Goal: Communication & Community: Answer question/provide support

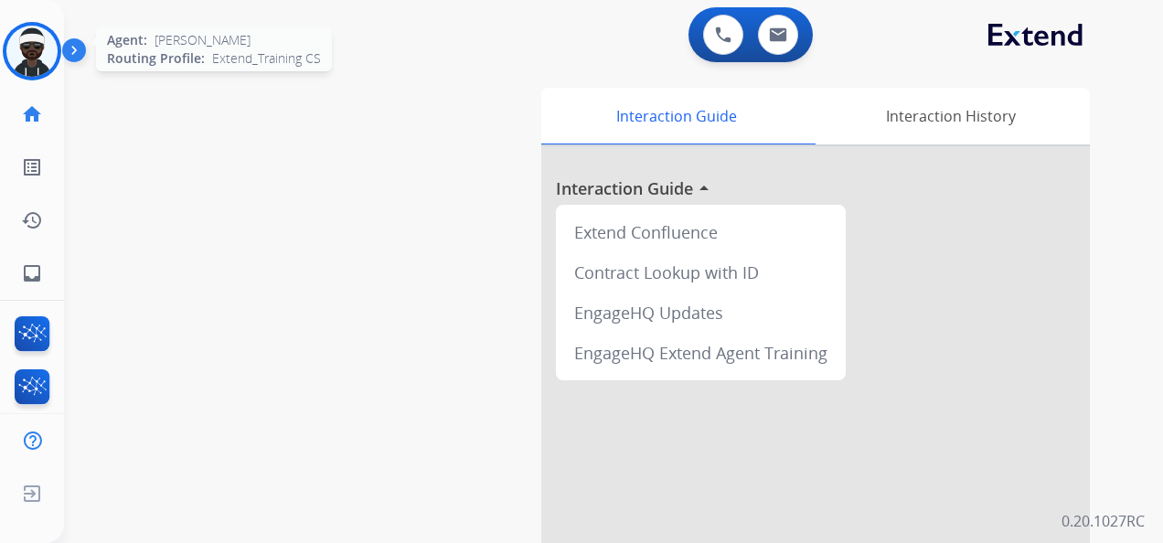
click at [24, 52] on img at bounding box center [31, 51] width 51 height 51
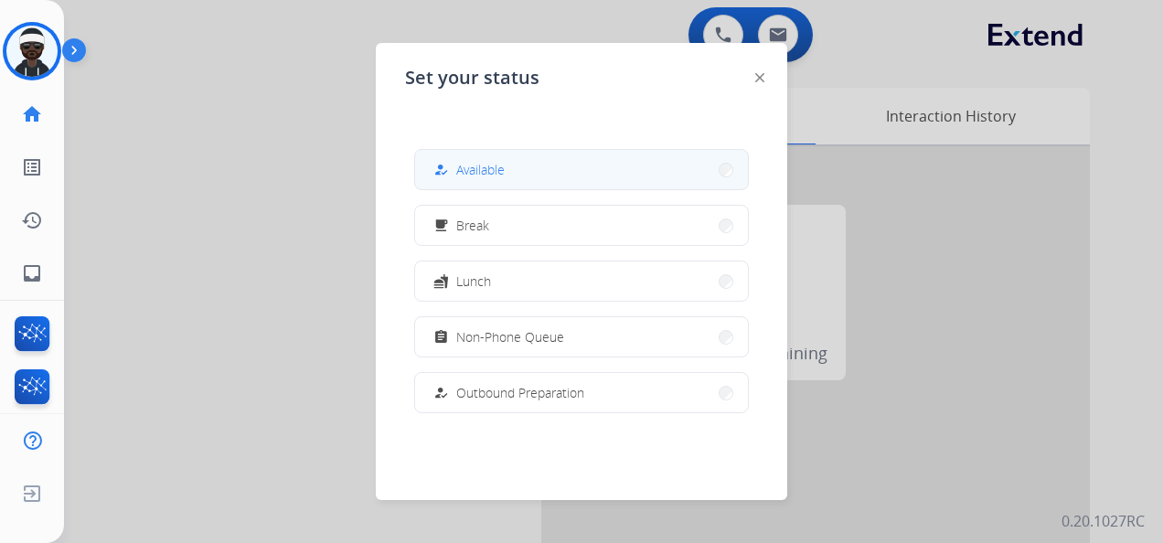
click at [551, 185] on button "how_to_reg Available" at bounding box center [581, 169] width 333 height 39
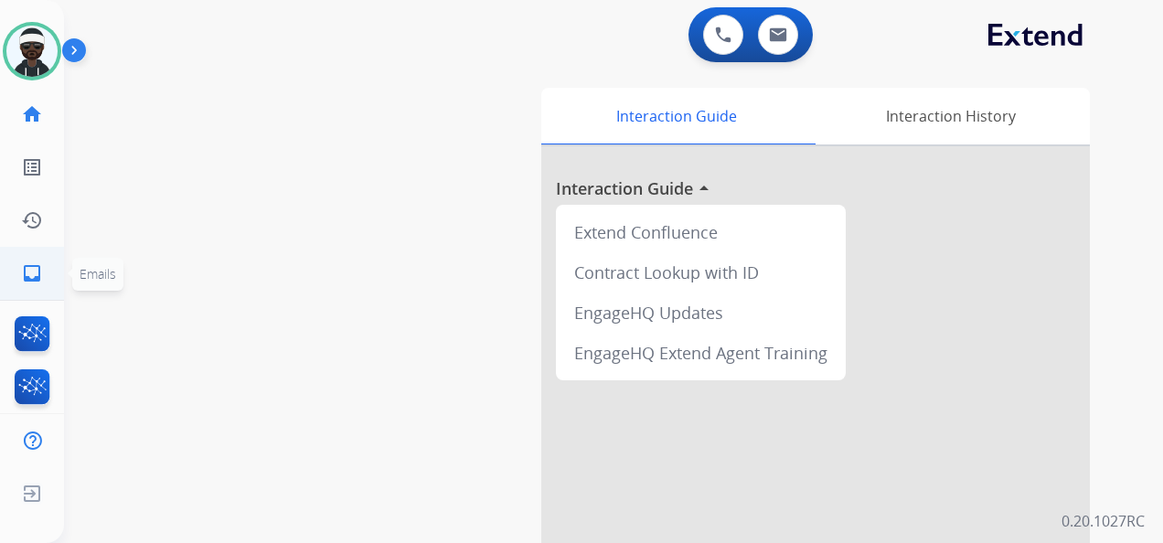
click at [35, 265] on mat-icon "inbox" at bounding box center [32, 273] width 22 height 22
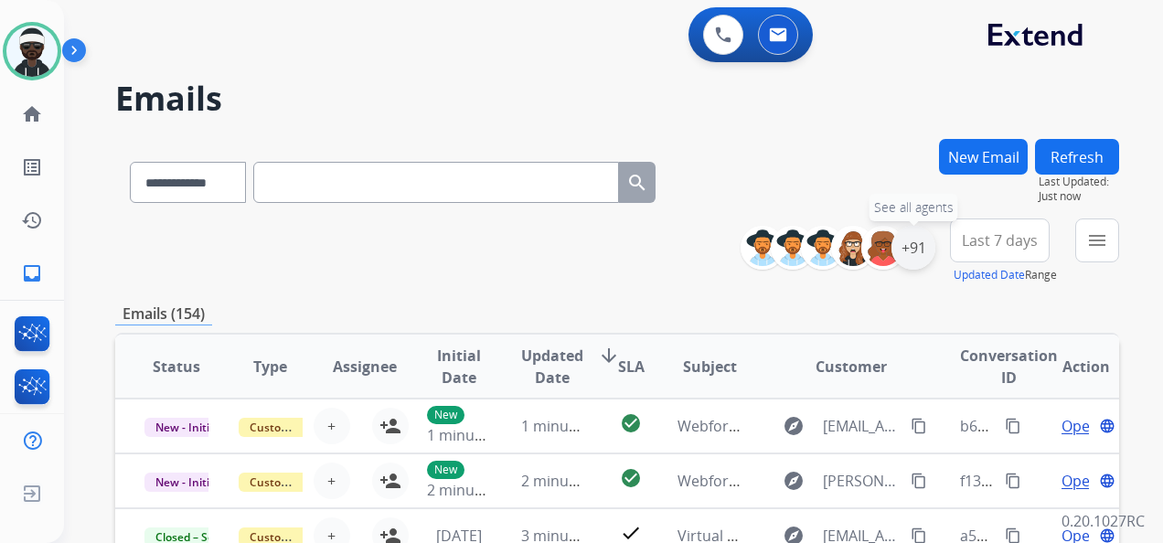
click at [923, 261] on div "+91" at bounding box center [914, 248] width 44 height 44
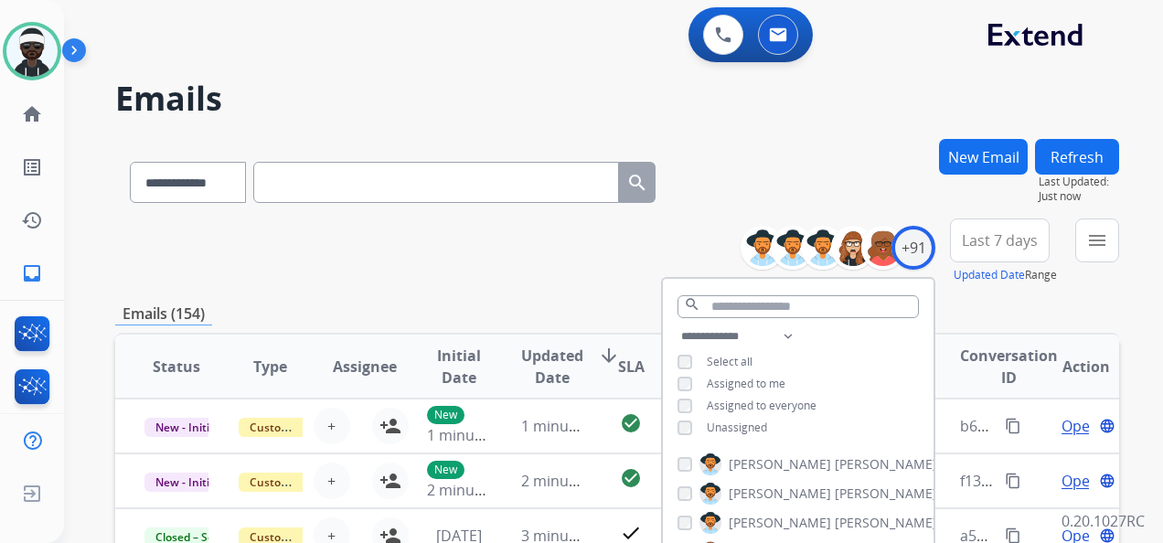
click at [743, 426] on span "Unassigned" at bounding box center [737, 428] width 60 height 16
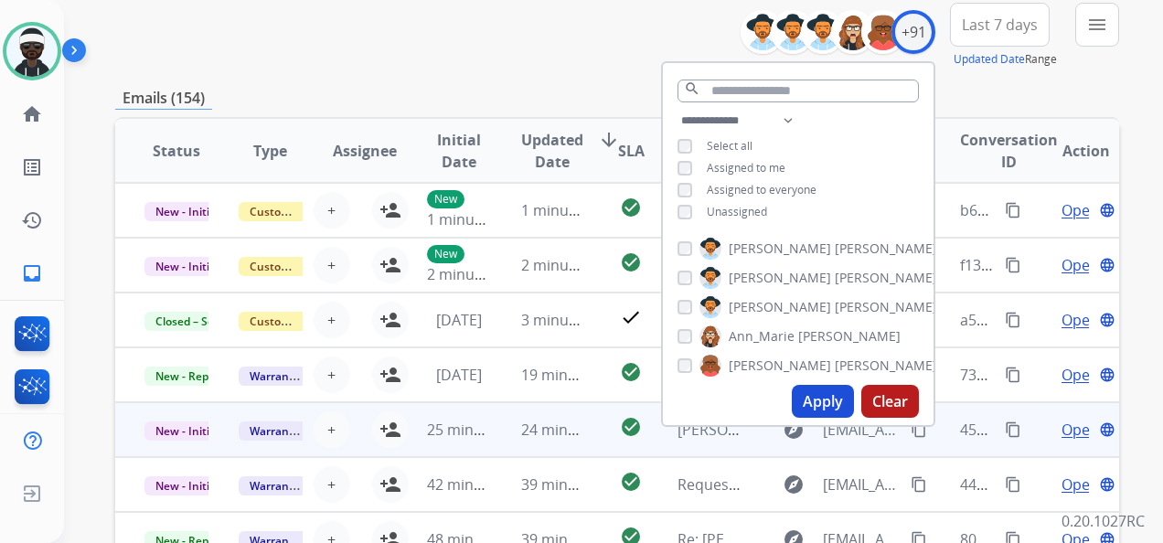
scroll to position [274, 0]
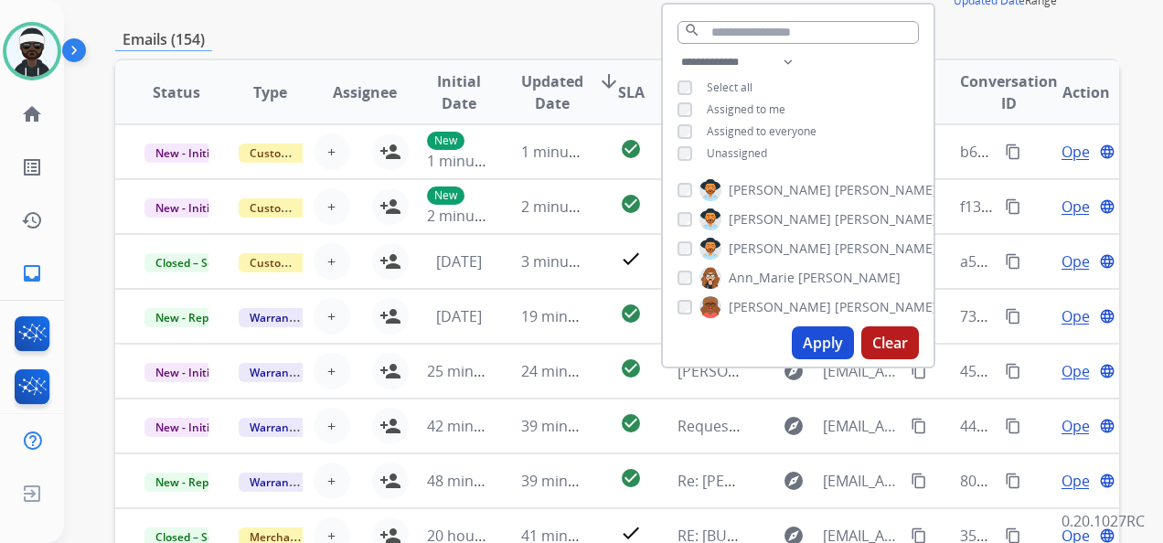
click at [825, 338] on button "Apply" at bounding box center [823, 343] width 62 height 33
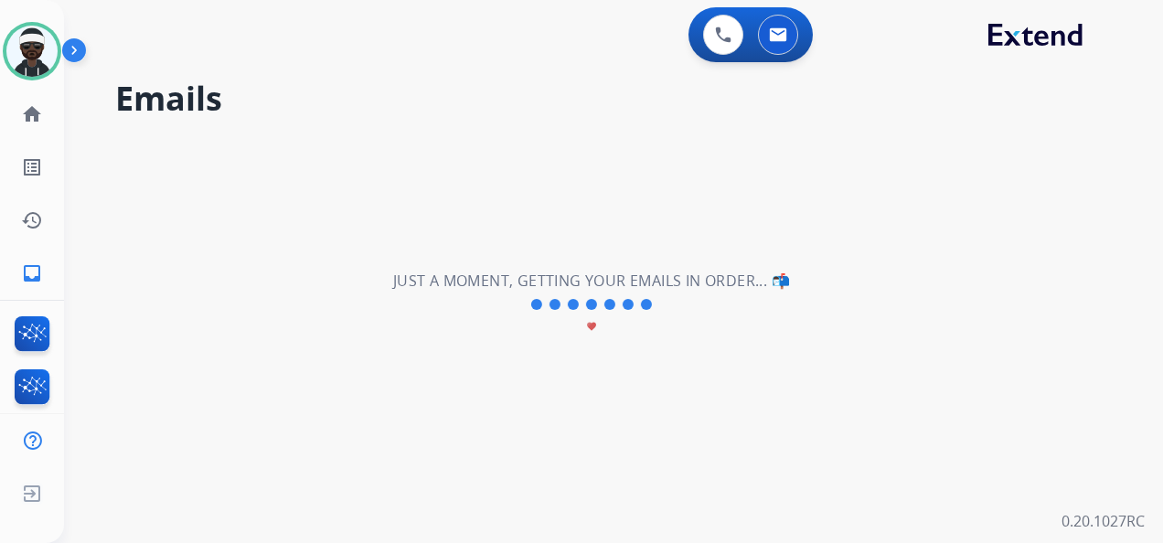
scroll to position [0, 0]
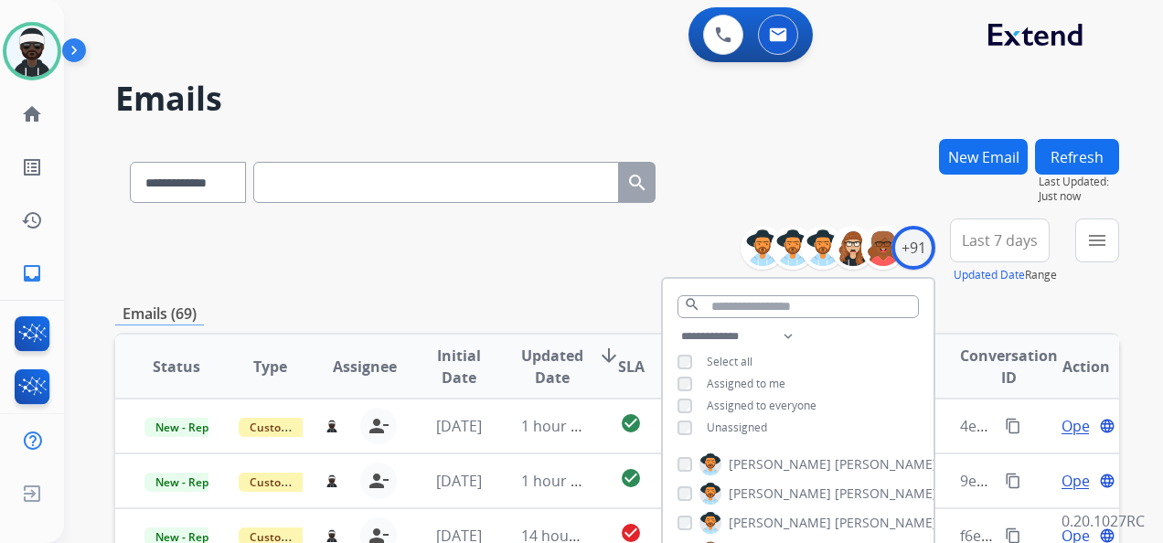
click at [971, 312] on div "Emails (69)" at bounding box center [617, 314] width 1004 height 23
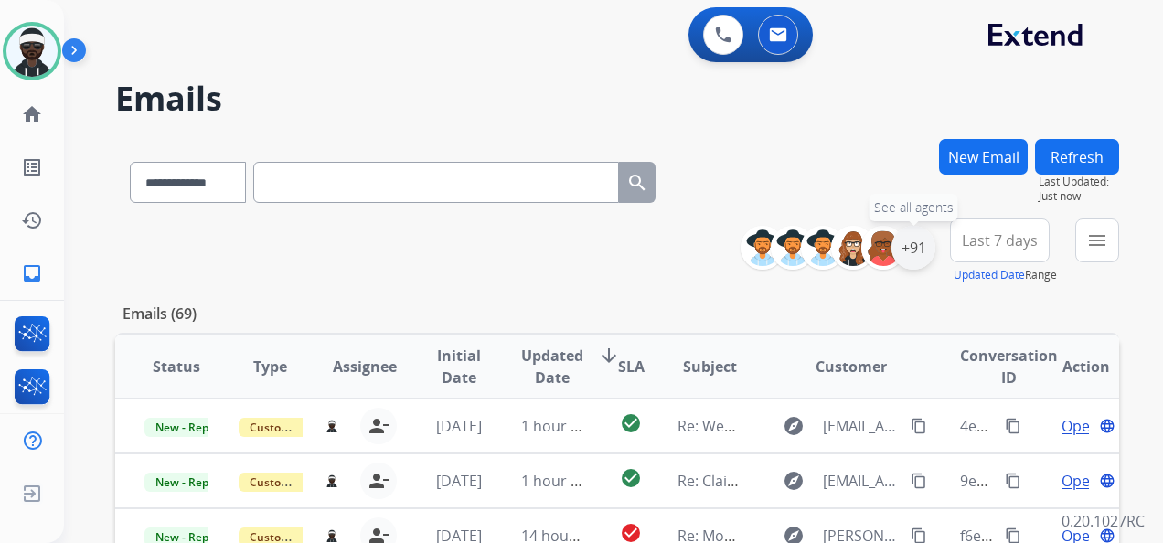
click at [913, 267] on div "+91" at bounding box center [914, 248] width 44 height 44
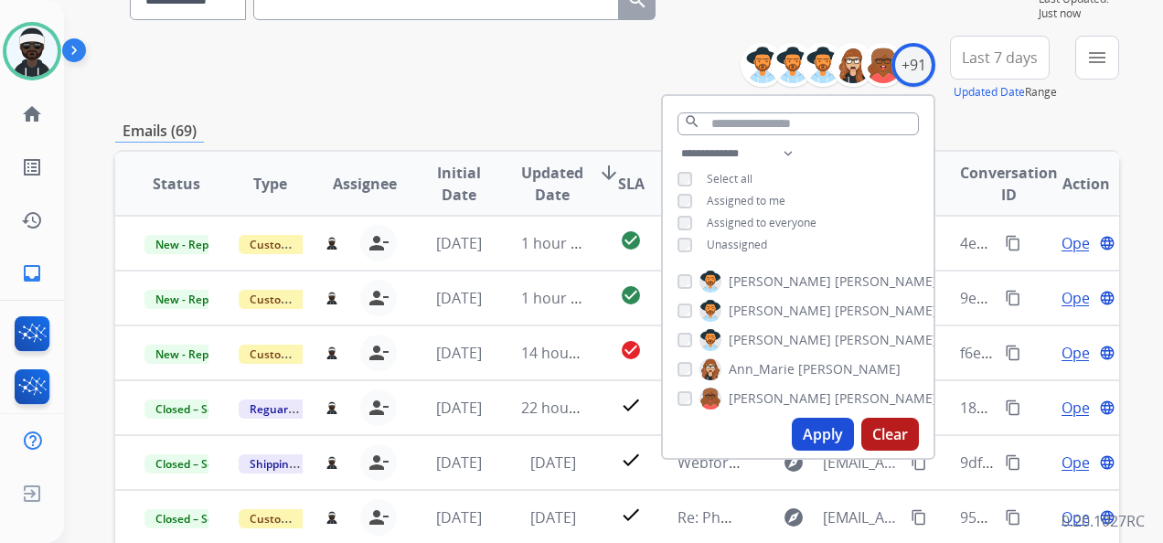
click at [816, 444] on button "Apply" at bounding box center [823, 434] width 62 height 33
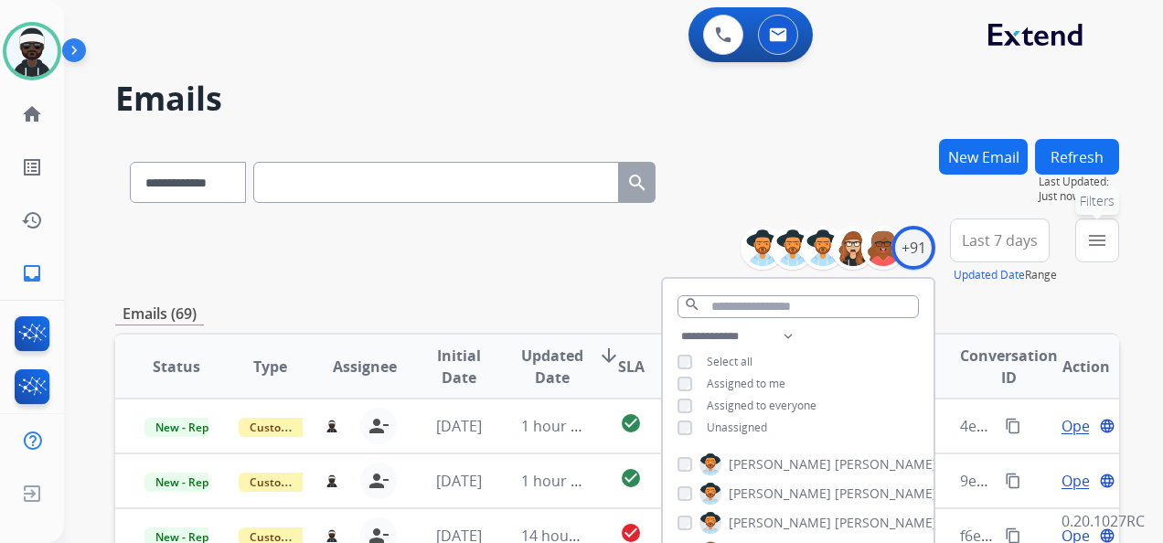
click at [1103, 240] on mat-icon "menu" at bounding box center [1098, 241] width 22 height 22
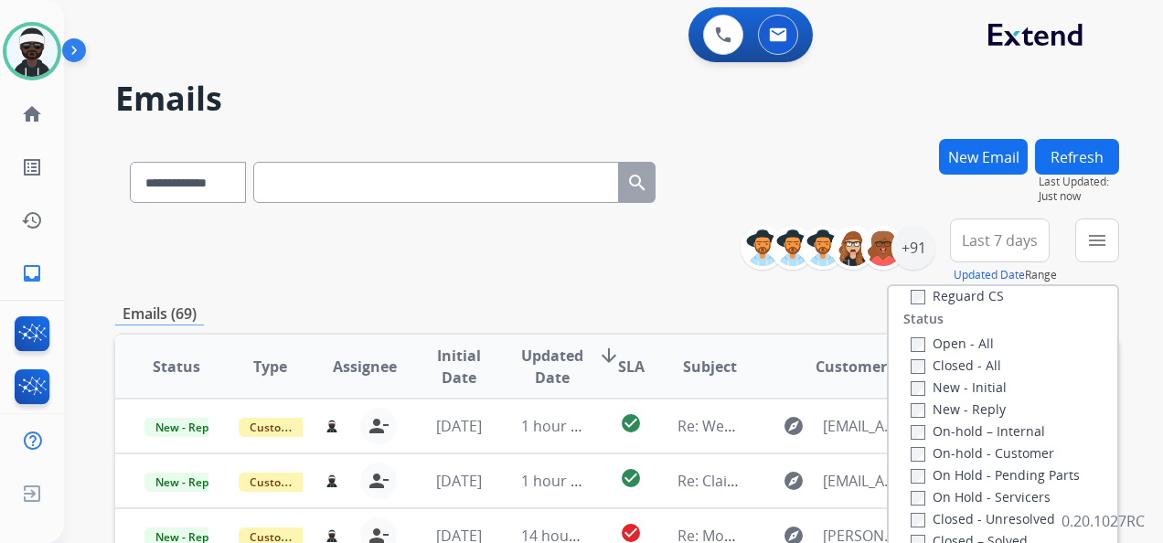
scroll to position [274, 0]
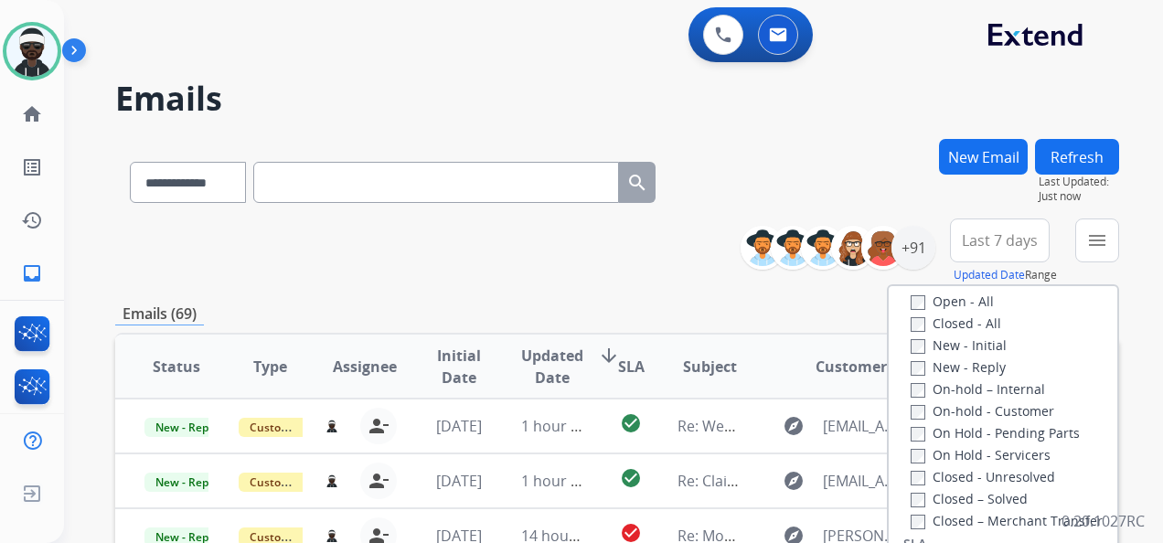
click at [946, 348] on label "New - Initial" at bounding box center [959, 345] width 96 height 17
click at [946, 379] on div "On-hold – Internal" at bounding box center [1007, 389] width 192 height 22
click at [948, 370] on label "New - Reply" at bounding box center [958, 367] width 95 height 17
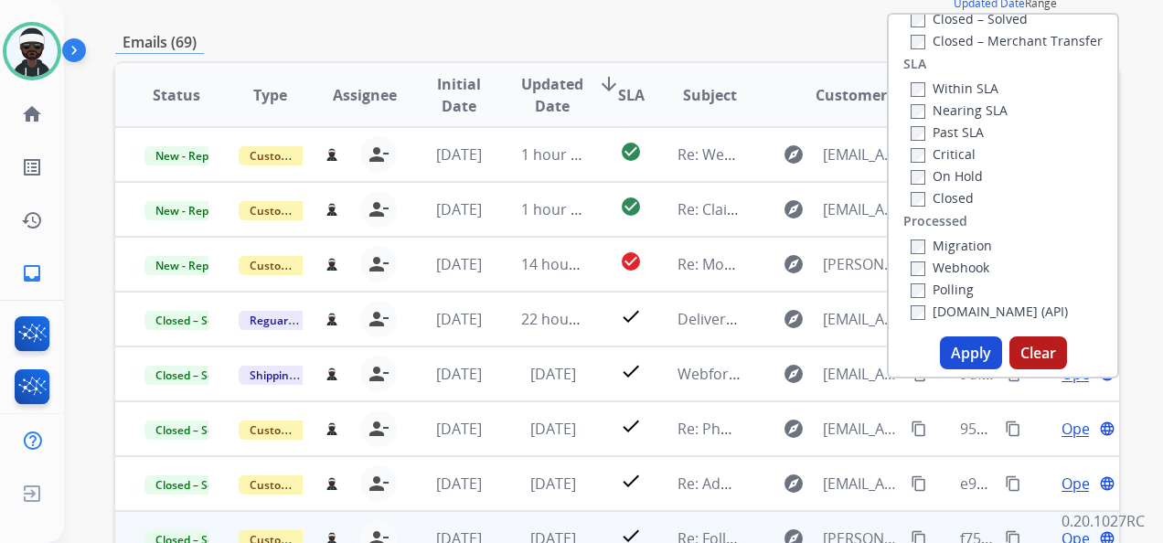
scroll to position [366, 0]
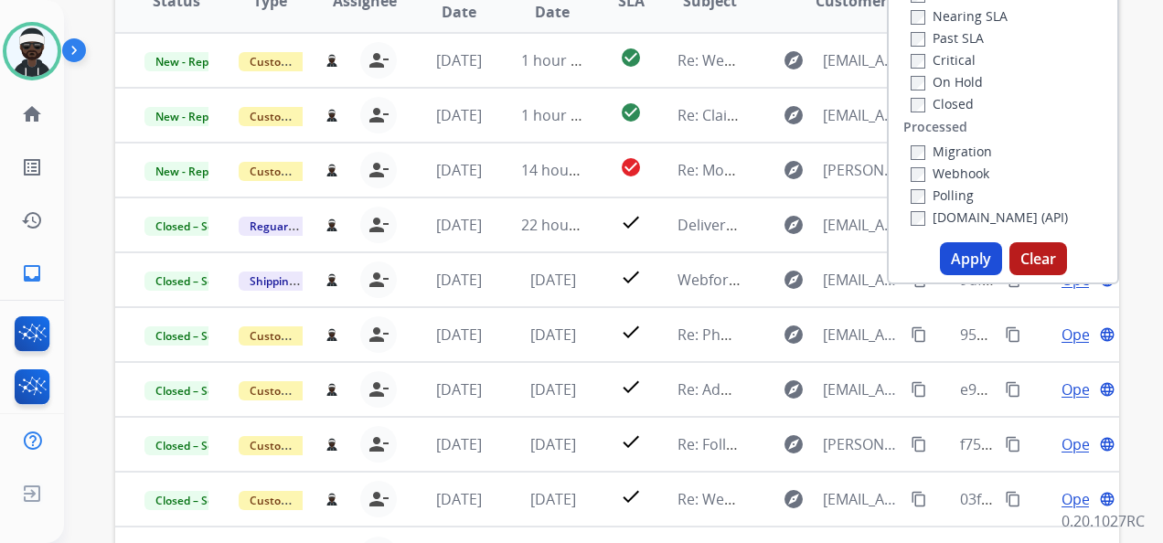
click at [970, 265] on button "Apply" at bounding box center [971, 258] width 62 height 33
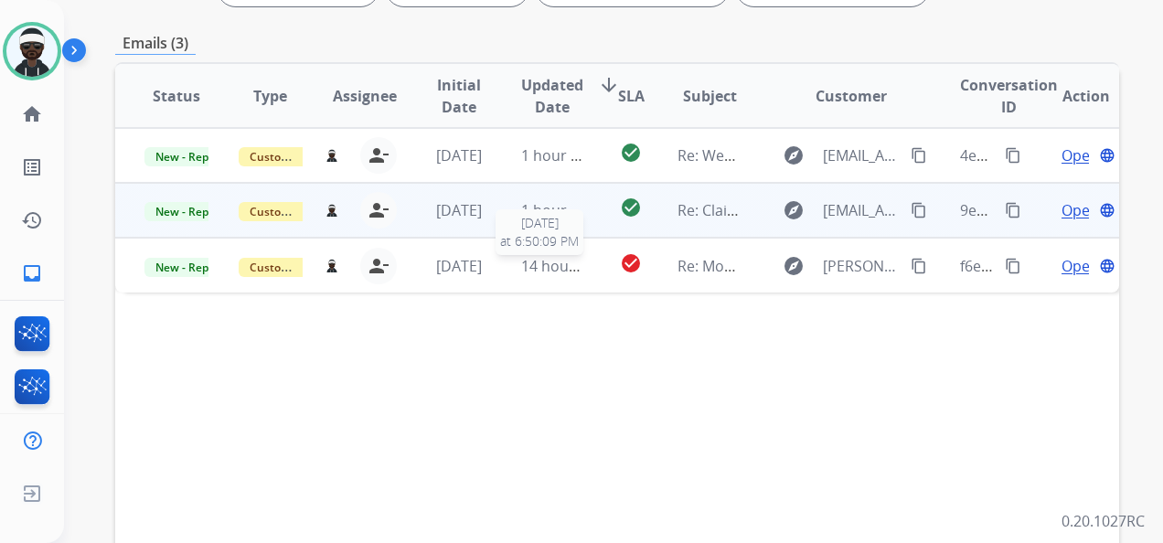
scroll to position [183, 0]
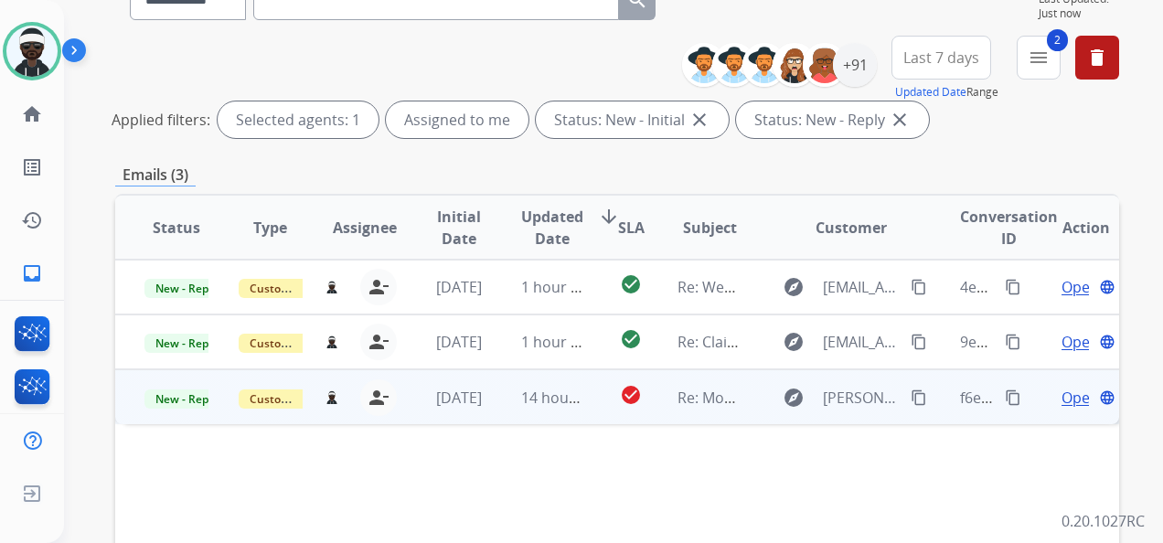
click at [1062, 401] on span "Open" at bounding box center [1080, 398] width 37 height 22
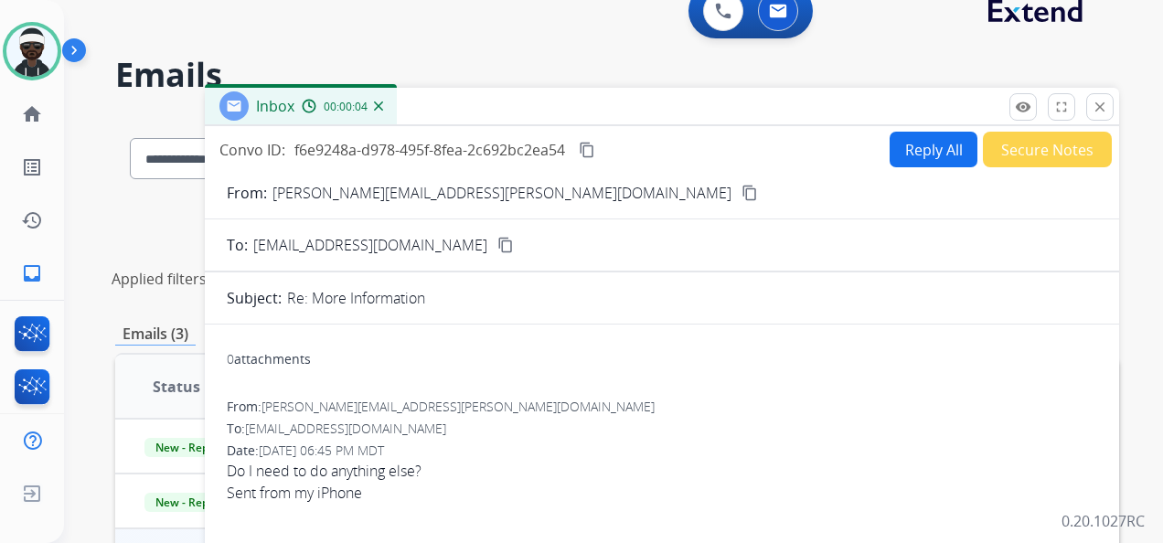
scroll to position [0, 0]
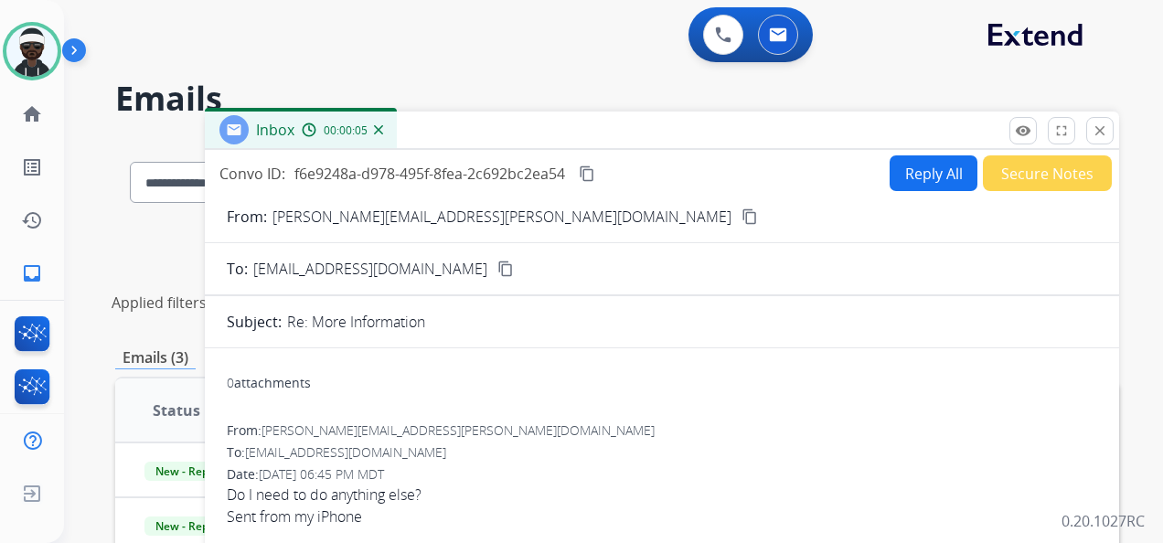
drag, startPoint x: 450, startPoint y: 216, endPoint x: 464, endPoint y: 218, distance: 13.8
click at [742, 216] on mat-icon "content_copy" at bounding box center [750, 217] width 16 height 16
click at [916, 183] on button "Reply All" at bounding box center [934, 173] width 88 height 36
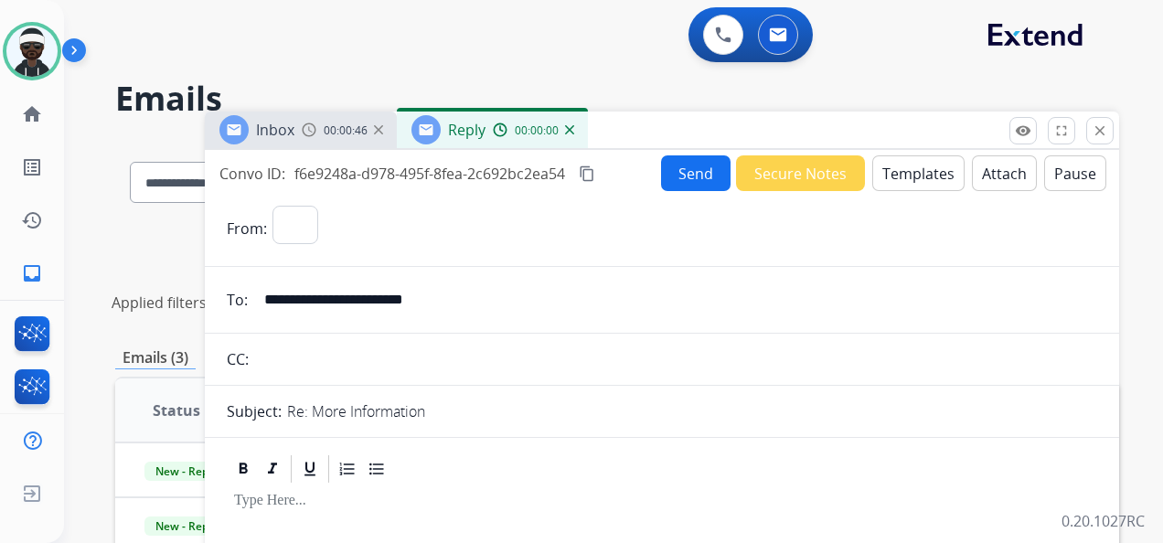
select select "**********"
click at [888, 176] on button "Templates" at bounding box center [919, 173] width 92 height 36
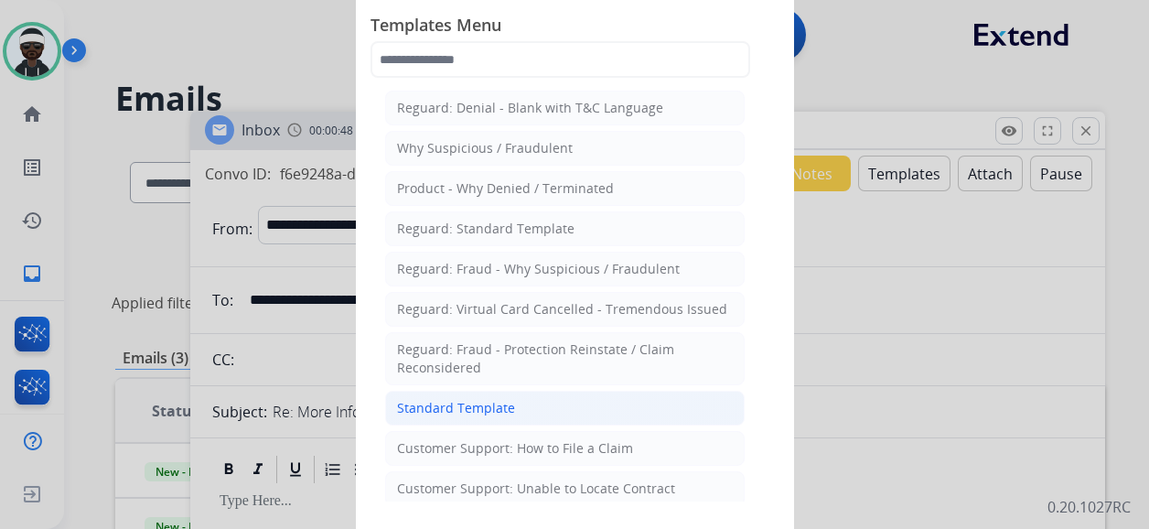
click at [508, 406] on div "Standard Template" at bounding box center [456, 408] width 118 height 18
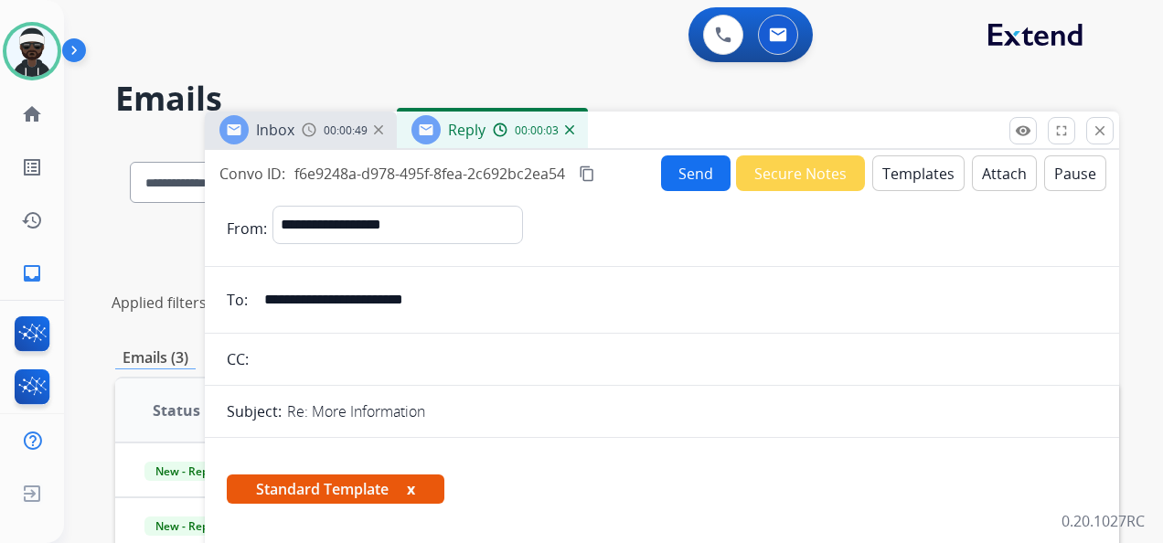
click at [404, 483] on span "Standard Template x" at bounding box center [336, 489] width 218 height 29
click at [411, 486] on button "x" at bounding box center [411, 489] width 8 height 22
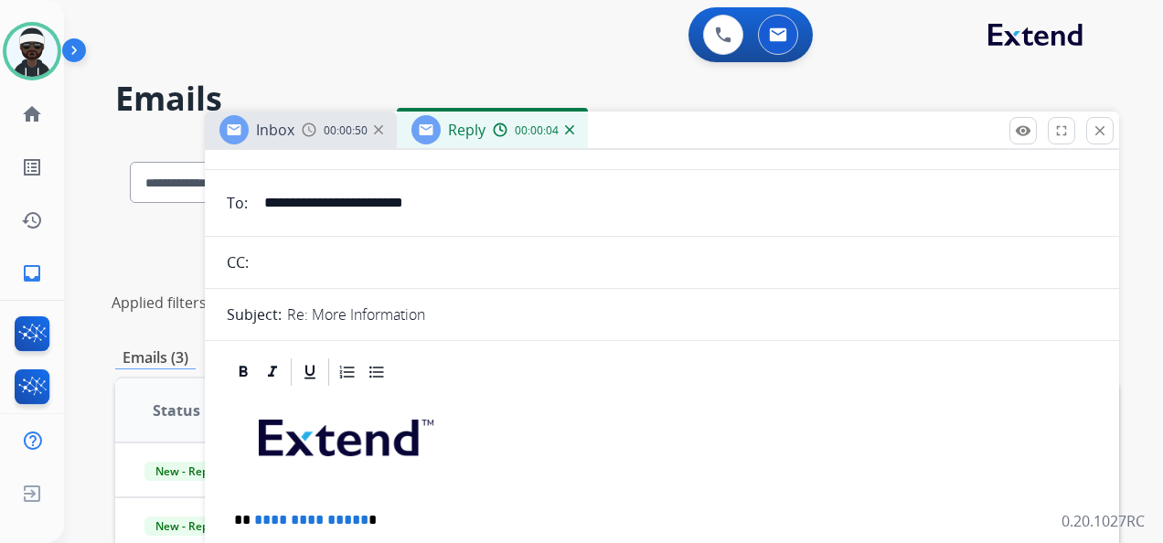
scroll to position [274, 0]
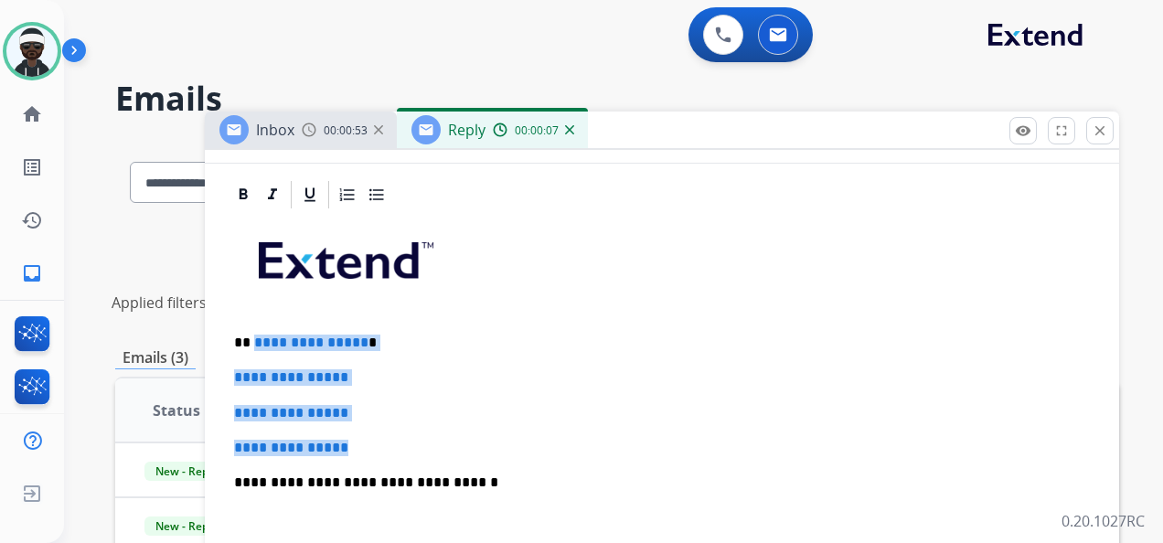
drag, startPoint x: 251, startPoint y: 340, endPoint x: 368, endPoint y: 441, distance: 154.4
click at [368, 441] on div "**********" at bounding box center [662, 525] width 871 height 629
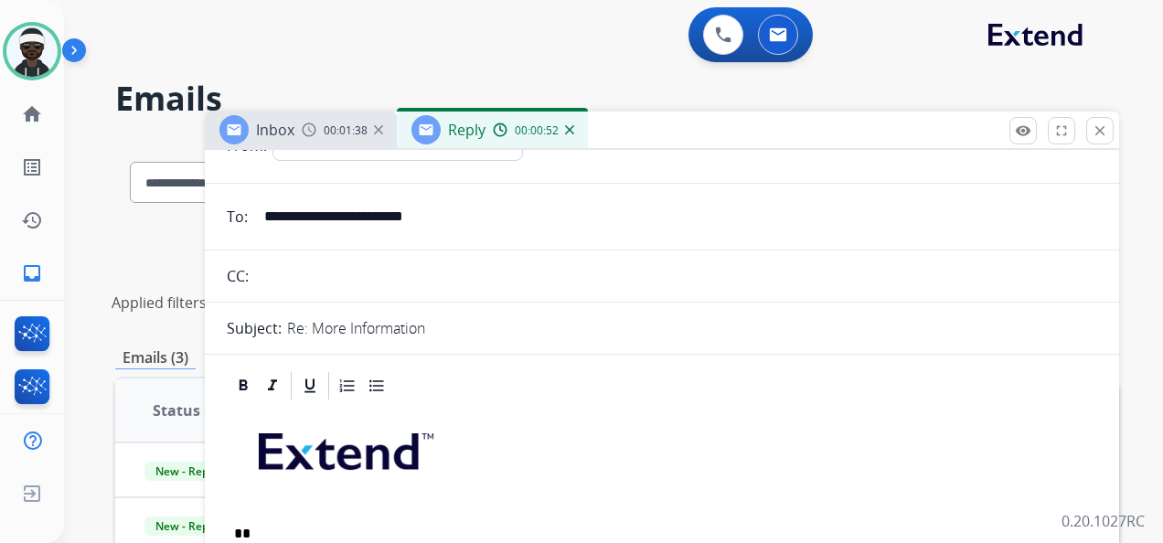
scroll to position [0, 0]
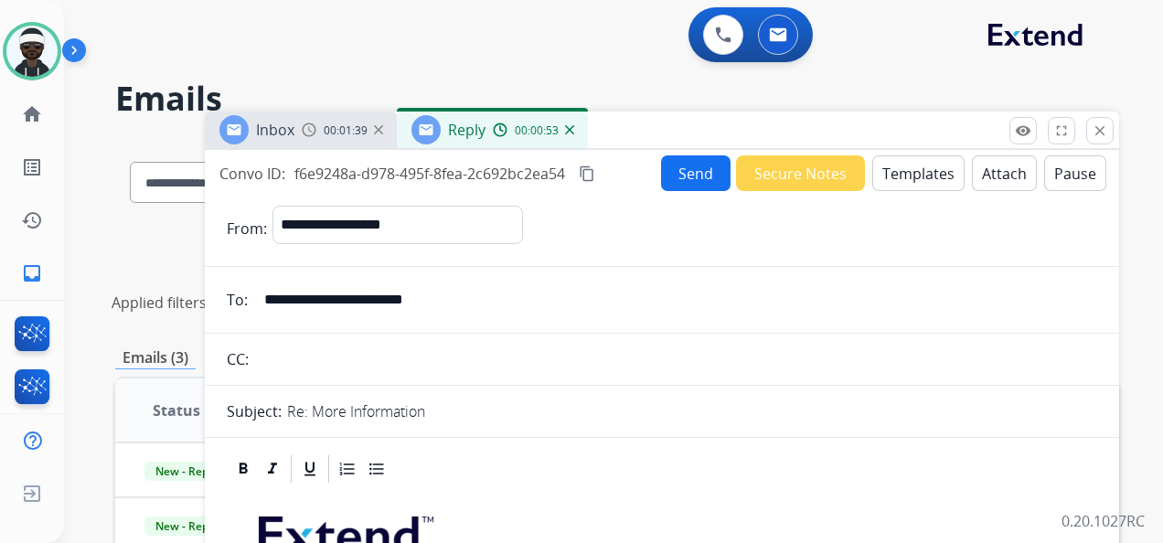
click at [691, 181] on button "Send" at bounding box center [696, 173] width 70 height 36
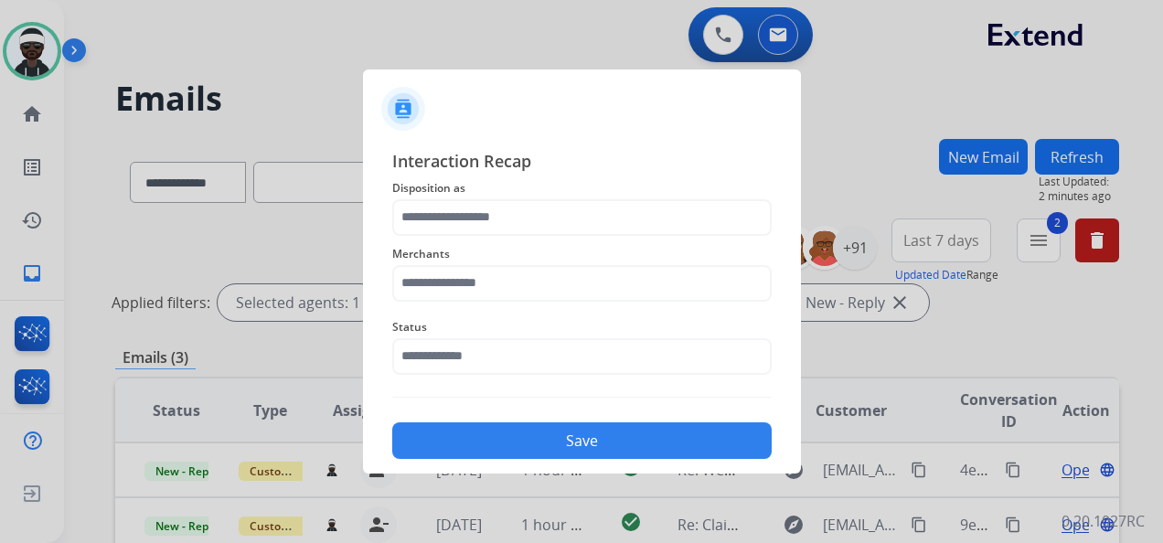
click at [520, 241] on div "Merchants" at bounding box center [582, 272] width 380 height 73
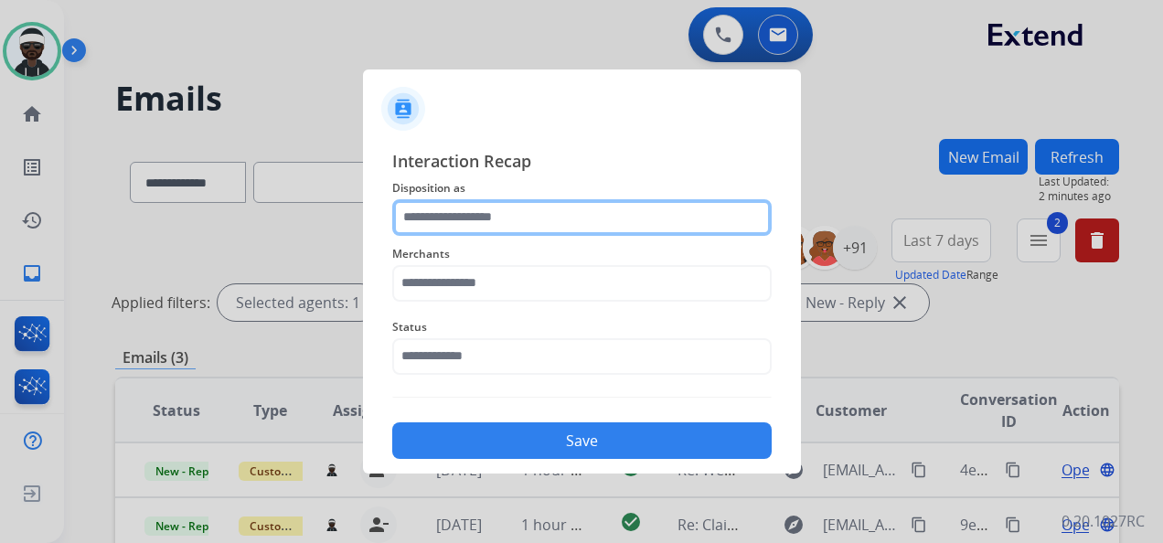
click at [535, 227] on input "text" at bounding box center [582, 217] width 380 height 37
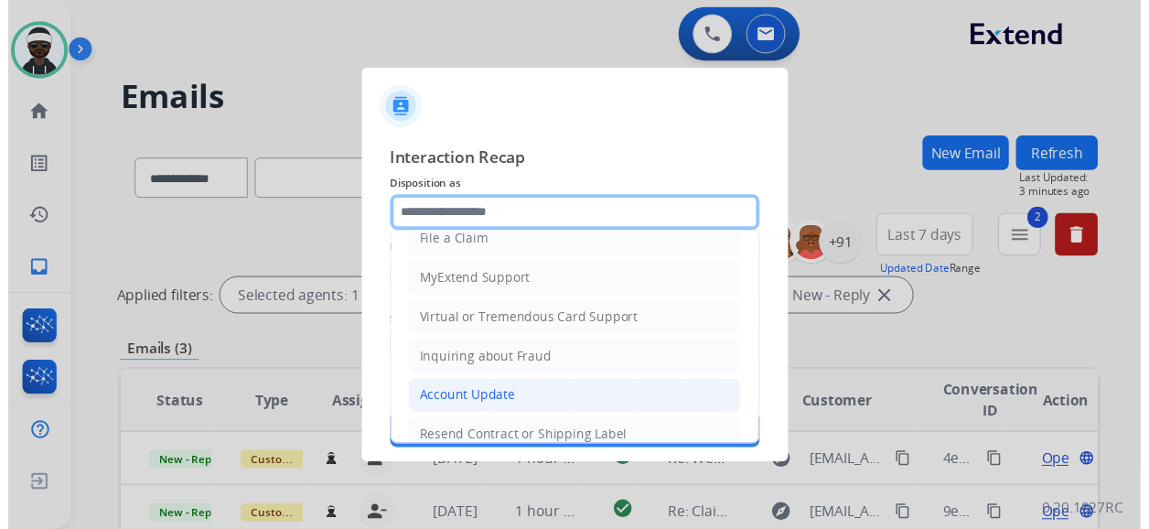
scroll to position [274, 0]
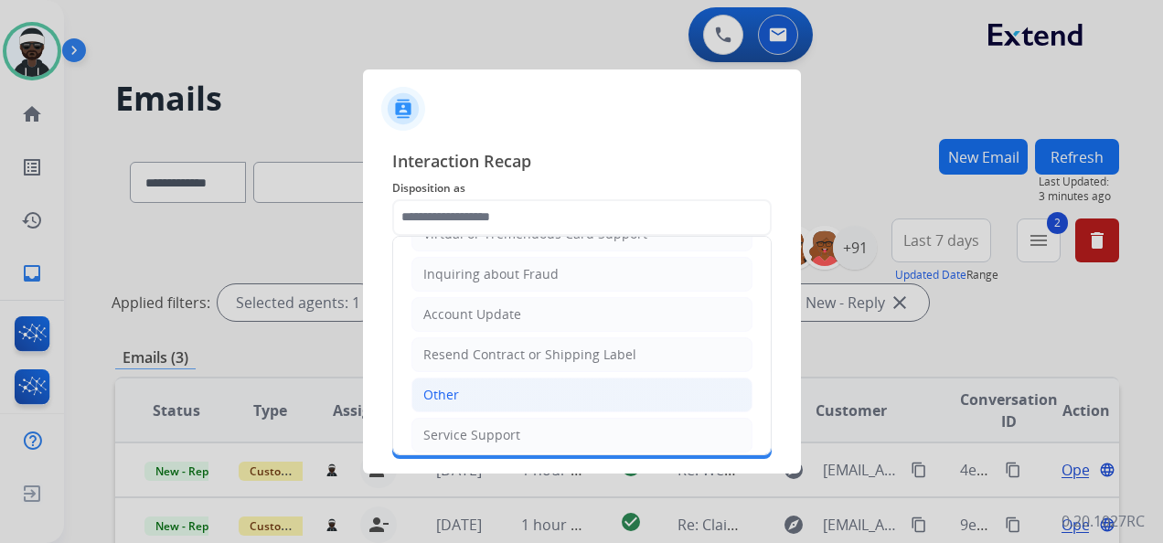
click at [491, 378] on li "Other" at bounding box center [582, 395] width 341 height 35
type input "*****"
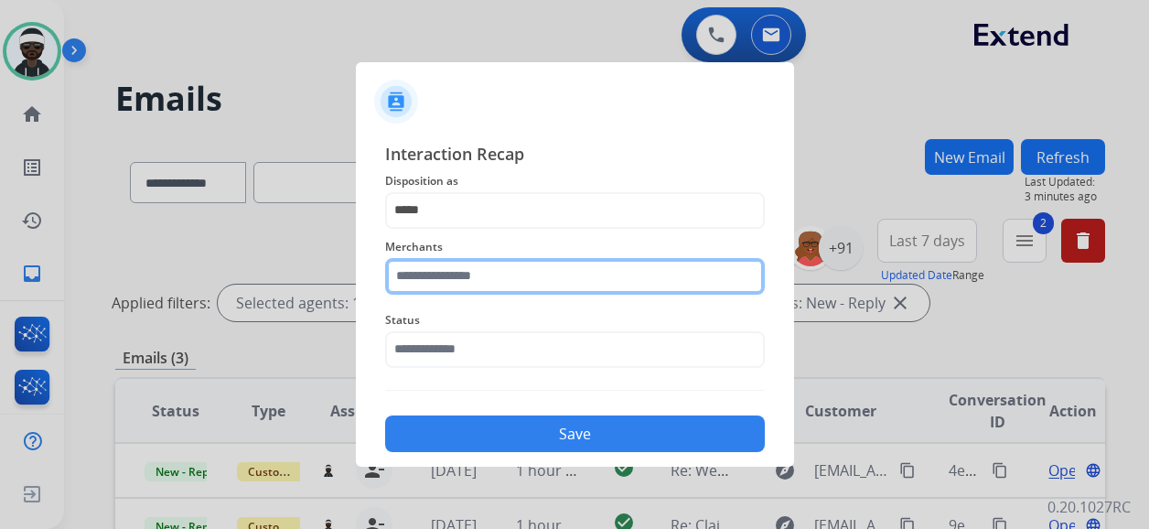
click at [466, 289] on input "text" at bounding box center [575, 276] width 380 height 37
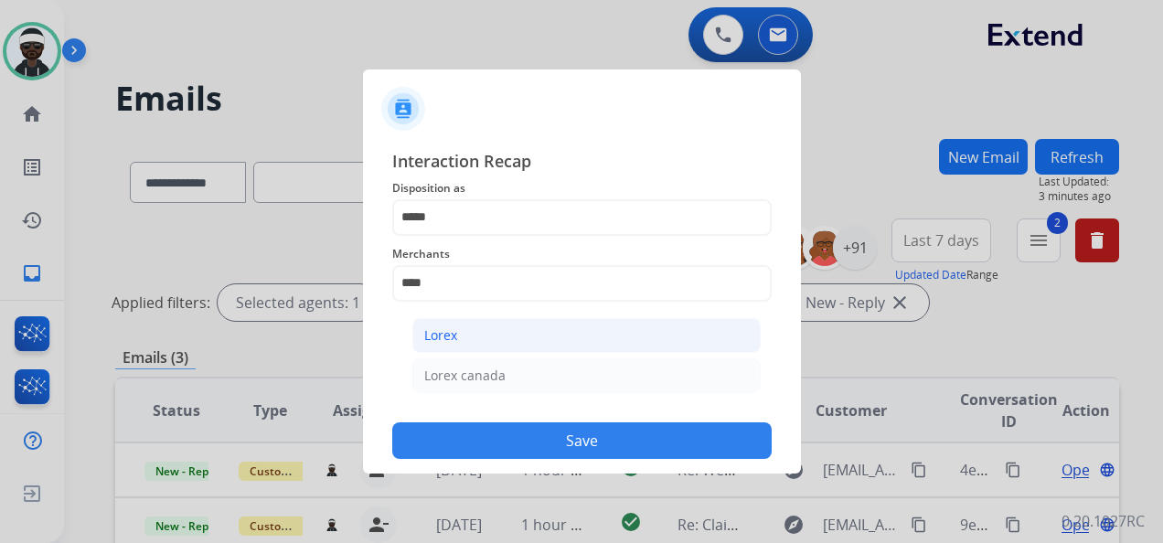
click at [477, 340] on li "Lorex" at bounding box center [586, 335] width 348 height 35
type input "*****"
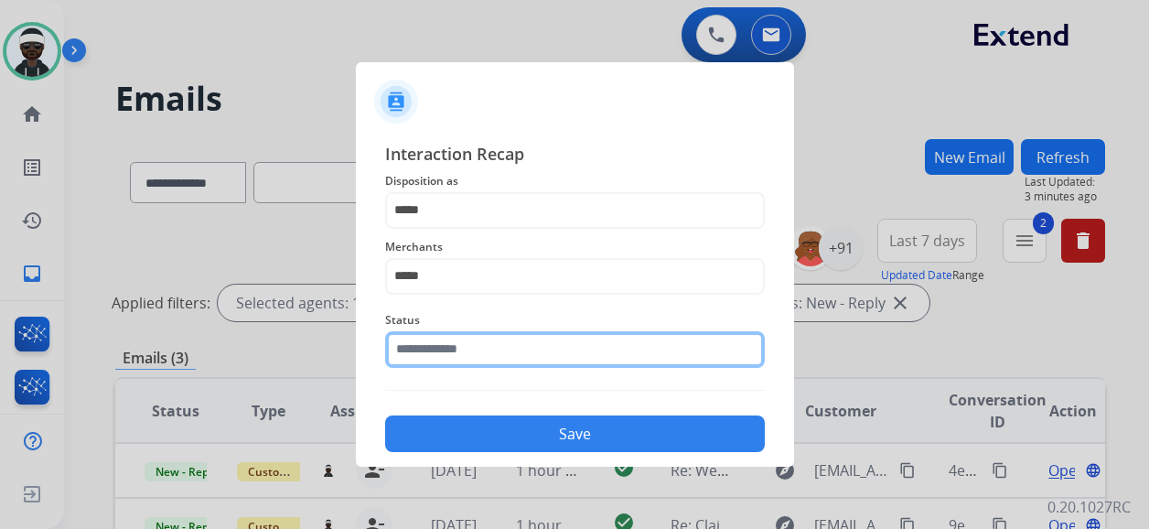
click at [514, 364] on input "text" at bounding box center [575, 349] width 380 height 37
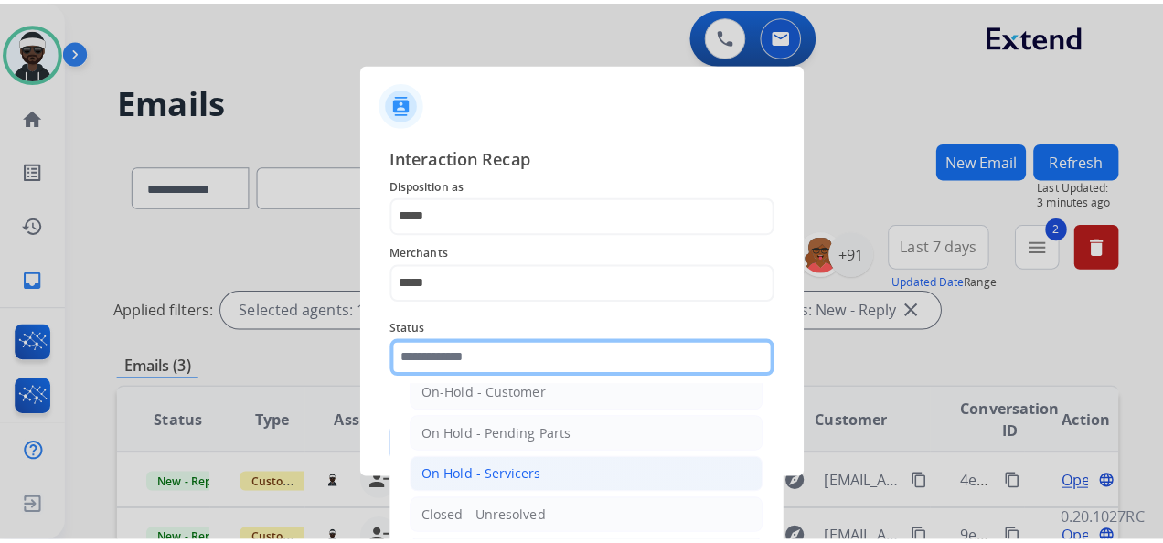
scroll to position [104, 0]
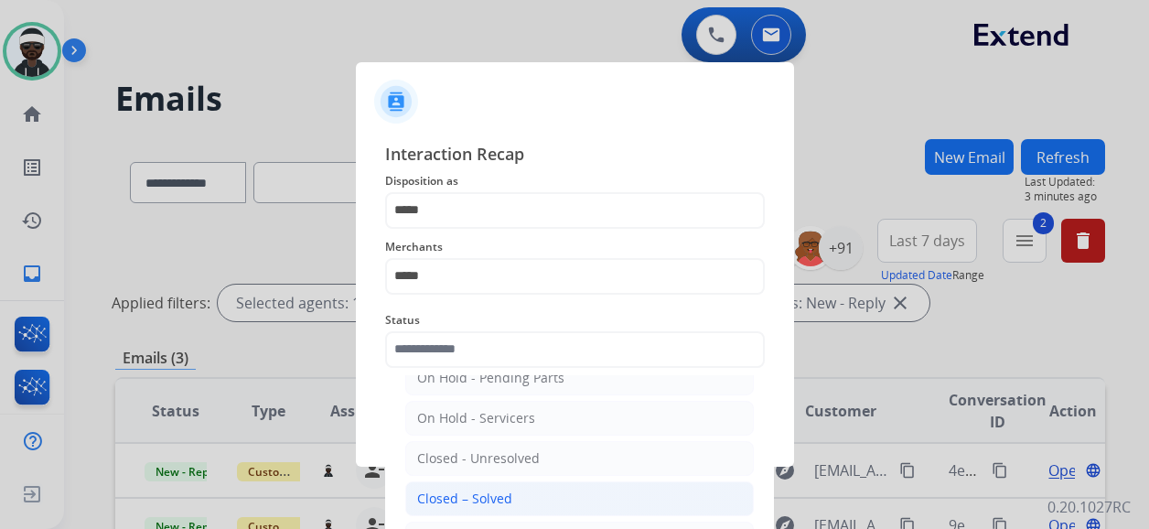
click at [484, 490] on div "Closed – Solved" at bounding box center [464, 498] width 95 height 18
type input "**********"
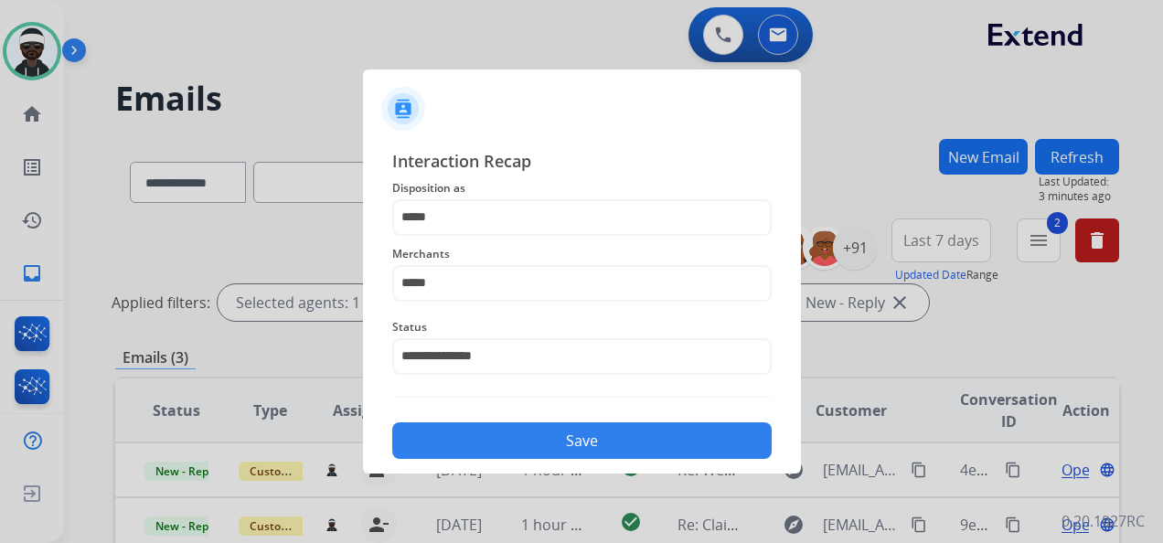
click at [514, 438] on button "Save" at bounding box center [582, 441] width 380 height 37
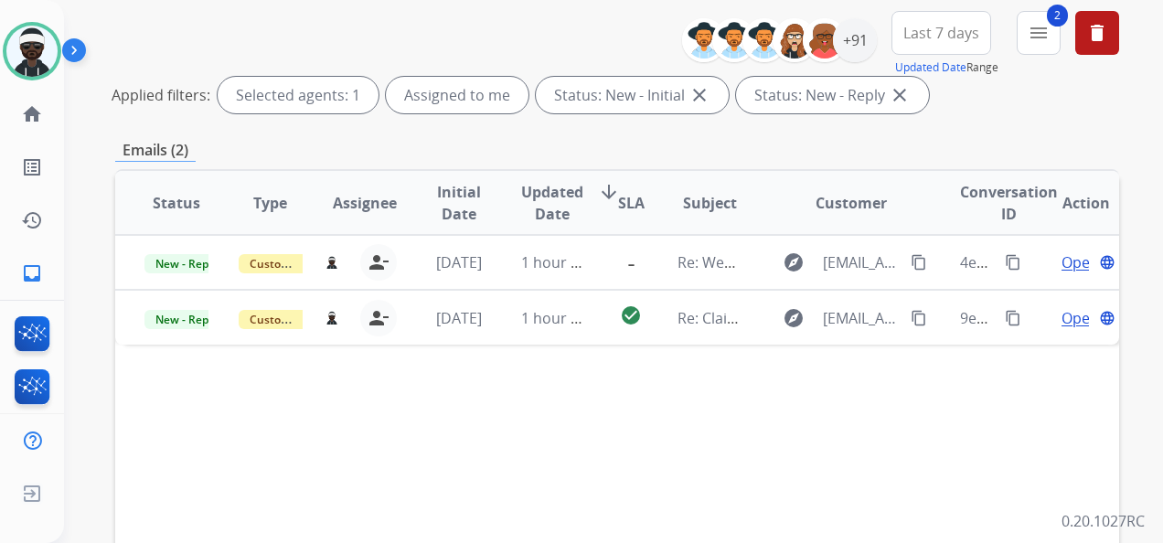
scroll to position [274, 0]
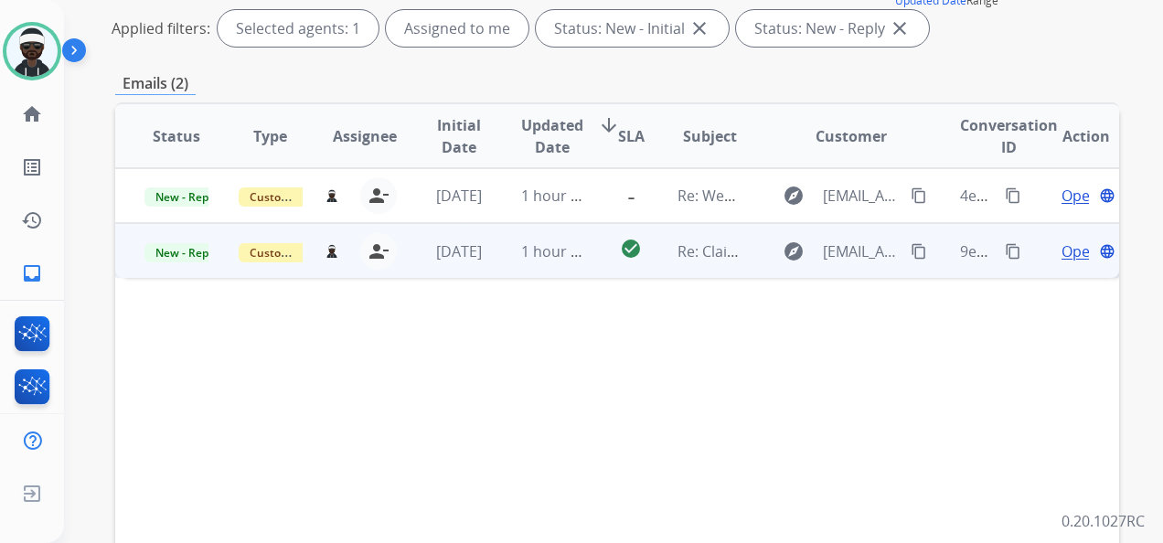
click at [1062, 249] on span "Open" at bounding box center [1080, 252] width 37 height 22
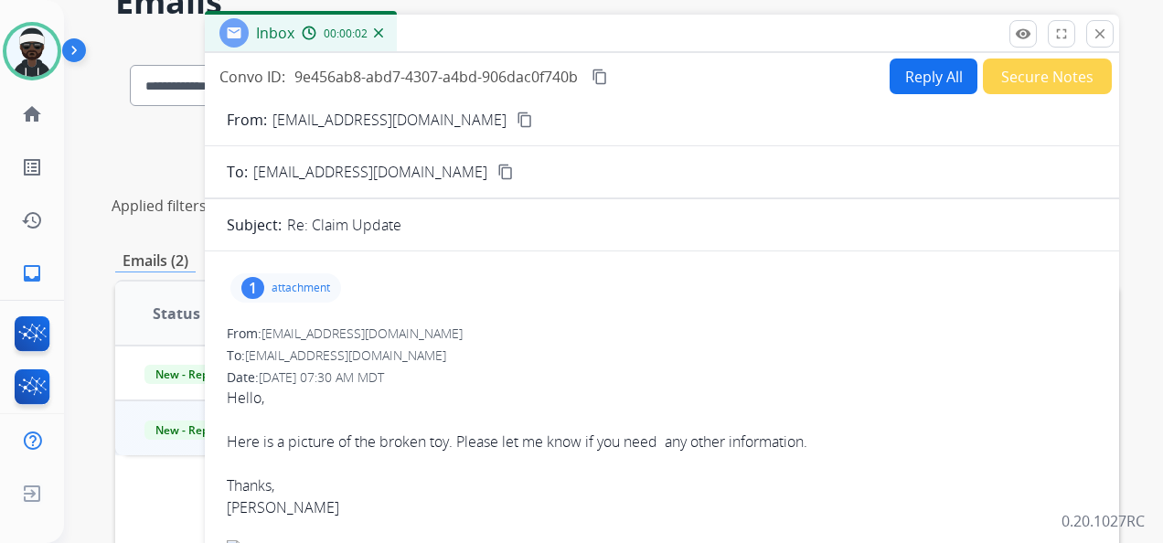
scroll to position [91, 0]
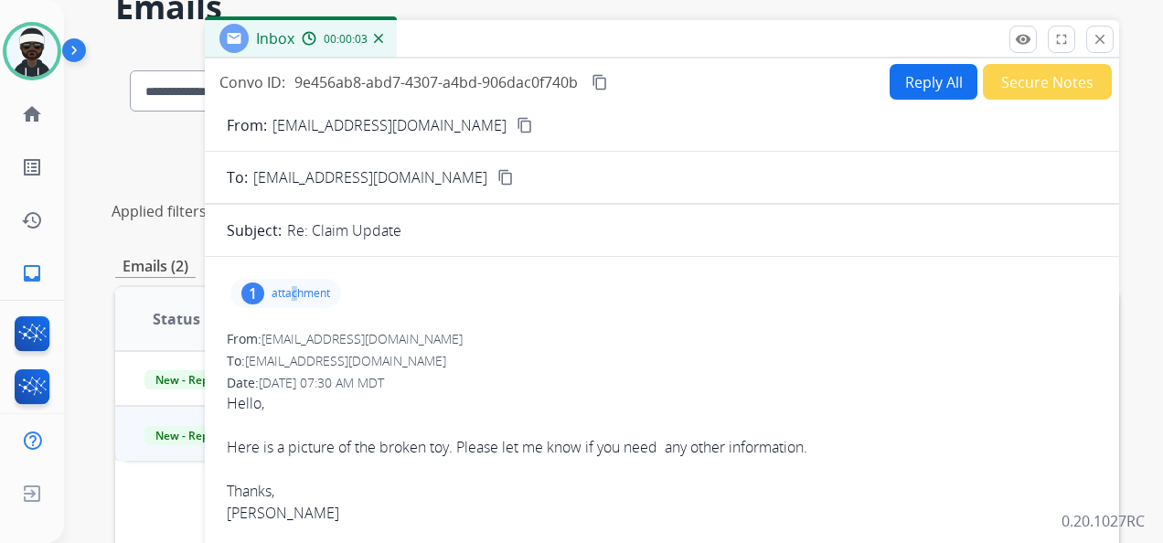
click at [297, 291] on p "attachment" at bounding box center [301, 293] width 59 height 15
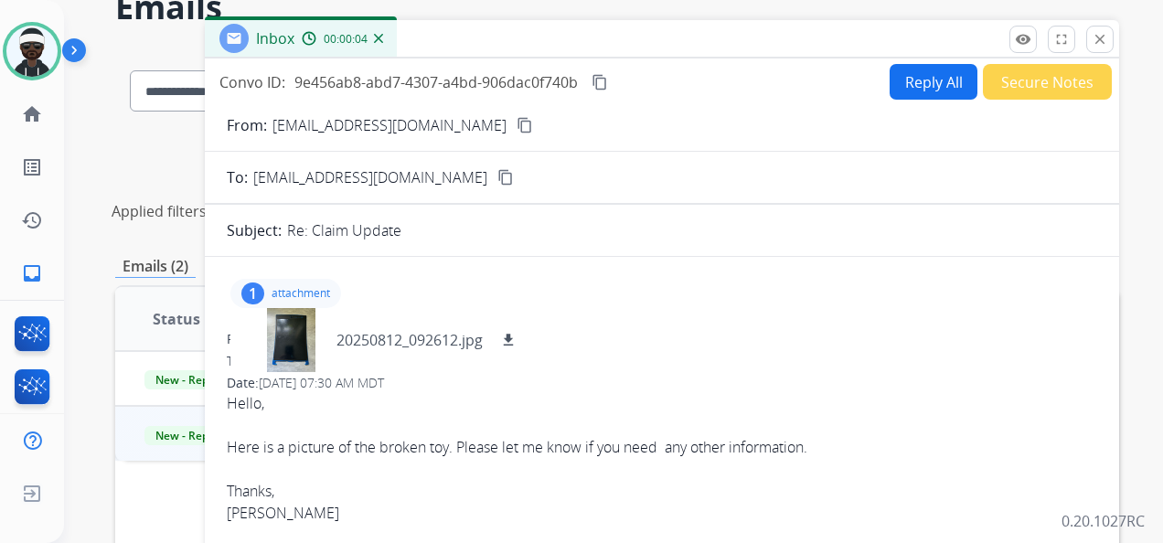
drag, startPoint x: 297, startPoint y: 291, endPoint x: 469, endPoint y: 293, distance: 172.0
click at [469, 293] on div "1 attachment 20250812_092612.jpg download" at bounding box center [662, 294] width 871 height 44
click at [304, 335] on div at bounding box center [290, 340] width 91 height 64
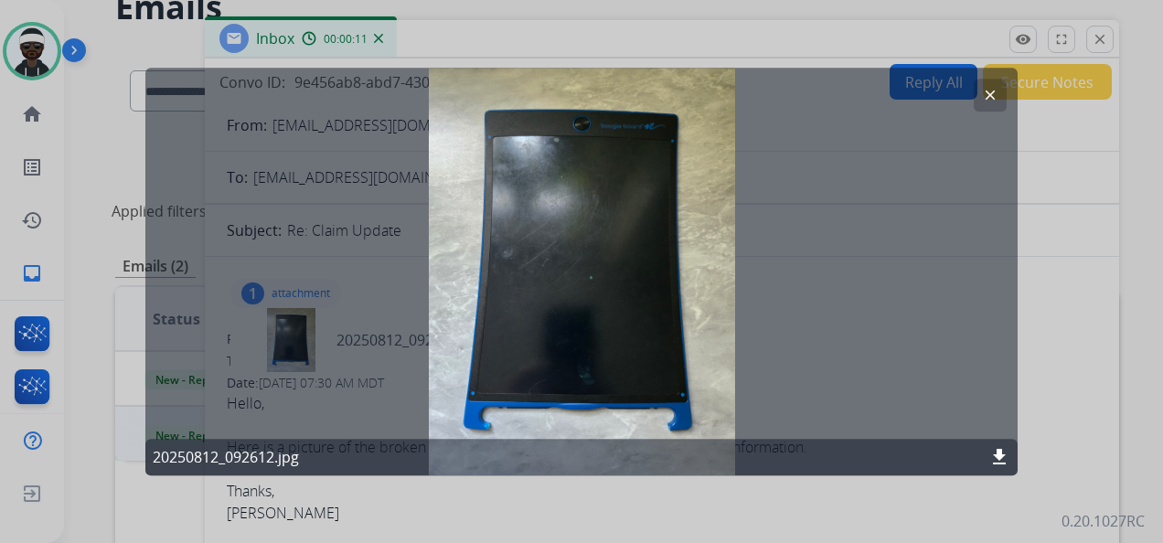
click at [996, 100] on mat-icon "clear" at bounding box center [990, 95] width 16 height 16
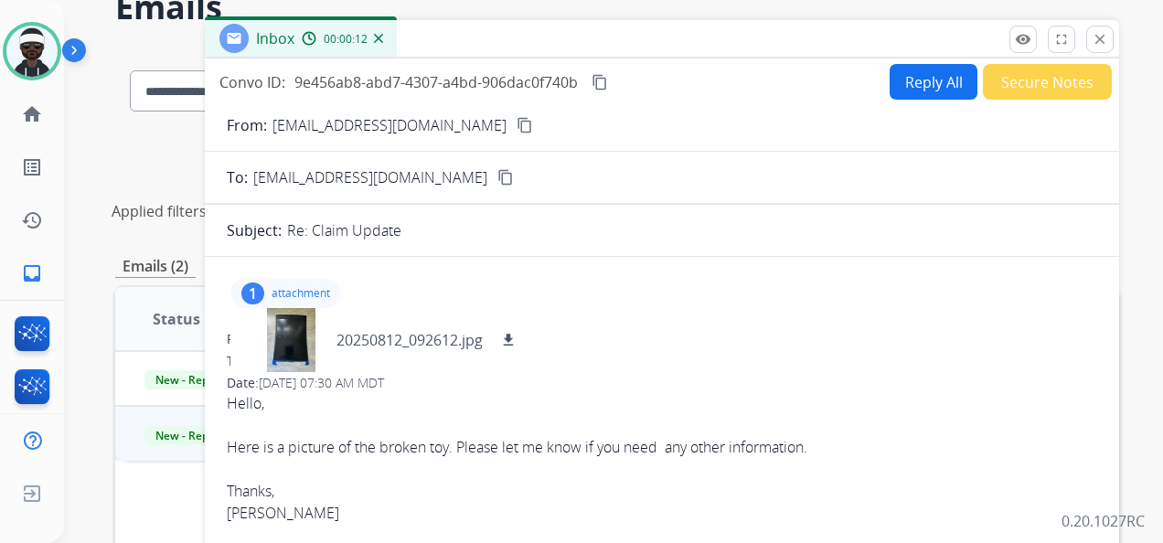
click at [517, 118] on mat-icon "content_copy" at bounding box center [525, 125] width 16 height 16
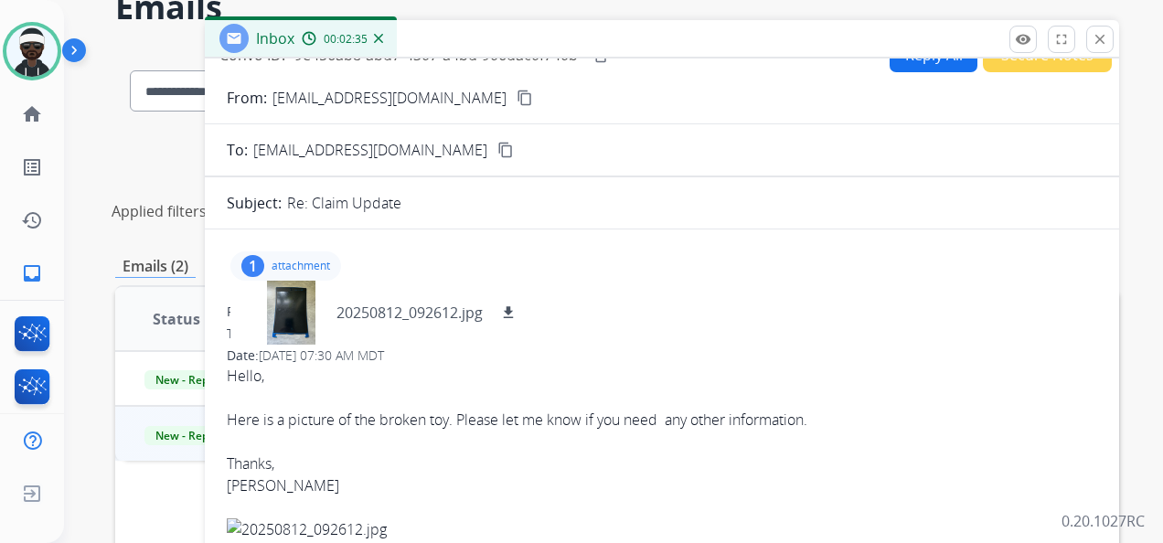
scroll to position [0, 0]
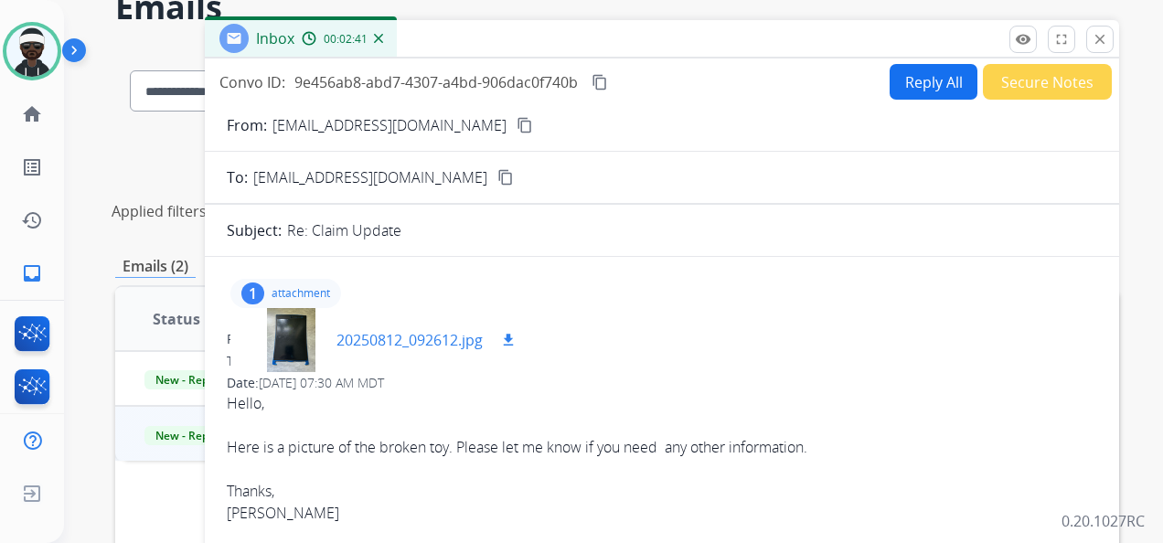
click at [505, 338] on mat-icon "download" at bounding box center [508, 340] width 16 height 16
click at [642, 304] on div "1 attachment 20250812_092612.jpg download" at bounding box center [662, 294] width 871 height 44
click at [895, 87] on button "Reply All" at bounding box center [934, 82] width 88 height 36
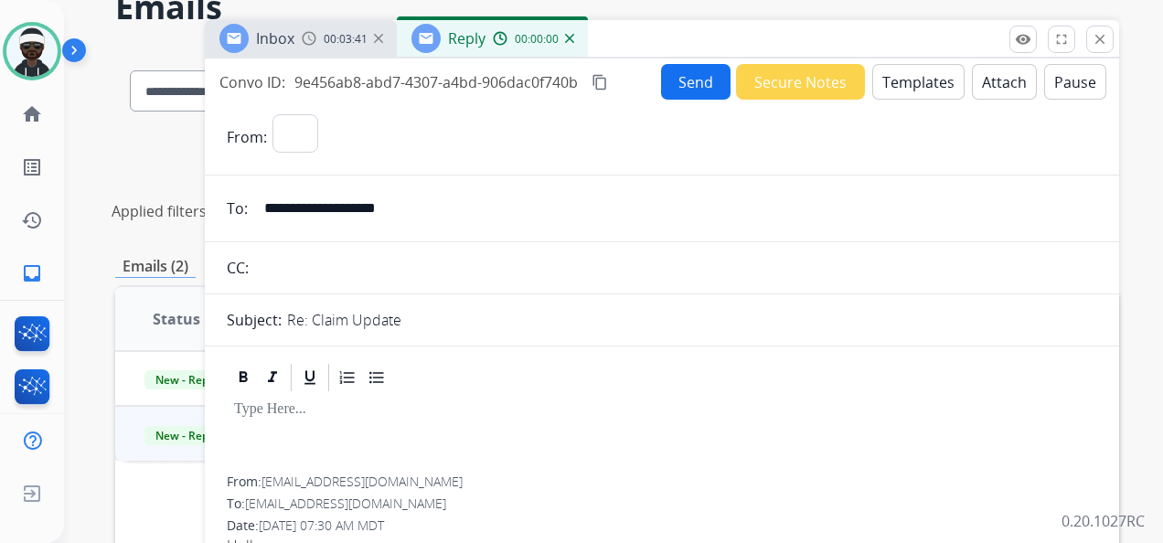
select select "**********"
click at [910, 73] on button "Templates" at bounding box center [919, 82] width 92 height 36
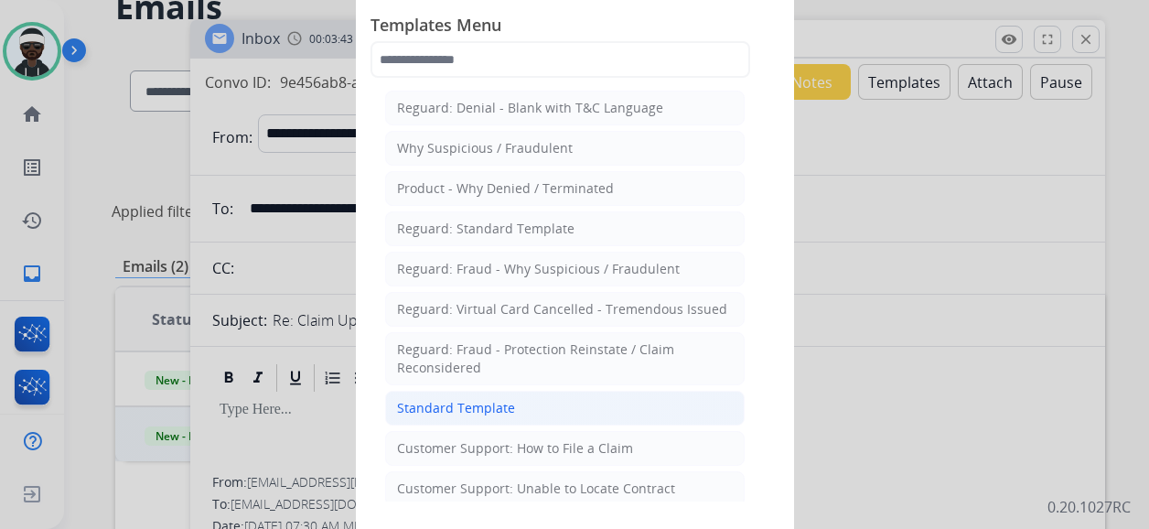
click at [496, 399] on div "Standard Template" at bounding box center [456, 408] width 118 height 18
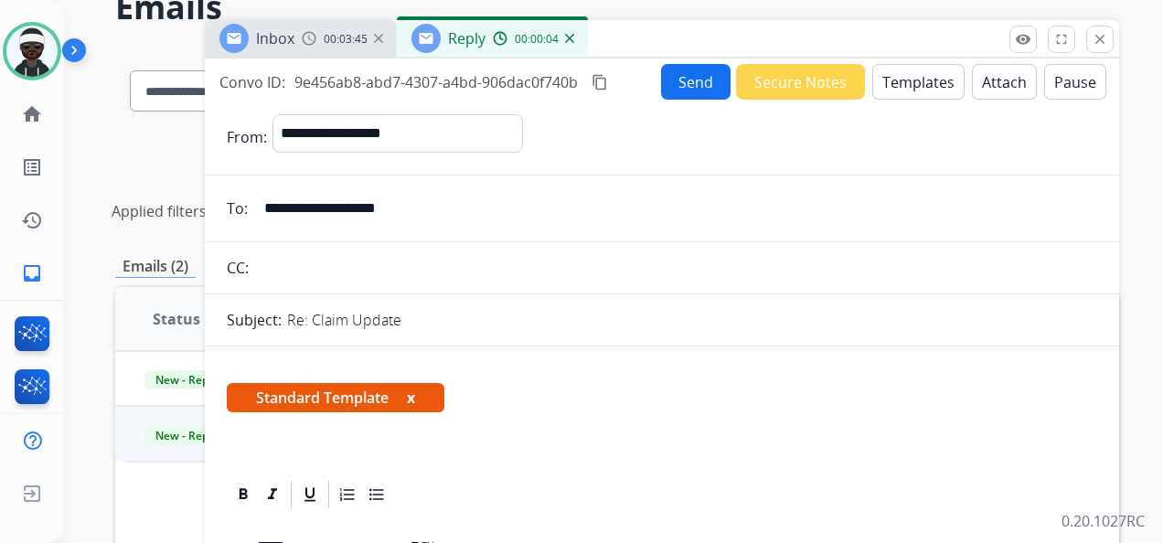
drag, startPoint x: 412, startPoint y: 402, endPoint x: 613, endPoint y: 435, distance: 204.0
click at [412, 402] on button "x" at bounding box center [411, 398] width 8 height 22
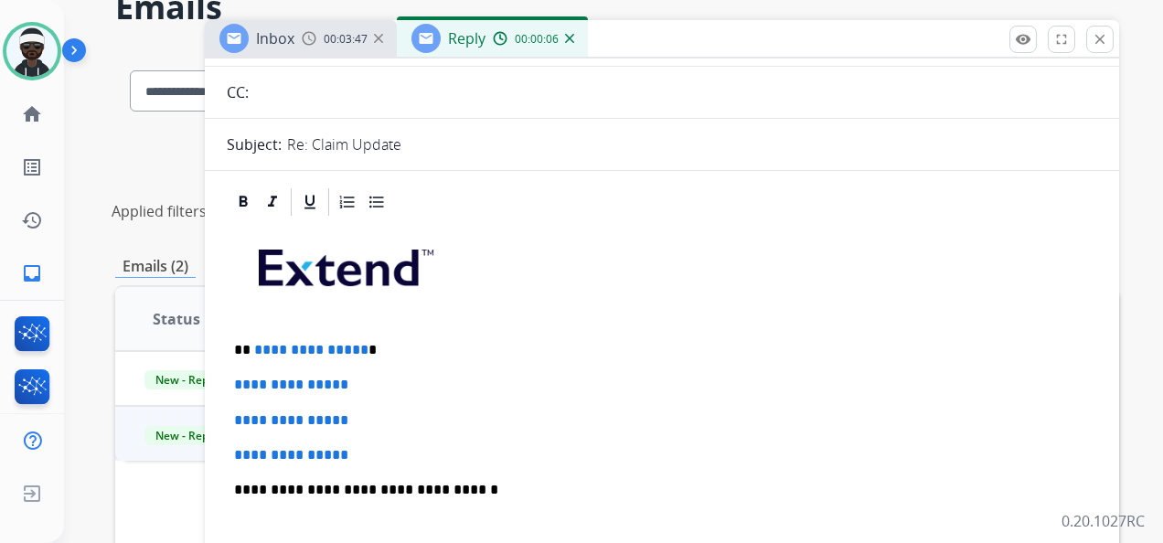
scroll to position [183, 0]
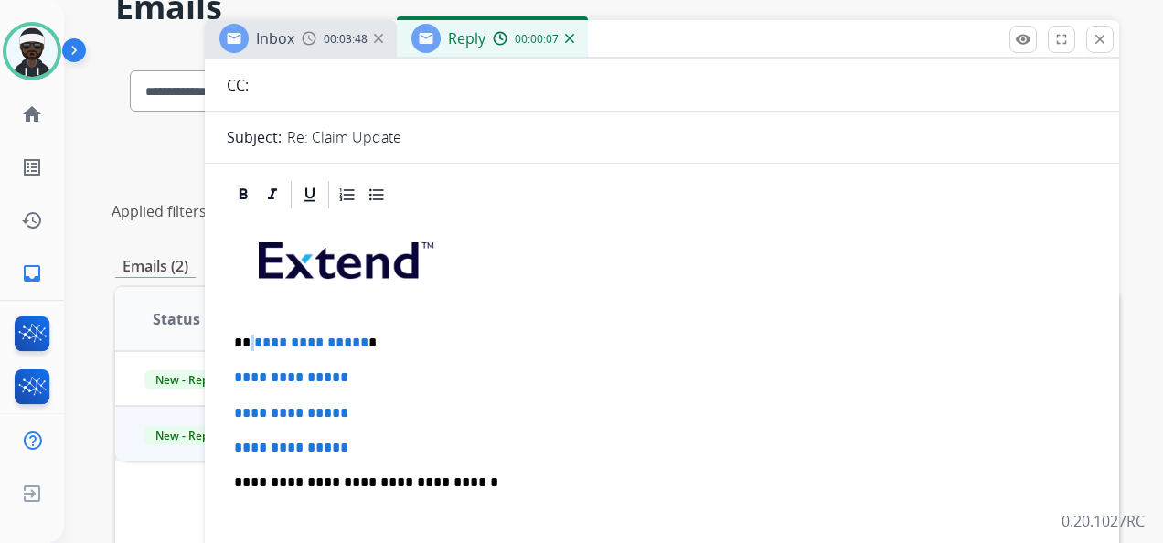
click at [252, 335] on p "**********" at bounding box center [654, 343] width 841 height 16
click at [254, 336] on span "**********" at bounding box center [311, 343] width 114 height 14
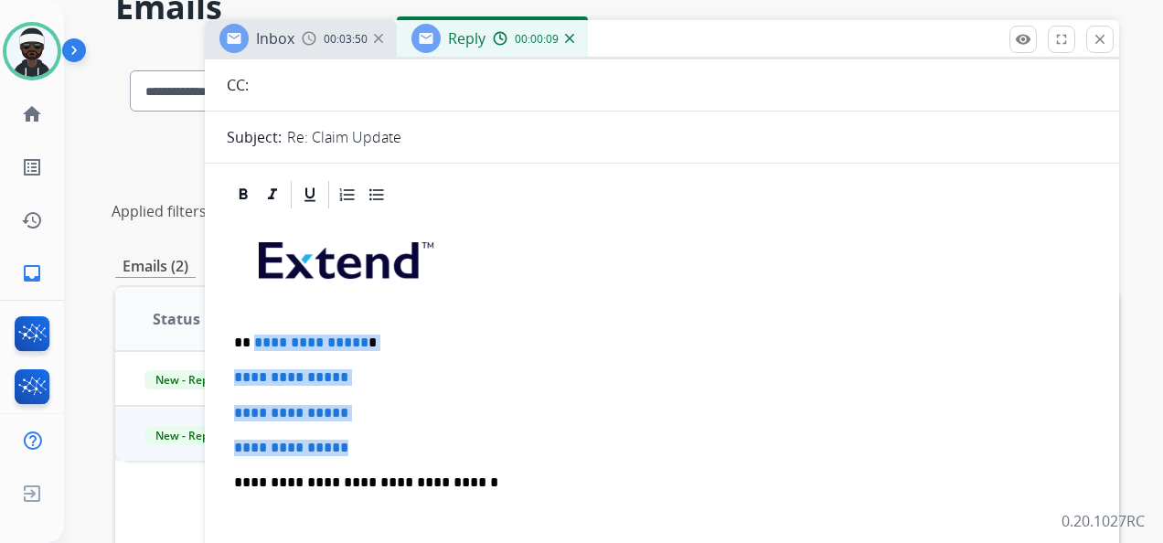
drag, startPoint x: 252, startPoint y: 335, endPoint x: 371, endPoint y: 439, distance: 158.1
click at [371, 439] on div "**********" at bounding box center [662, 525] width 871 height 629
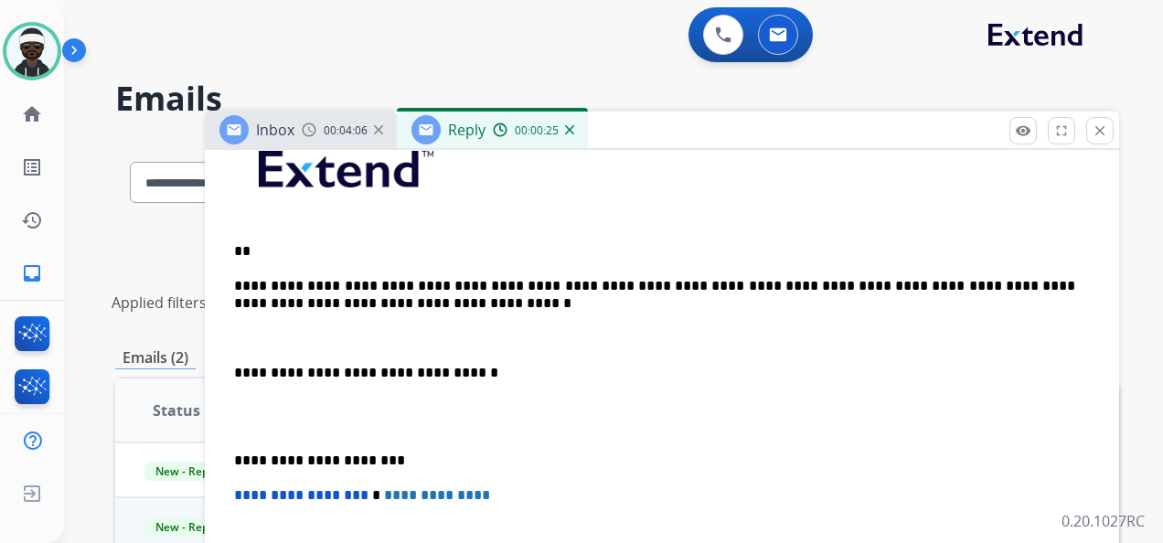
scroll to position [0, 0]
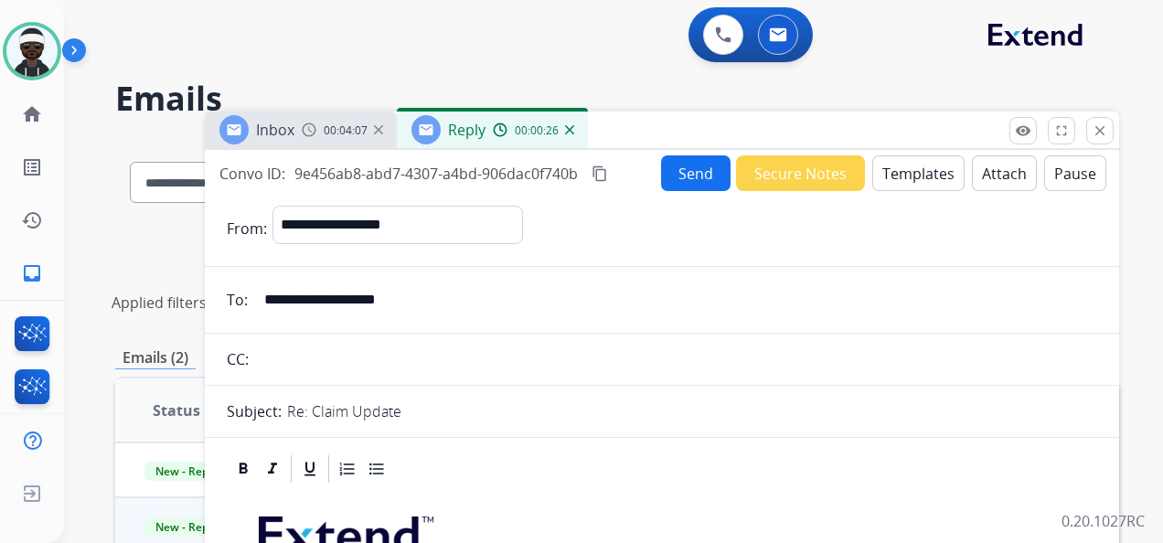
click at [713, 179] on button "Send" at bounding box center [696, 173] width 70 height 36
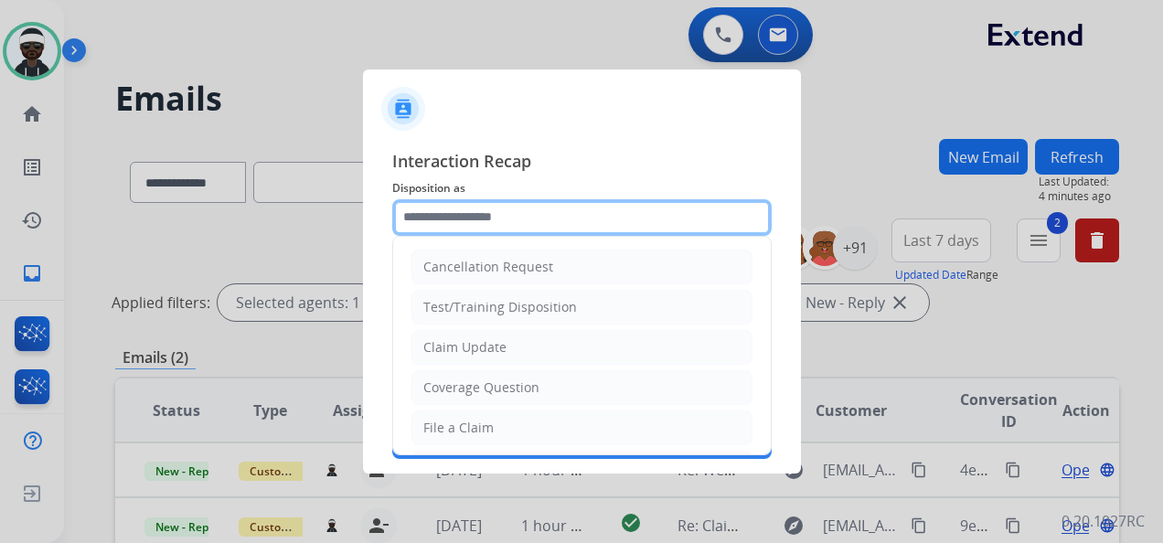
click at [597, 209] on input "text" at bounding box center [582, 217] width 380 height 37
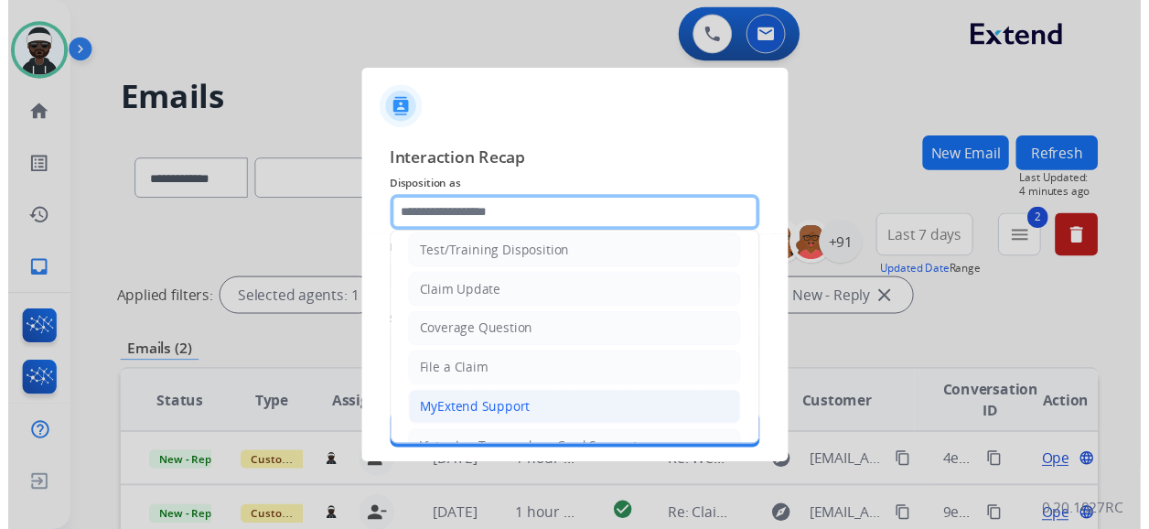
scroll to position [91, 0]
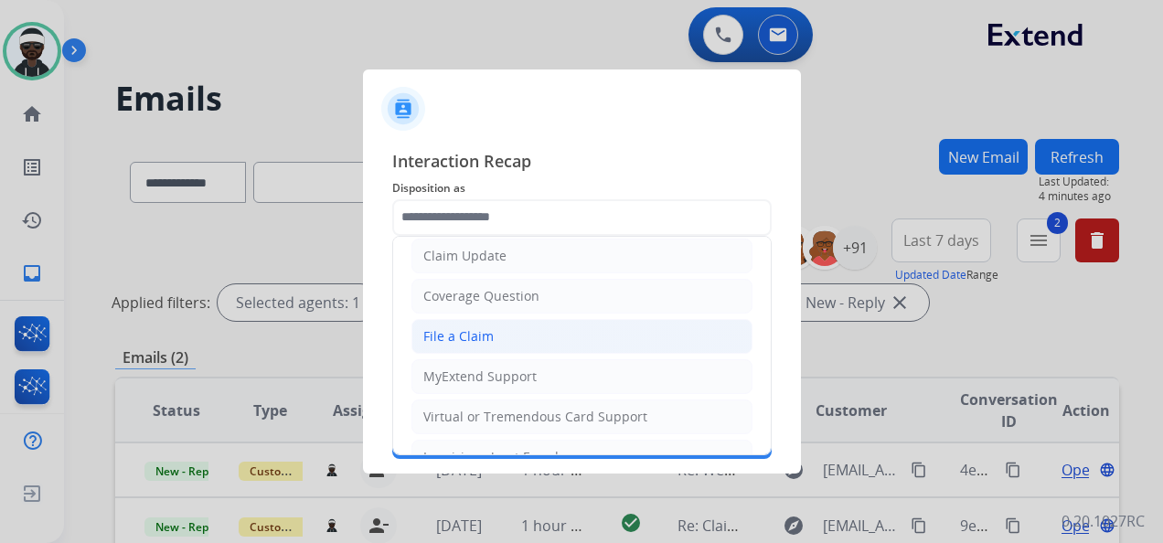
click at [496, 336] on li "File a Claim" at bounding box center [582, 336] width 341 height 35
type input "**********"
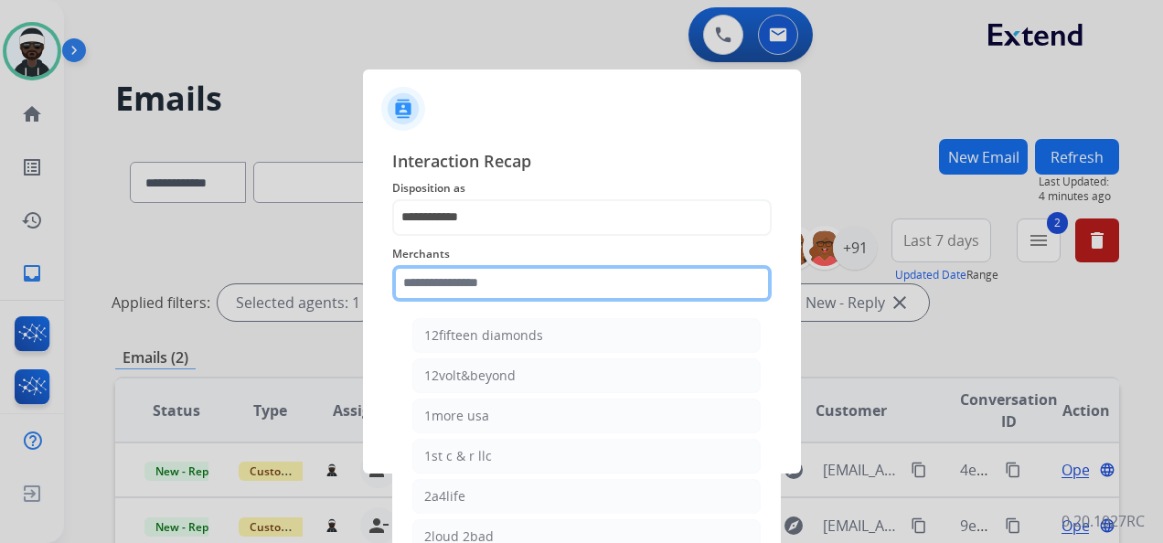
click at [485, 277] on input "text" at bounding box center [582, 283] width 380 height 37
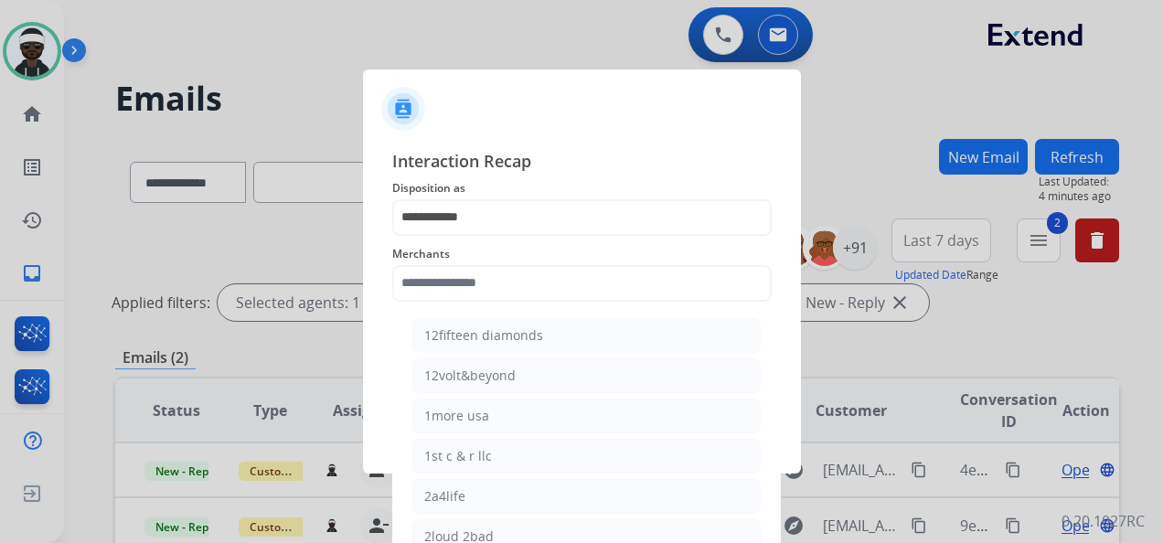
click at [518, 296] on div "Merchants 12fifteen diamonds 12volt&beyond 1more usa 1st c & r llc 2a4life 2lou…" at bounding box center [582, 272] width 380 height 73
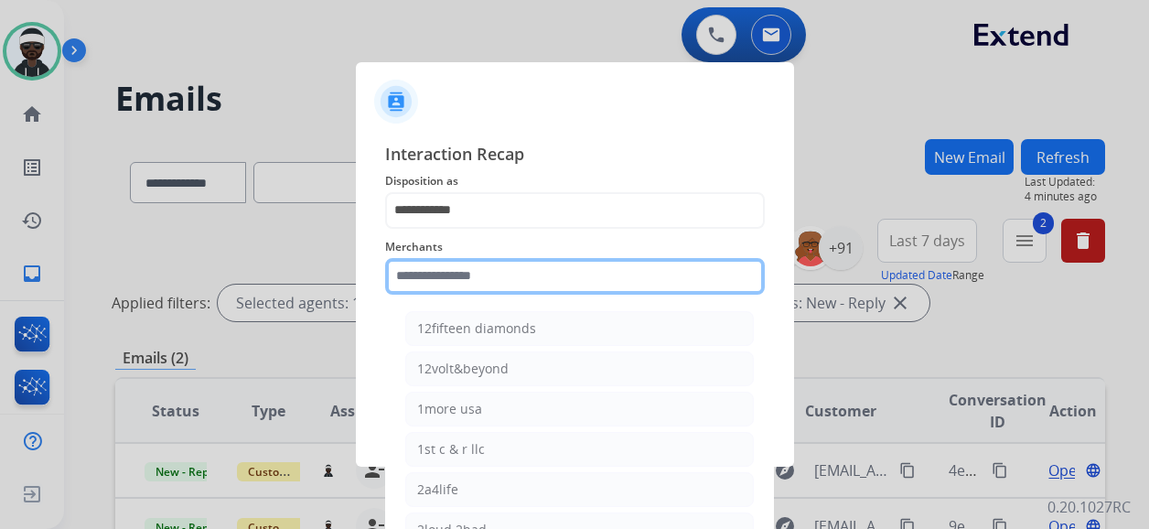
click at [491, 275] on input "text" at bounding box center [575, 276] width 380 height 37
type input "*"
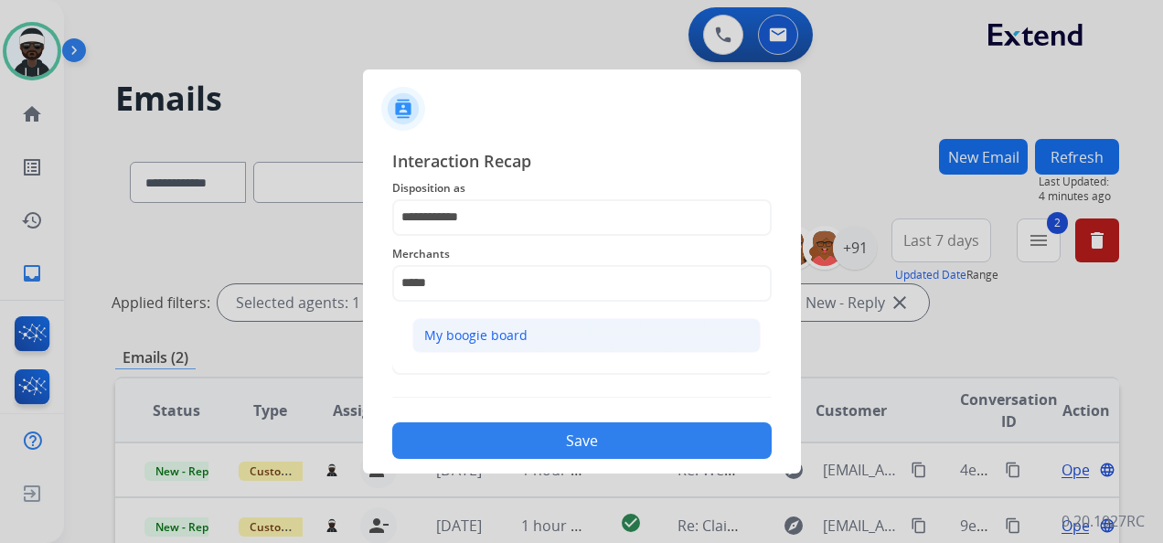
click at [443, 325] on li "My boogie board" at bounding box center [586, 335] width 348 height 35
type input "**********"
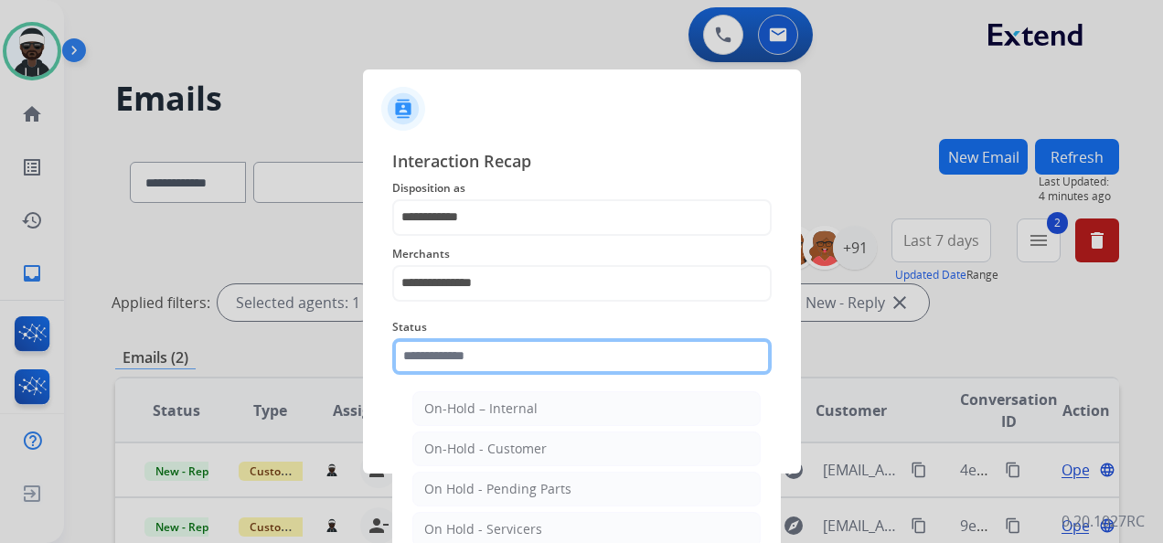
click at [445, 353] on input "text" at bounding box center [582, 356] width 380 height 37
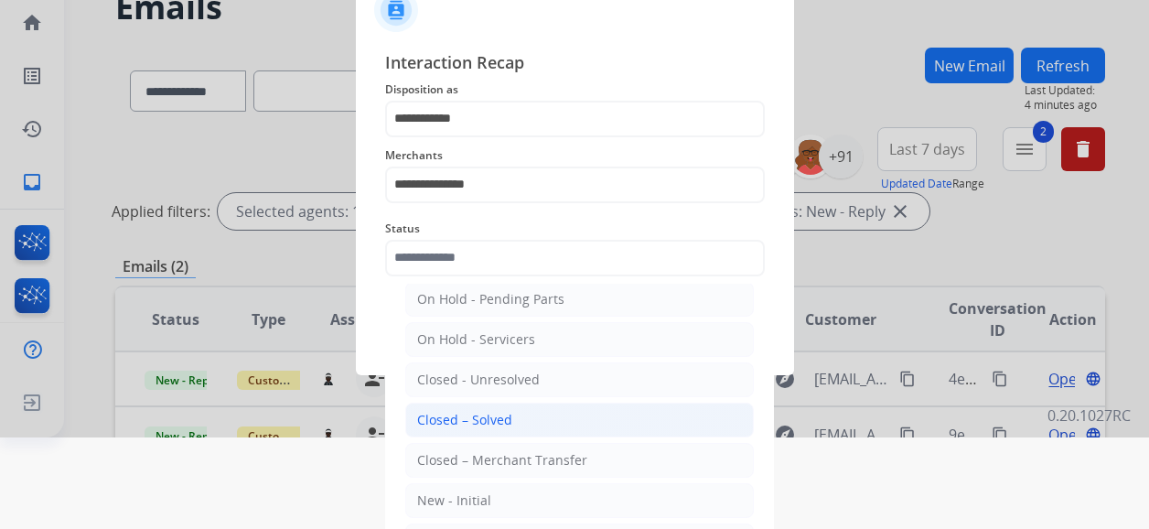
click at [487, 422] on div "Closed – Solved" at bounding box center [464, 420] width 95 height 18
type input "**********"
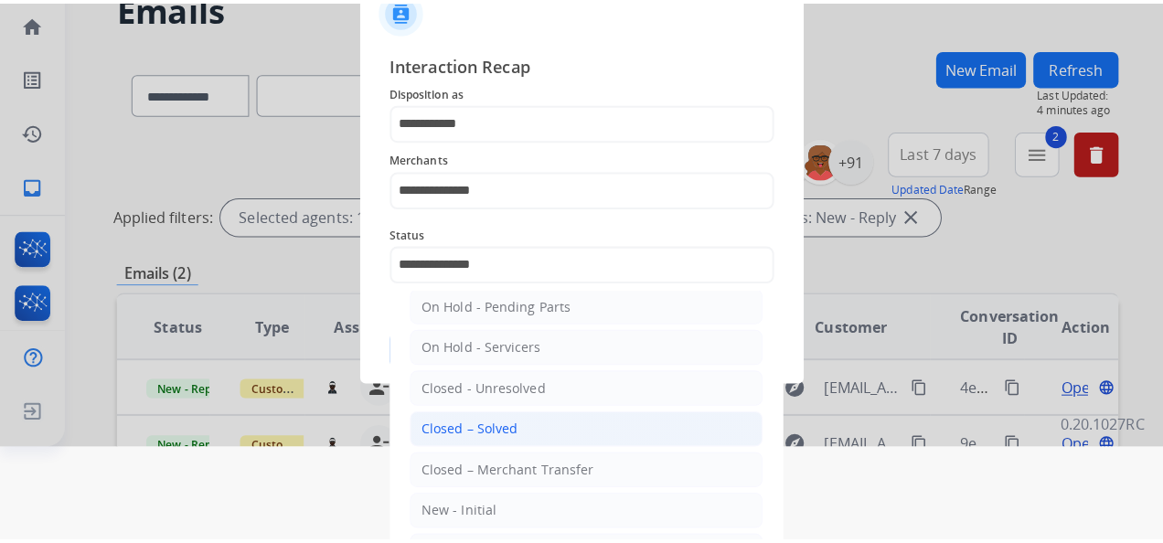
scroll to position [0, 0]
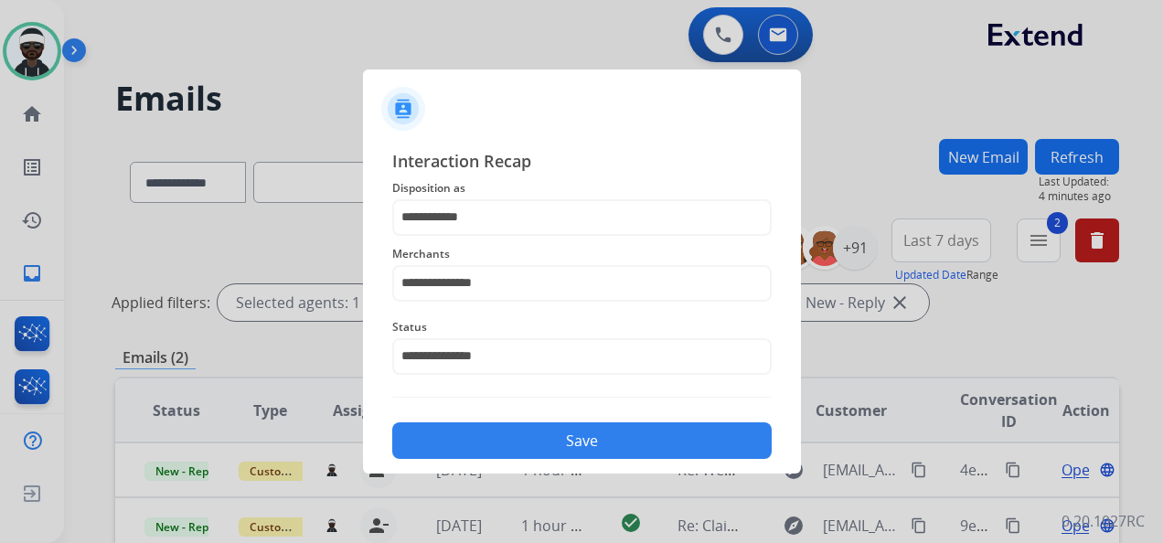
click at [483, 445] on button "Save" at bounding box center [582, 441] width 380 height 37
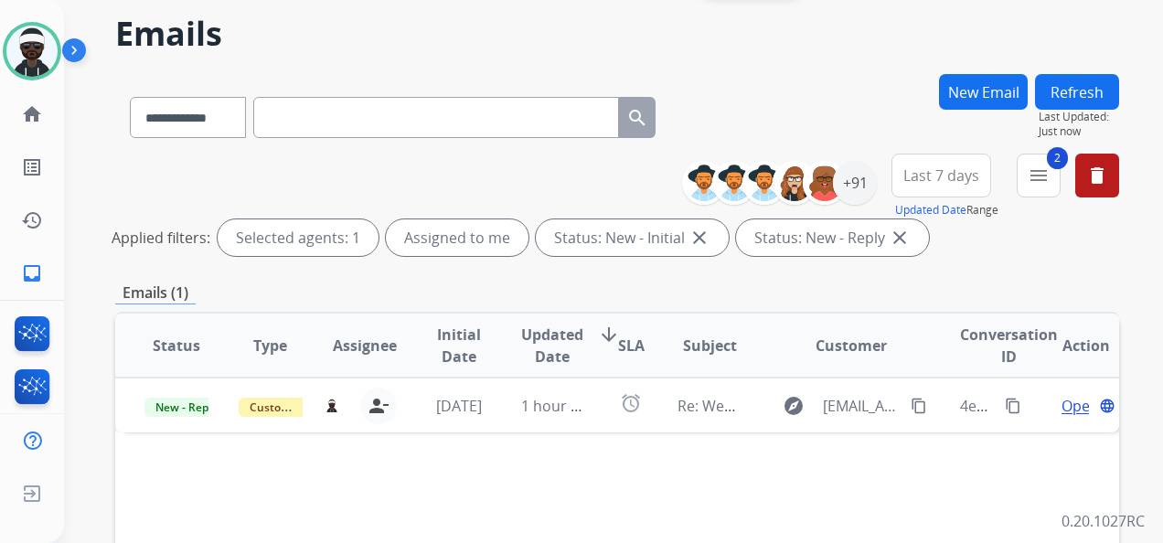
scroll to position [183, 0]
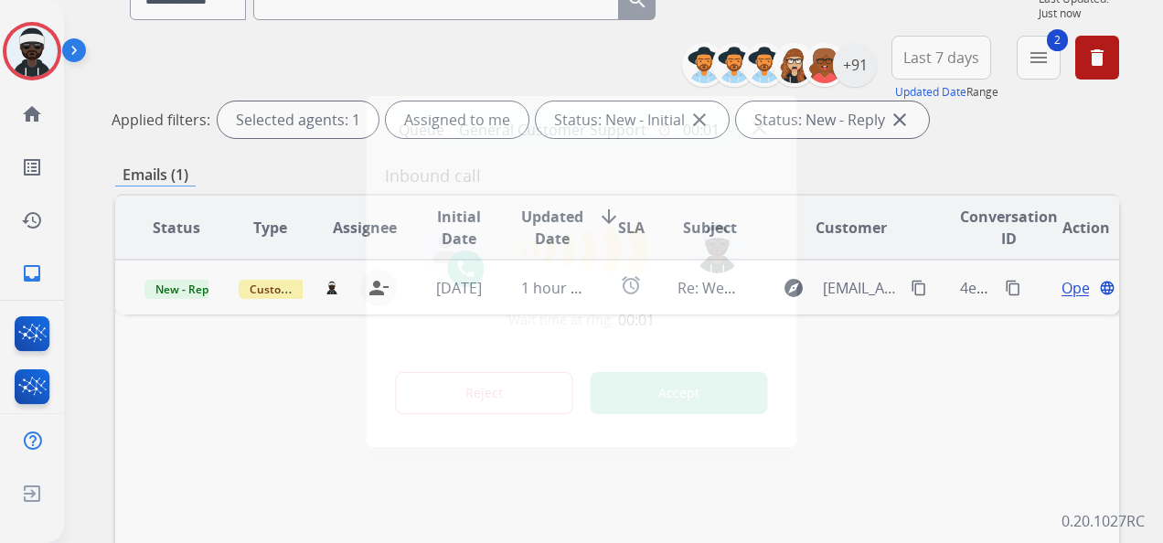
click at [743, 410] on button "Accept" at bounding box center [679, 393] width 177 height 42
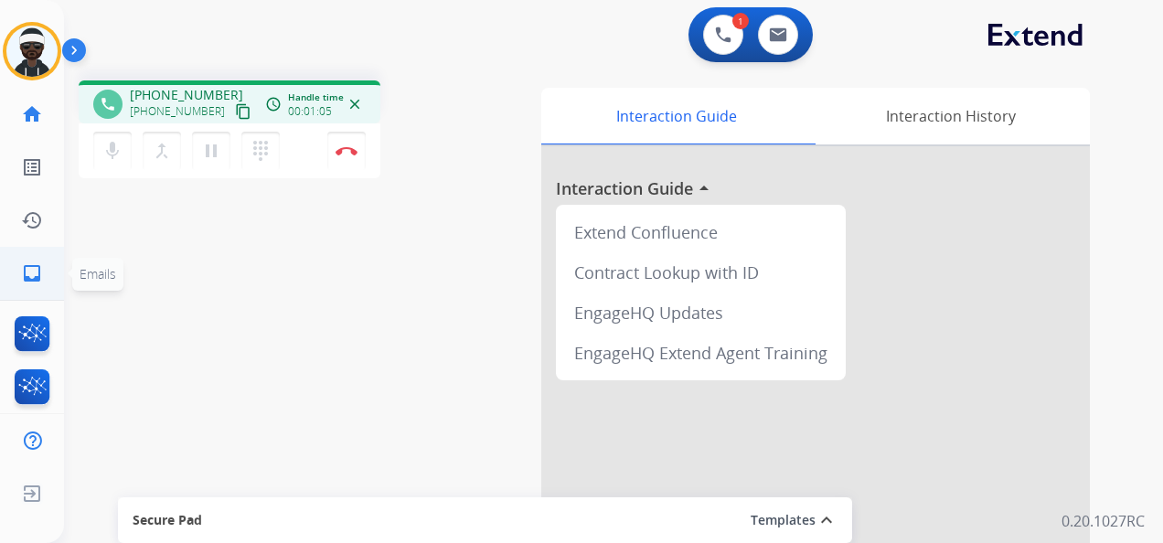
click at [20, 285] on link "inbox Emails" at bounding box center [31, 273] width 51 height 51
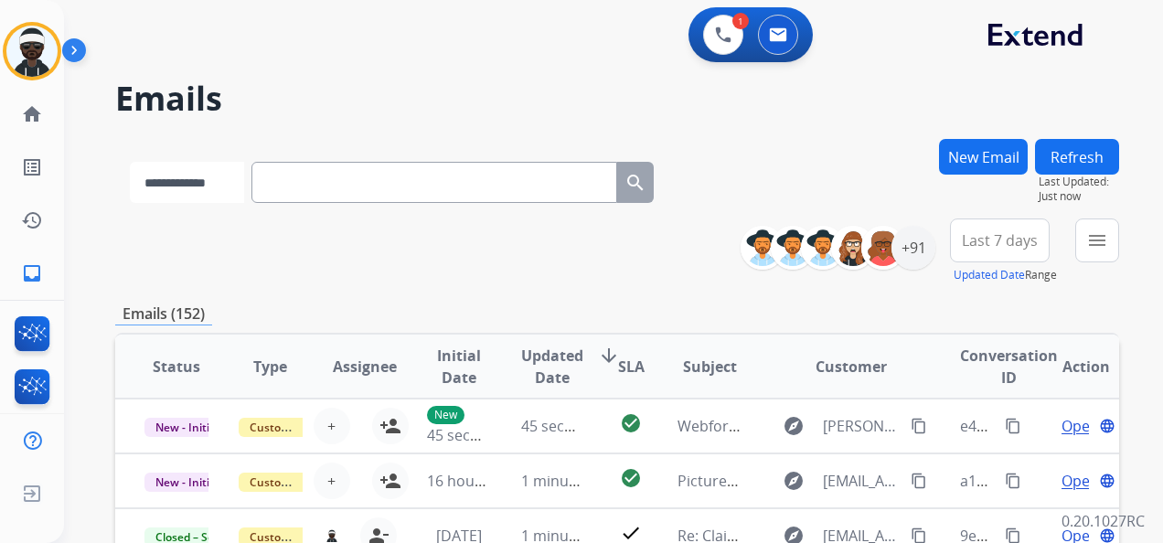
click at [210, 189] on select "**********" at bounding box center [187, 182] width 114 height 41
click at [344, 249] on div "**********" at bounding box center [617, 252] width 1004 height 66
click at [198, 180] on select "**********" at bounding box center [187, 182] width 114 height 41
click at [276, 183] on input "text" at bounding box center [436, 182] width 366 height 41
drag, startPoint x: 249, startPoint y: 163, endPoint x: 271, endPoint y: 168, distance: 22.6
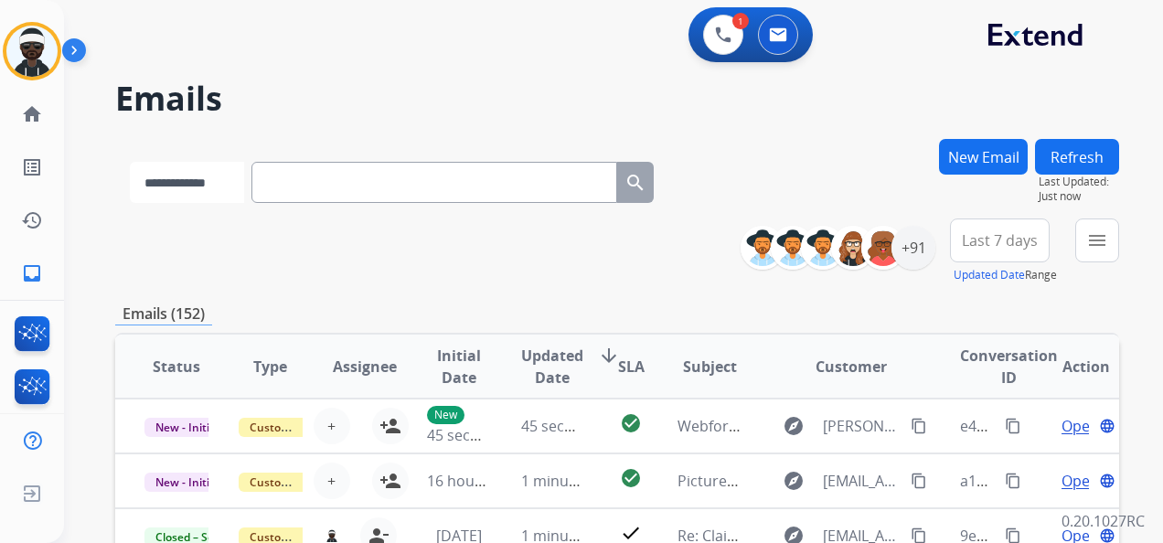
click at [244, 165] on select "**********" at bounding box center [187, 182] width 114 height 41
click at [315, 175] on input "text" at bounding box center [436, 182] width 366 height 41
click at [975, 155] on button "New Email" at bounding box center [983, 157] width 89 height 36
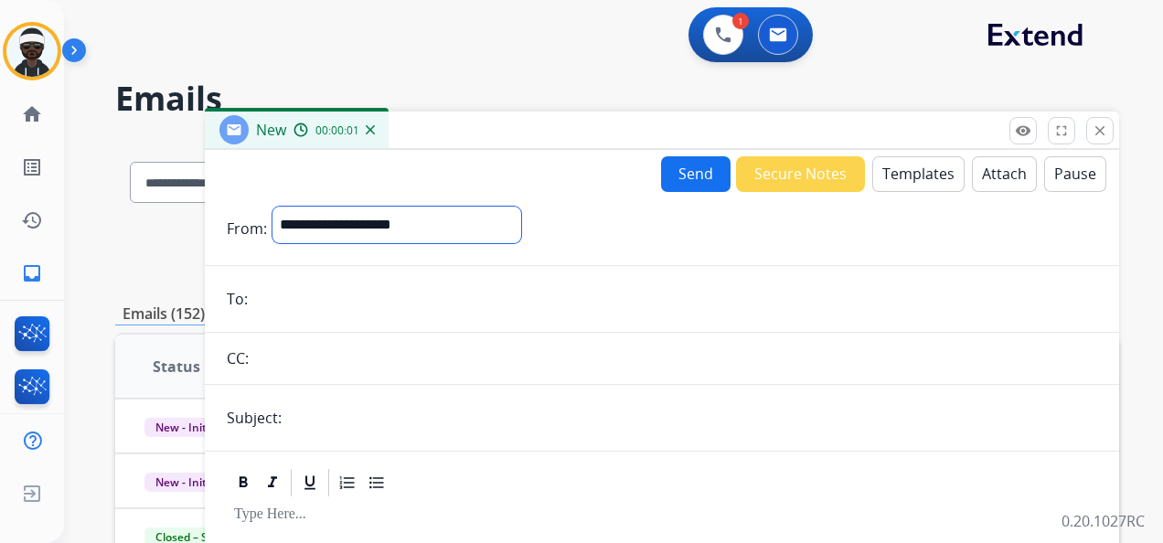
click at [344, 210] on select "**********" at bounding box center [397, 225] width 249 height 37
click at [1109, 132] on button "close Close" at bounding box center [1100, 130] width 27 height 27
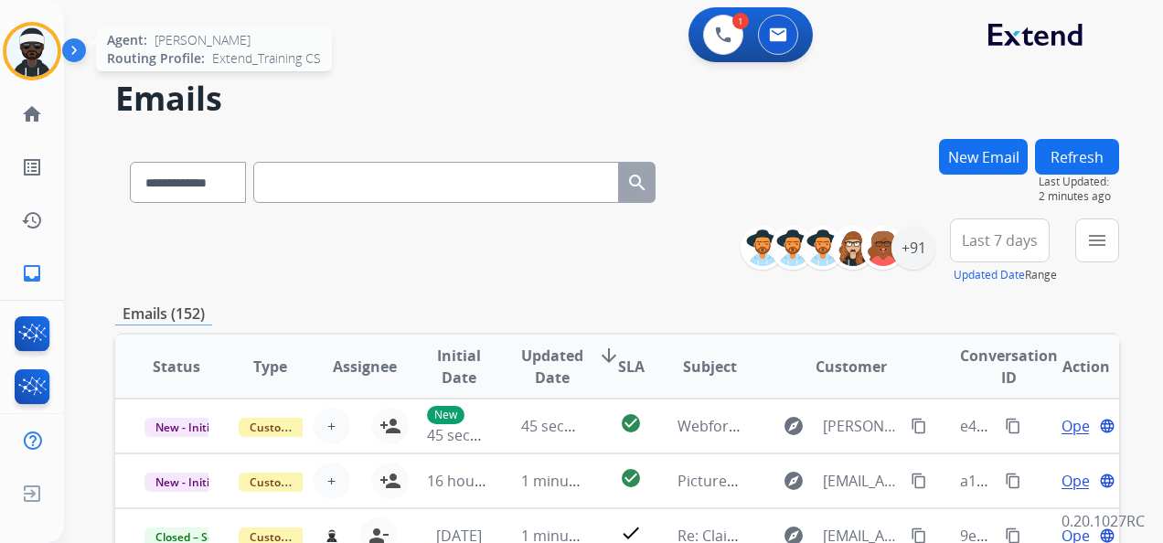
click at [27, 33] on img at bounding box center [31, 51] width 51 height 51
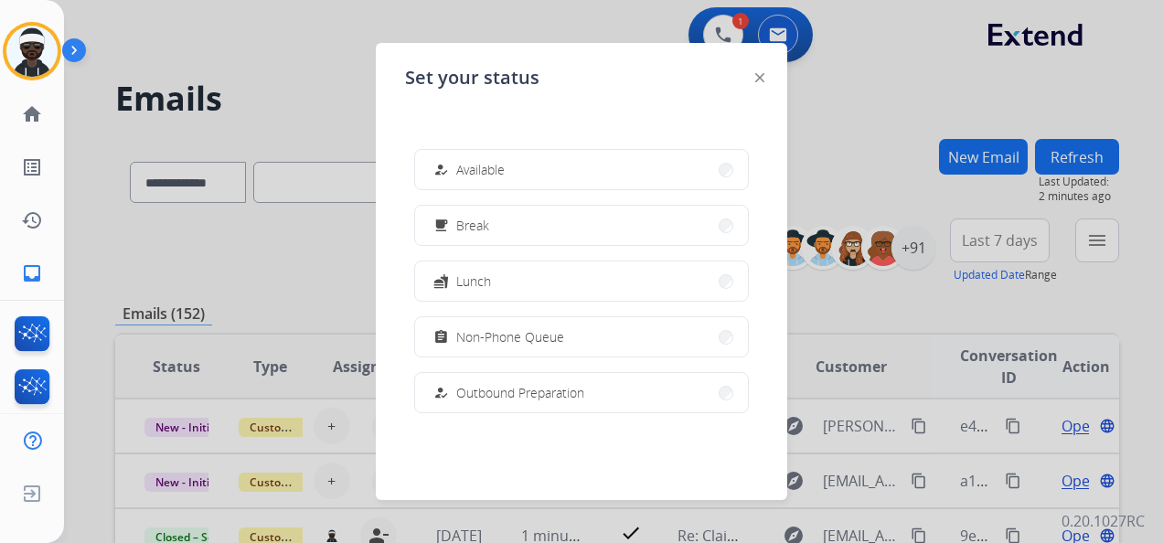
click at [765, 79] on div "Set your status how_to_reg Available free_breakfast Break fastfood Lunch assign…" at bounding box center [582, 271] width 412 height 457
click at [763, 79] on img at bounding box center [759, 77] width 9 height 9
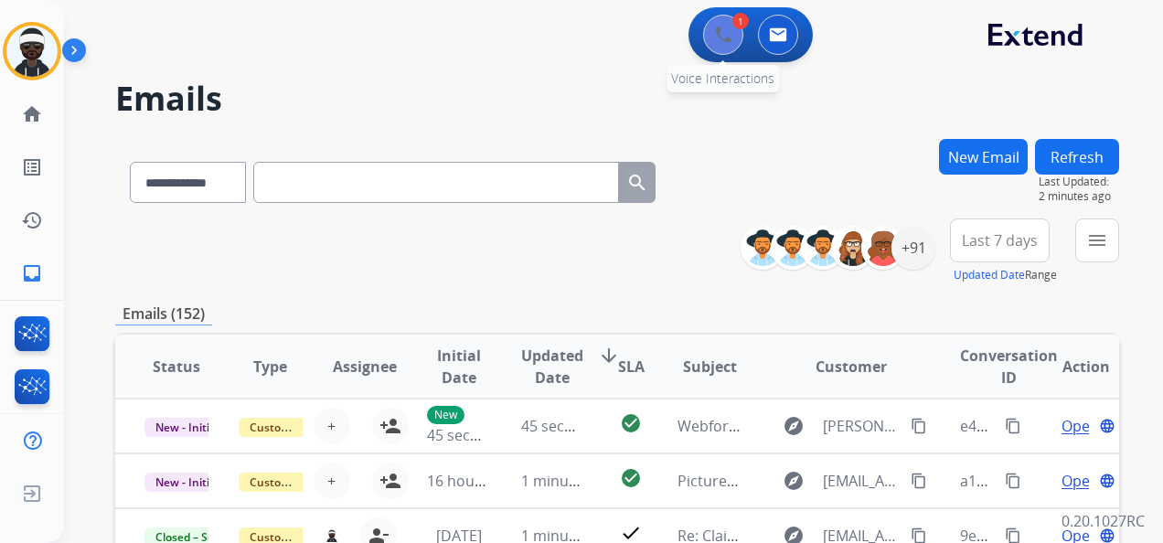
click at [721, 40] on img at bounding box center [723, 35] width 16 height 16
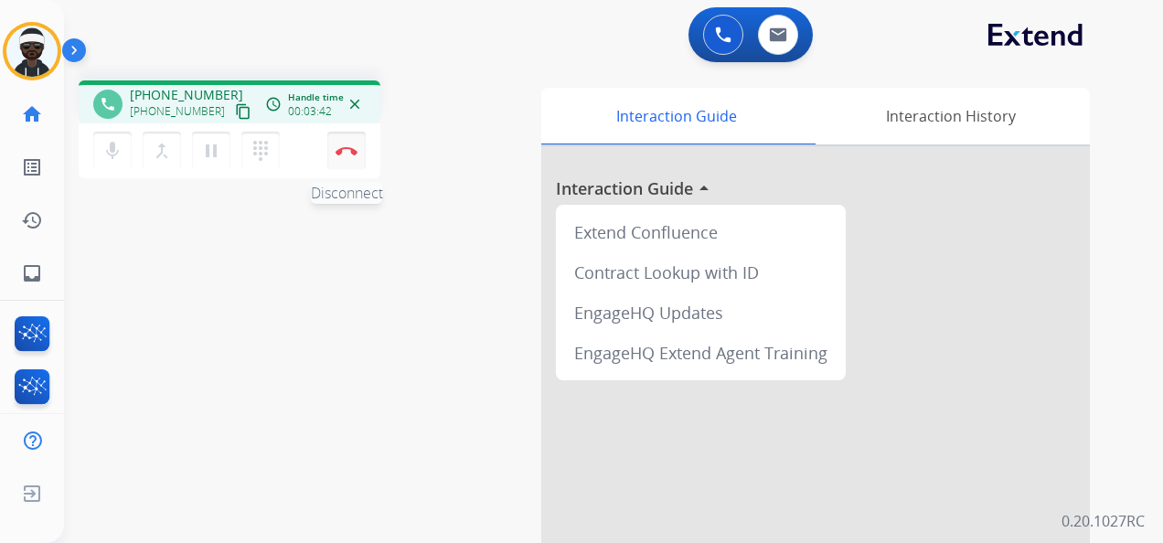
click at [327, 143] on button "Disconnect" at bounding box center [346, 151] width 38 height 38
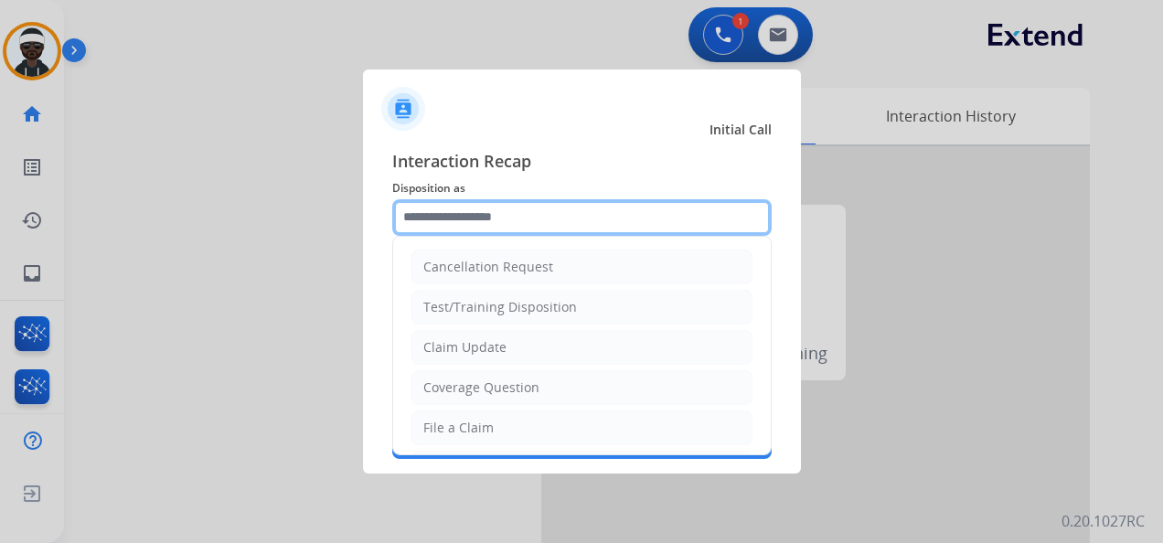
click at [508, 216] on input "text" at bounding box center [582, 217] width 380 height 37
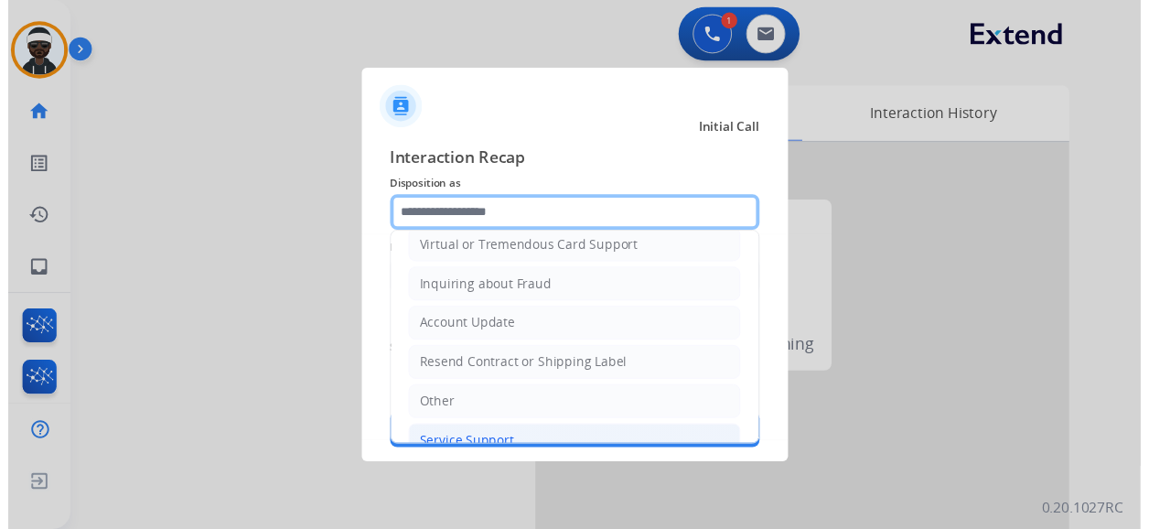
scroll to position [277, 0]
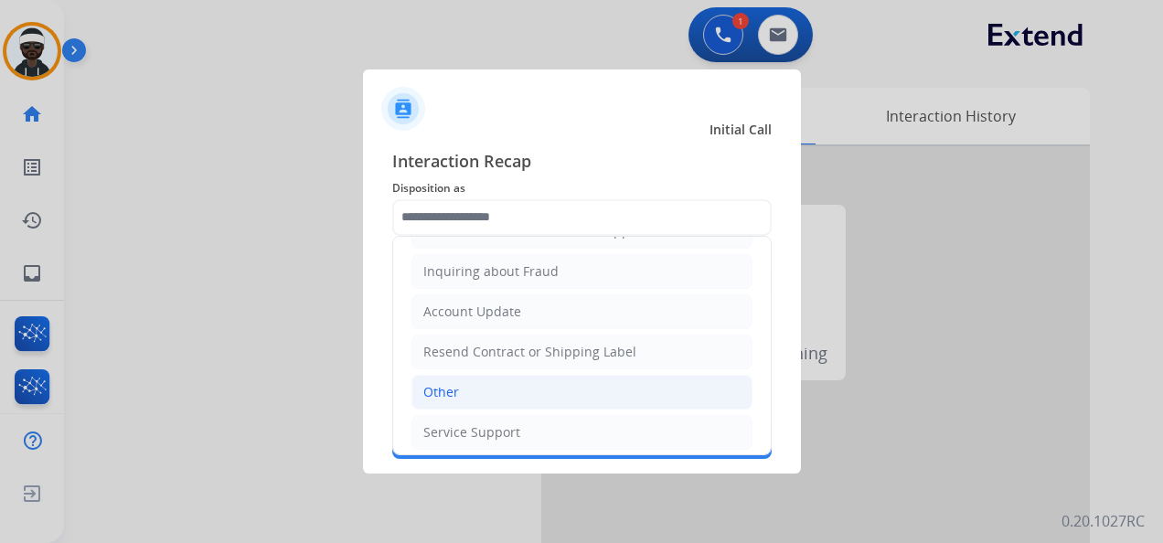
click at [473, 391] on li "Other" at bounding box center [582, 392] width 341 height 35
type input "*****"
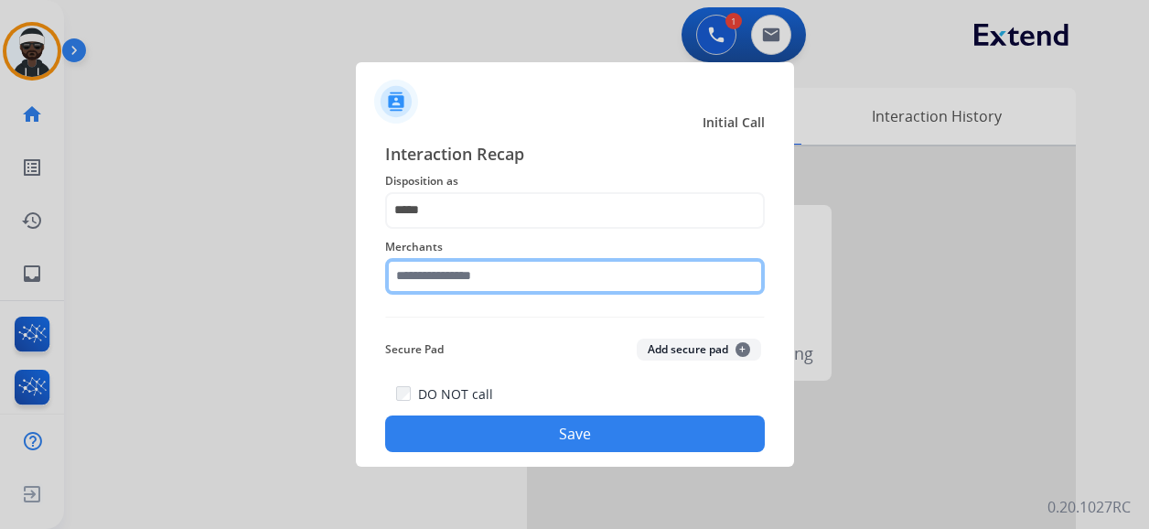
click at [468, 298] on div "Merchants" at bounding box center [575, 265] width 380 height 73
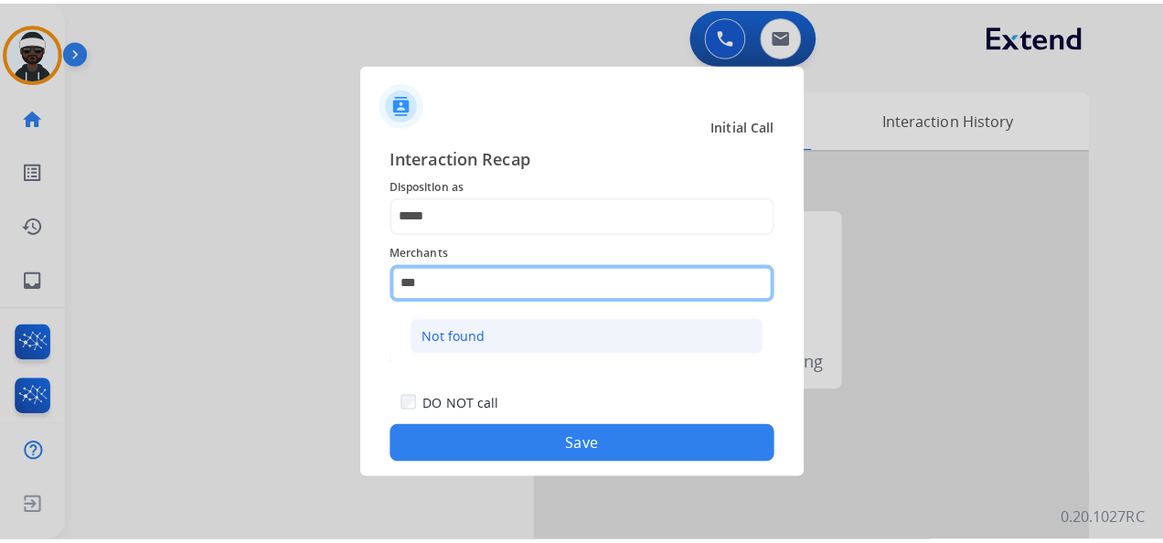
scroll to position [0, 0]
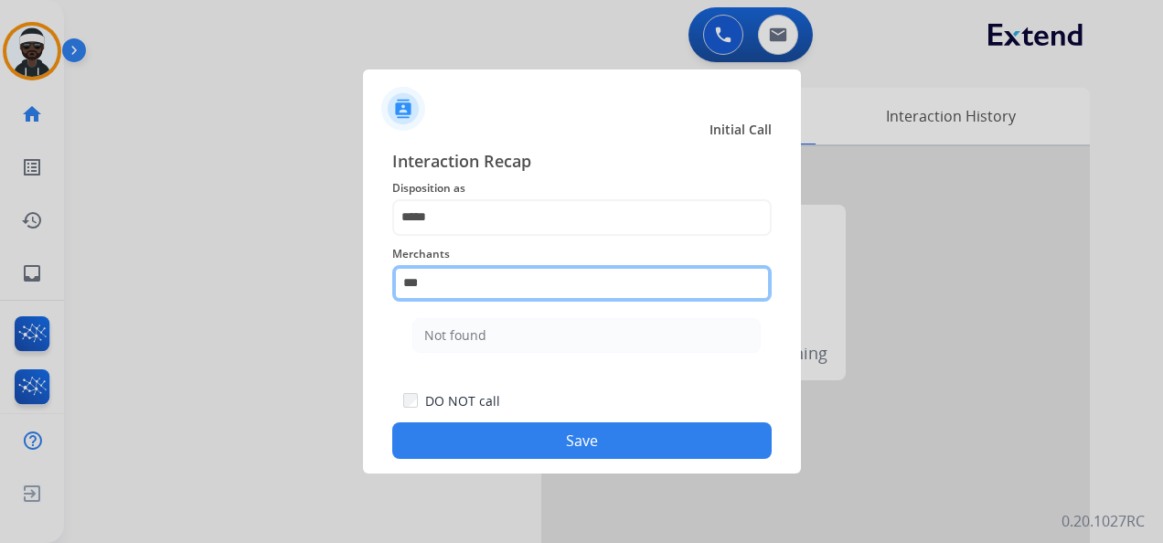
drag, startPoint x: 456, startPoint y: 284, endPoint x: 295, endPoint y: 261, distance: 162.6
click at [0, 262] on app-contact-recap-modal "Initial Call Interaction Recap Disposition as ***** Merchants *** Not found Sec…" at bounding box center [0, 271] width 0 height 543
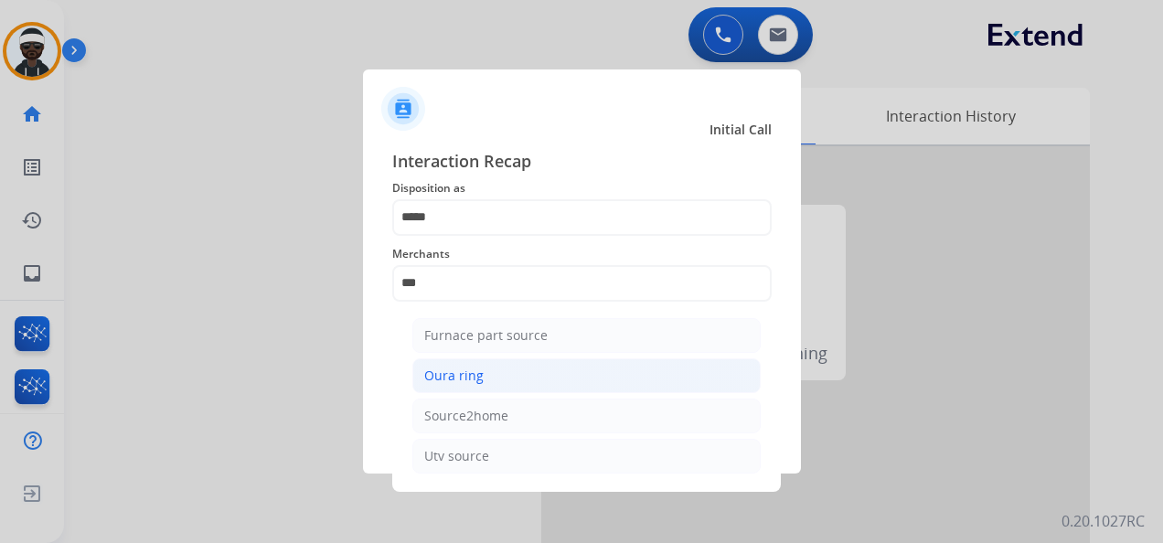
click at [558, 389] on li "Oura ring" at bounding box center [586, 376] width 348 height 35
type input "*********"
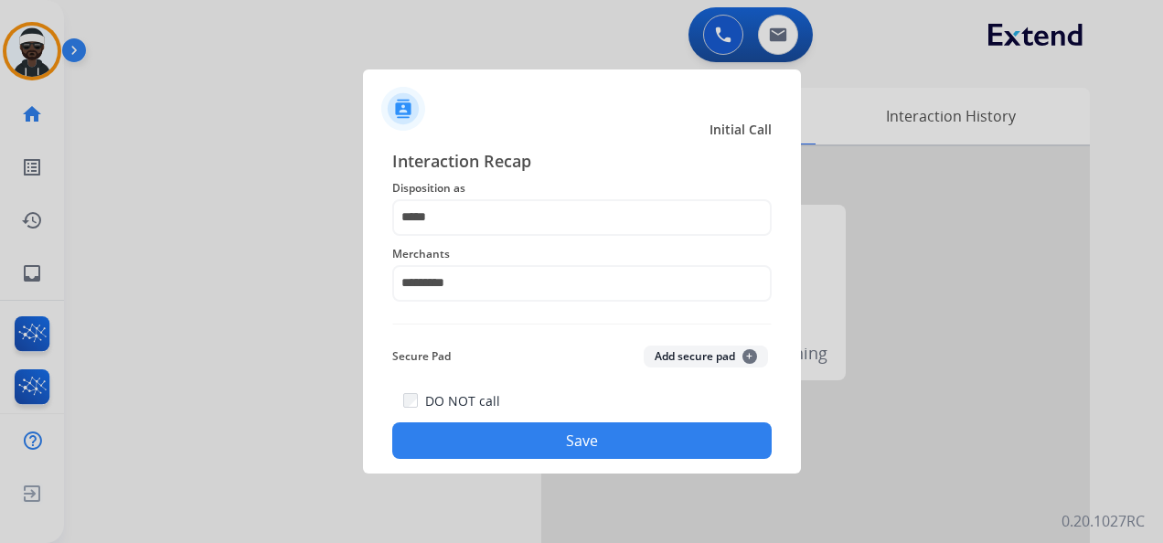
click at [601, 431] on button "Save" at bounding box center [582, 441] width 380 height 37
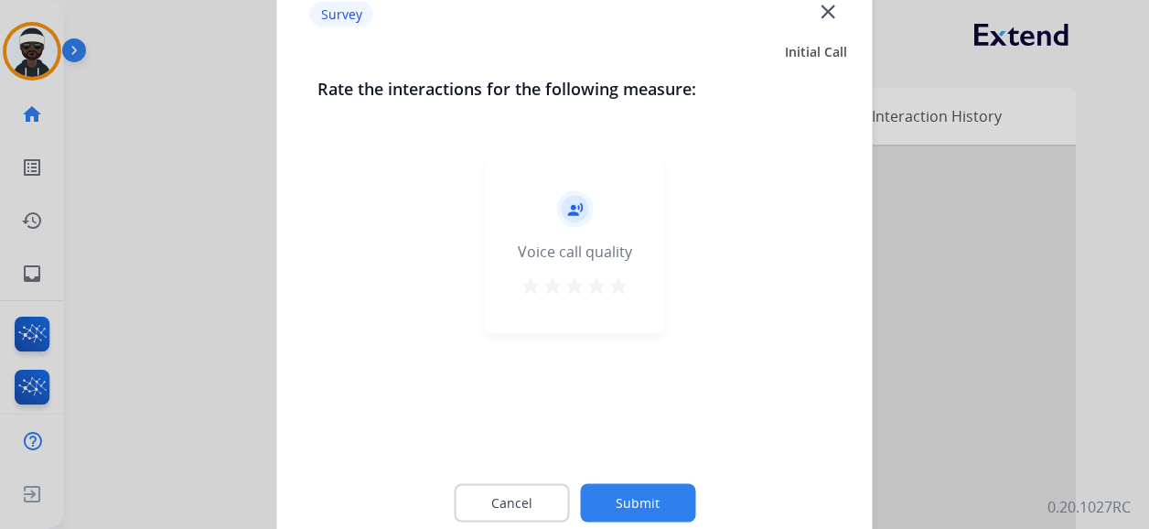
click at [655, 514] on button "Submit" at bounding box center [637, 503] width 115 height 38
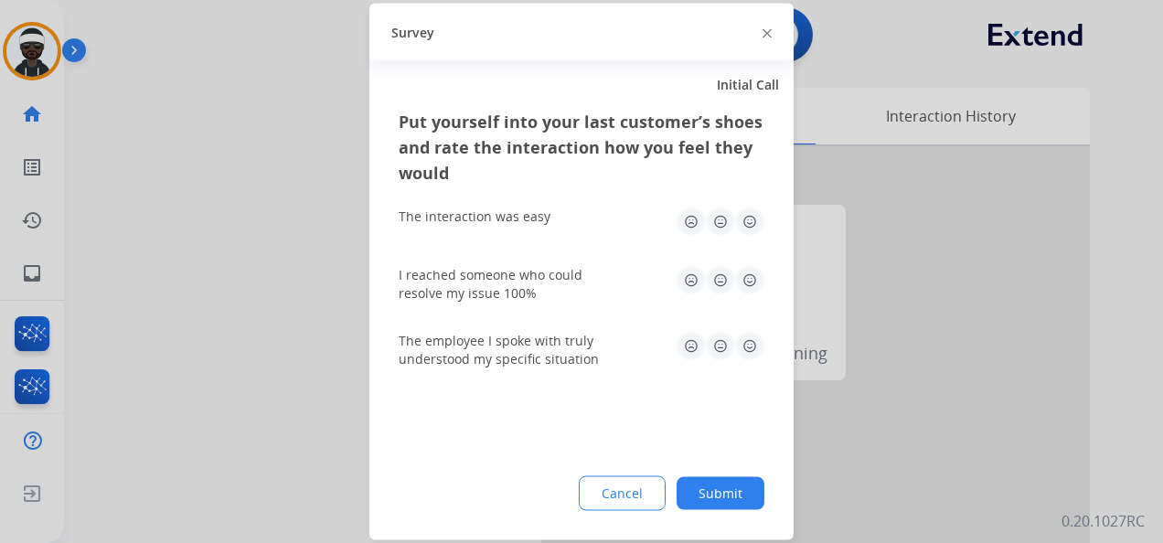
drag, startPoint x: 679, startPoint y: 490, endPoint x: 691, endPoint y: 495, distance: 12.7
click at [679, 490] on div "Cancel Submit" at bounding box center [582, 494] width 366 height 35
click at [702, 487] on button "Submit" at bounding box center [721, 493] width 88 height 33
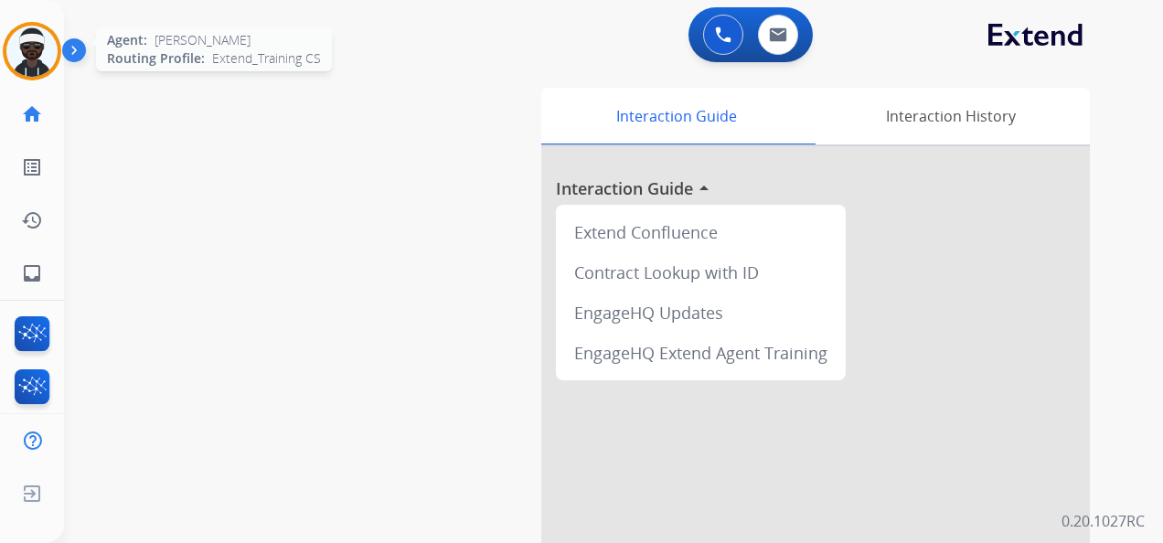
click at [42, 59] on img at bounding box center [31, 51] width 51 height 51
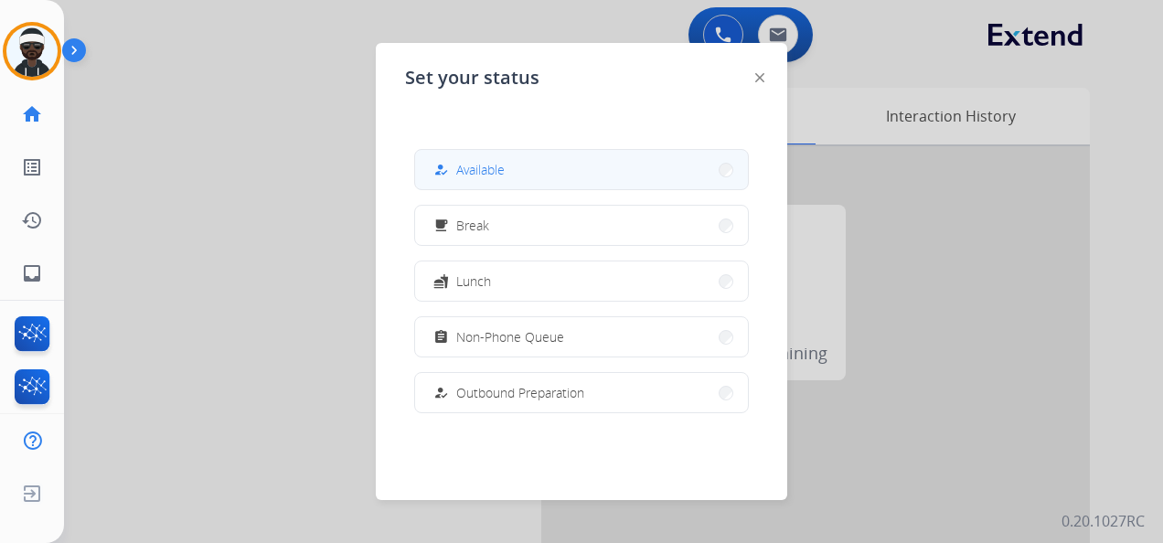
click at [498, 184] on button "how_to_reg Available" at bounding box center [581, 169] width 333 height 39
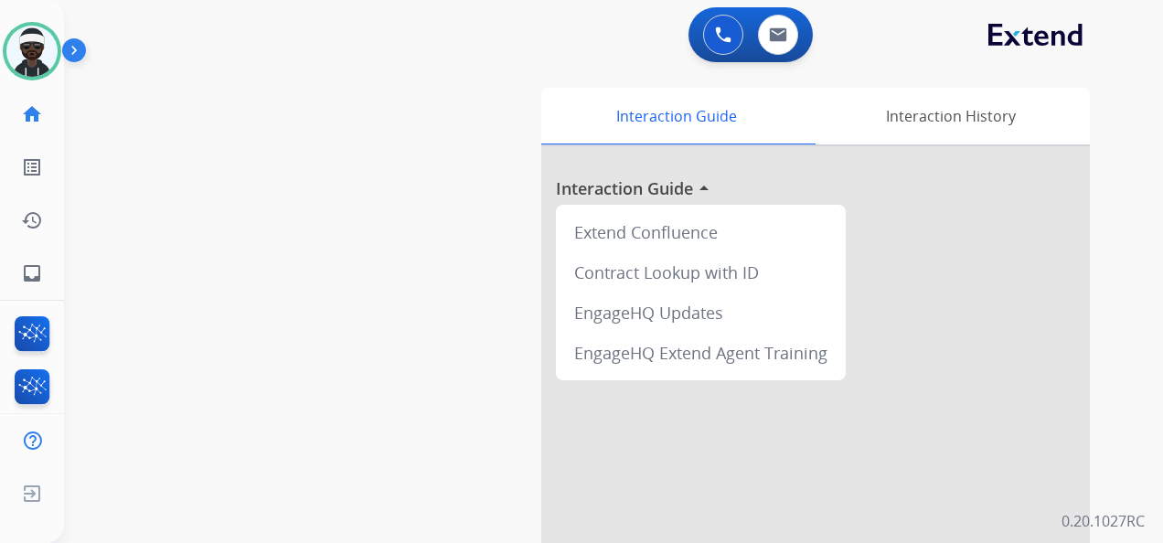
drag, startPoint x: 162, startPoint y: 187, endPoint x: 180, endPoint y: 10, distance: 177.5
click at [161, 177] on div "swap_horiz Break voice bridge close_fullscreen Connect 3-Way Call merge_type Se…" at bounding box center [591, 447] width 1055 height 763
click at [46, 269] on link "inbox Emails" at bounding box center [31, 273] width 51 height 51
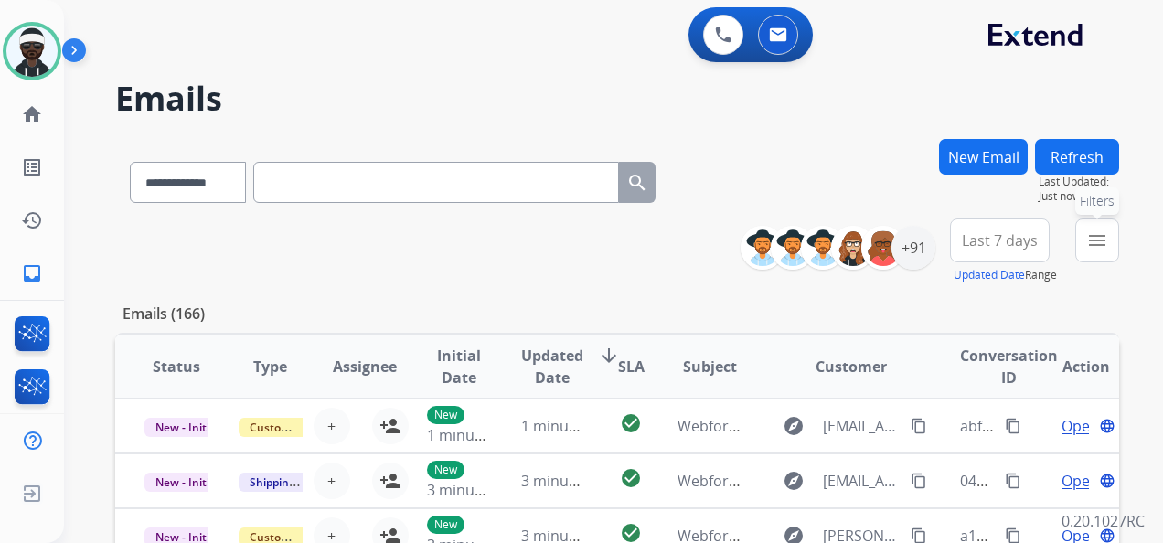
click at [1101, 243] on mat-icon "menu" at bounding box center [1098, 241] width 22 height 22
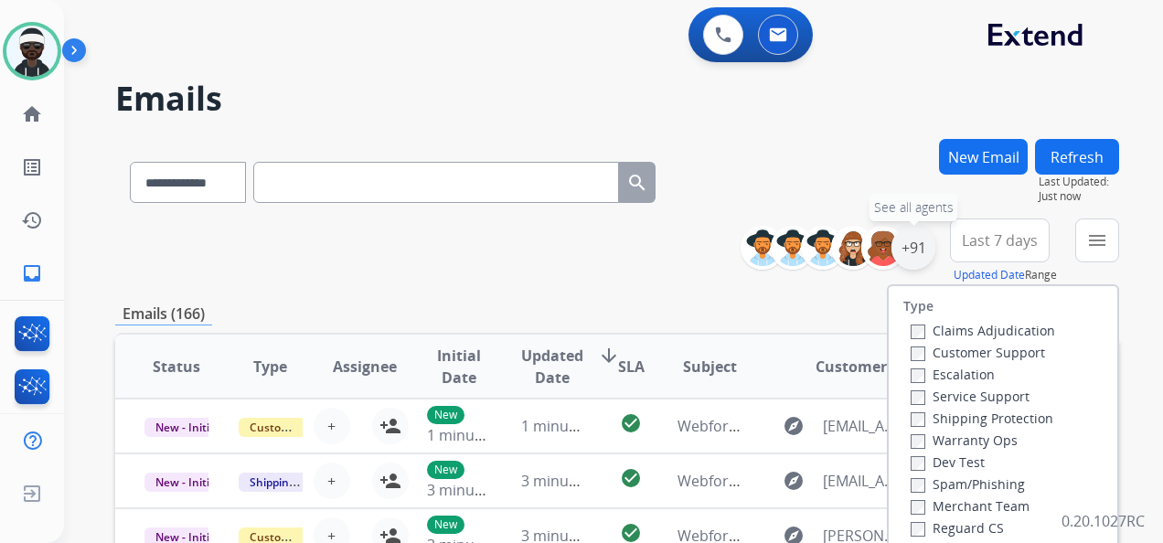
click at [908, 234] on div "+91" at bounding box center [914, 248] width 44 height 44
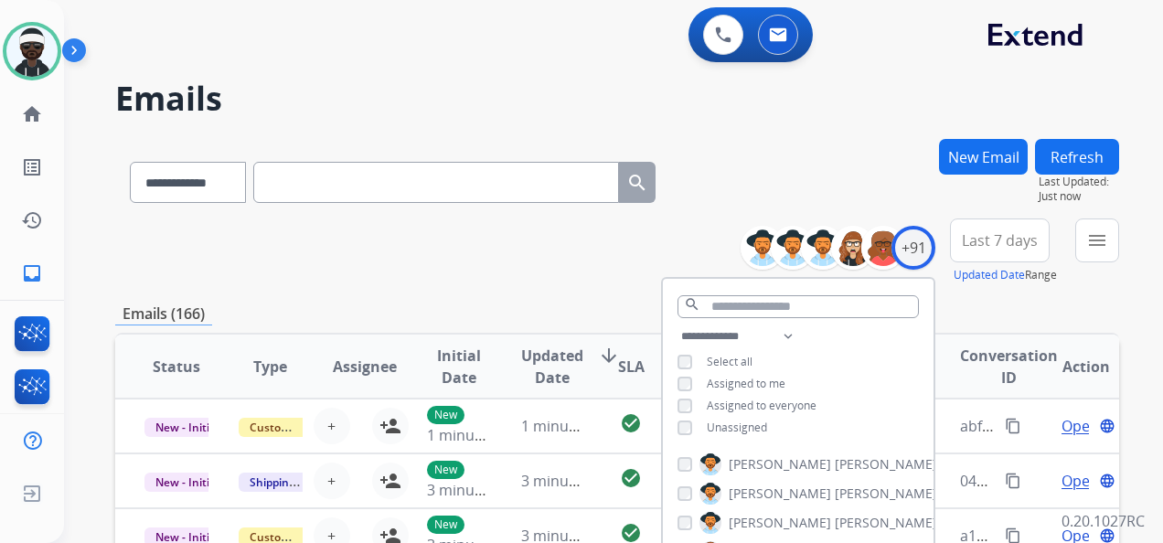
click at [746, 433] on span "Unassigned" at bounding box center [737, 428] width 60 height 16
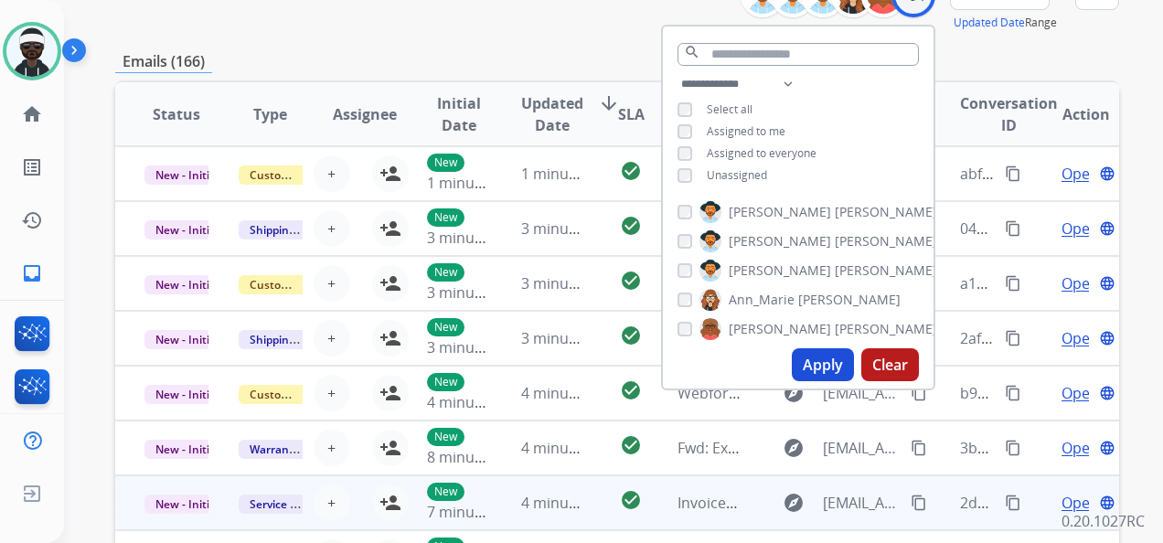
scroll to position [274, 0]
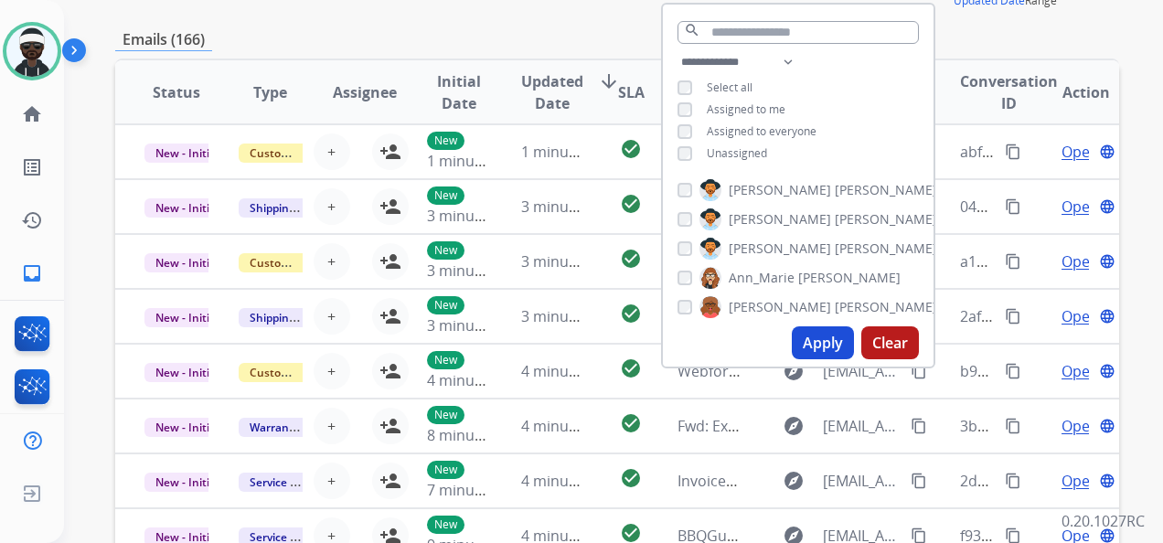
click at [815, 353] on button "Apply" at bounding box center [823, 343] width 62 height 33
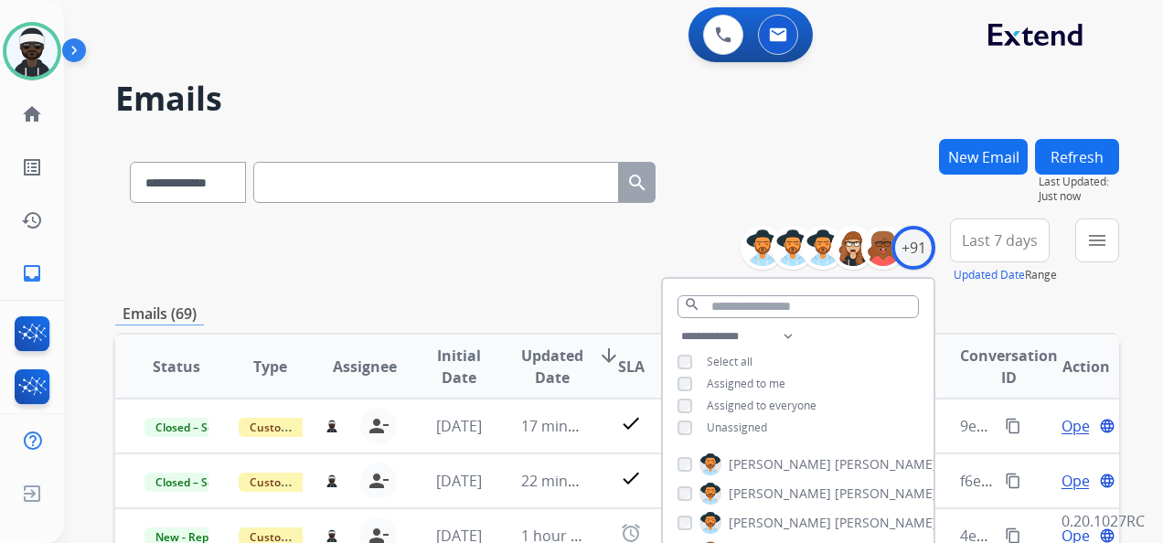
click at [294, 271] on div "**********" at bounding box center [617, 252] width 1004 height 66
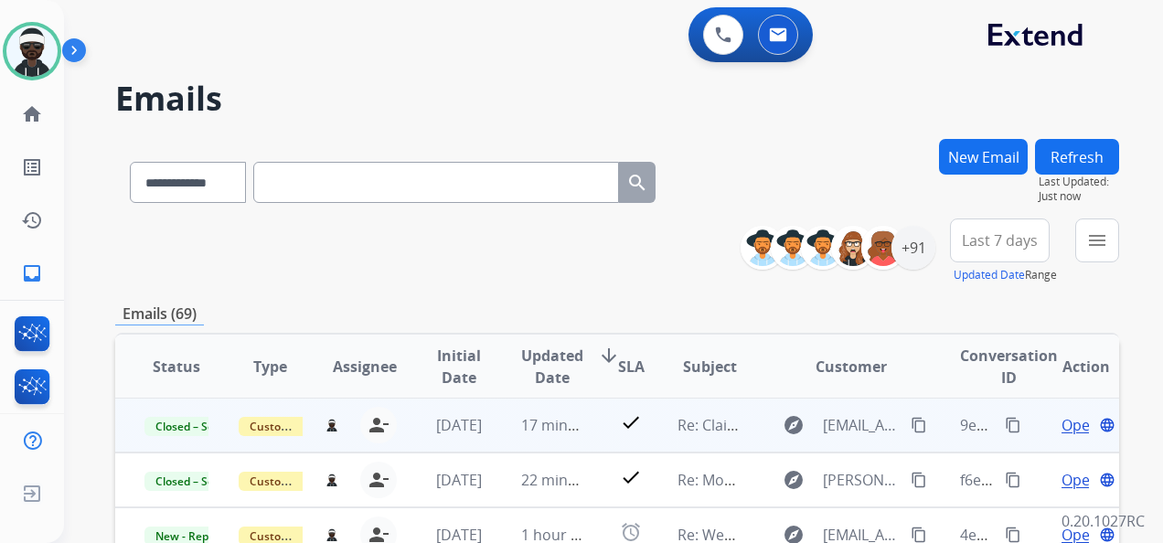
scroll to position [2, 0]
click at [1062, 430] on span "Open" at bounding box center [1080, 424] width 37 height 22
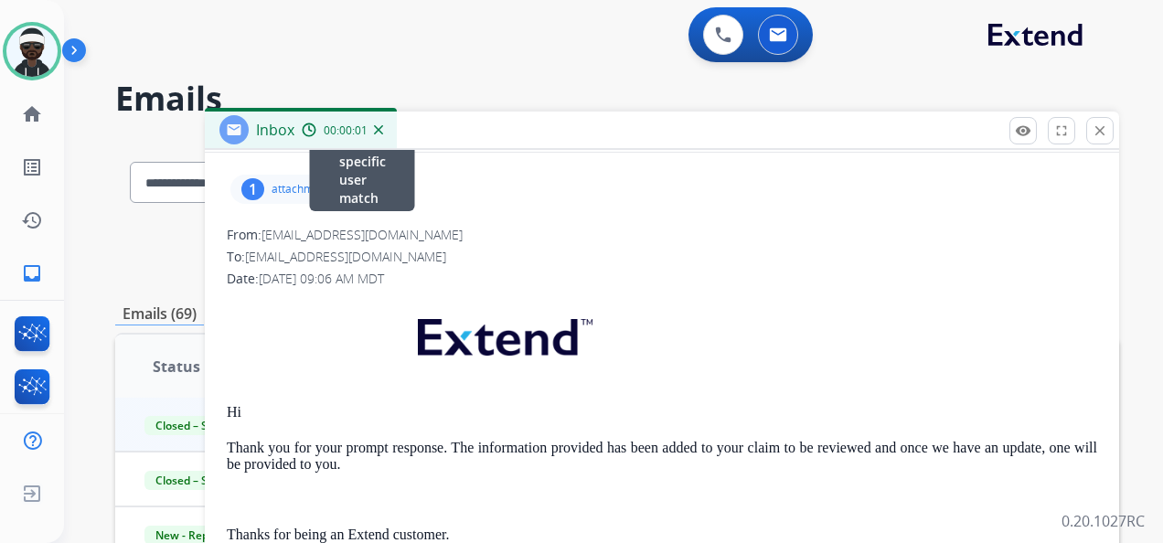
scroll to position [91, 0]
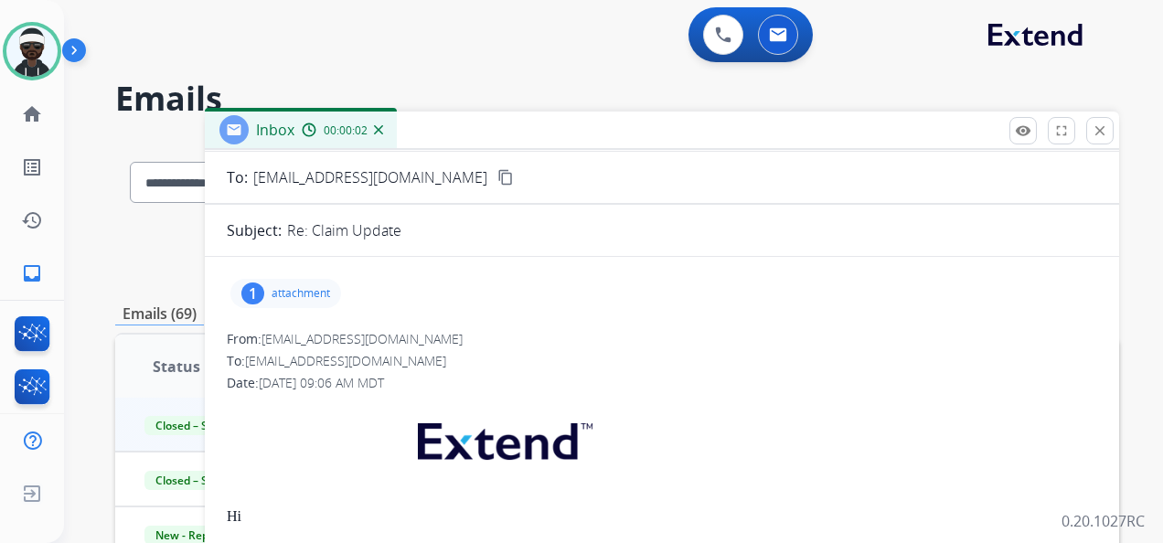
click at [287, 313] on div "1 attachment" at bounding box center [662, 294] width 871 height 44
click at [288, 304] on div "1 attachment" at bounding box center [285, 293] width 111 height 29
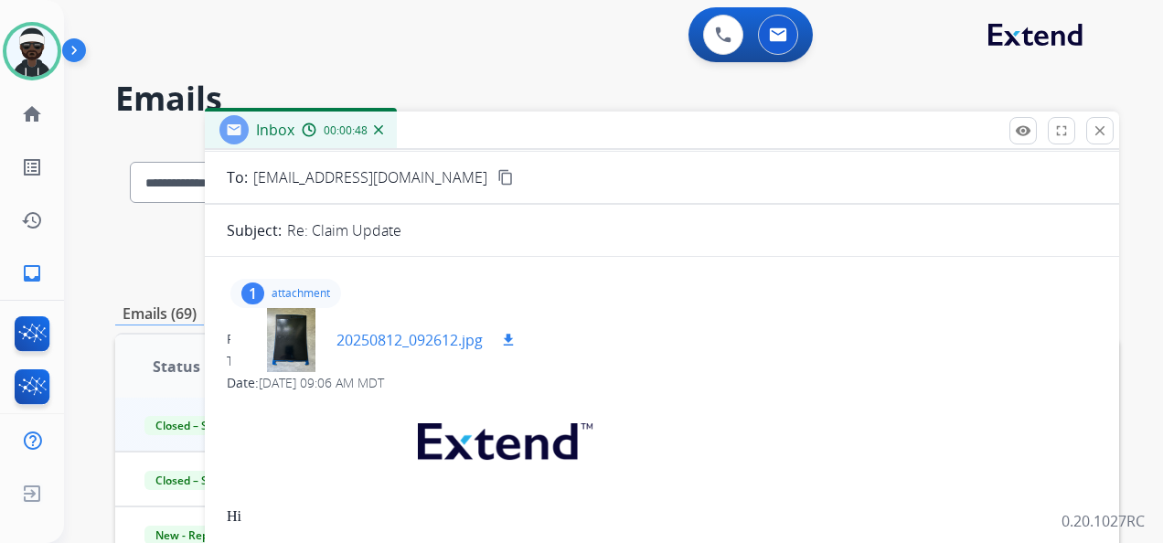
click at [271, 337] on div at bounding box center [290, 340] width 91 height 64
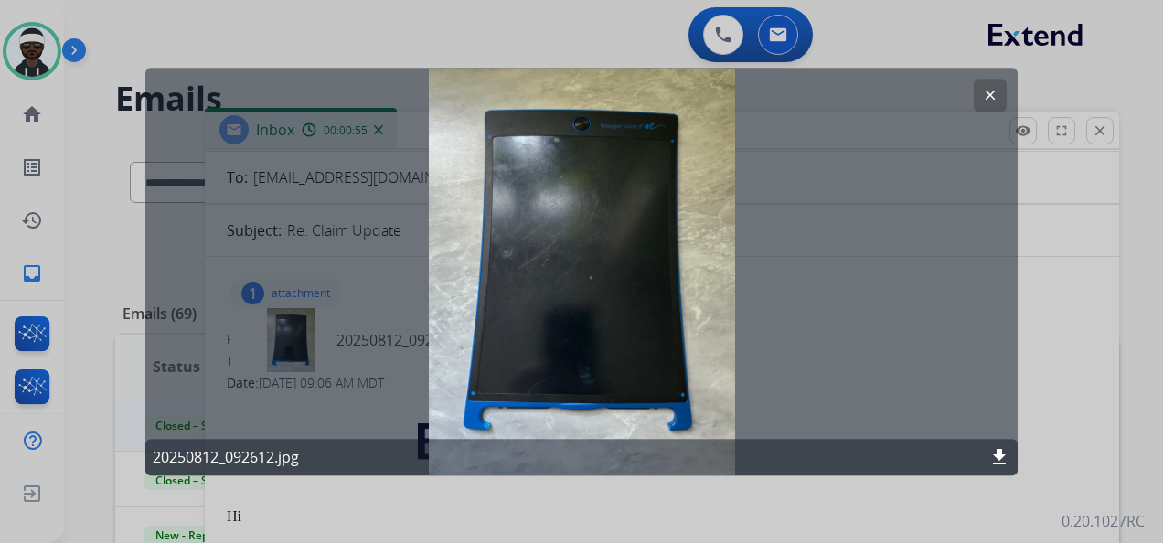
click at [983, 88] on mat-icon "clear" at bounding box center [990, 95] width 16 height 16
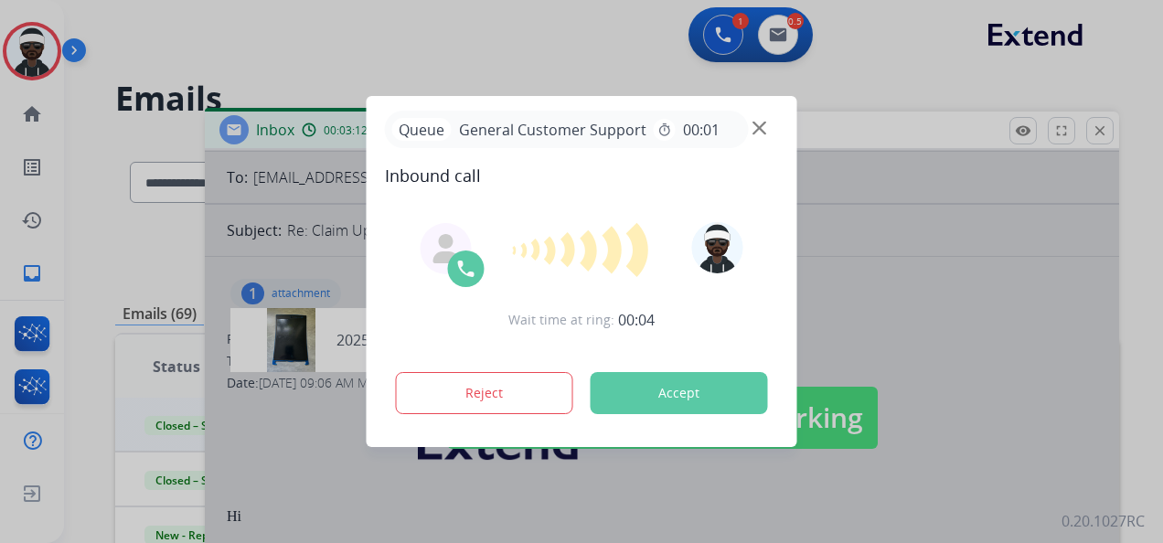
click at [693, 380] on button "Accept" at bounding box center [679, 393] width 177 height 42
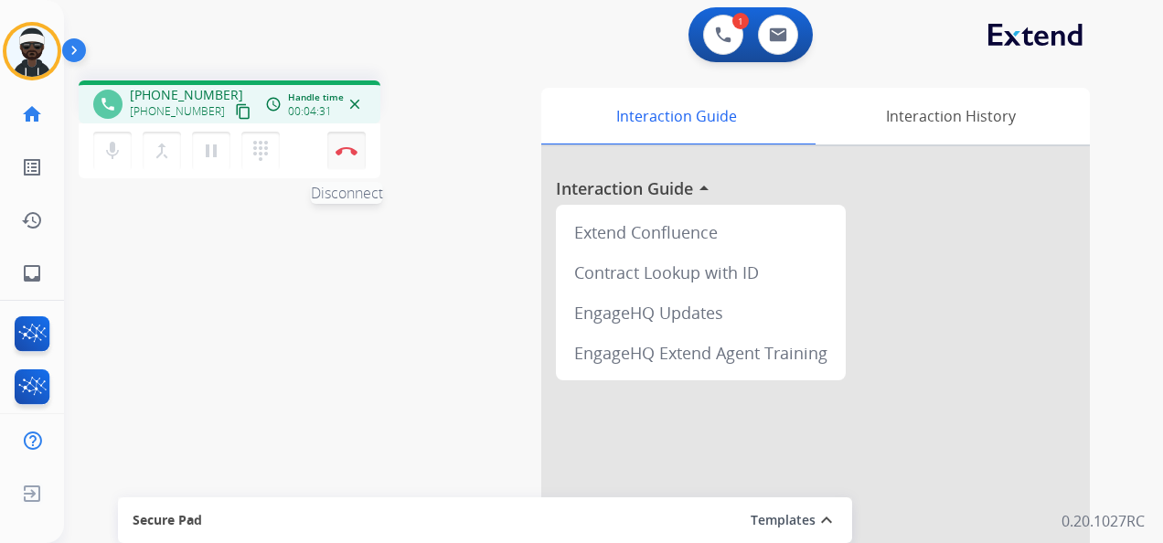
click at [347, 138] on button "Disconnect" at bounding box center [346, 151] width 38 height 38
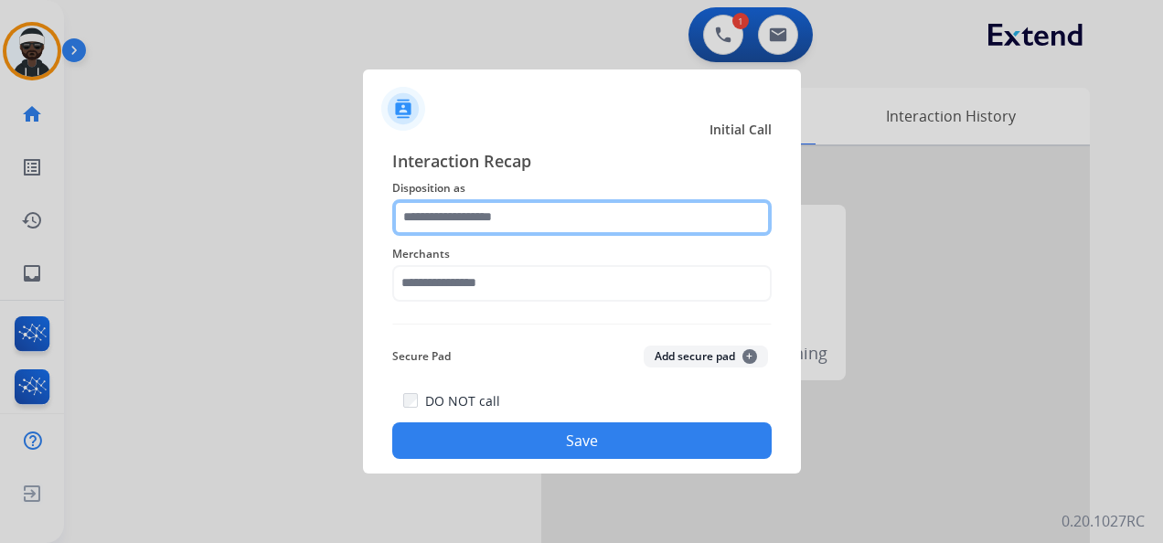
click at [476, 220] on input "text" at bounding box center [582, 217] width 380 height 37
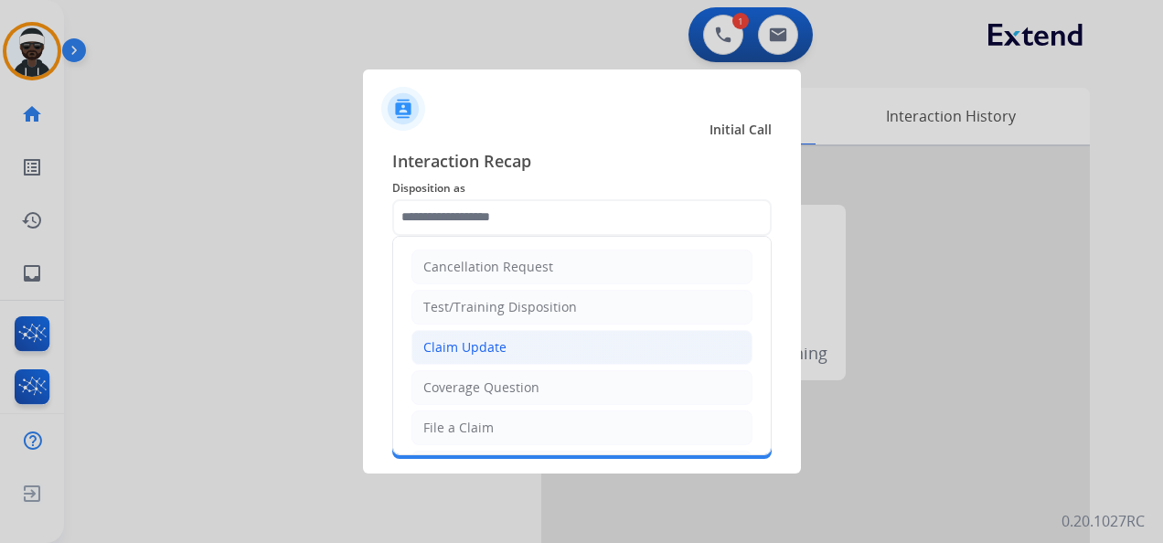
click at [515, 349] on li "Claim Update" at bounding box center [582, 347] width 341 height 35
type input "**********"
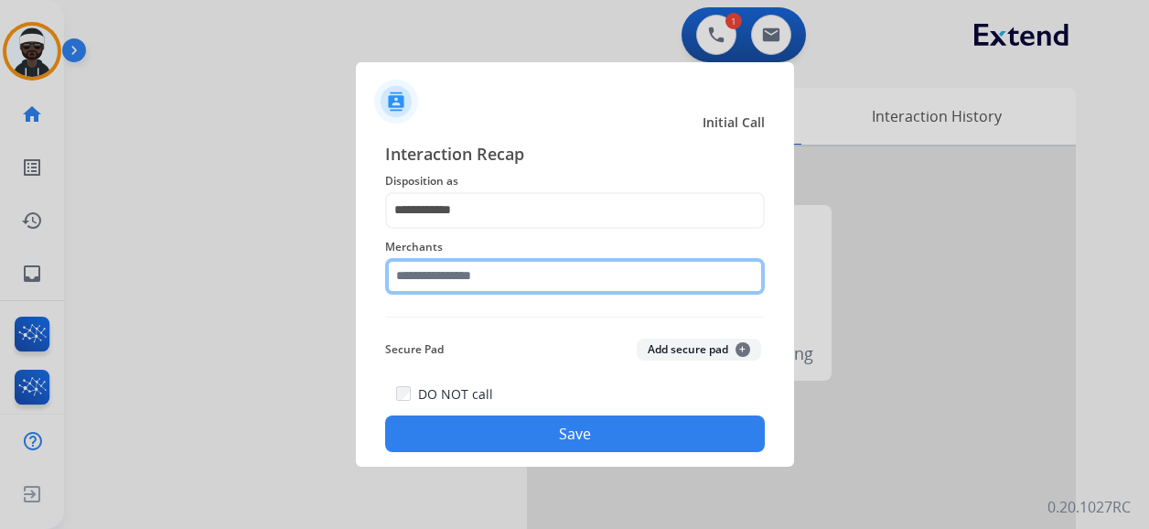
click at [464, 295] on div "Merchants" at bounding box center [575, 265] width 380 height 73
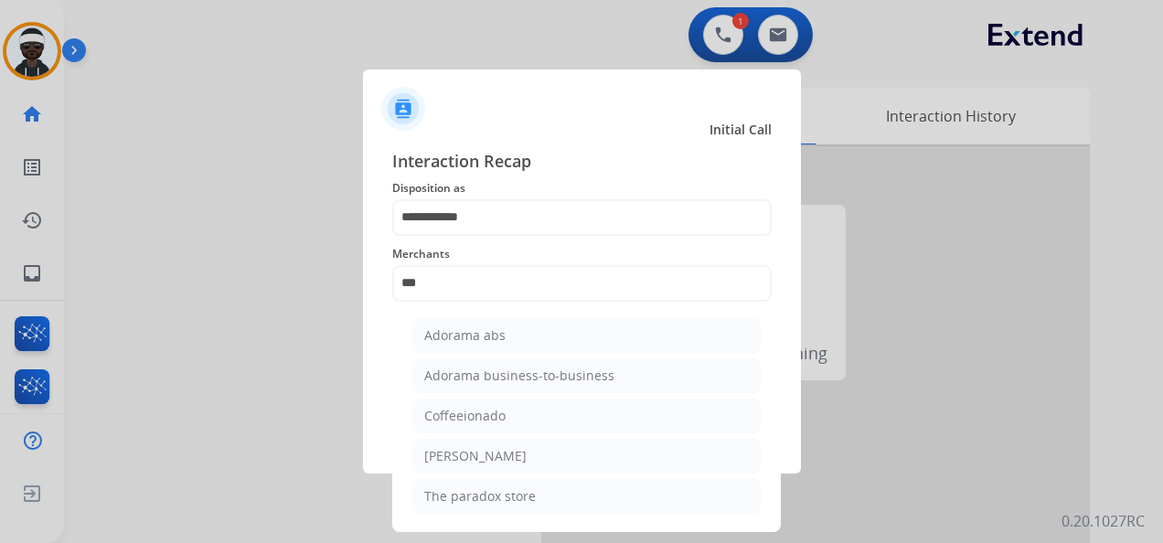
click at [514, 315] on ul "Adorama abs Adorama business-to-business Coffeeionado [PERSON_NAME] The paradox…" at bounding box center [586, 420] width 359 height 223
click at [514, 331] on li "Adorama abs" at bounding box center [586, 335] width 348 height 35
type input "**********"
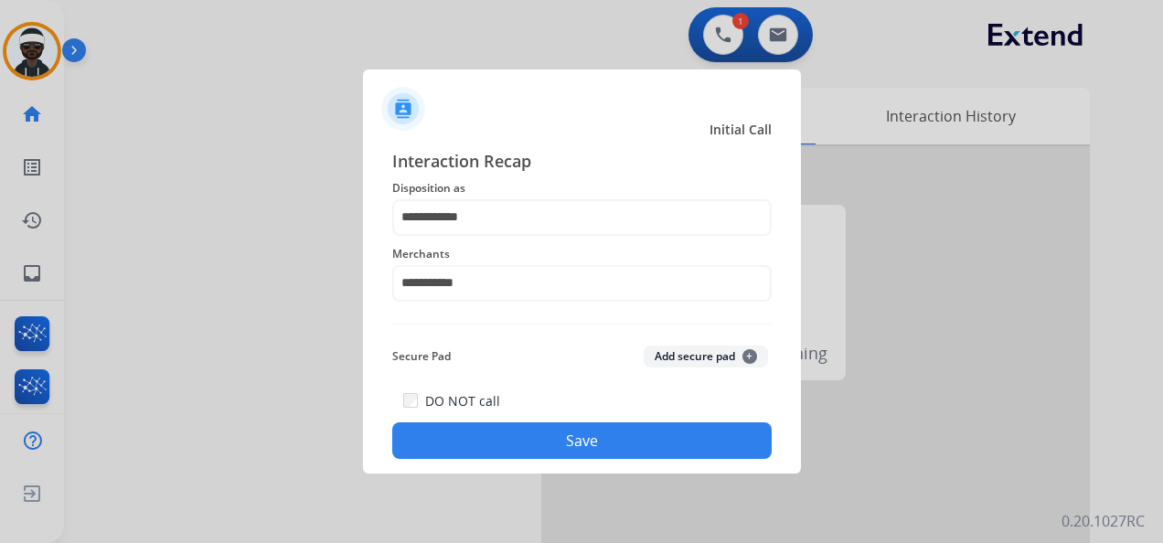
click at [563, 424] on button "Save" at bounding box center [582, 441] width 380 height 37
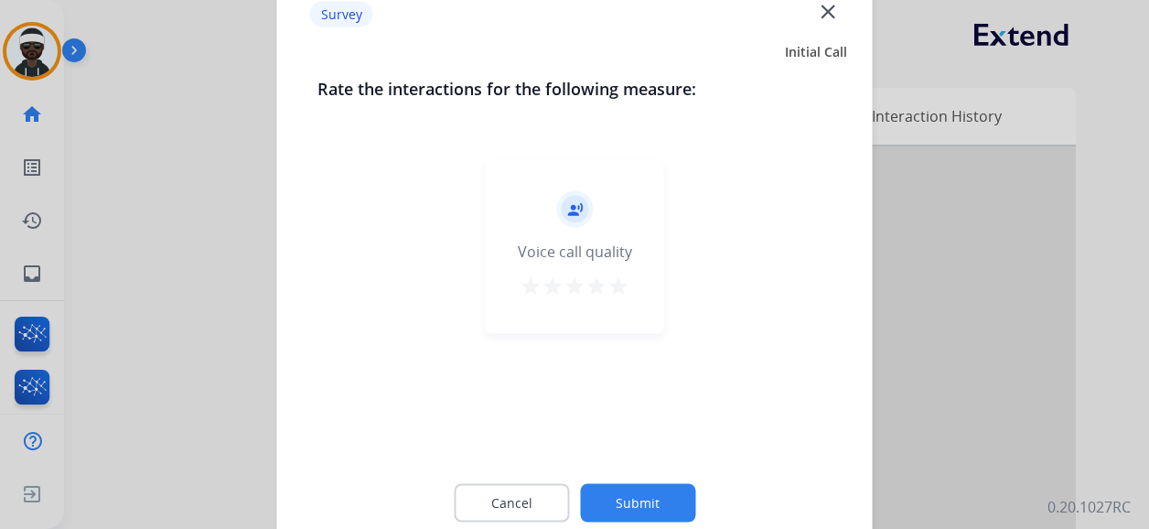
click at [609, 499] on button "Submit" at bounding box center [637, 503] width 115 height 38
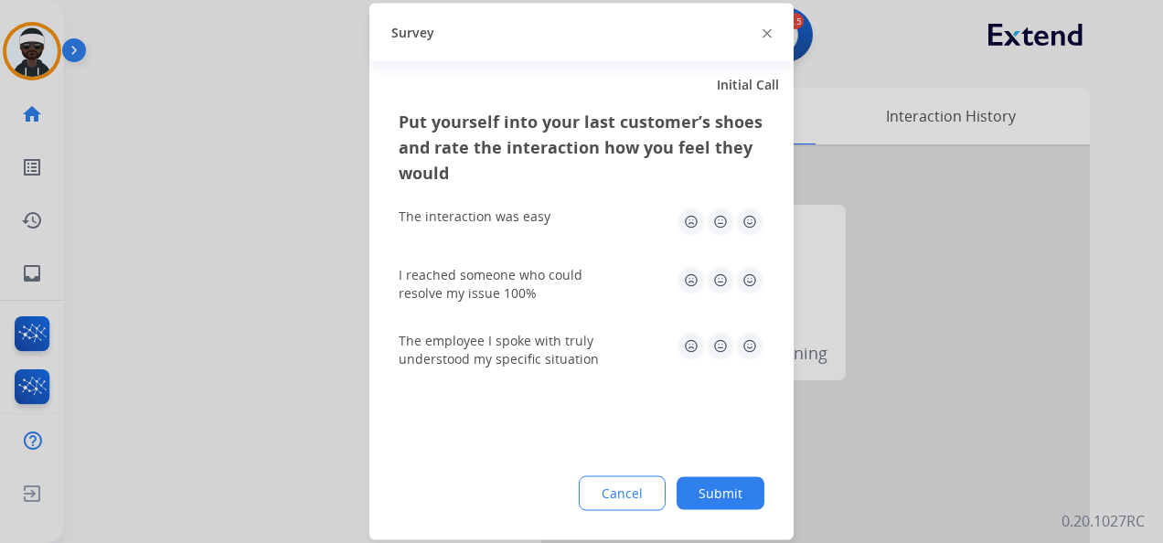
click at [708, 487] on button "Submit" at bounding box center [721, 493] width 88 height 33
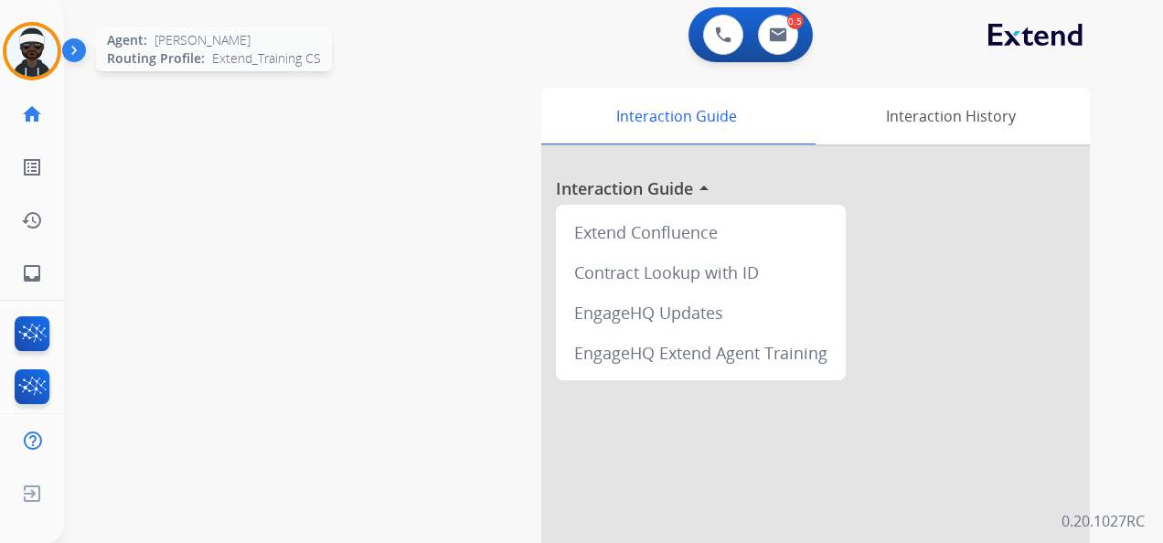
click at [48, 31] on img at bounding box center [31, 51] width 51 height 51
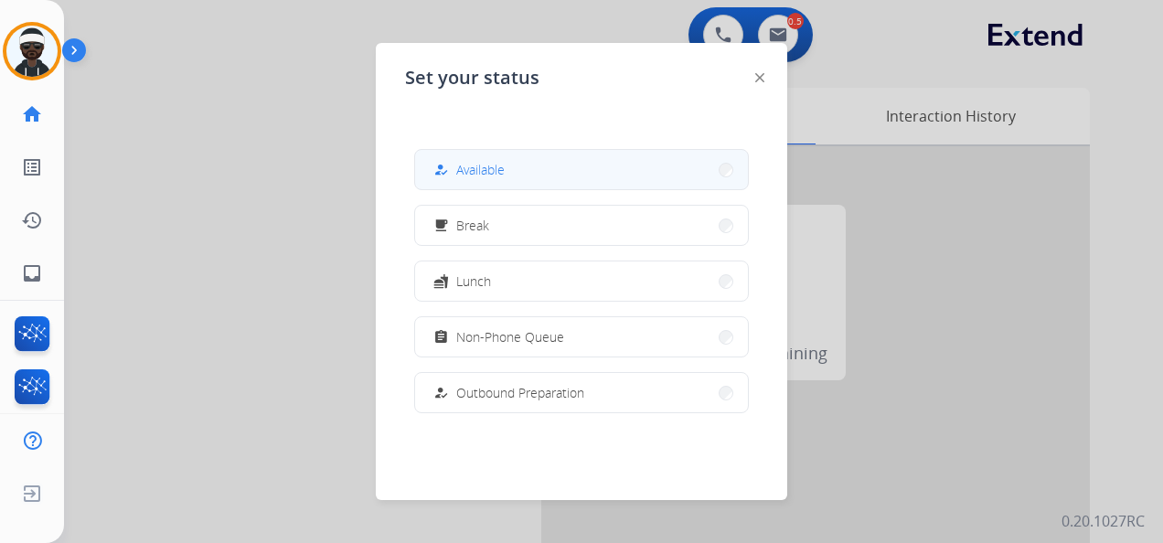
click at [520, 173] on button "how_to_reg Available" at bounding box center [581, 169] width 333 height 39
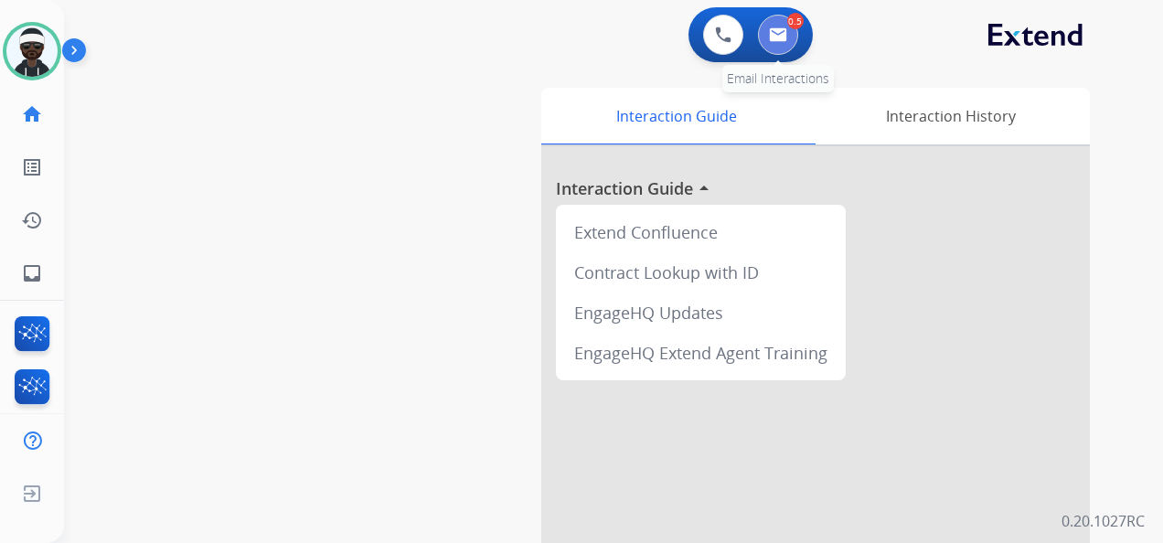
click at [779, 54] on button at bounding box center [778, 35] width 40 height 40
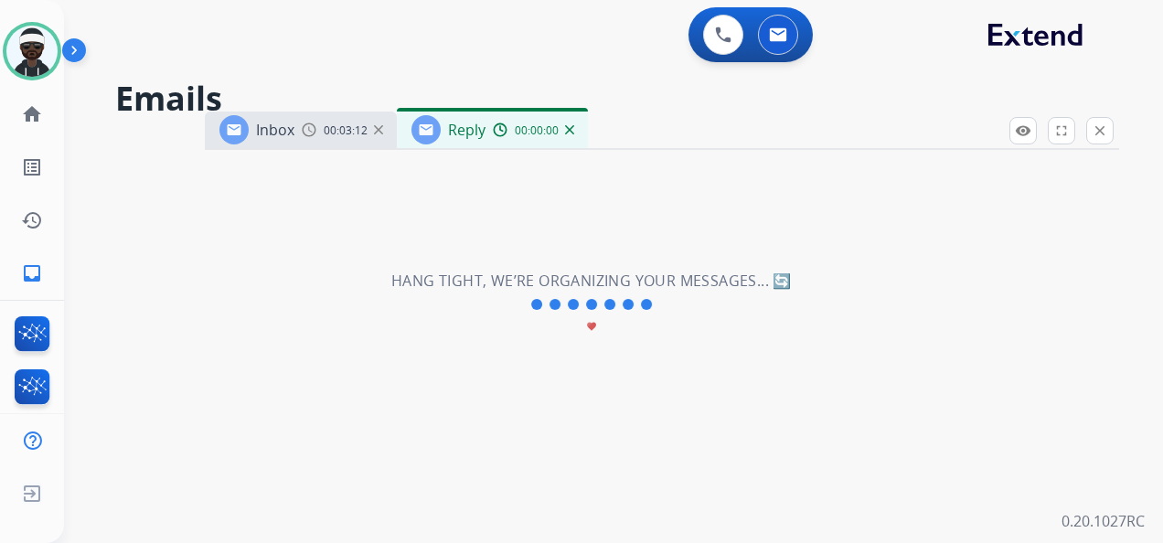
select select "**********"
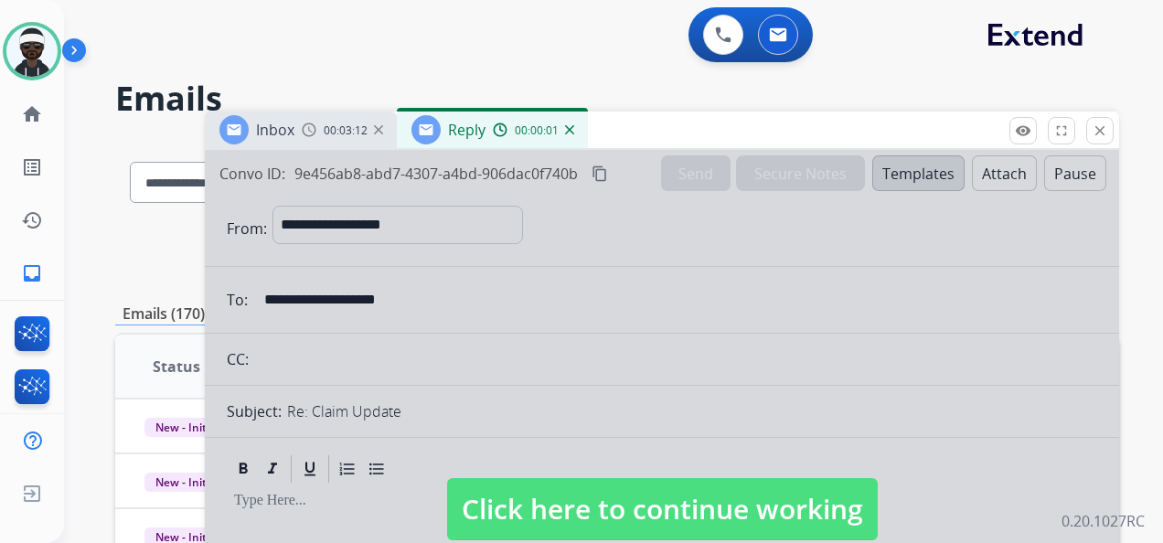
click at [331, 128] on span "00:03:12" at bounding box center [346, 130] width 44 height 15
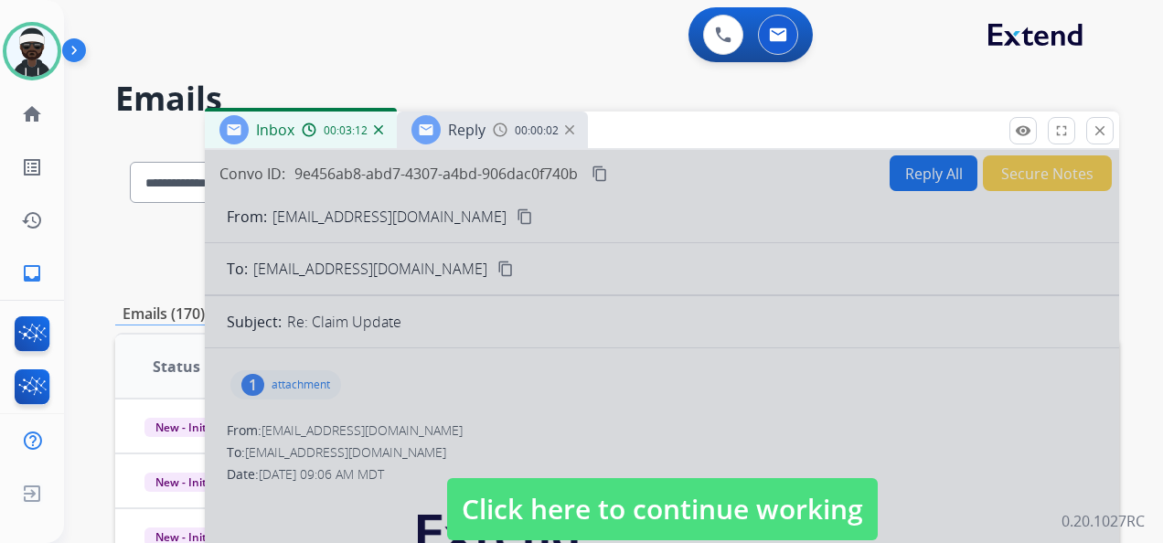
click at [514, 298] on div at bounding box center [662, 491] width 915 height 683
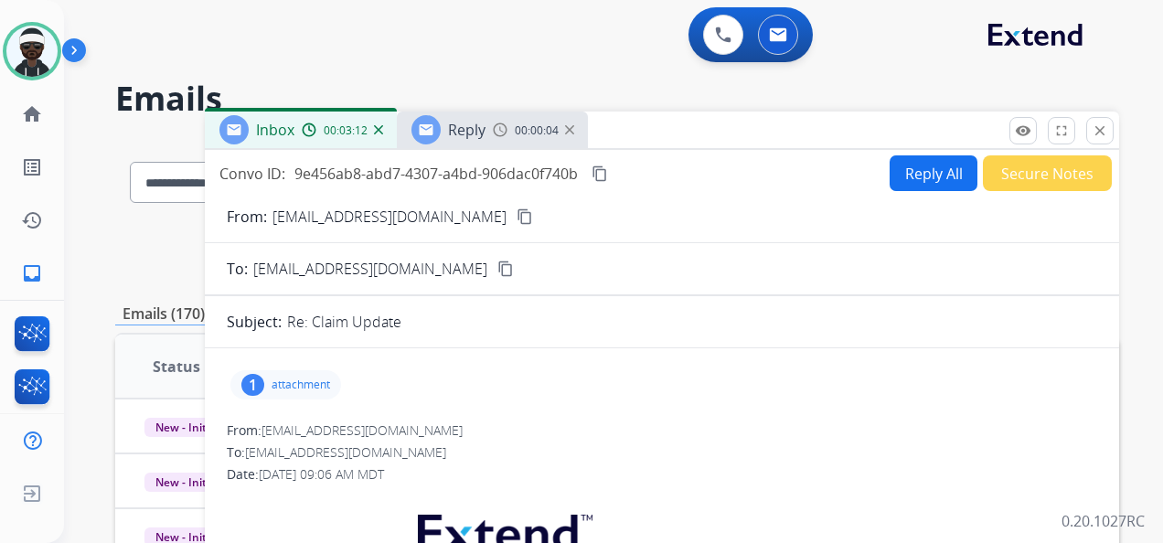
click at [596, 174] on mat-icon "content_copy" at bounding box center [600, 174] width 16 height 16
click at [896, 177] on button "Reply All" at bounding box center [934, 173] width 88 height 36
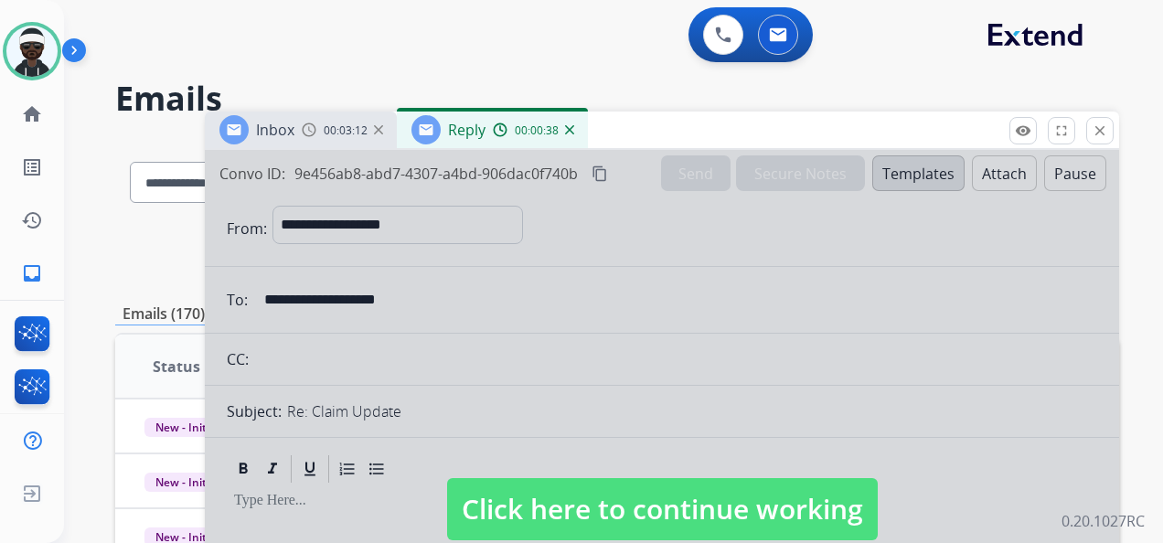
click at [674, 493] on span "Click here to continue working" at bounding box center [662, 509] width 431 height 62
select select
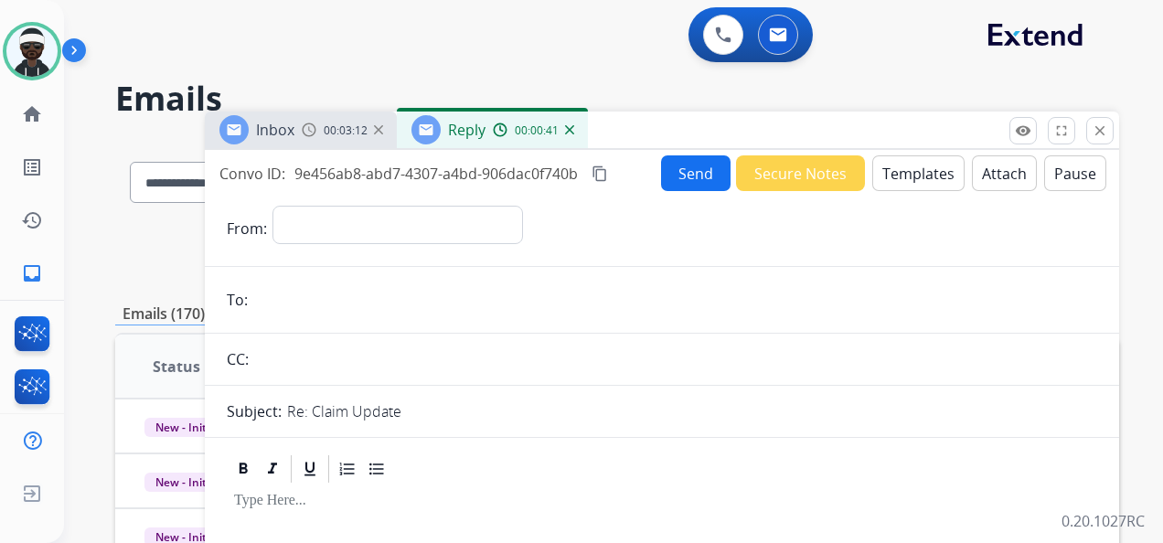
click at [884, 172] on button "Templates" at bounding box center [919, 173] width 92 height 36
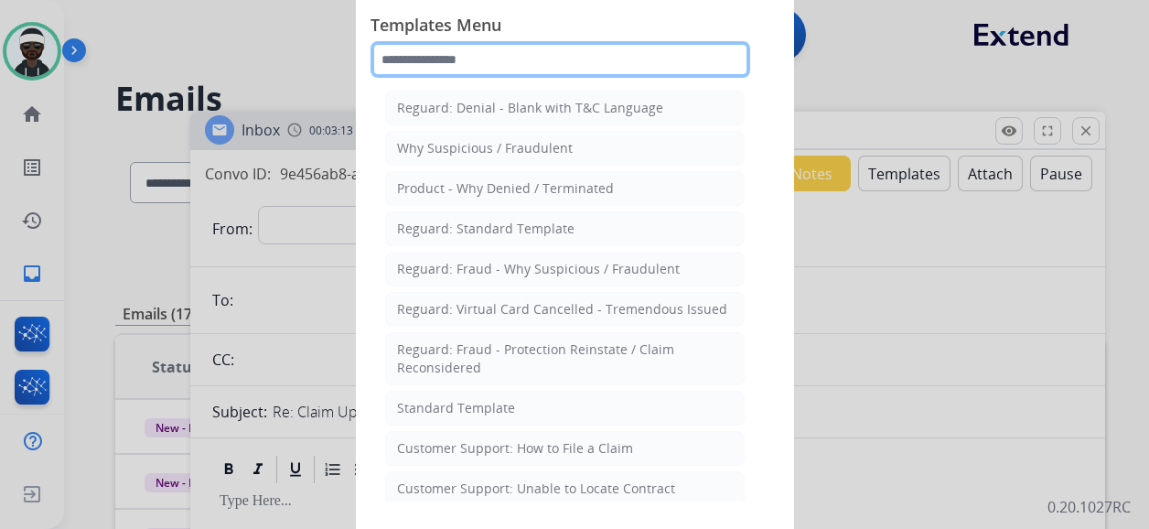
click at [483, 59] on input "text" at bounding box center [560, 59] width 380 height 37
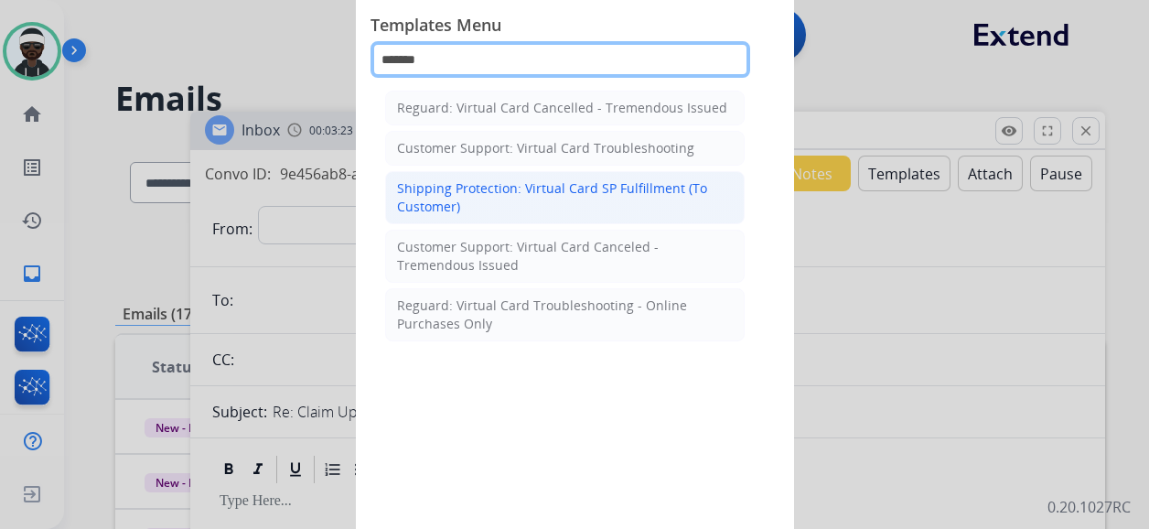
type input "*******"
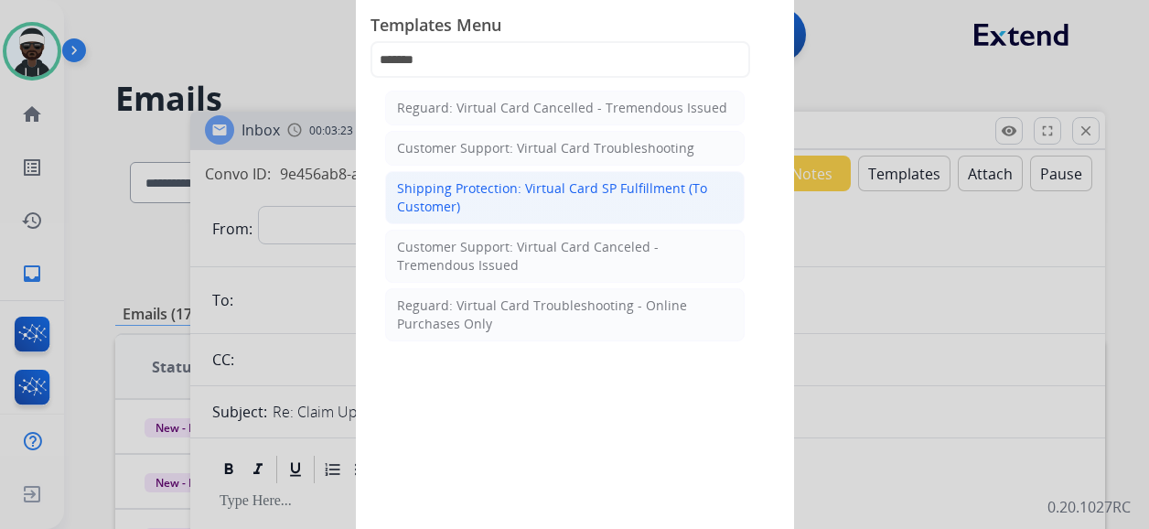
click at [537, 200] on div "Shipping Protection: Virtual Card SP Fulfillment (To Customer)" at bounding box center [565, 197] width 336 height 37
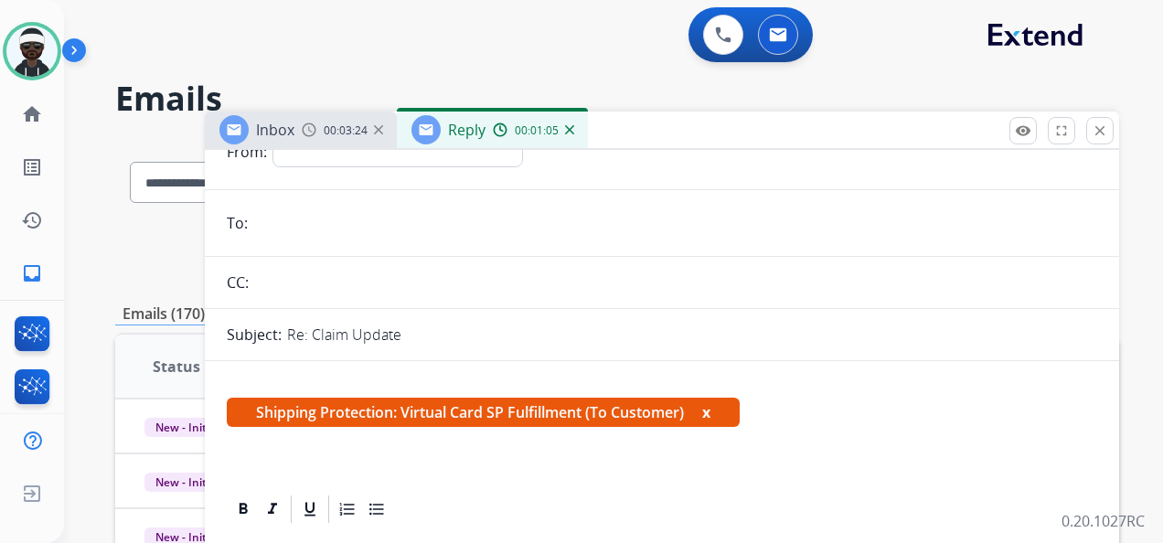
scroll to position [183, 0]
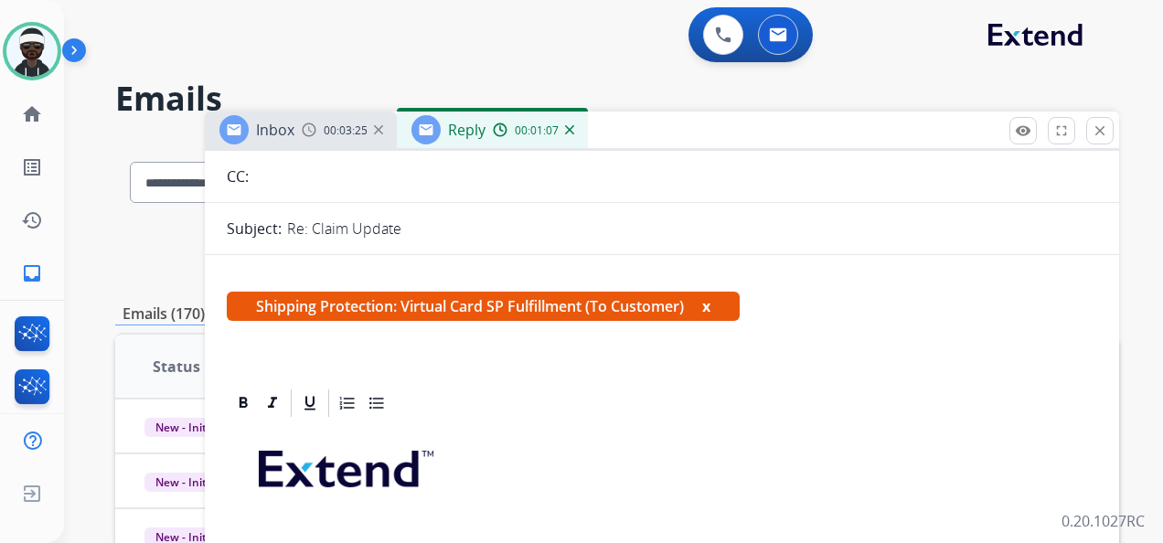
click at [711, 309] on button "x" at bounding box center [706, 306] width 8 height 22
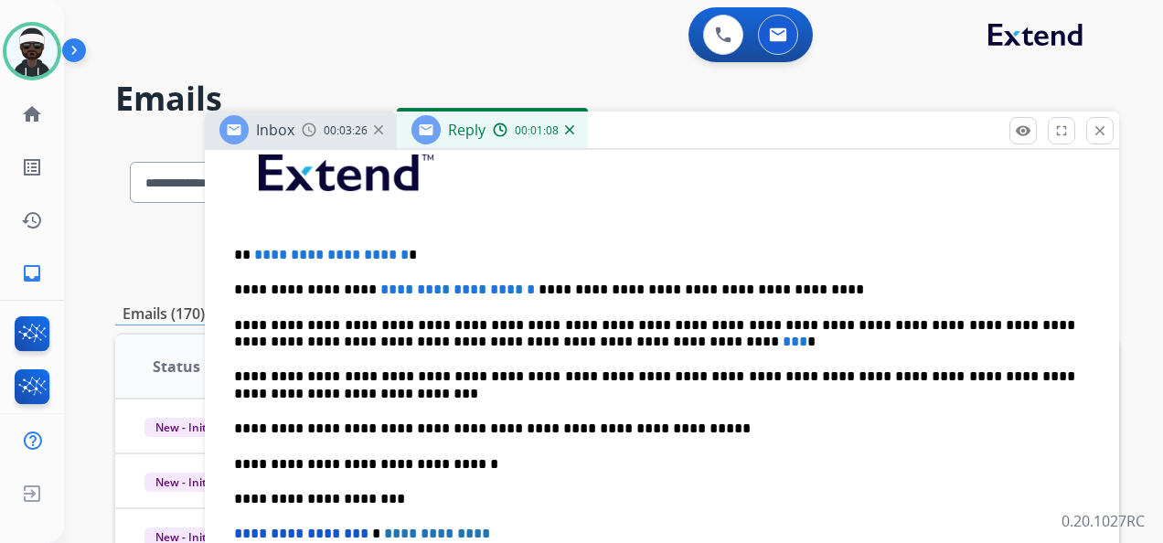
scroll to position [366, 0]
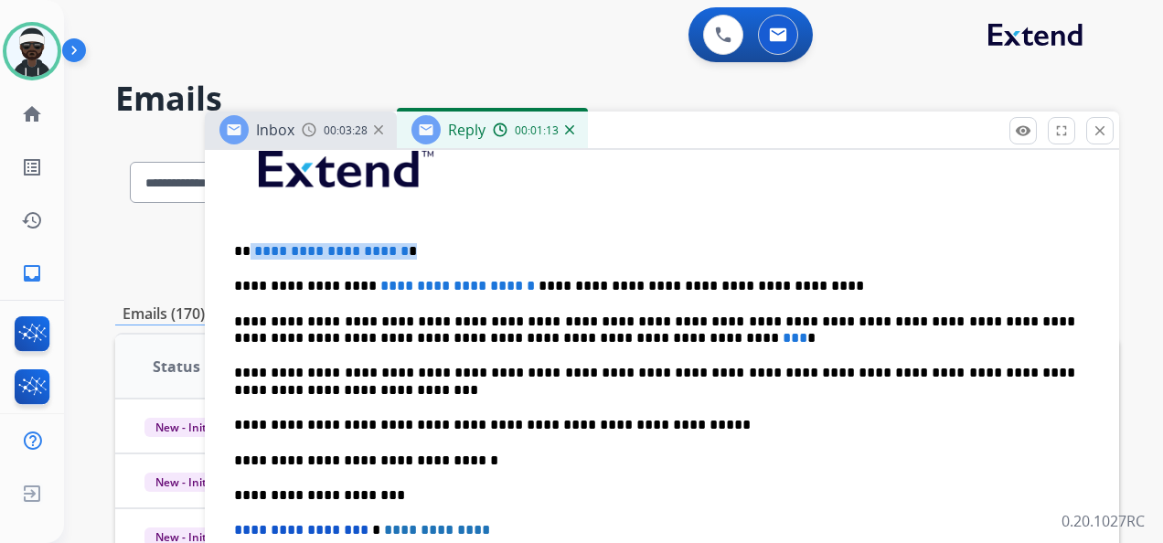
drag, startPoint x: 471, startPoint y: 253, endPoint x: 253, endPoint y: 235, distance: 218.4
click at [251, 243] on p "**********" at bounding box center [654, 251] width 841 height 16
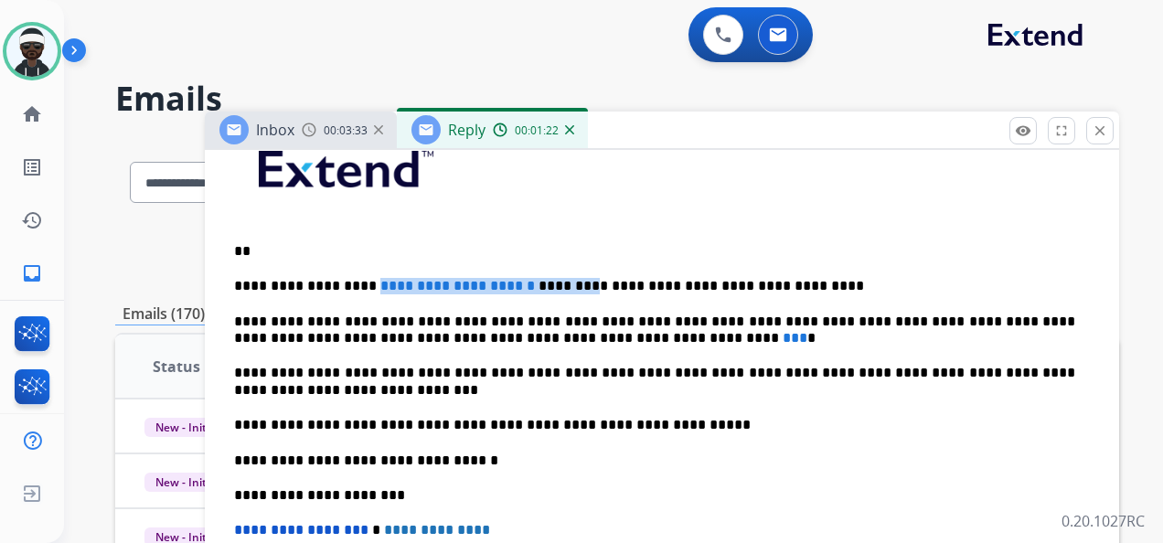
drag, startPoint x: 540, startPoint y: 284, endPoint x: 362, endPoint y: 284, distance: 177.4
click at [357, 287] on p "**********" at bounding box center [654, 286] width 841 height 16
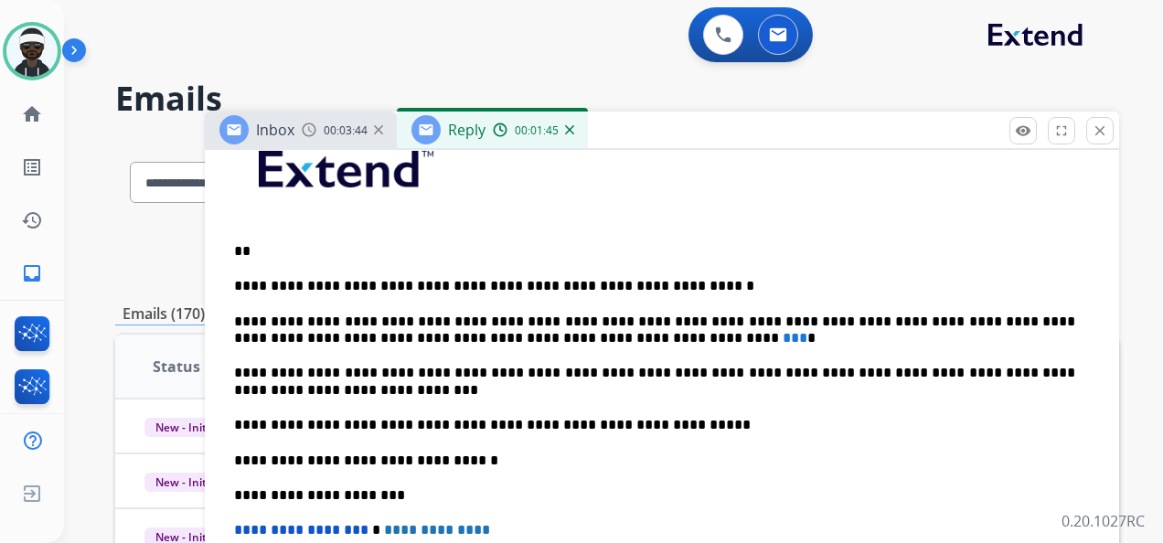
click at [783, 333] on span "***" at bounding box center [795, 338] width 25 height 14
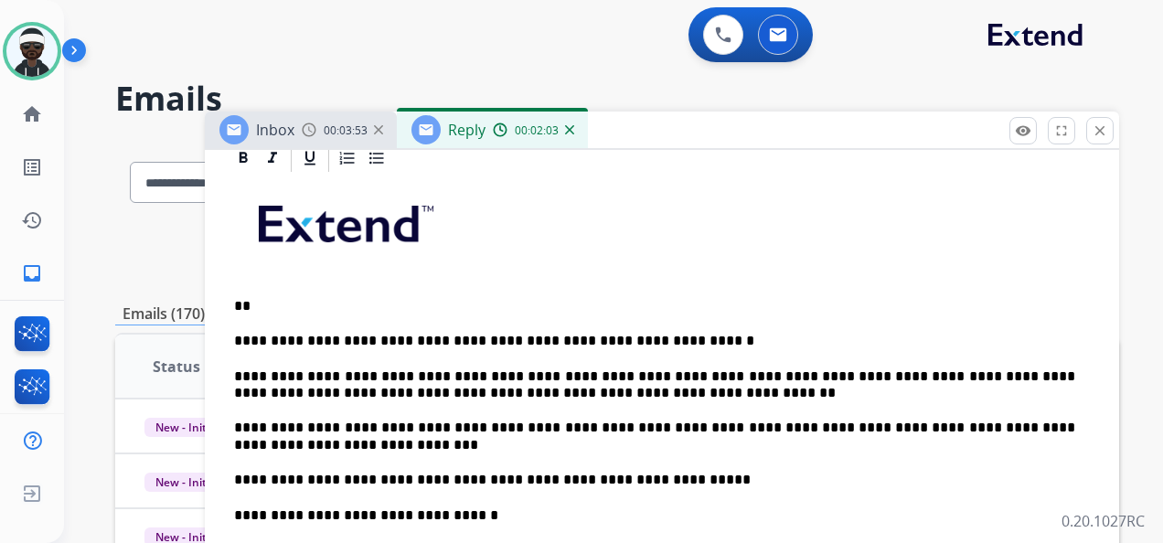
scroll to position [274, 0]
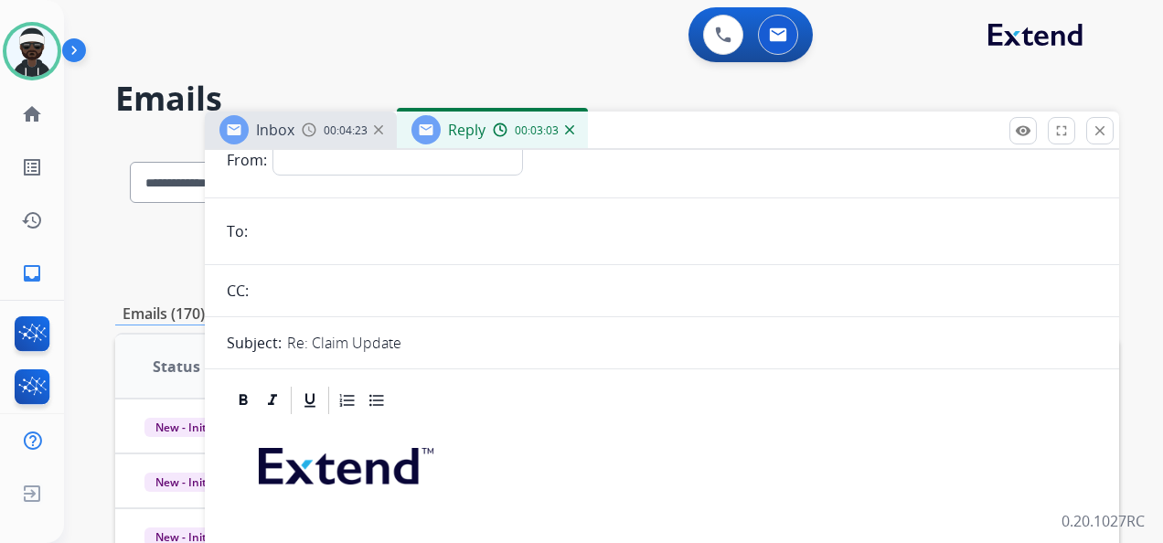
scroll to position [0, 0]
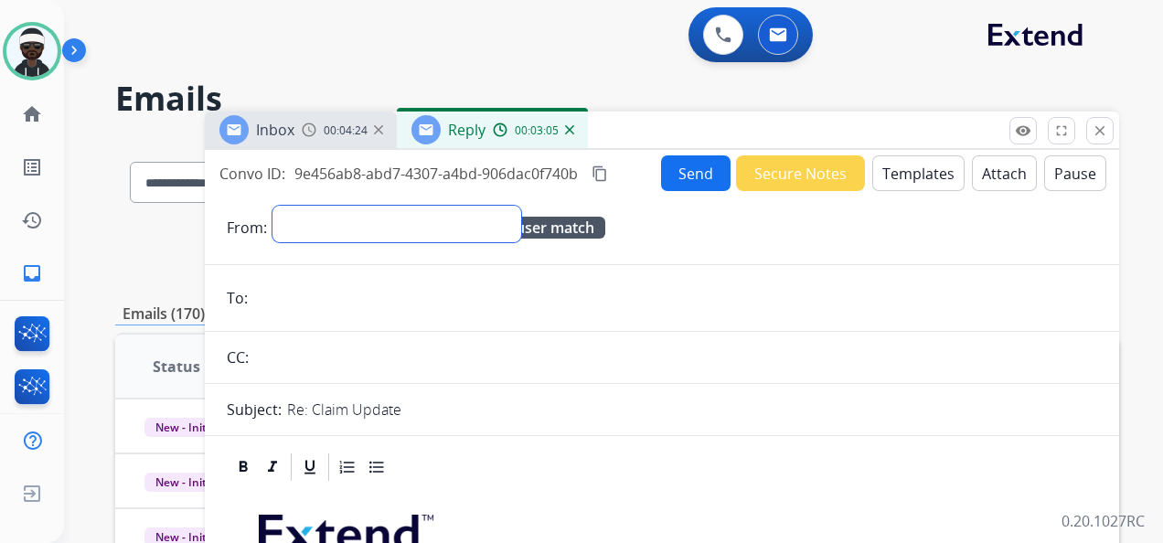
click at [370, 209] on select "**********" at bounding box center [397, 224] width 249 height 37
select select "**********"
click at [273, 206] on select "**********" at bounding box center [397, 224] width 249 height 37
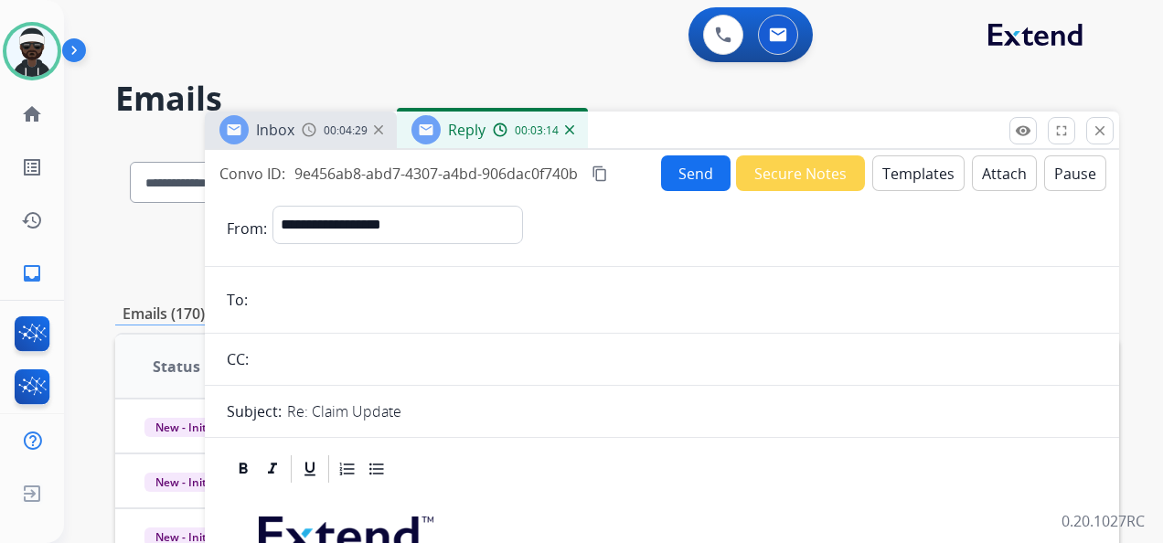
click at [341, 291] on input "email" at bounding box center [675, 300] width 844 height 37
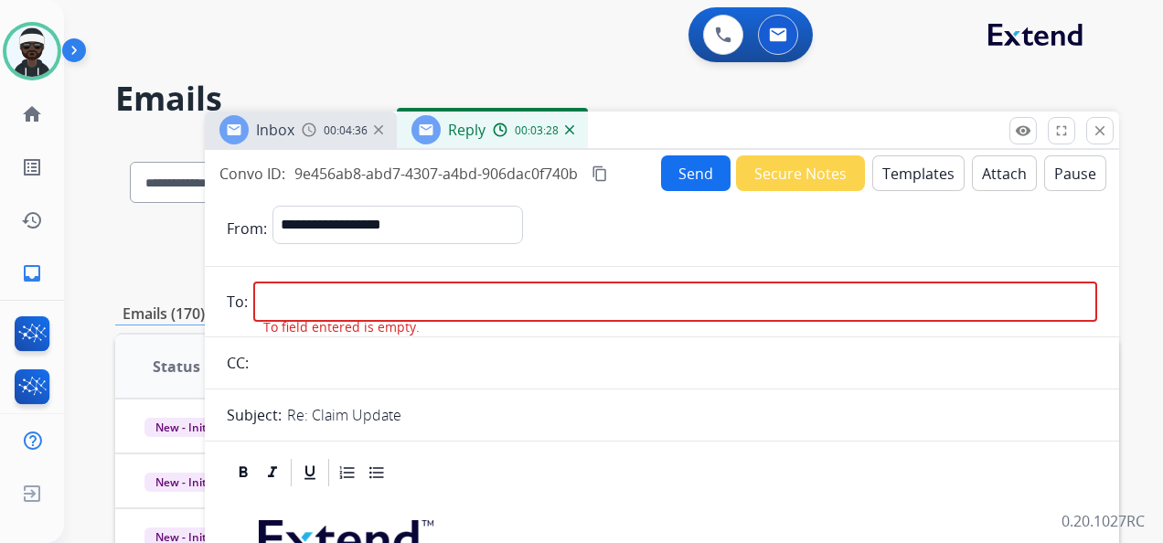
click at [364, 300] on input "email" at bounding box center [675, 302] width 844 height 40
paste input "**********"
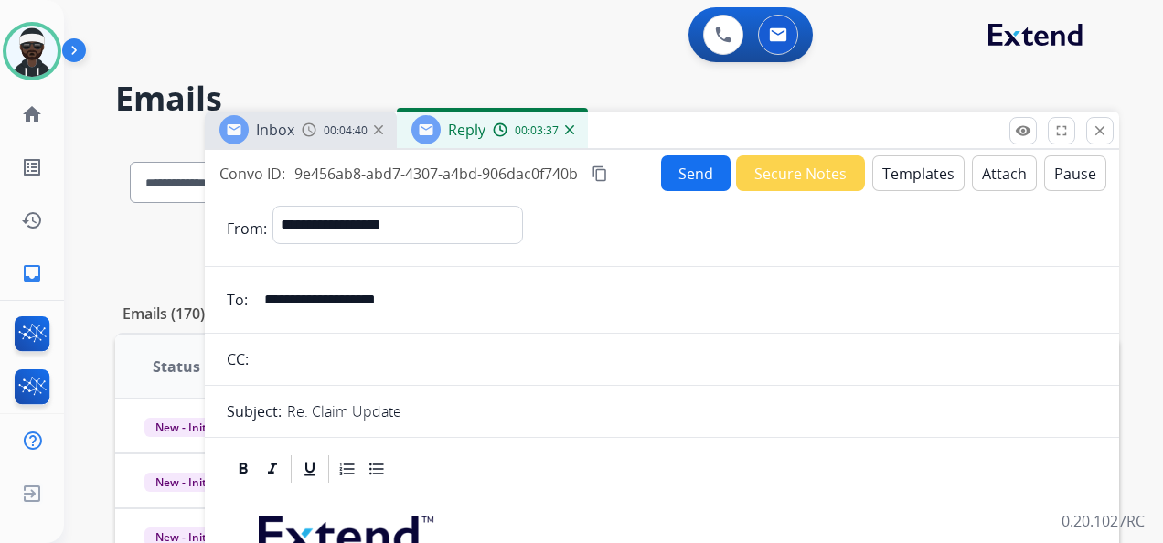
type input "**********"
click at [713, 159] on button "Send" at bounding box center [696, 173] width 70 height 36
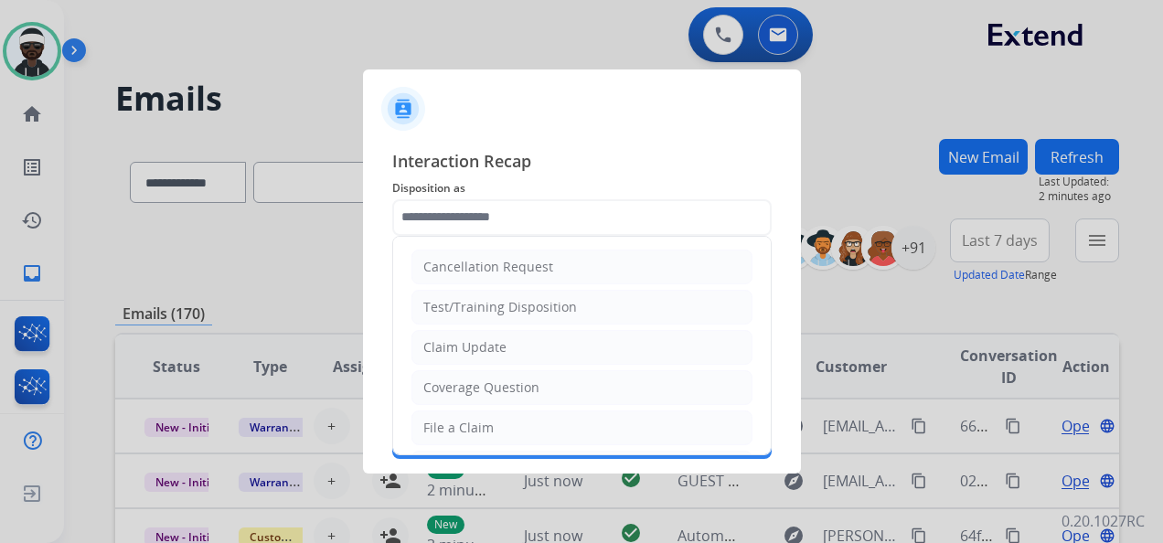
click at [485, 223] on input "text" at bounding box center [582, 217] width 380 height 37
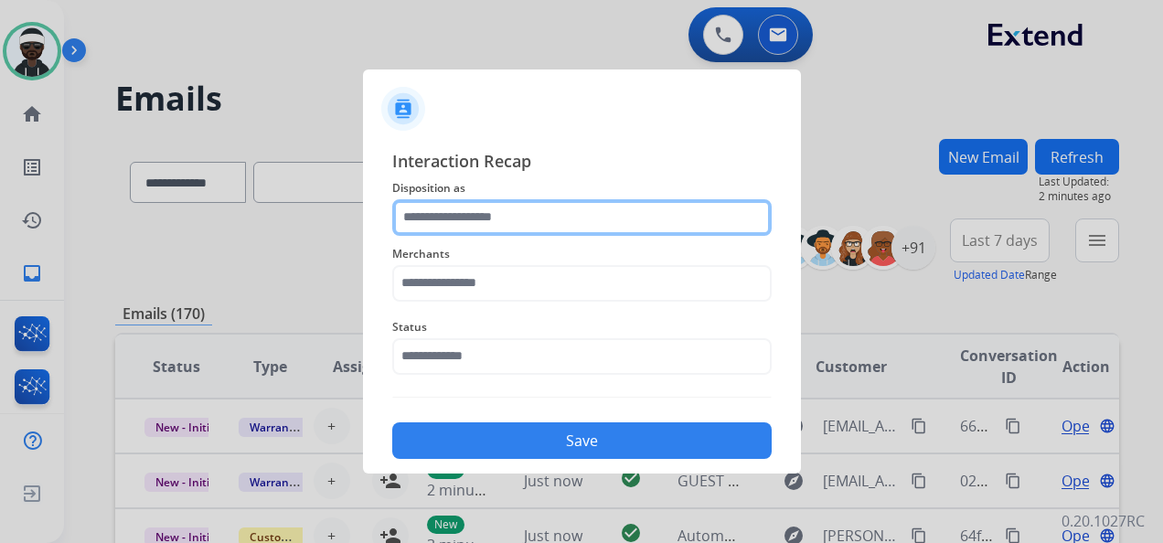
click at [476, 210] on input "text" at bounding box center [582, 217] width 380 height 37
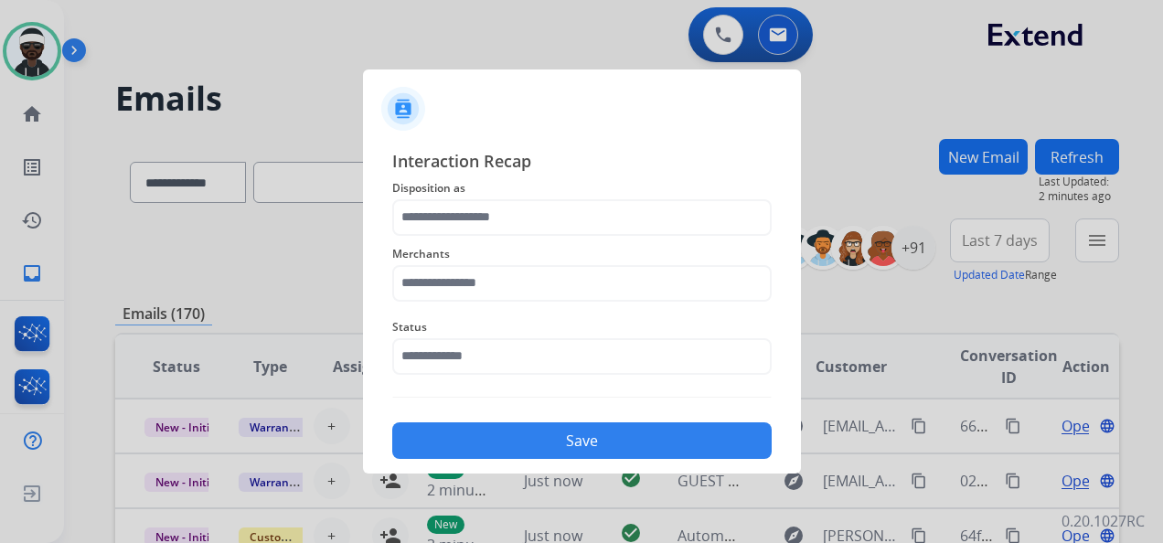
click at [565, 148] on span "Interaction Recap" at bounding box center [582, 162] width 380 height 29
click at [547, 245] on span "Merchants" at bounding box center [582, 254] width 380 height 22
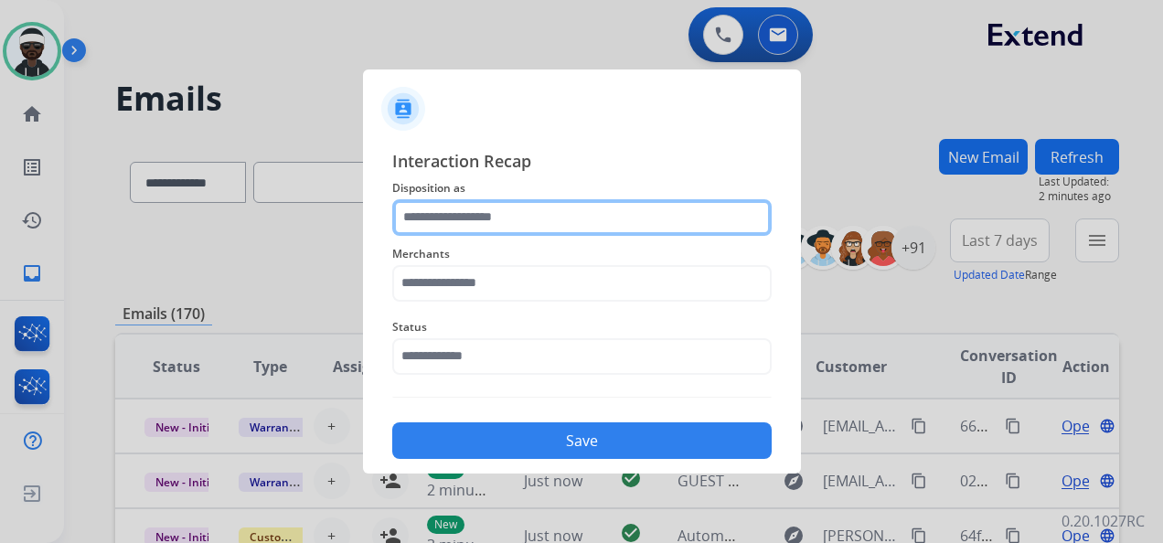
click at [541, 218] on input "text" at bounding box center [582, 217] width 380 height 37
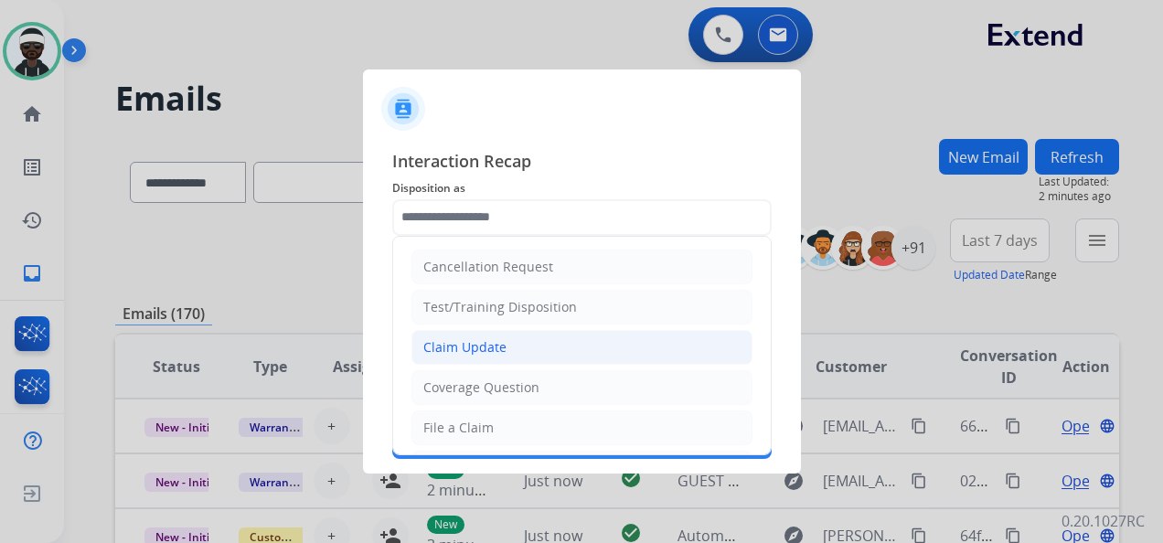
click at [508, 339] on li "Claim Update" at bounding box center [582, 347] width 341 height 35
type input "**********"
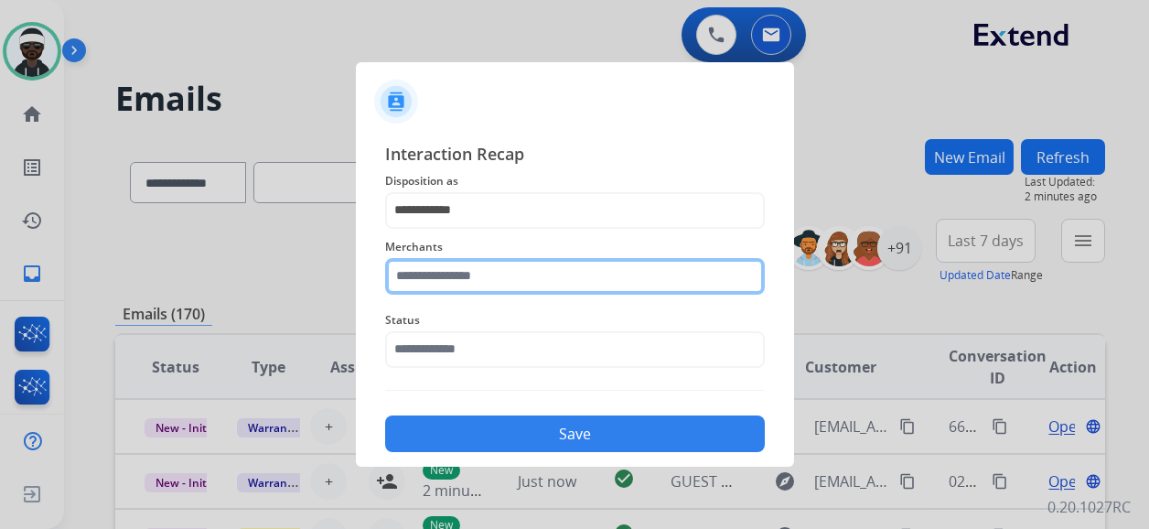
click at [500, 280] on input "text" at bounding box center [575, 276] width 380 height 37
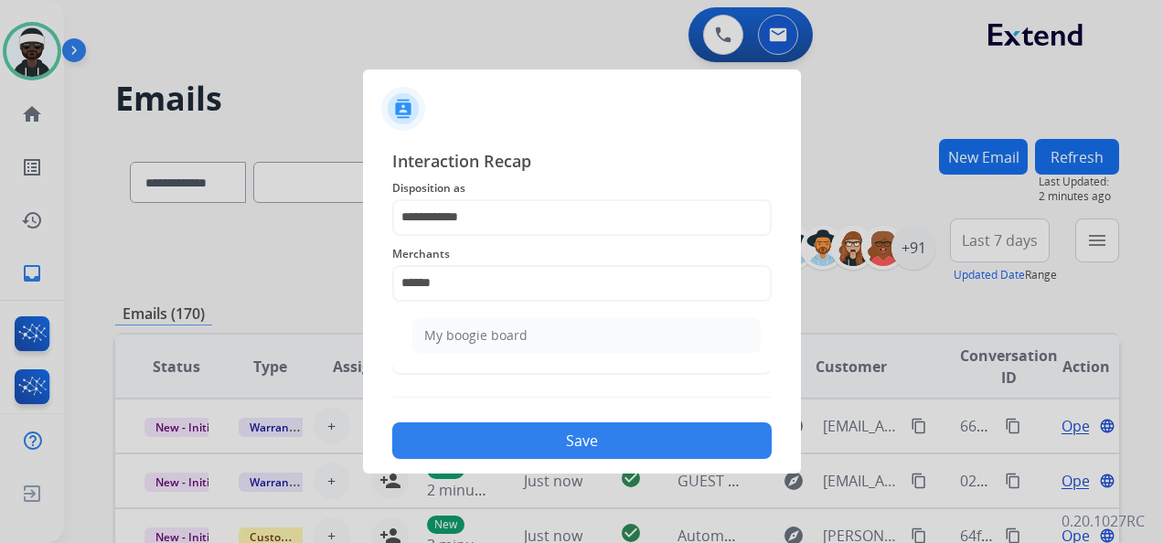
click at [541, 351] on li "My boogie board" at bounding box center [586, 335] width 348 height 35
type input "**********"
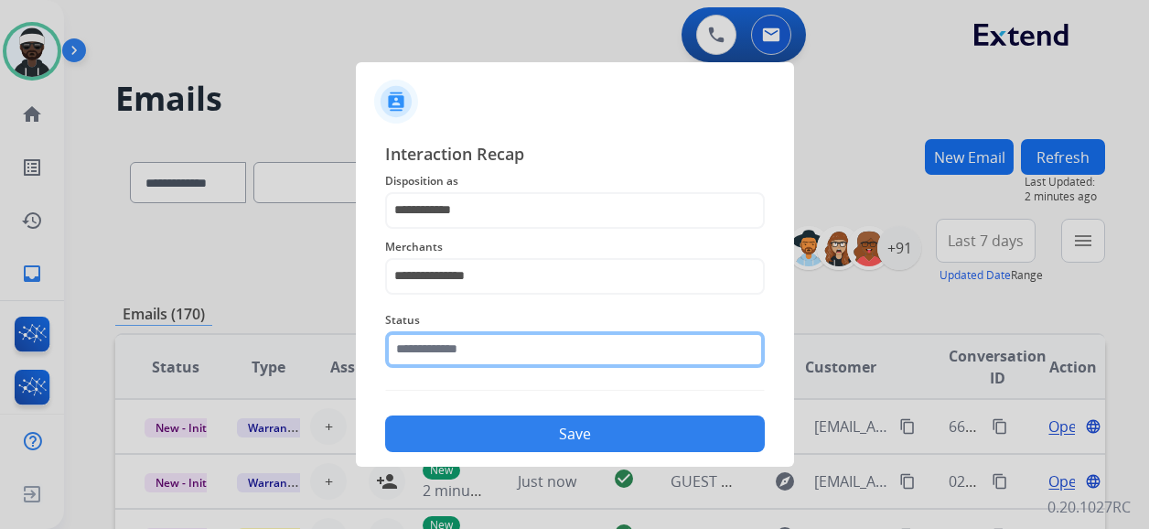
click at [487, 369] on div "Status" at bounding box center [575, 338] width 380 height 73
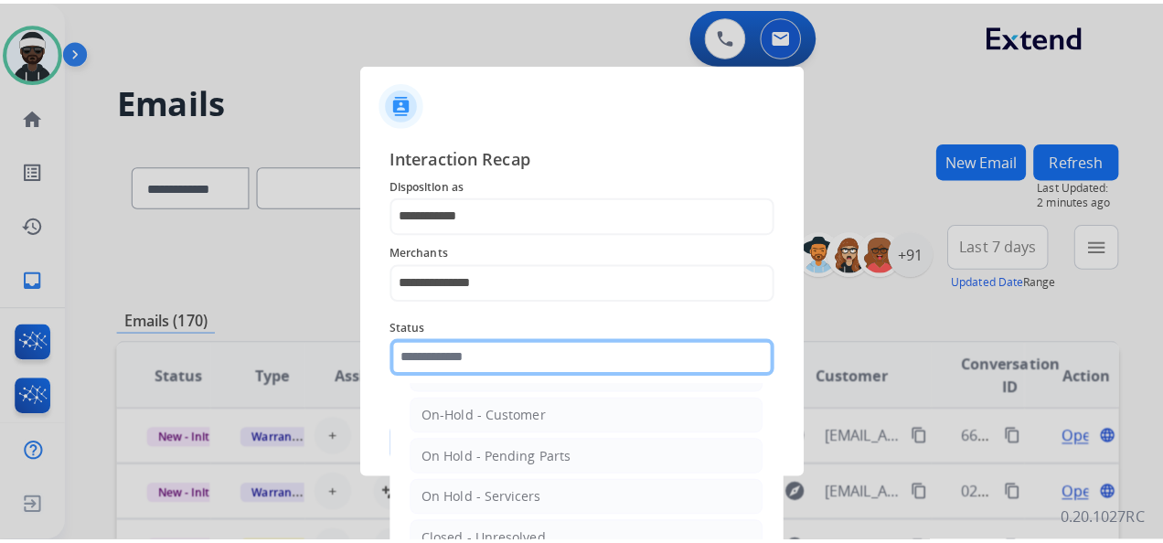
scroll to position [91, 0]
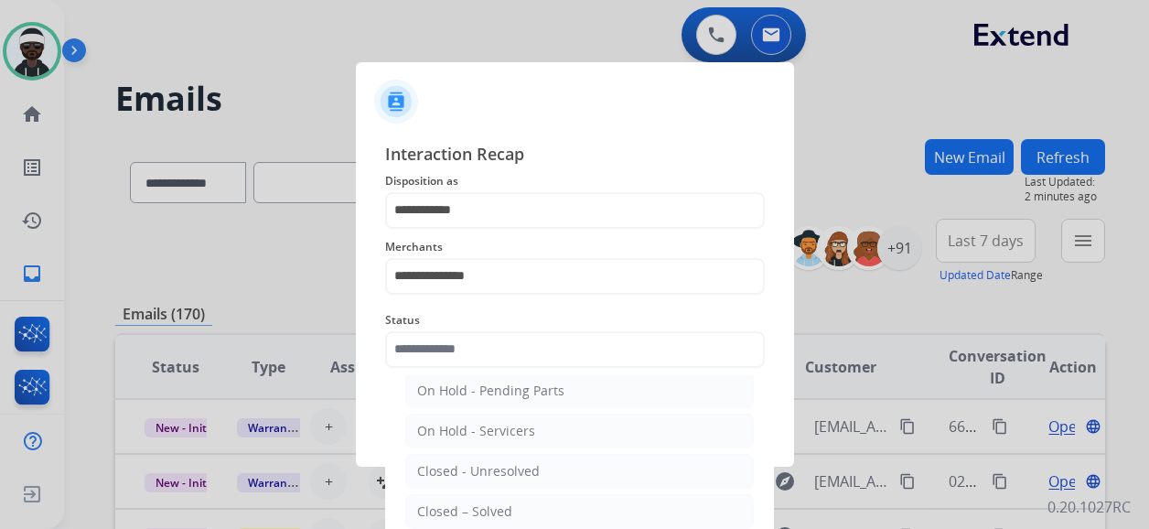
click at [475, 502] on div "Closed – Solved" at bounding box center [464, 511] width 95 height 18
type input "**********"
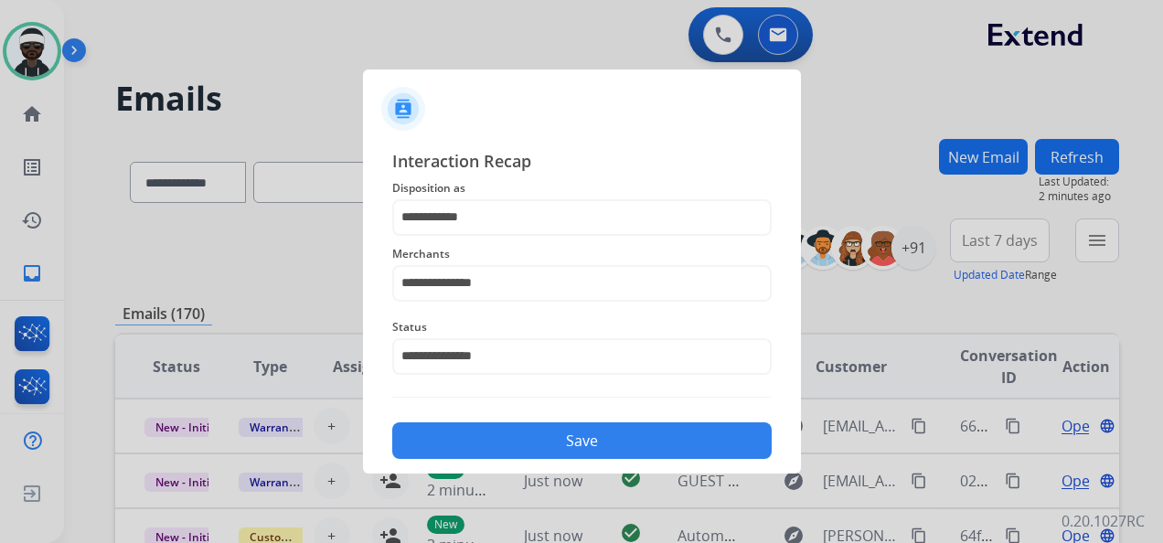
click at [591, 432] on button "Save" at bounding box center [582, 441] width 380 height 37
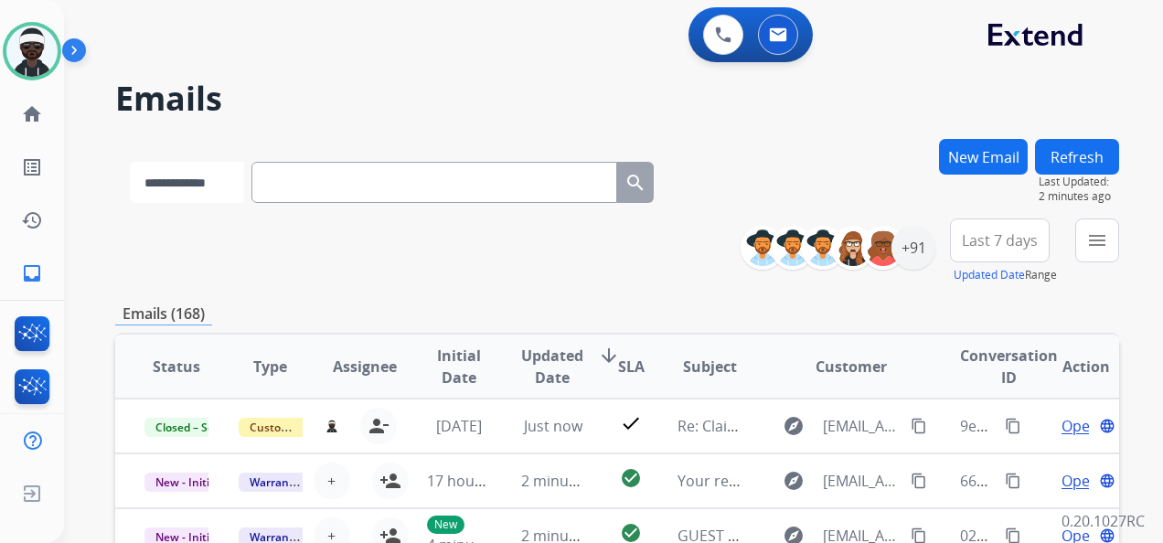
drag, startPoint x: 176, startPoint y: 178, endPoint x: 170, endPoint y: 170, distance: 9.9
click at [176, 177] on select "**********" at bounding box center [187, 182] width 114 height 41
select select "**********"
click at [130, 162] on select "**********" at bounding box center [187, 182] width 114 height 41
click at [348, 177] on input "text" at bounding box center [436, 182] width 366 height 41
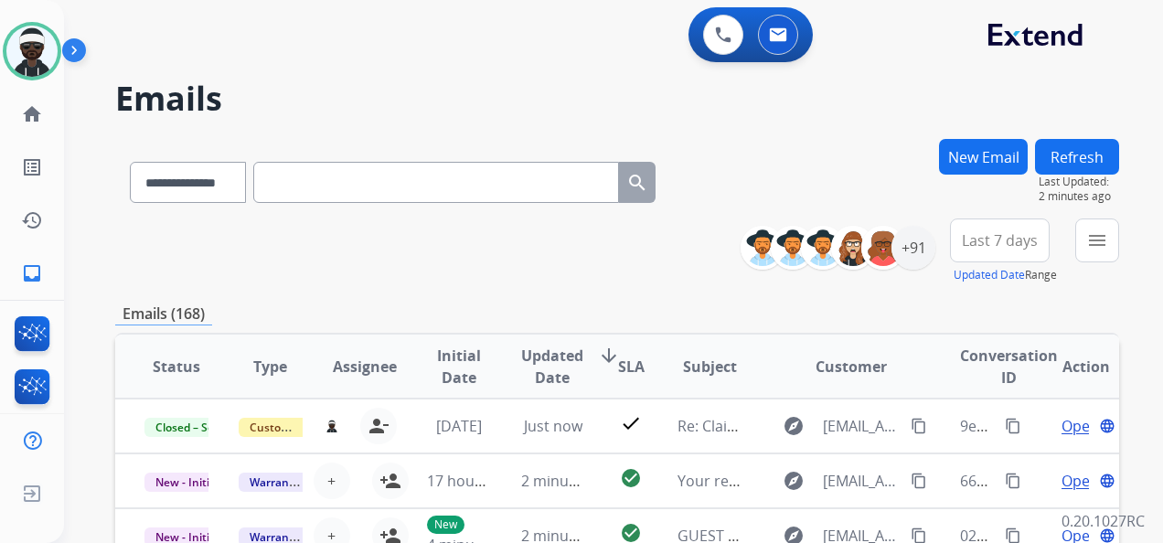
paste input "**********"
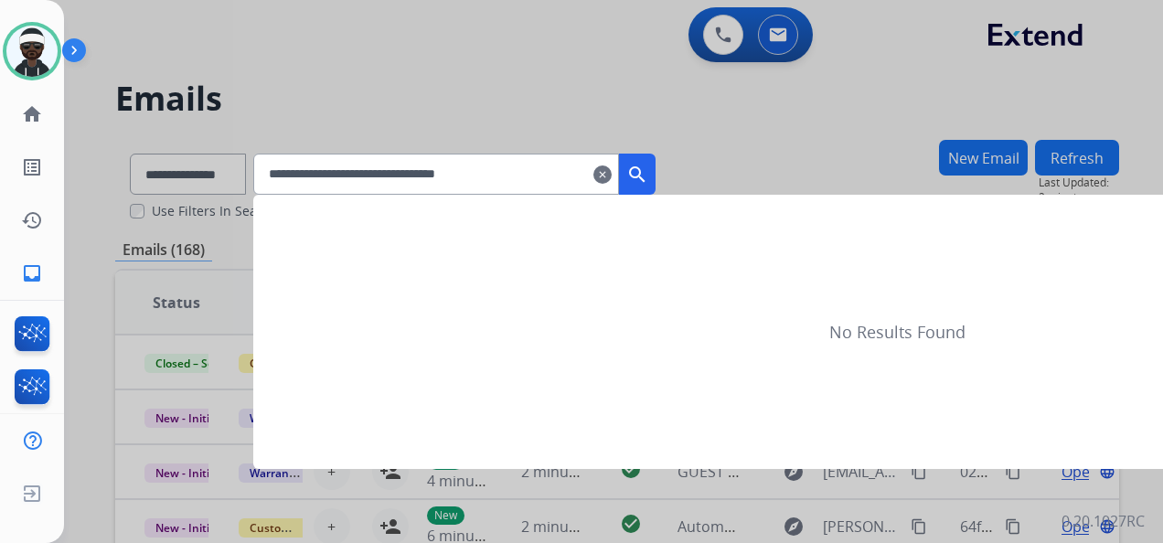
type input "**********"
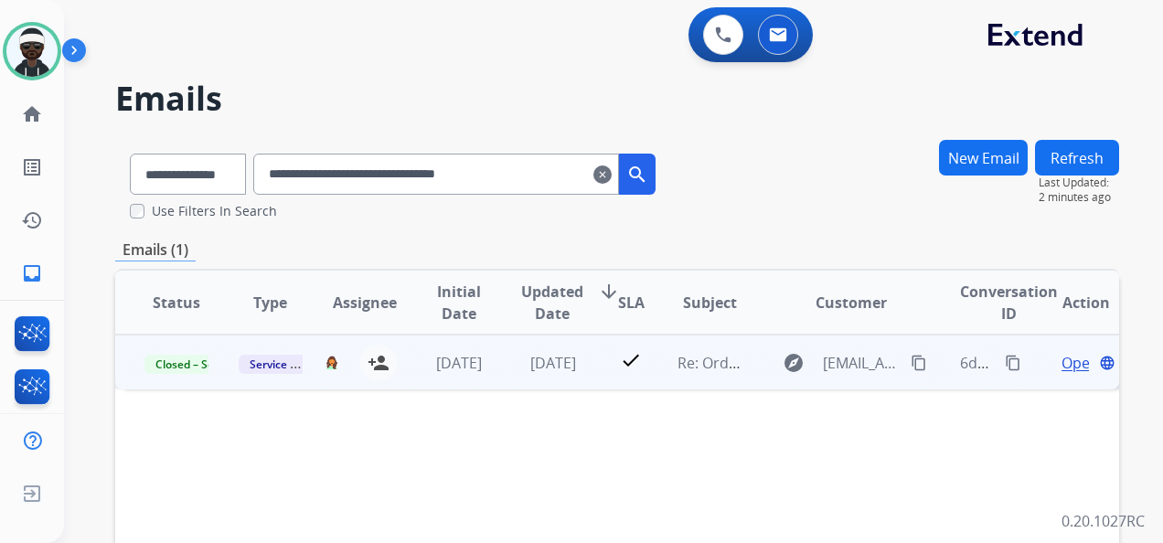
click at [1062, 366] on span "Open" at bounding box center [1080, 363] width 37 height 22
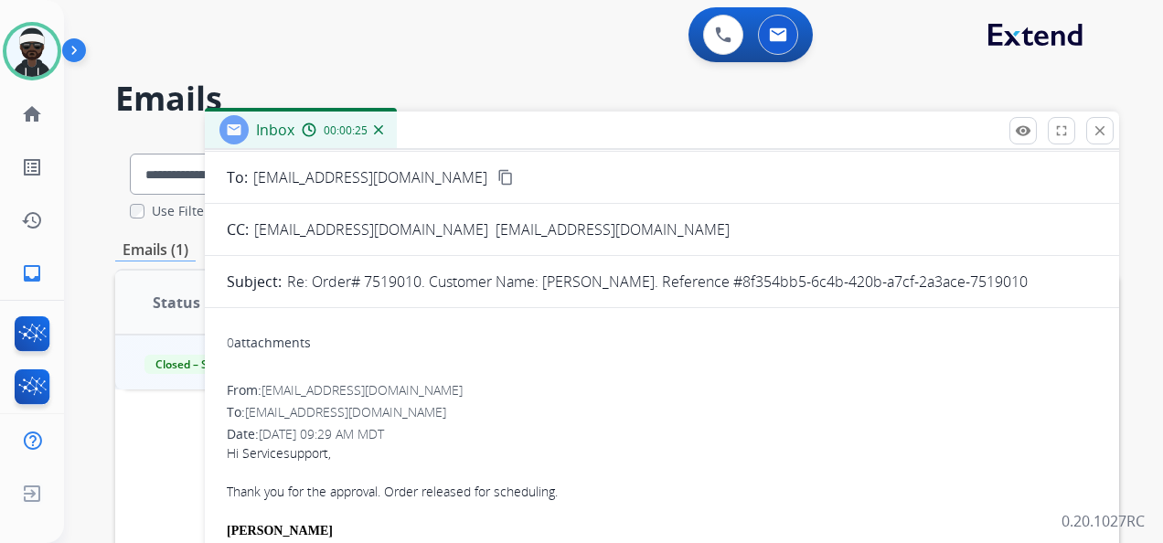
scroll to position [0, 0]
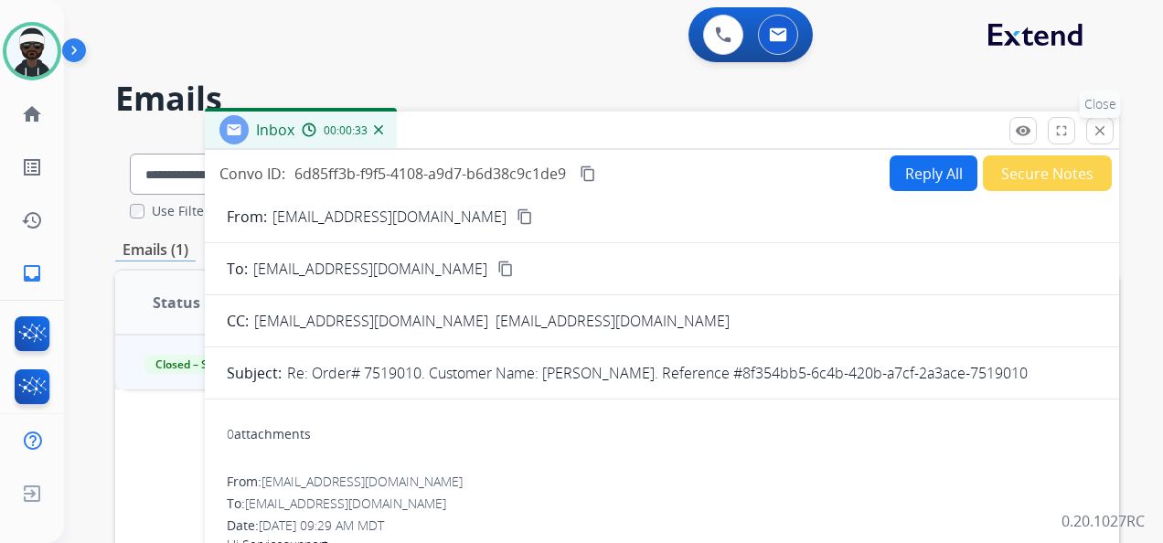
click at [1093, 135] on mat-icon "close" at bounding box center [1100, 131] width 16 height 16
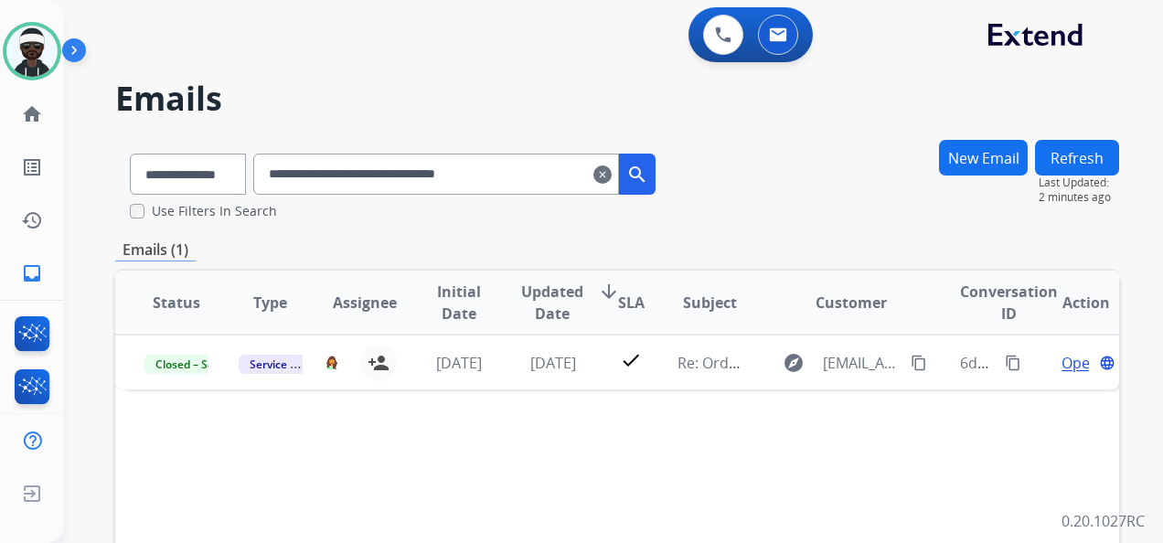
click at [612, 169] on mat-icon "clear" at bounding box center [603, 175] width 18 height 22
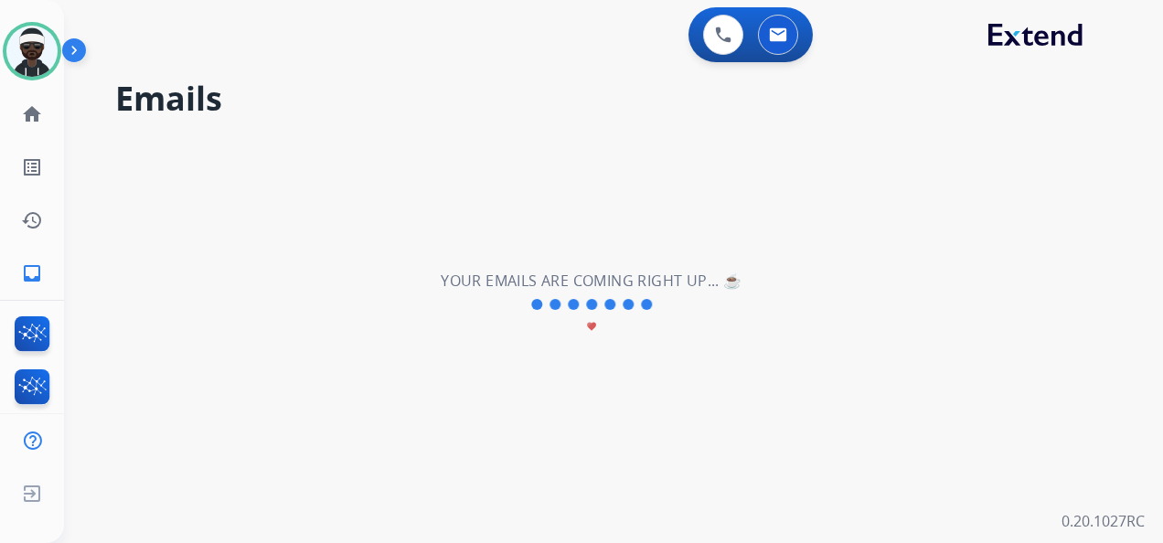
select select "**********"
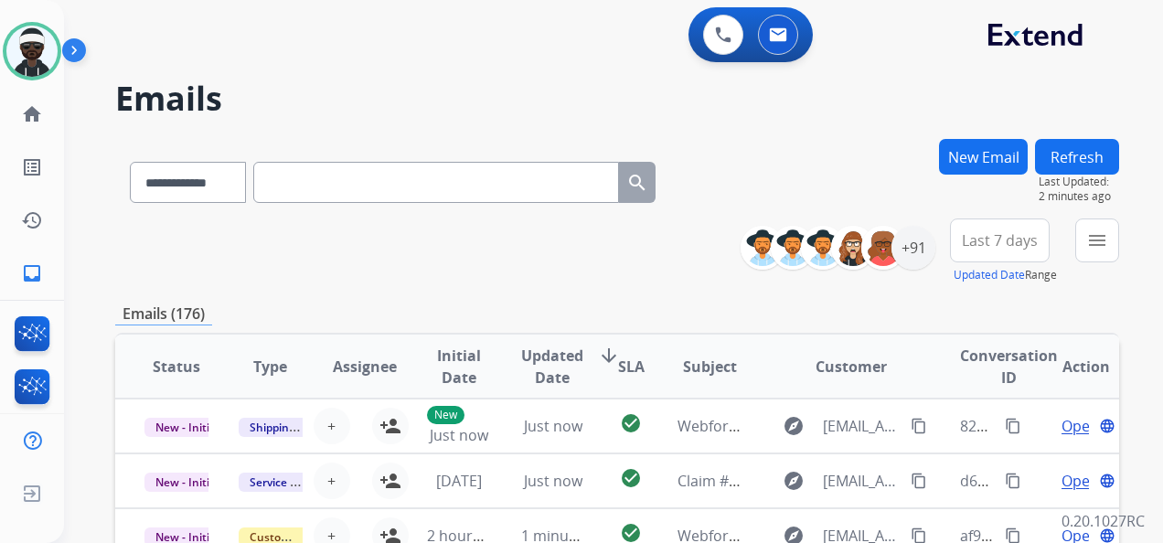
click at [948, 162] on button "New Email" at bounding box center [983, 157] width 89 height 36
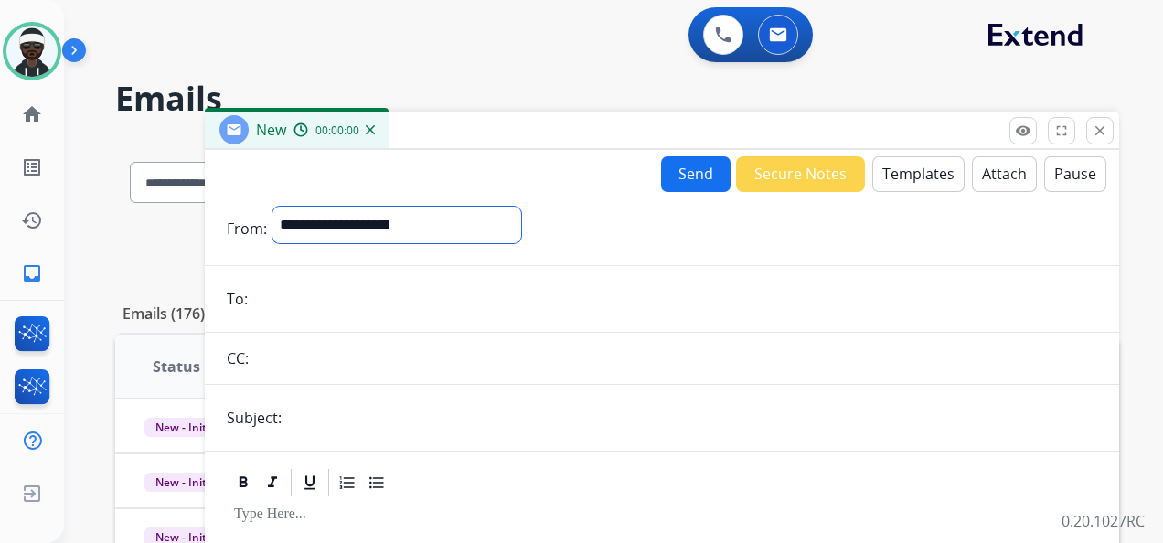
click at [457, 227] on select "**********" at bounding box center [397, 225] width 249 height 37
select select "**********"
click at [273, 207] on select "**********" at bounding box center [397, 225] width 249 height 37
click at [337, 304] on input "email" at bounding box center [675, 301] width 844 height 37
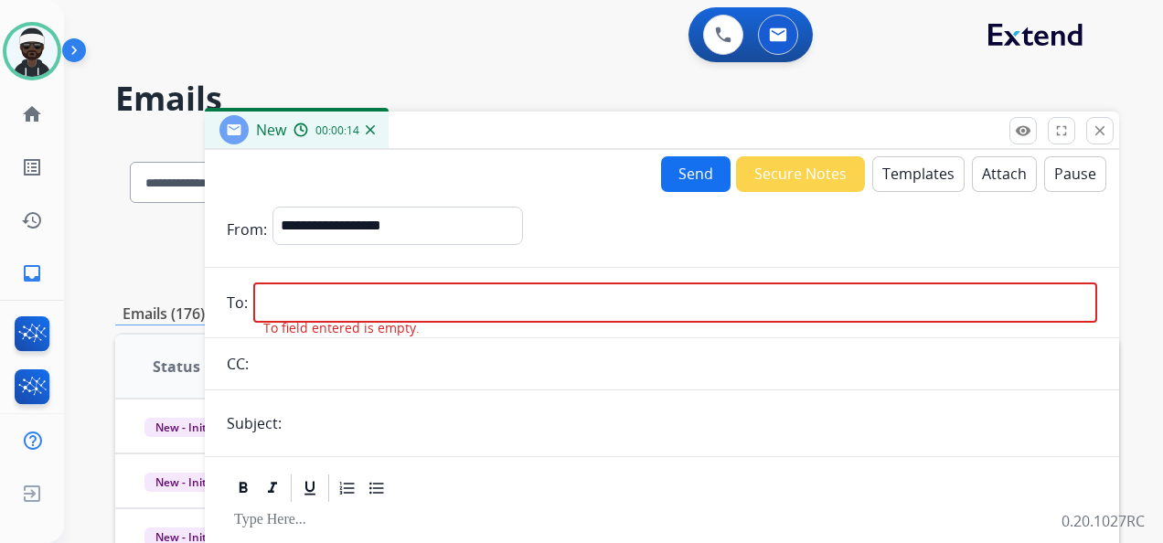
click at [462, 298] on input "email" at bounding box center [675, 303] width 844 height 40
paste input "**********"
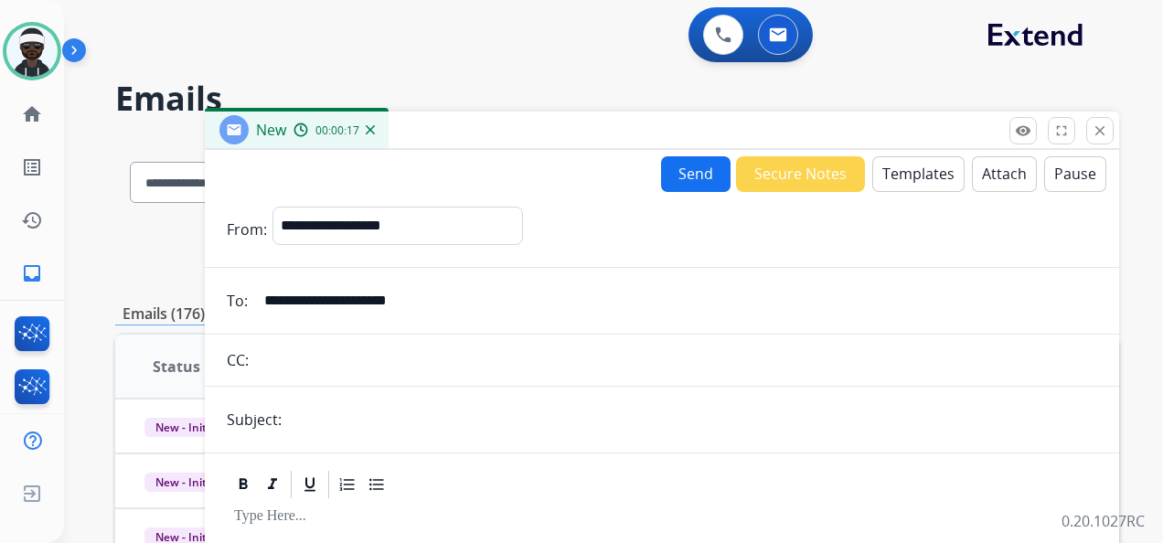
type input "**********"
click at [346, 414] on input "text" at bounding box center [692, 420] width 810 height 37
type input "**********"
drag, startPoint x: 761, startPoint y: 485, endPoint x: 768, endPoint y: 459, distance: 26.6
click at [761, 484] on div at bounding box center [662, 484] width 871 height 33
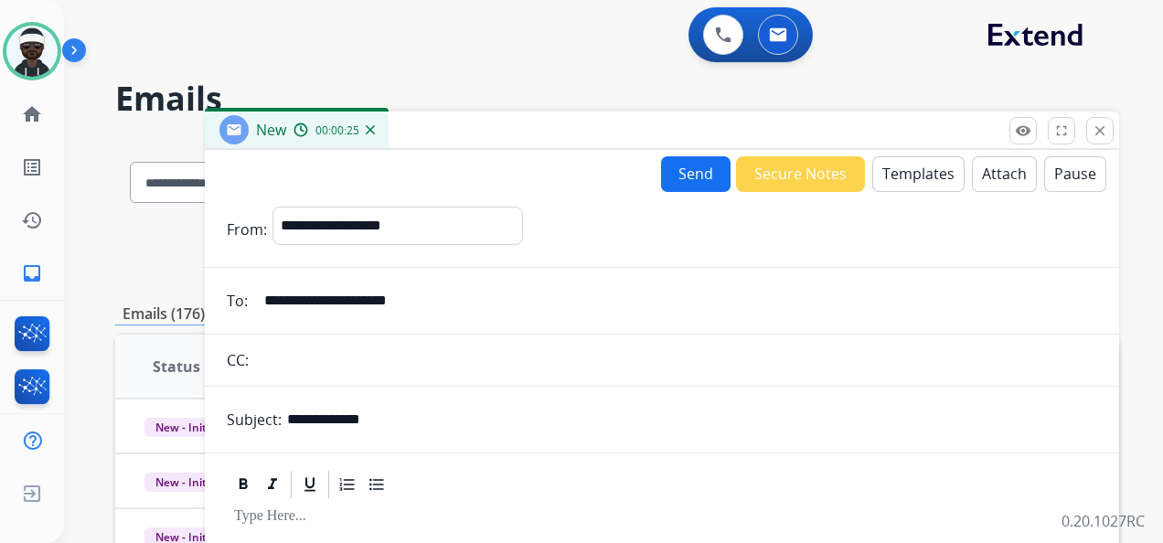
click at [891, 188] on button "Templates" at bounding box center [919, 174] width 92 height 36
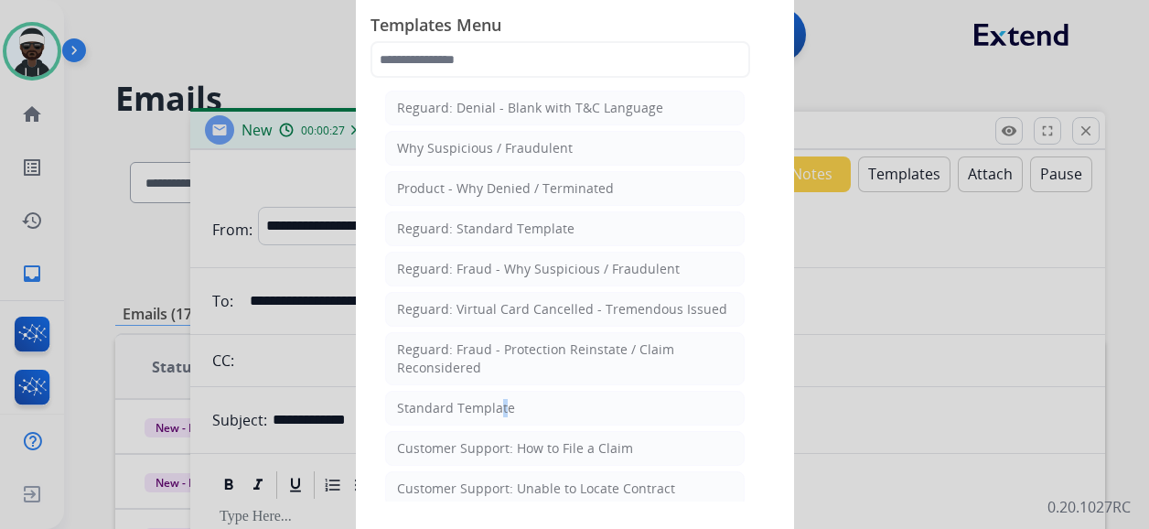
click at [496, 401] on div "Standard Template" at bounding box center [456, 408] width 118 height 18
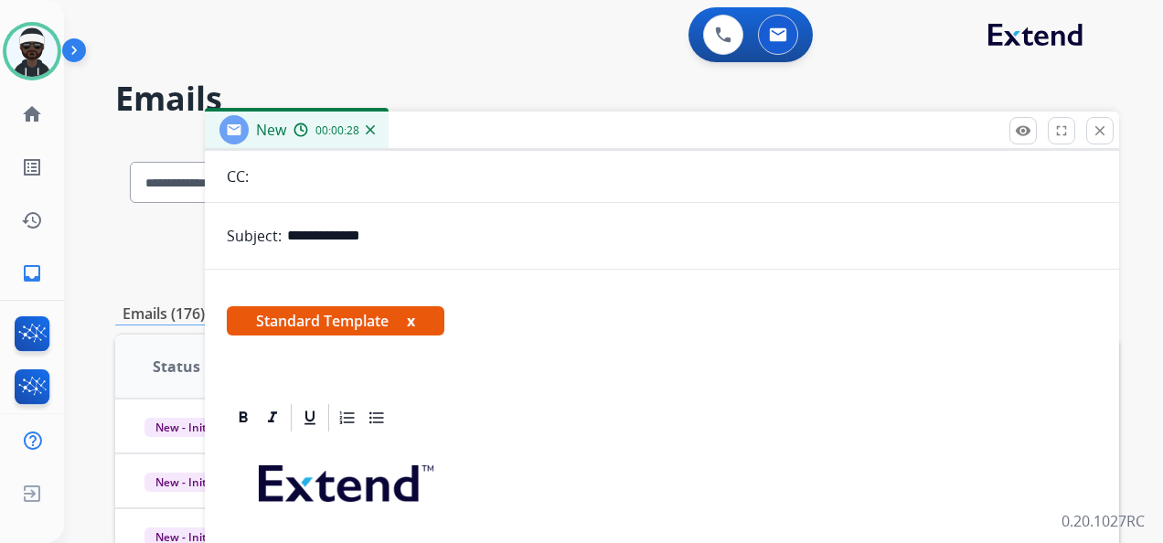
click at [412, 323] on button "x" at bounding box center [411, 321] width 8 height 22
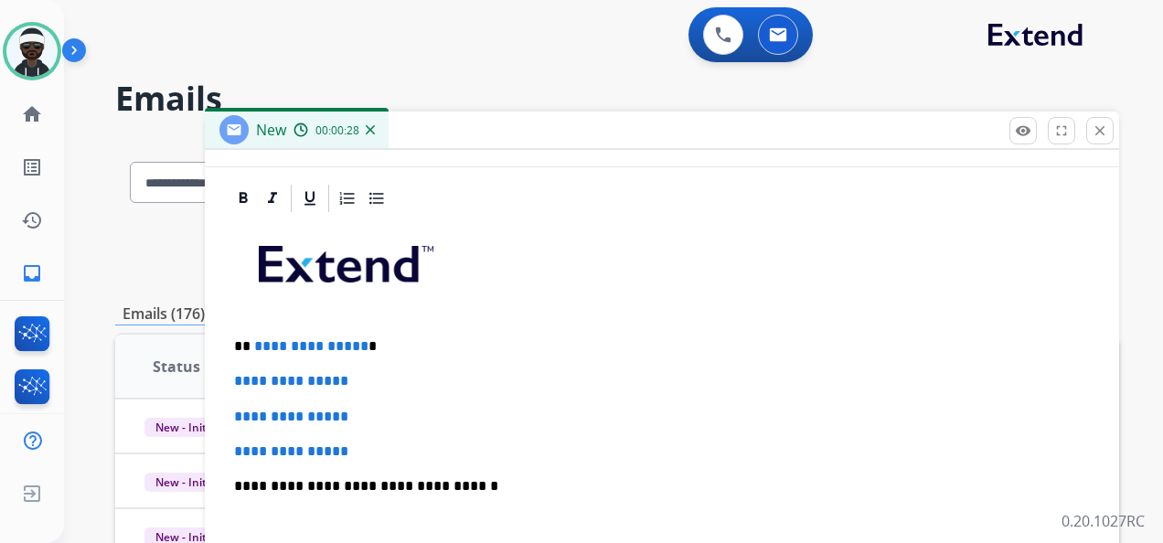
scroll to position [304, 0]
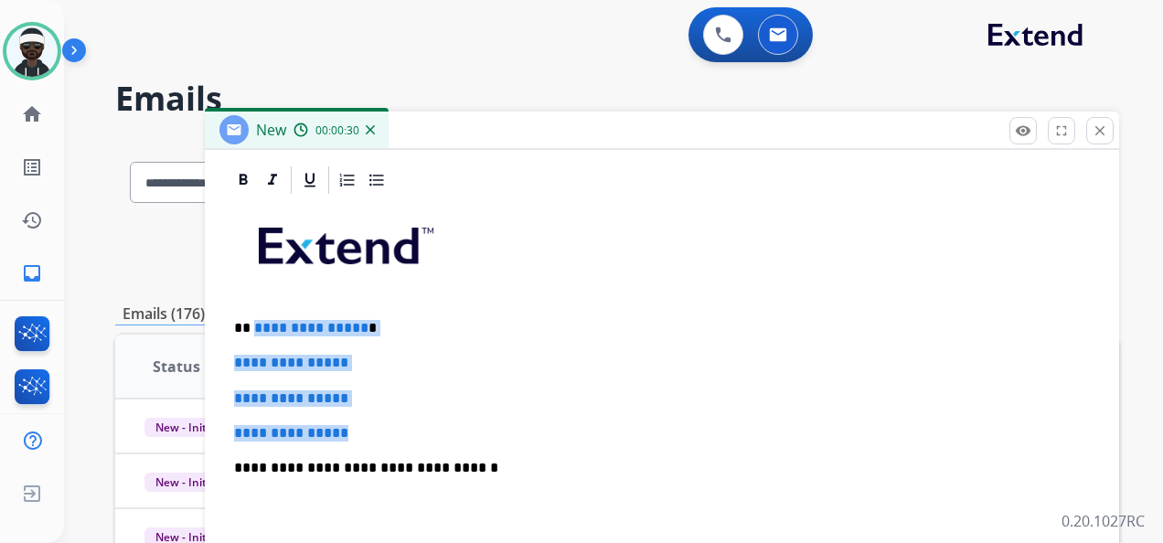
drag, startPoint x: 252, startPoint y: 321, endPoint x: 382, endPoint y: 409, distance: 157.5
click at [382, 409] on div "**********" at bounding box center [662, 511] width 871 height 629
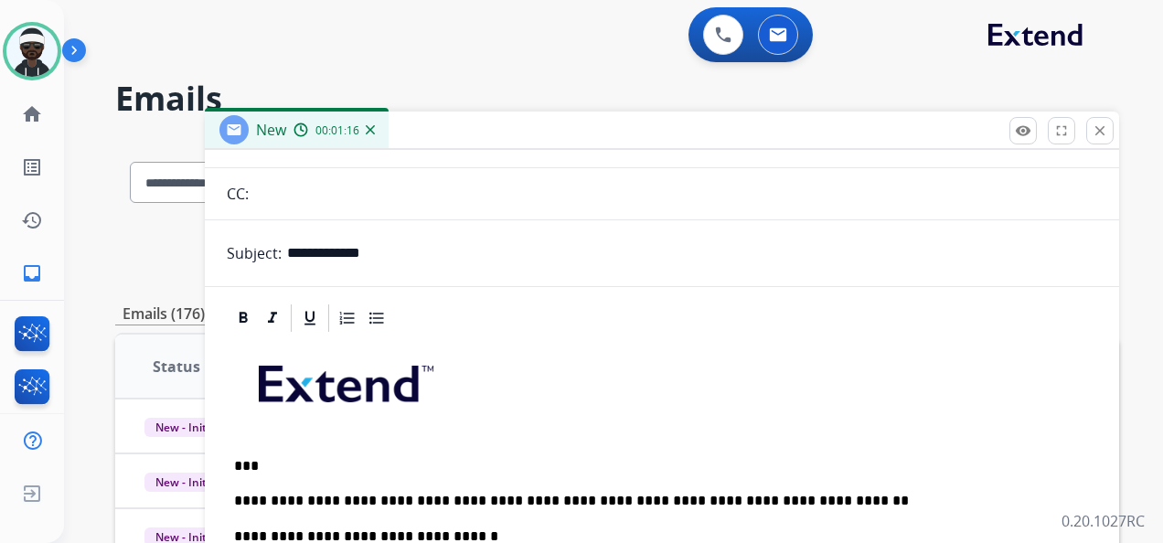
scroll to position [0, 0]
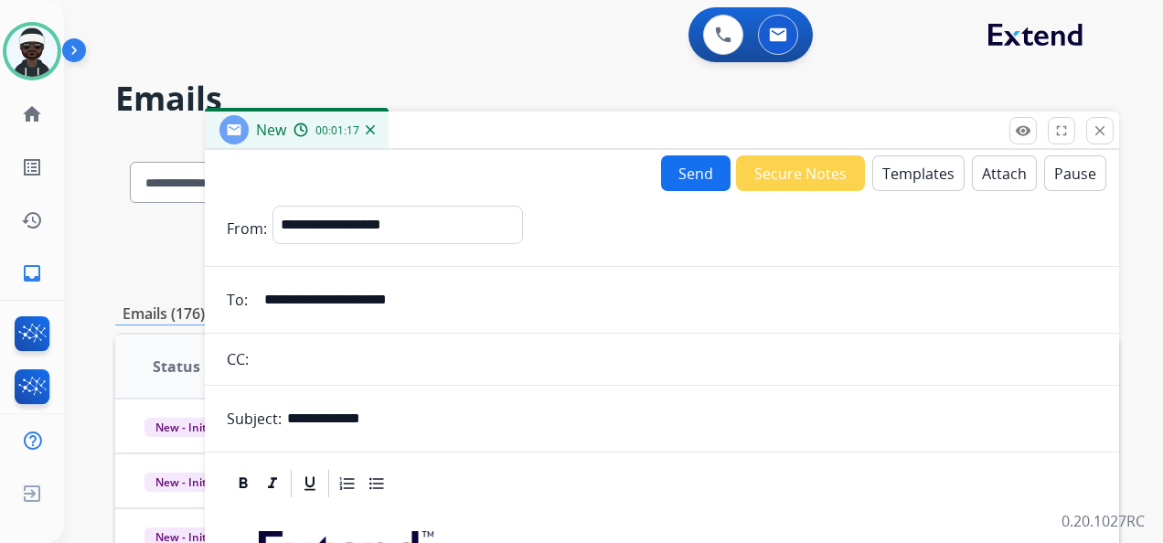
click at [706, 176] on button "Send" at bounding box center [696, 173] width 70 height 36
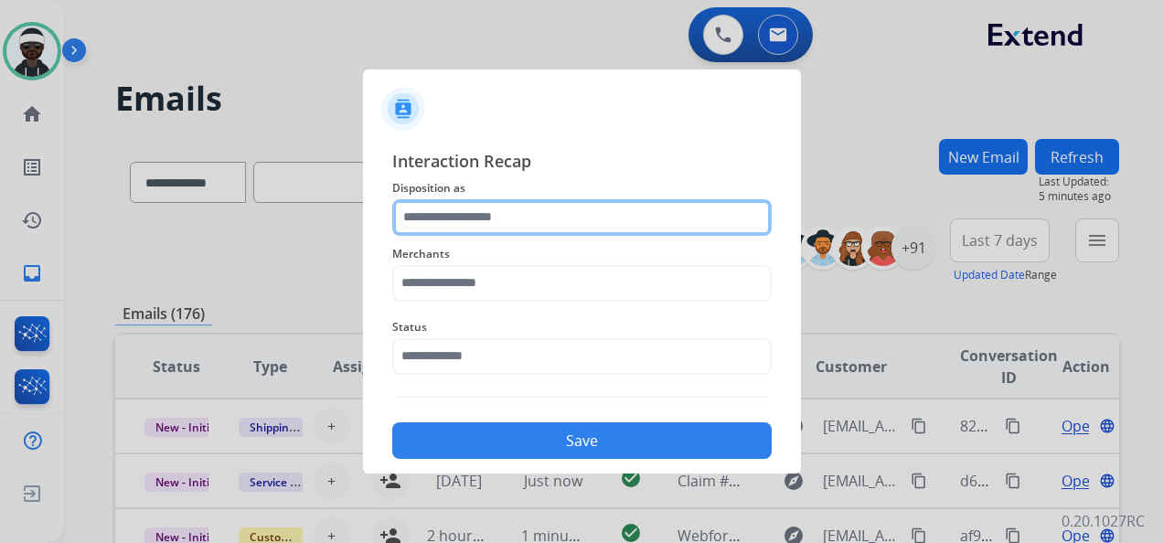
click at [555, 225] on input "text" at bounding box center [582, 217] width 380 height 37
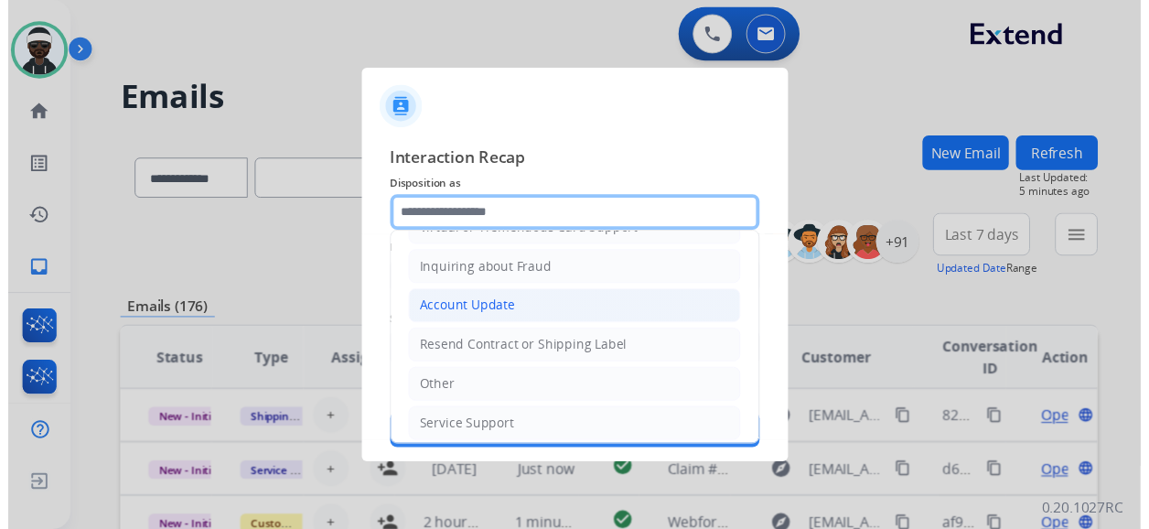
scroll to position [277, 0]
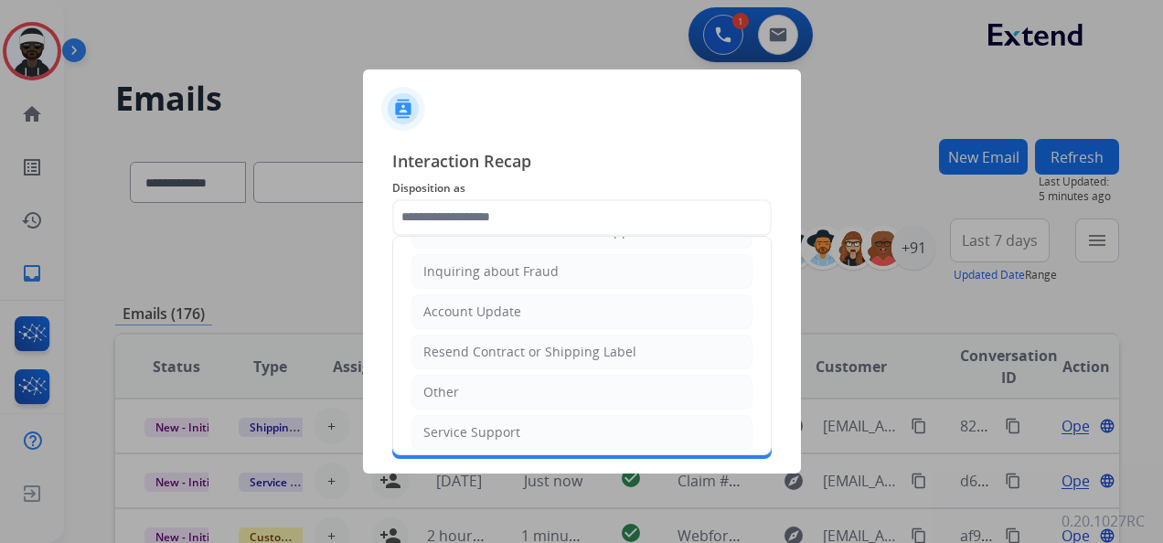
click at [434, 391] on div "Other" at bounding box center [441, 392] width 36 height 18
type input "*****"
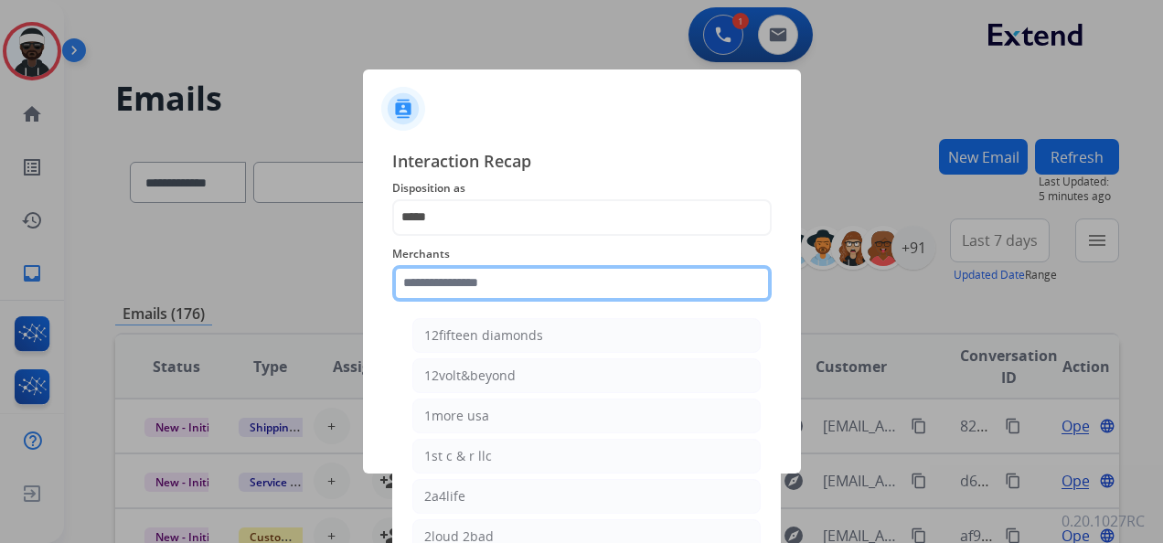
click at [492, 274] on input "text" at bounding box center [582, 283] width 380 height 37
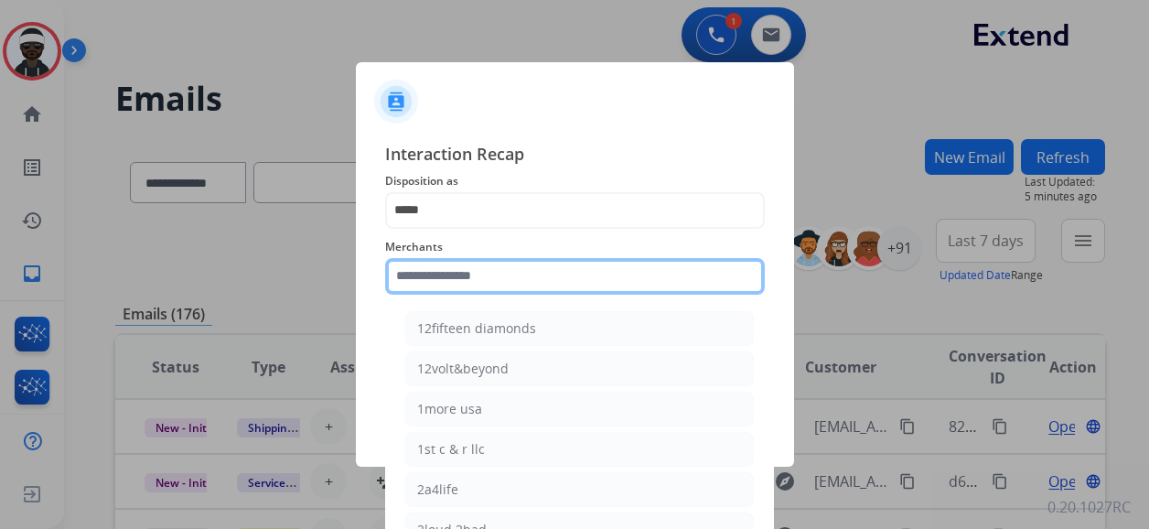
click at [482, 280] on input "text" at bounding box center [575, 276] width 380 height 37
type input "**"
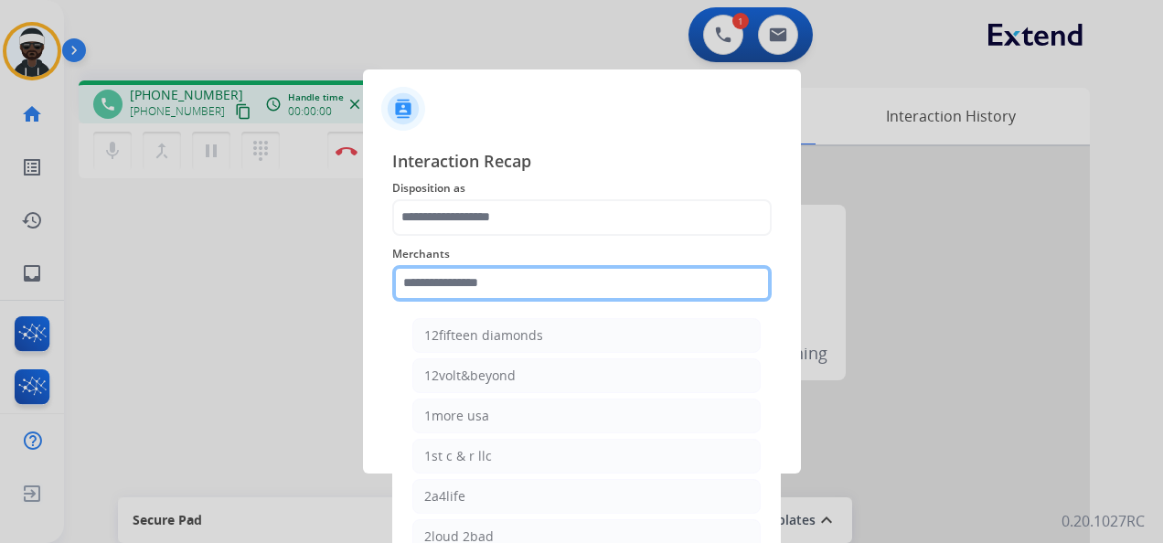
click at [474, 282] on input "text" at bounding box center [582, 283] width 380 height 37
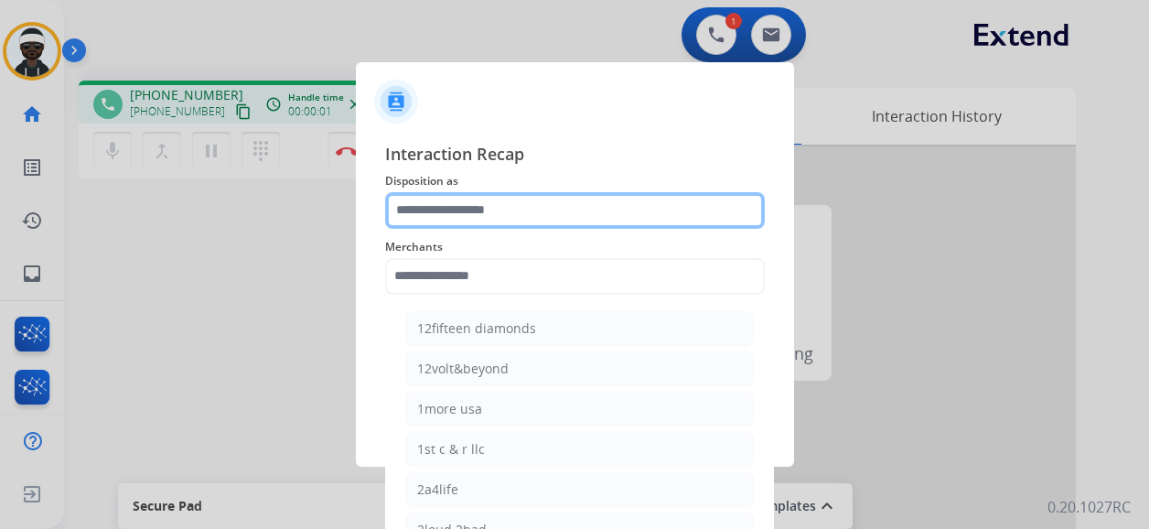
click at [476, 217] on input "text" at bounding box center [575, 210] width 380 height 37
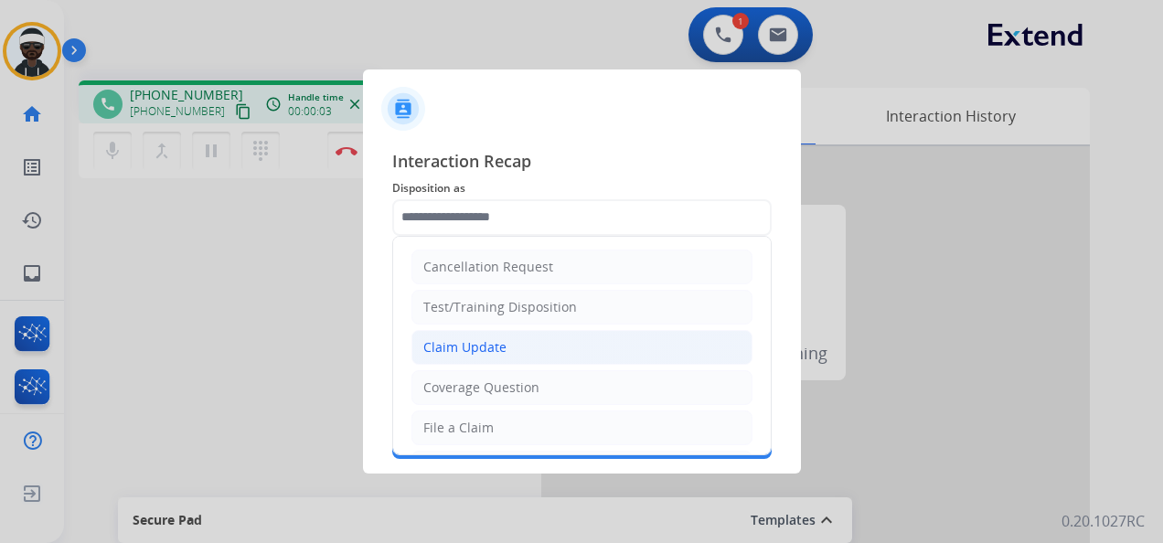
click at [459, 340] on div "Claim Update" at bounding box center [464, 347] width 83 height 18
type input "**********"
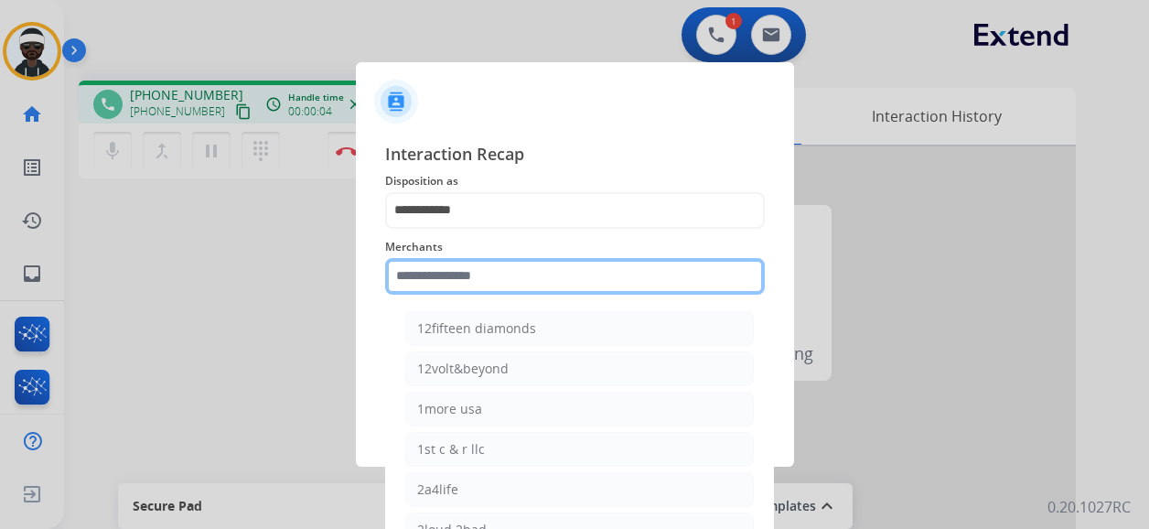
click at [468, 284] on input "text" at bounding box center [575, 276] width 380 height 37
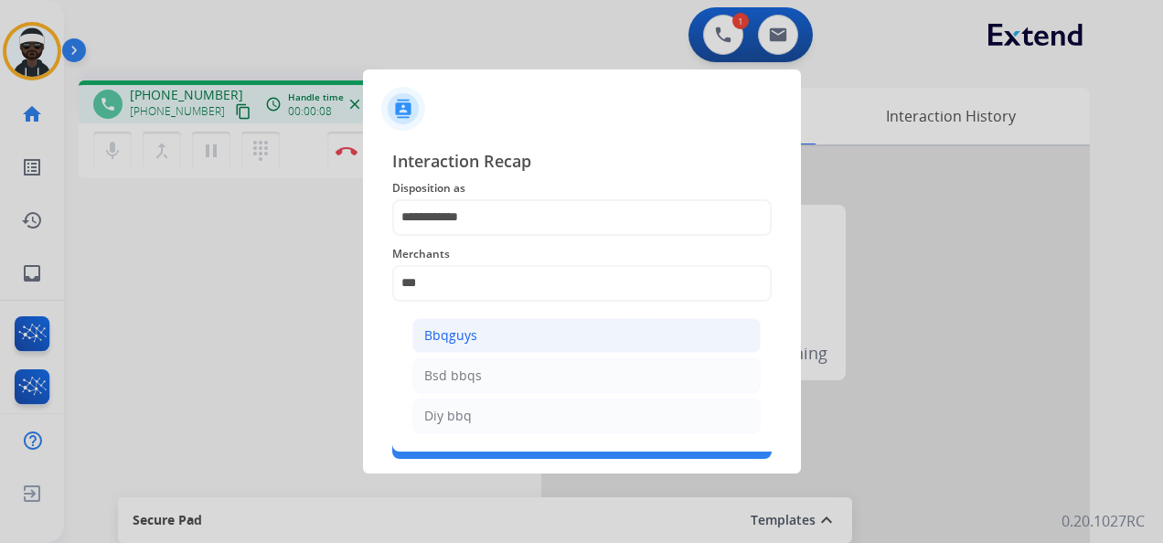
drag, startPoint x: 439, startPoint y: 324, endPoint x: 488, endPoint y: 335, distance: 50.6
click at [440, 324] on li "Bbqguys" at bounding box center [586, 335] width 348 height 35
type input "*******"
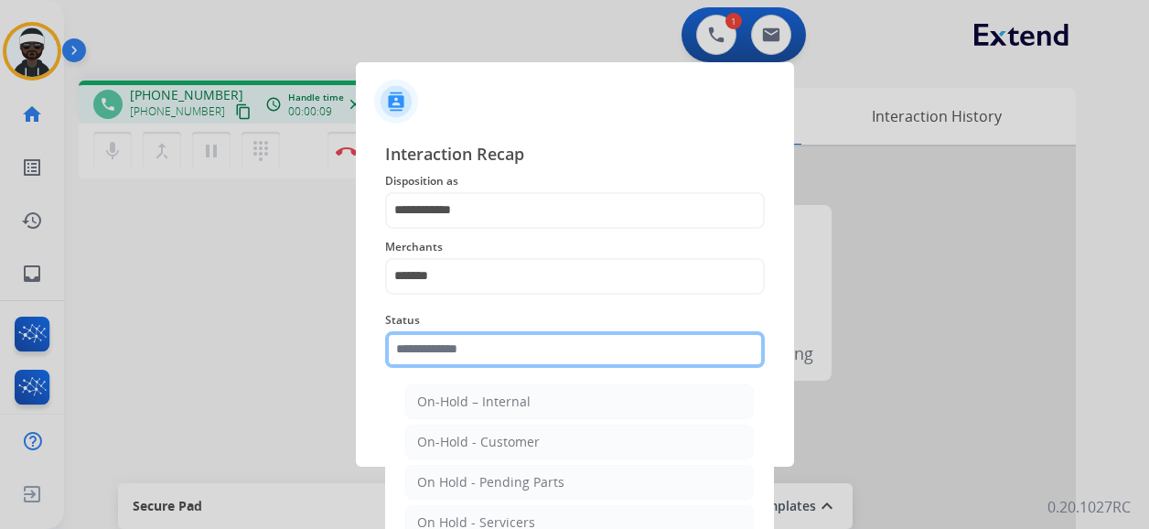
click at [468, 357] on input "text" at bounding box center [575, 349] width 380 height 37
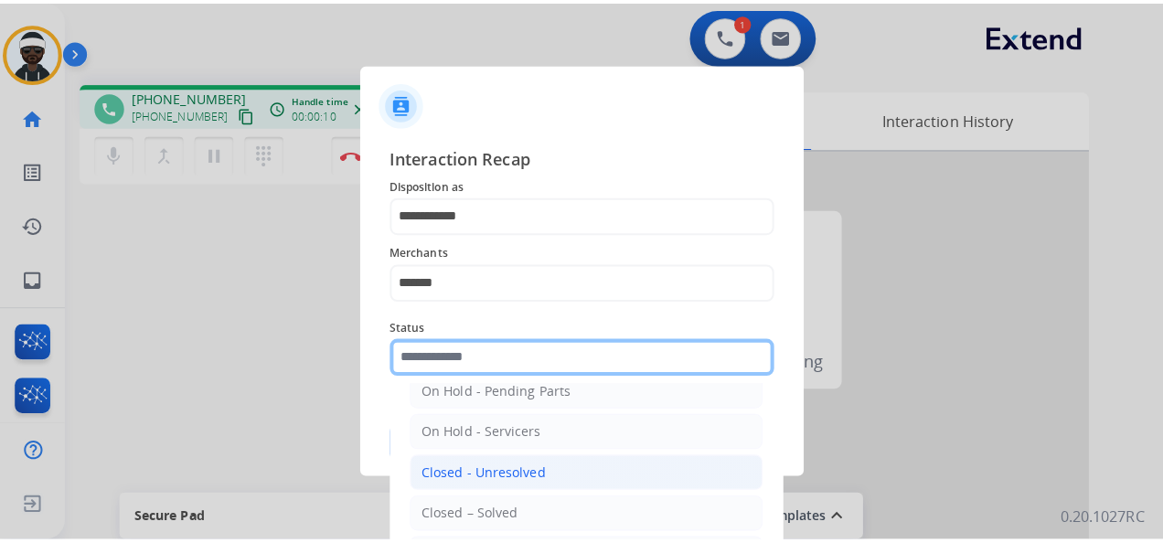
scroll to position [104, 0]
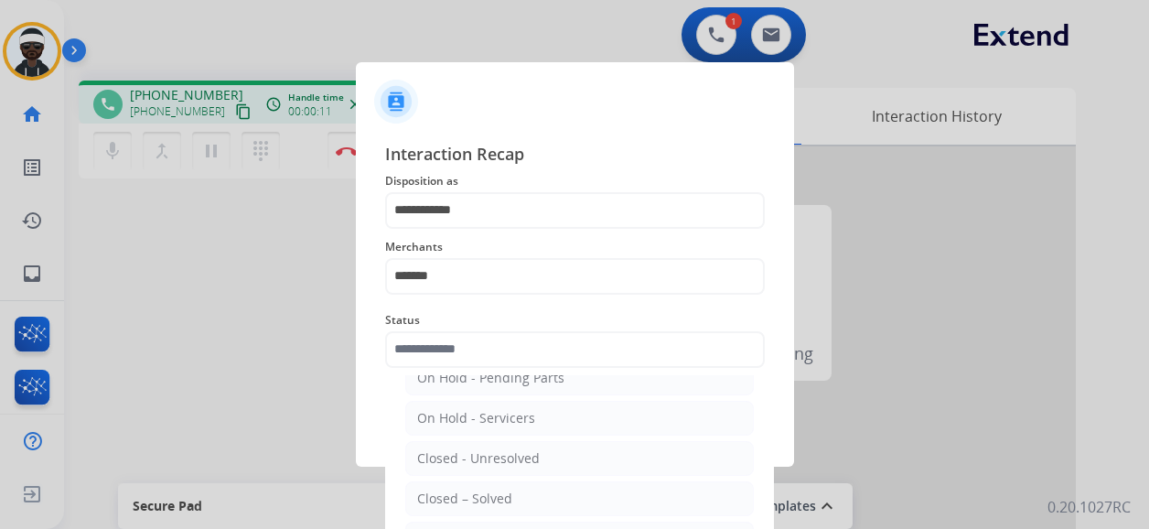
click at [519, 494] on li "Closed – Solved" at bounding box center [579, 498] width 348 height 35
type input "**********"
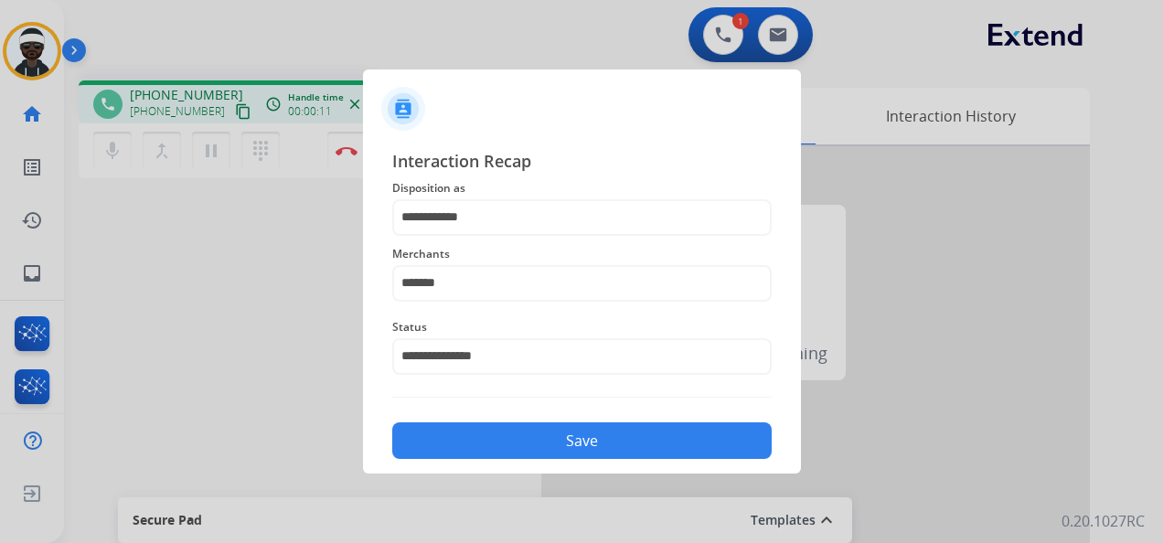
click at [583, 438] on button "Save" at bounding box center [582, 441] width 380 height 37
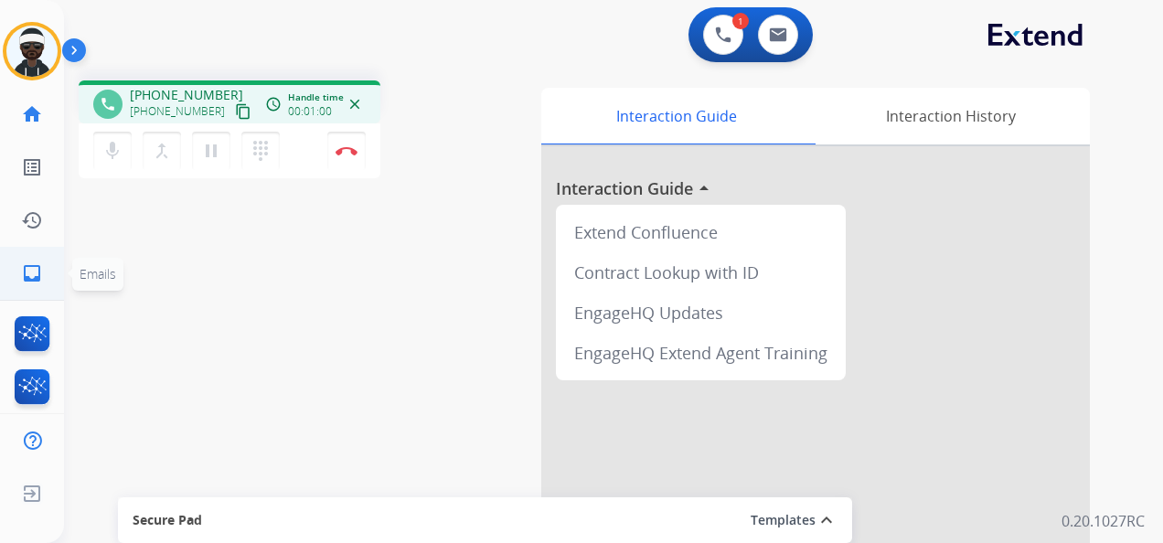
click at [27, 284] on link "inbox Emails" at bounding box center [31, 273] width 51 height 51
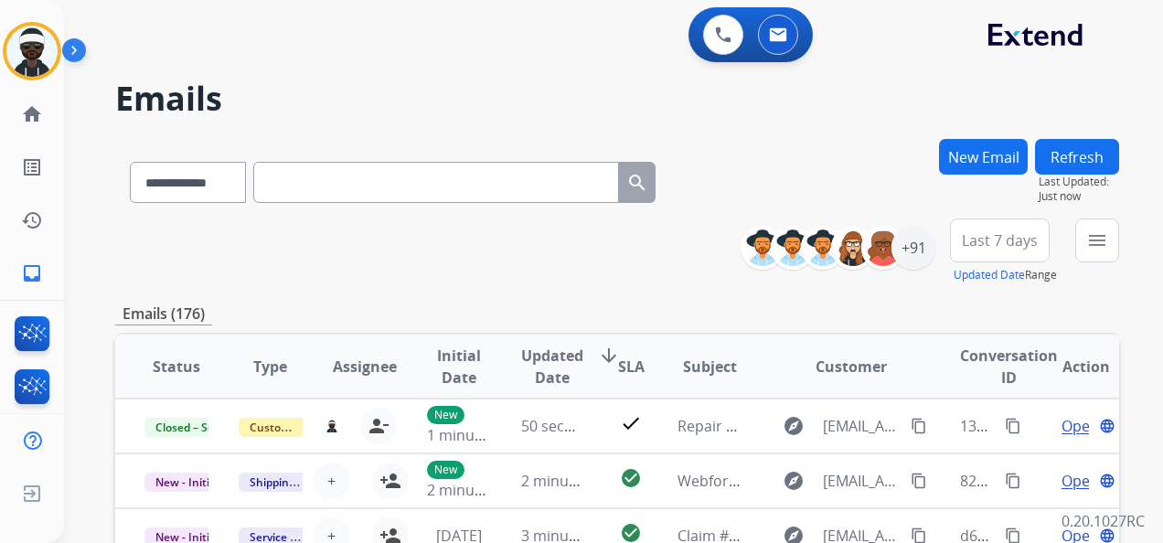
click at [980, 164] on button "New Email" at bounding box center [983, 157] width 89 height 36
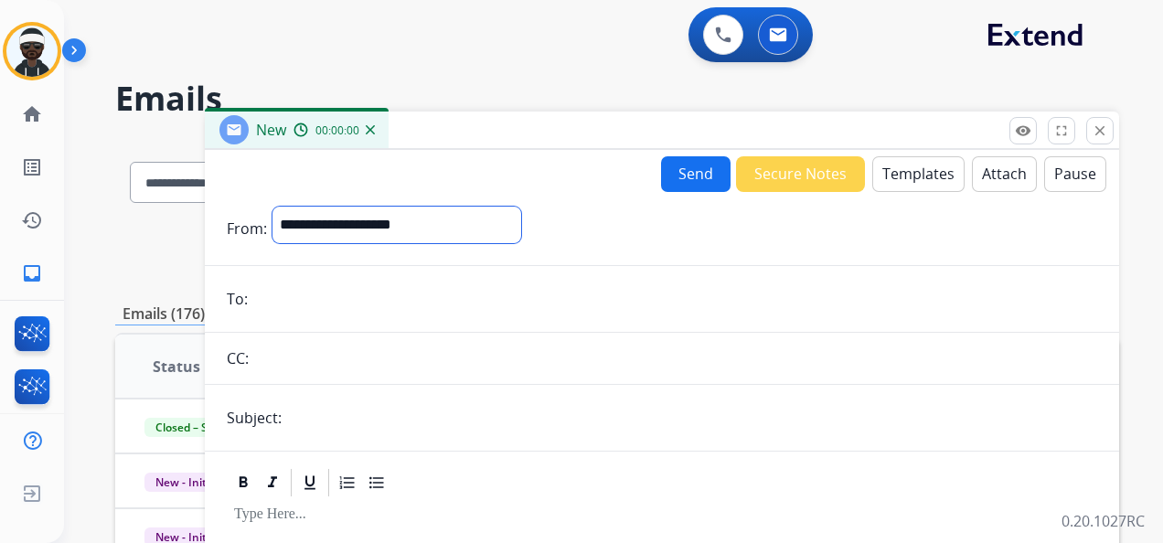
click at [326, 225] on select "**********" at bounding box center [397, 225] width 249 height 37
select select "**********"
click at [273, 207] on select "**********" at bounding box center [397, 225] width 249 height 37
click at [324, 295] on input "email" at bounding box center [675, 301] width 844 height 37
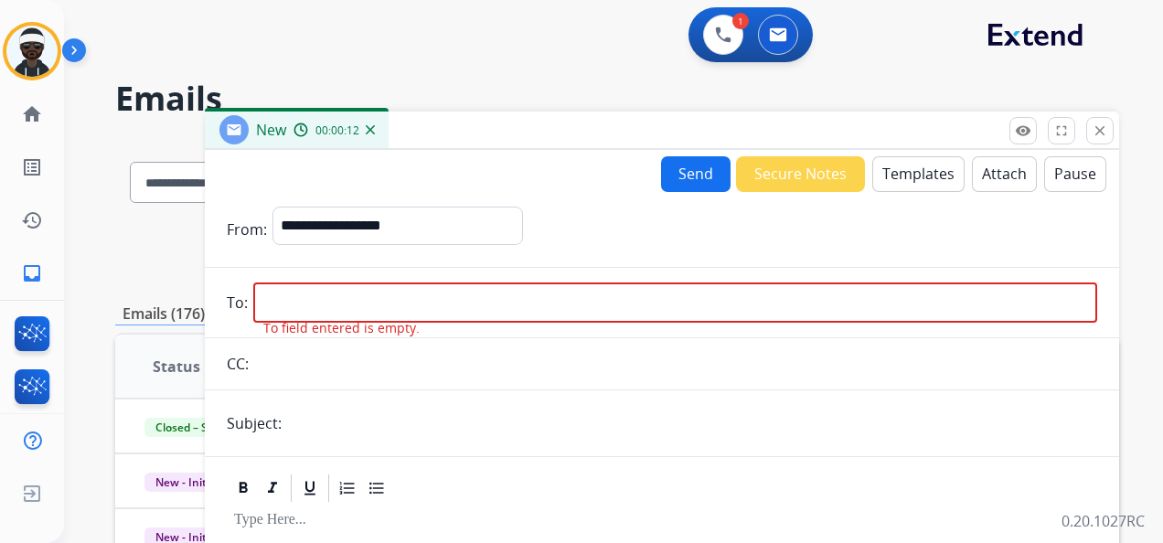
click at [302, 289] on input "email" at bounding box center [675, 303] width 844 height 40
paste input "**********"
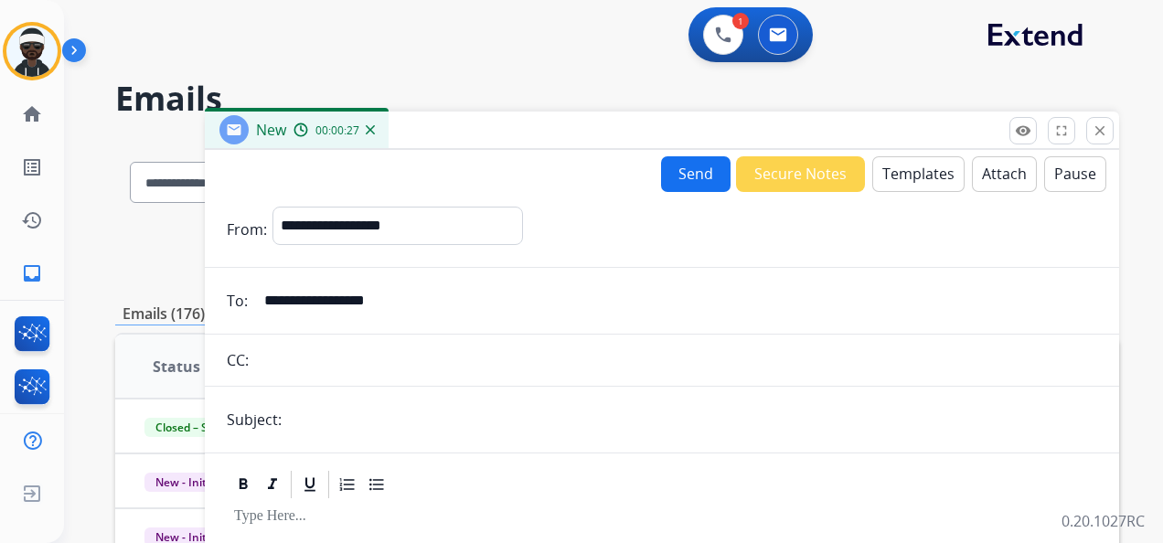
type input "**********"
click at [298, 417] on input "text" at bounding box center [692, 420] width 810 height 37
type input "**********"
click at [907, 173] on button "Templates" at bounding box center [919, 174] width 92 height 36
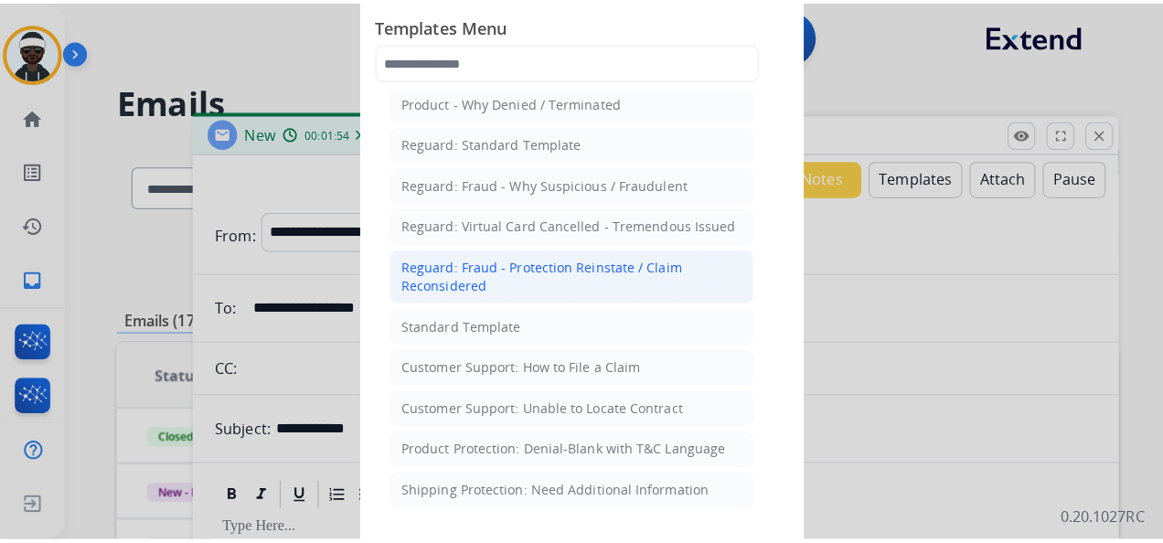
scroll to position [274, 0]
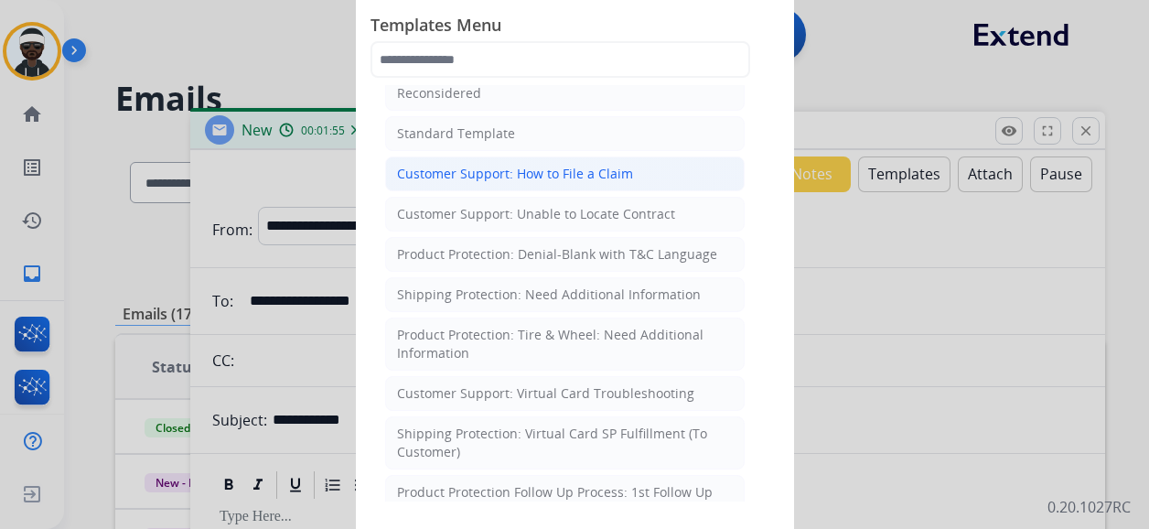
click at [464, 166] on div "Customer Support: How to File a Claim" at bounding box center [515, 174] width 236 height 18
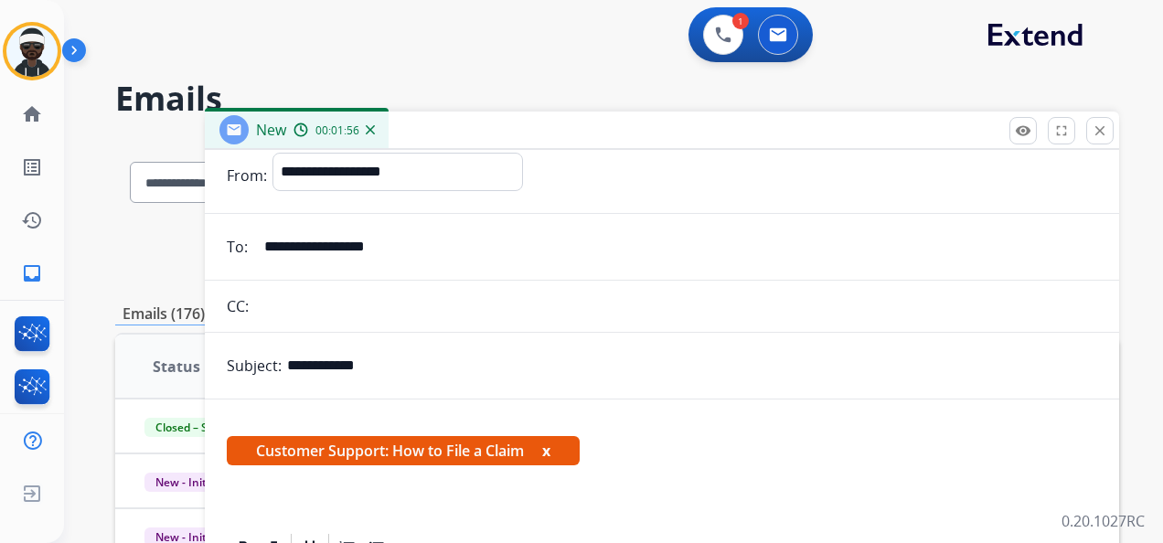
scroll to position [183, 0]
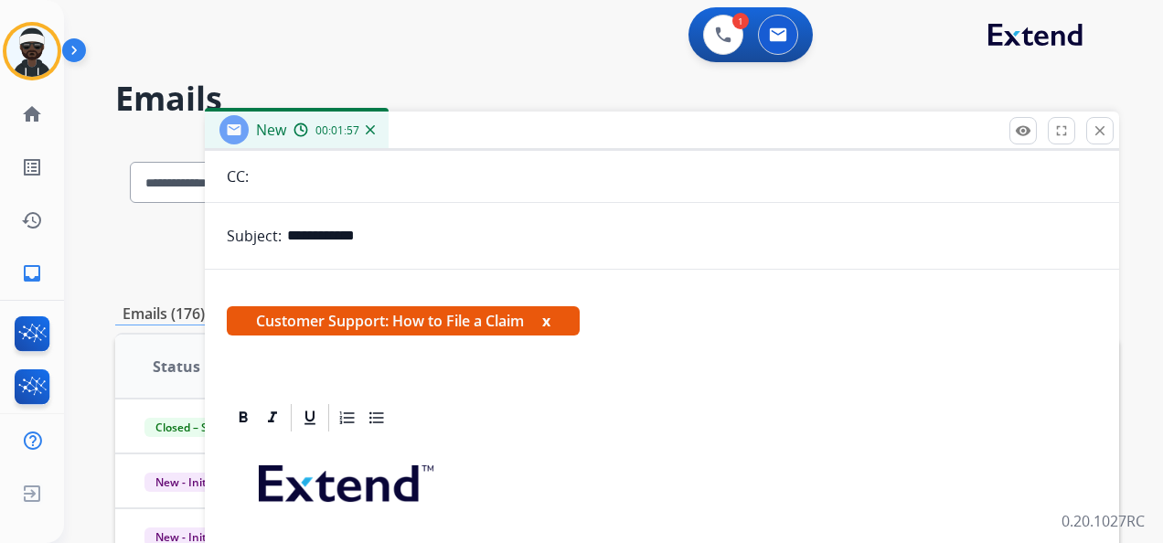
click at [549, 327] on button "x" at bounding box center [546, 321] width 8 height 22
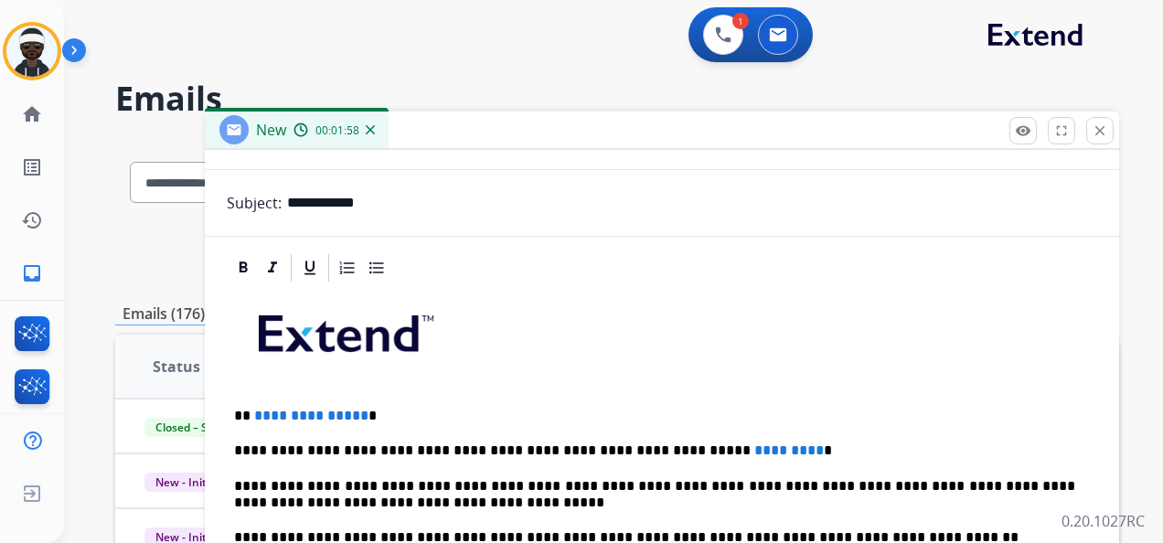
scroll to position [233, 0]
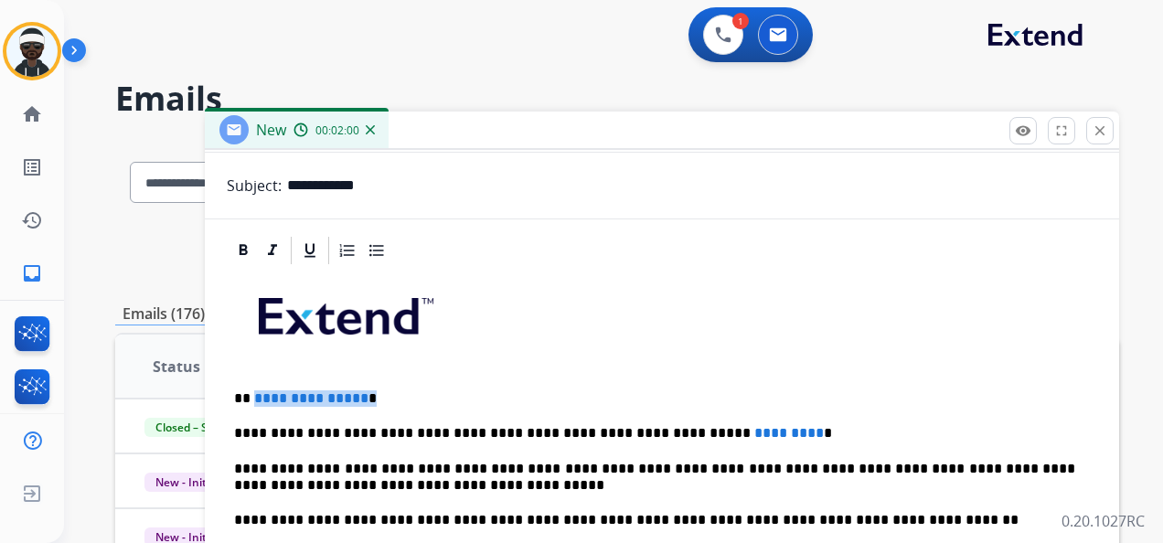
drag, startPoint x: 392, startPoint y: 401, endPoint x: 252, endPoint y: 391, distance: 141.1
click at [252, 398] on p "**********" at bounding box center [654, 399] width 841 height 16
drag, startPoint x: 748, startPoint y: 423, endPoint x: 655, endPoint y: 427, distance: 93.4
click at [655, 427] on p "**********" at bounding box center [654, 433] width 841 height 16
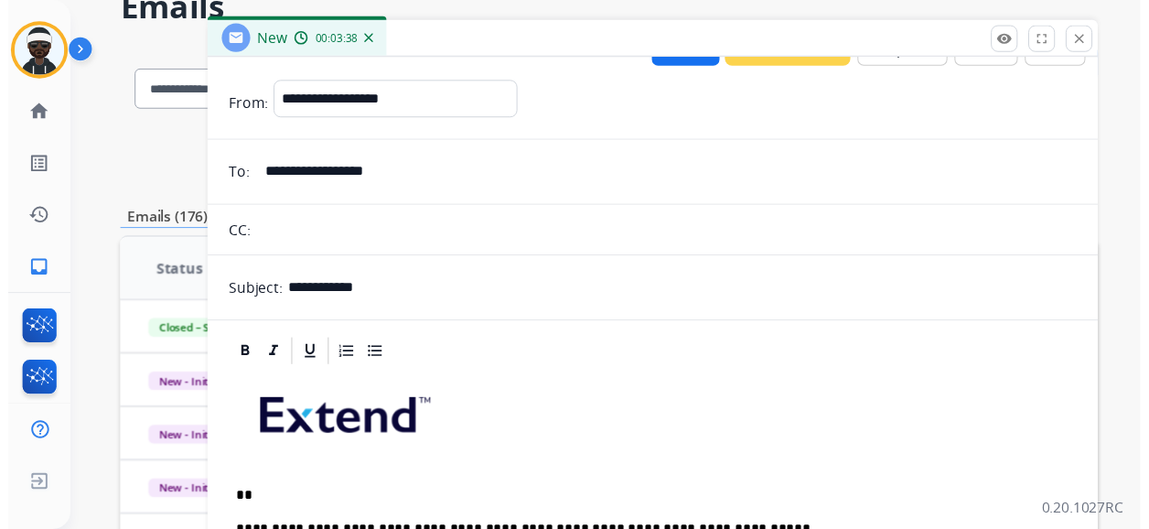
scroll to position [0, 0]
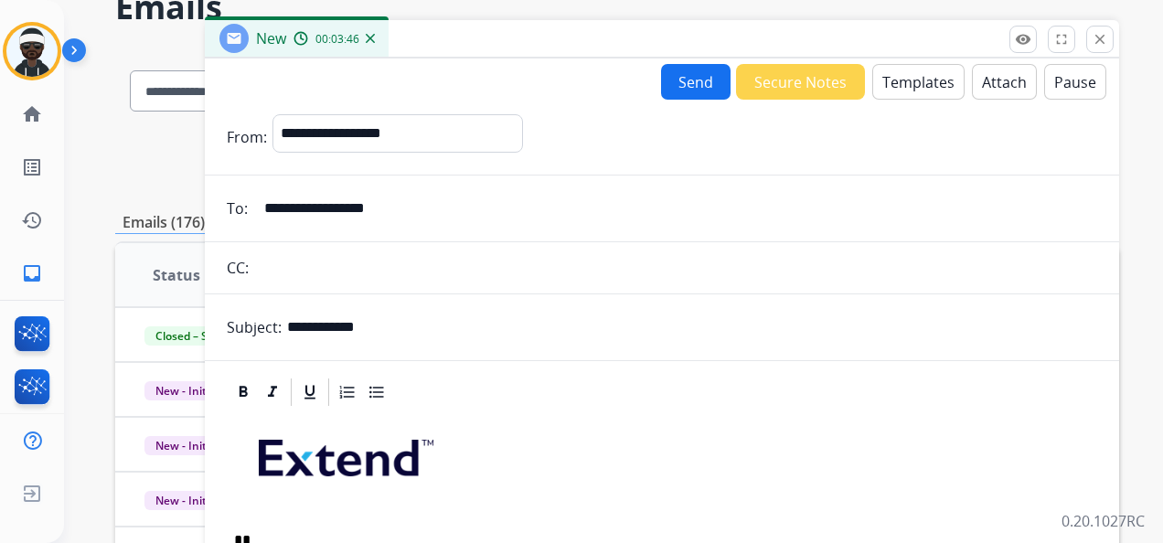
click at [714, 92] on button "Send" at bounding box center [696, 82] width 70 height 36
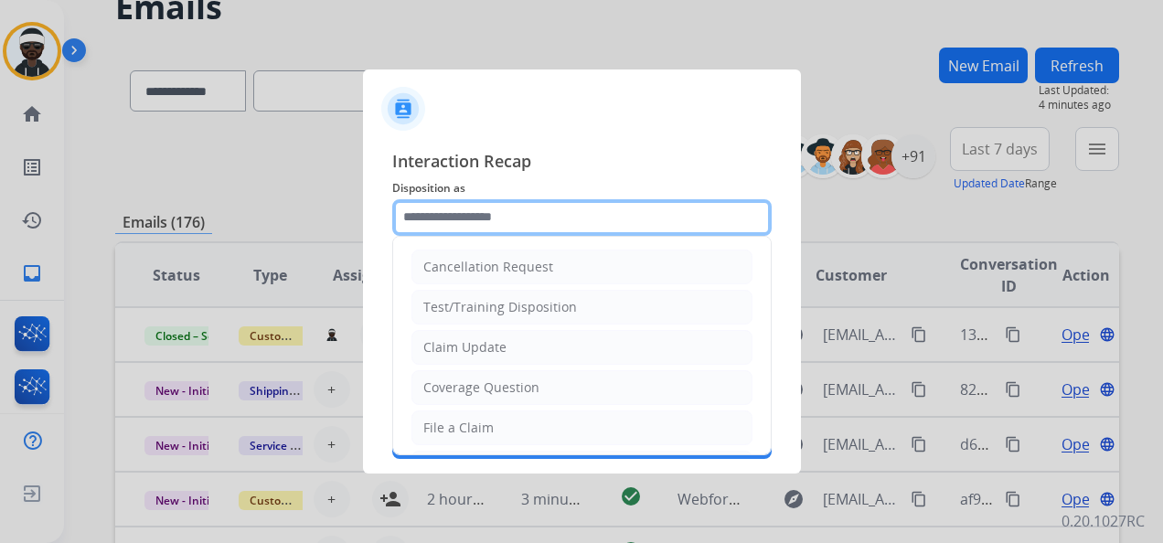
click at [555, 221] on input "text" at bounding box center [582, 217] width 380 height 37
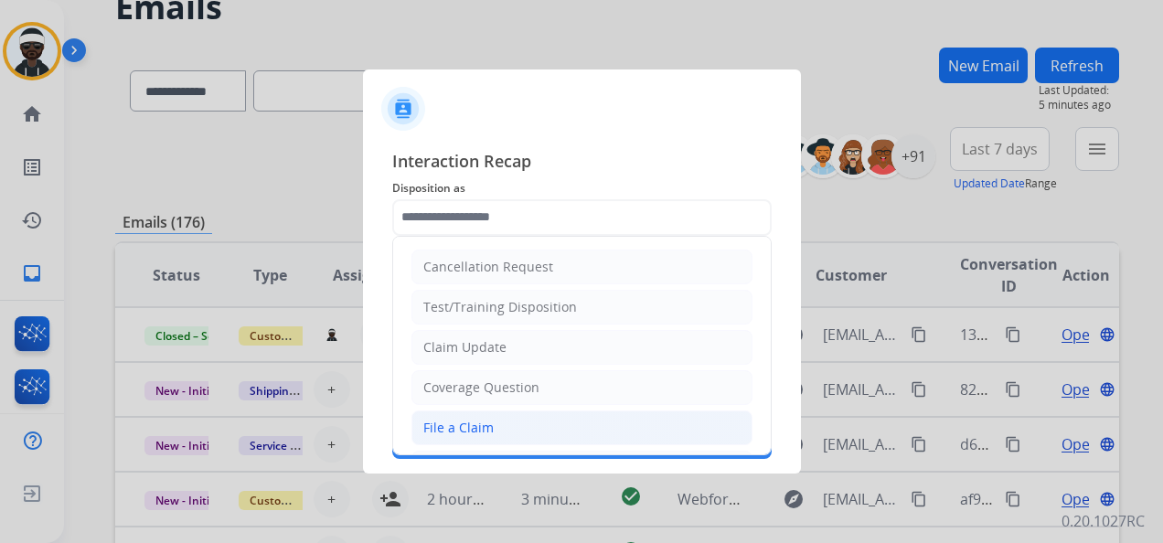
click at [493, 421] on li "File a Claim" at bounding box center [582, 428] width 341 height 35
type input "**********"
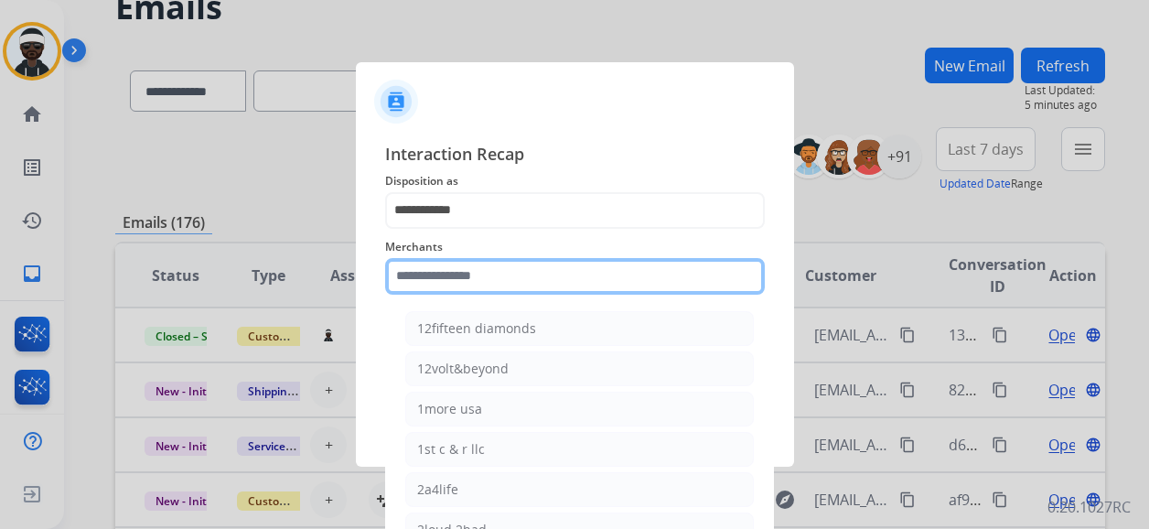
click at [511, 289] on input "text" at bounding box center [575, 276] width 380 height 37
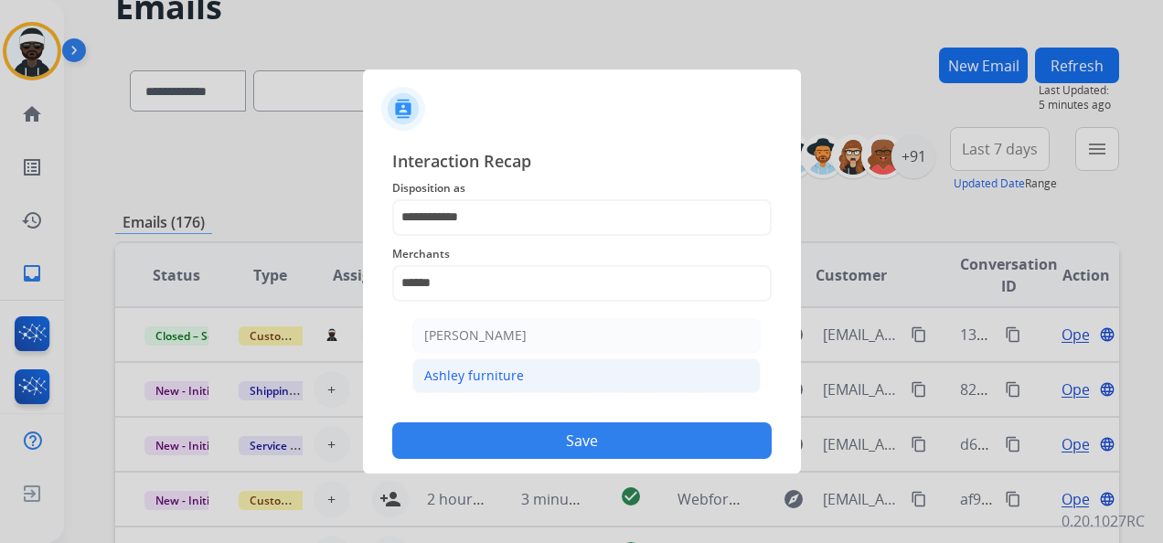
click at [515, 373] on div "Ashley furniture" at bounding box center [474, 376] width 100 height 18
type input "**********"
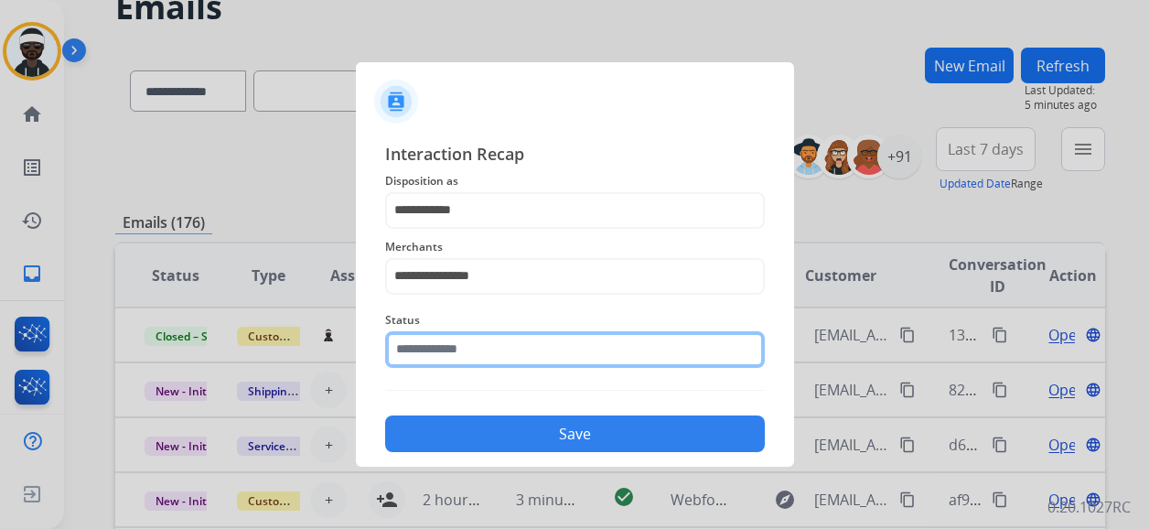
click at [485, 353] on input "text" at bounding box center [575, 349] width 380 height 37
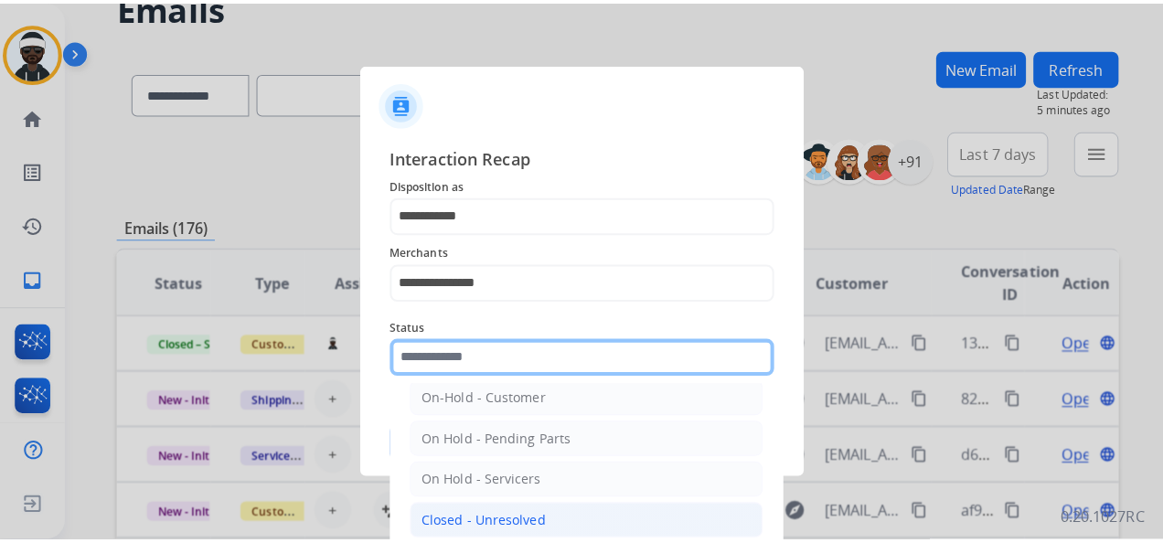
scroll to position [91, 0]
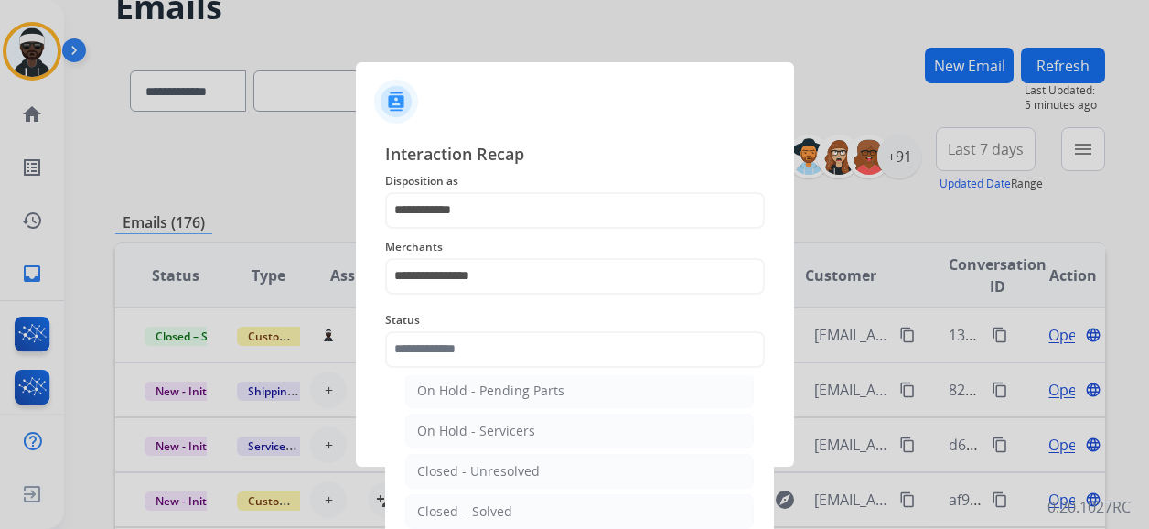
click at [524, 503] on li "Closed – Solved" at bounding box center [579, 511] width 348 height 35
type input "**********"
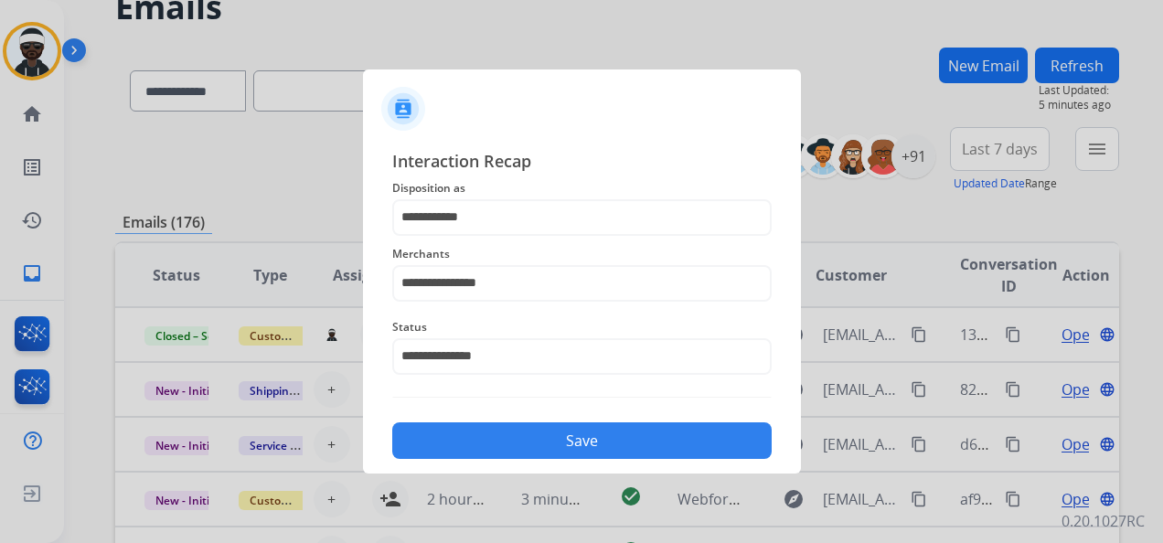
click at [611, 455] on button "Save" at bounding box center [582, 441] width 380 height 37
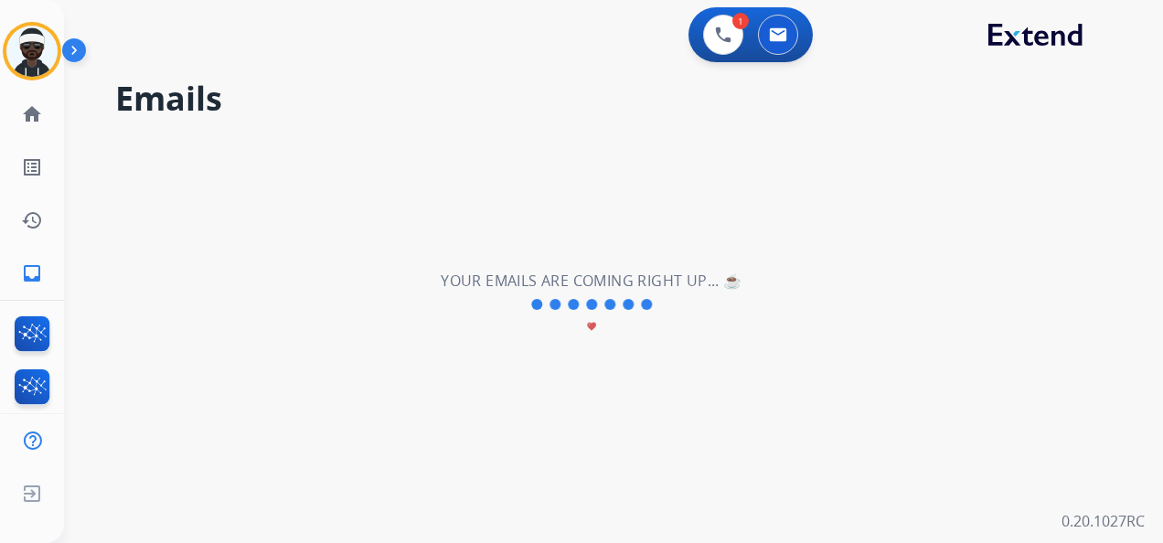
scroll to position [0, 0]
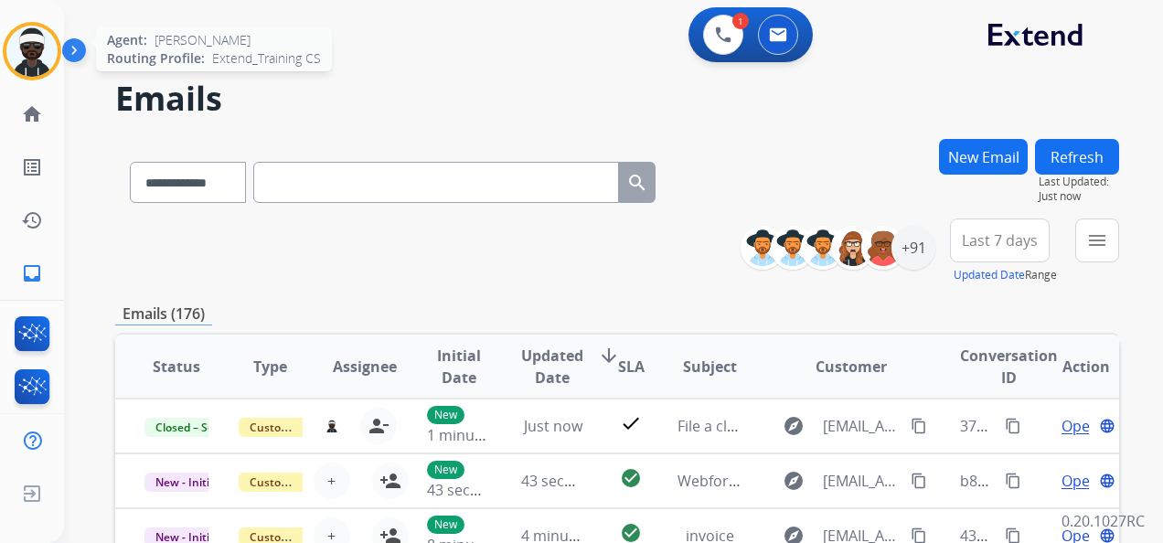
click at [51, 55] on img at bounding box center [31, 51] width 51 height 51
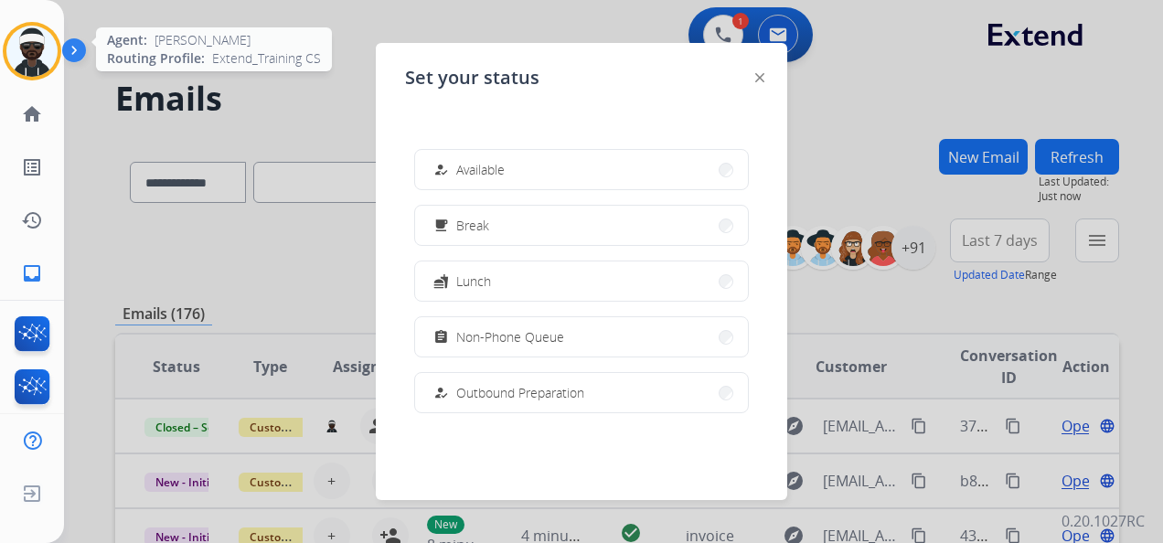
click at [50, 55] on img at bounding box center [31, 51] width 51 height 51
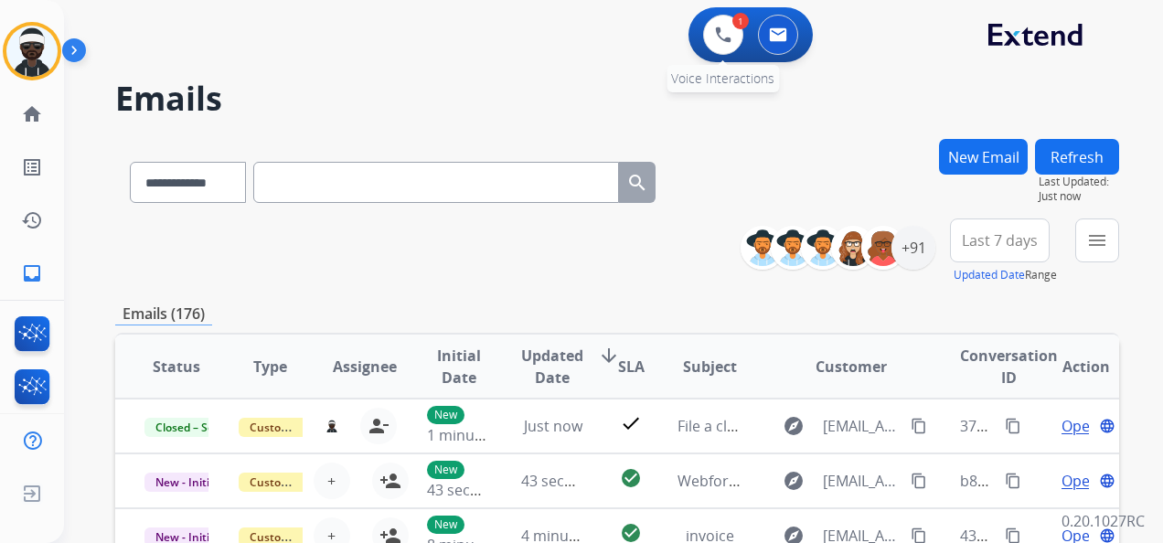
click at [743, 34] on div "1 Voice Interactions" at bounding box center [723, 35] width 55 height 40
click at [736, 38] on button at bounding box center [723, 35] width 40 height 40
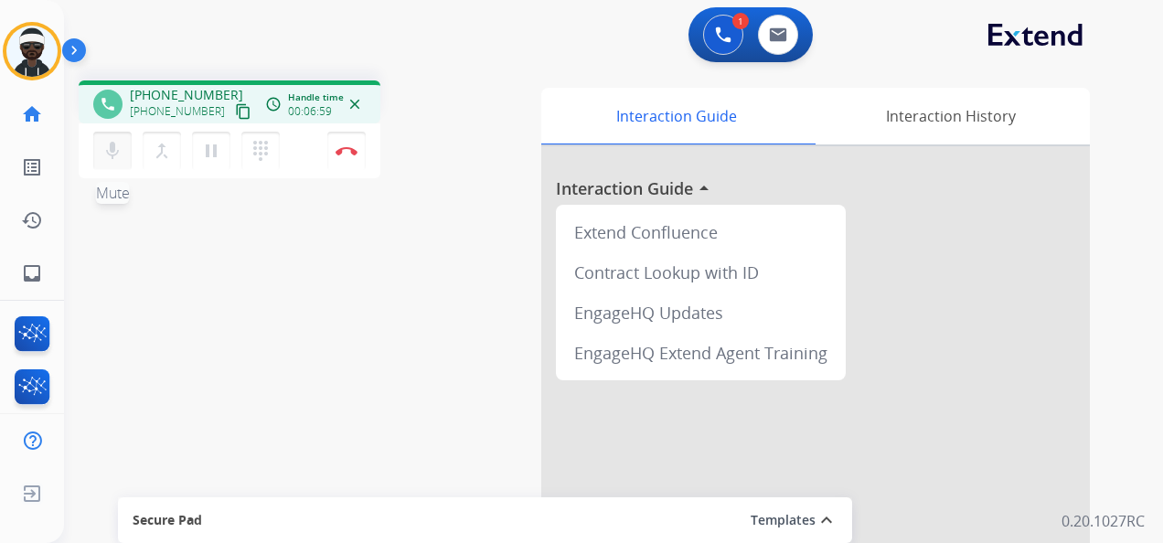
click at [119, 157] on mat-icon "mic" at bounding box center [113, 151] width 22 height 22
drag, startPoint x: 112, startPoint y: 149, endPoint x: 182, endPoint y: 286, distance: 153.8
click at [184, 295] on div "phone [PHONE_NUMBER] [PHONE_NUMBER] content_copy access_time Call metrics Queue…" at bounding box center [591, 447] width 1055 height 763
click at [126, 143] on button "mic_off Mute" at bounding box center [112, 151] width 38 height 38
drag, startPoint x: 115, startPoint y: 150, endPoint x: 133, endPoint y: 146, distance: 17.8
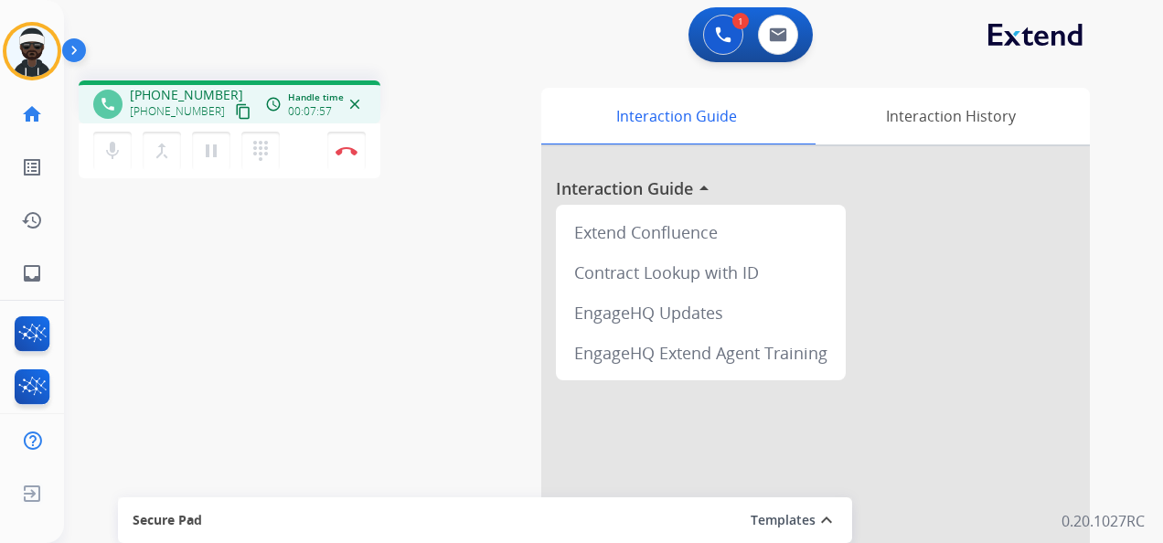
click at [115, 150] on mat-icon "mic" at bounding box center [113, 151] width 22 height 22
click at [108, 137] on button "mic_off Mute" at bounding box center [112, 151] width 38 height 38
click at [339, 160] on button "Disconnect" at bounding box center [346, 151] width 38 height 38
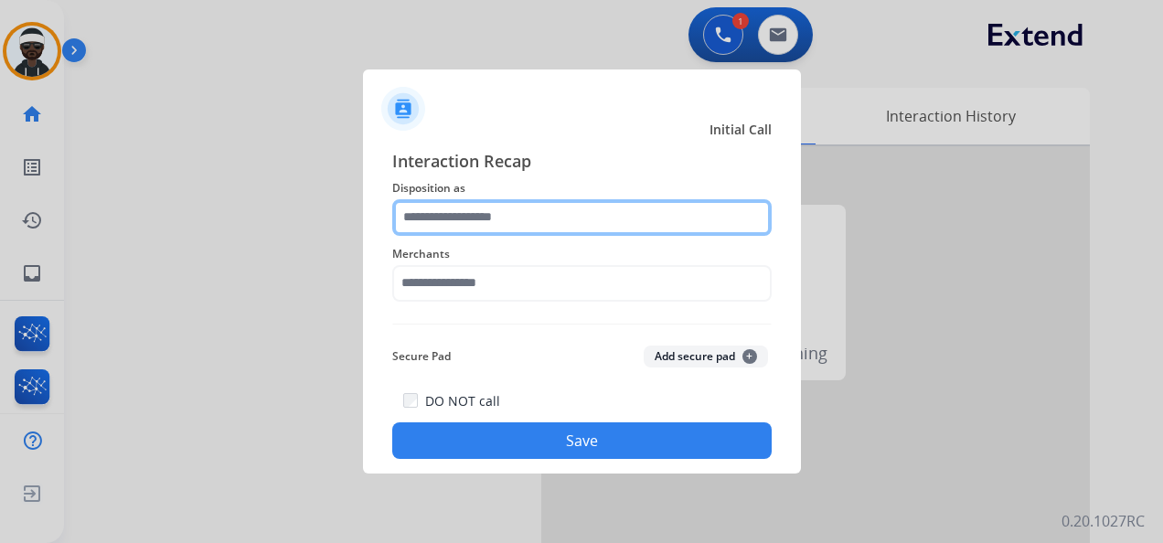
click at [461, 212] on input "text" at bounding box center [582, 217] width 380 height 37
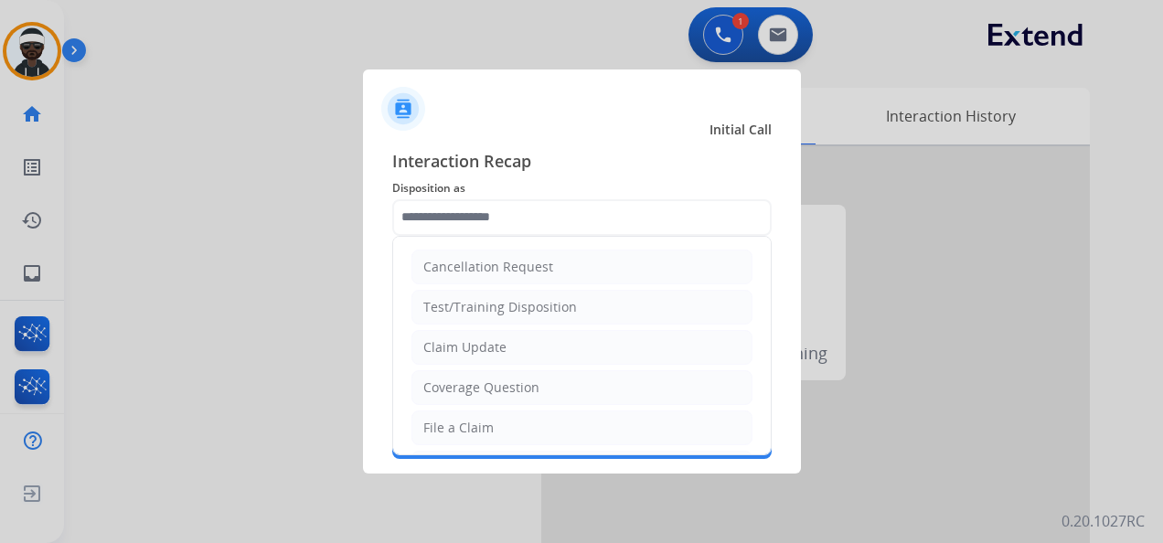
drag, startPoint x: 480, startPoint y: 423, endPoint x: 497, endPoint y: 415, distance: 18.4
click at [479, 424] on div "File a Claim" at bounding box center [458, 428] width 70 height 18
type input "**********"
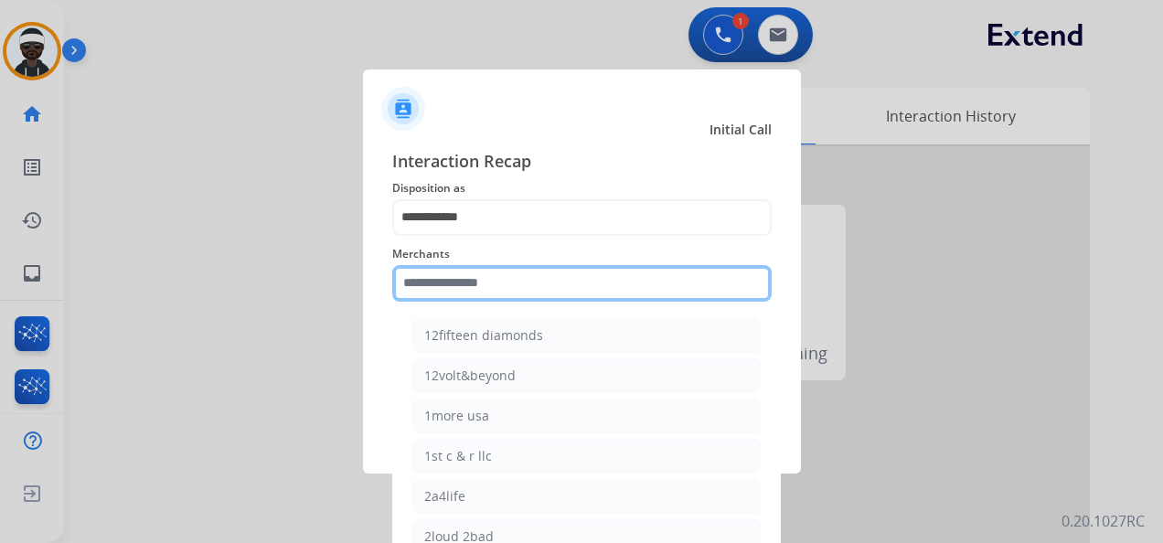
click at [494, 289] on input "text" at bounding box center [582, 283] width 380 height 37
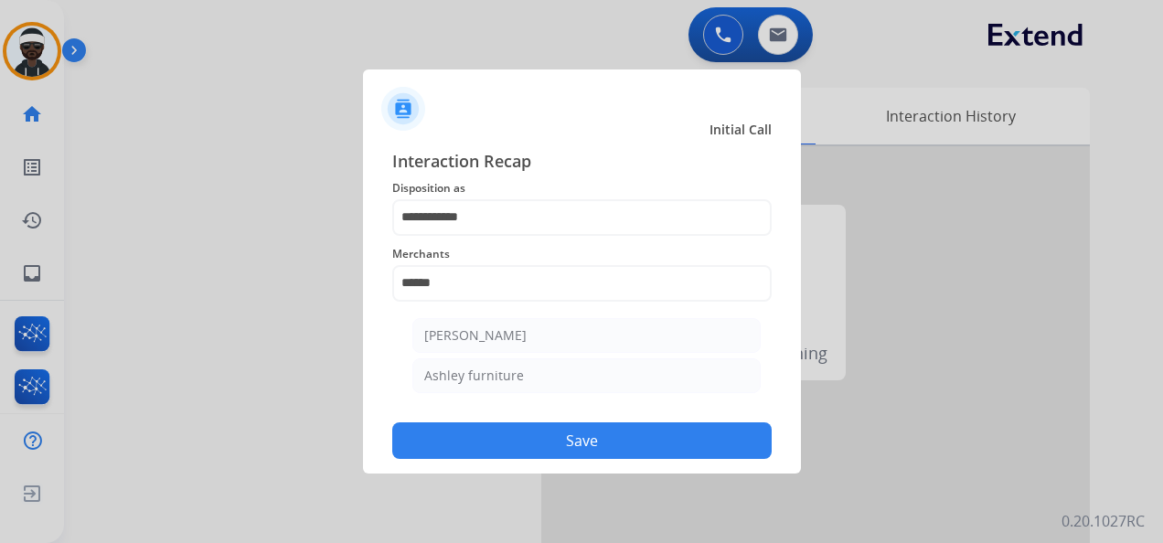
click at [474, 359] on li "Ashley furniture" at bounding box center [586, 376] width 348 height 35
type input "**********"
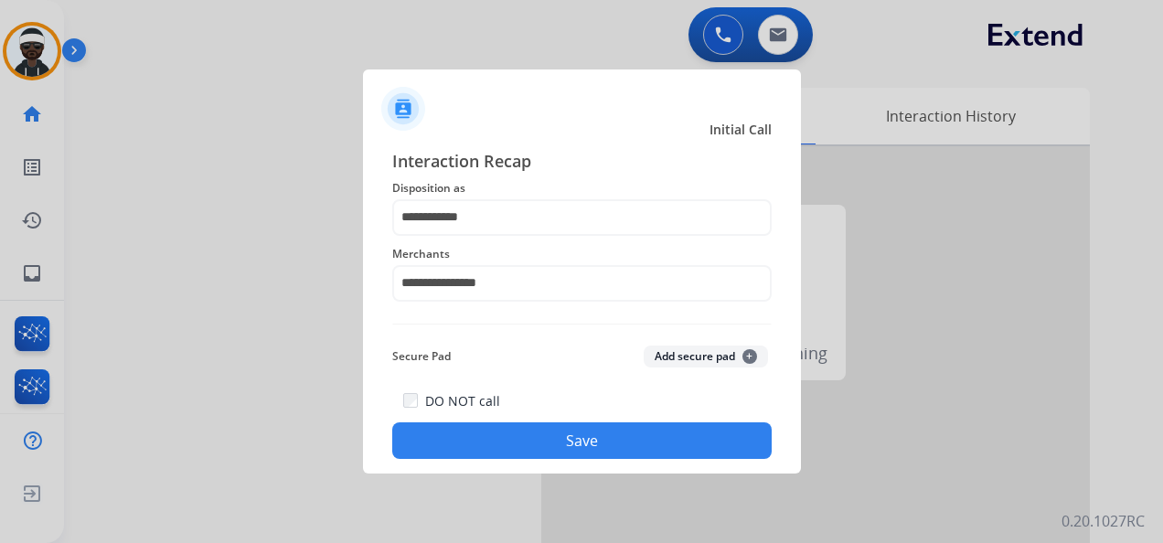
click at [584, 439] on button "Save" at bounding box center [582, 441] width 380 height 37
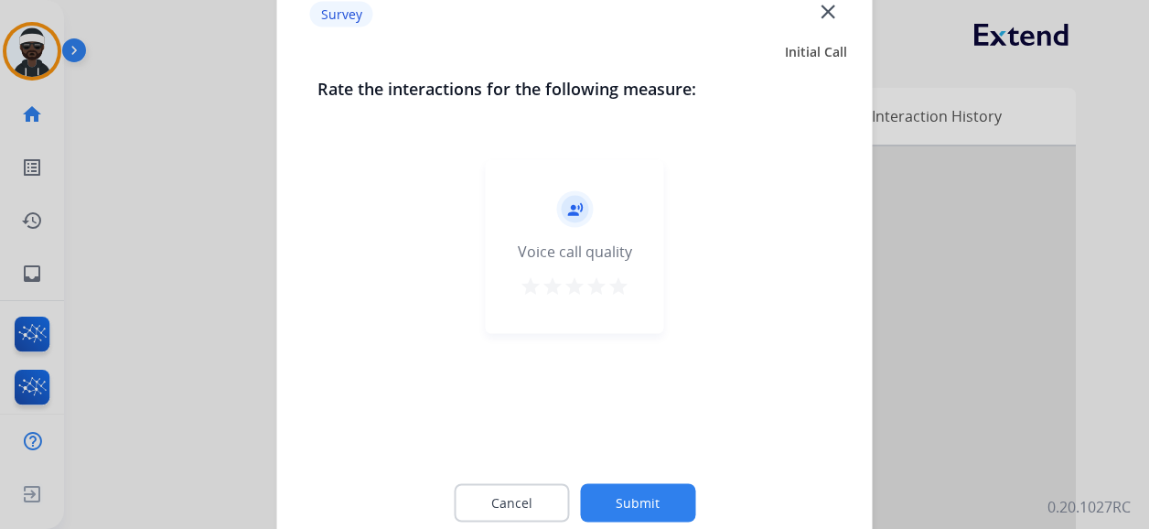
click at [653, 505] on button "Submit" at bounding box center [637, 503] width 115 height 38
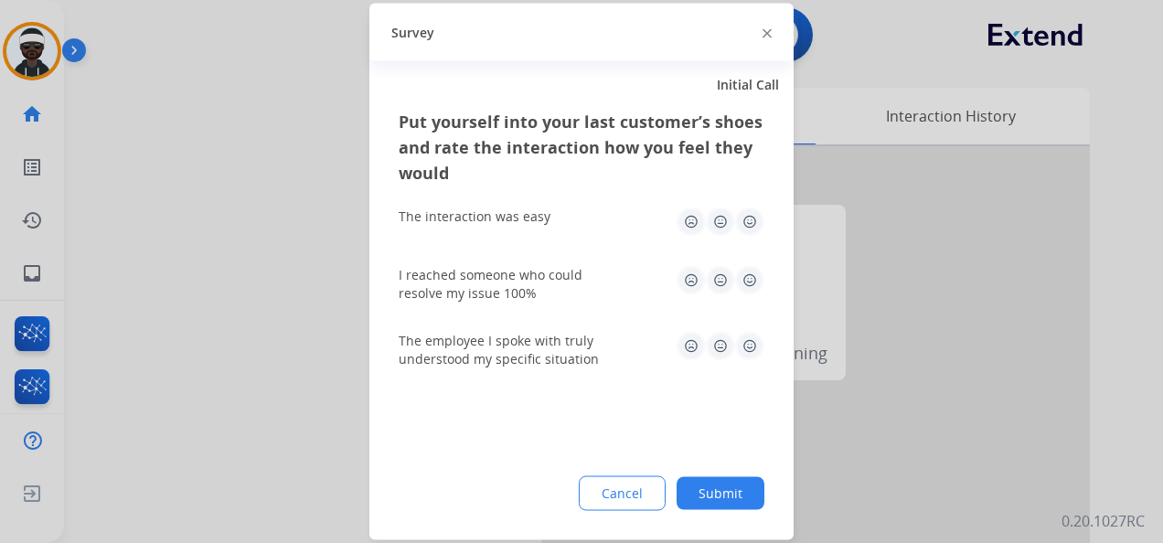
click at [709, 487] on button "Submit" at bounding box center [721, 493] width 88 height 33
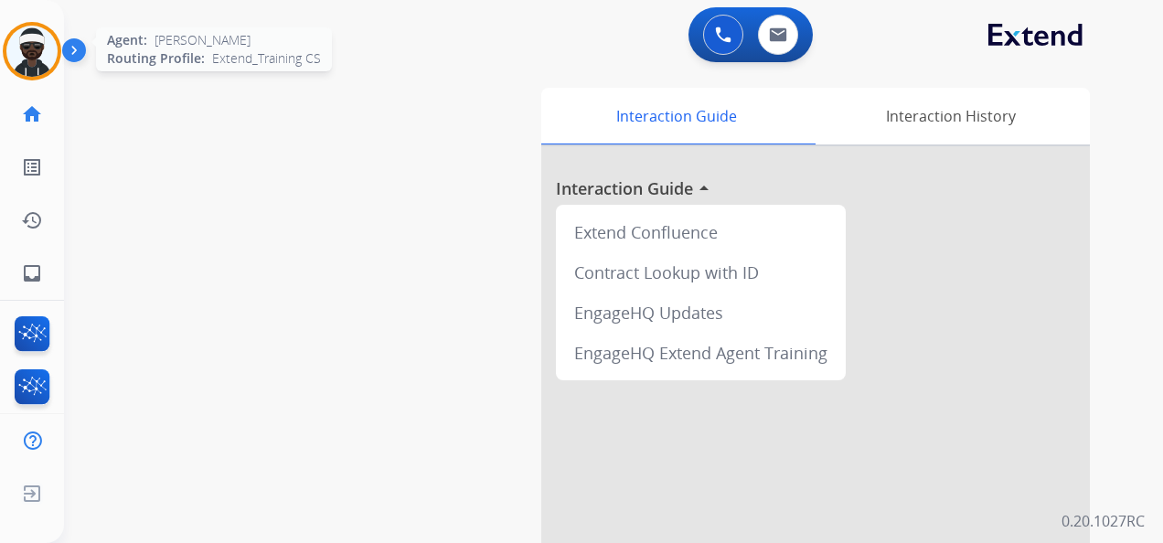
click at [54, 68] on div at bounding box center [32, 51] width 59 height 59
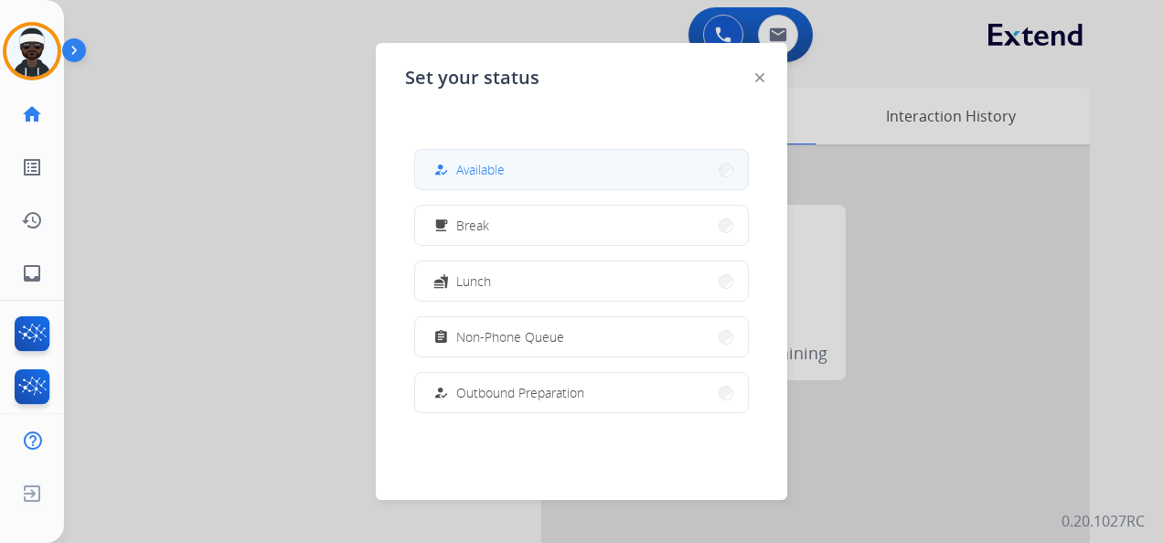
click at [488, 184] on button "how_to_reg Available" at bounding box center [581, 169] width 333 height 39
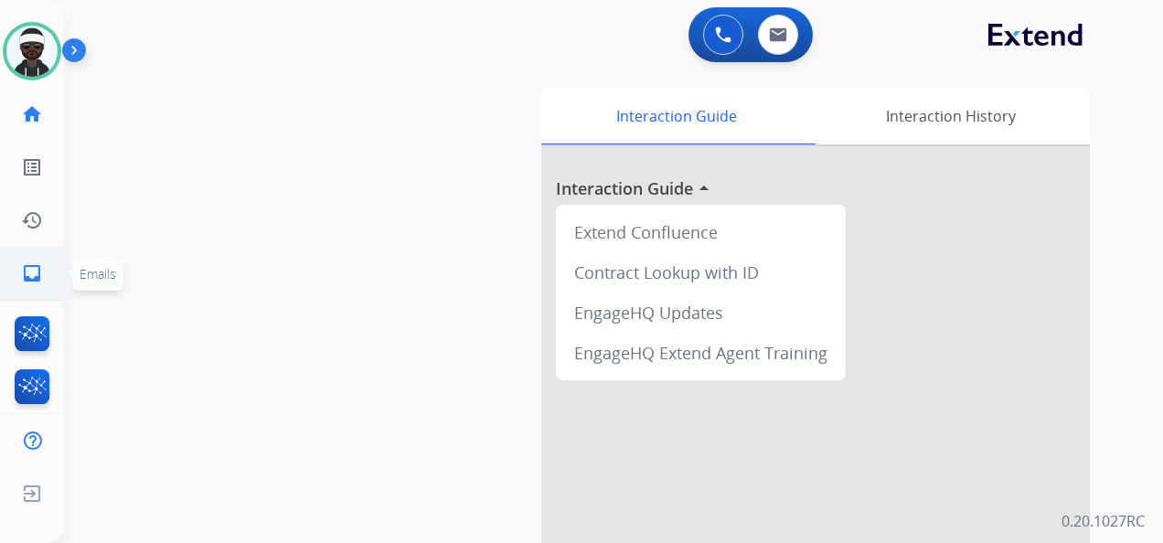
click at [33, 279] on mat-icon "inbox" at bounding box center [32, 273] width 22 height 22
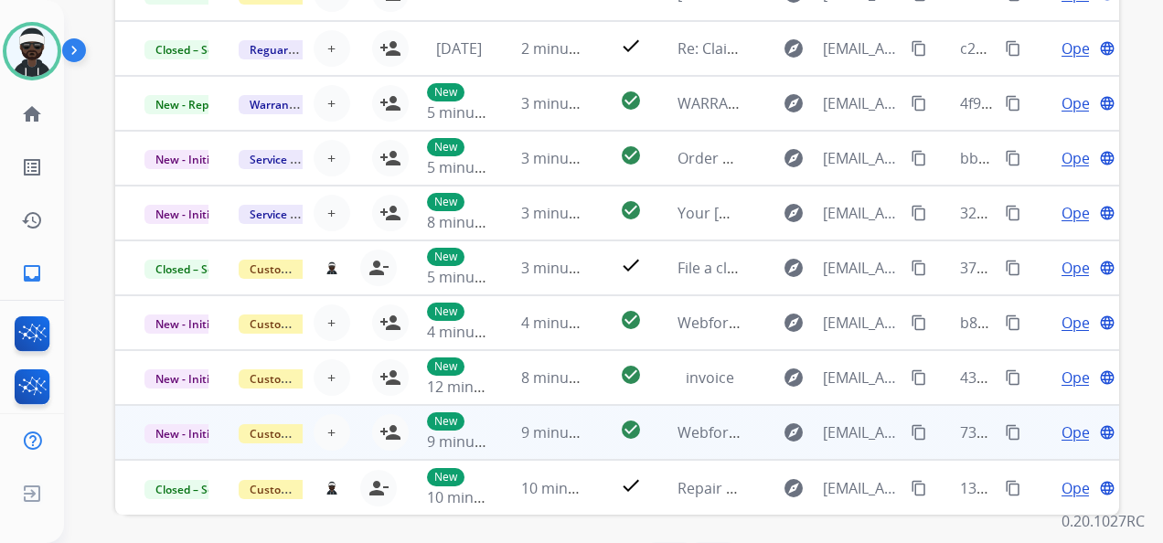
scroll to position [498, 0]
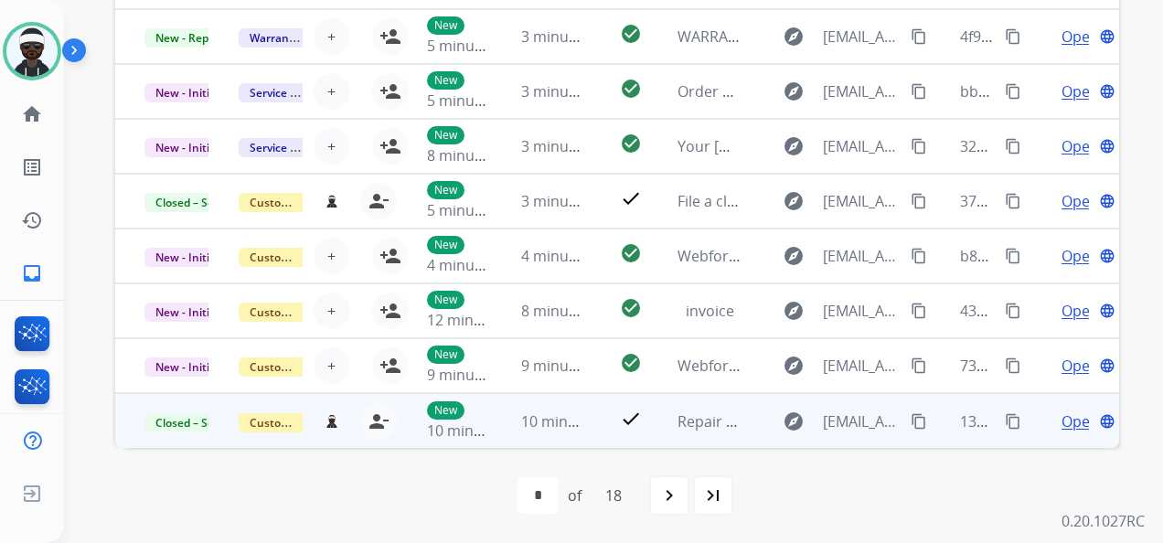
click at [1064, 427] on span "Open" at bounding box center [1080, 422] width 37 height 22
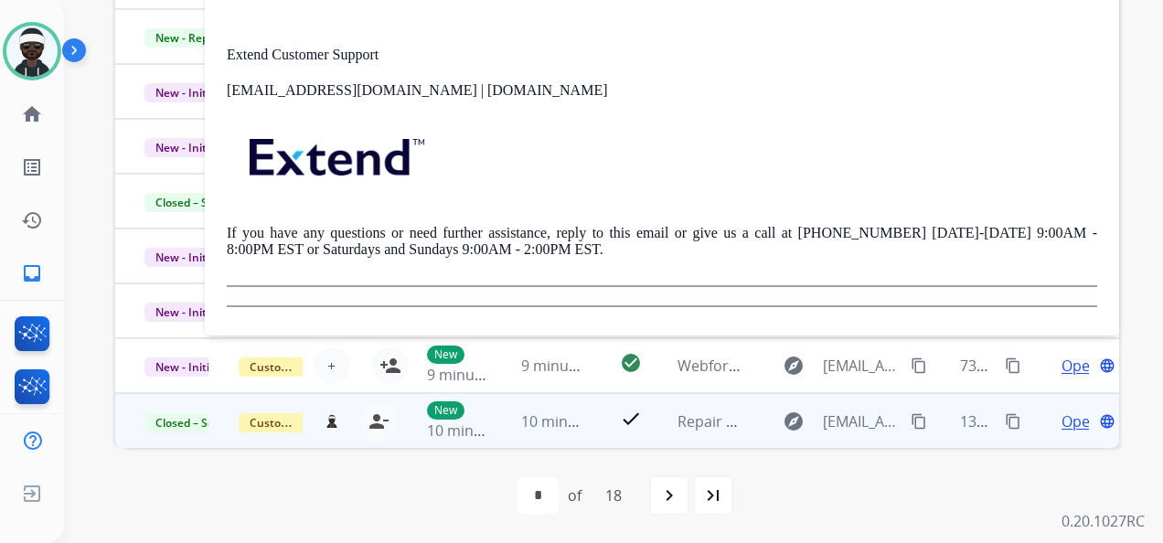
click at [971, 471] on div "first_page navigate_before * * * * * * * * * ** ** ** ** ** ** ** ** ** of 18 n…" at bounding box center [617, 495] width 1004 height 95
click at [1005, 426] on mat-icon "content_copy" at bounding box center [1013, 421] width 16 height 16
drag, startPoint x: 188, startPoint y: 496, endPoint x: 343, endPoint y: 438, distance: 165.0
click at [189, 496] on div "first_page navigate_before * * * * * * * * * ** ** ** ** ** ** ** ** ** of 18 n…" at bounding box center [617, 495] width 1004 height 37
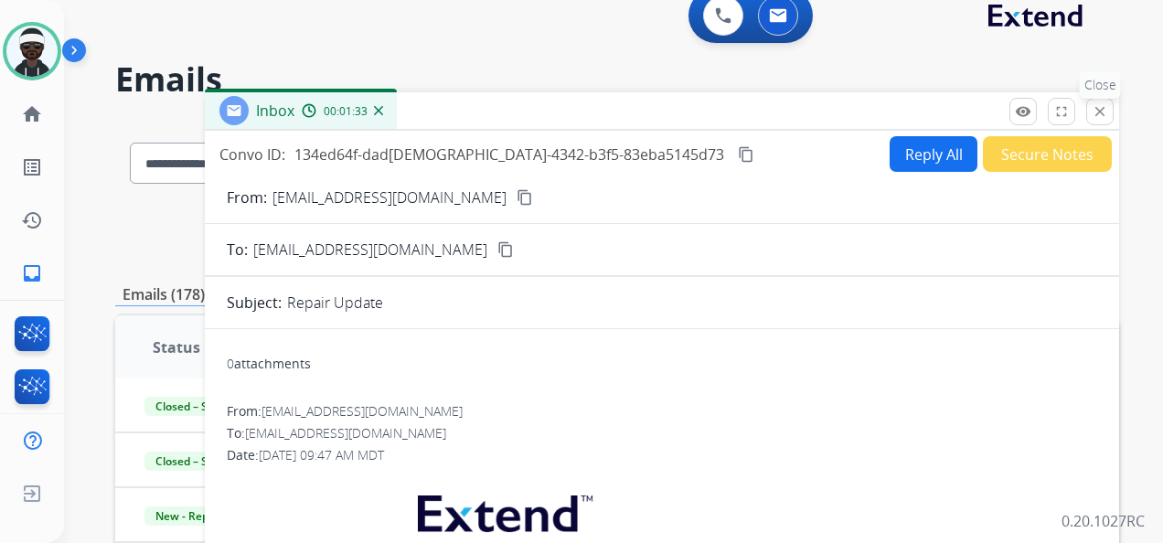
scroll to position [0, 0]
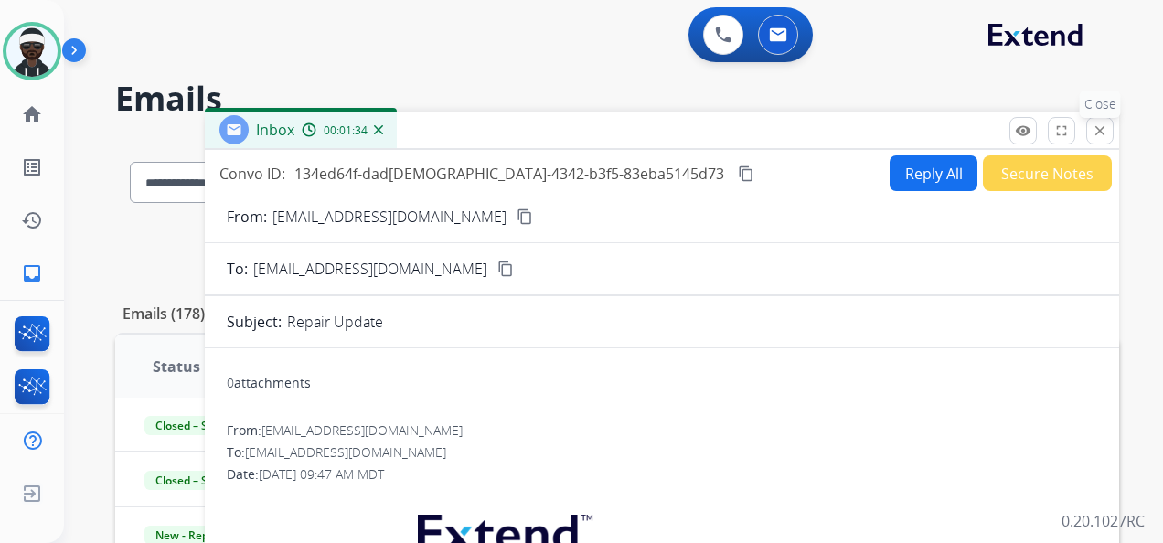
click at [1099, 132] on mat-icon "close" at bounding box center [1100, 131] width 16 height 16
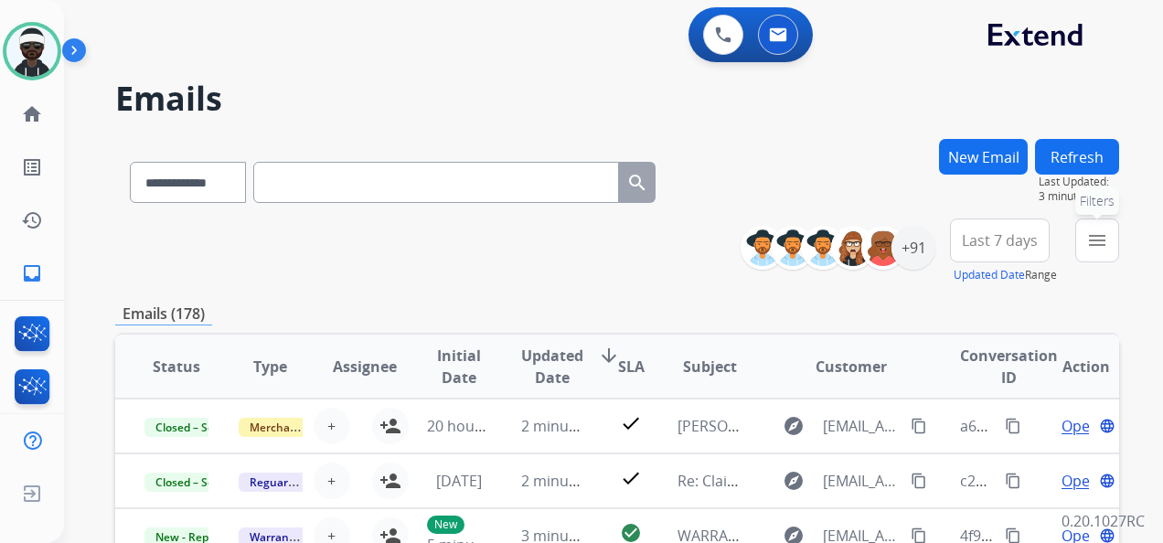
click at [1094, 243] on mat-icon "menu" at bounding box center [1098, 241] width 22 height 22
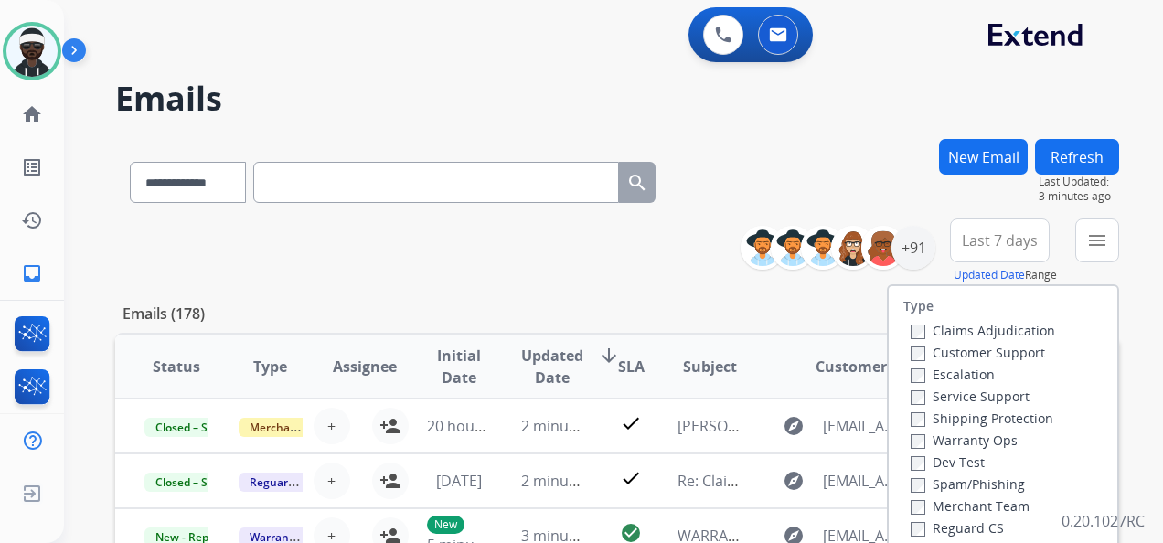
click at [1006, 359] on label "Customer Support" at bounding box center [978, 352] width 134 height 17
click at [1010, 419] on label "Shipping Protection" at bounding box center [982, 418] width 143 height 17
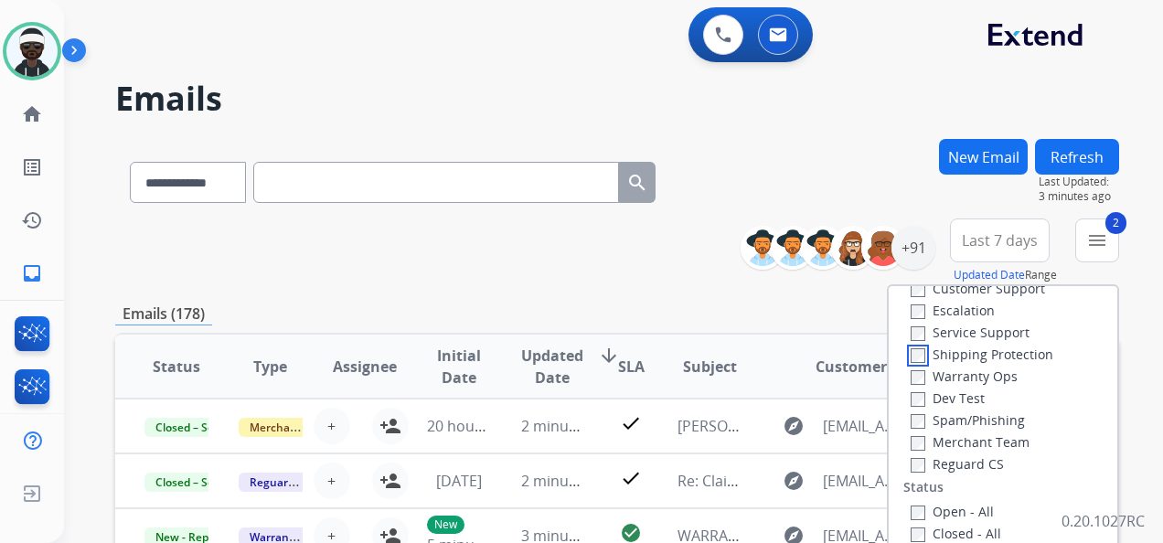
scroll to position [91, 0]
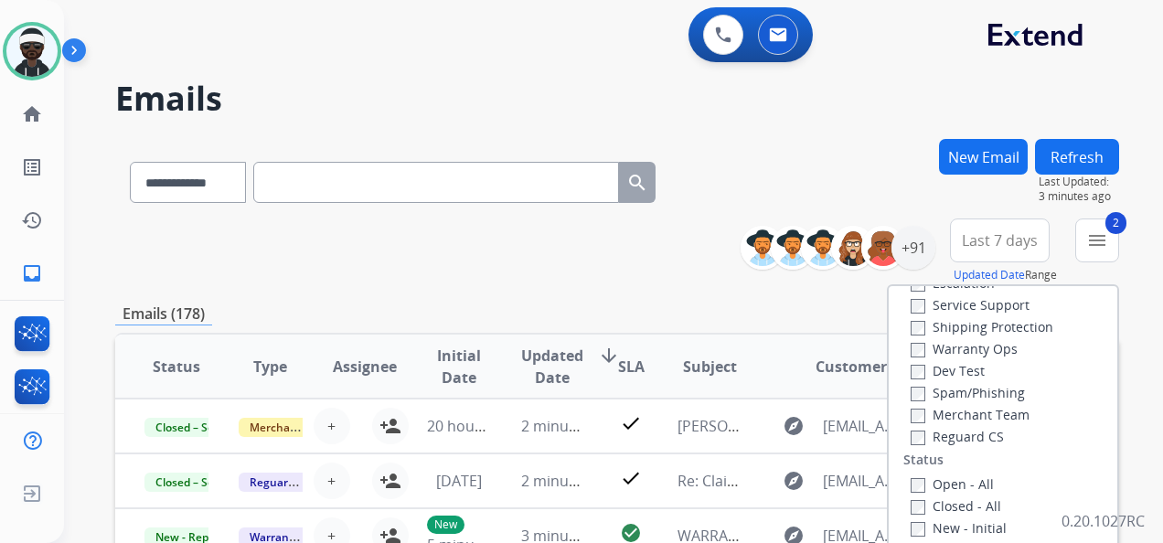
click at [977, 438] on label "Reguard CS" at bounding box center [957, 436] width 93 height 17
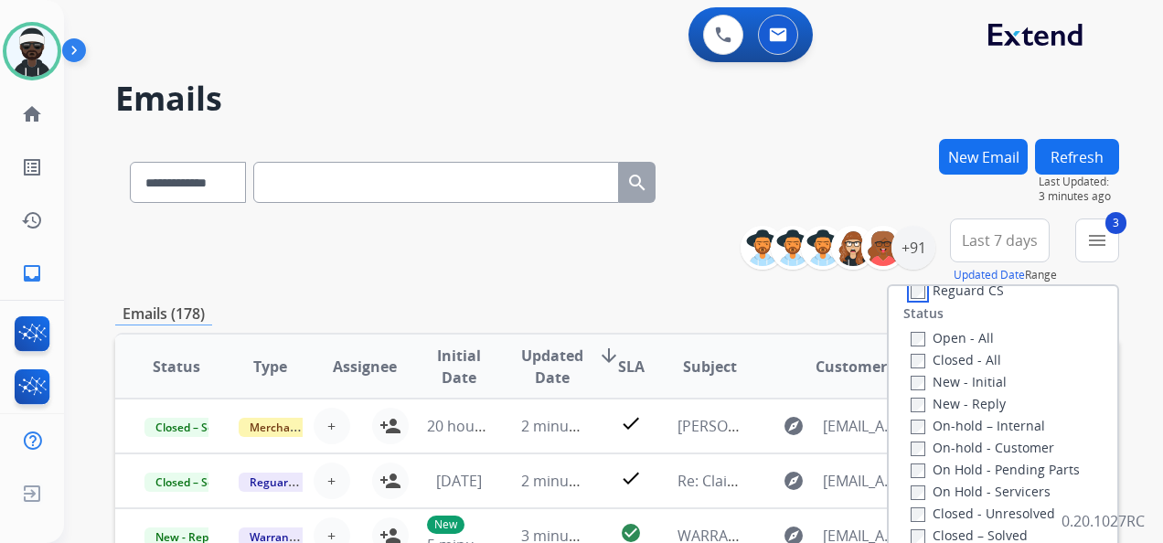
scroll to position [274, 0]
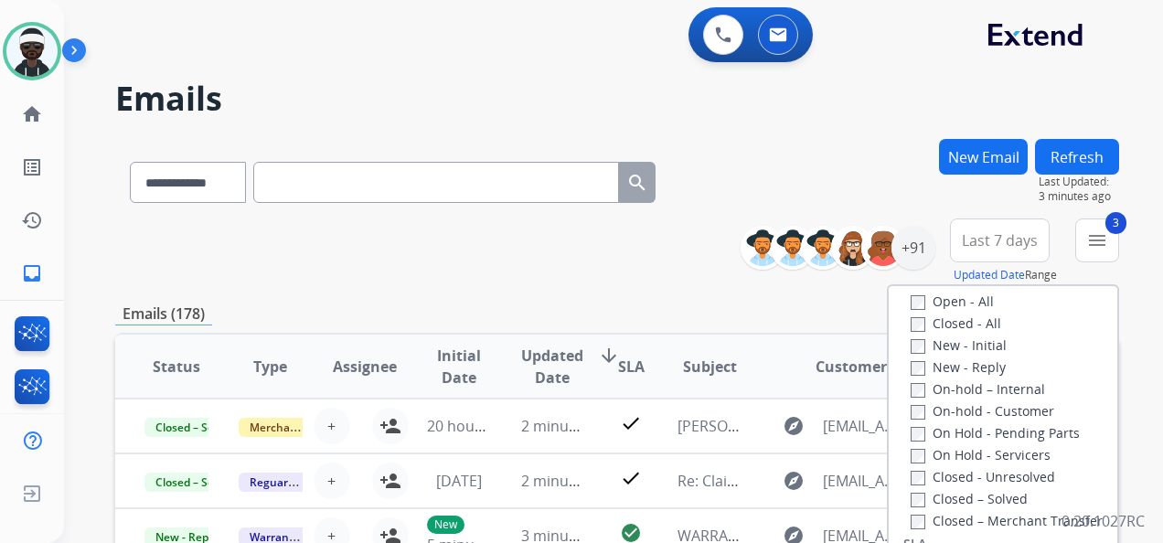
click at [933, 353] on label "New - Initial" at bounding box center [959, 345] width 96 height 17
click at [934, 362] on label "New - Reply" at bounding box center [958, 367] width 95 height 17
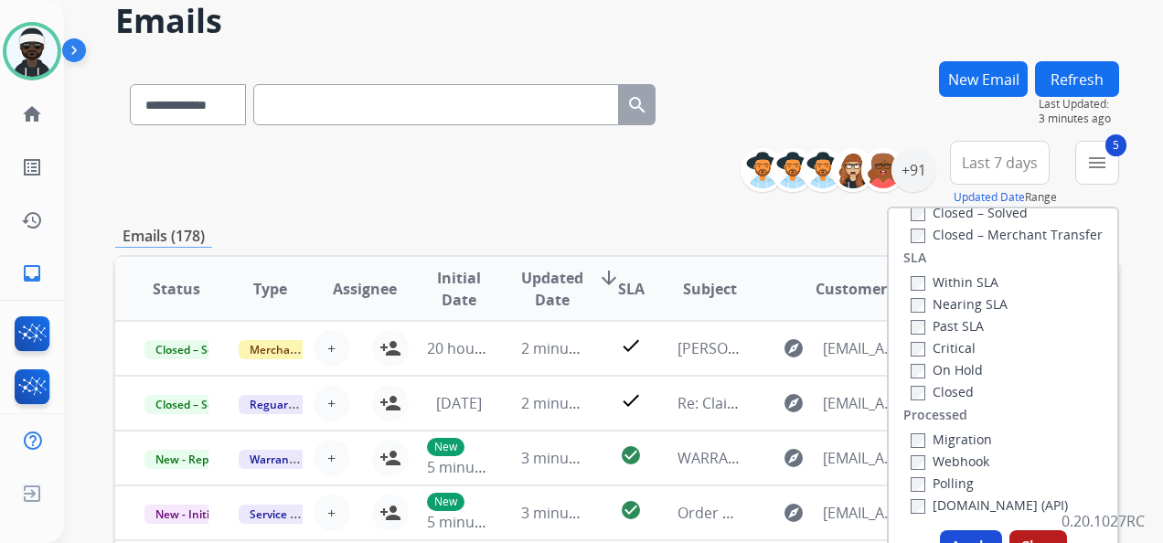
scroll to position [183, 0]
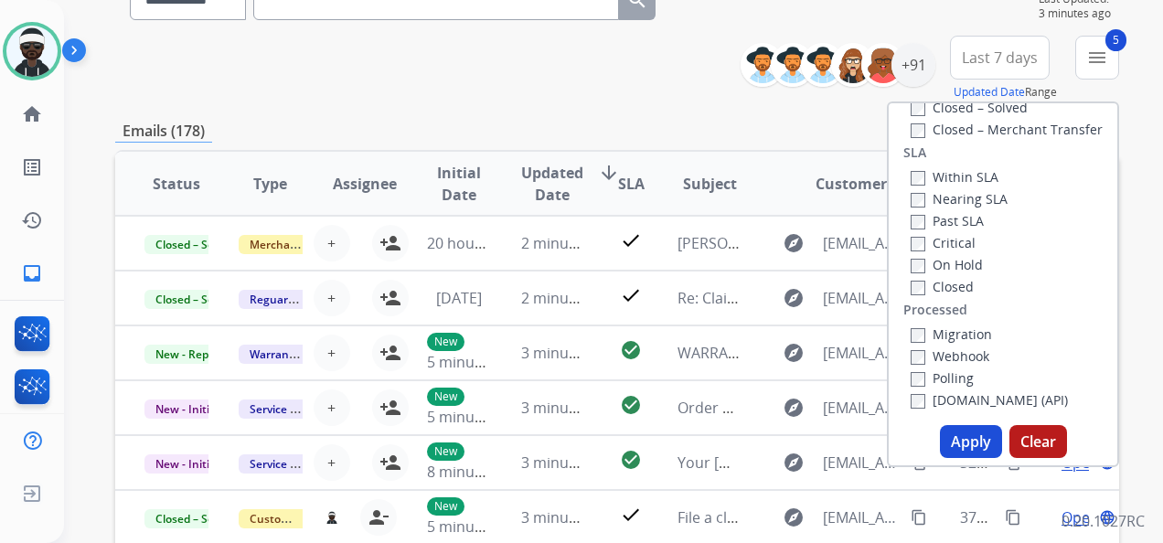
click at [971, 443] on button "Apply" at bounding box center [971, 441] width 62 height 33
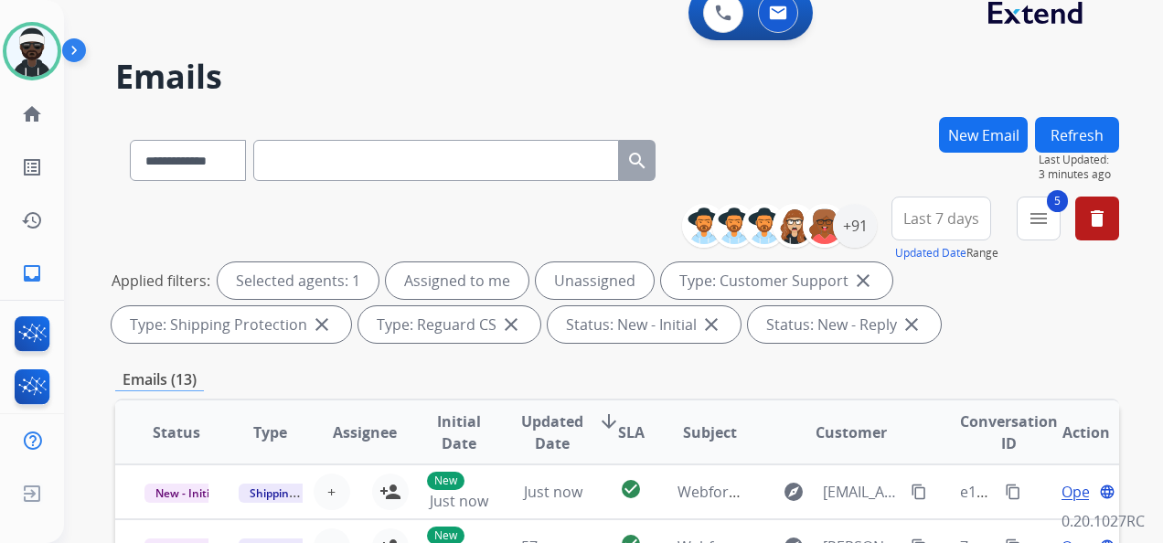
scroll to position [0, 0]
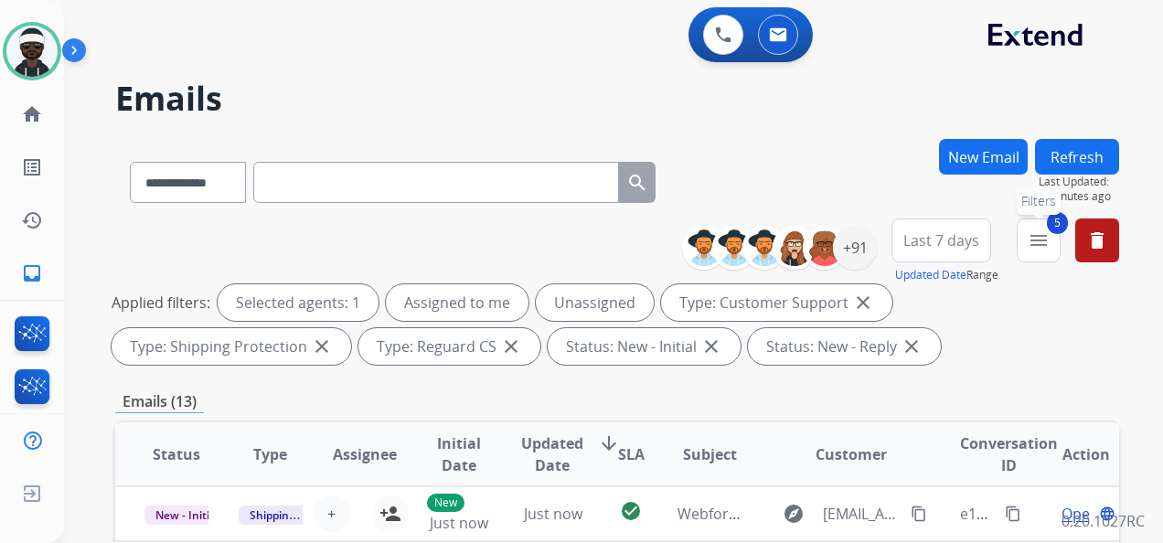
click at [1042, 254] on button "5 menu Filters" at bounding box center [1039, 241] width 44 height 44
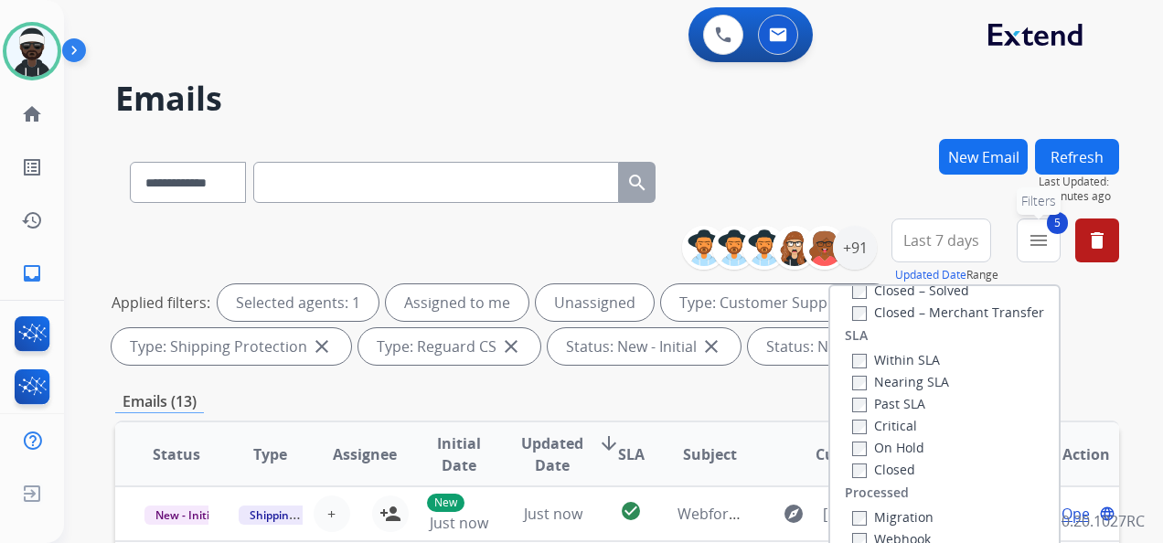
click at [1042, 254] on button "5 menu Filters" at bounding box center [1039, 241] width 44 height 44
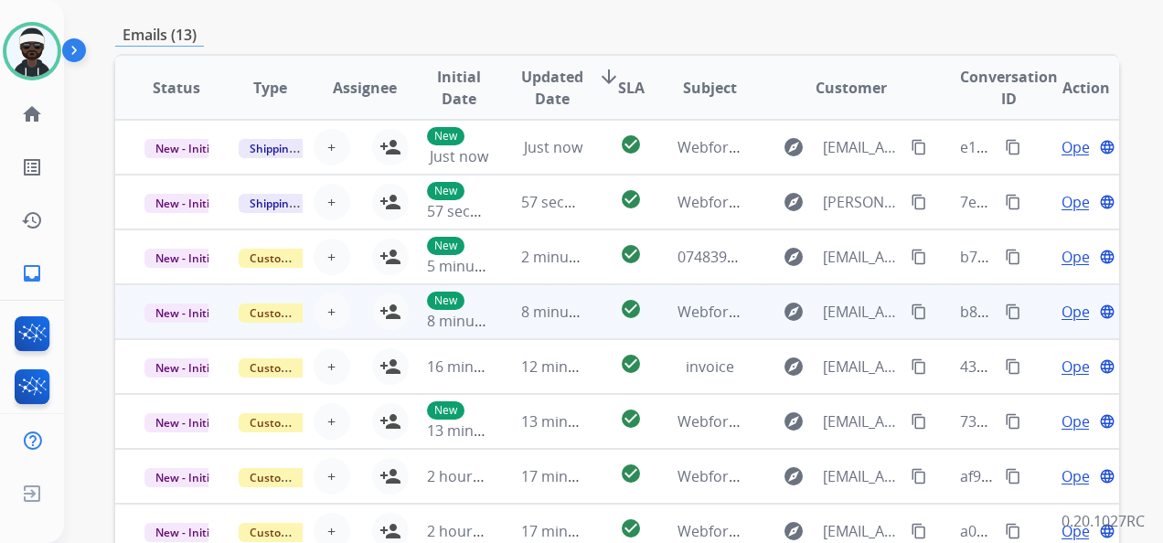
scroll to position [457, 0]
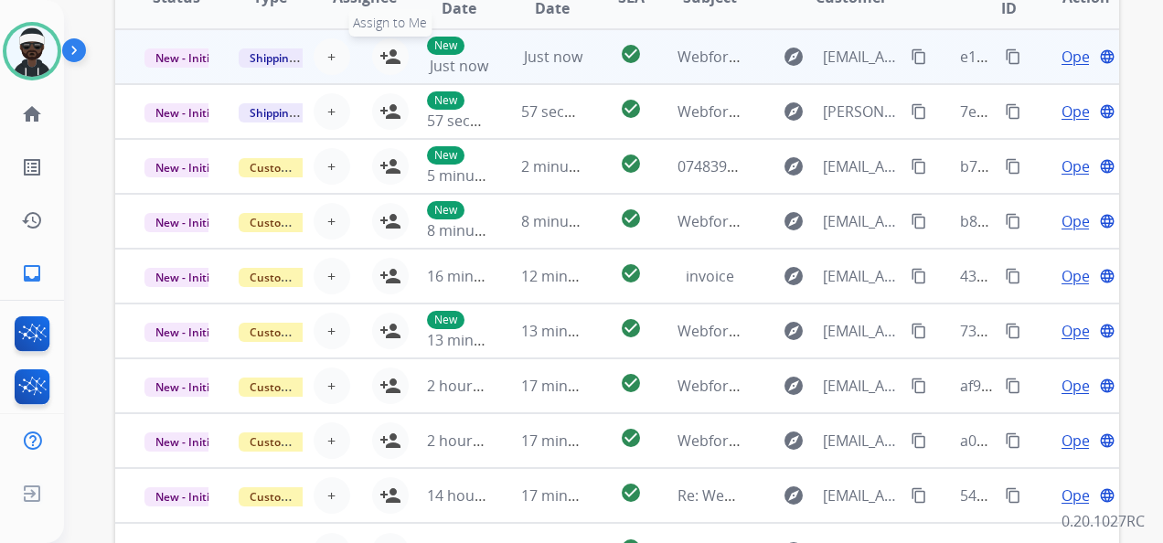
click at [389, 60] on mat-icon "person_add" at bounding box center [391, 57] width 22 height 22
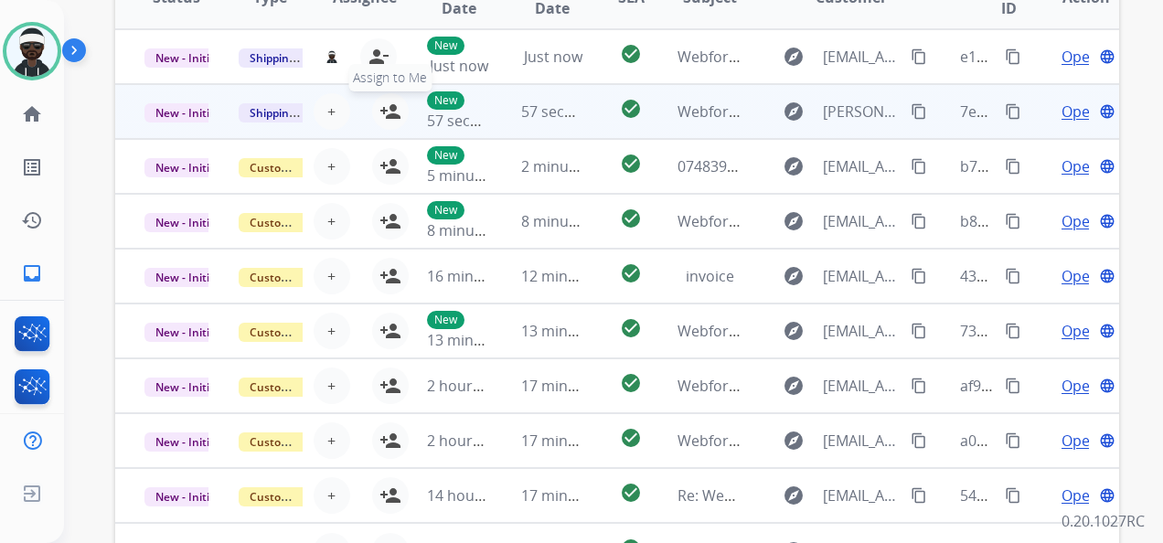
click at [390, 113] on mat-icon "person_add" at bounding box center [391, 112] width 22 height 22
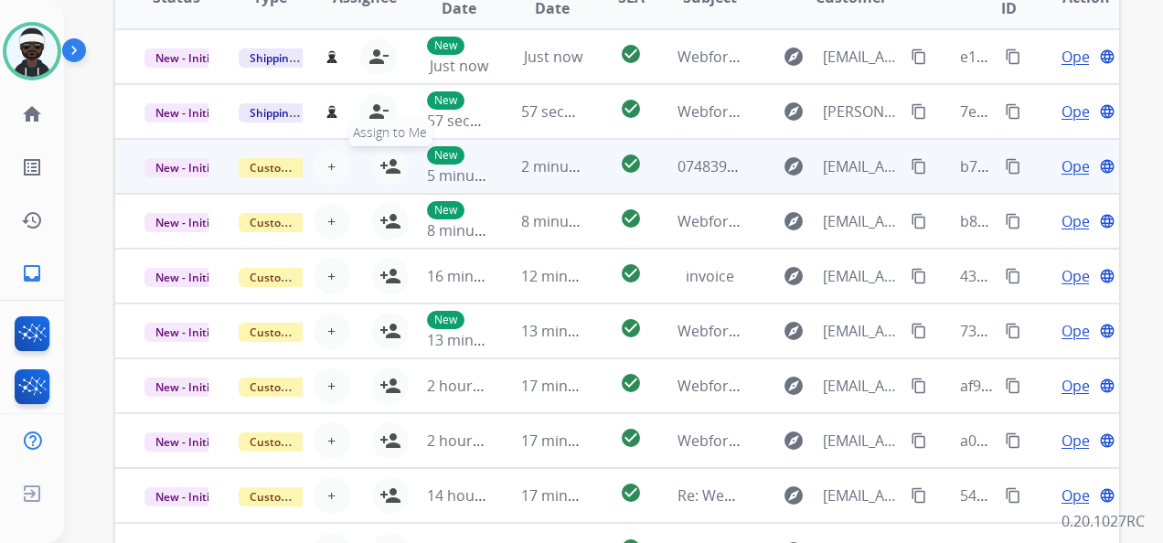
click at [390, 168] on mat-icon "person_add" at bounding box center [391, 166] width 22 height 22
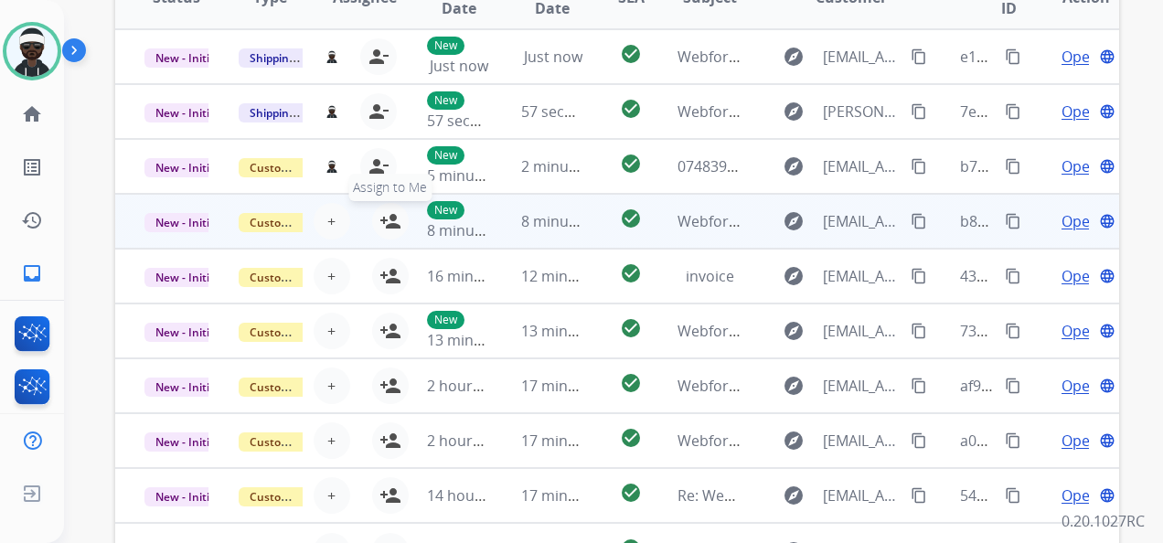
click at [384, 221] on mat-icon "person_add" at bounding box center [391, 221] width 22 height 22
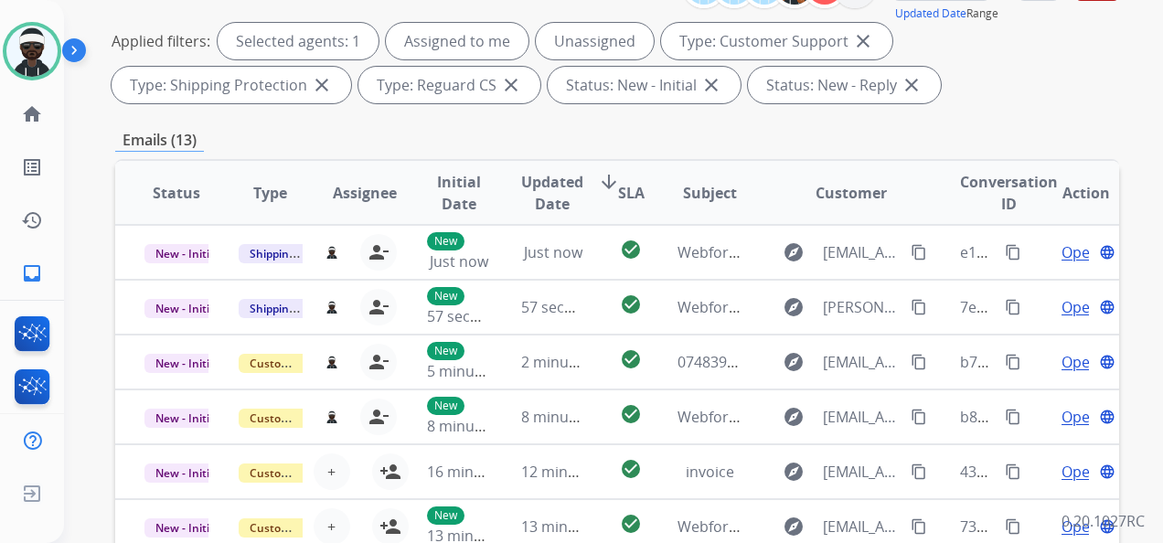
scroll to position [183, 0]
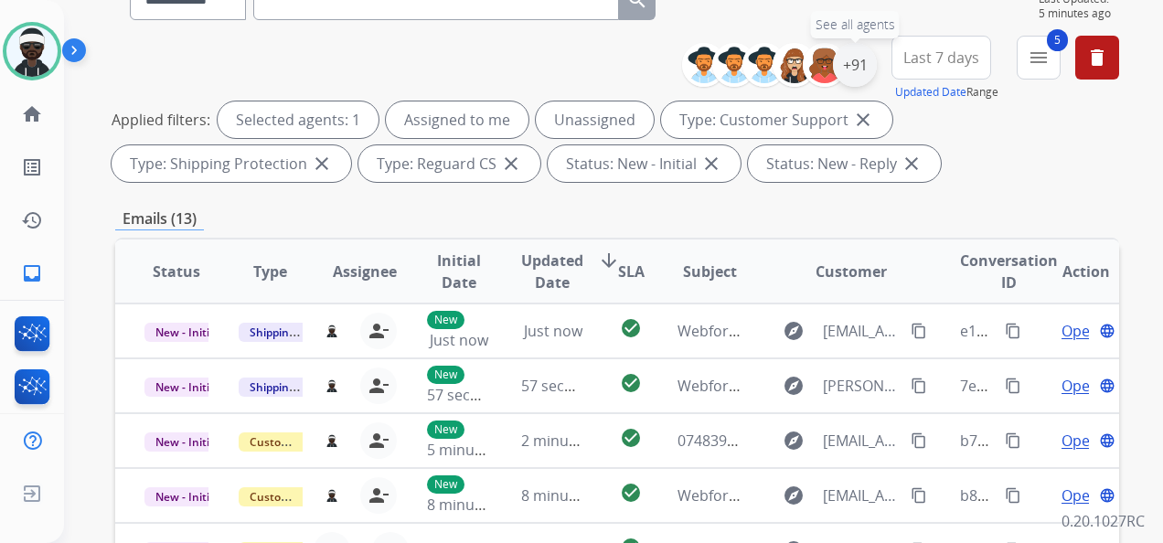
click at [845, 64] on div "+91" at bounding box center [855, 65] width 44 height 44
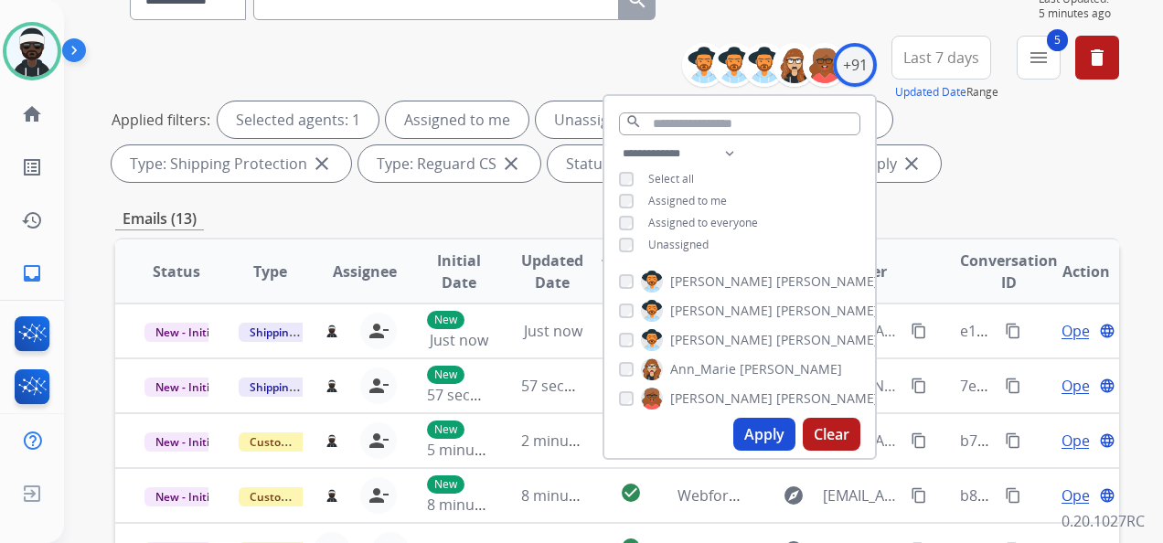
click at [668, 249] on span "Unassigned" at bounding box center [678, 245] width 60 height 16
click at [766, 434] on button "Apply" at bounding box center [765, 434] width 62 height 33
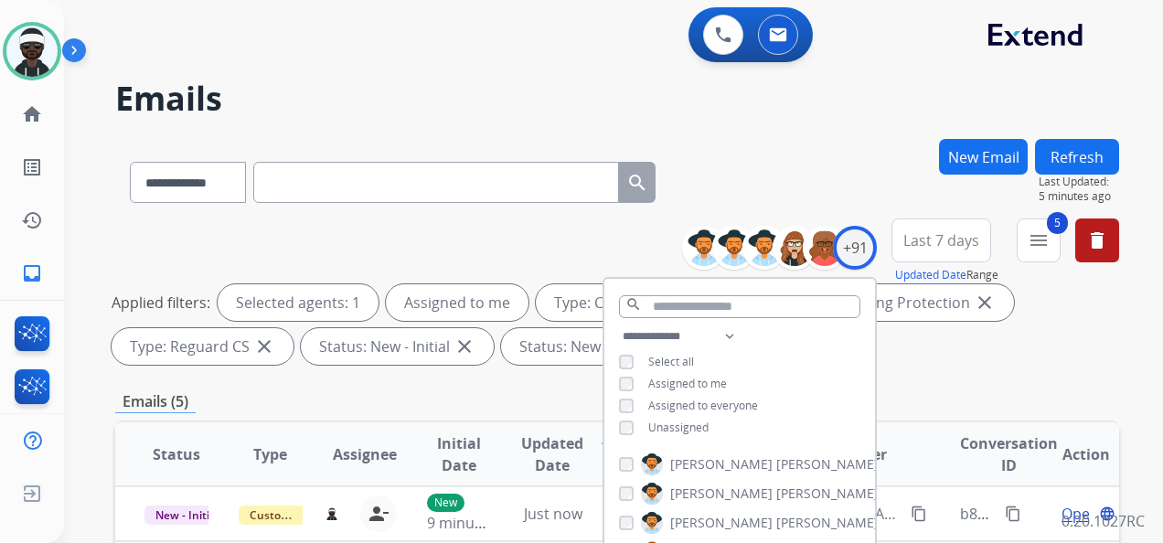
click at [514, 200] on input "text" at bounding box center [436, 182] width 366 height 41
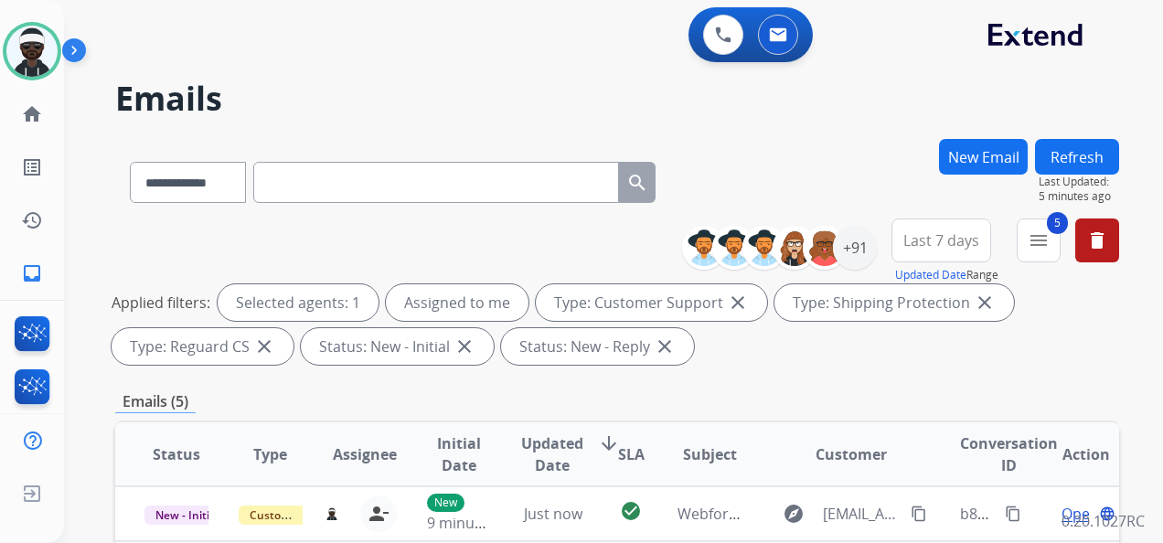
click at [650, 244] on div "**********" at bounding box center [617, 296] width 1004 height 154
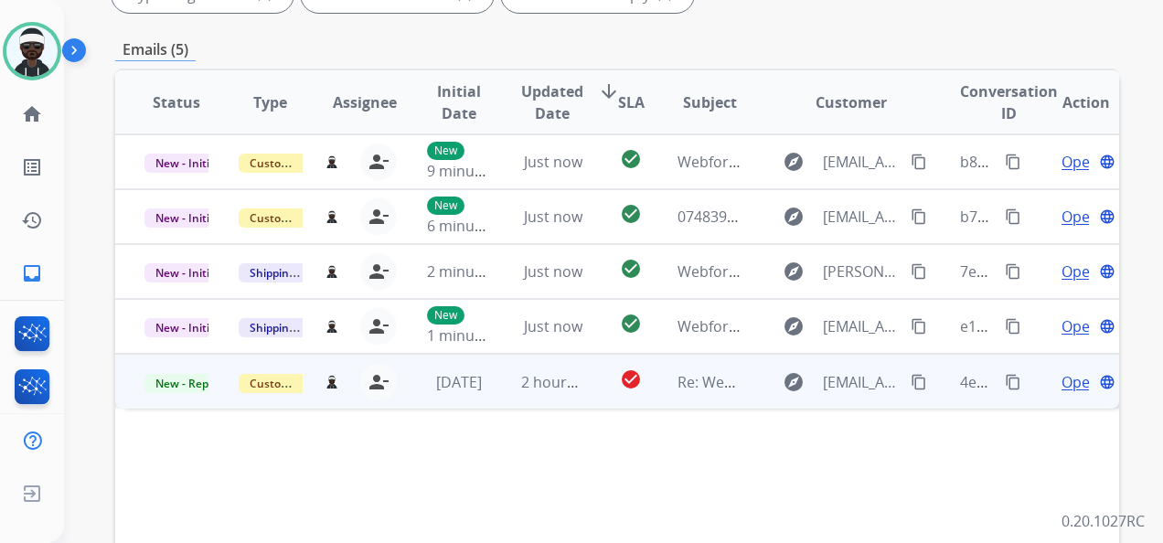
scroll to position [366, 0]
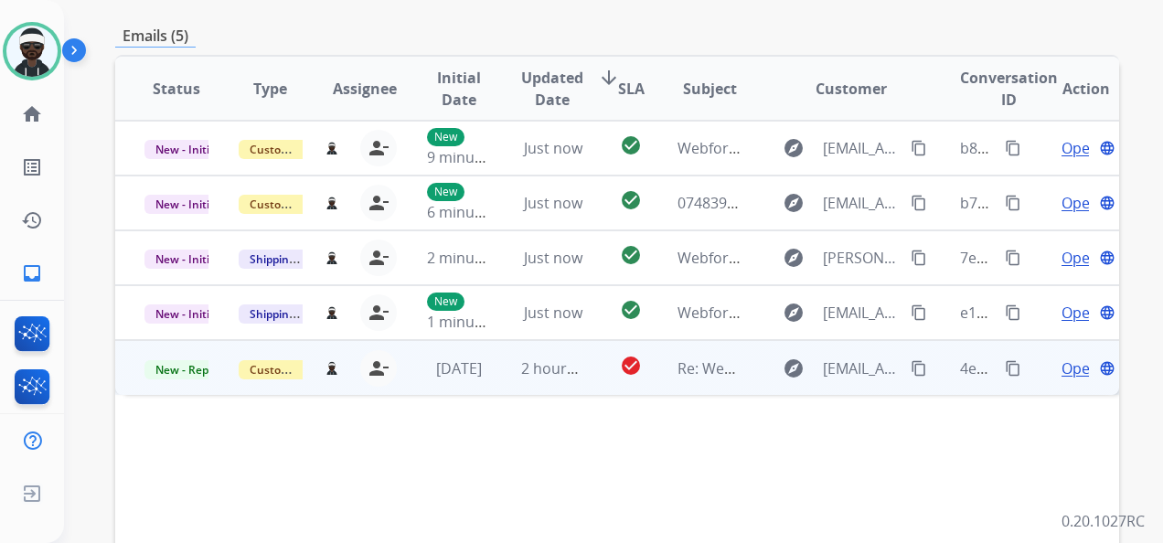
click at [1062, 368] on span "Open" at bounding box center [1080, 369] width 37 height 22
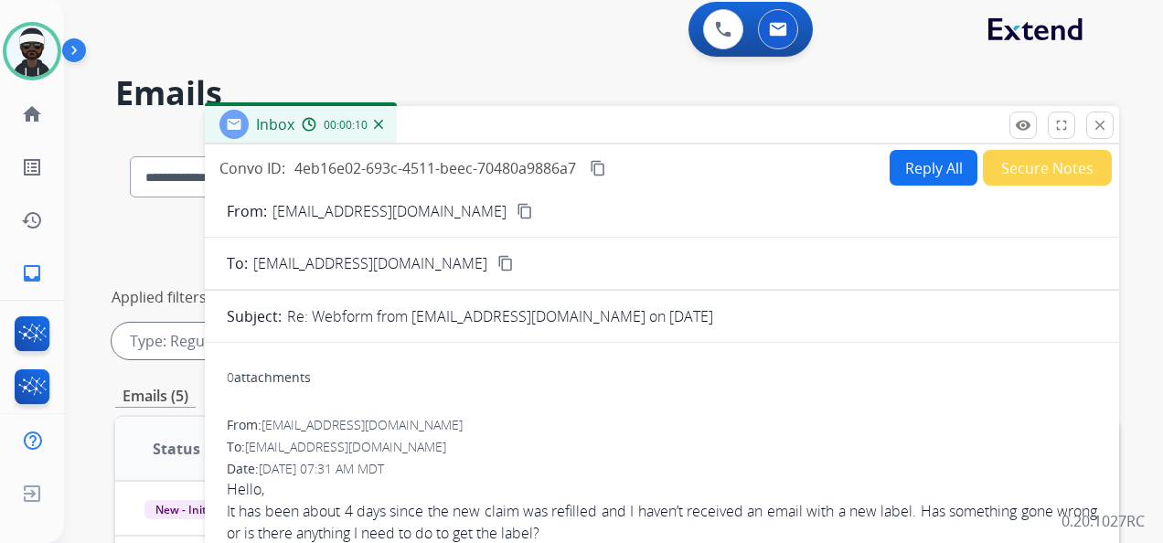
scroll to position [0, 0]
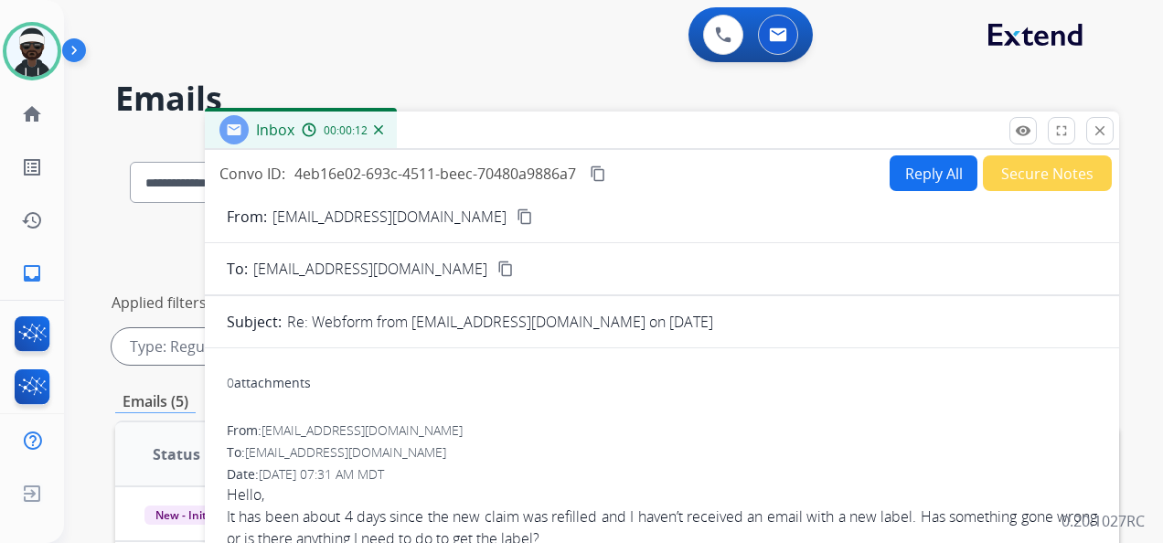
click at [517, 220] on mat-icon "content_copy" at bounding box center [525, 217] width 16 height 16
click at [905, 181] on button "Reply All" at bounding box center [934, 173] width 88 height 36
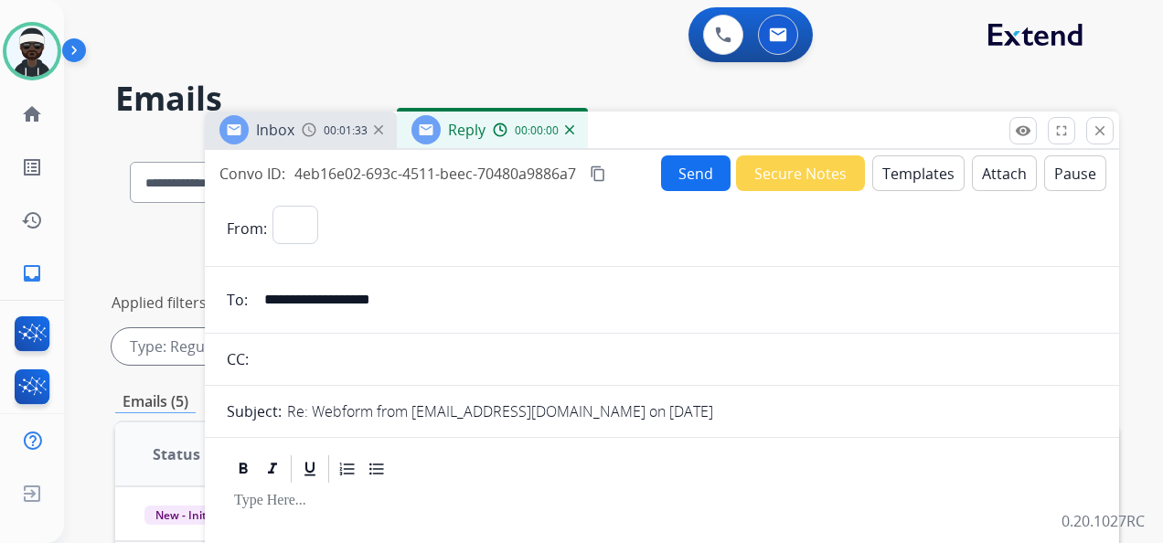
select select "**********"
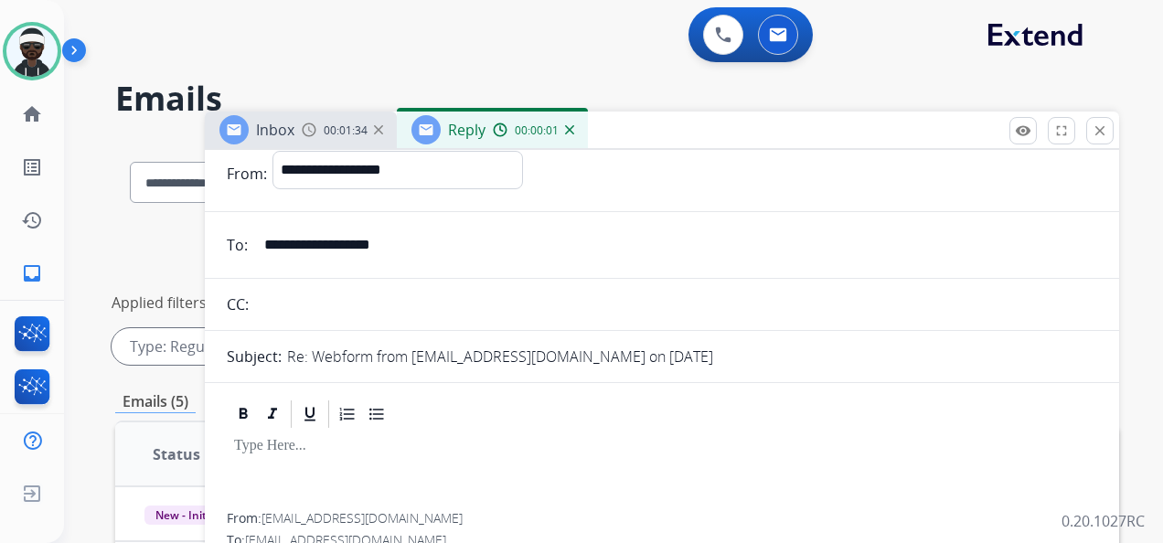
scroll to position [91, 0]
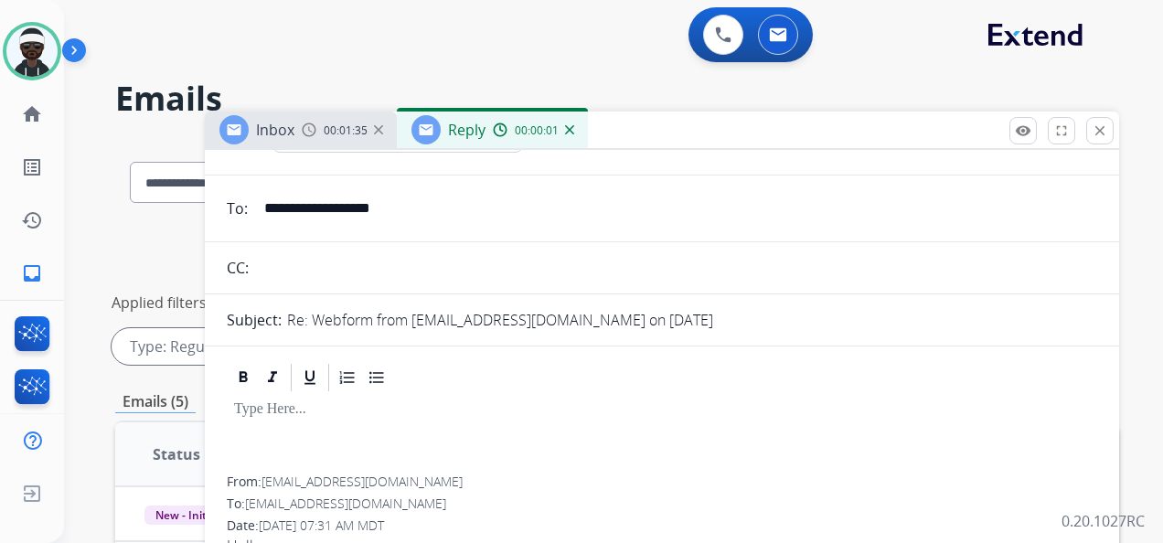
click at [317, 404] on p at bounding box center [662, 410] width 856 height 16
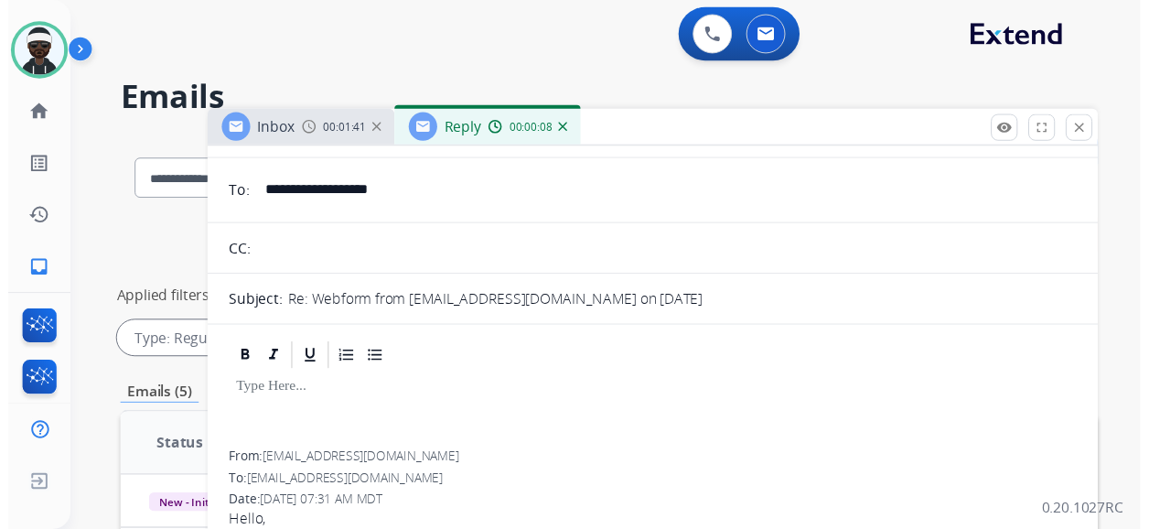
scroll to position [0, 0]
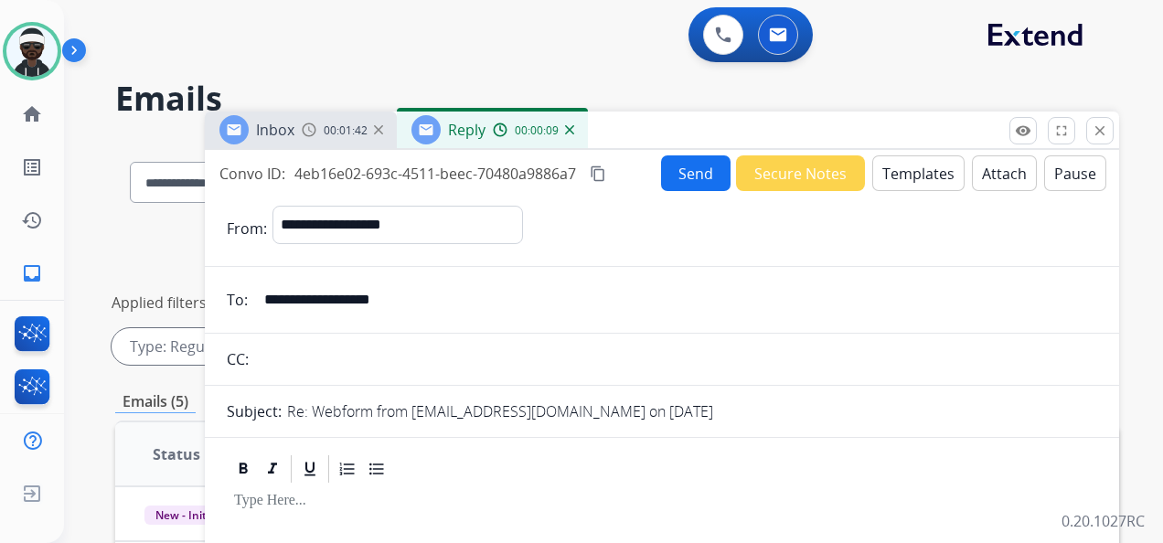
click at [904, 187] on button "Templates" at bounding box center [919, 173] width 92 height 36
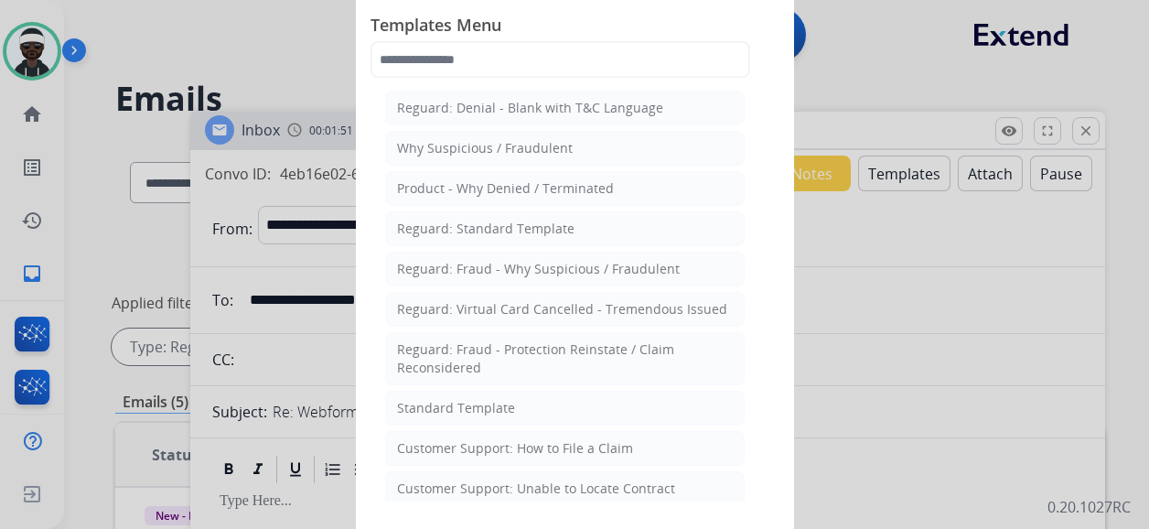
click at [492, 404] on div "Standard Template" at bounding box center [456, 408] width 118 height 18
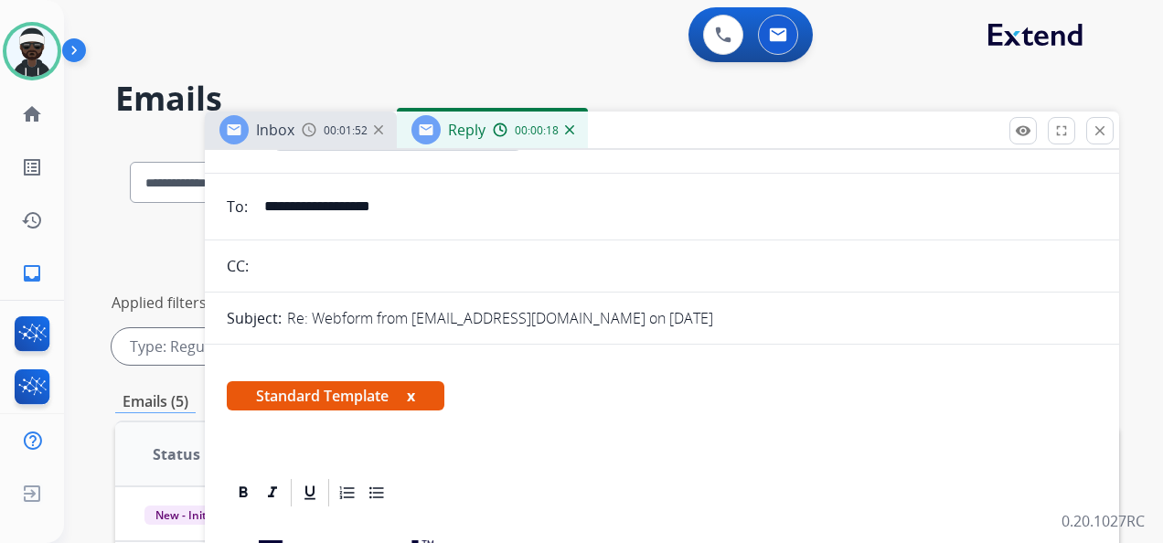
scroll to position [274, 0]
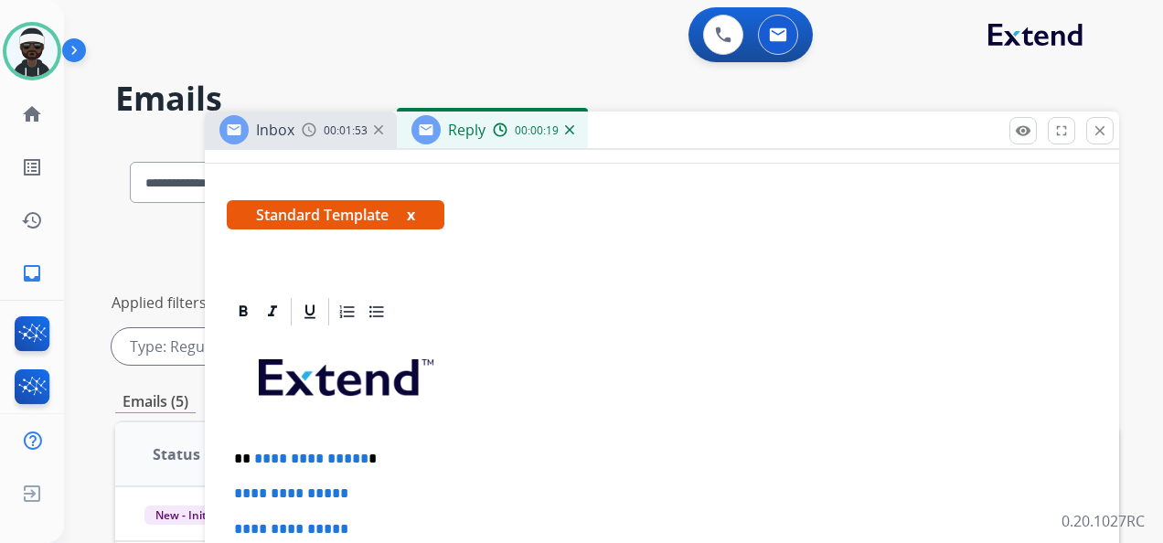
click at [413, 220] on button "x" at bounding box center [411, 215] width 8 height 22
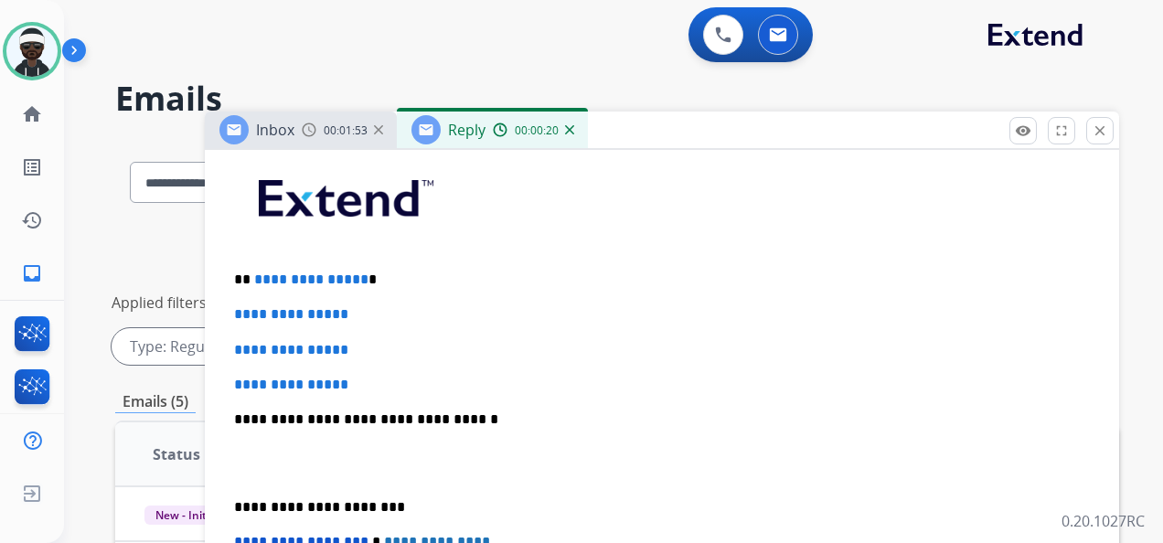
scroll to position [366, 0]
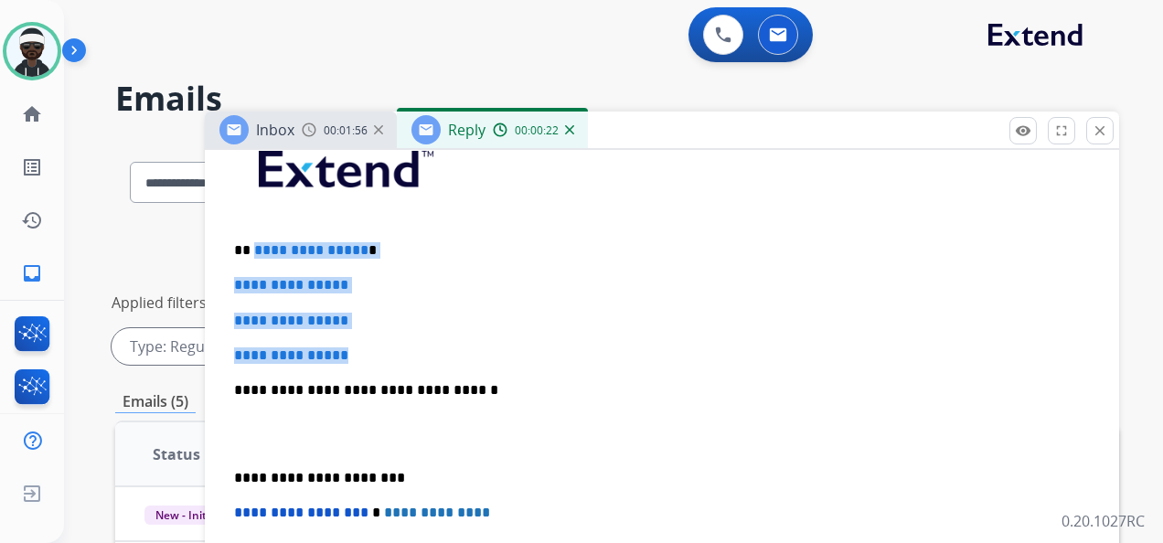
drag, startPoint x: 253, startPoint y: 249, endPoint x: 385, endPoint y: 339, distance: 159.8
click at [385, 339] on div "**********" at bounding box center [662, 434] width 871 height 628
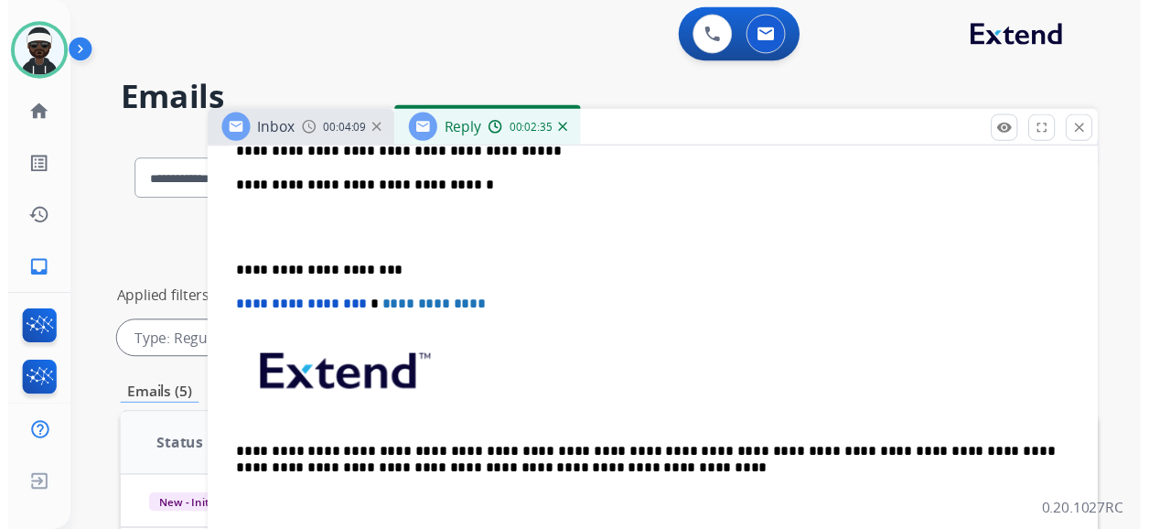
scroll to position [0, 0]
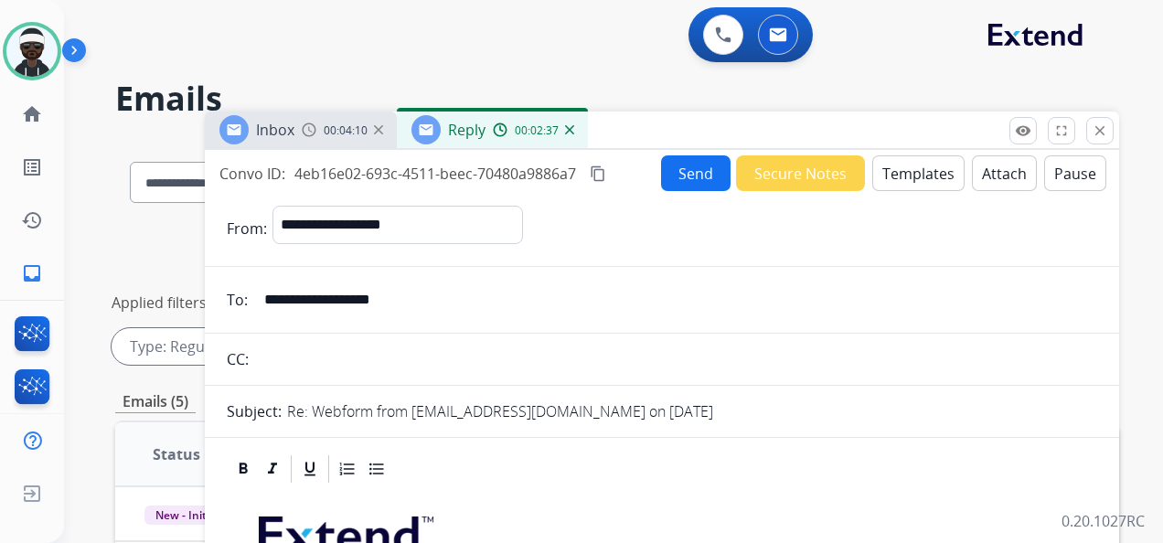
click at [686, 172] on button "Send" at bounding box center [696, 173] width 70 height 36
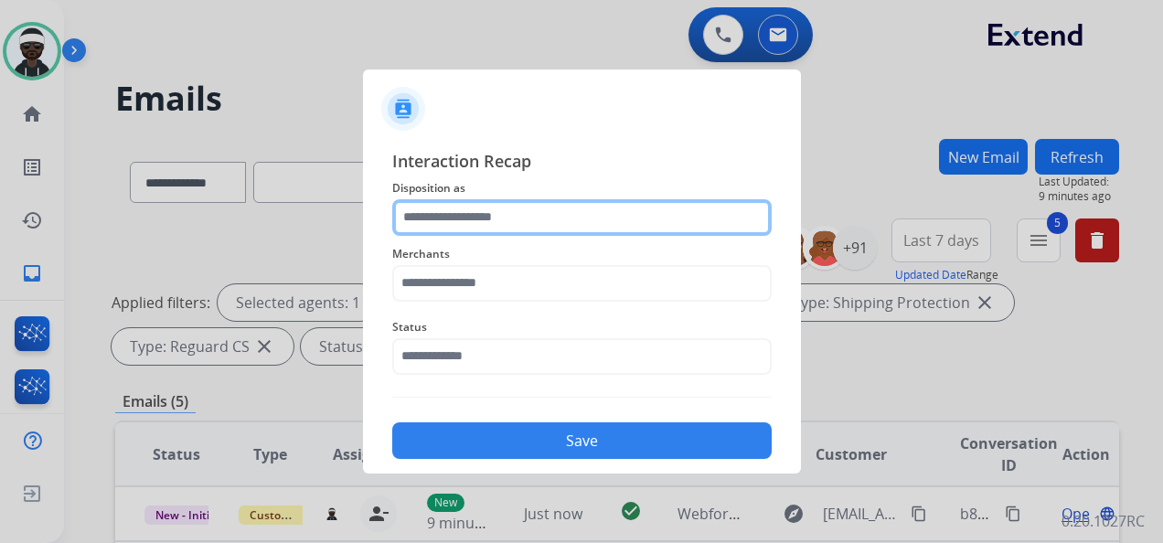
click at [455, 220] on input "text" at bounding box center [582, 217] width 380 height 37
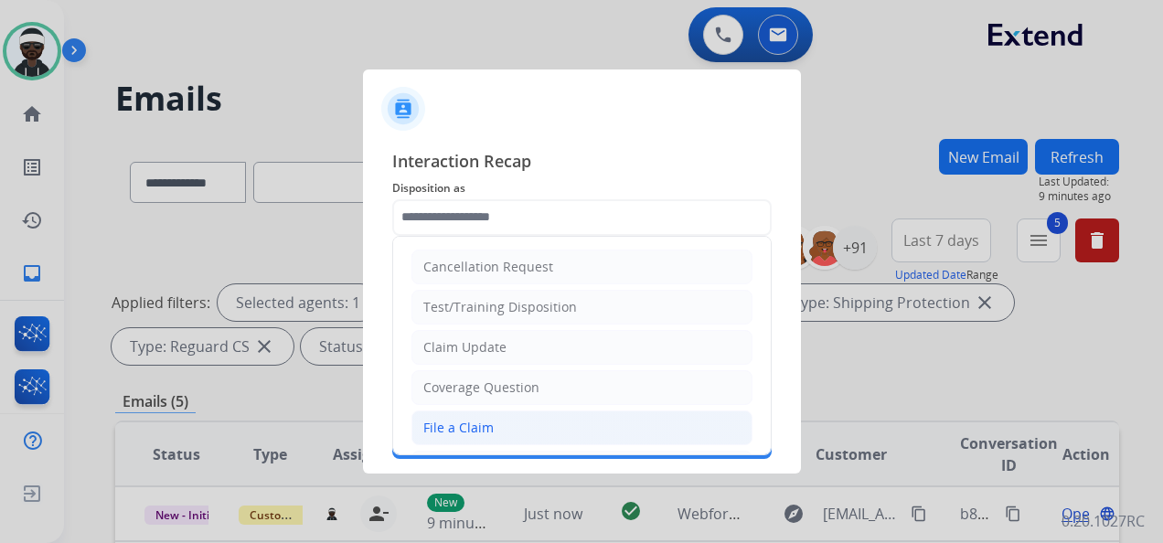
click at [494, 413] on li "File a Claim" at bounding box center [582, 428] width 341 height 35
type input "**********"
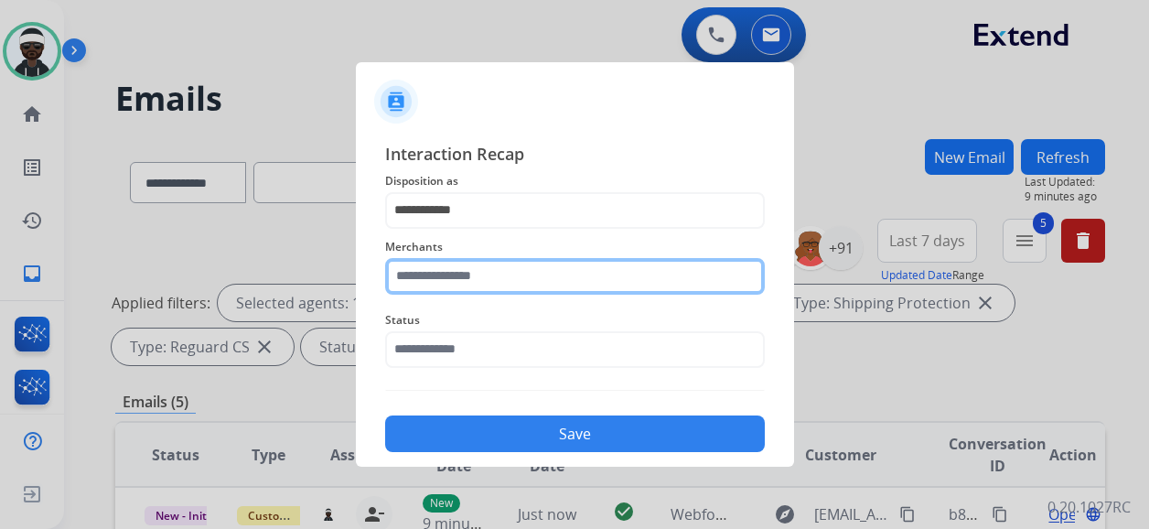
click at [467, 283] on input "text" at bounding box center [575, 276] width 380 height 37
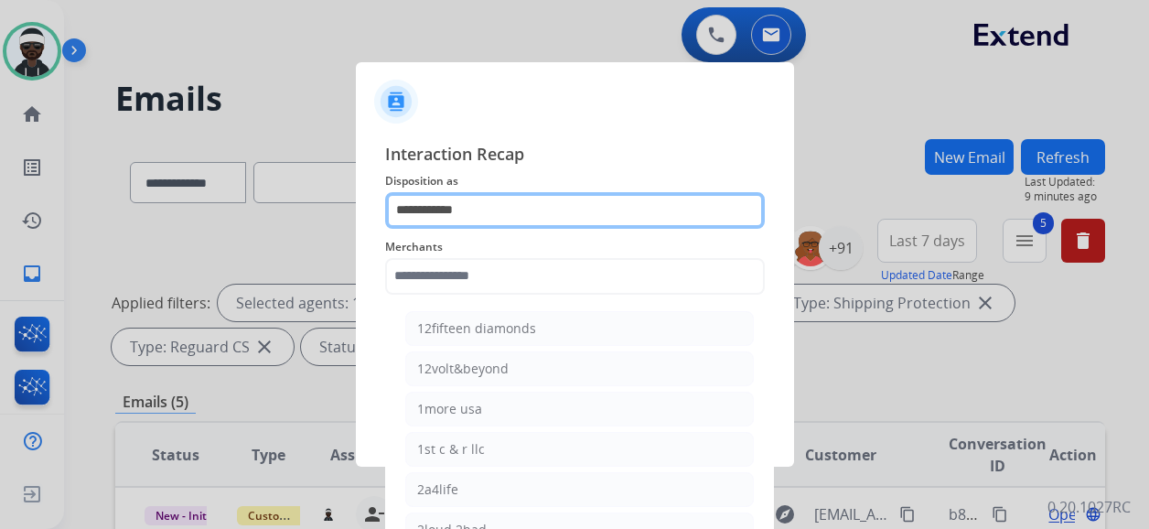
click at [466, 219] on input "**********" at bounding box center [575, 210] width 380 height 37
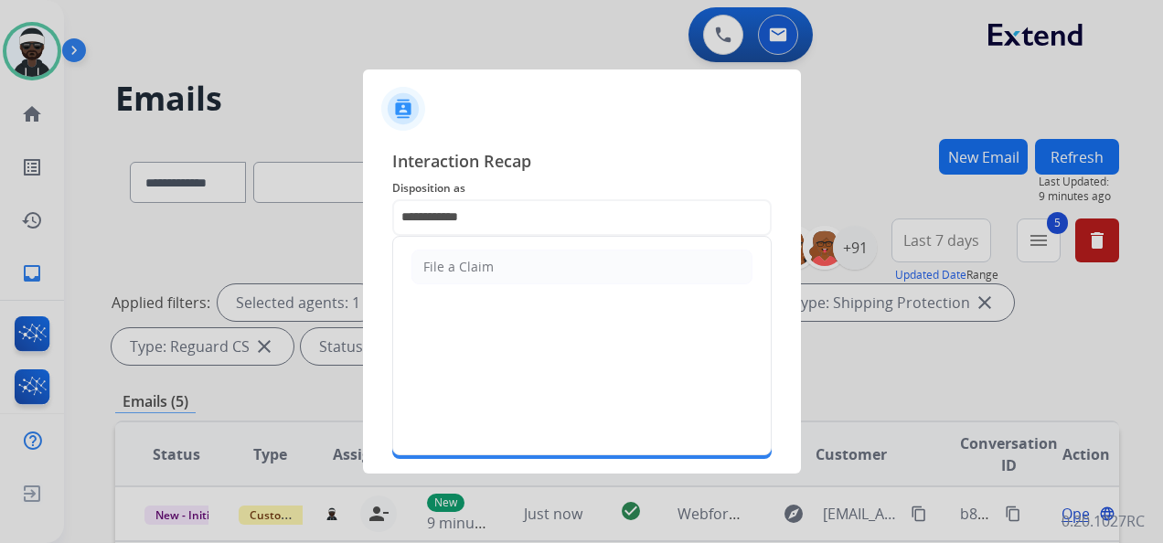
click at [560, 174] on span "Interaction Recap" at bounding box center [582, 162] width 380 height 29
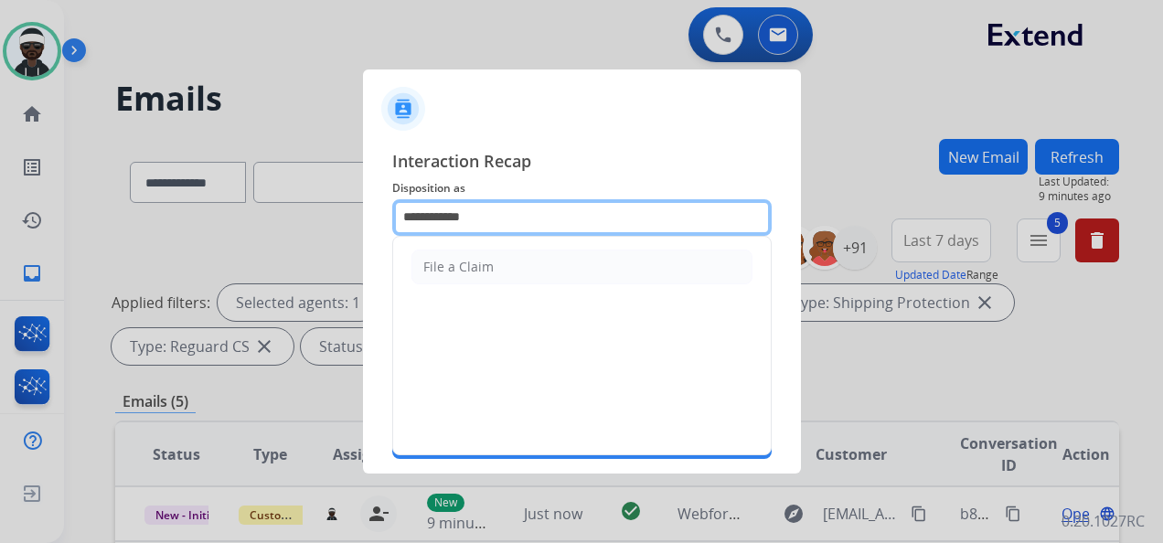
click at [509, 232] on input "**********" at bounding box center [582, 217] width 380 height 37
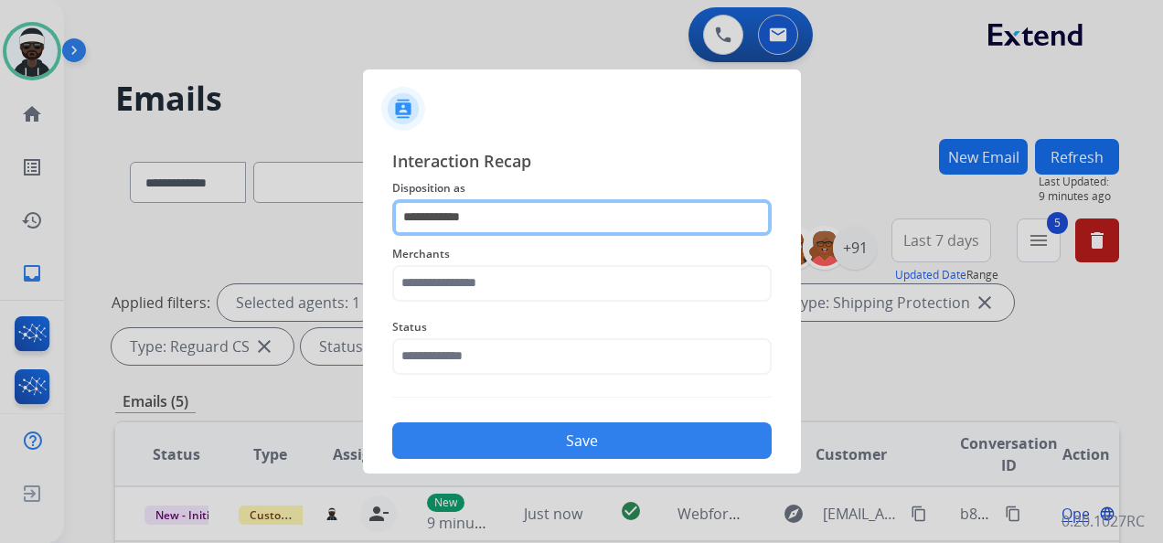
drag, startPoint x: 496, startPoint y: 218, endPoint x: 208, endPoint y: 201, distance: 288.6
click at [0, 212] on app-contact-recap-modal "**********" at bounding box center [0, 271] width 0 height 543
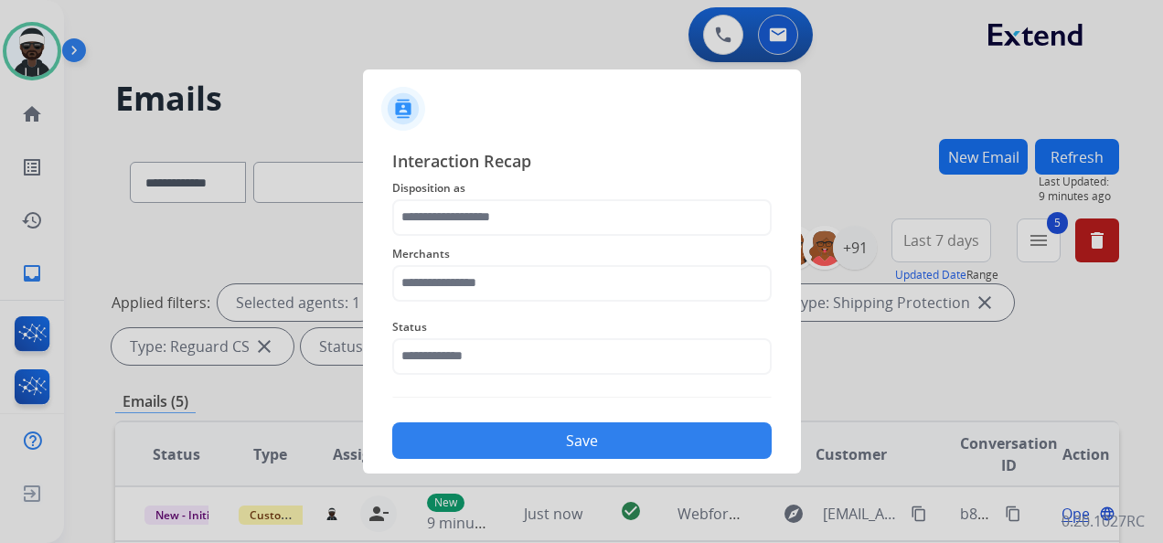
click at [616, 138] on div "Interaction Recap Disposition as Merchants Status Save" at bounding box center [582, 304] width 438 height 341
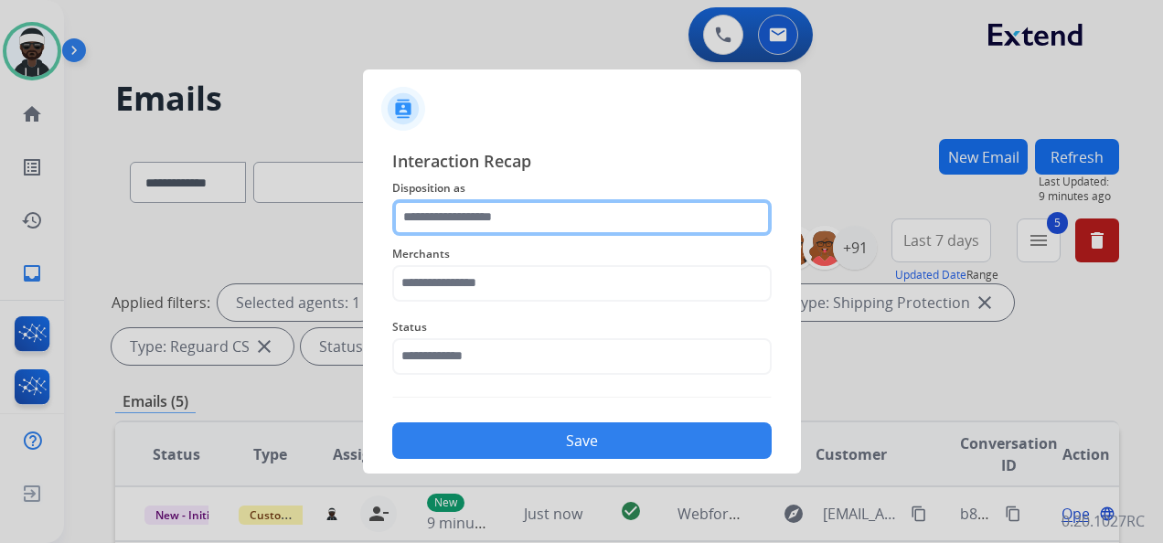
click at [533, 212] on input "text" at bounding box center [582, 217] width 380 height 37
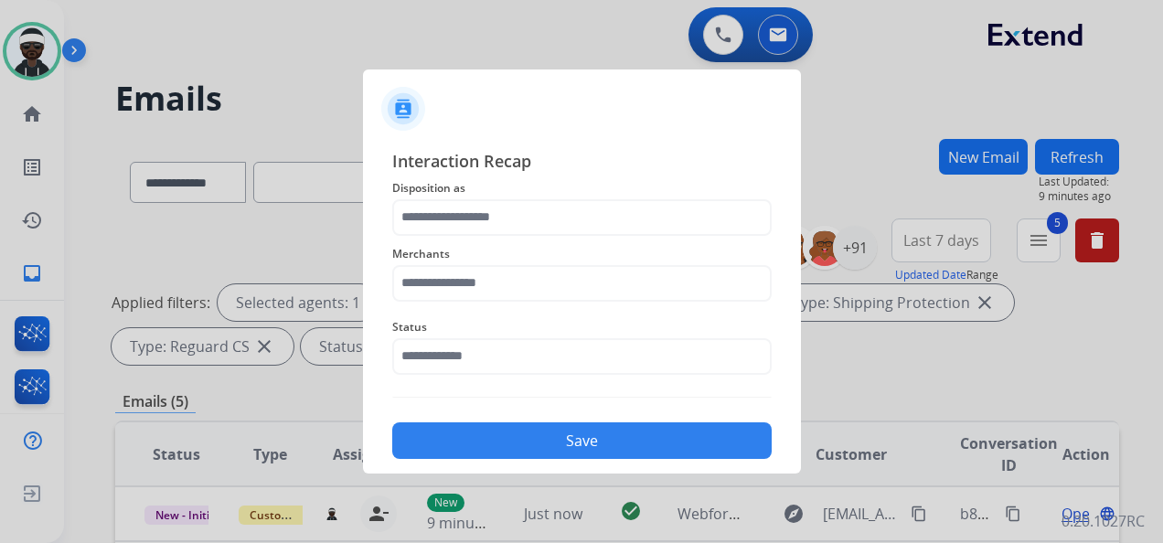
drag, startPoint x: 500, startPoint y: 193, endPoint x: 551, endPoint y: 197, distance: 50.4
click at [500, 198] on div "Interaction Recap Disposition as Merchants Status Save" at bounding box center [582, 304] width 380 height 312
click at [585, 155] on span "Interaction Recap" at bounding box center [582, 162] width 380 height 29
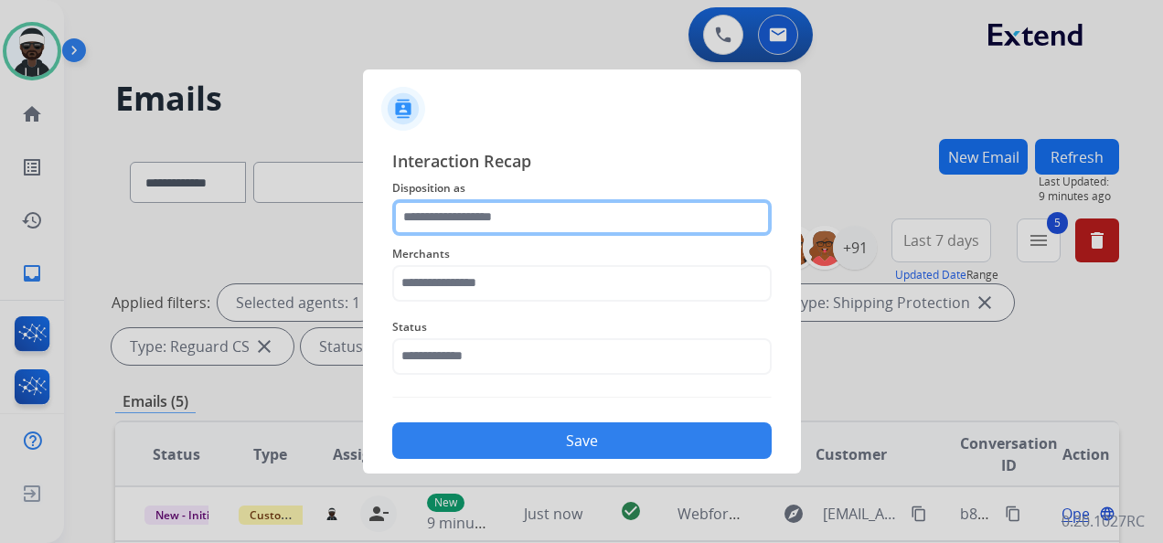
click at [530, 232] on input "text" at bounding box center [582, 217] width 380 height 37
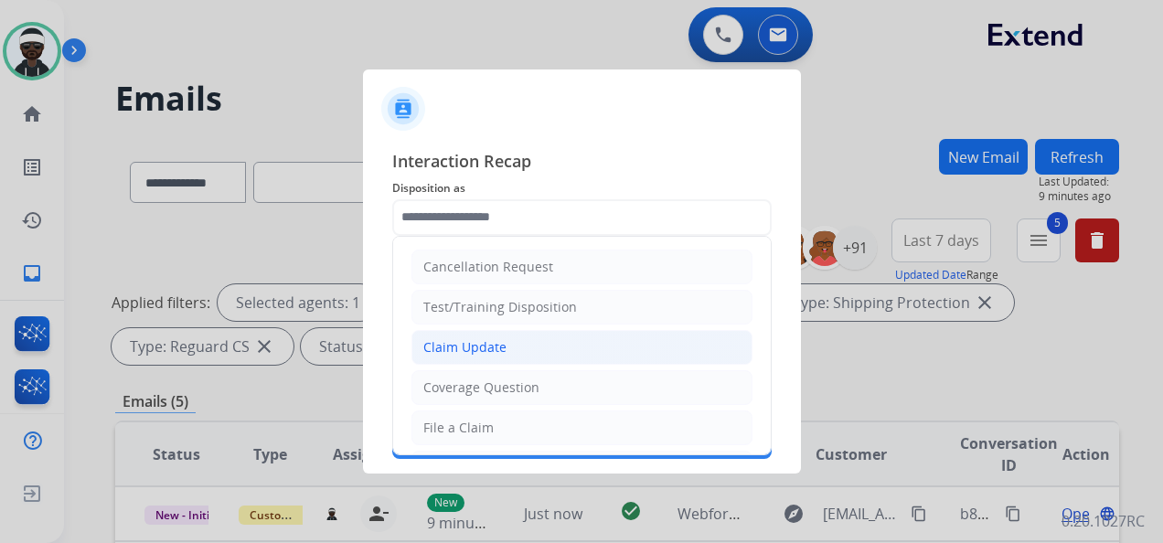
click at [472, 353] on div "Claim Update" at bounding box center [464, 347] width 83 height 18
type input "**********"
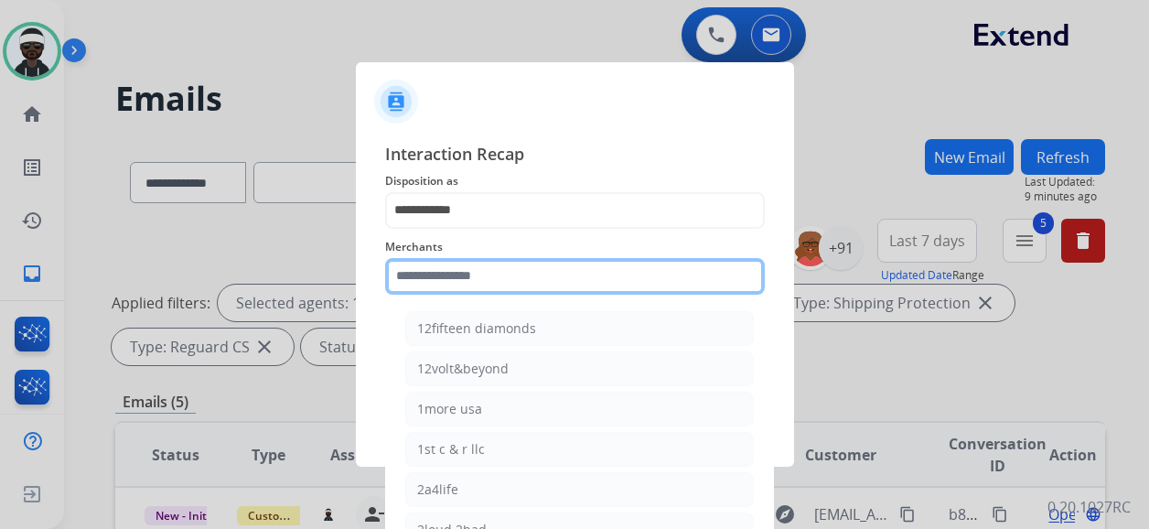
click at [452, 282] on input "text" at bounding box center [575, 276] width 380 height 37
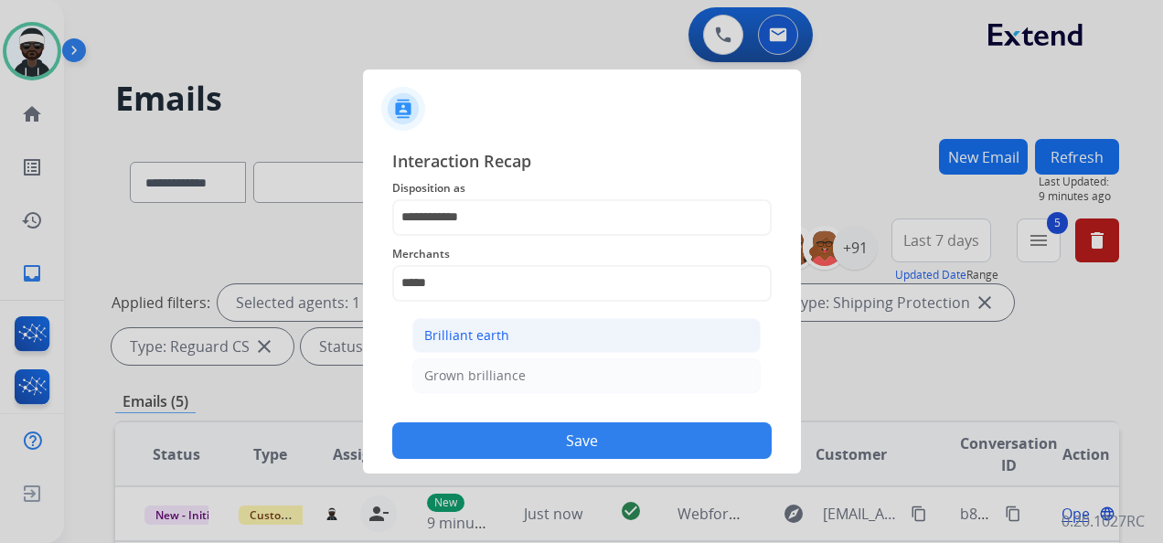
click at [505, 338] on li "Brilliant earth" at bounding box center [586, 335] width 348 height 35
type input "**********"
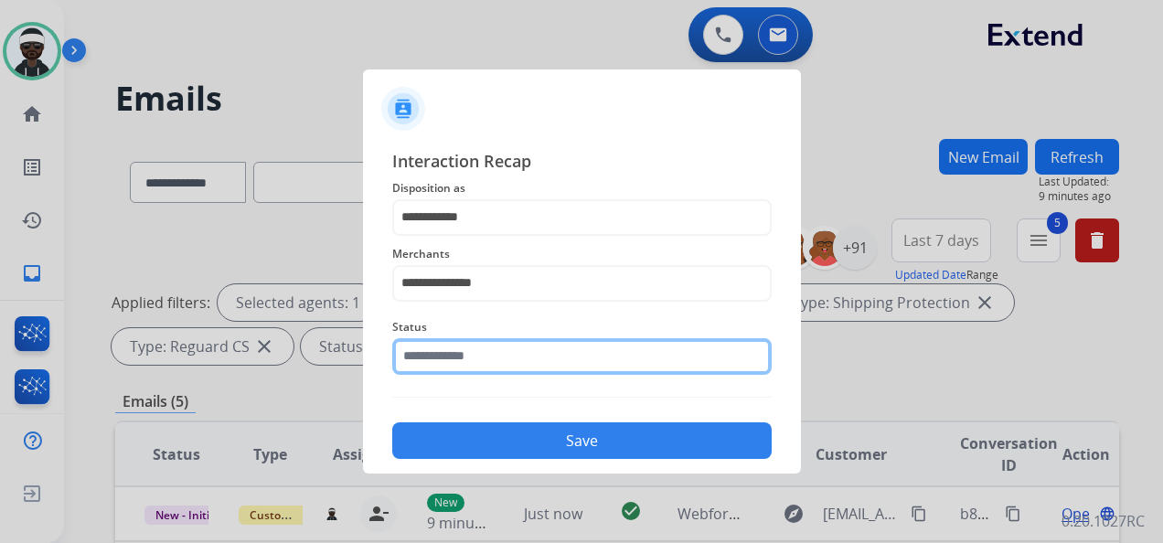
click at [490, 344] on input "text" at bounding box center [582, 356] width 380 height 37
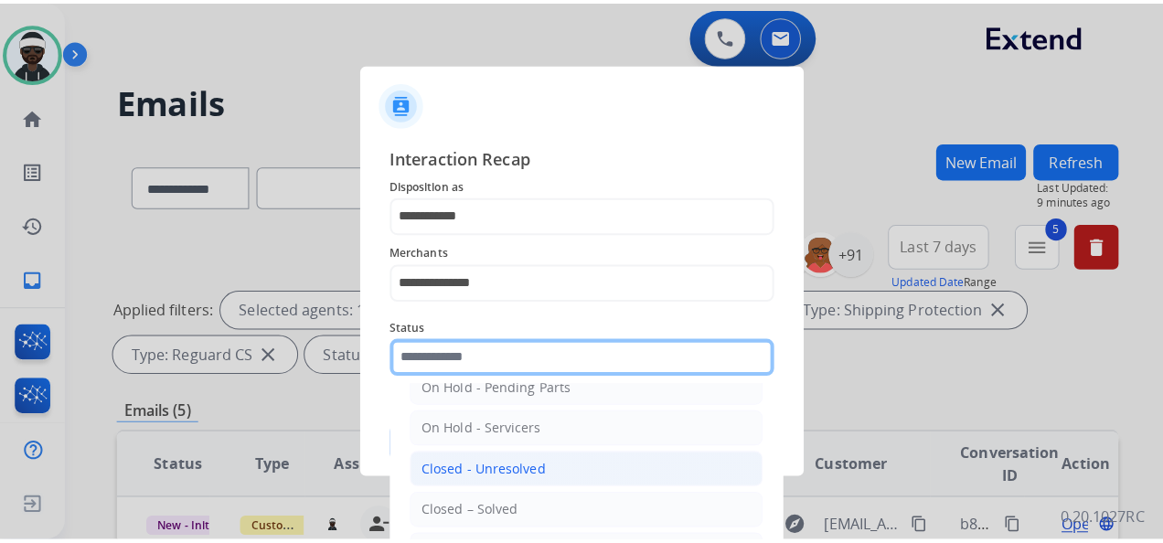
scroll to position [104, 0]
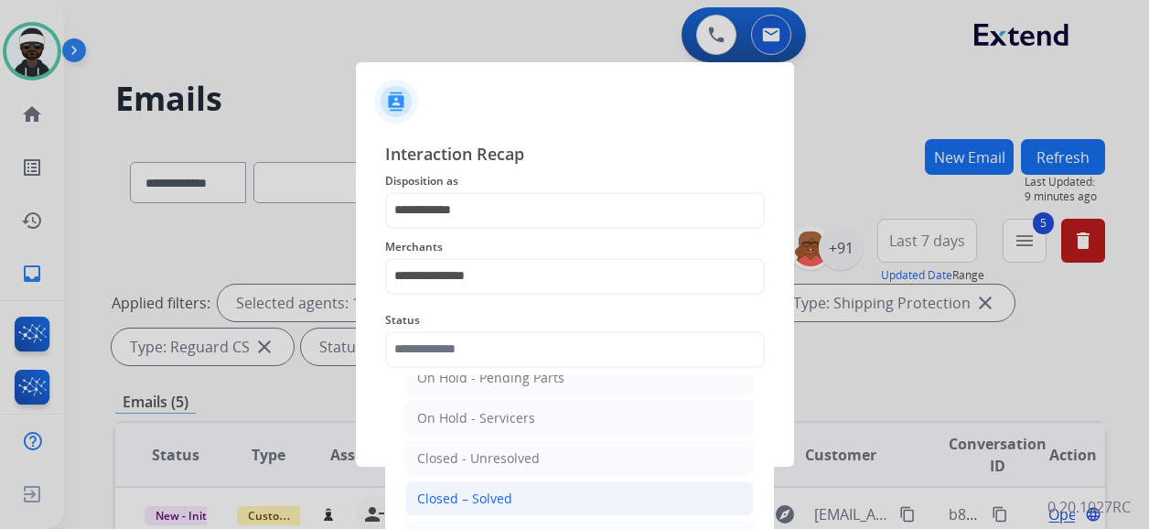
click at [487, 493] on div "Closed – Solved" at bounding box center [464, 498] width 95 height 18
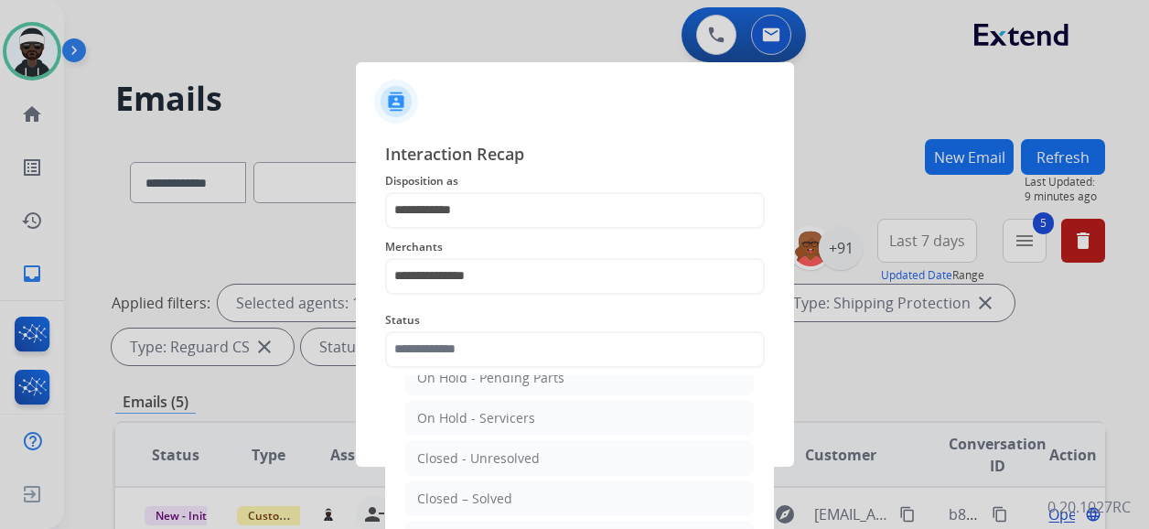
type input "**********"
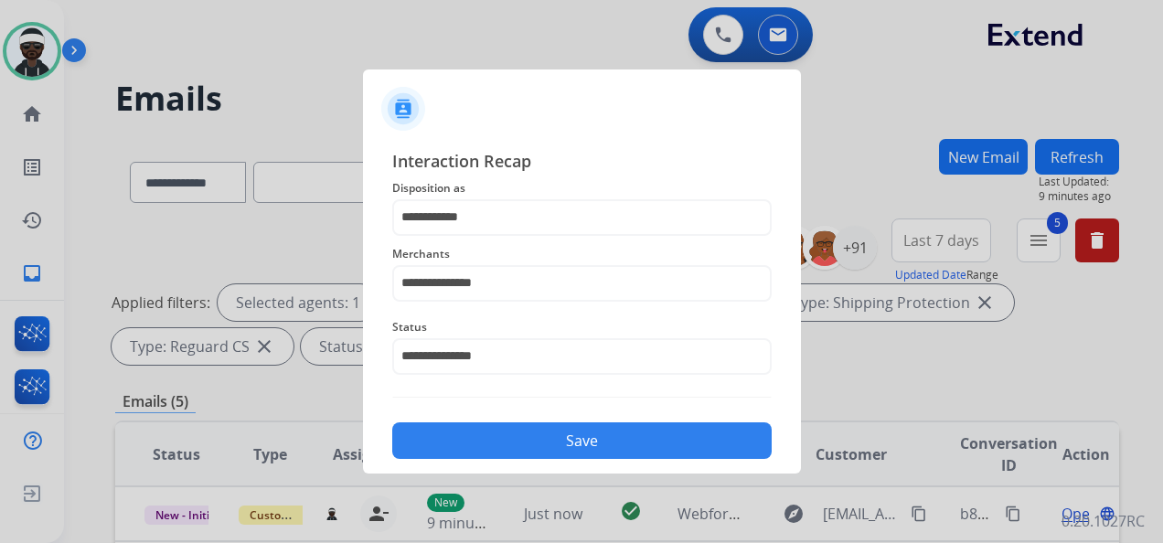
drag, startPoint x: 534, startPoint y: 442, endPoint x: 545, endPoint y: 441, distance: 11.0
click at [538, 441] on button "Save" at bounding box center [582, 441] width 380 height 37
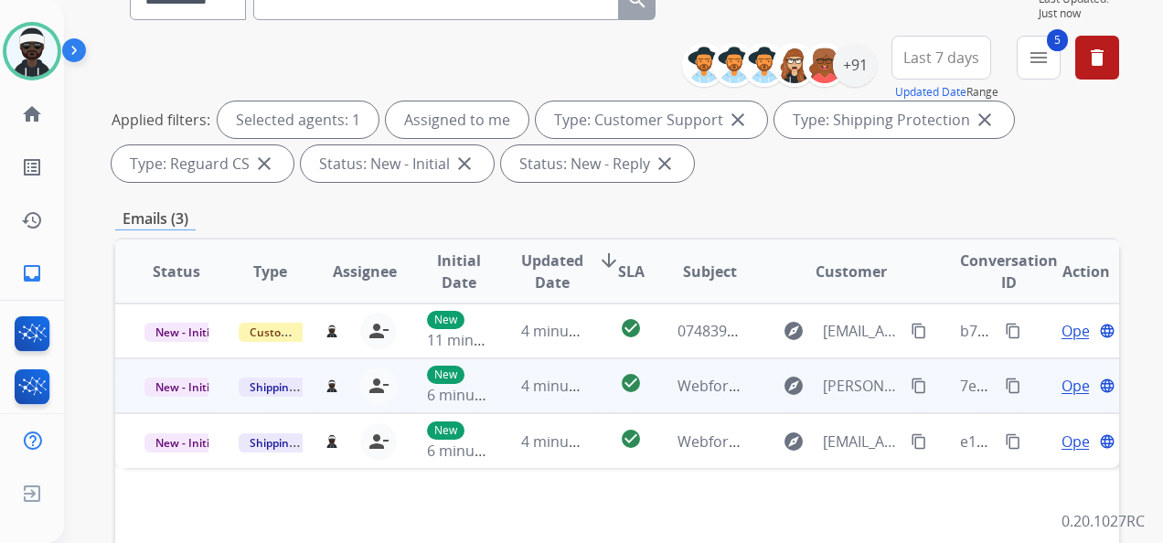
scroll to position [366, 0]
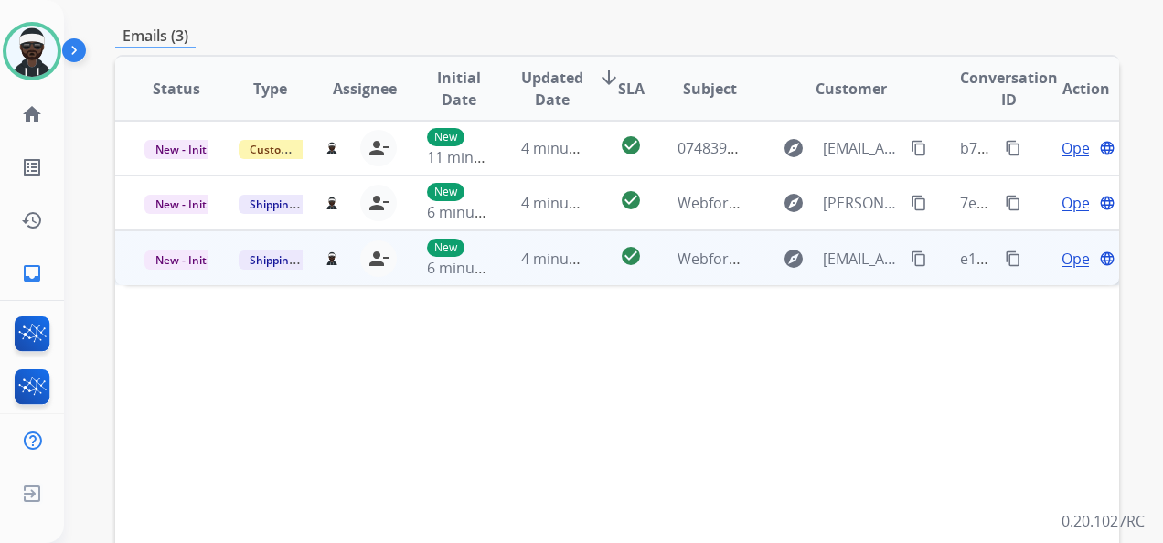
click at [1064, 258] on span "Open" at bounding box center [1080, 259] width 37 height 22
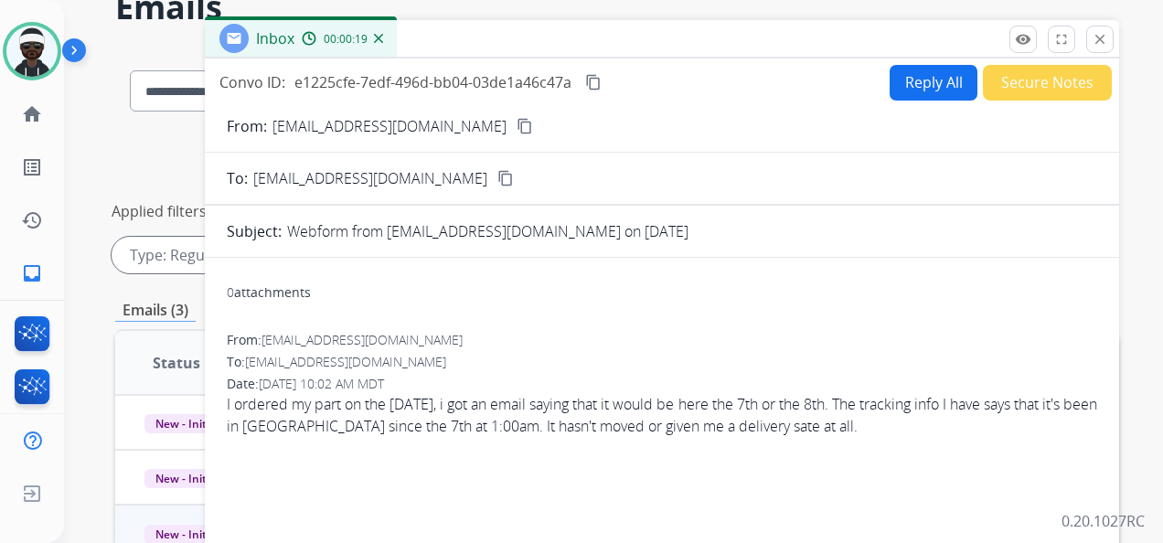
scroll to position [183, 0]
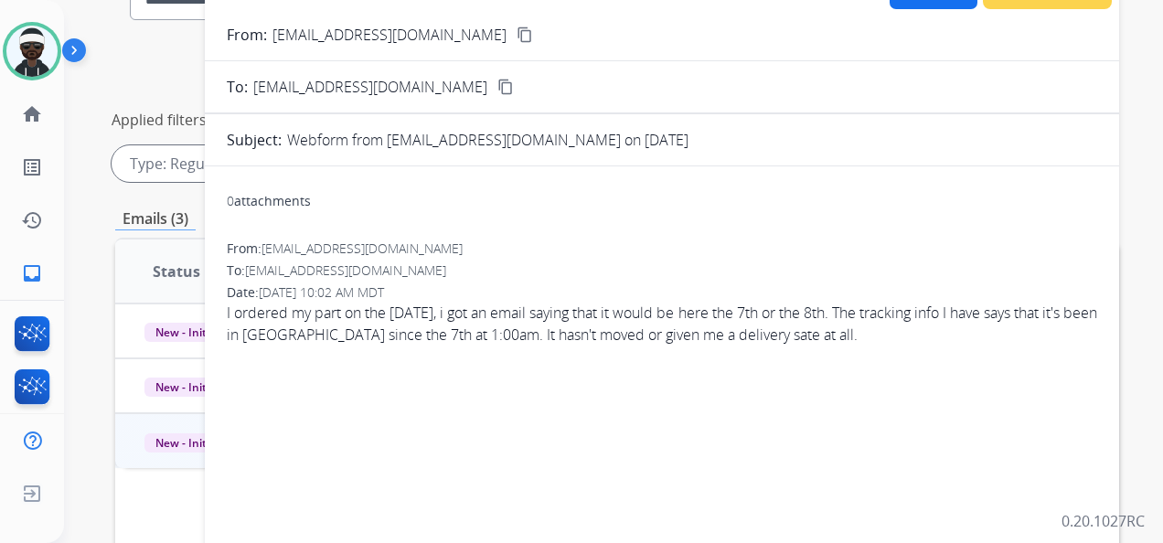
click at [482, 31] on div "From: [EMAIL_ADDRESS][DOMAIN_NAME] content_copy" at bounding box center [662, 35] width 915 height 22
click at [517, 37] on mat-icon "content_copy" at bounding box center [525, 35] width 16 height 16
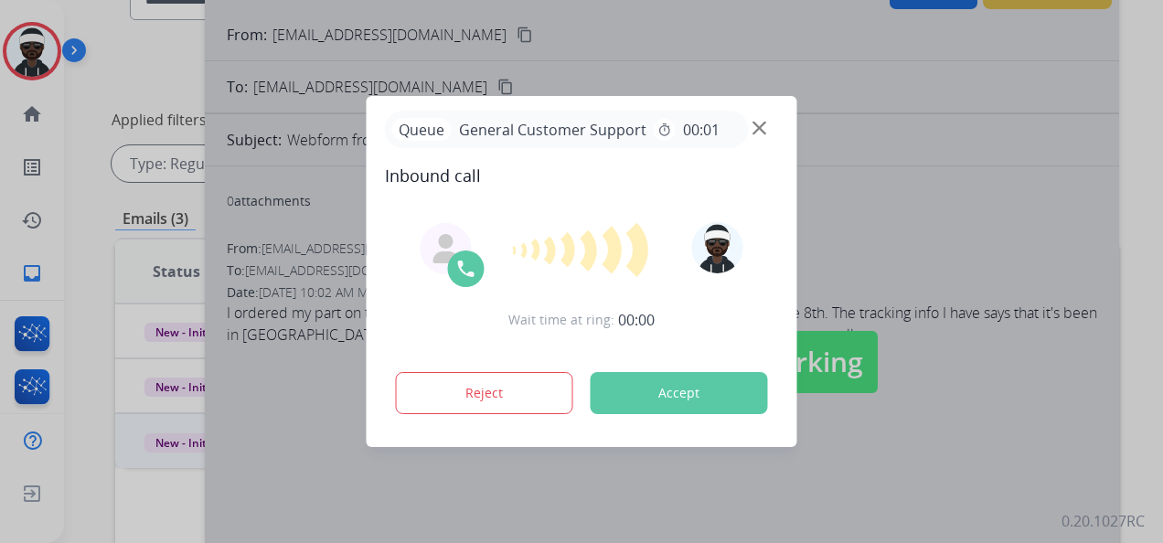
click at [713, 401] on button "Accept" at bounding box center [679, 393] width 177 height 42
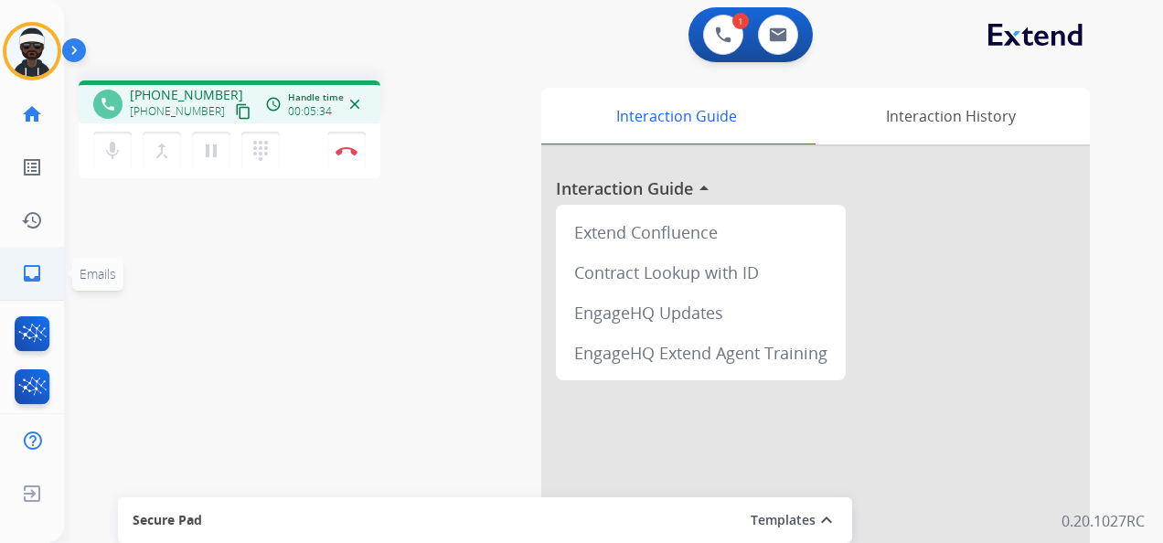
click at [37, 269] on mat-icon "inbox" at bounding box center [32, 273] width 22 height 22
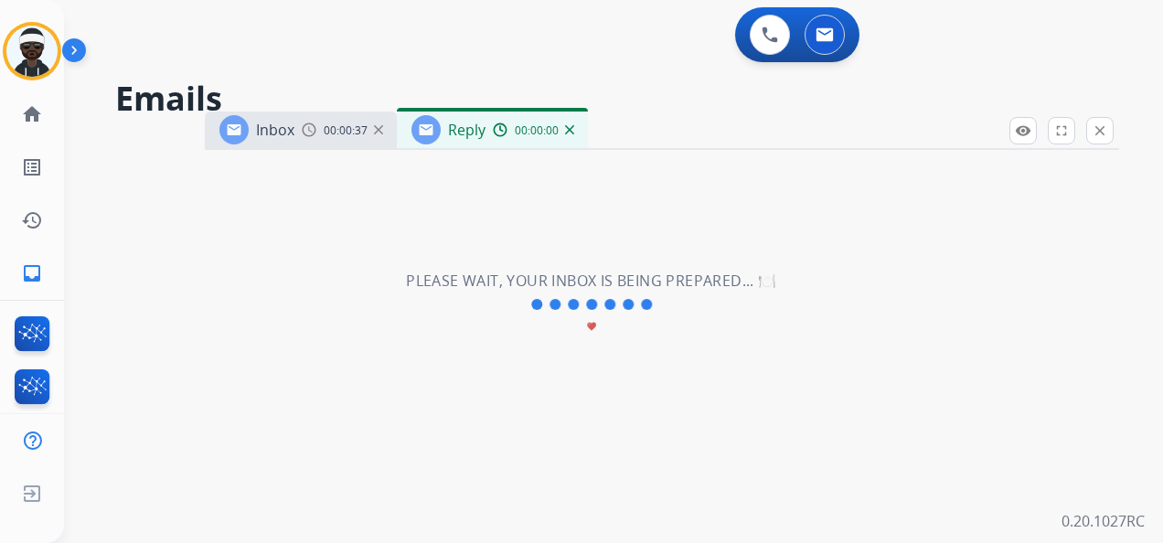
select select "**********"
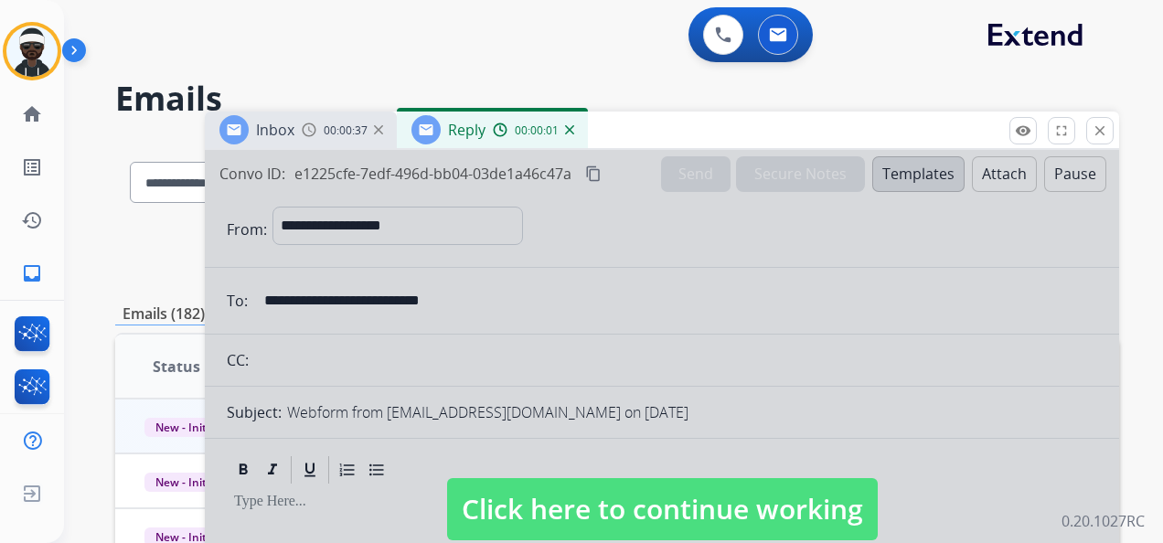
click at [319, 134] on div "00:00:37" at bounding box center [342, 130] width 80 height 16
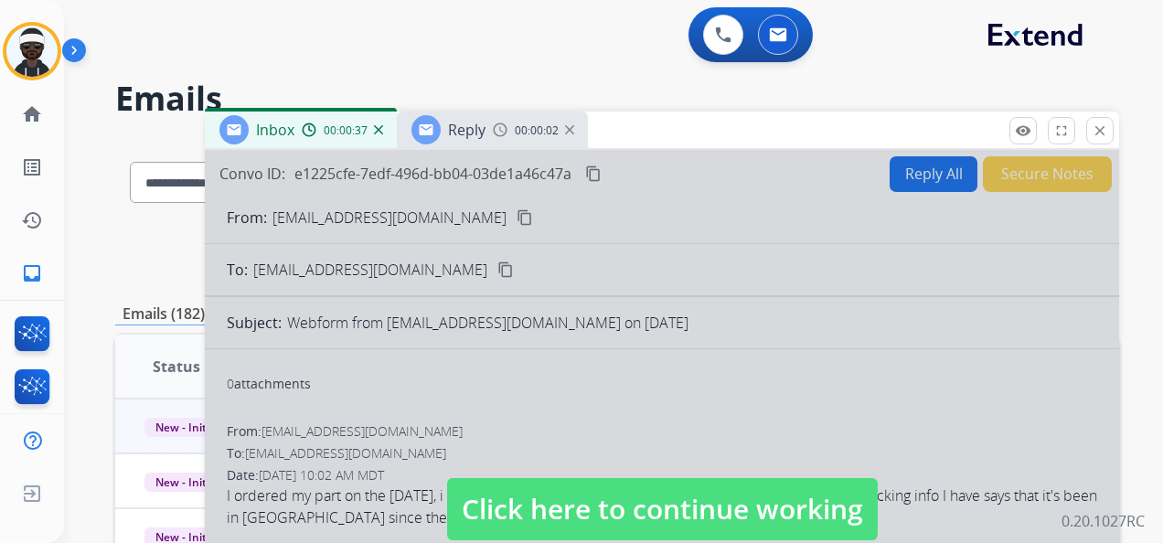
click at [567, 401] on div at bounding box center [662, 491] width 915 height 683
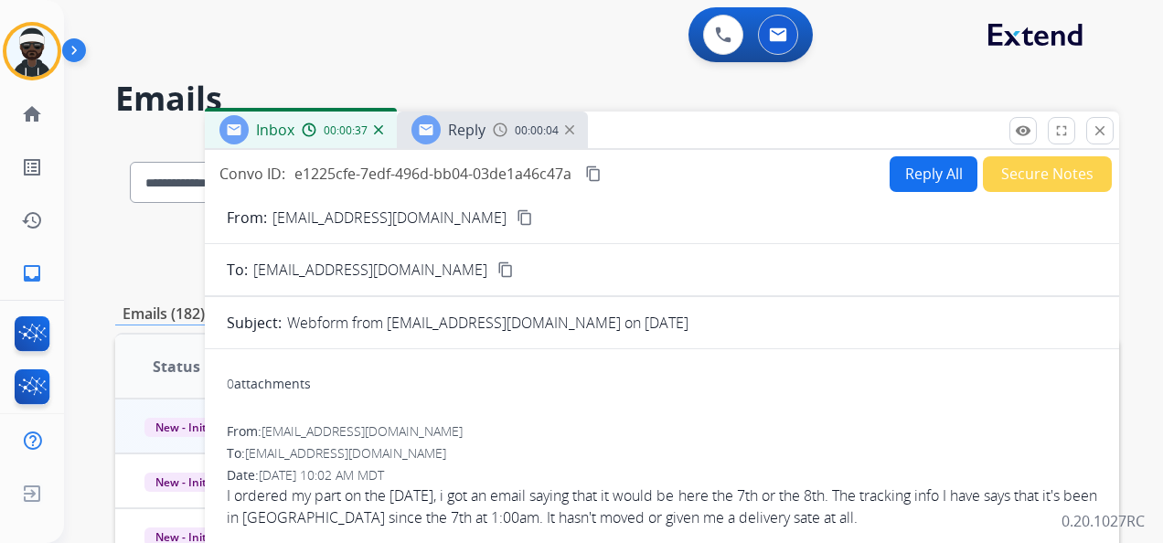
click at [134, 283] on div "**********" at bounding box center [617, 252] width 1004 height 66
click at [939, 185] on button "Reply All" at bounding box center [934, 174] width 88 height 36
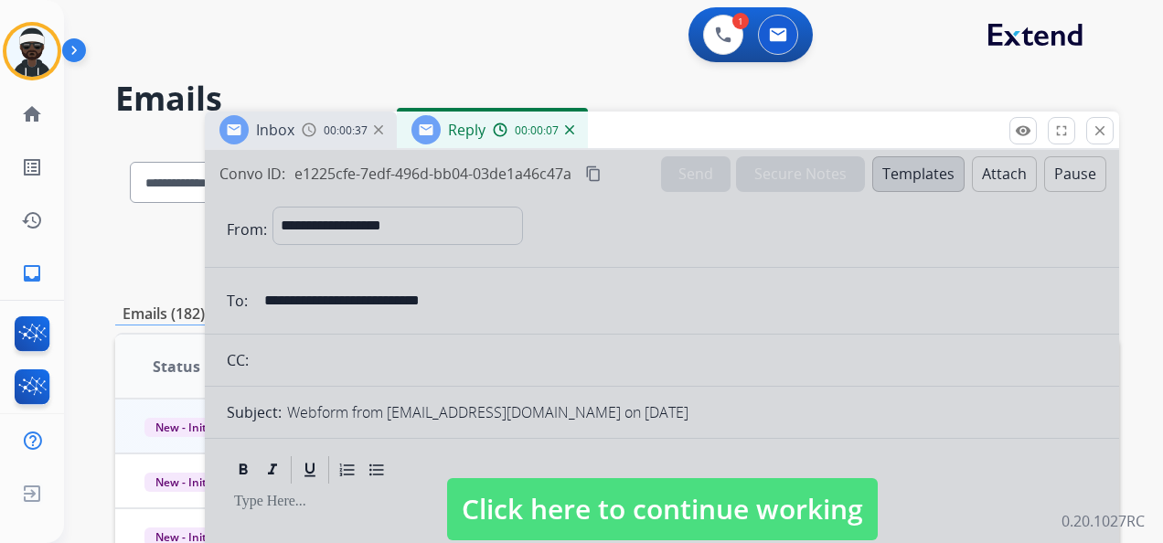
drag, startPoint x: 812, startPoint y: 360, endPoint x: 805, endPoint y: 418, distance: 58.1
click at [814, 370] on div at bounding box center [662, 491] width 915 height 683
select select
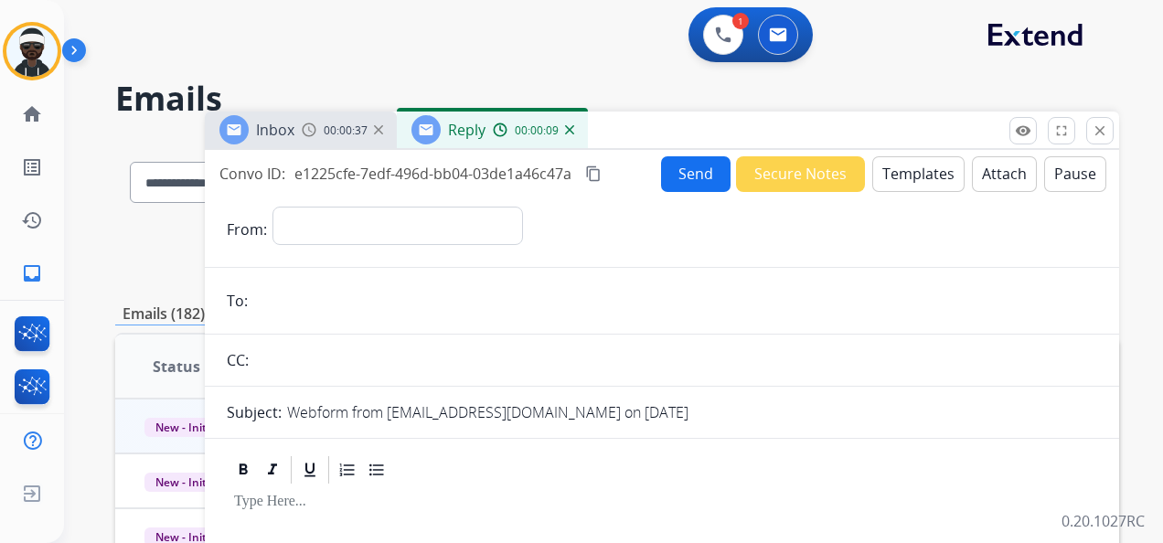
click at [893, 190] on button "Templates" at bounding box center [919, 174] width 92 height 36
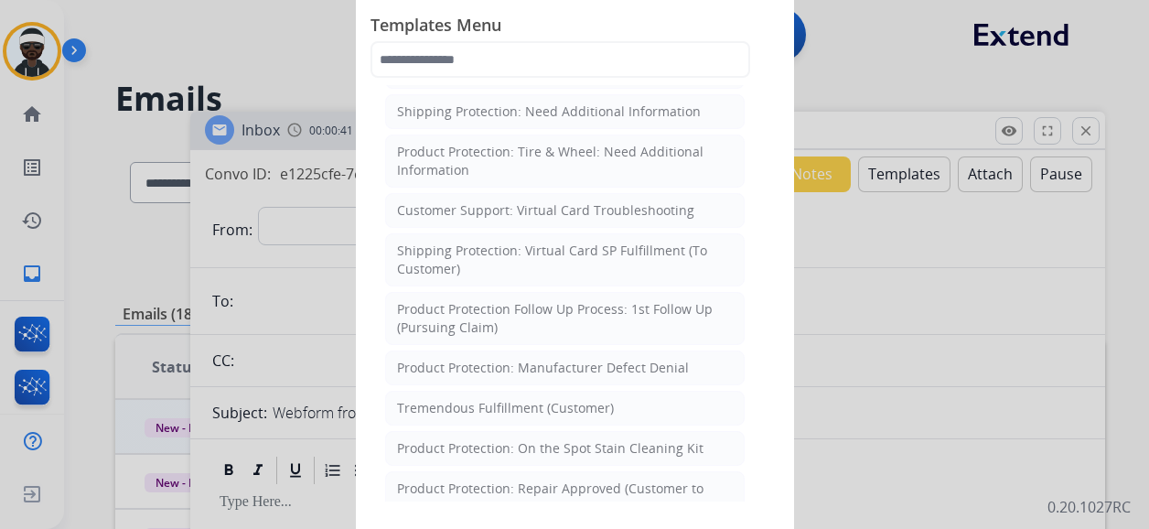
click at [937, 130] on div at bounding box center [574, 264] width 1149 height 529
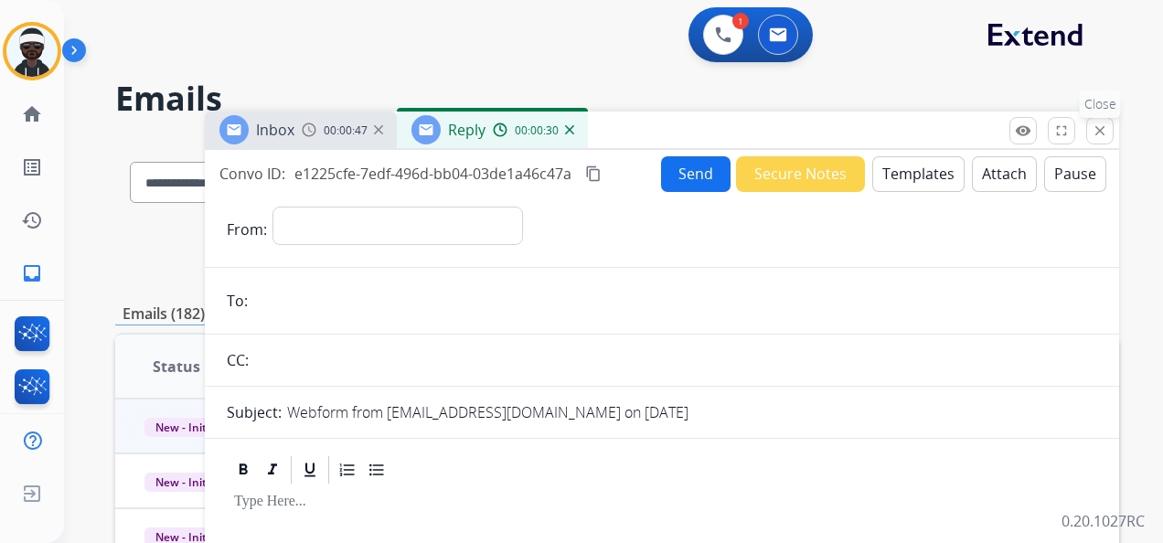
click at [1107, 136] on mat-icon "close" at bounding box center [1100, 131] width 16 height 16
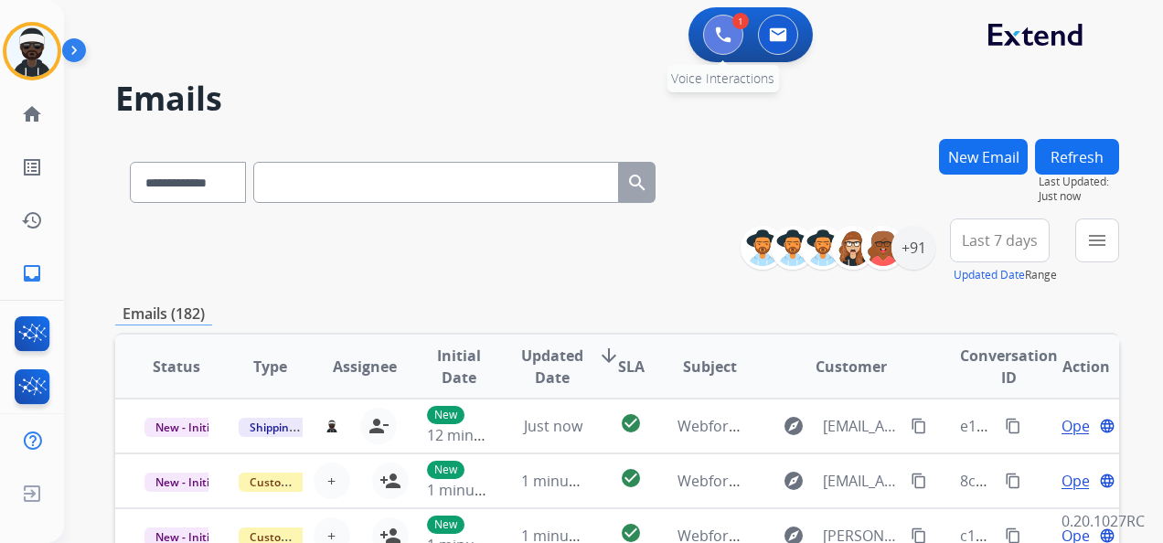
click at [712, 26] on button at bounding box center [723, 35] width 40 height 40
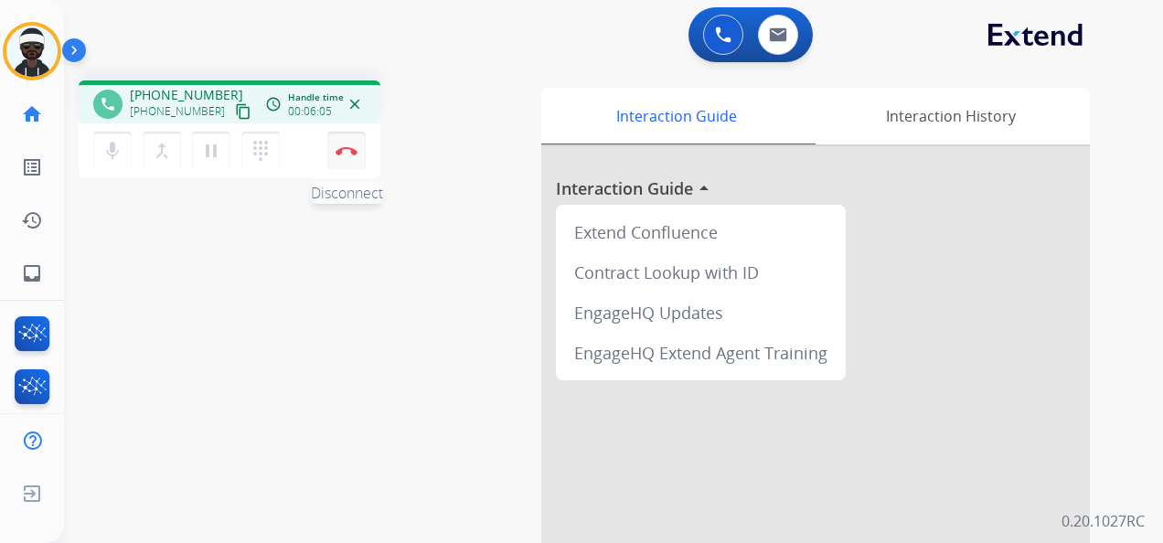
click at [359, 143] on button "Disconnect" at bounding box center [346, 151] width 38 height 38
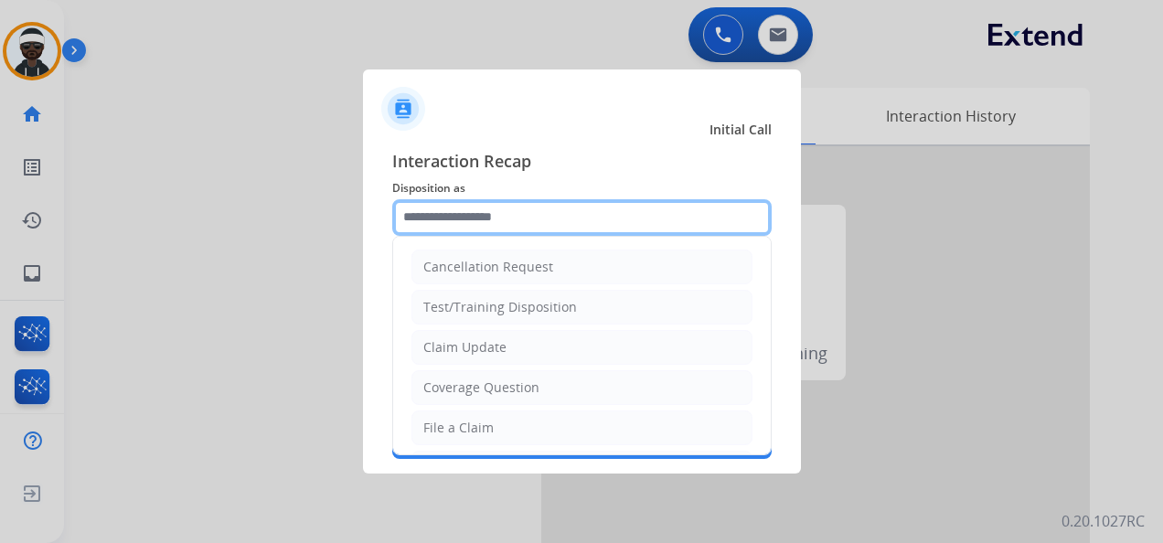
click at [502, 223] on input "text" at bounding box center [582, 217] width 380 height 37
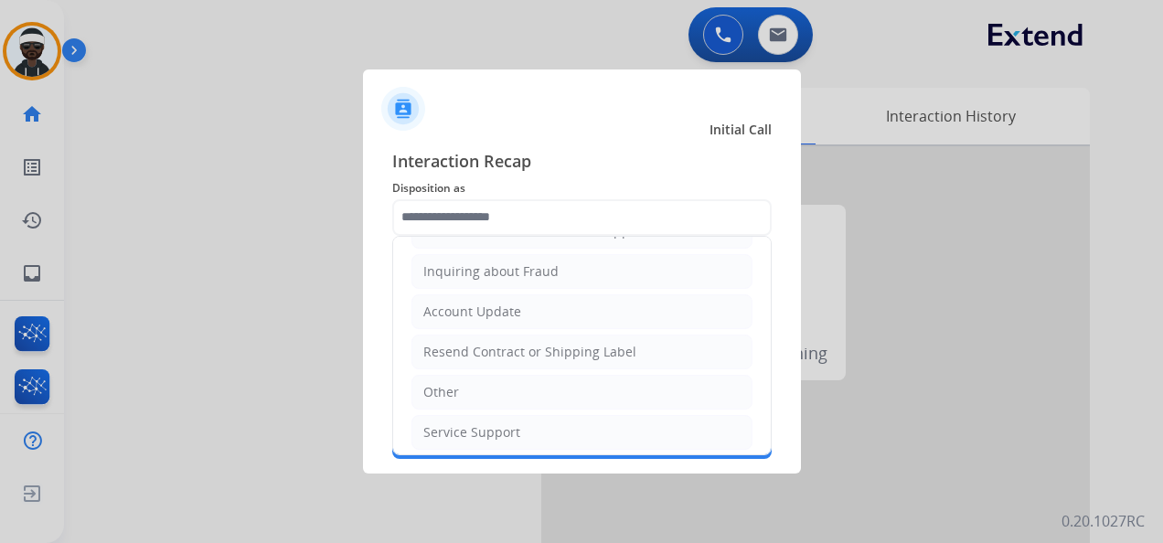
drag, startPoint x: 483, startPoint y: 380, endPoint x: 496, endPoint y: 375, distance: 13.9
click at [483, 380] on li "Other" at bounding box center [582, 392] width 341 height 35
type input "*****"
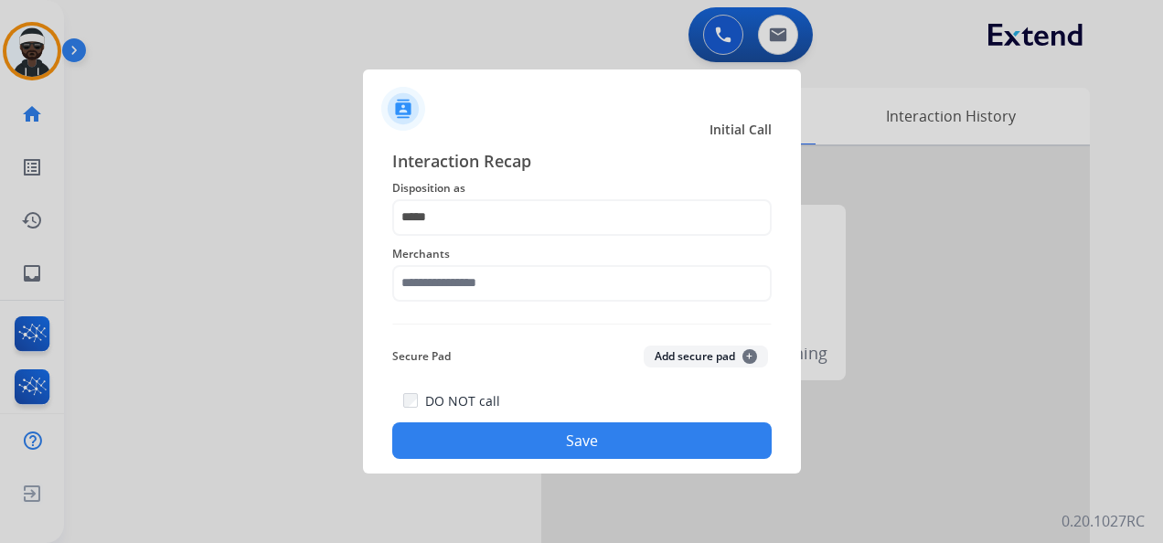
drag, startPoint x: 509, startPoint y: 262, endPoint x: 508, endPoint y: 274, distance: 12.8
click at [509, 263] on span "Merchants" at bounding box center [582, 254] width 380 height 22
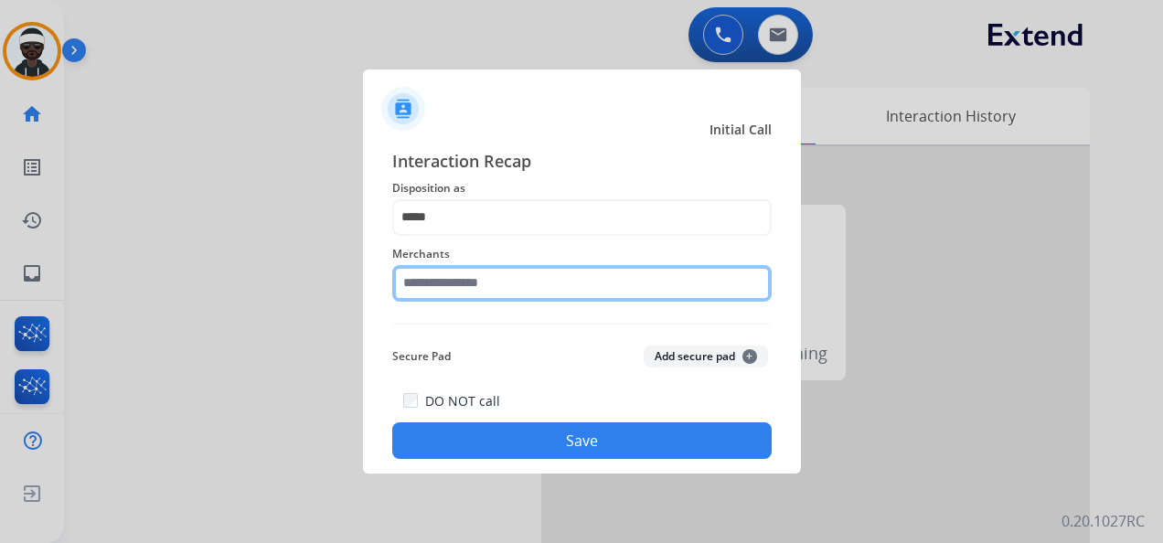
click at [506, 276] on input "text" at bounding box center [582, 283] width 380 height 37
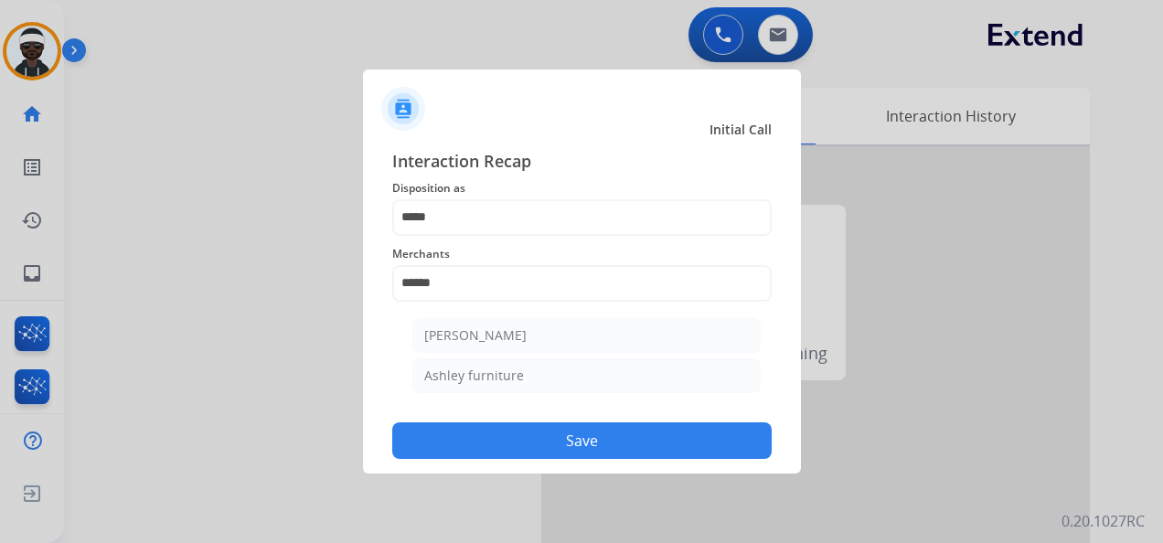
click at [501, 385] on li "Ashley furniture" at bounding box center [586, 376] width 348 height 35
type input "**********"
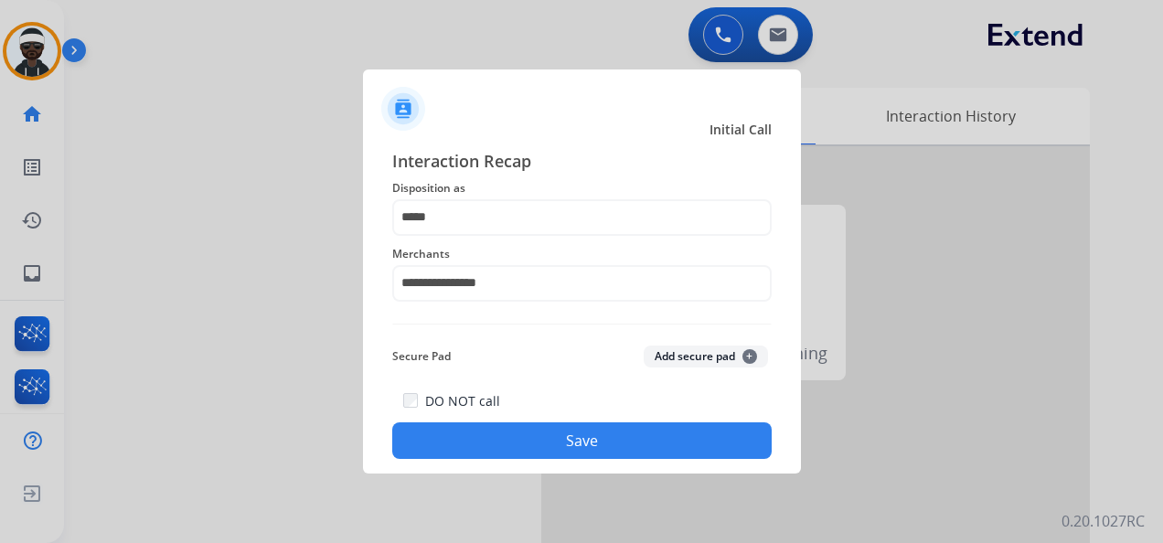
click at [518, 445] on button "Save" at bounding box center [582, 441] width 380 height 37
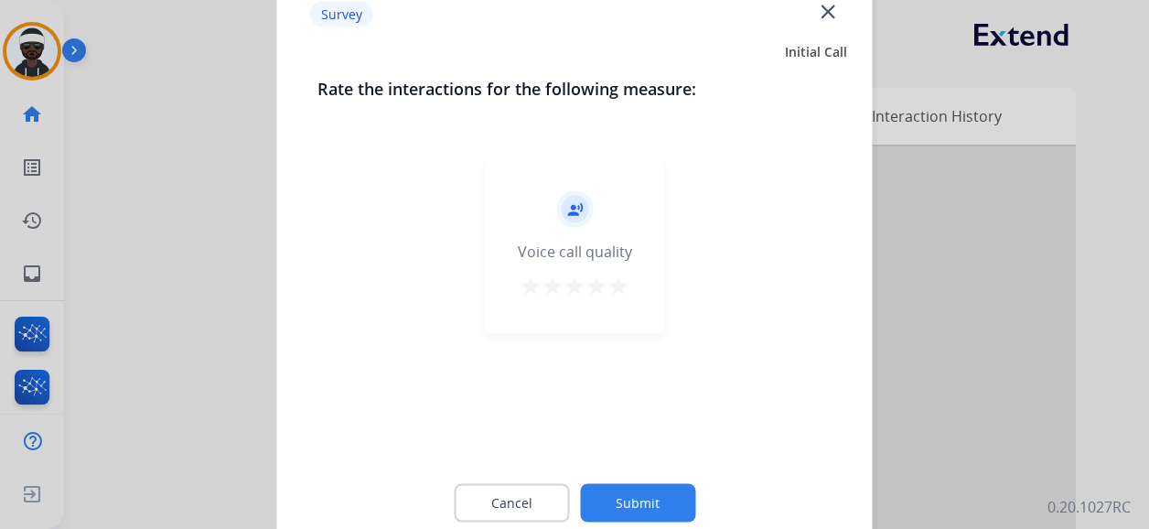
click at [644, 493] on button "Submit" at bounding box center [637, 503] width 115 height 38
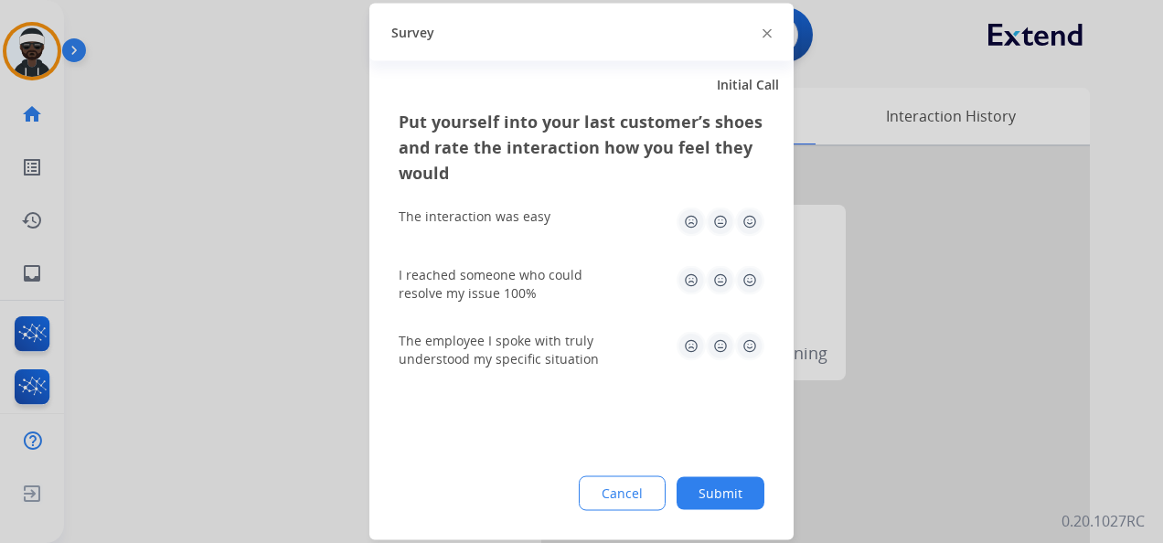
click at [708, 492] on button "Submit" at bounding box center [721, 493] width 88 height 33
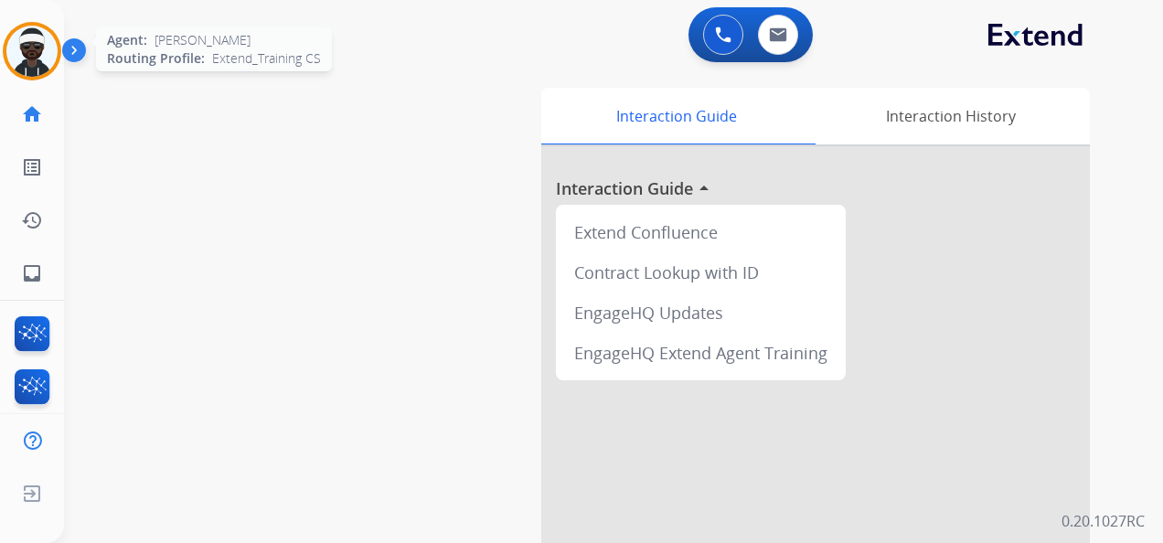
click at [52, 41] on img at bounding box center [31, 51] width 51 height 51
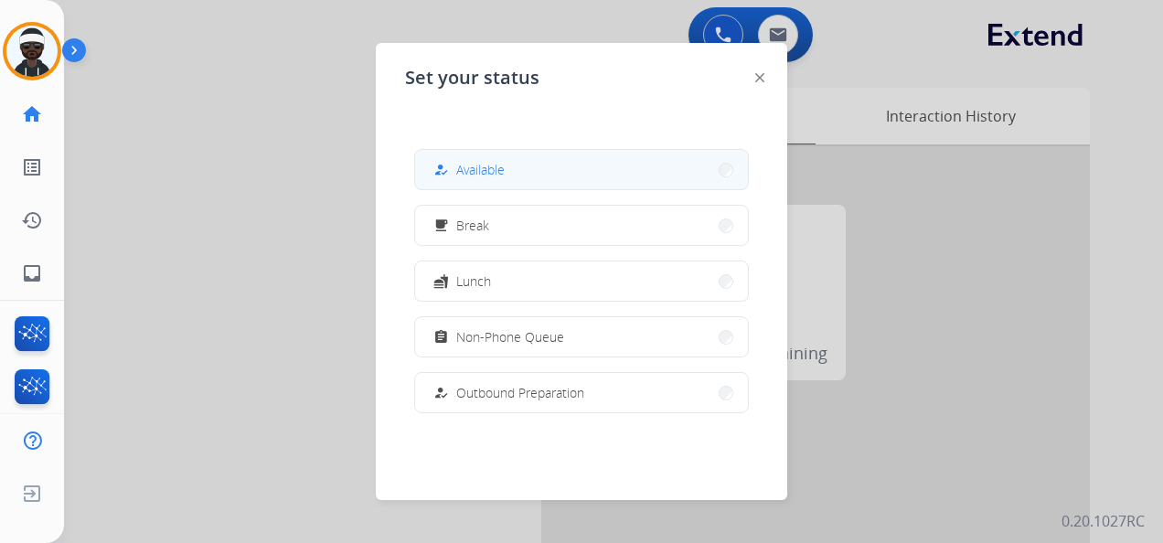
click at [545, 170] on button "how_to_reg Available" at bounding box center [581, 169] width 333 height 39
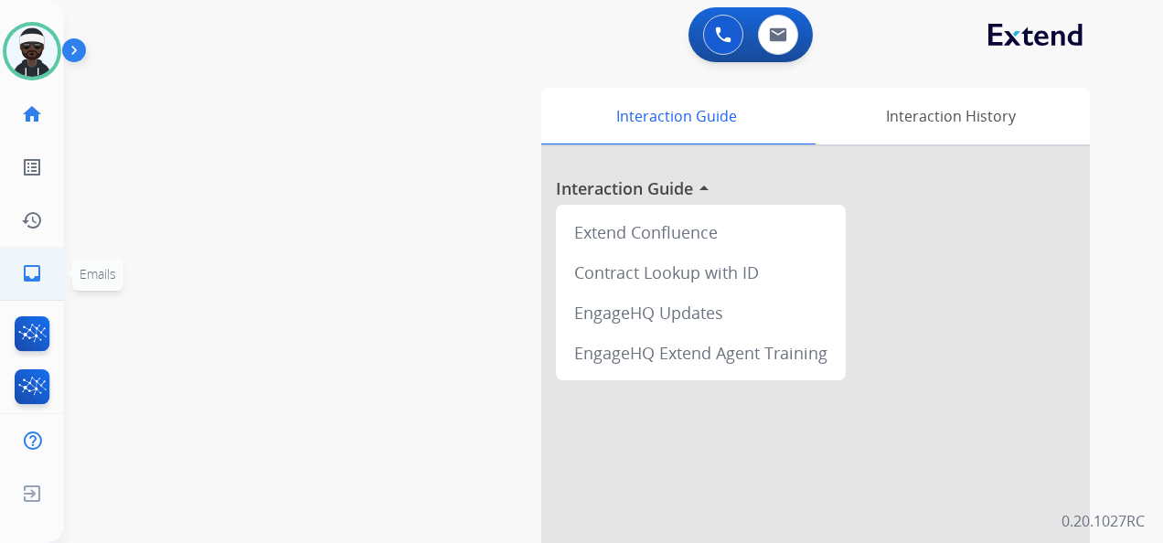
click at [47, 292] on link "inbox Emails" at bounding box center [31, 273] width 51 height 51
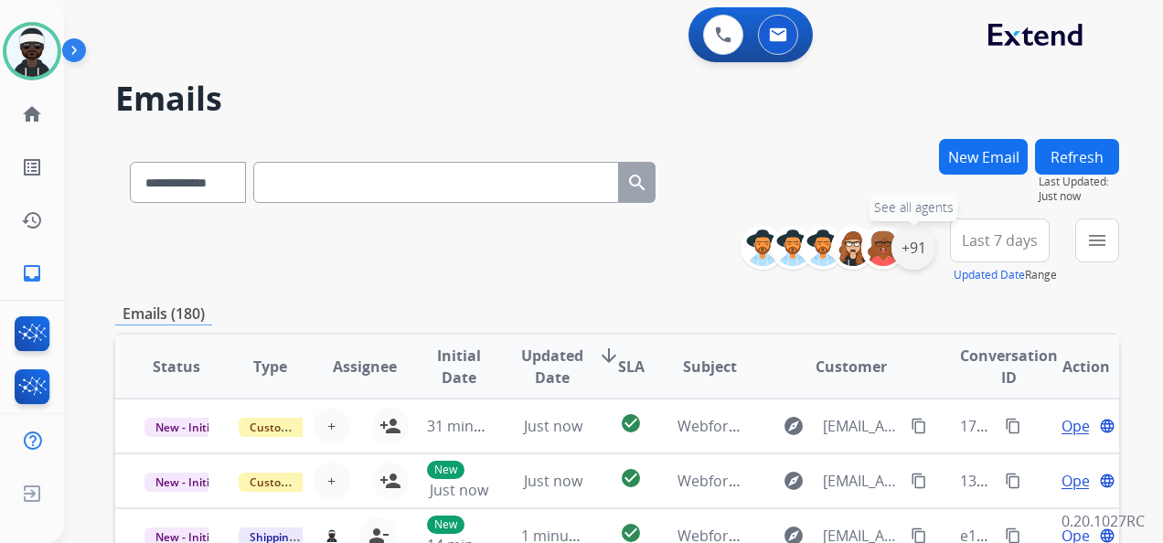
click at [909, 258] on div "+91" at bounding box center [914, 248] width 44 height 44
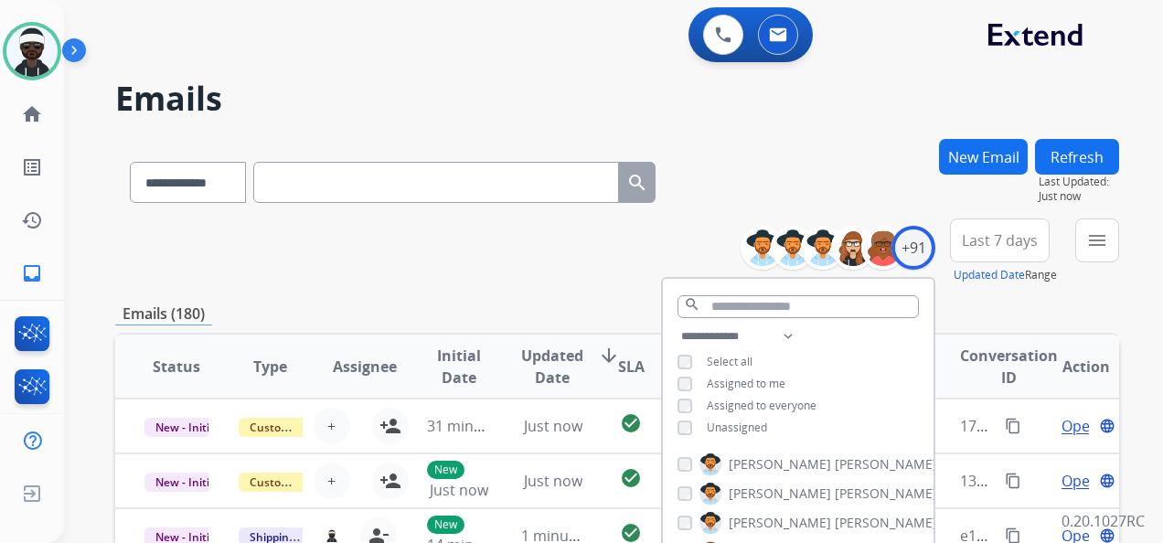
click at [743, 432] on span "Unassigned" at bounding box center [737, 428] width 60 height 16
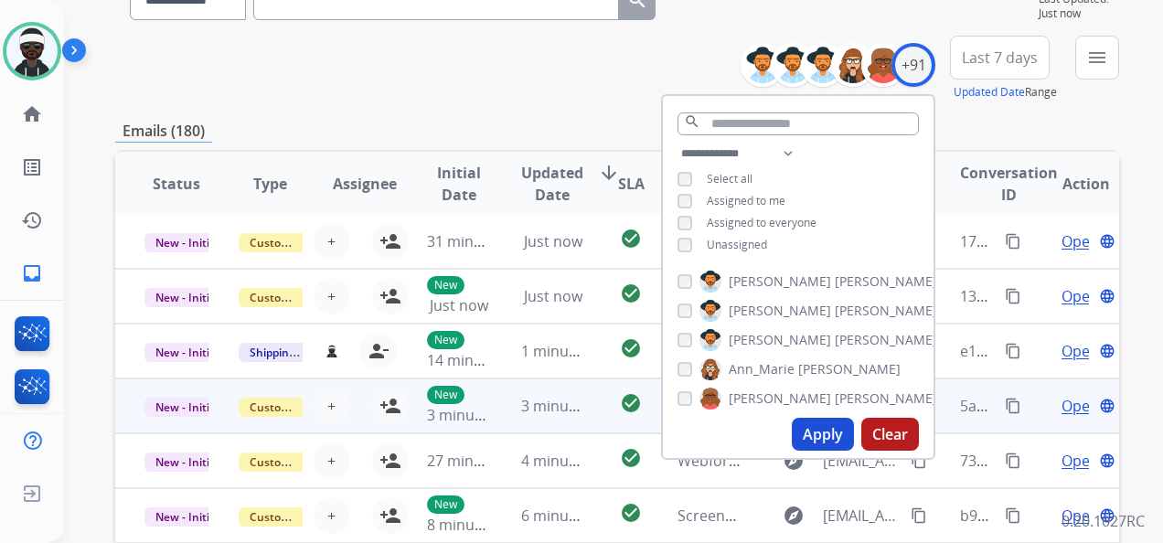
scroll to position [366, 0]
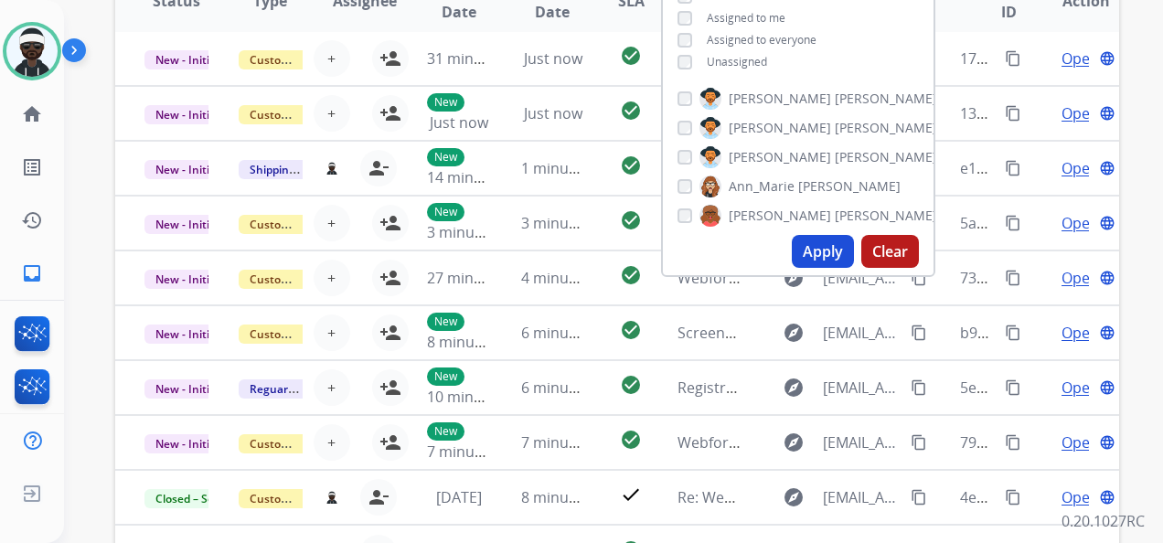
click at [838, 249] on button "Apply" at bounding box center [823, 251] width 62 height 33
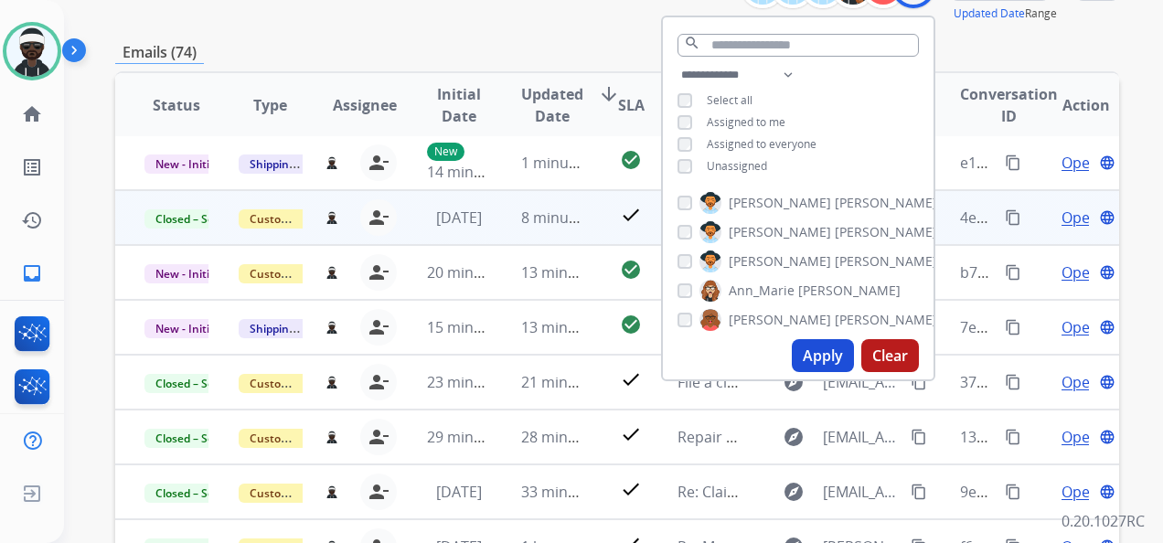
scroll to position [274, 0]
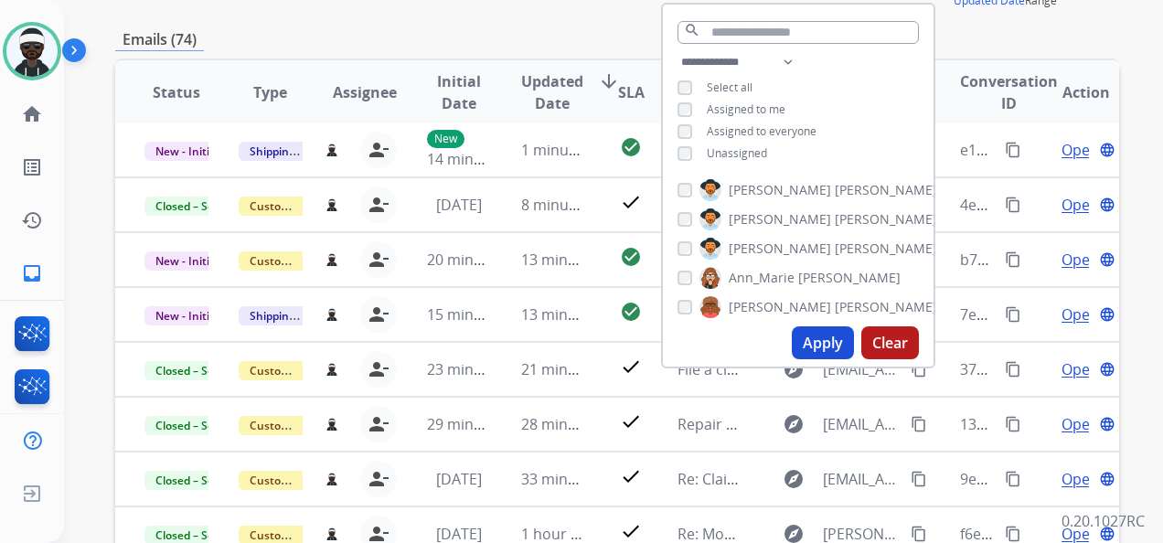
drag, startPoint x: 495, startPoint y: 27, endPoint x: 580, endPoint y: 95, distance: 108.7
click at [495, 29] on div "**********" at bounding box center [617, 316] width 1004 height 902
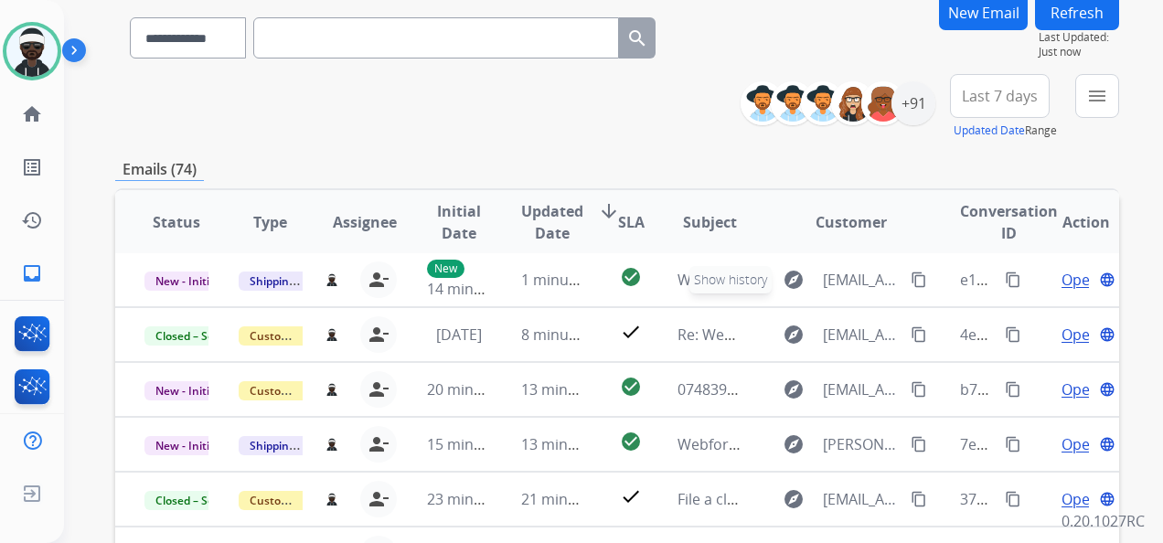
scroll to position [183, 0]
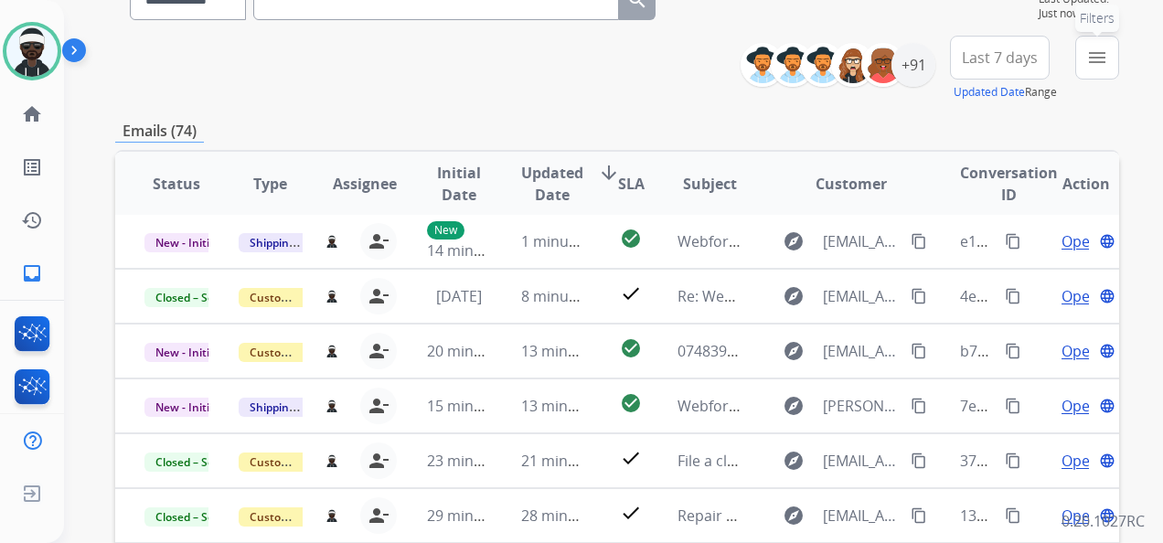
click at [1099, 63] on mat-icon "menu" at bounding box center [1098, 58] width 22 height 22
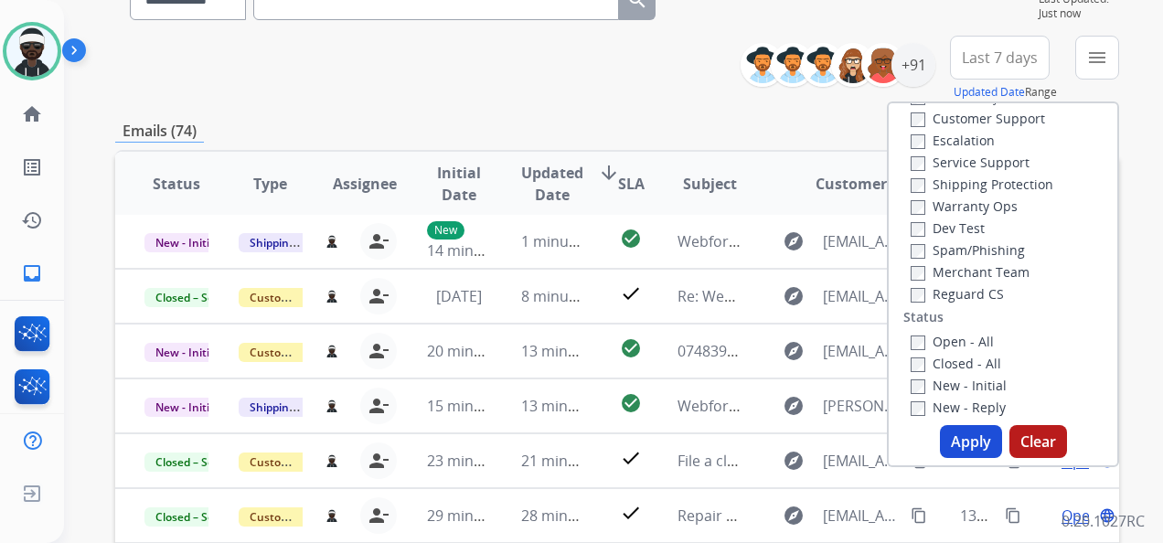
scroll to position [274, 0]
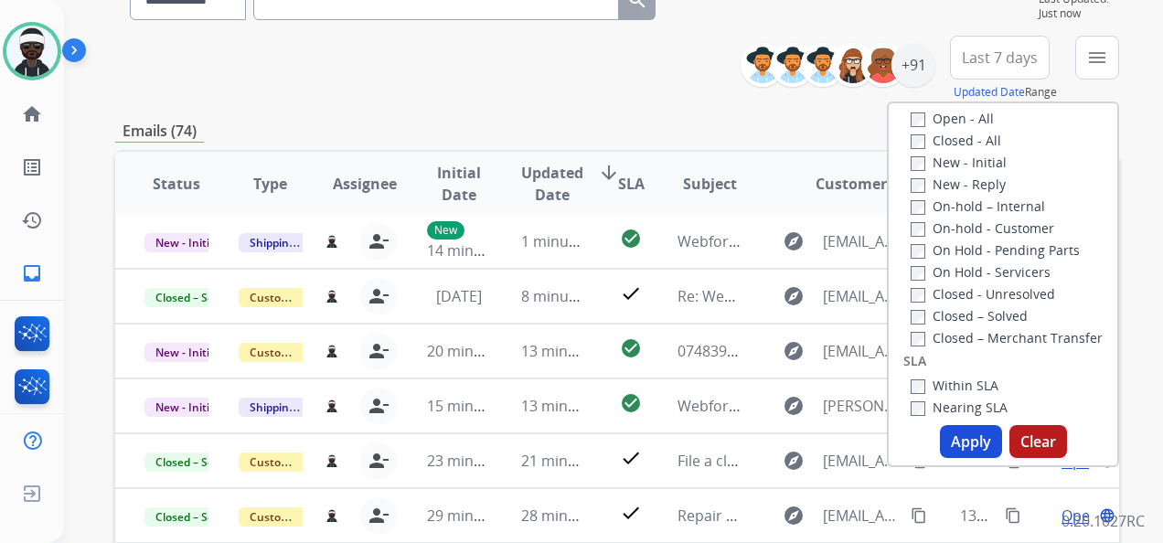
click at [944, 156] on label "New - Initial" at bounding box center [959, 162] width 96 height 17
drag, startPoint x: 946, startPoint y: 181, endPoint x: 955, endPoint y: 221, distance: 41.3
click at [946, 182] on label "New - Reply" at bounding box center [958, 184] width 95 height 17
click at [973, 432] on button "Apply" at bounding box center [971, 441] width 62 height 33
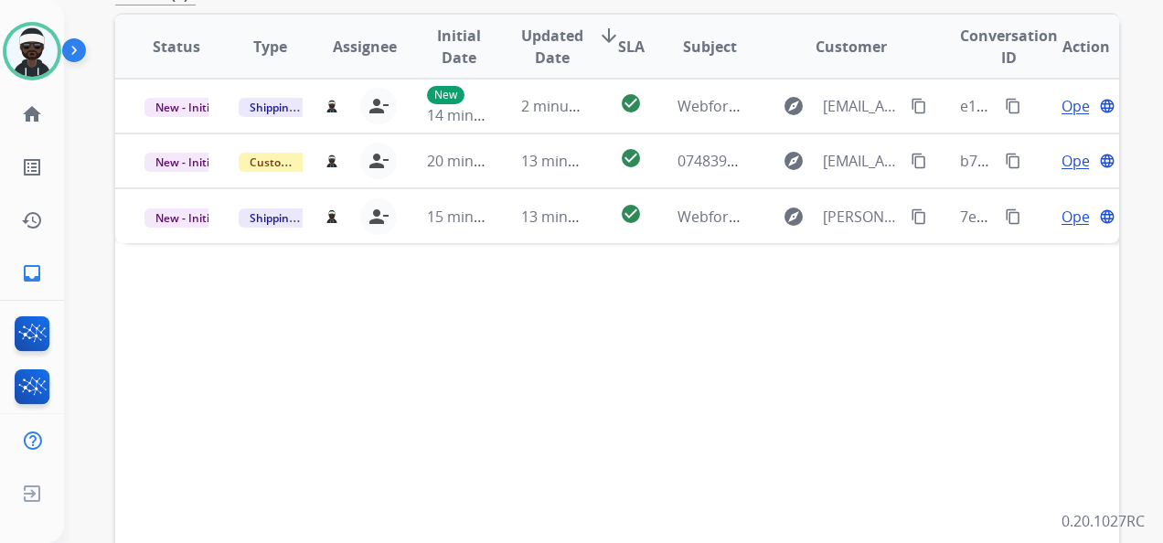
scroll to position [366, 0]
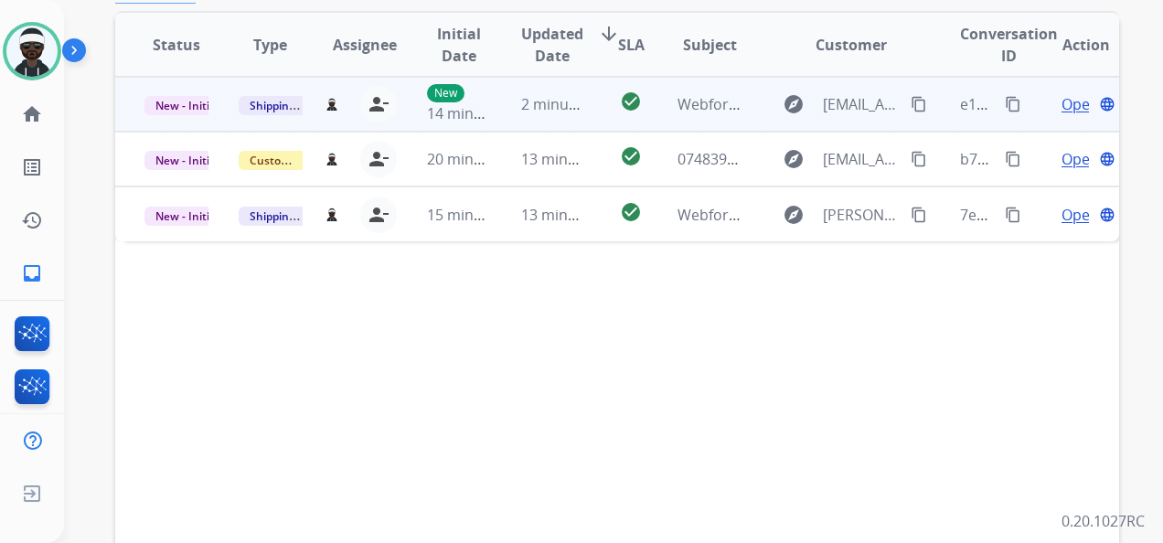
click at [1069, 105] on span "Open" at bounding box center [1080, 104] width 37 height 22
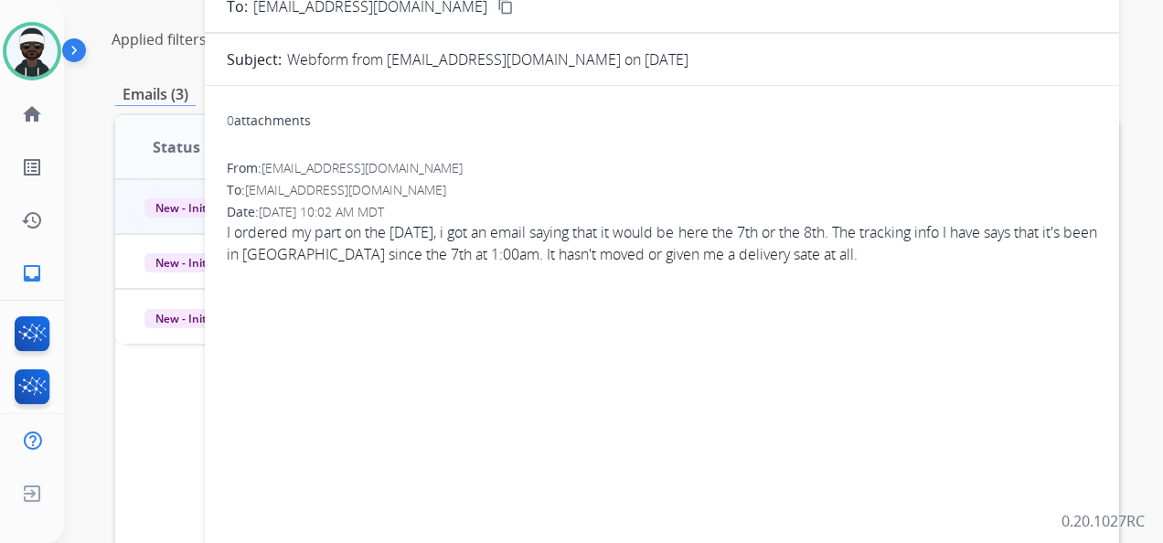
scroll to position [91, 0]
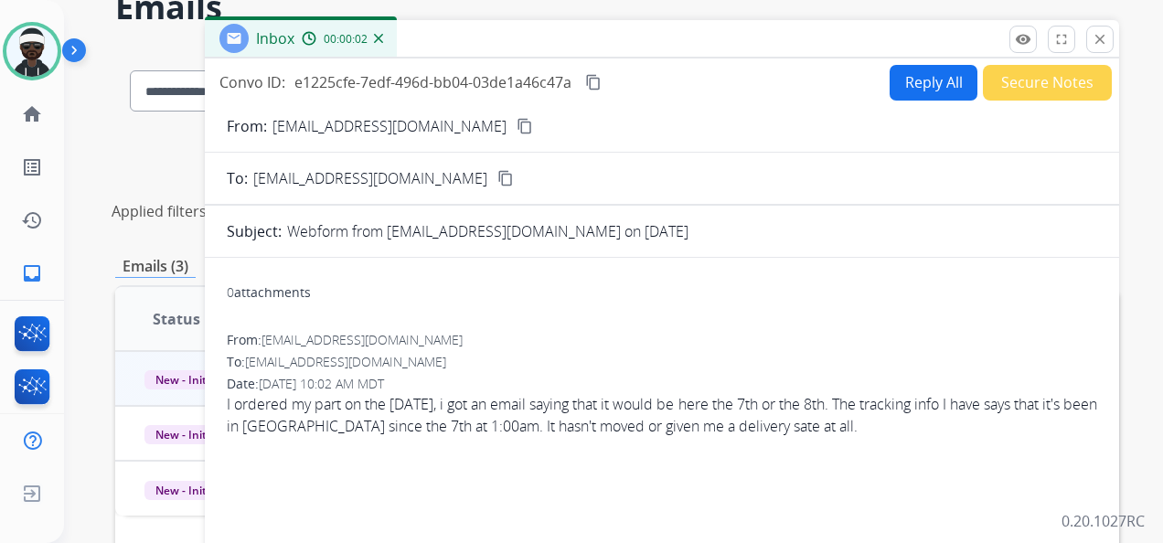
drag, startPoint x: 498, startPoint y: 129, endPoint x: 716, endPoint y: 145, distance: 218.3
click at [514, 129] on button "content_copy" at bounding box center [525, 126] width 22 height 22
click at [912, 83] on button "Reply All" at bounding box center [934, 83] width 88 height 36
select select "**********"
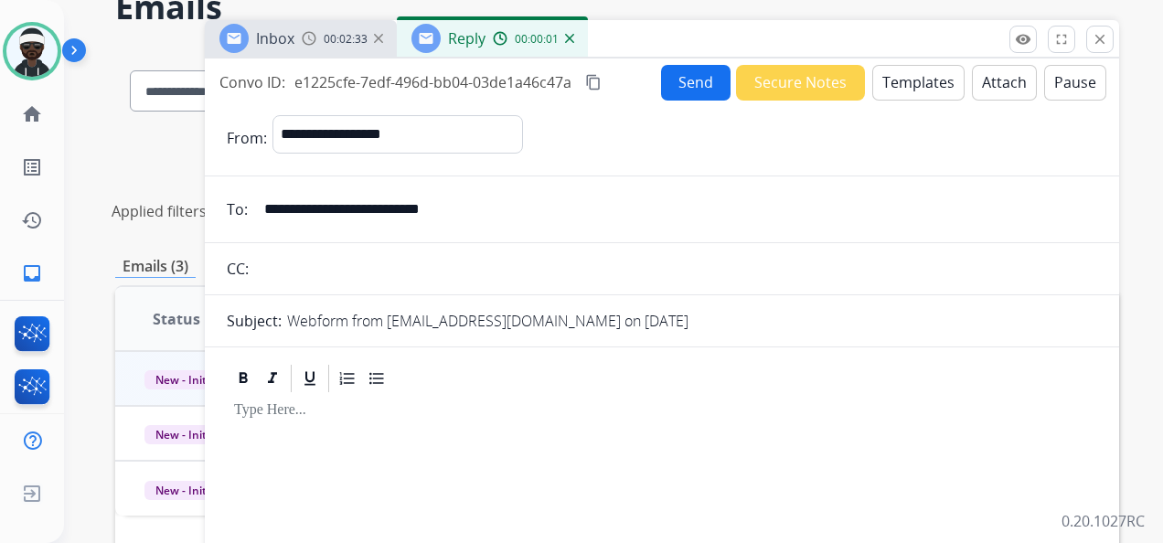
click at [316, 423] on div at bounding box center [662, 516] width 871 height 242
click at [890, 92] on button "Templates" at bounding box center [919, 83] width 92 height 36
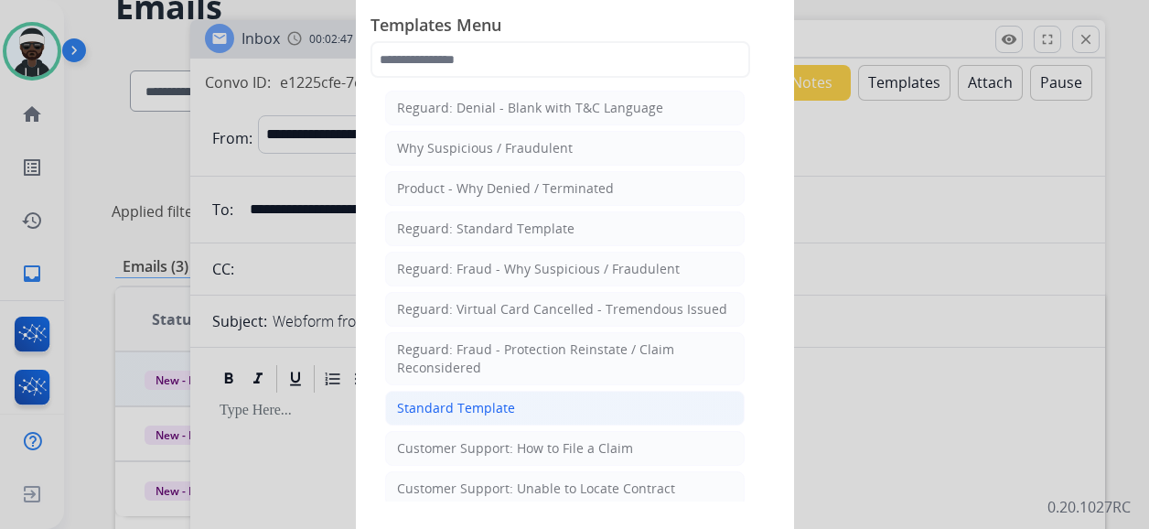
click at [477, 399] on div "Standard Template" at bounding box center [456, 408] width 118 height 18
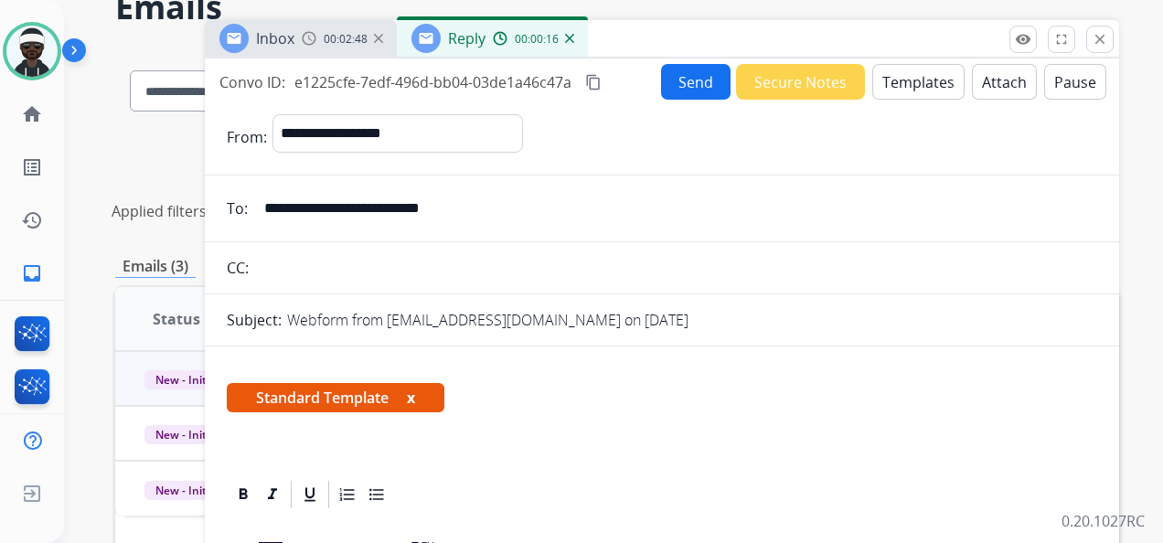
click at [417, 397] on span "Standard Template x" at bounding box center [336, 397] width 218 height 29
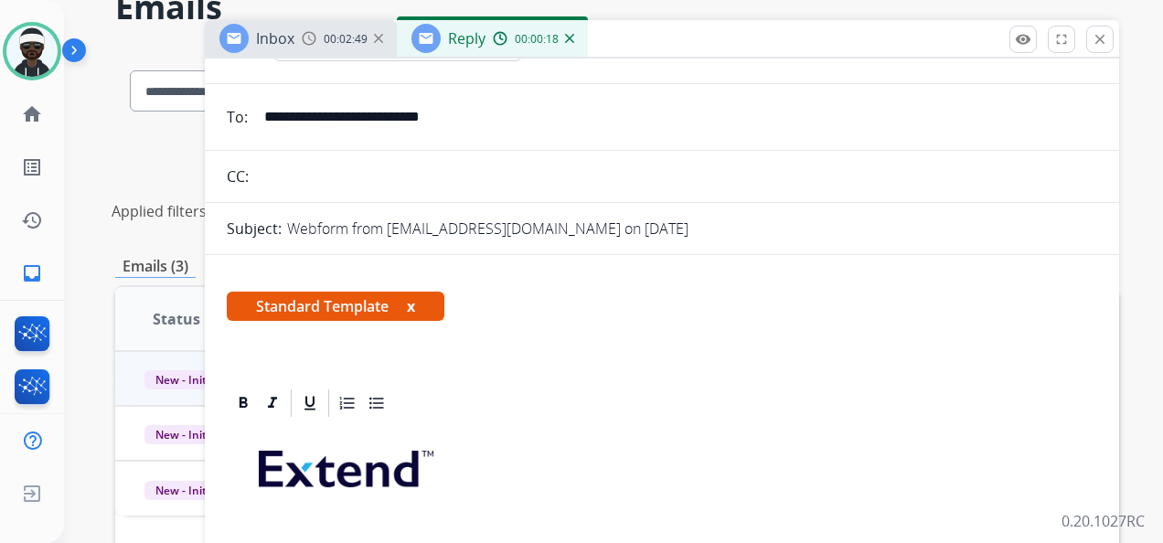
click at [417, 311] on span "Standard Template x" at bounding box center [336, 306] width 218 height 29
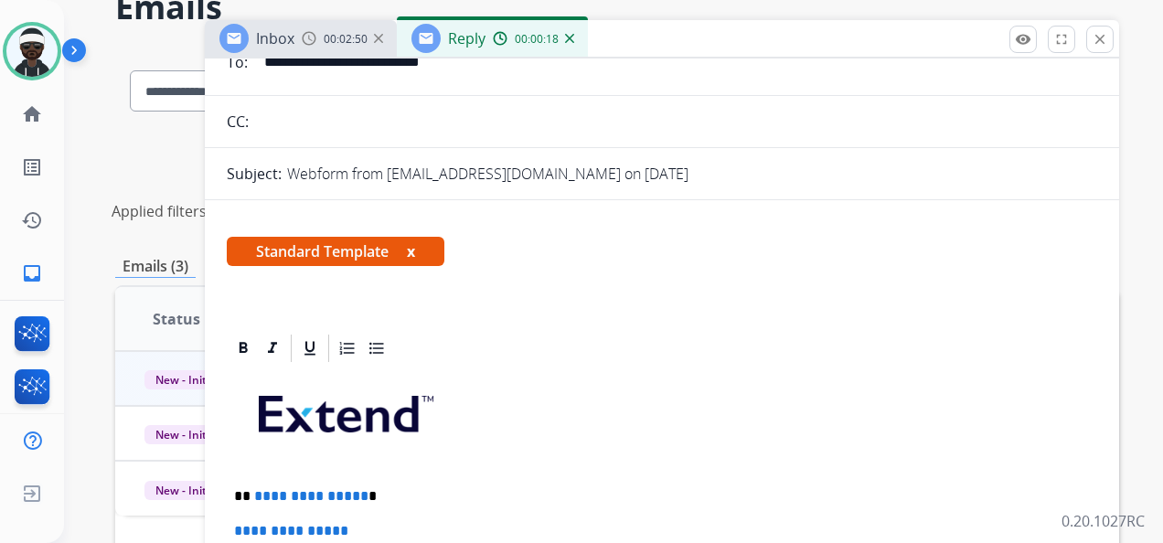
scroll to position [183, 0]
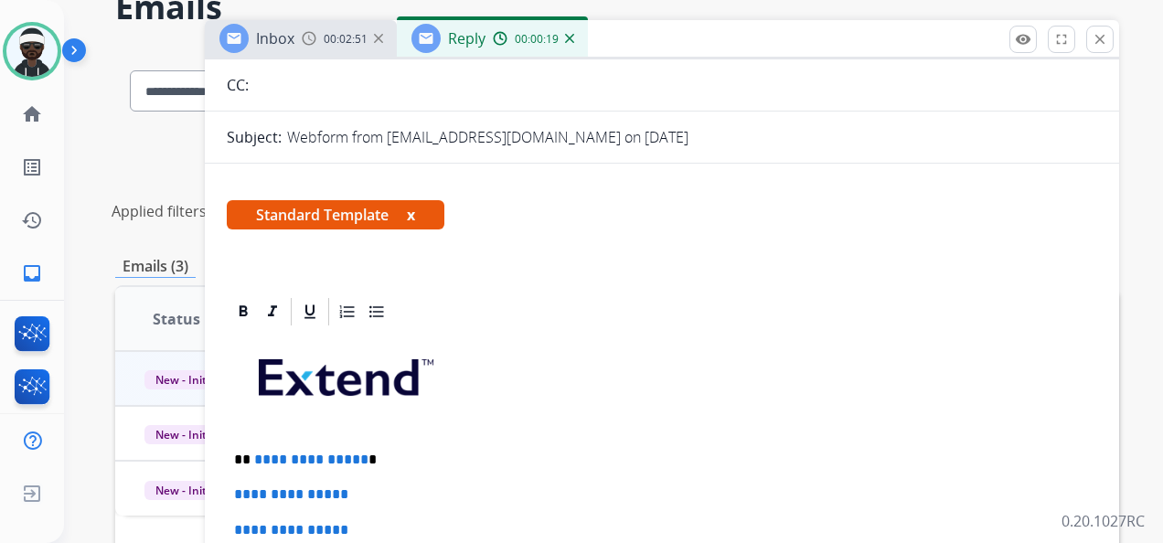
click at [415, 215] on button "x" at bounding box center [411, 215] width 8 height 22
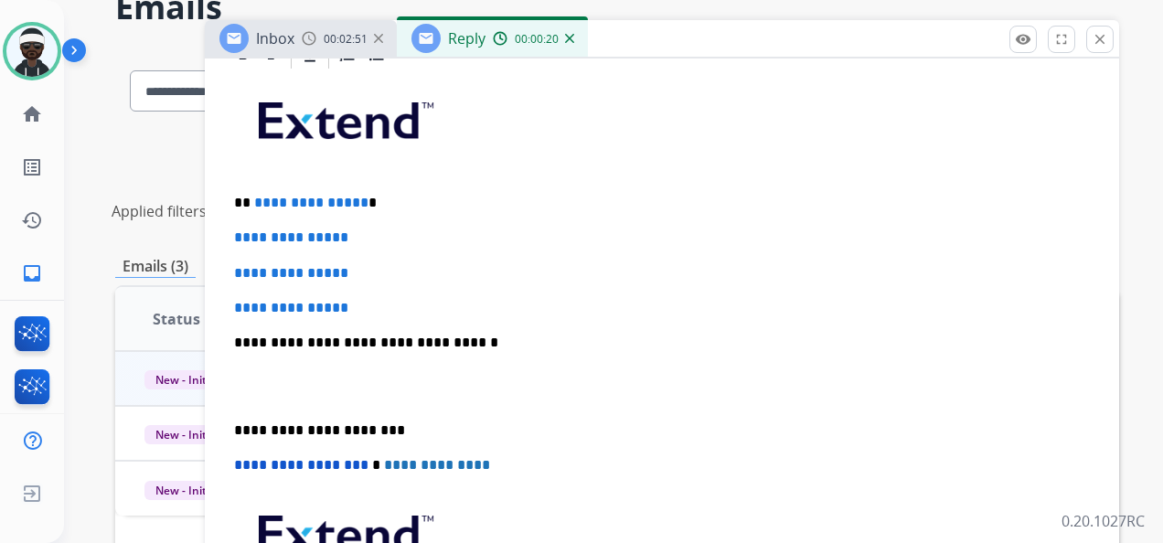
scroll to position [366, 0]
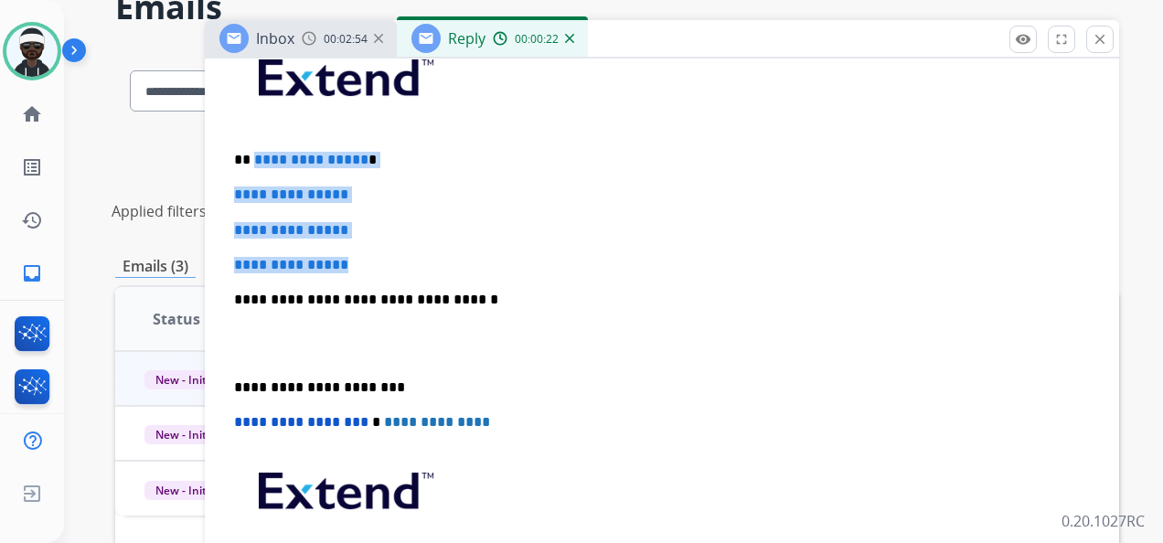
drag, startPoint x: 252, startPoint y: 154, endPoint x: 387, endPoint y: 252, distance: 167.6
click at [380, 252] on div "**********" at bounding box center [662, 342] width 871 height 629
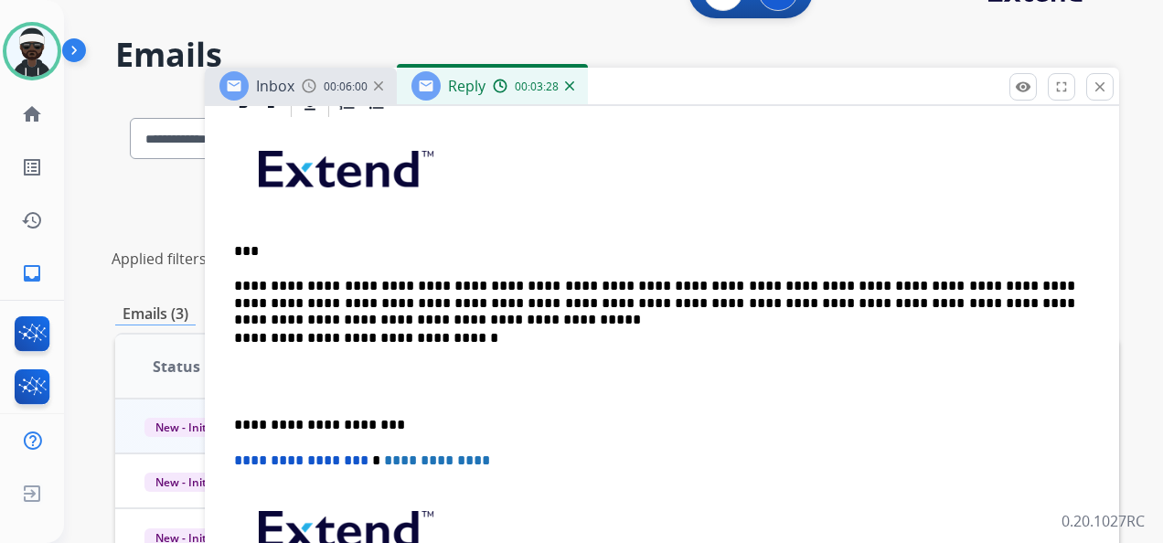
scroll to position [0, 0]
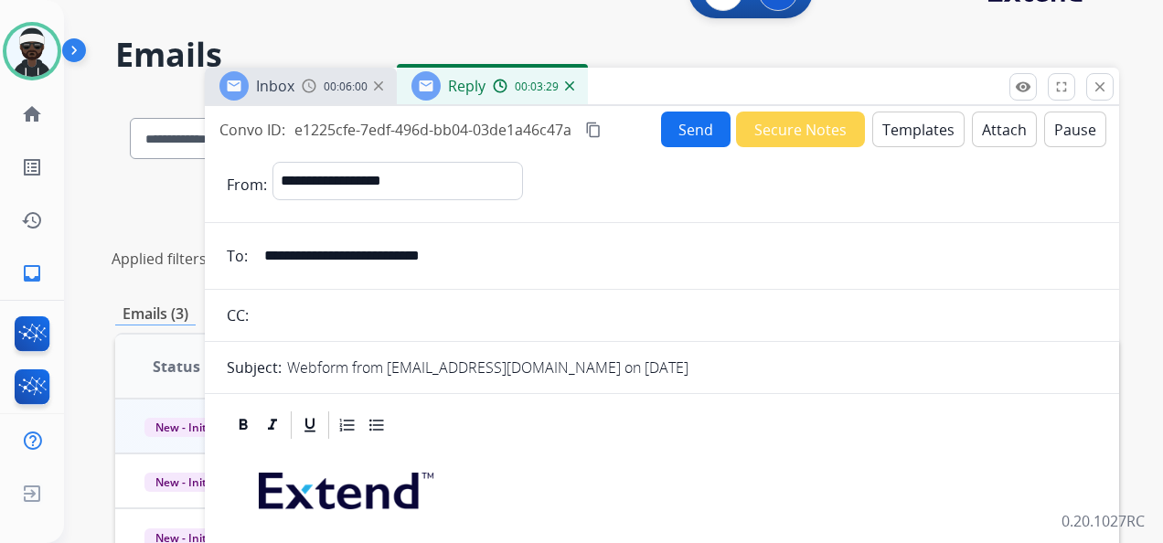
click at [686, 132] on button "Send" at bounding box center [696, 130] width 70 height 36
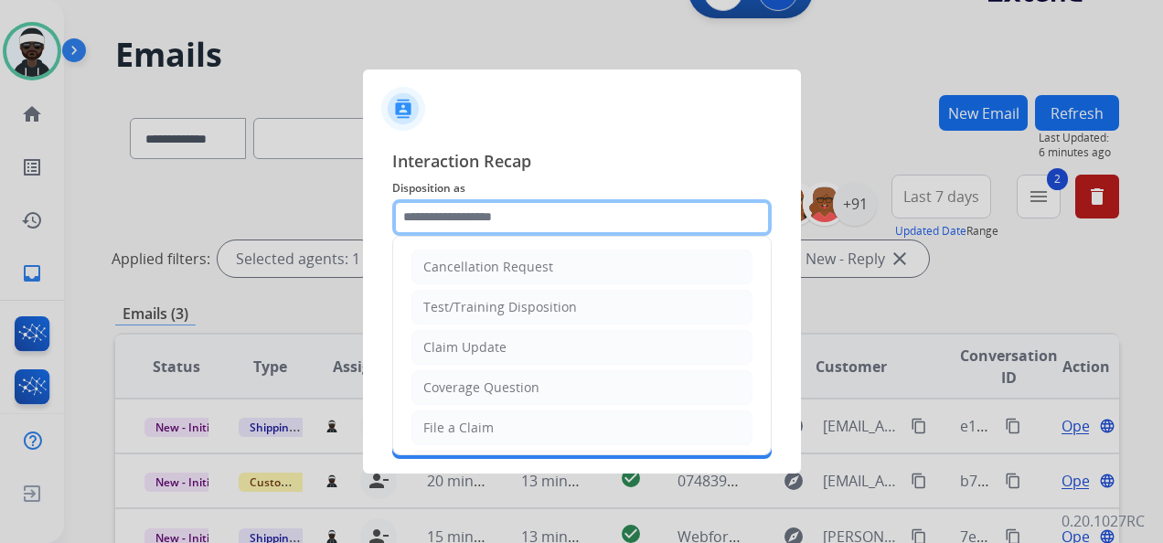
click at [501, 218] on input "text" at bounding box center [582, 217] width 380 height 37
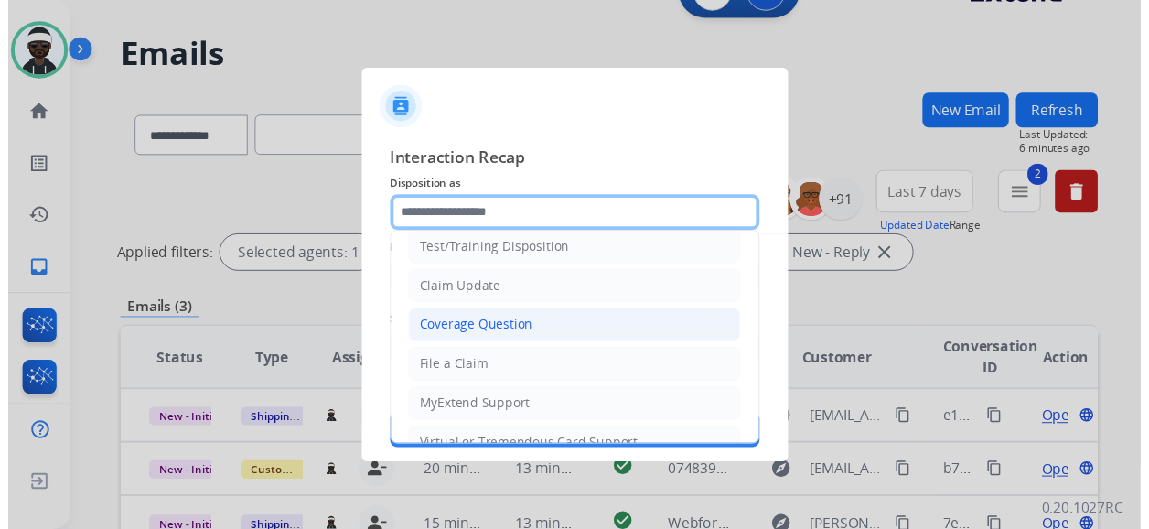
scroll to position [91, 0]
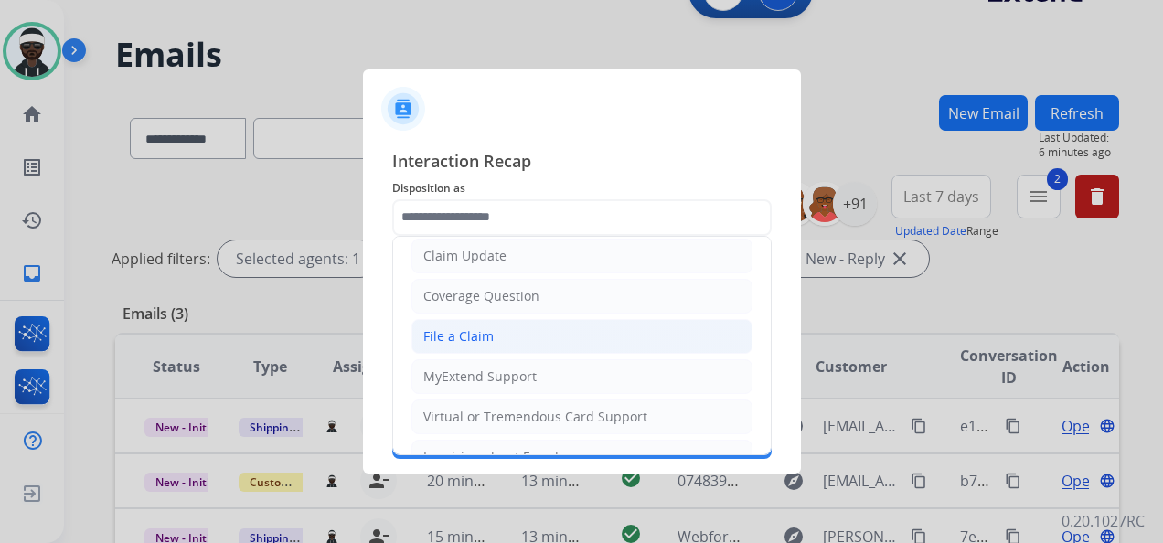
click at [457, 322] on li "File a Claim" at bounding box center [582, 336] width 341 height 35
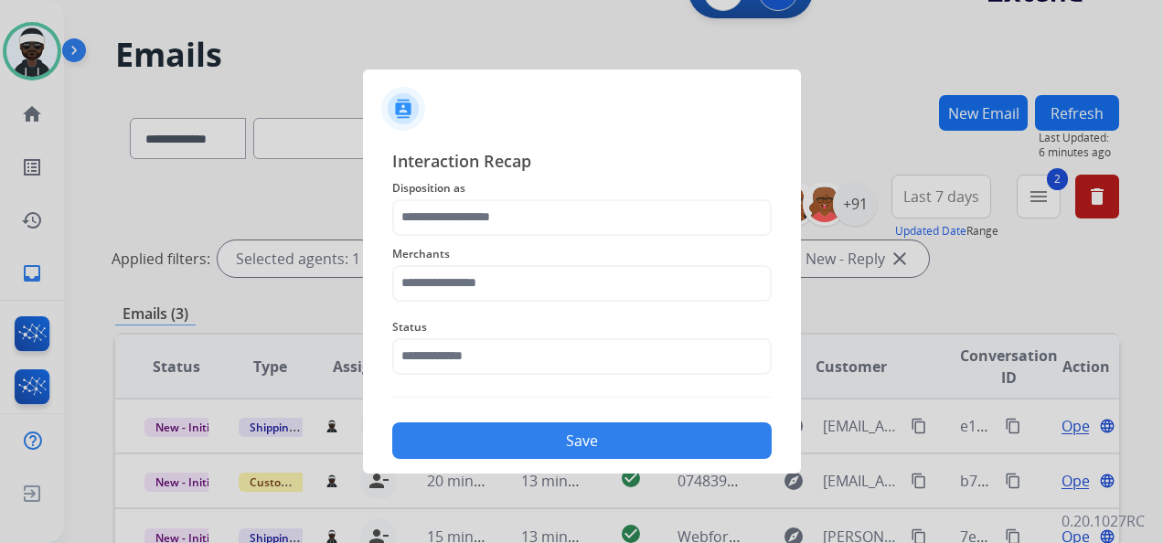
type input "**********"
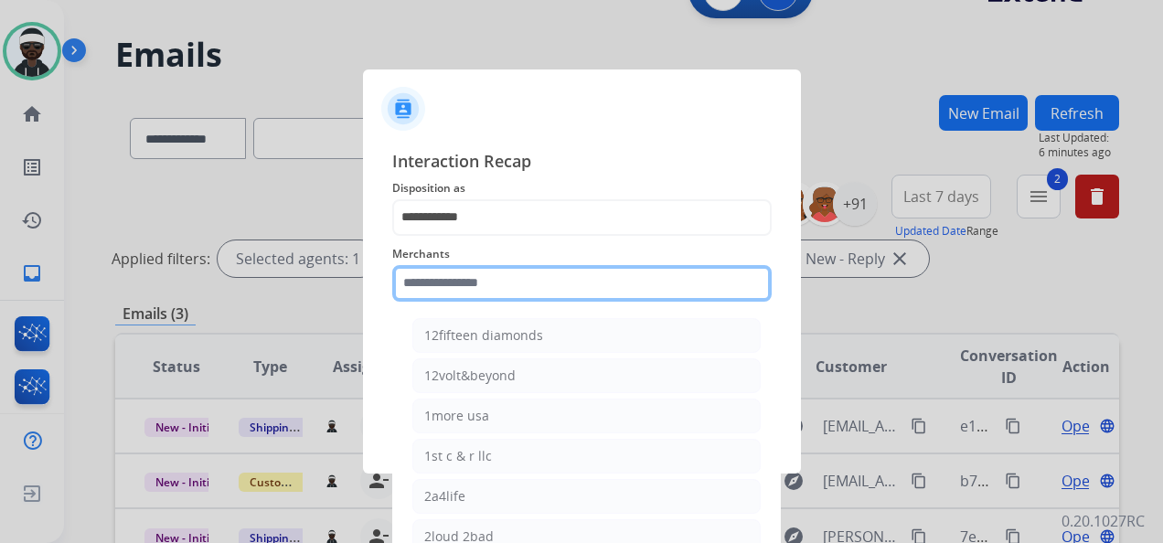
click at [500, 285] on input "text" at bounding box center [582, 283] width 380 height 37
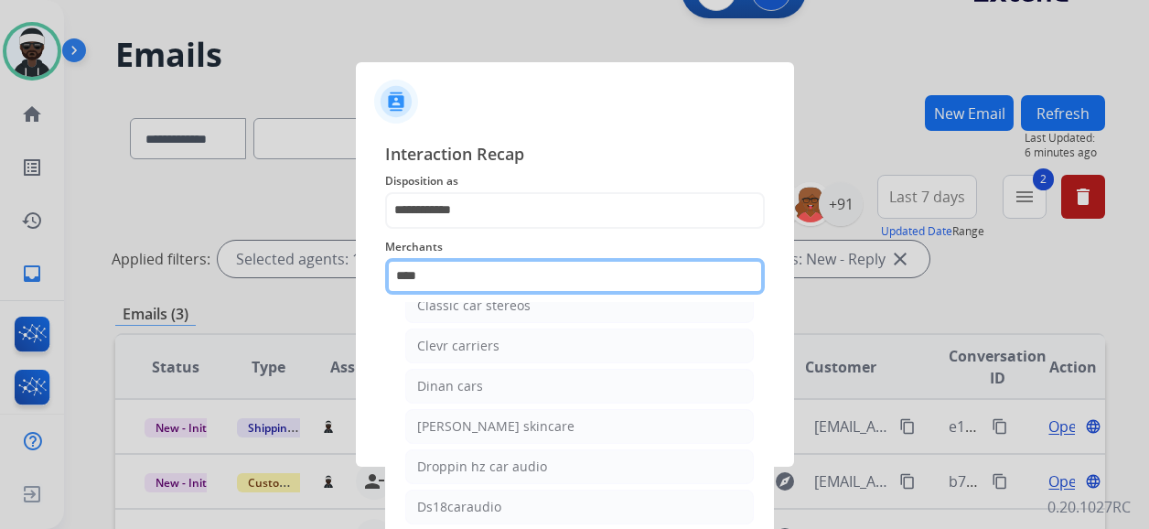
scroll to position [0, 0]
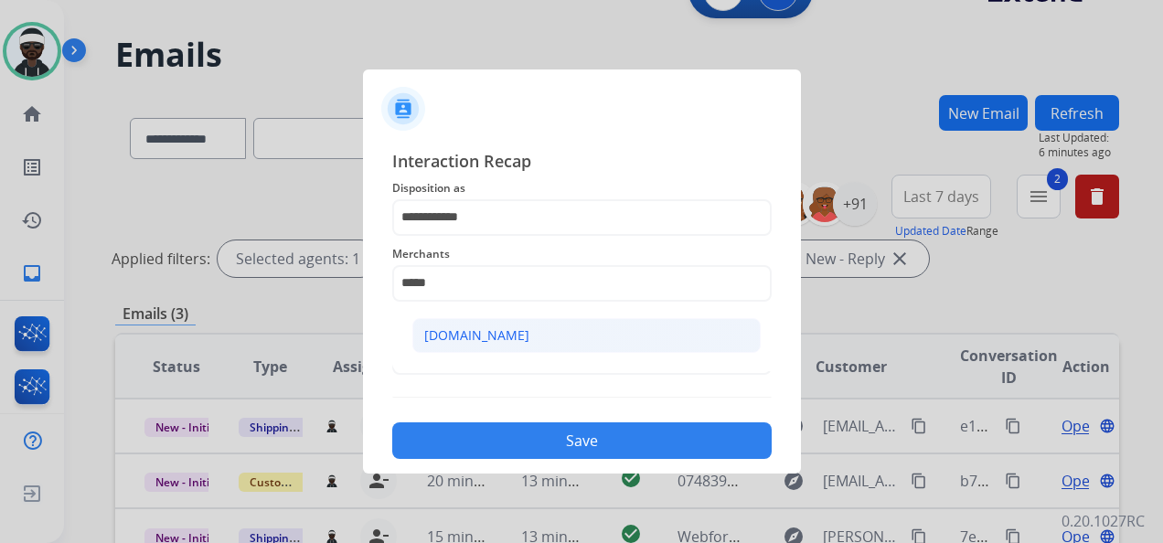
click at [472, 320] on li "[DOMAIN_NAME]" at bounding box center [586, 335] width 348 height 35
type input "**********"
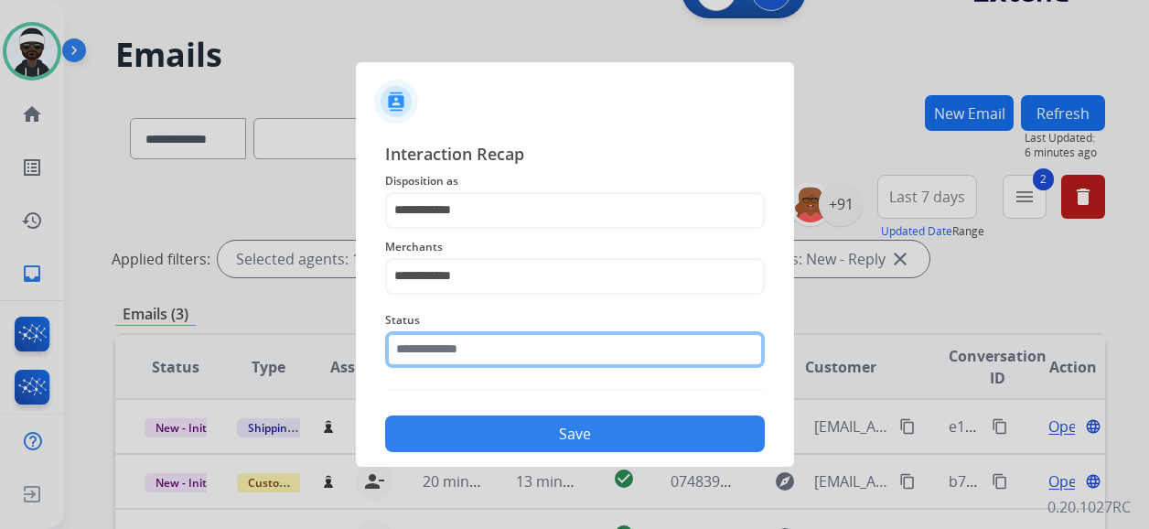
click at [445, 342] on input "text" at bounding box center [575, 349] width 380 height 37
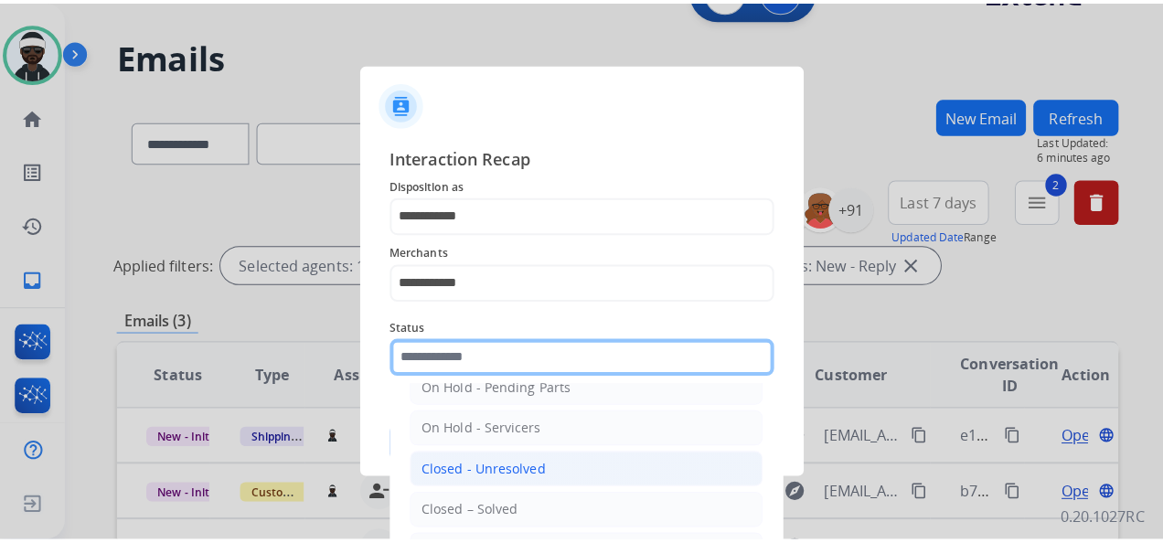
scroll to position [104, 0]
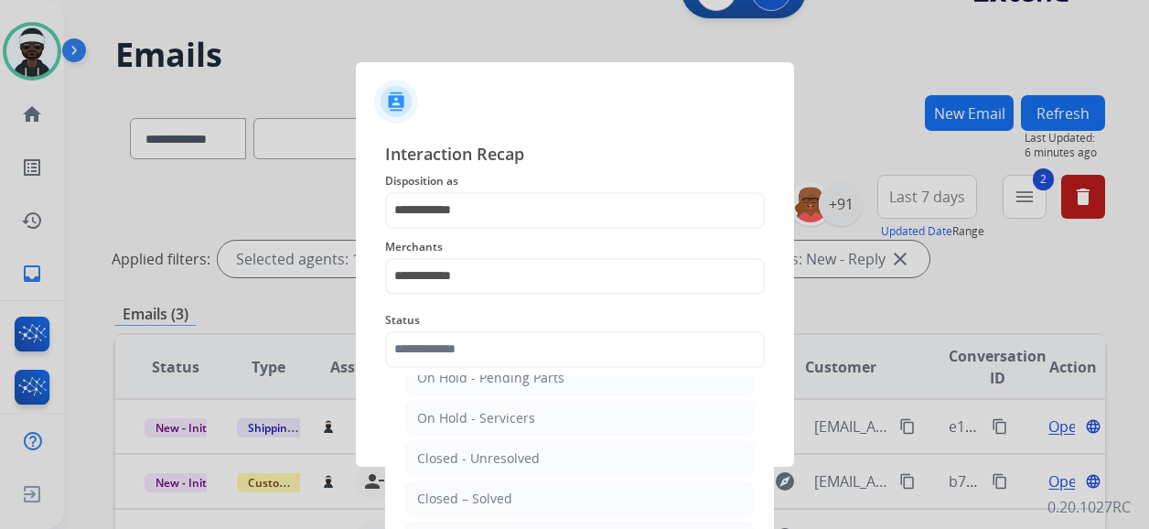
drag, startPoint x: 491, startPoint y: 497, endPoint x: 495, endPoint y: 457, distance: 39.5
click at [492, 497] on div "Closed – Solved" at bounding box center [464, 498] width 95 height 18
type input "**********"
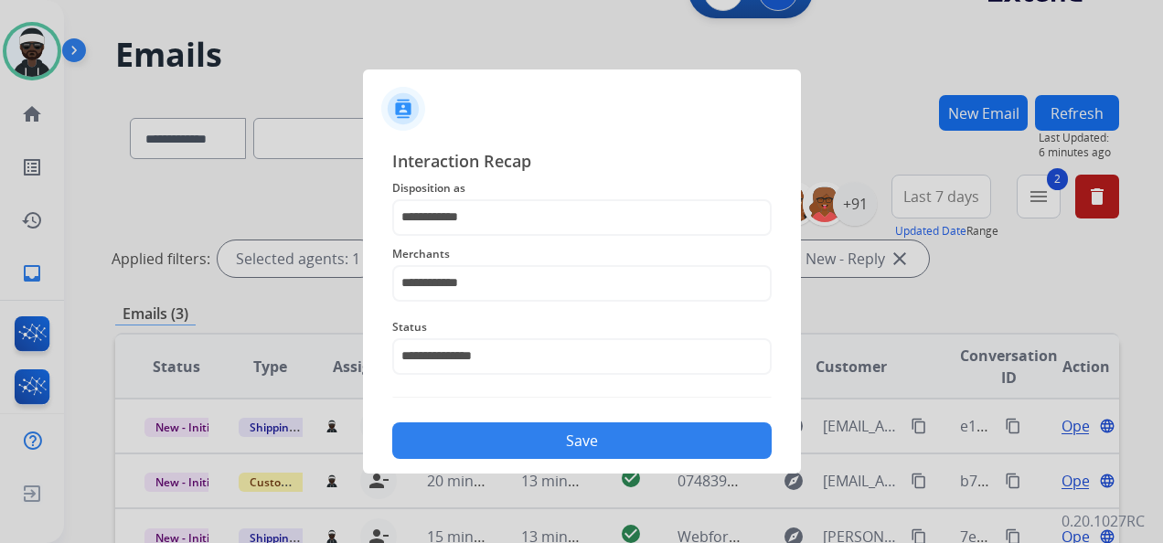
click at [493, 441] on button "Save" at bounding box center [582, 441] width 380 height 37
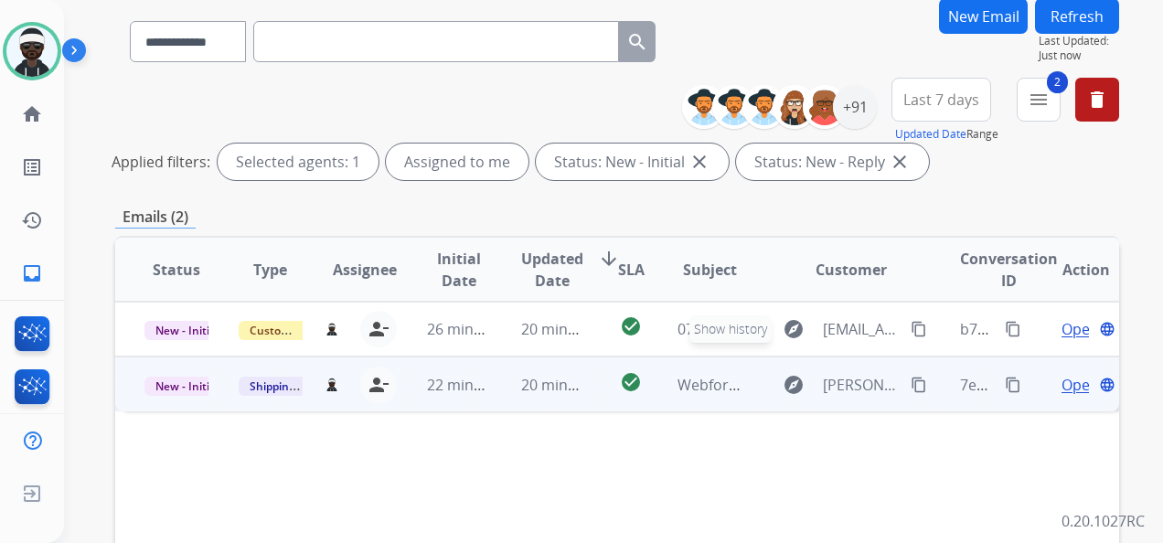
scroll to position [183, 0]
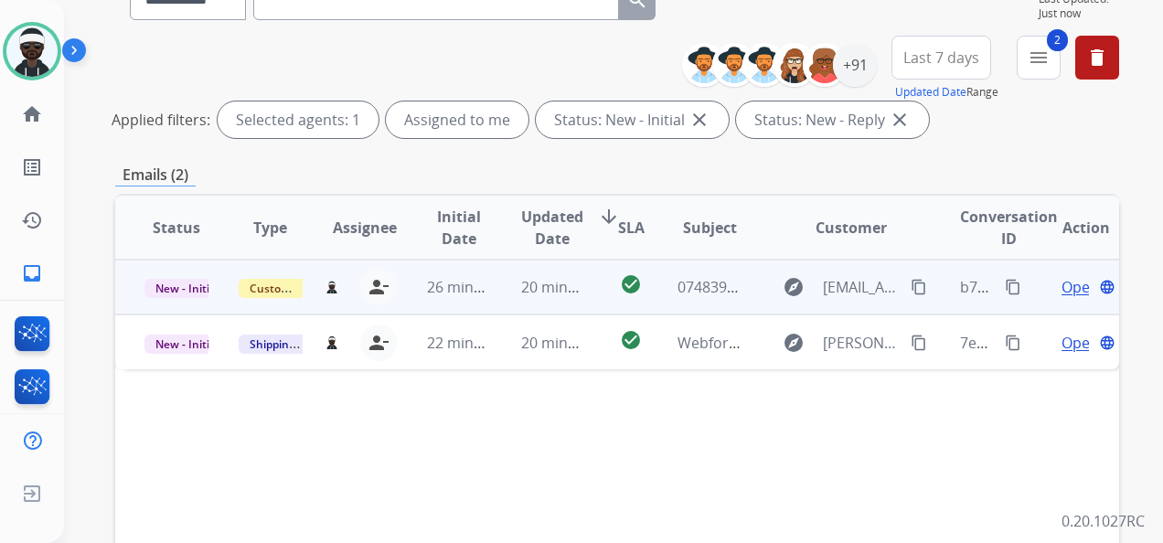
click at [1065, 293] on span "Open" at bounding box center [1080, 287] width 37 height 22
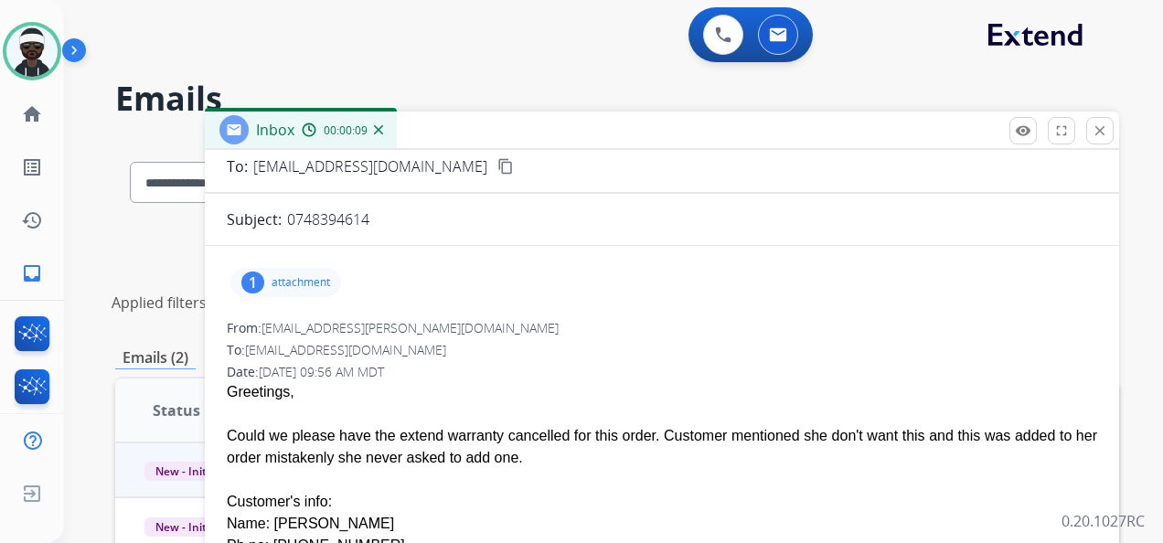
scroll to position [91, 0]
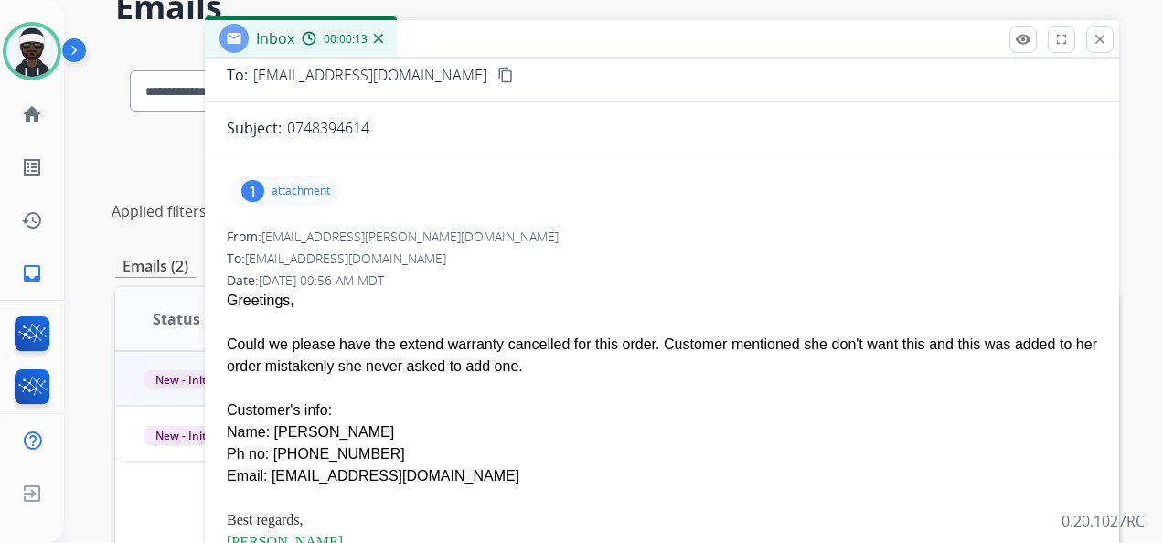
click at [329, 187] on p "attachment" at bounding box center [301, 191] width 59 height 15
click at [542, 228] on div "From: [EMAIL_ADDRESS][PERSON_NAME][DOMAIN_NAME]" at bounding box center [662, 237] width 871 height 18
click at [284, 190] on p "attachment" at bounding box center [301, 191] width 59 height 15
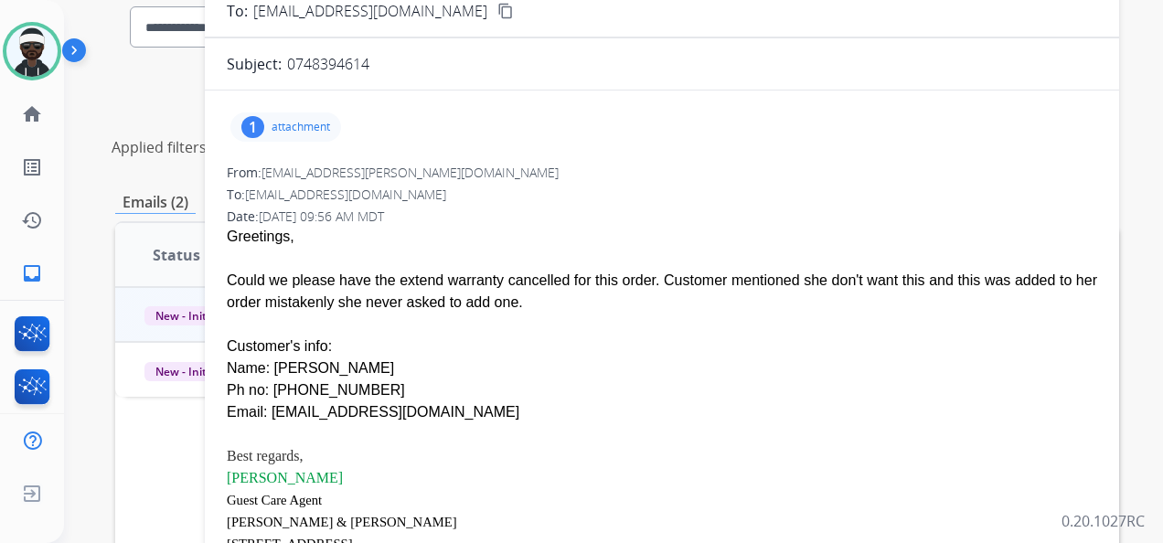
scroll to position [183, 0]
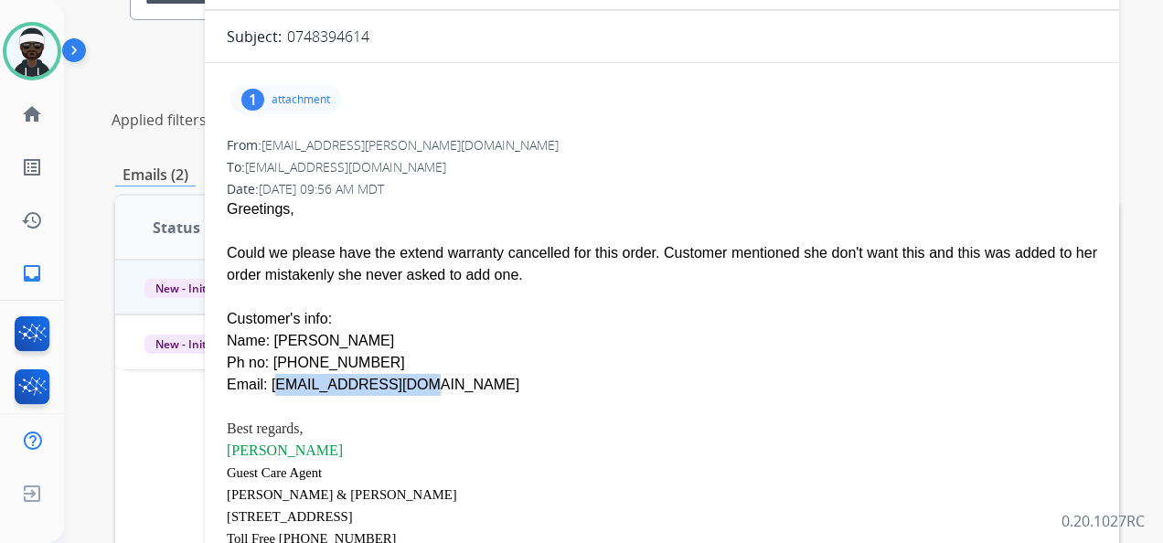
drag, startPoint x: 410, startPoint y: 388, endPoint x: 265, endPoint y: 393, distance: 144.6
click at [265, 393] on div "Email: [EMAIL_ADDRESS][DOMAIN_NAME]" at bounding box center [662, 385] width 871 height 22
copy div "[EMAIL_ADDRESS][DOMAIN_NAME]"
click at [269, 392] on div "Email: [EMAIL_ADDRESS][DOMAIN_NAME]" at bounding box center [662, 385] width 871 height 22
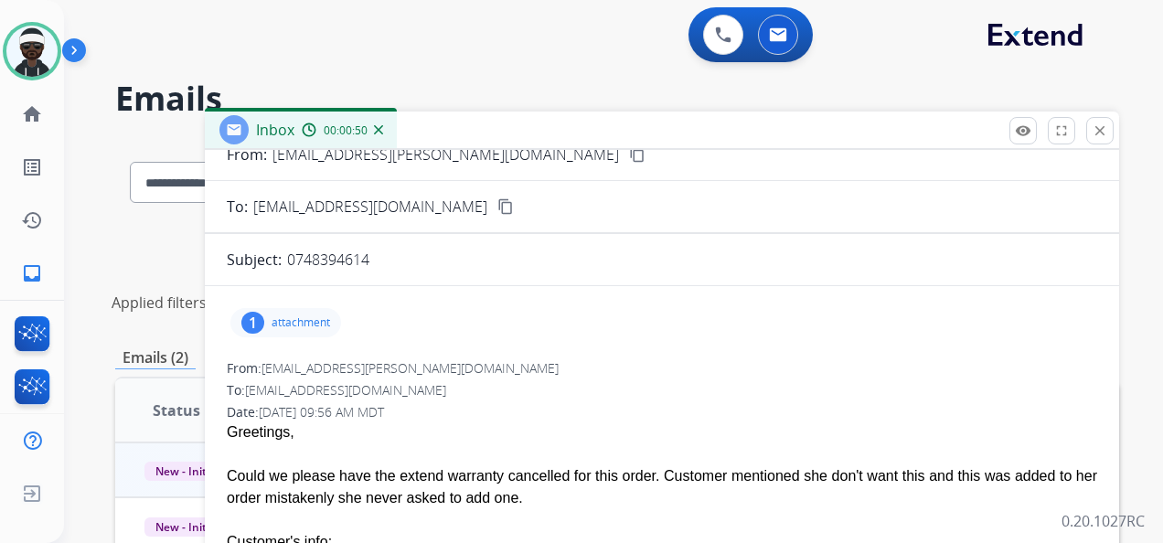
scroll to position [91, 0]
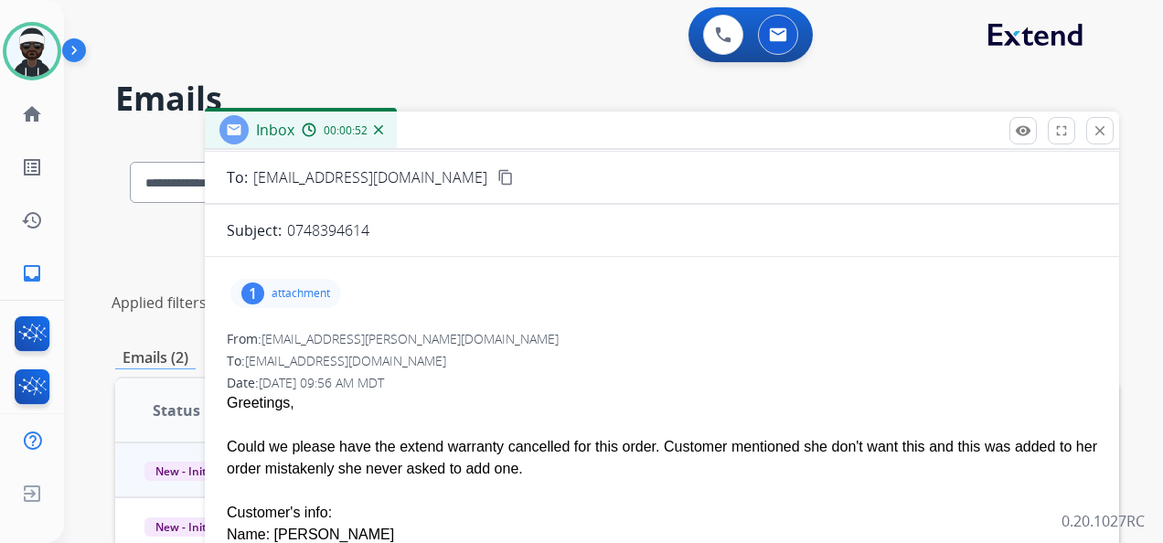
drag, startPoint x: 376, startPoint y: 227, endPoint x: 289, endPoint y: 235, distance: 87.3
click at [289, 235] on div "0748394614" at bounding box center [692, 231] width 810 height 22
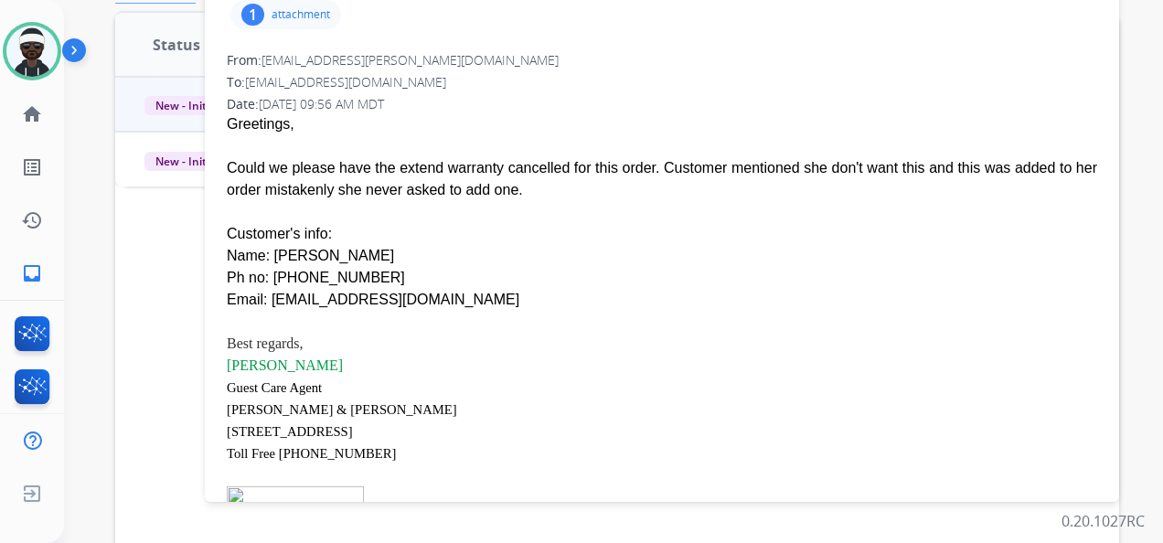
scroll to position [0, 0]
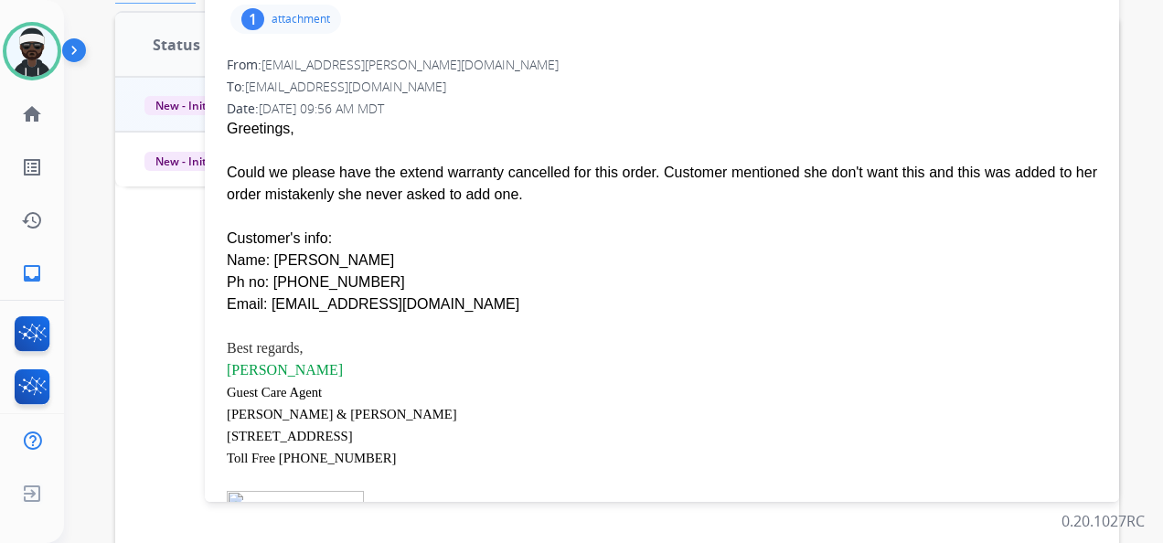
drag, startPoint x: 492, startPoint y: 201, endPoint x: 223, endPoint y: 172, distance: 270.5
click at [223, 172] on div "1 attachment From: [EMAIL_ADDRESS][PERSON_NAME][DOMAIN_NAME] To: [EMAIL_ADDRESS…" at bounding box center [662, 294] width 915 height 595
copy div "Could we please have the extend warranty cancelled for this order. Customer men…"
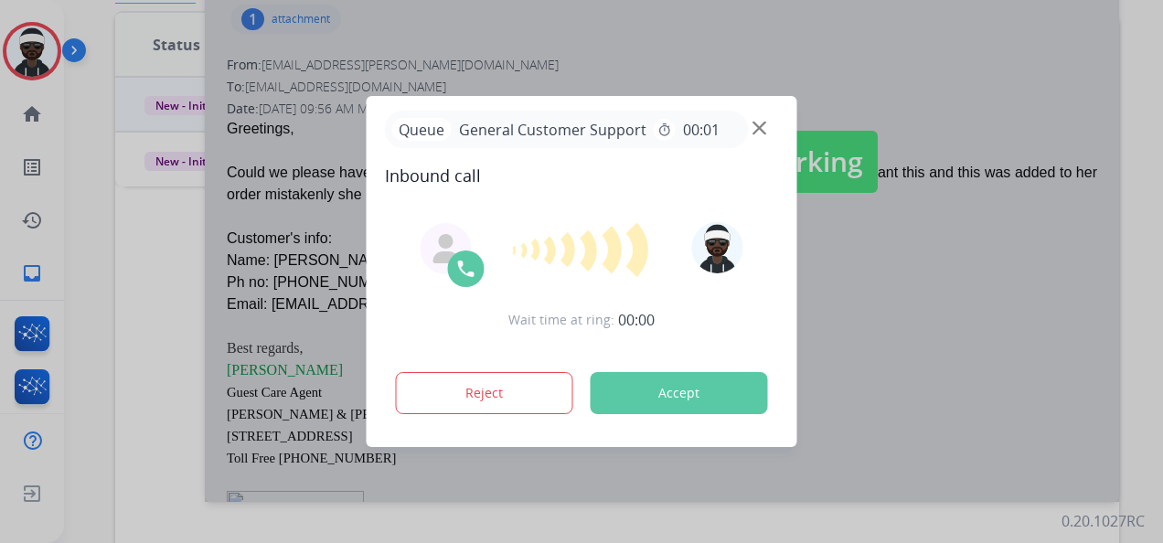
click at [671, 378] on button "Accept" at bounding box center [679, 393] width 177 height 42
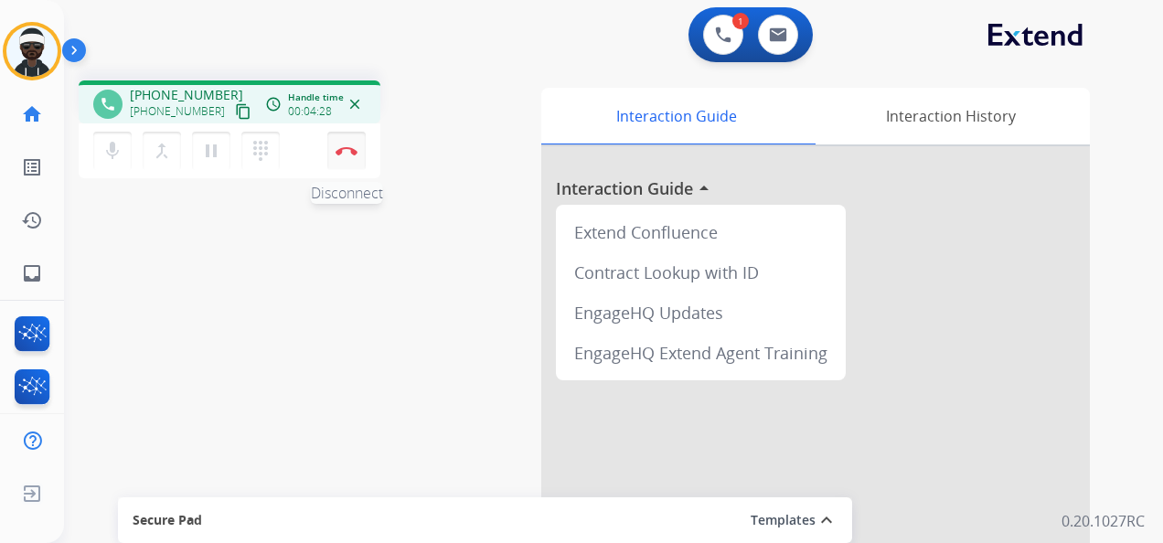
click at [352, 151] on img at bounding box center [347, 150] width 22 height 9
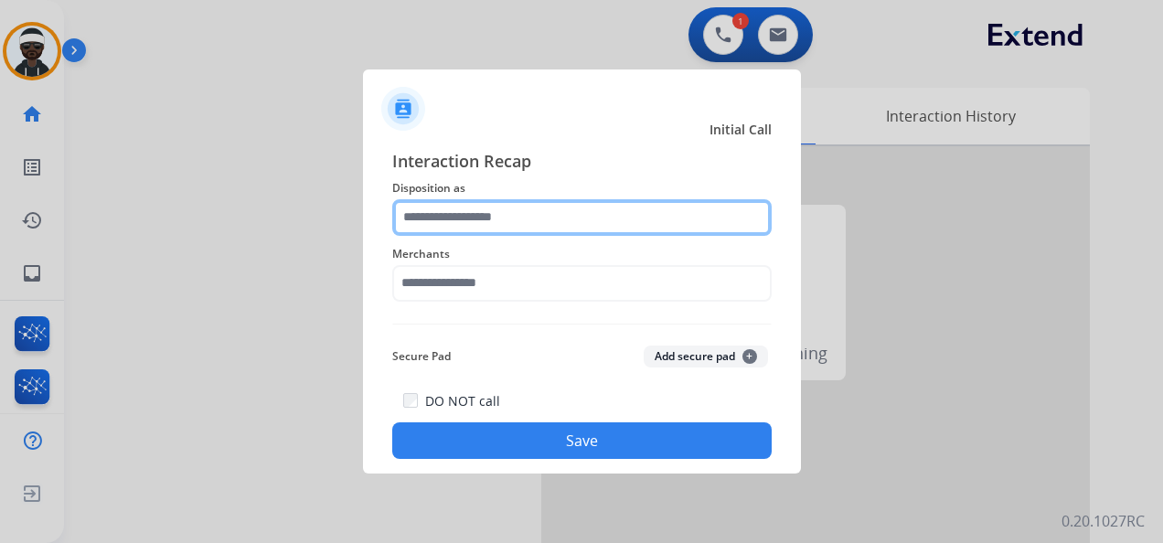
click at [609, 218] on input "text" at bounding box center [582, 217] width 380 height 37
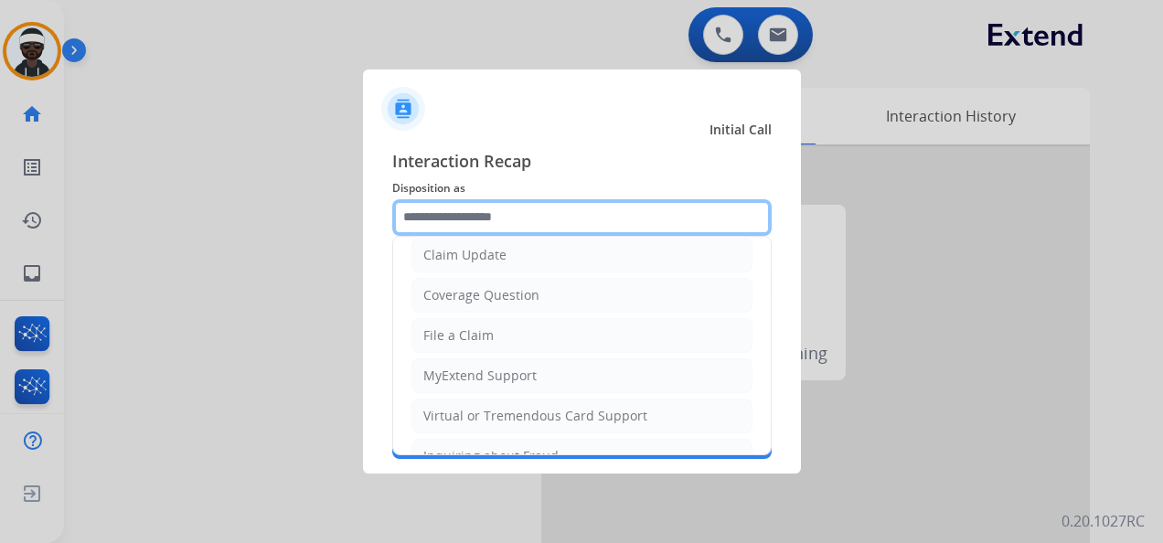
scroll to position [183, 0]
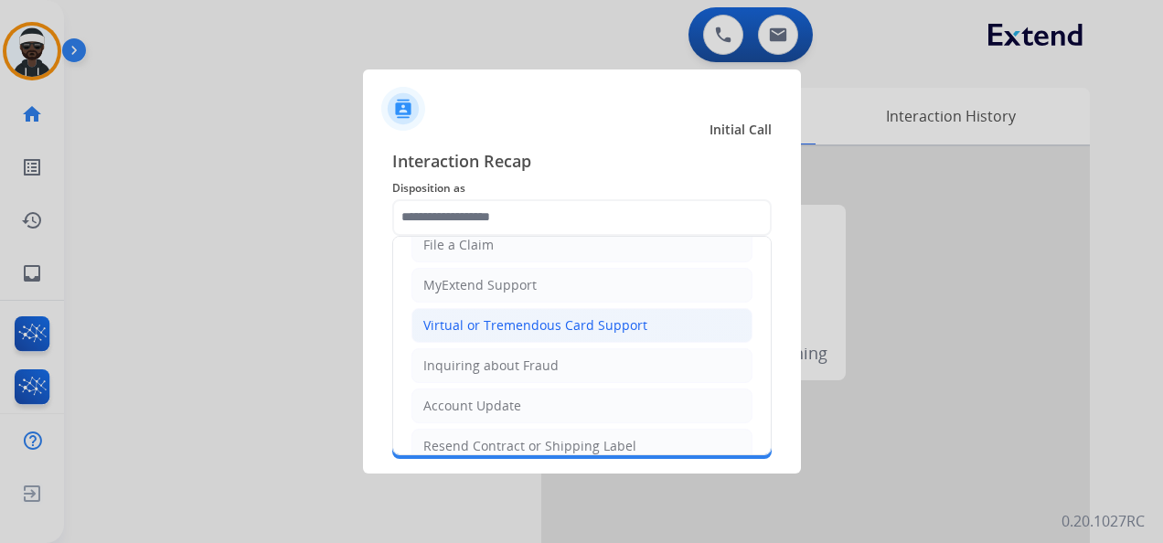
click at [558, 327] on div "Virtual or Tremendous Card Support" at bounding box center [535, 325] width 224 height 18
type input "**********"
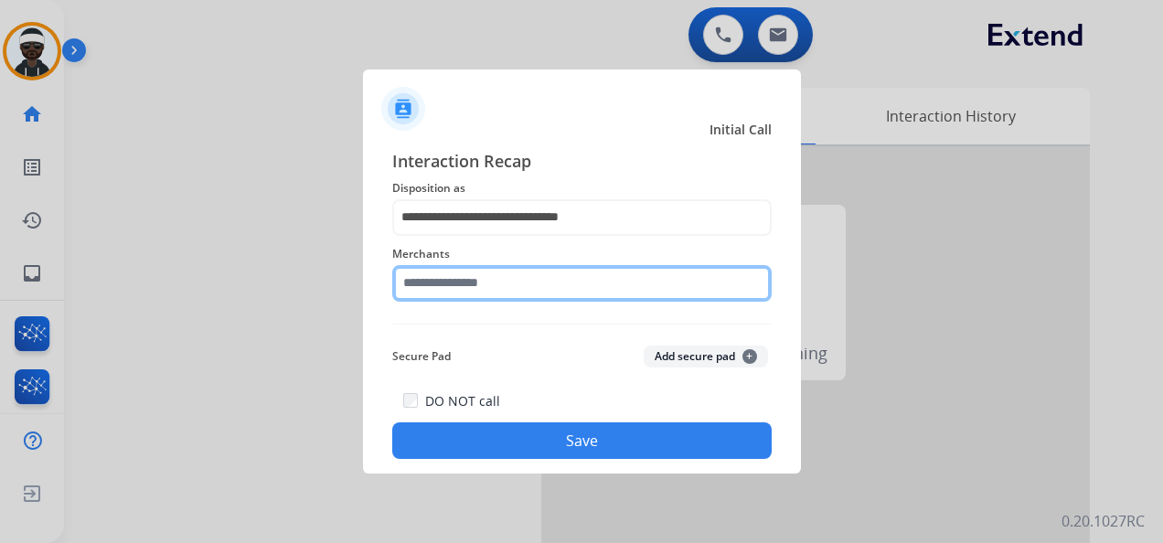
click at [487, 276] on input "text" at bounding box center [582, 283] width 380 height 37
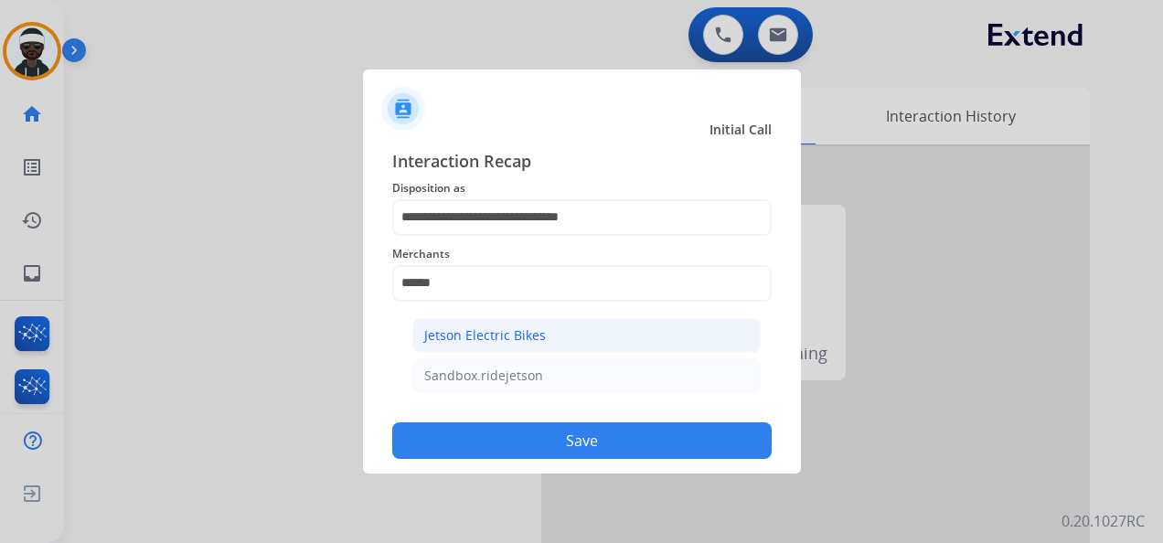
click at [466, 333] on div "Jetson Electric Bikes" at bounding box center [485, 336] width 122 height 18
type input "**********"
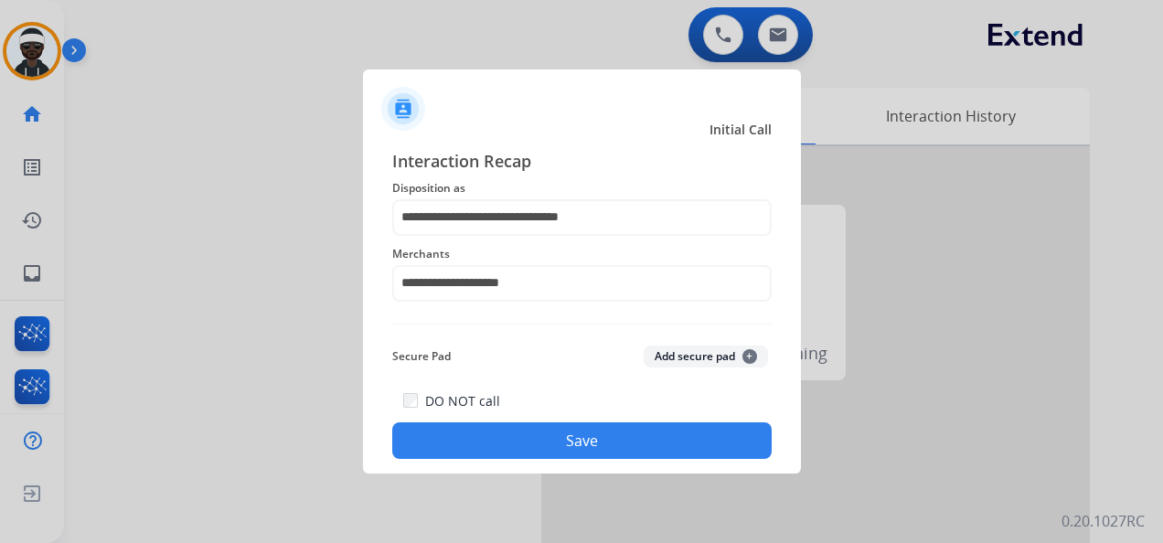
click at [583, 439] on button "Save" at bounding box center [582, 441] width 380 height 37
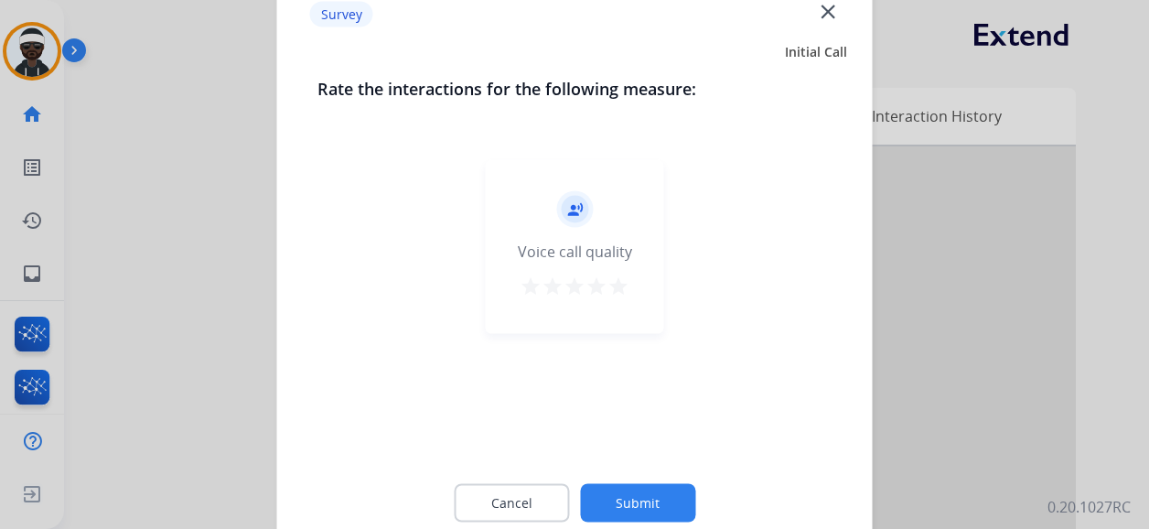
click at [620, 500] on button "Submit" at bounding box center [637, 503] width 115 height 38
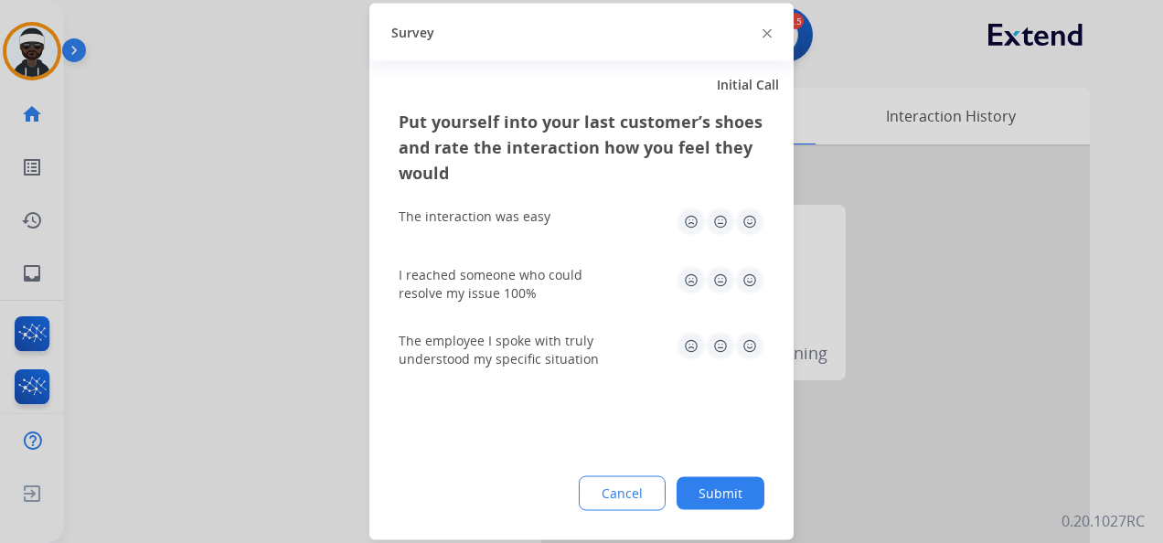
click at [725, 490] on button "Submit" at bounding box center [721, 493] width 88 height 33
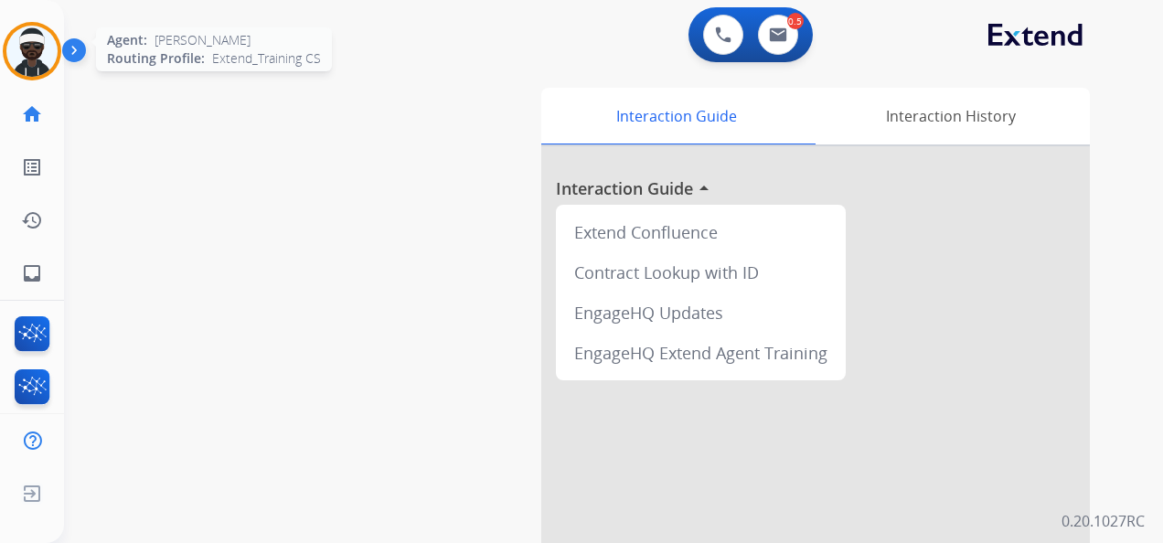
click at [29, 55] on img at bounding box center [31, 51] width 51 height 51
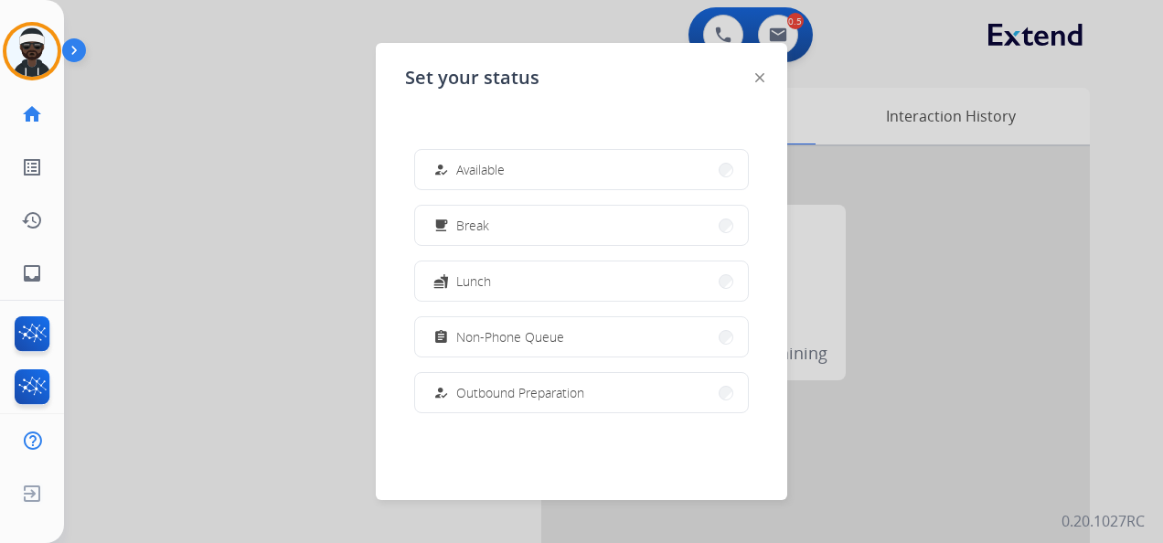
click at [463, 180] on button "how_to_reg Available" at bounding box center [581, 169] width 333 height 39
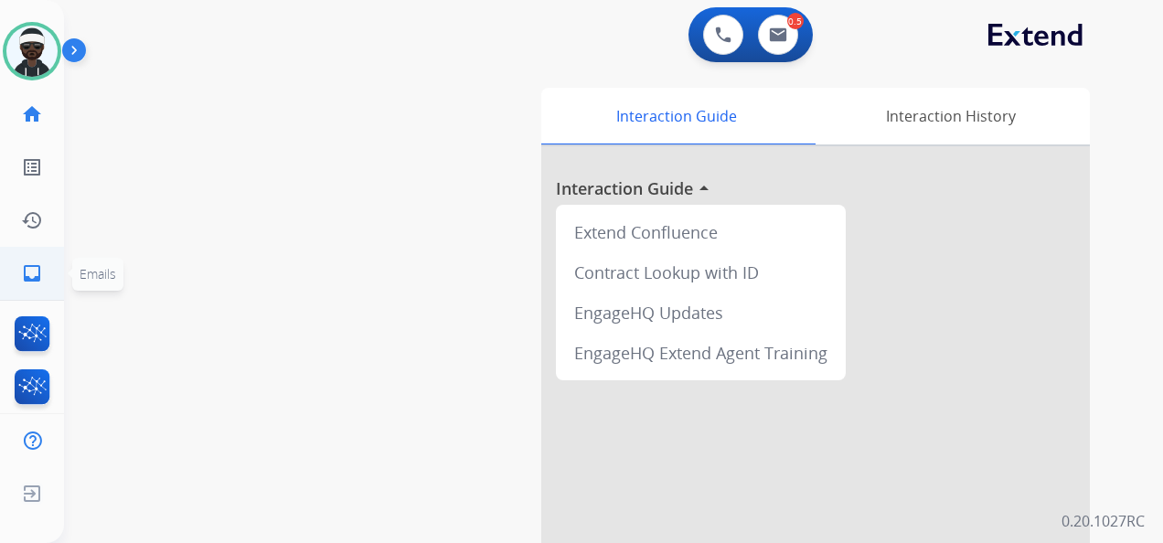
click at [27, 266] on mat-icon "inbox" at bounding box center [32, 273] width 22 height 22
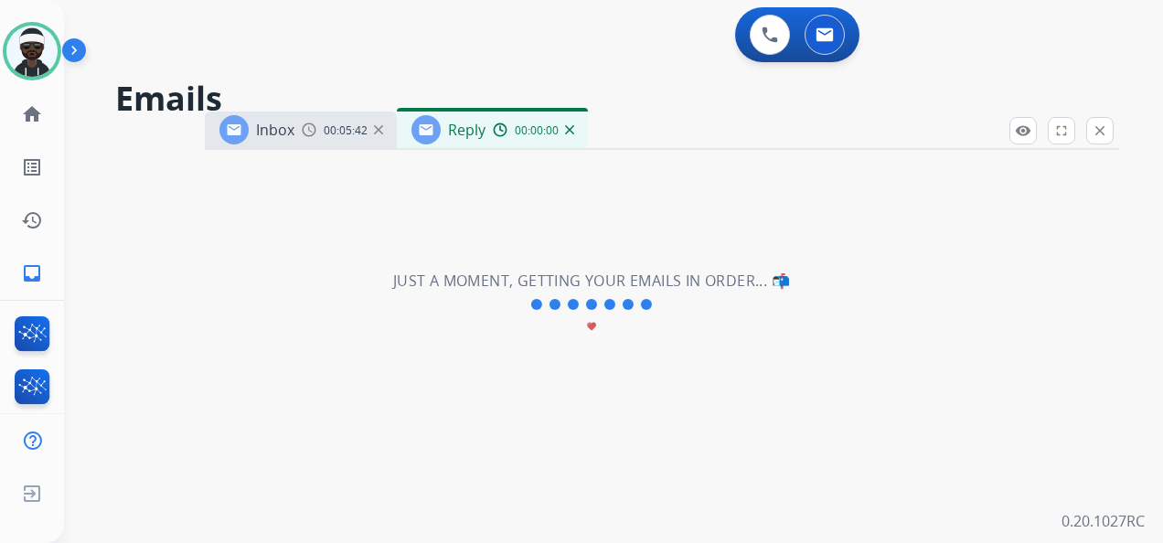
select select "**********"
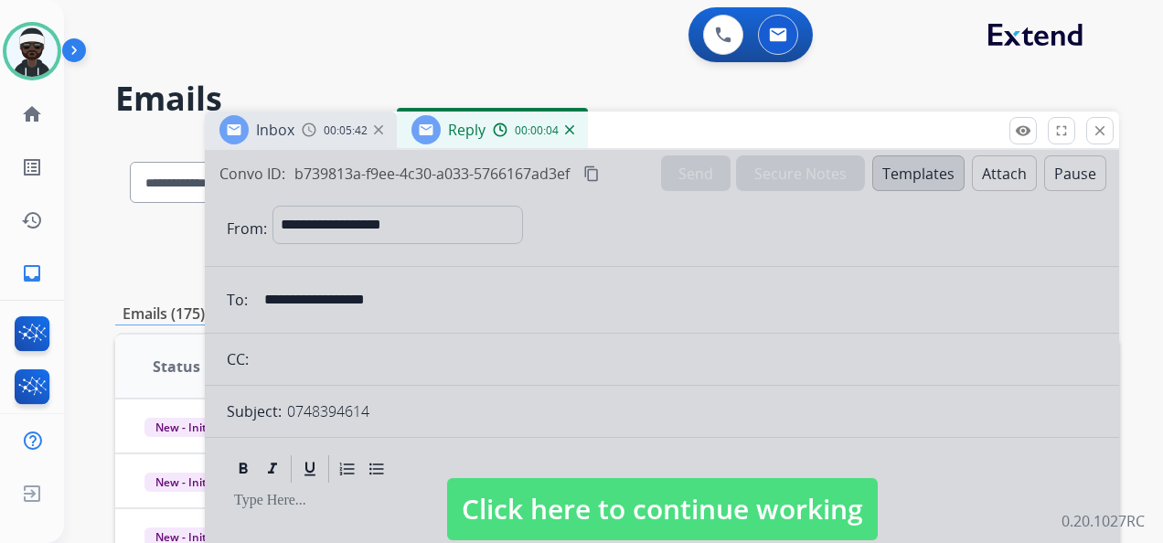
click at [555, 472] on div at bounding box center [662, 491] width 915 height 683
select select
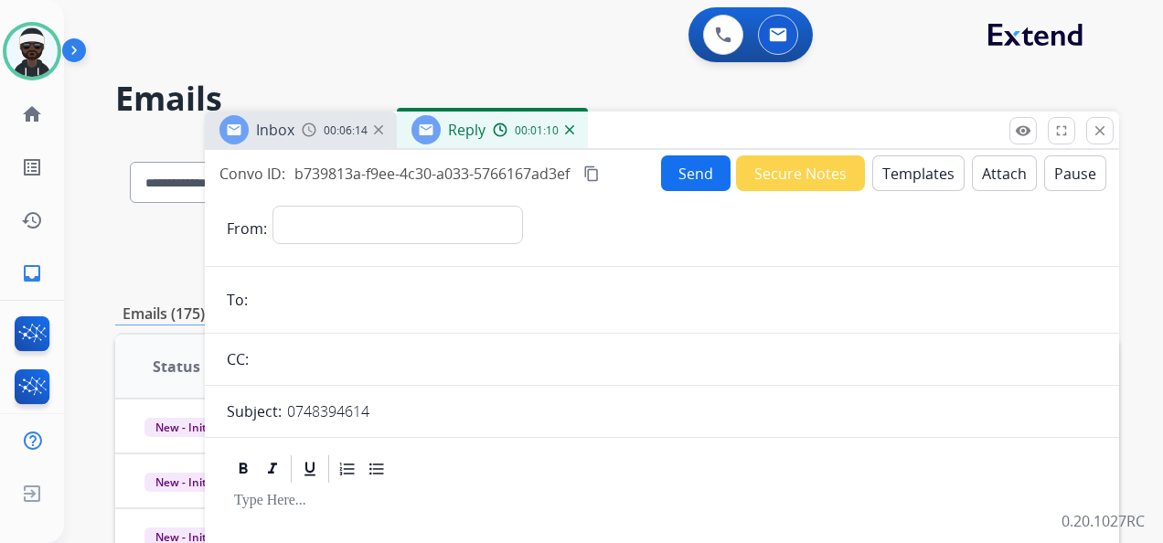
drag, startPoint x: 328, startPoint y: 128, endPoint x: 343, endPoint y: 163, distance: 37.7
click at [329, 128] on span "00:06:14" at bounding box center [346, 130] width 44 height 15
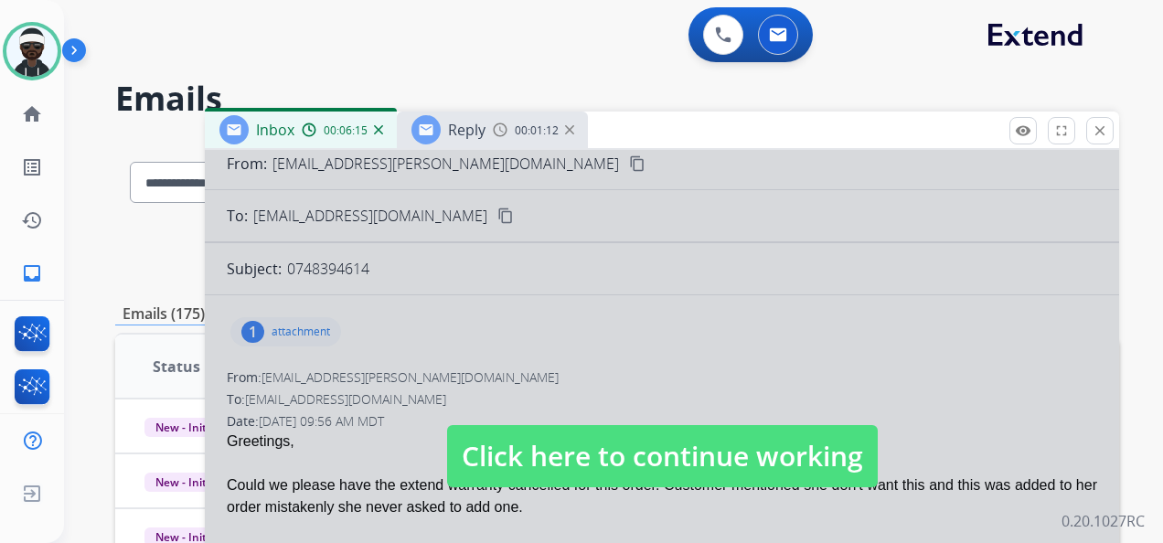
scroll to position [91, 0]
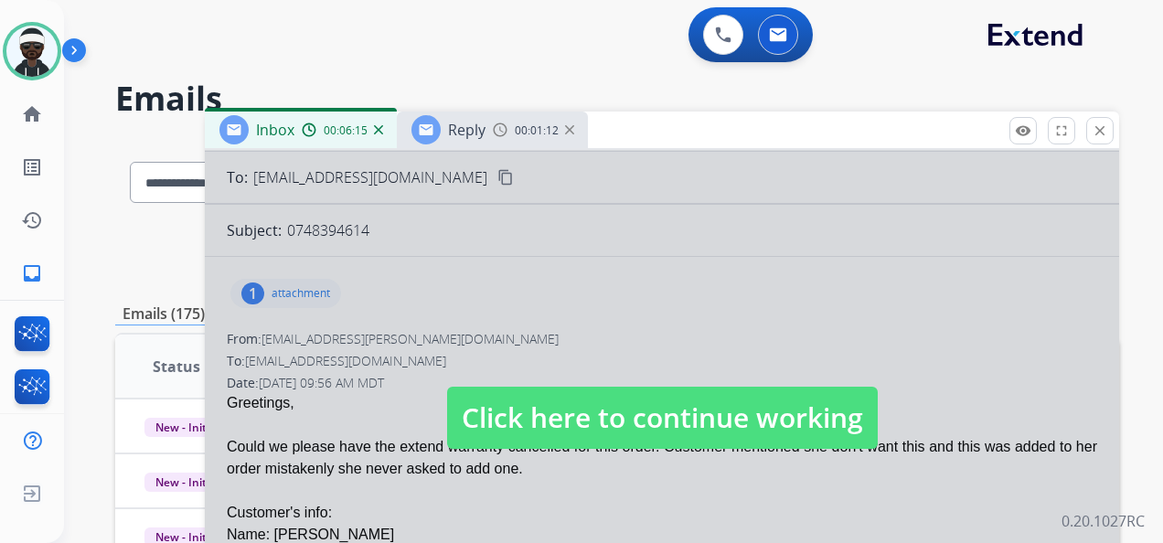
click at [572, 436] on span "Click here to continue working" at bounding box center [662, 418] width 431 height 62
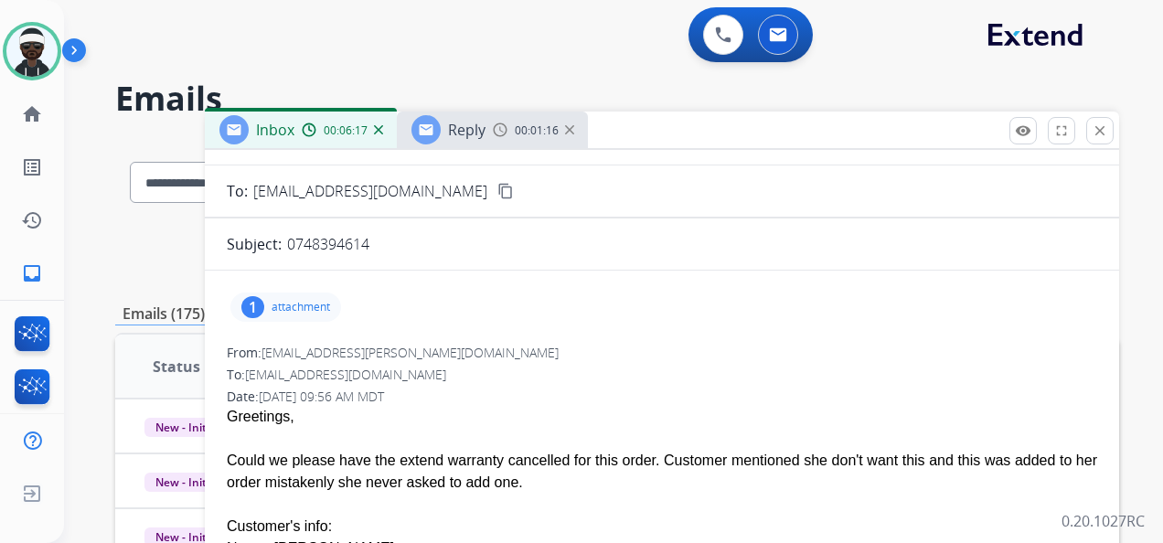
scroll to position [0, 0]
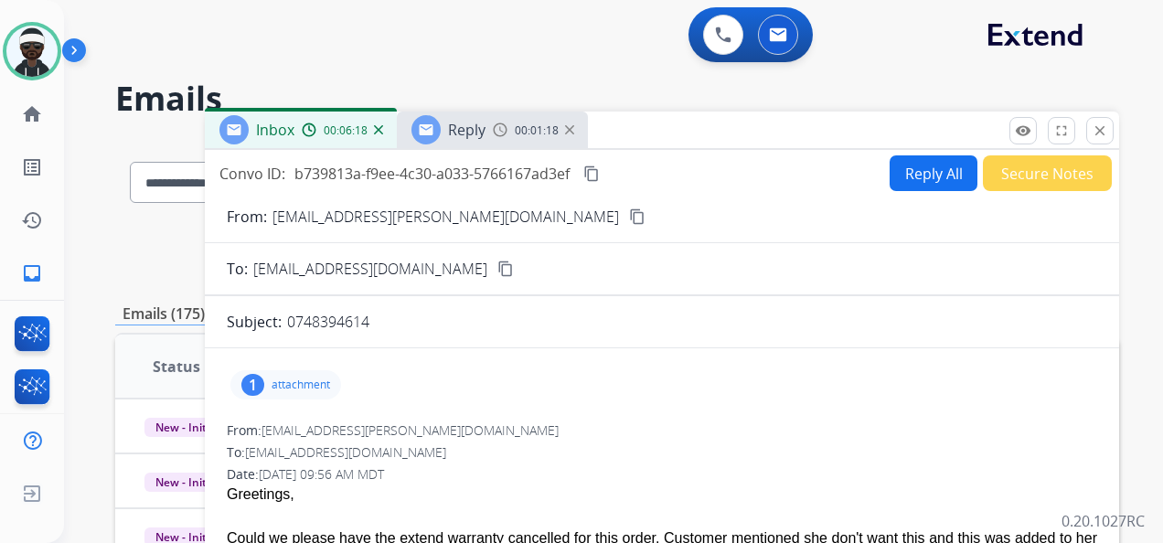
click at [926, 152] on div "Convo ID: b739813a-f9ee-4c30-a033-5766167ad3ef content_copy Reply All Secure No…" at bounding box center [662, 488] width 915 height 676
click at [914, 172] on button "Reply All" at bounding box center [934, 173] width 88 height 36
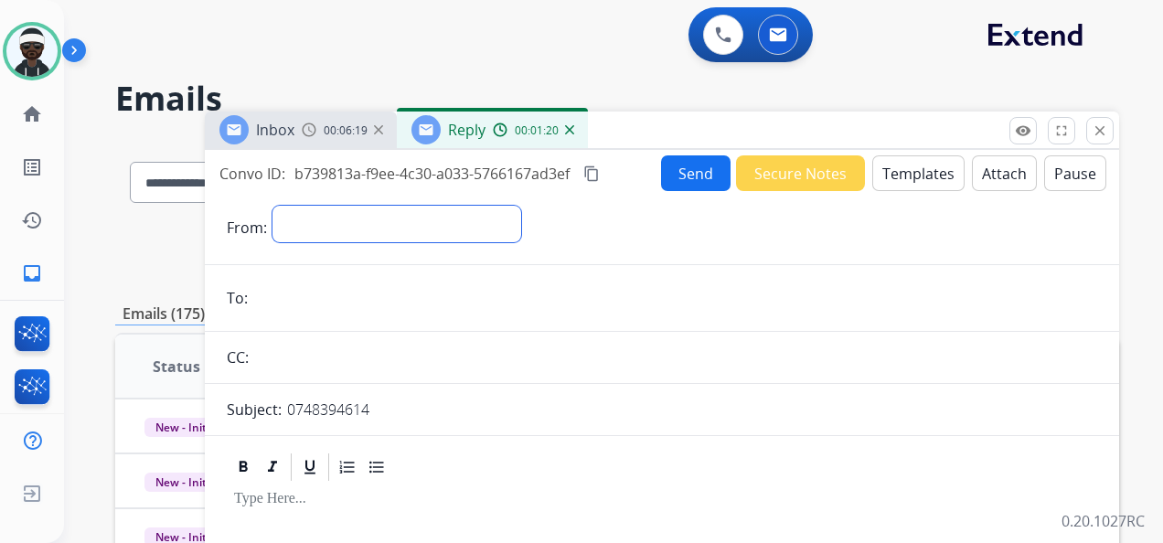
click at [362, 207] on select "**********" at bounding box center [397, 224] width 249 height 37
select select "**********"
click at [273, 206] on select "**********" at bounding box center [397, 224] width 249 height 37
click at [343, 296] on input "email" at bounding box center [675, 300] width 844 height 37
click at [324, 139] on div "Inbox 00:06:22" at bounding box center [301, 130] width 192 height 37
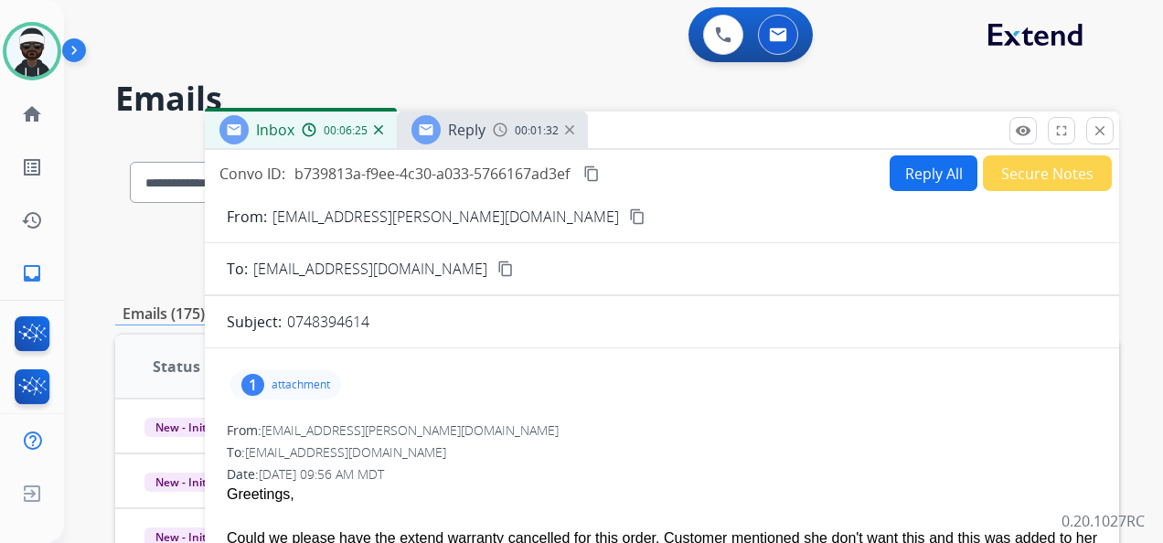
click at [567, 128] on img at bounding box center [569, 129] width 9 height 9
click at [329, 132] on span "00:06:25" at bounding box center [346, 130] width 44 height 15
click at [1015, 171] on button "Secure Notes" at bounding box center [1047, 173] width 129 height 36
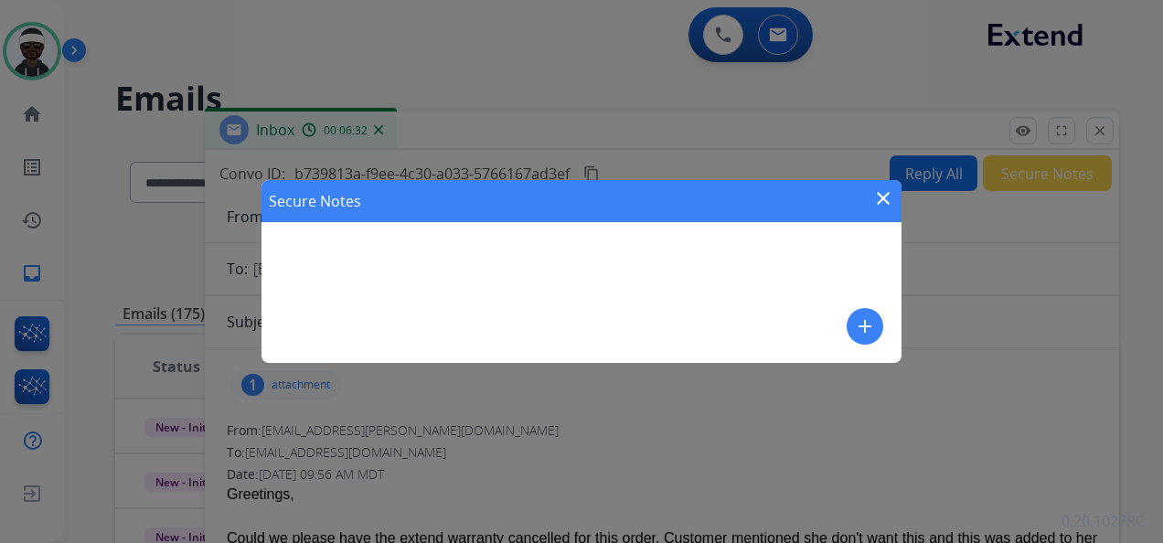
drag, startPoint x: 392, startPoint y: 247, endPoint x: 382, endPoint y: 278, distance: 32.7
click at [392, 249] on div "Secure Notes close add" at bounding box center [582, 271] width 640 height 183
drag, startPoint x: 376, startPoint y: 284, endPoint x: 476, endPoint y: 284, distance: 99.7
click at [376, 284] on div "Secure Notes close add" at bounding box center [582, 271] width 640 height 183
click at [873, 322] on mat-icon "add" at bounding box center [865, 327] width 22 height 22
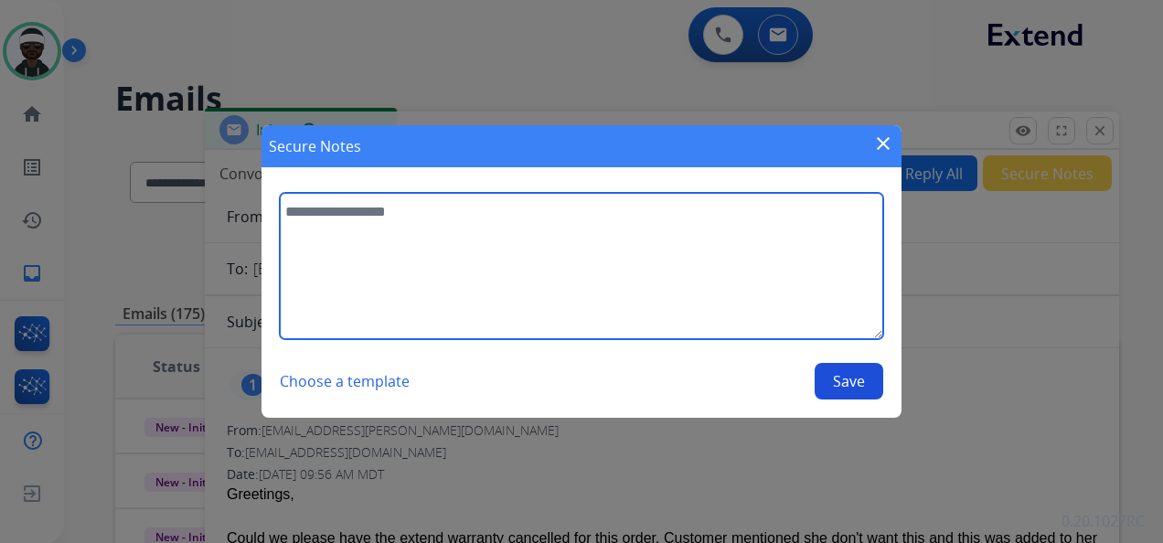
click at [382, 230] on textarea at bounding box center [582, 266] width 604 height 146
click at [485, 211] on textarea "**********" at bounding box center [582, 266] width 604 height 146
type textarea "**********"
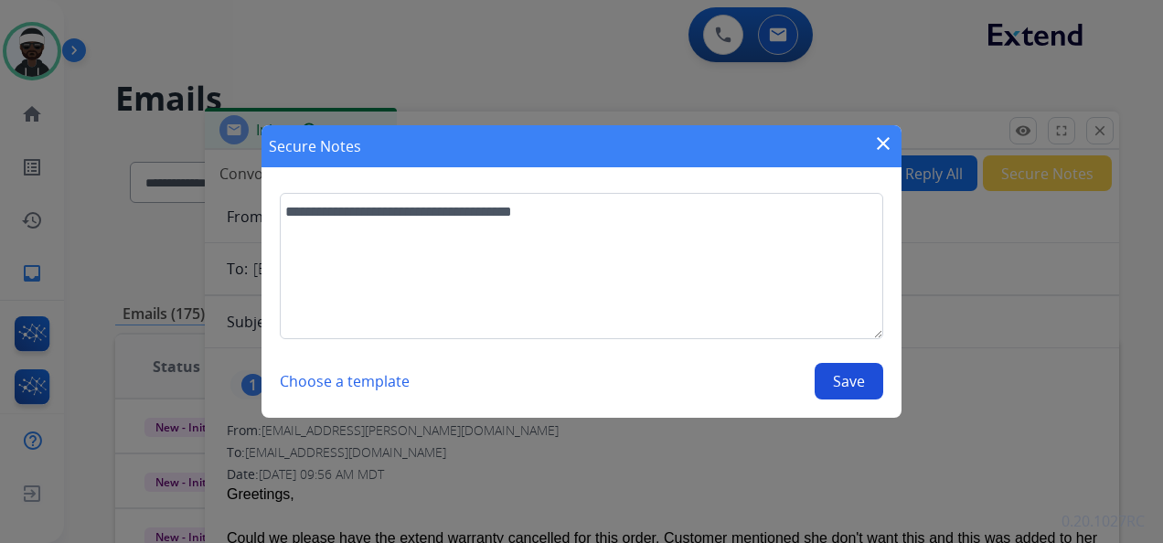
click at [837, 384] on button "Save" at bounding box center [849, 381] width 69 height 37
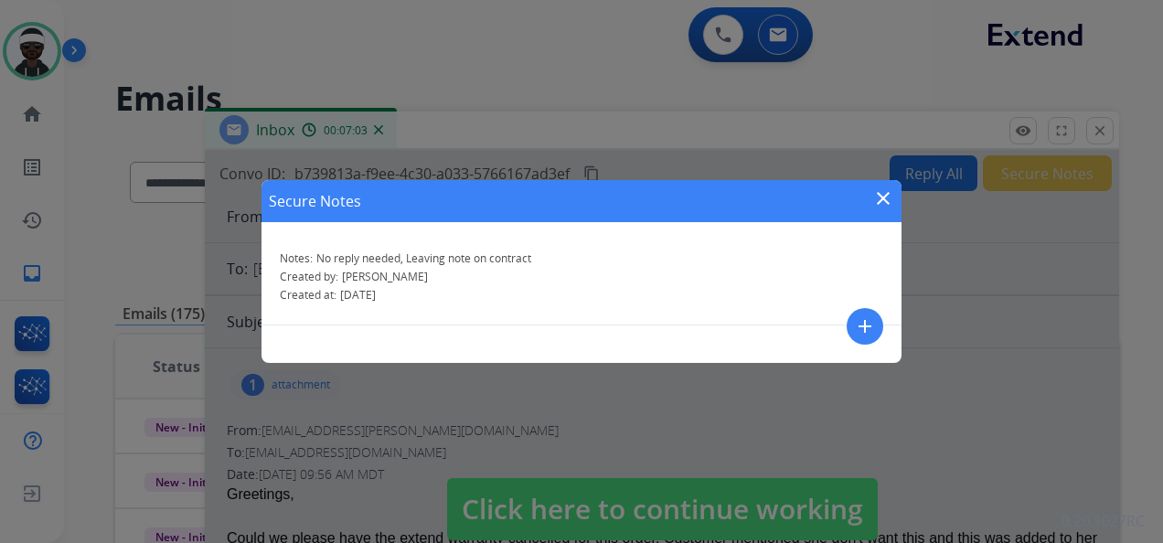
click at [884, 203] on mat-icon "close" at bounding box center [884, 198] width 22 height 22
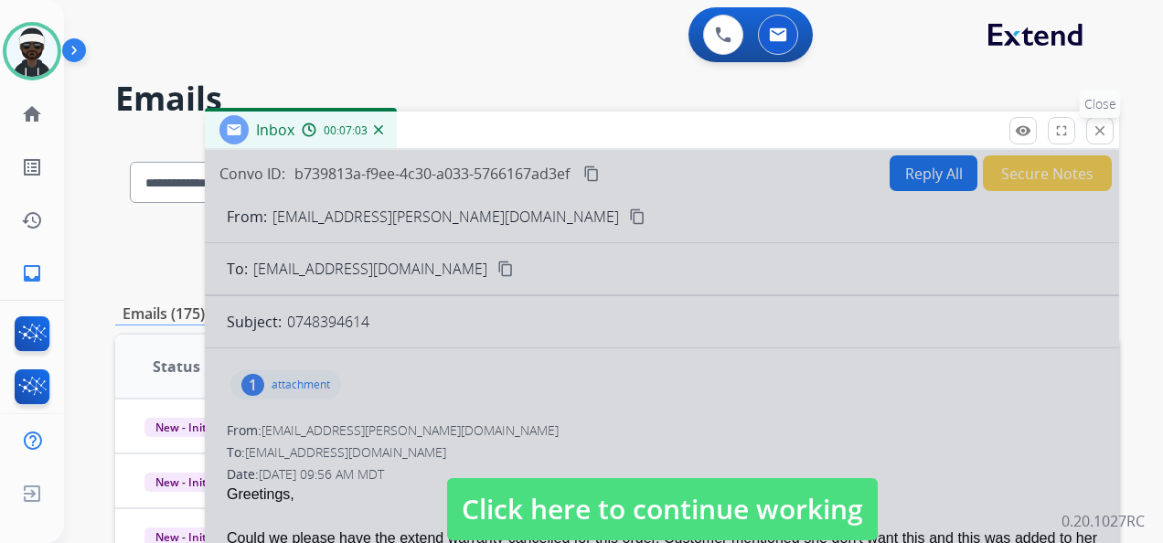
click at [1101, 130] on mat-icon "close" at bounding box center [1100, 131] width 16 height 16
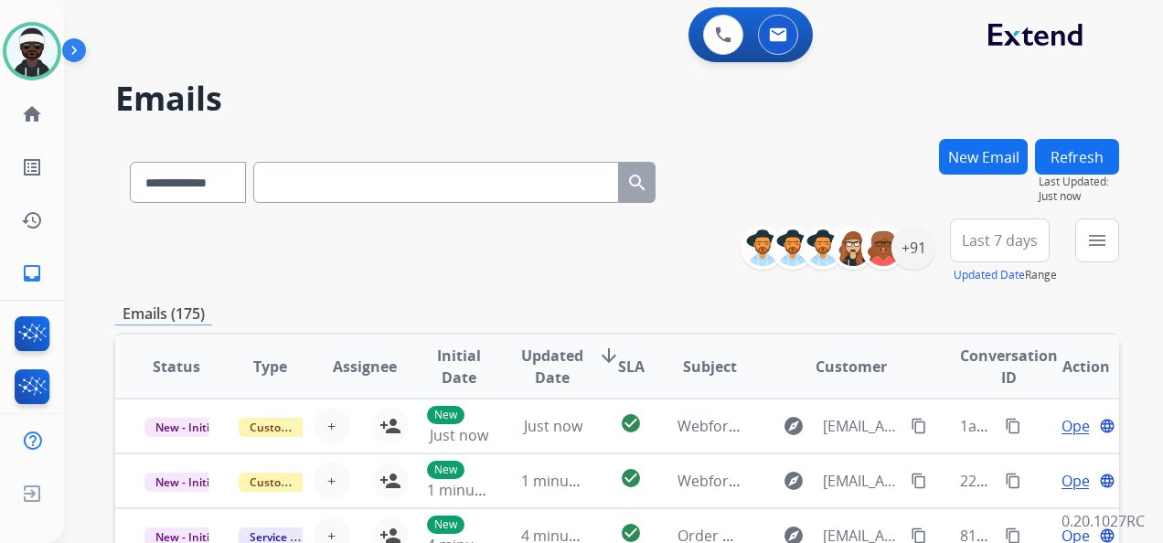
scroll to position [91, 0]
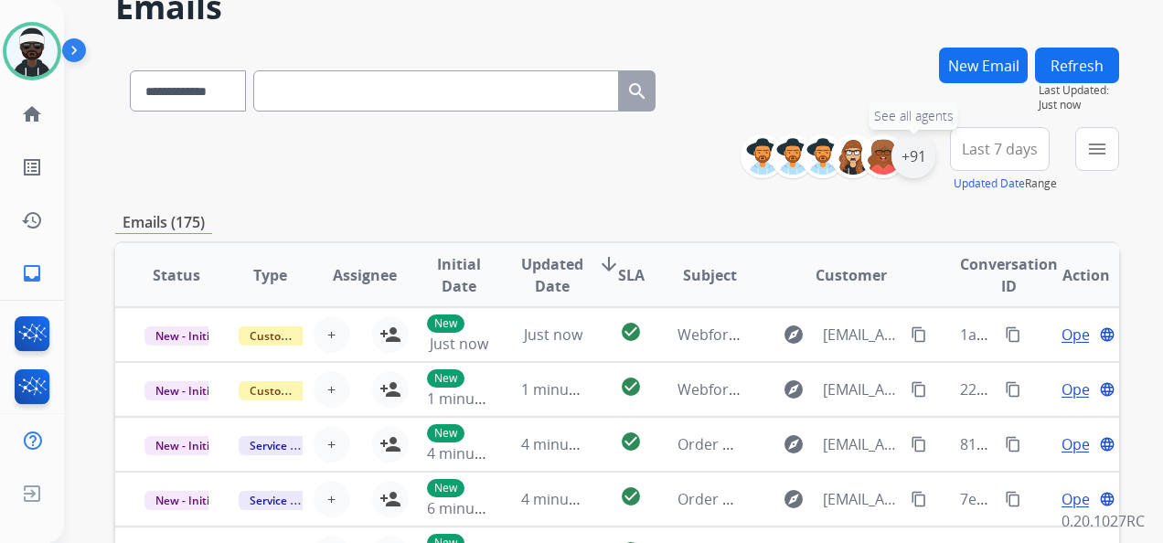
click at [915, 165] on div "+91" at bounding box center [914, 156] width 44 height 44
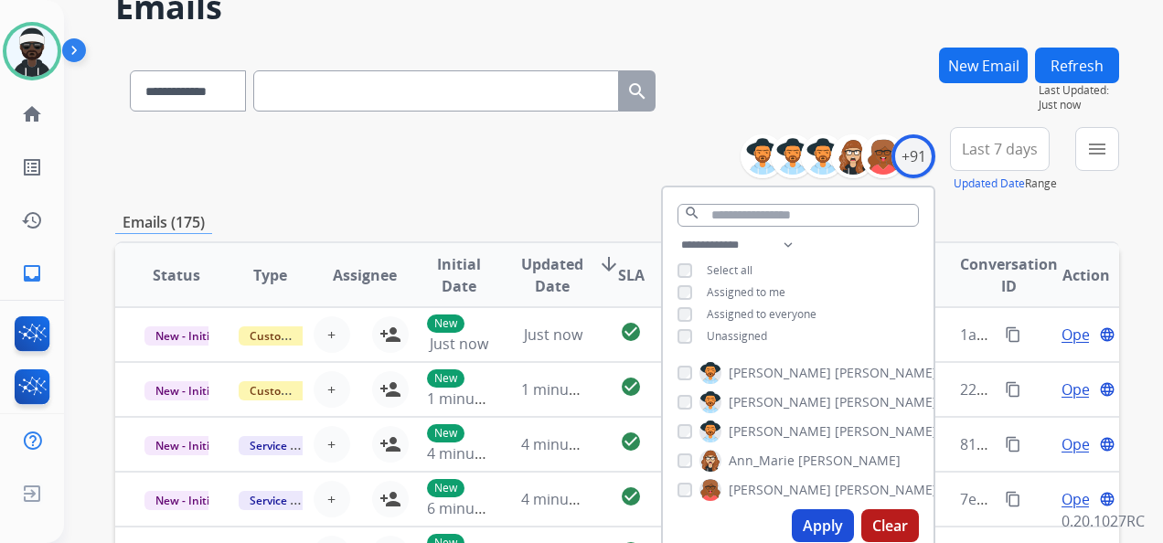
click at [723, 339] on span "Unassigned" at bounding box center [737, 336] width 60 height 16
click at [832, 536] on button "Apply" at bounding box center [823, 525] width 62 height 33
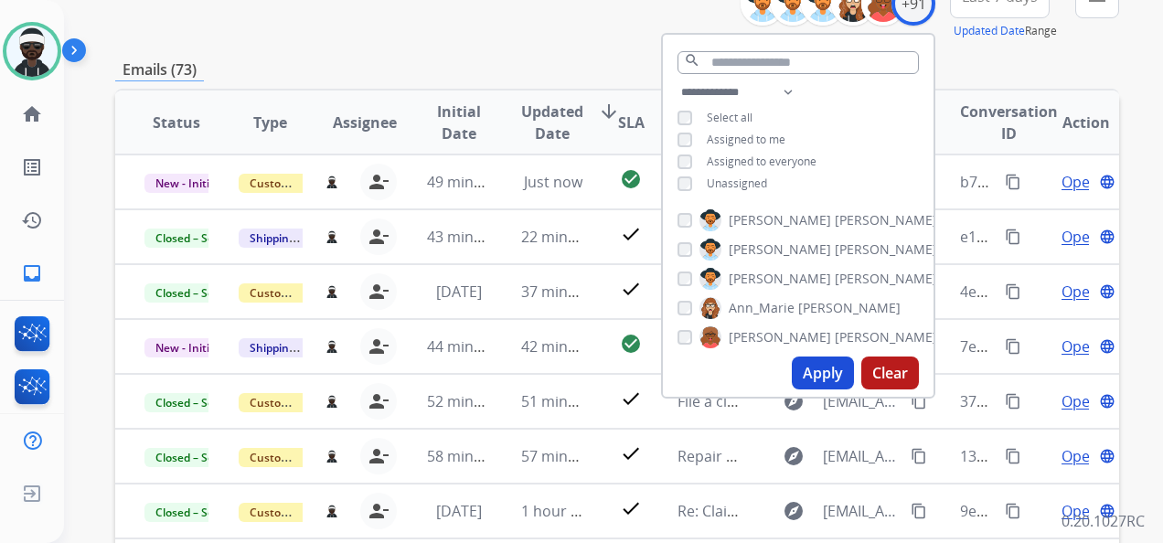
scroll to position [274, 0]
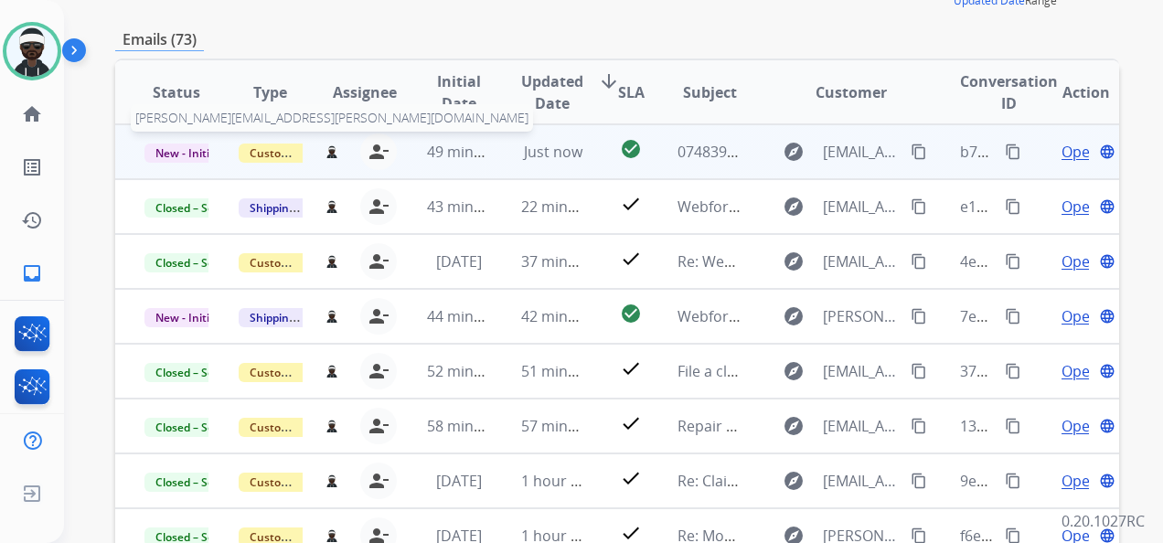
click at [326, 150] on img at bounding box center [332, 152] width 13 height 14
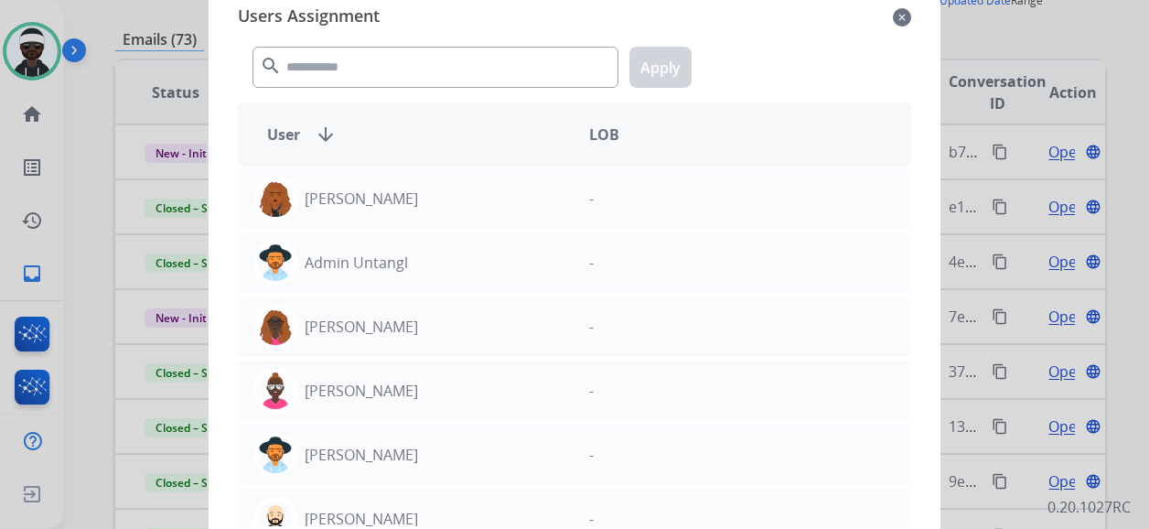
click at [900, 20] on mat-icon "close" at bounding box center [902, 17] width 18 height 22
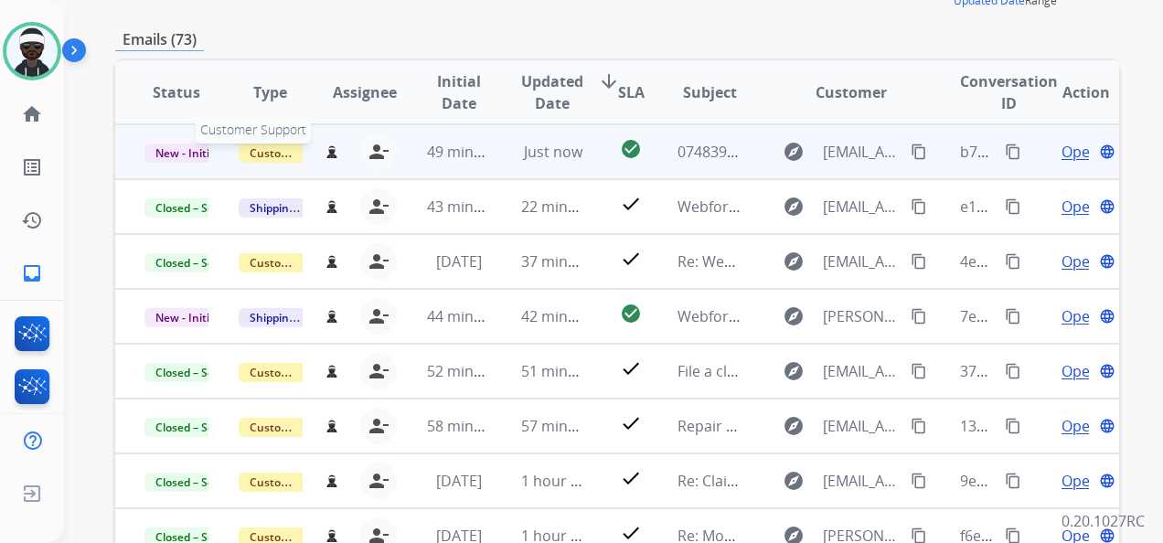
click at [280, 147] on span "Customer Support" at bounding box center [298, 153] width 119 height 19
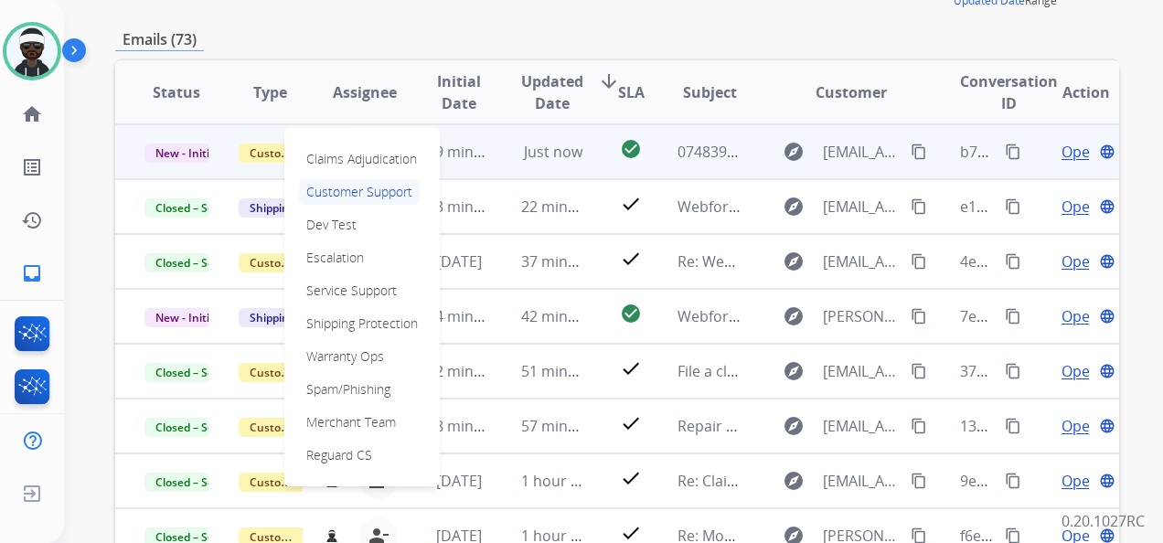
scroll to position [2, 0]
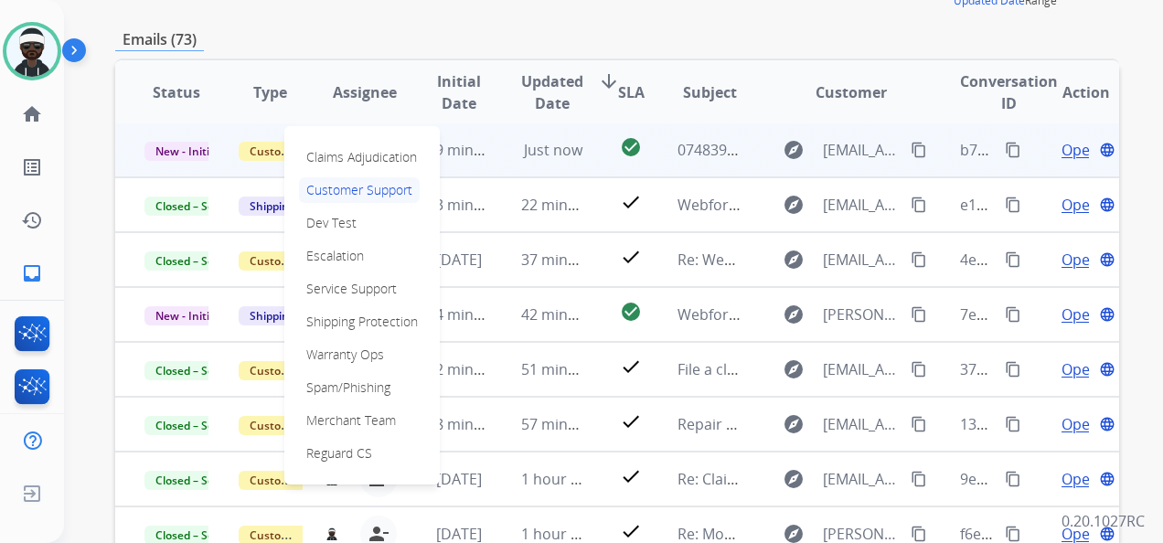
click at [316, 38] on div "Emails (73)" at bounding box center [617, 39] width 1004 height 23
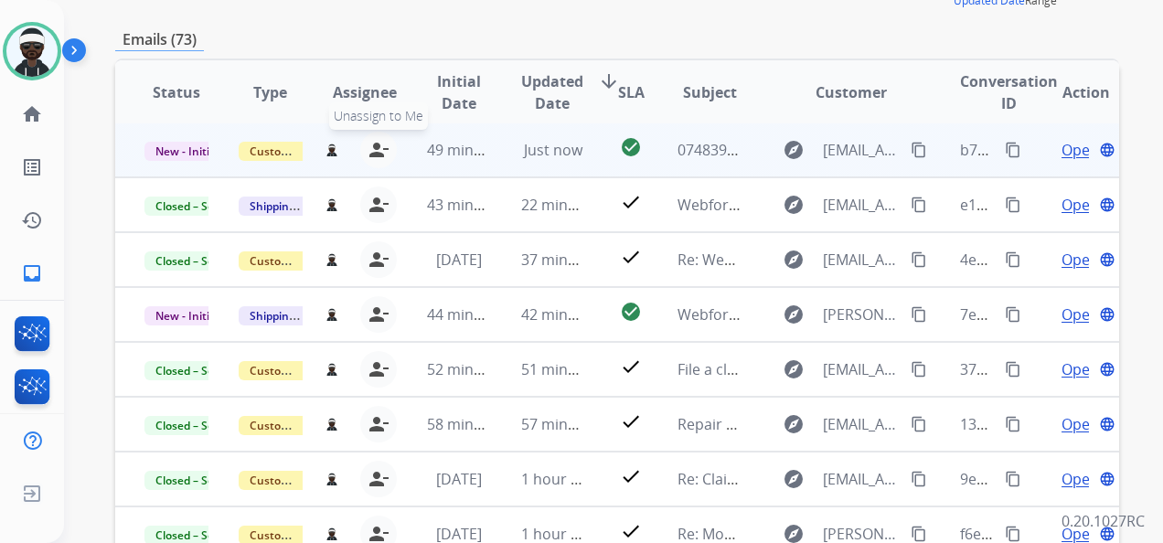
click at [372, 146] on mat-icon "person_remove" at bounding box center [379, 150] width 22 height 22
click at [198, 152] on span "New - Initial" at bounding box center [187, 151] width 85 height 19
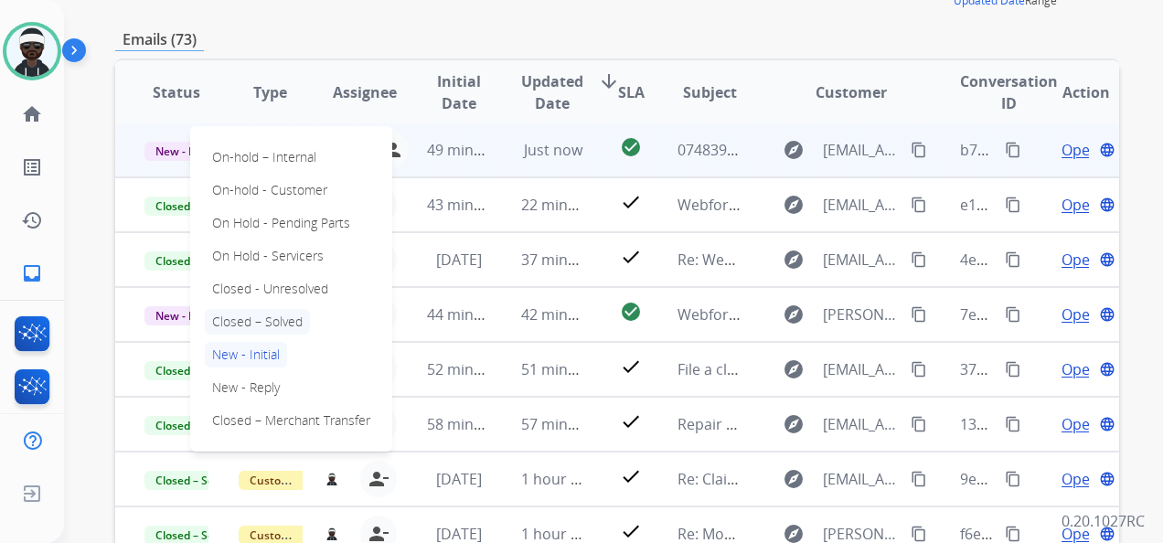
click at [282, 324] on p "Closed – Solved" at bounding box center [257, 322] width 105 height 26
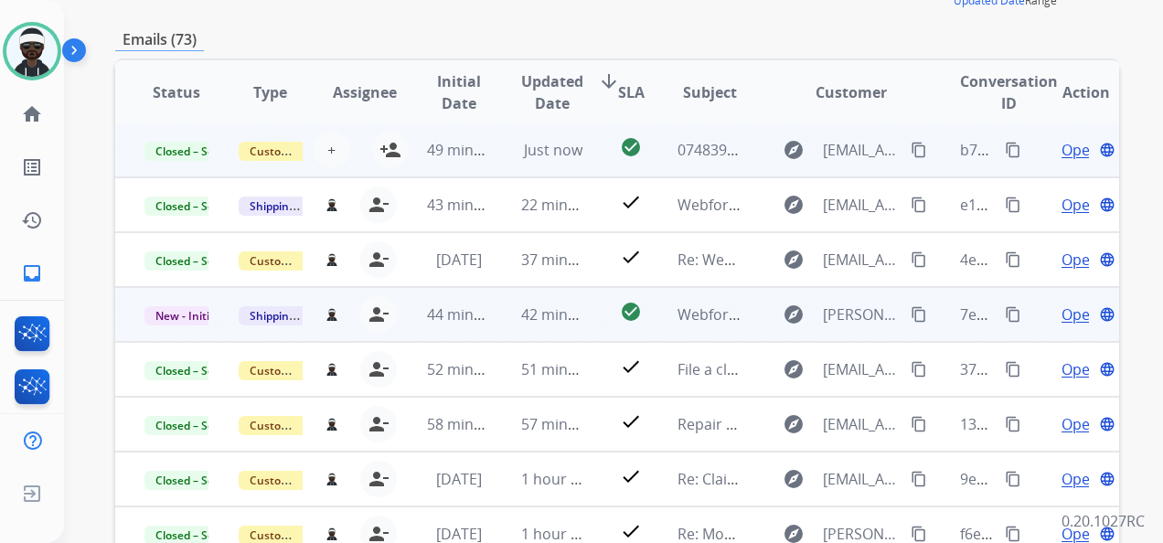
click at [1066, 314] on span "Open" at bounding box center [1080, 315] width 37 height 22
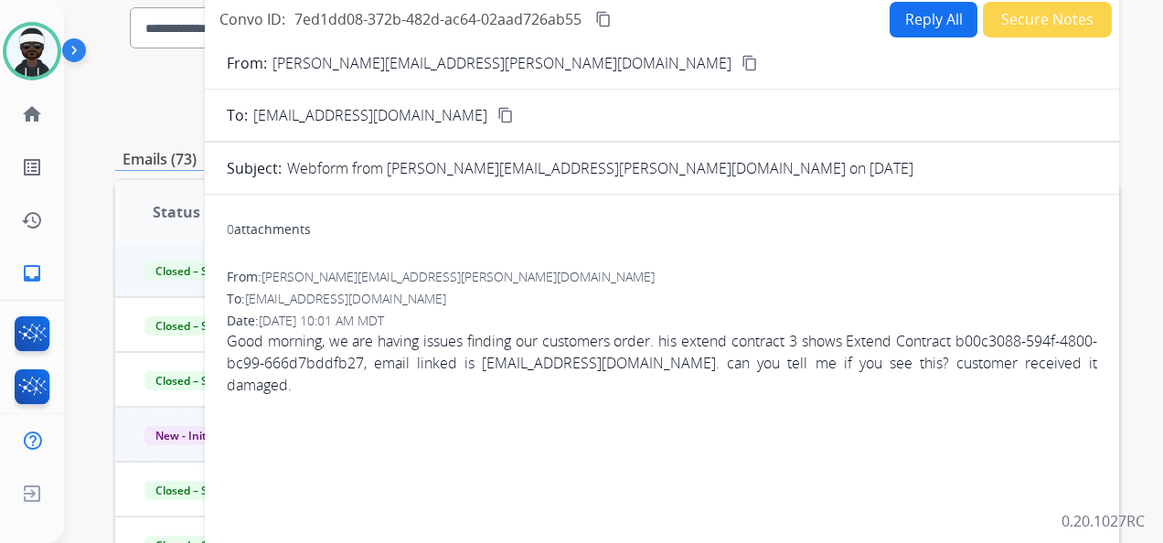
scroll to position [183, 0]
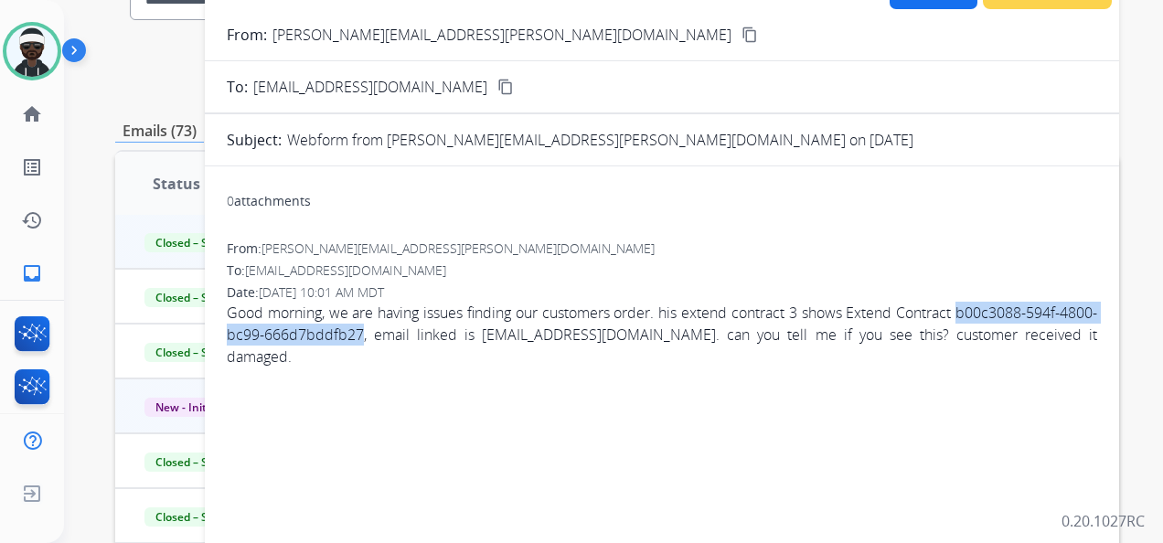
drag, startPoint x: 979, startPoint y: 309, endPoint x: 399, endPoint y: 343, distance: 580.9
click at [399, 343] on span "Good morning, we are having issues finding our customers order. his extend cont…" at bounding box center [662, 335] width 871 height 66
copy span "b00c3088-594f-4800-bc99-666d7bddfb27"
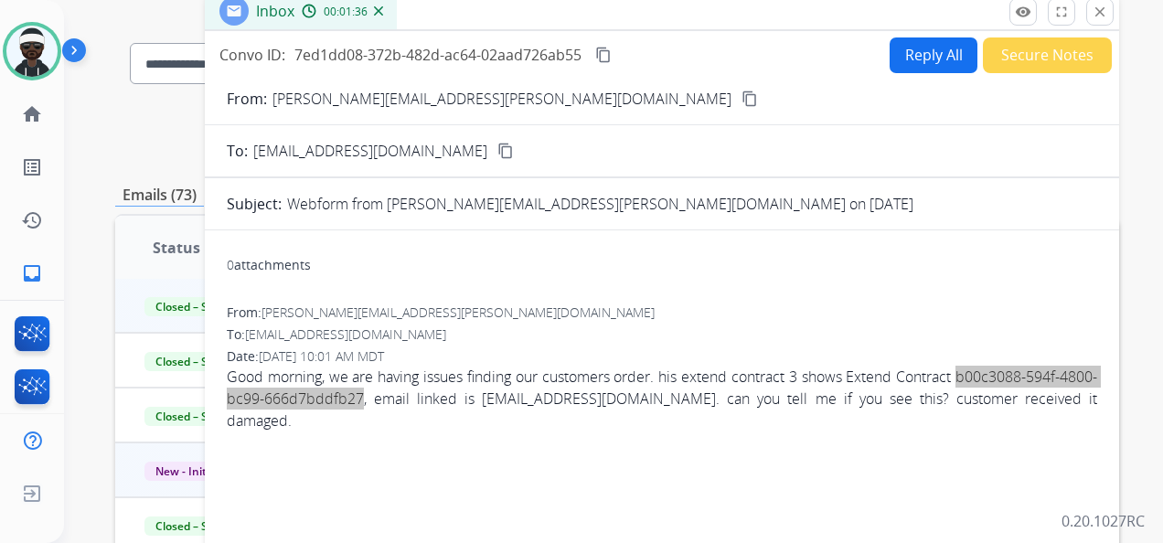
scroll to position [91, 0]
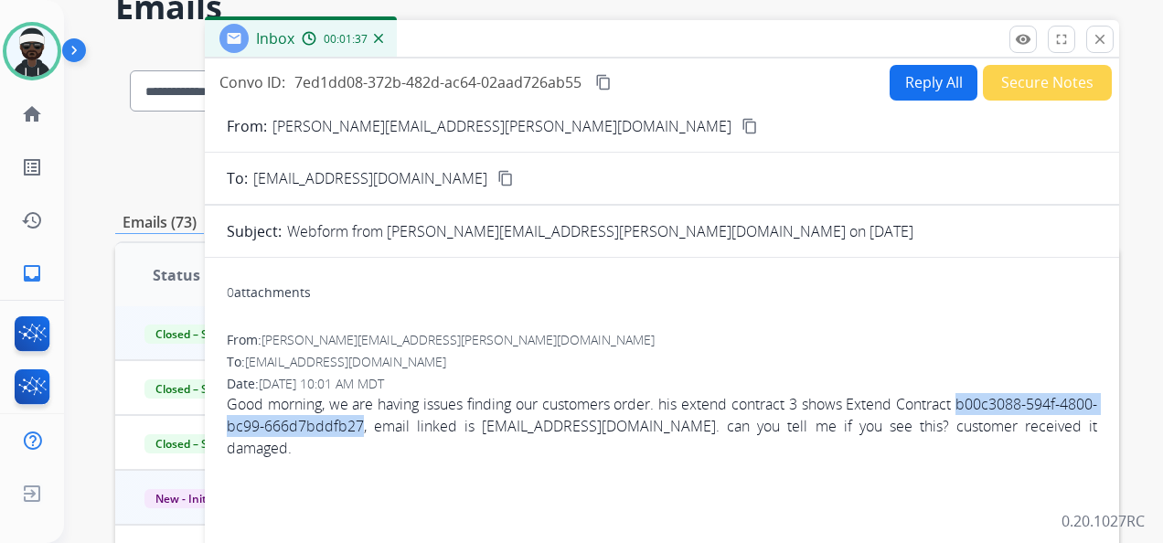
click at [895, 77] on button "Reply All" at bounding box center [934, 83] width 88 height 36
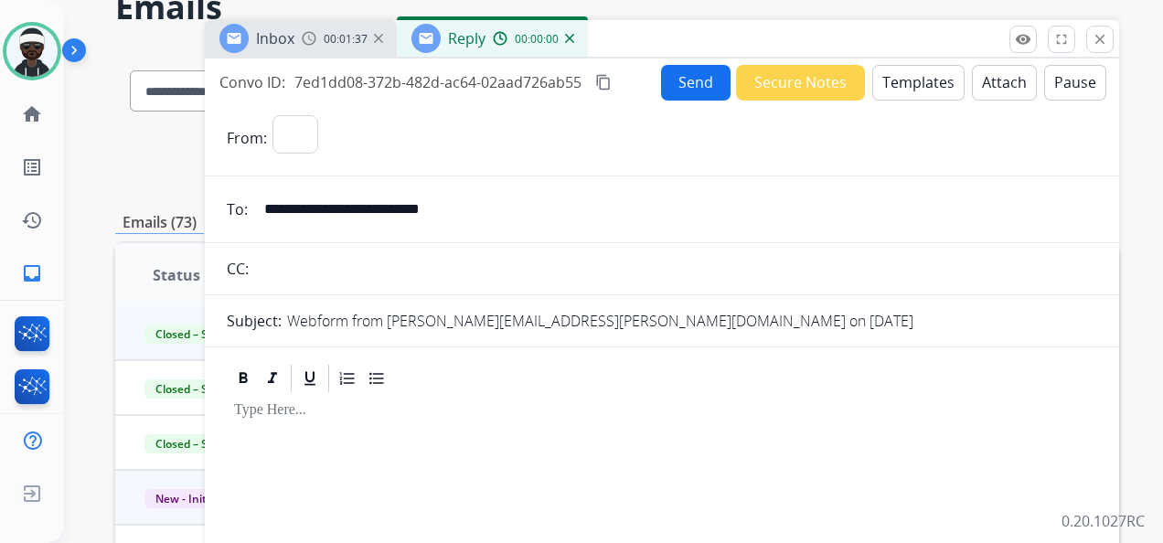
select select "**********"
click at [882, 80] on button "Templates" at bounding box center [919, 83] width 92 height 36
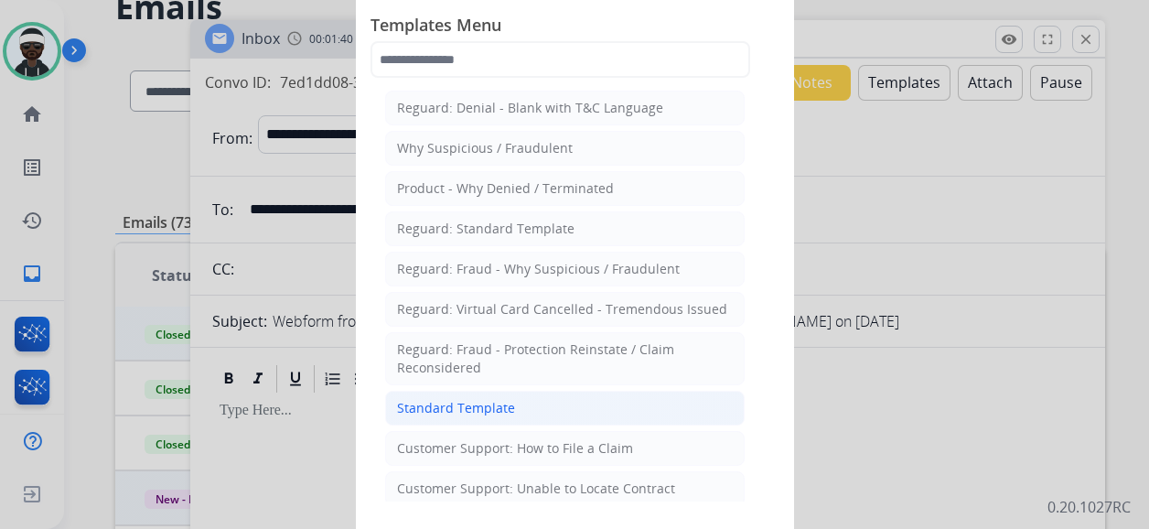
click at [523, 401] on li "Standard Template" at bounding box center [564, 408] width 359 height 35
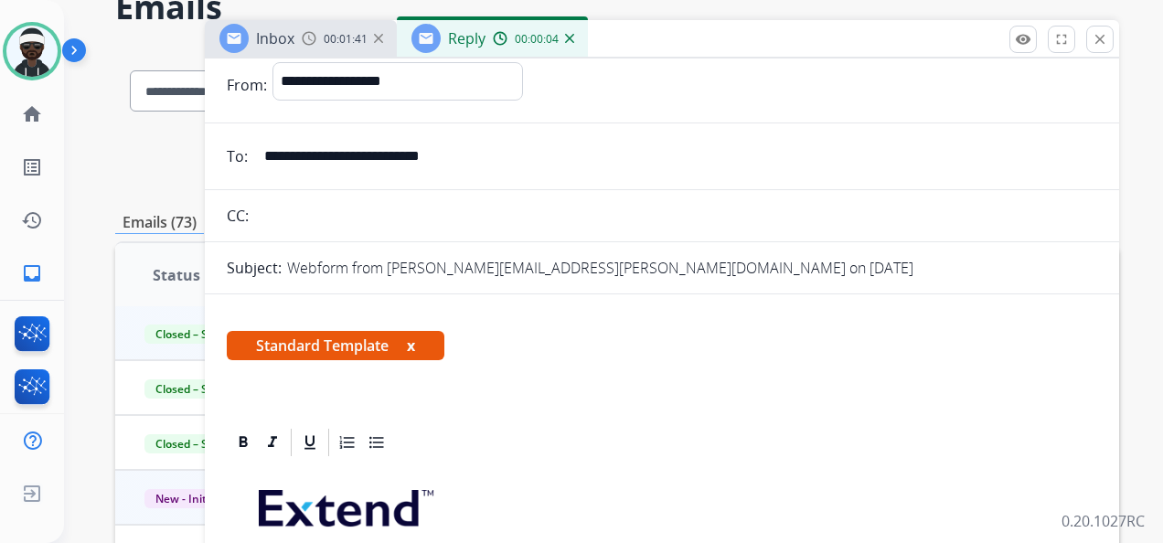
scroll to position [183, 0]
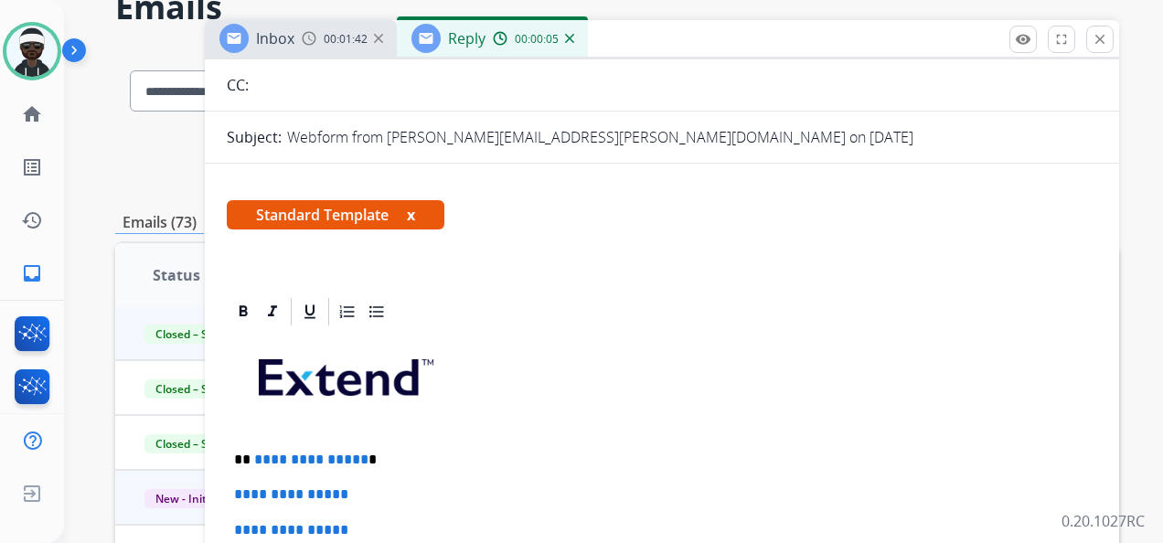
click at [419, 218] on span "Standard Template x" at bounding box center [336, 214] width 218 height 29
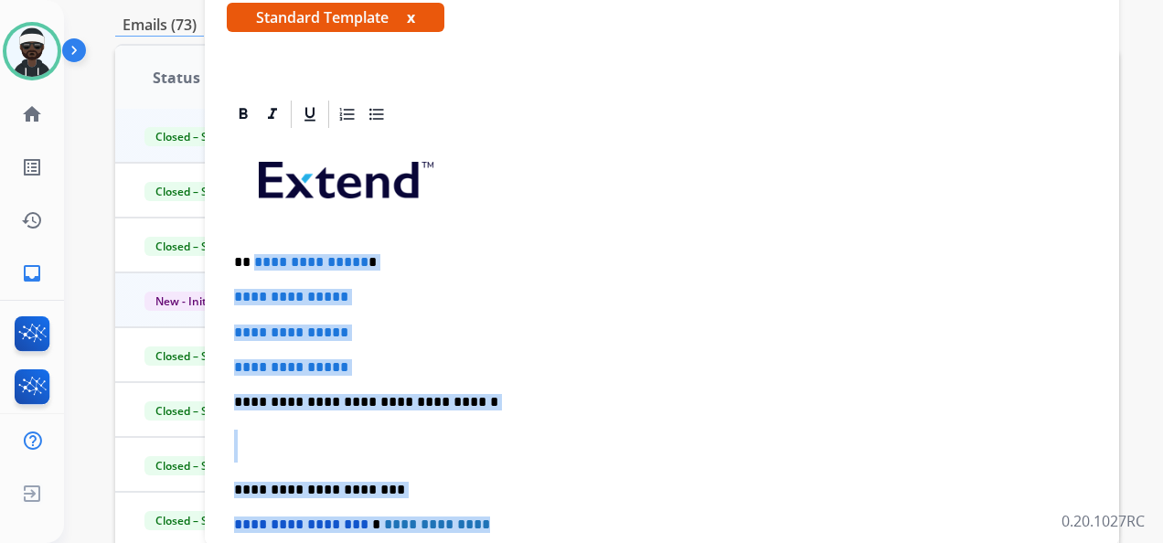
scroll to position [236, 0]
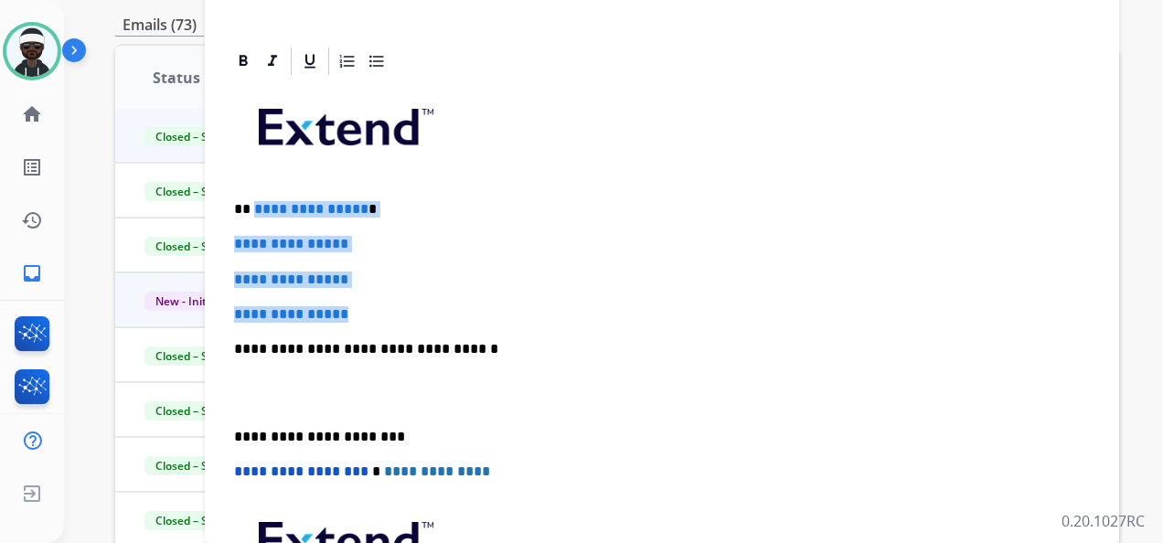
drag, startPoint x: 252, startPoint y: 458, endPoint x: 475, endPoint y: 290, distance: 278.8
click at [466, 303] on div "**********" at bounding box center [662, 392] width 871 height 629
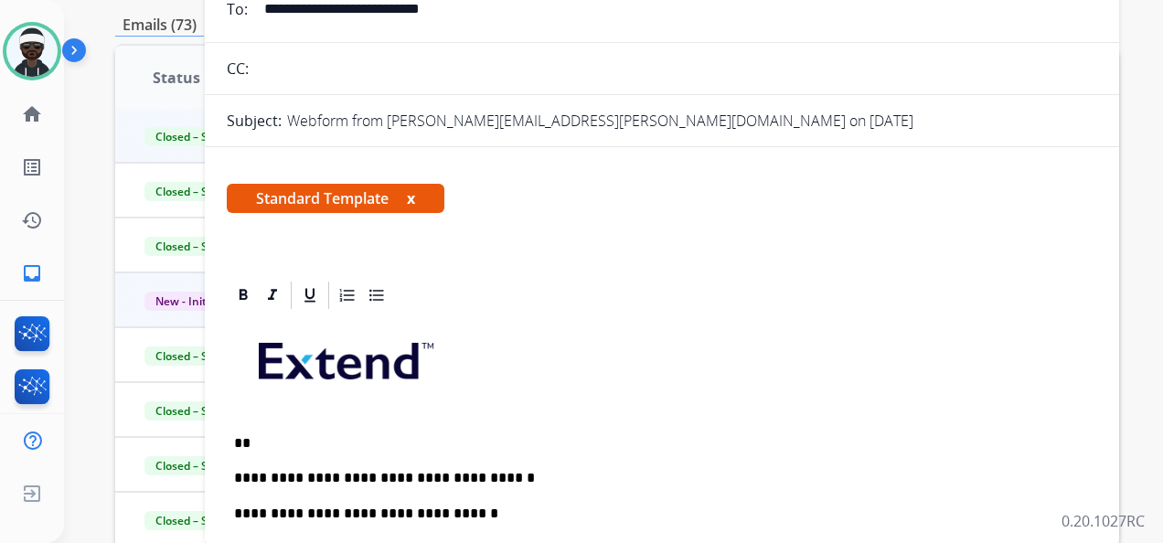
scroll to position [0, 0]
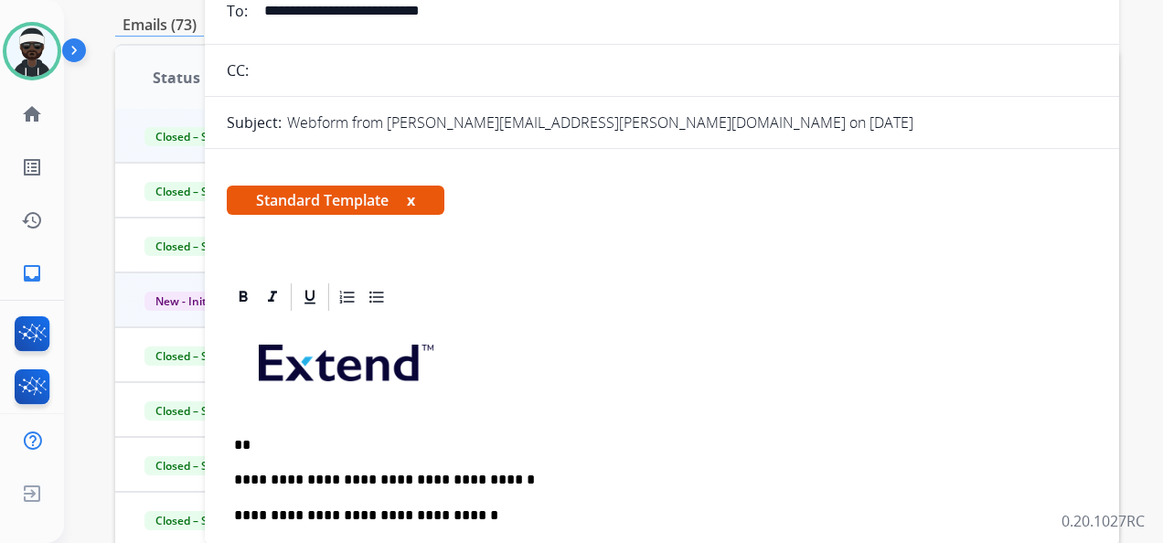
click at [419, 205] on span "Standard Template x" at bounding box center [336, 200] width 218 height 29
click at [412, 204] on button "x" at bounding box center [411, 200] width 8 height 22
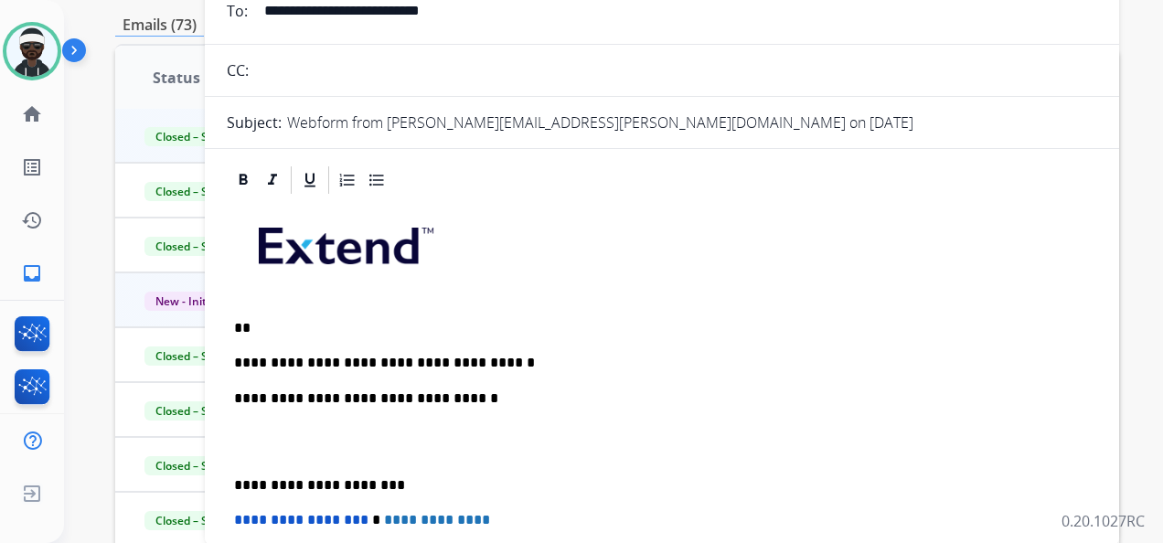
click at [490, 350] on div "**********" at bounding box center [662, 476] width 871 height 559
click at [276, 320] on p "**" at bounding box center [654, 328] width 841 height 16
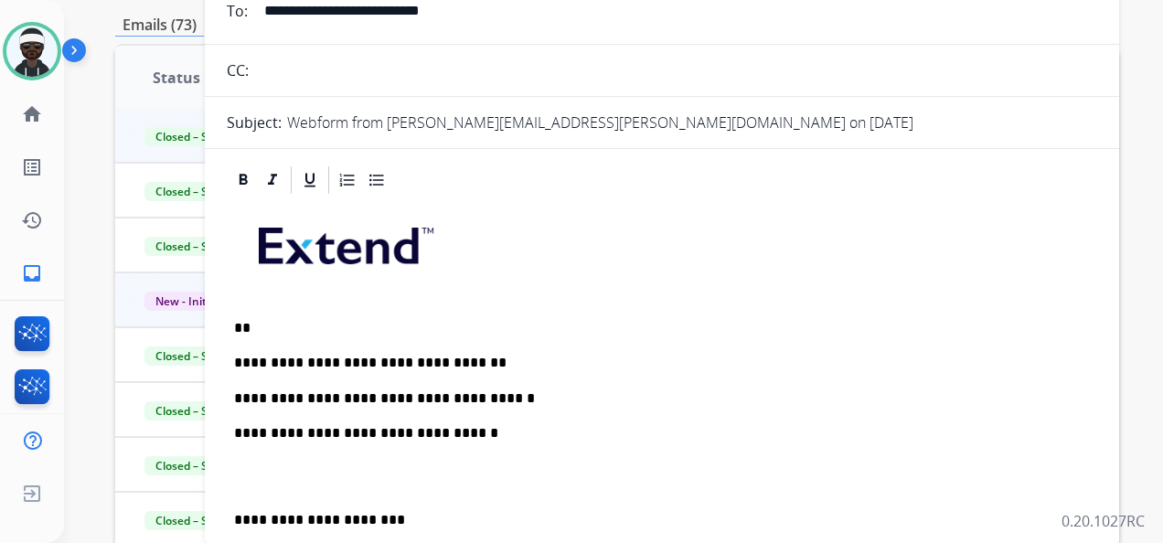
drag, startPoint x: 236, startPoint y: 397, endPoint x: 290, endPoint y: 390, distance: 54.5
click at [236, 397] on p "**********" at bounding box center [654, 399] width 841 height 16
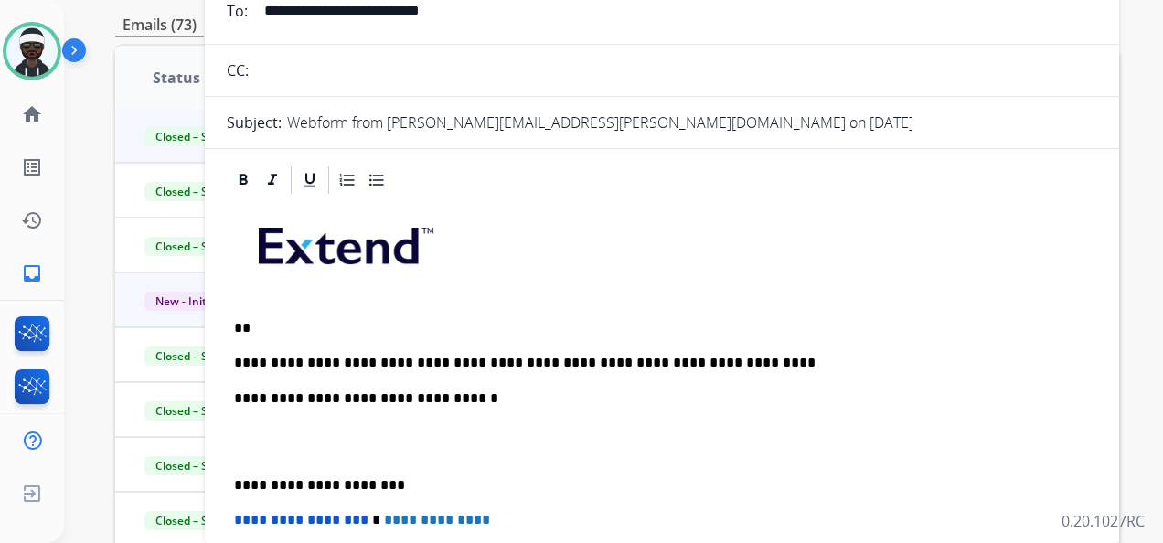
click at [699, 357] on p "**********" at bounding box center [654, 363] width 841 height 16
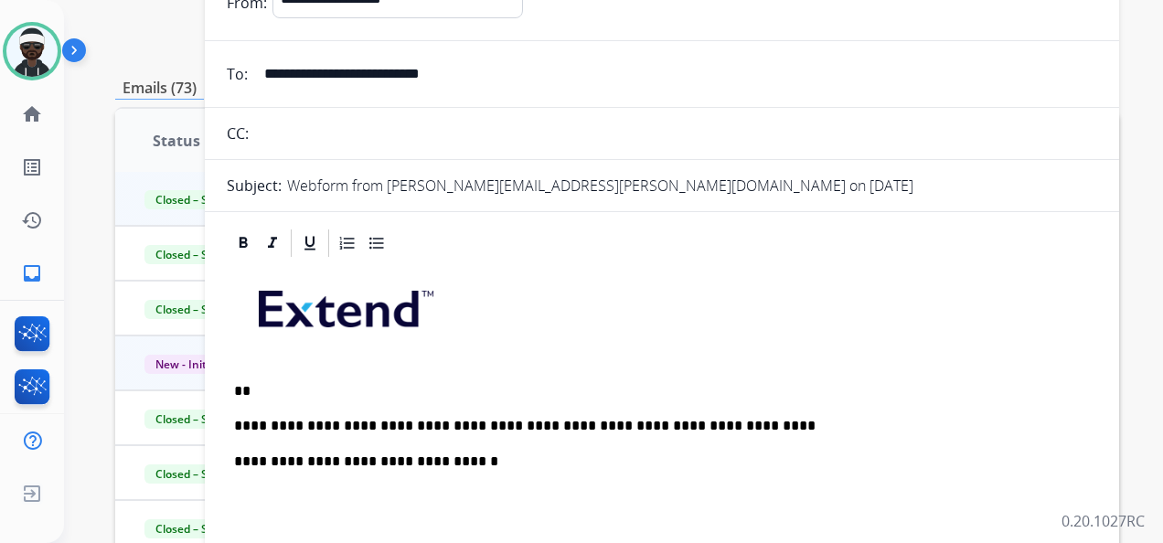
scroll to position [198, 0]
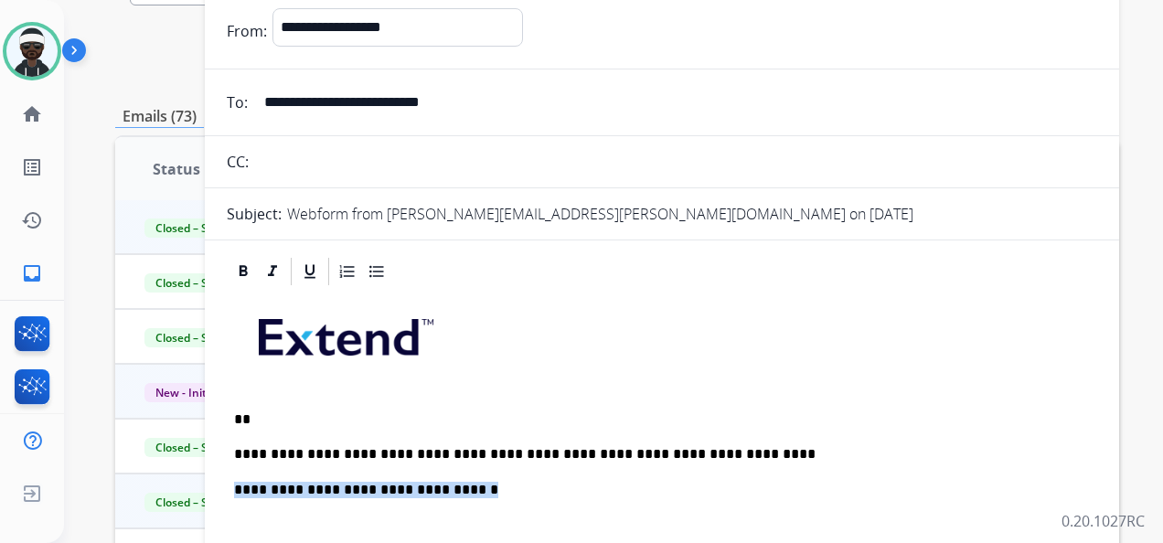
drag, startPoint x: 487, startPoint y: 485, endPoint x: 199, endPoint y: 487, distance: 287.2
click at [199, 487] on div "**********" at bounding box center [617, 392] width 1004 height 902
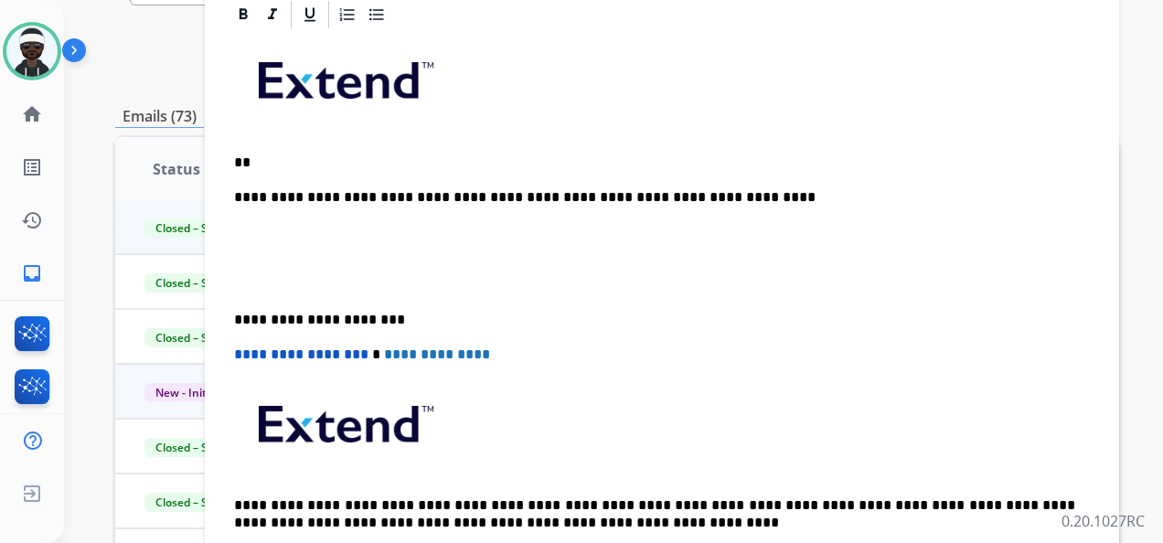
scroll to position [274, 0]
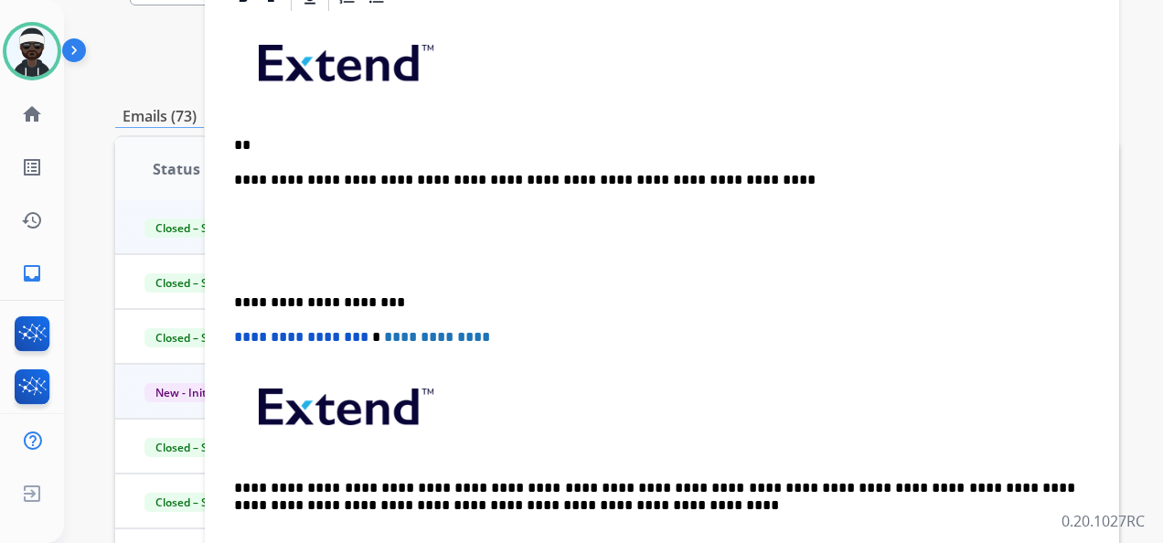
click at [230, 259] on div "**********" at bounding box center [662, 293] width 871 height 559
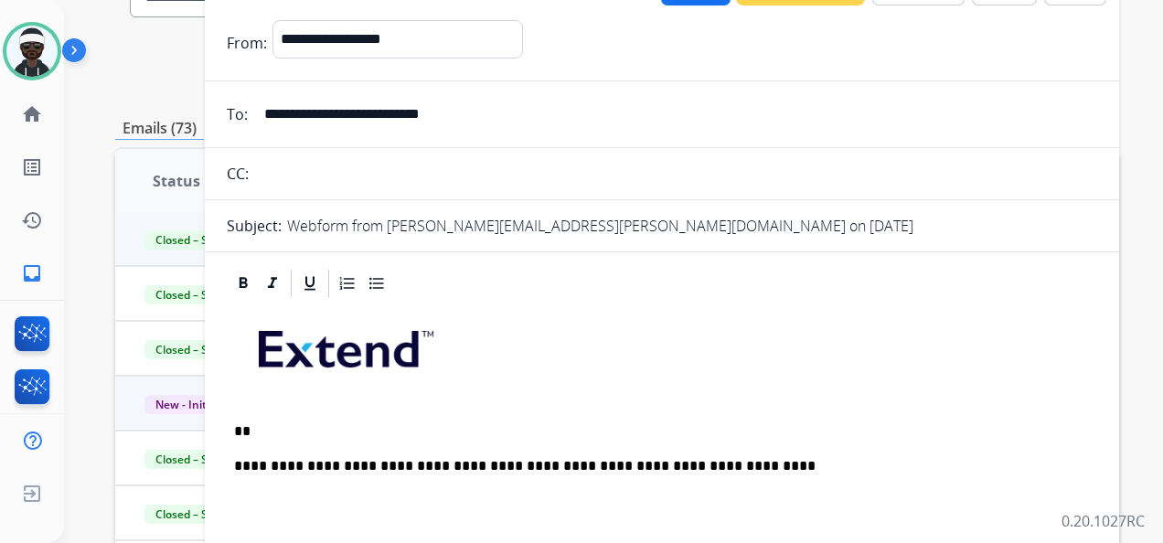
scroll to position [15, 0]
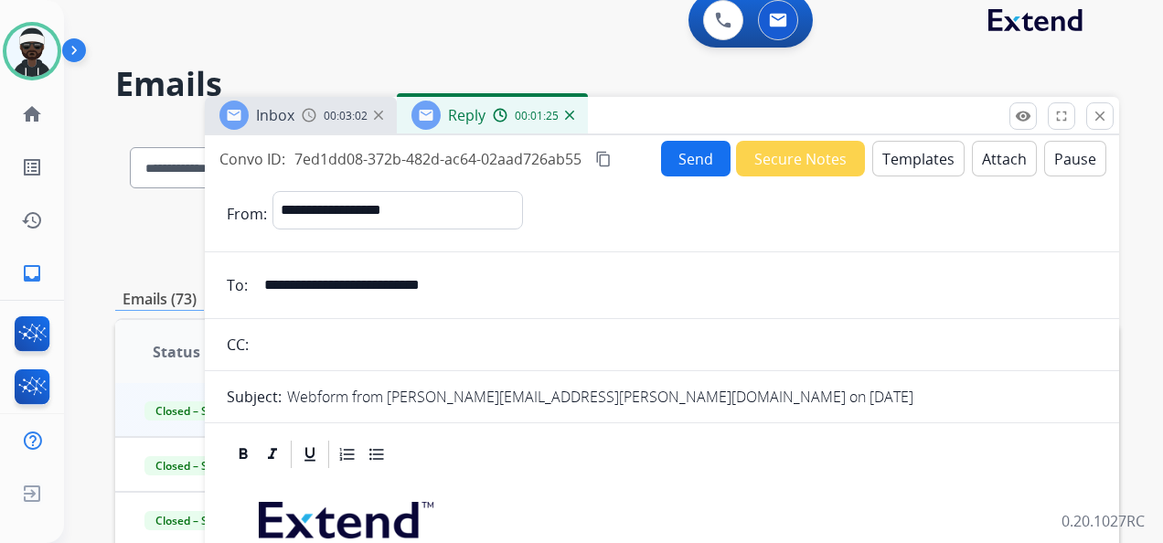
click at [702, 148] on button "Send" at bounding box center [696, 159] width 70 height 36
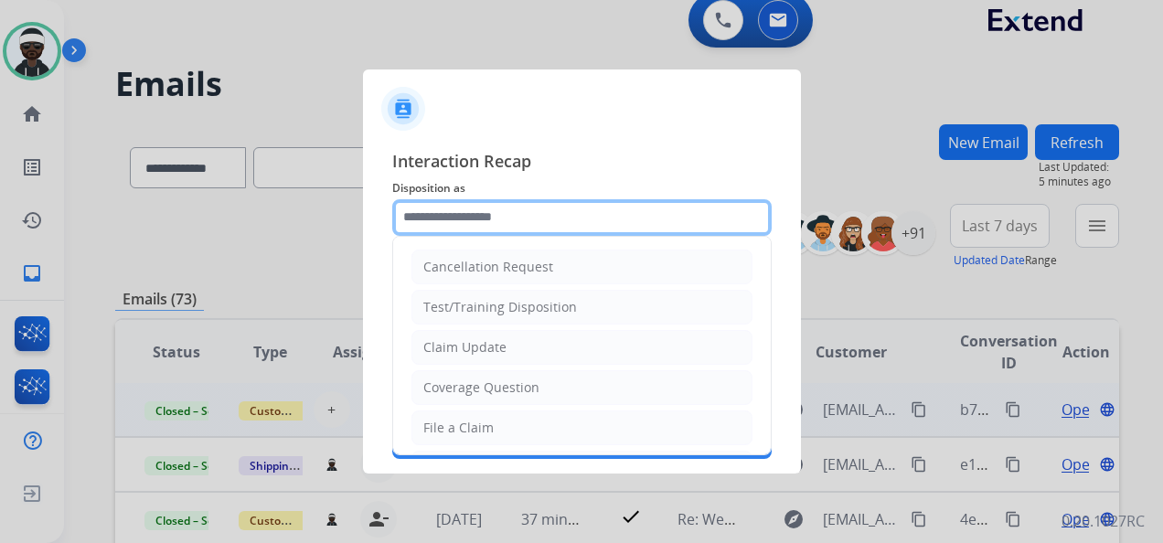
click at [459, 214] on input "text" at bounding box center [582, 217] width 380 height 37
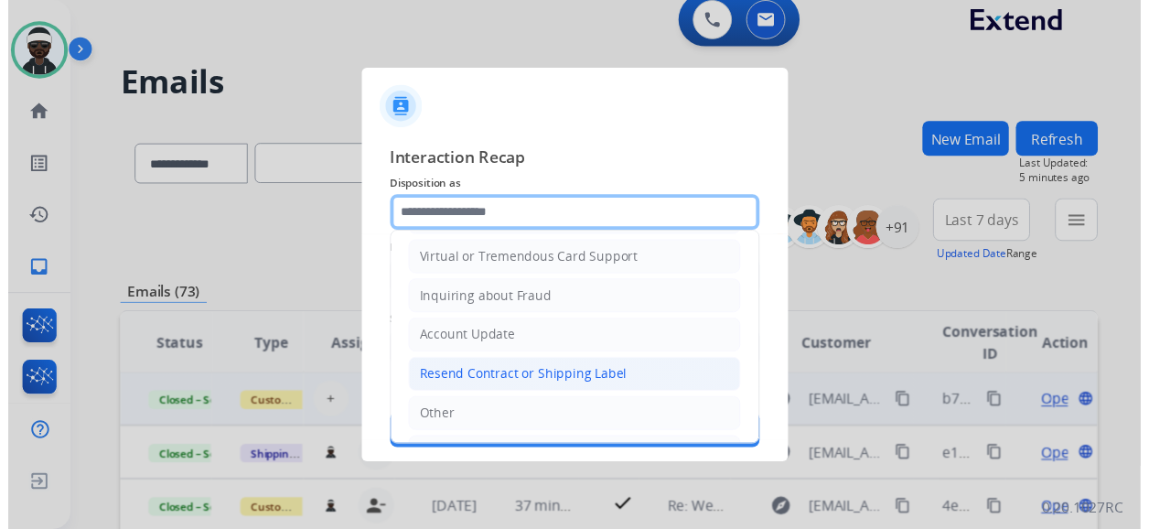
scroll to position [277, 0]
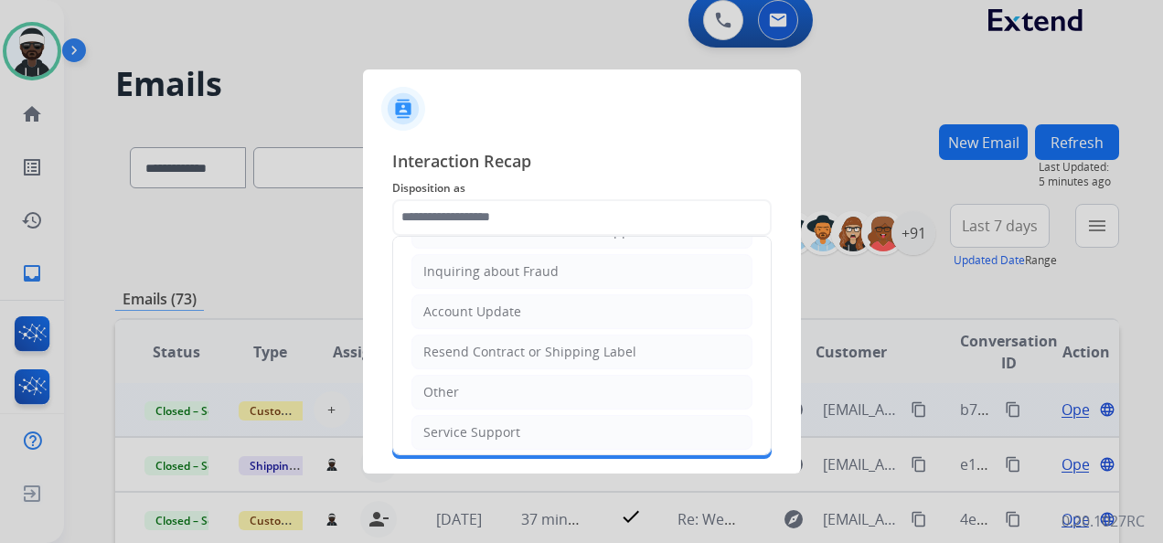
click at [482, 375] on li "Other" at bounding box center [582, 392] width 341 height 35
type input "*****"
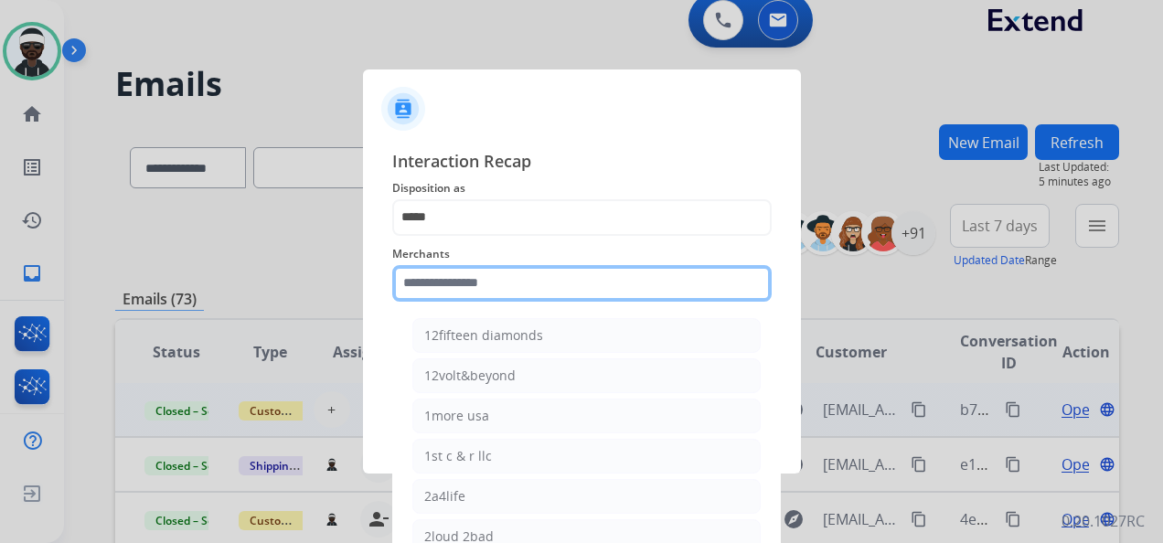
click at [530, 278] on input "text" at bounding box center [582, 283] width 380 height 37
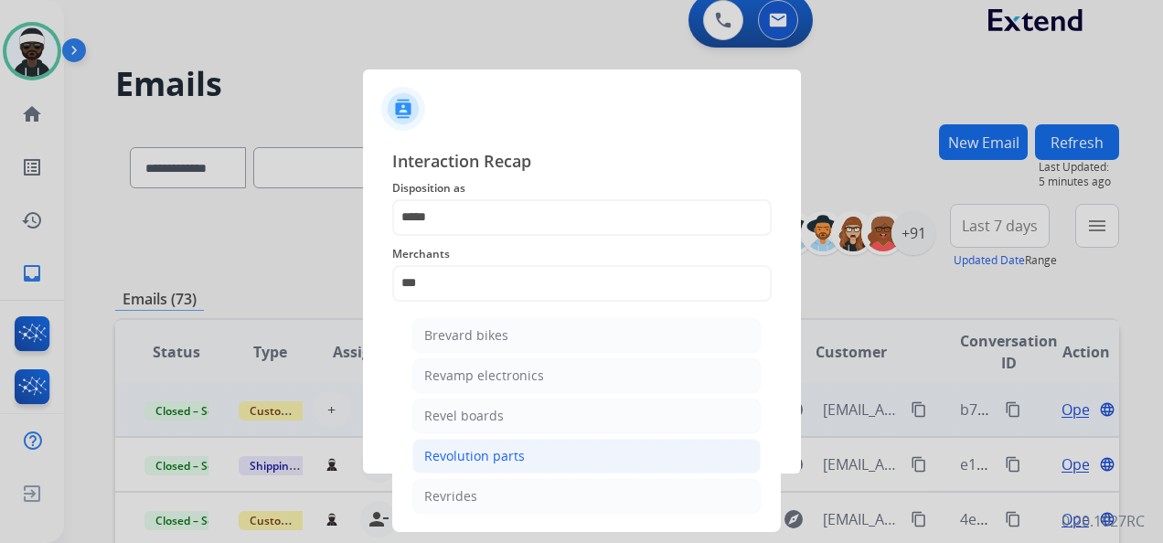
click at [570, 459] on li "Revolution parts" at bounding box center [586, 456] width 348 height 35
type input "**********"
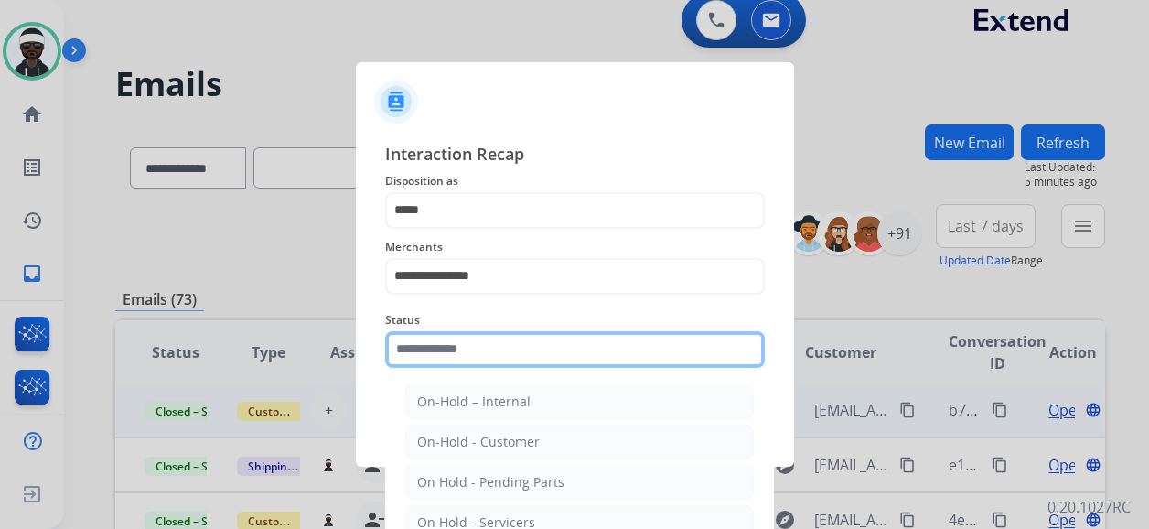
click at [471, 344] on input "text" at bounding box center [575, 349] width 380 height 37
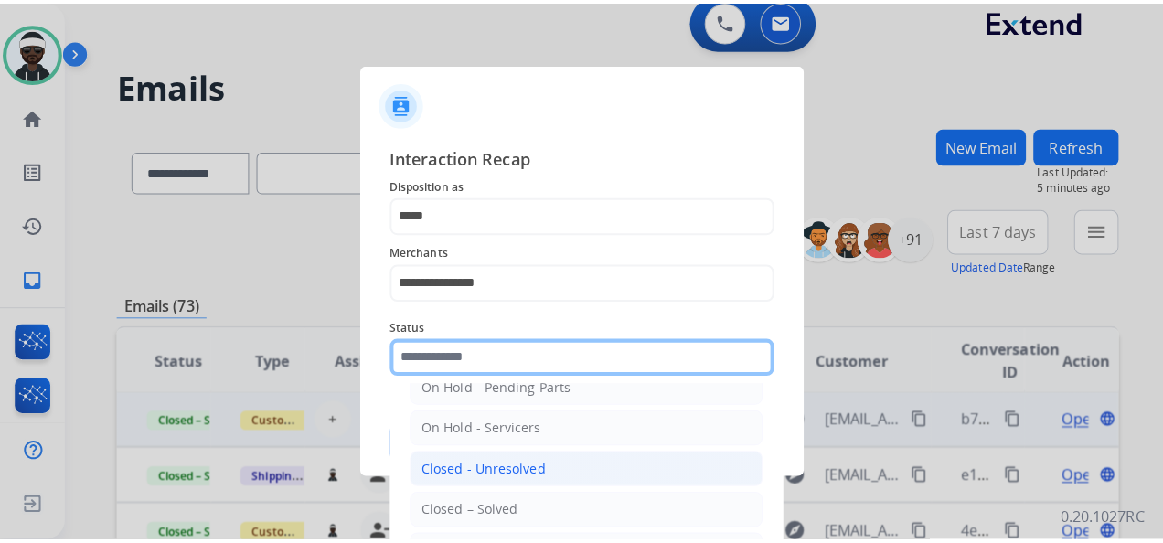
scroll to position [104, 0]
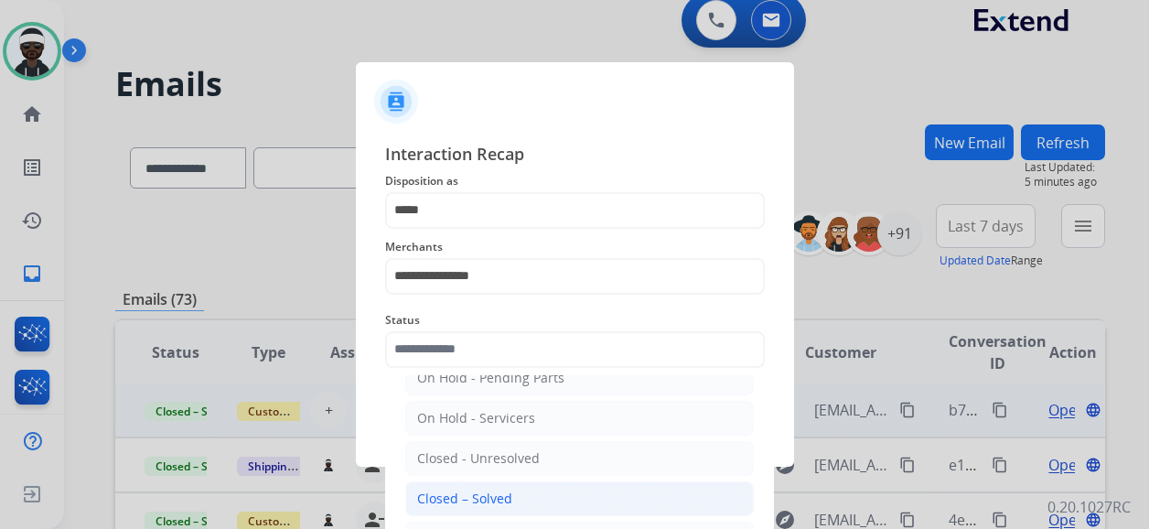
click at [504, 497] on div "Closed – Solved" at bounding box center [464, 498] width 95 height 18
type input "**********"
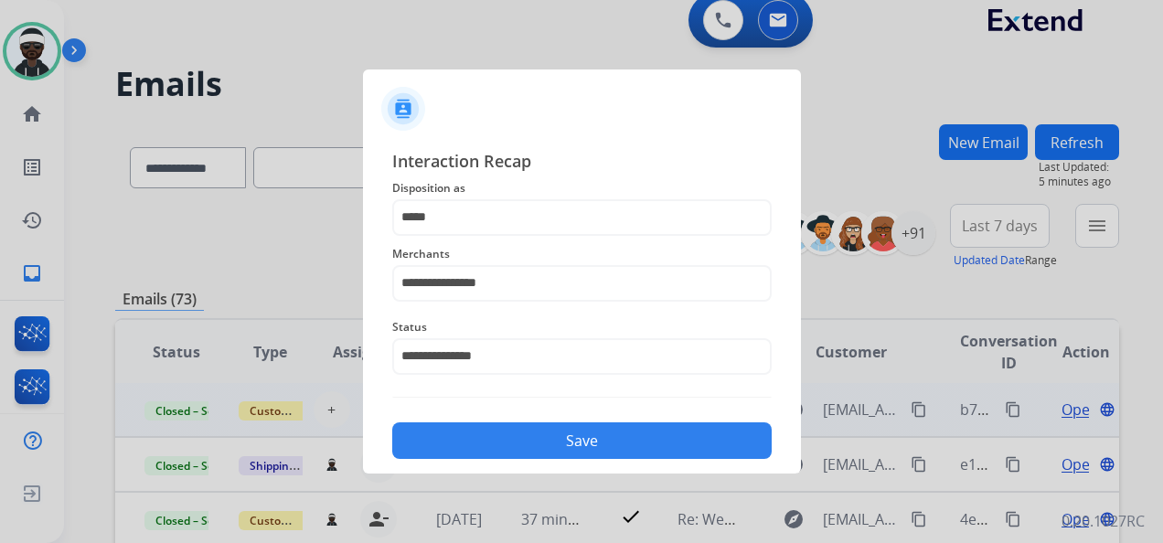
drag, startPoint x: 539, startPoint y: 450, endPoint x: 675, endPoint y: 455, distance: 136.4
click at [540, 450] on button "Save" at bounding box center [582, 441] width 380 height 37
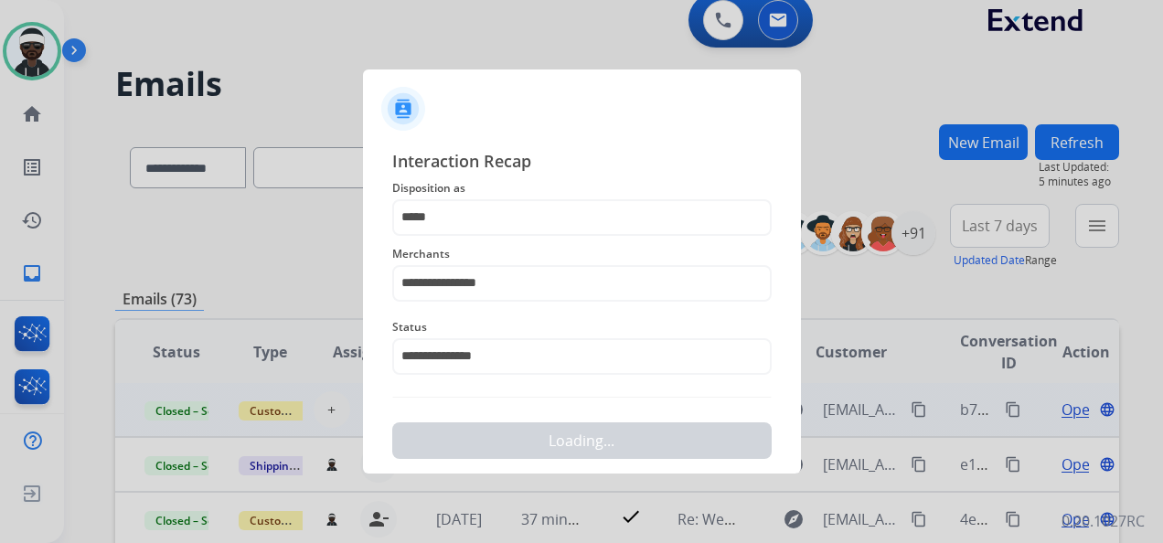
scroll to position [0, 0]
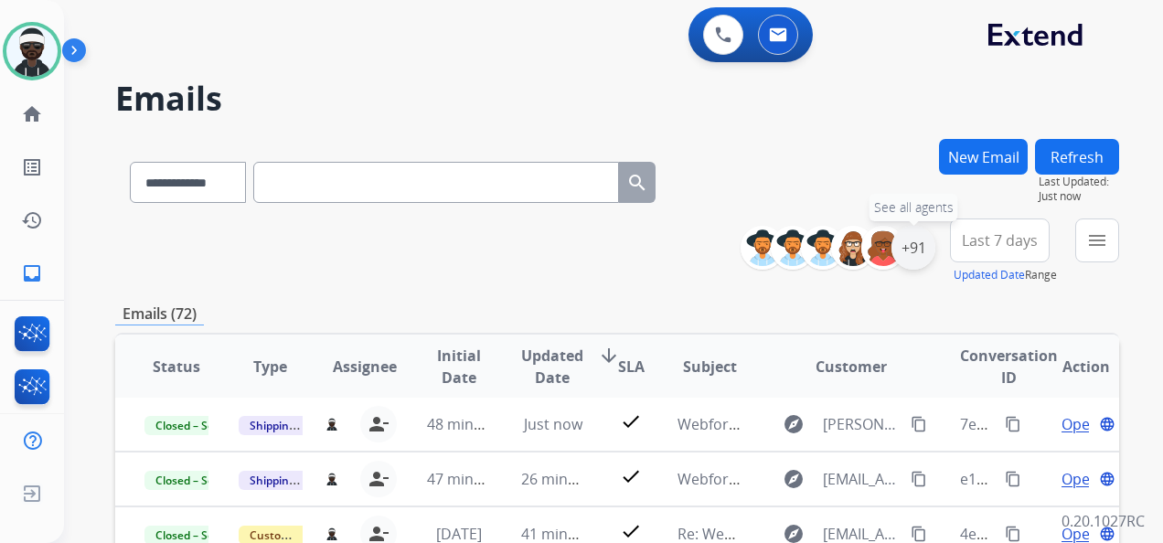
click at [909, 244] on div "+91" at bounding box center [914, 248] width 44 height 44
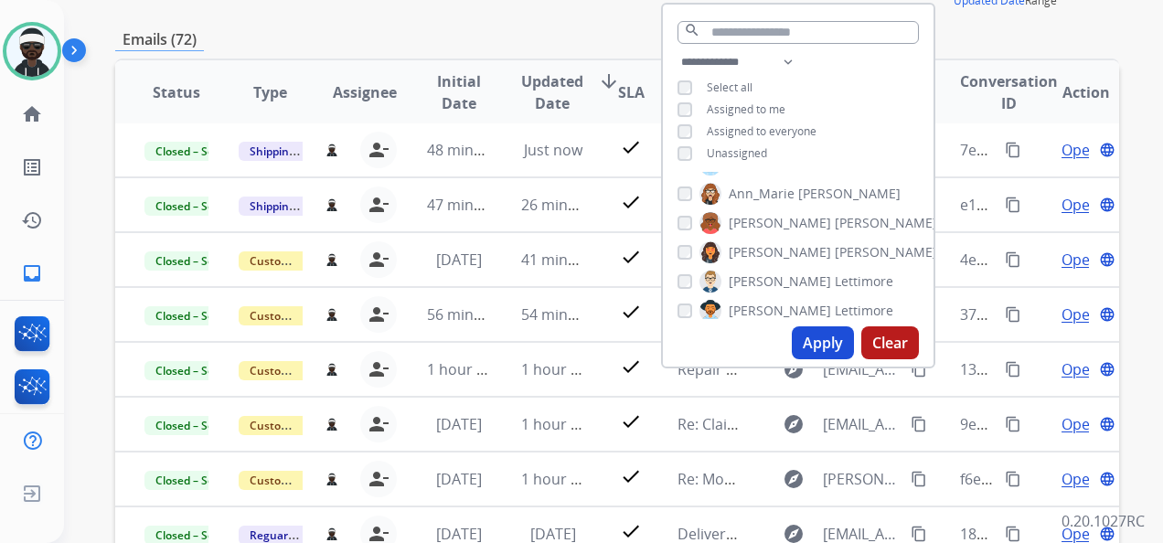
scroll to position [183, 0]
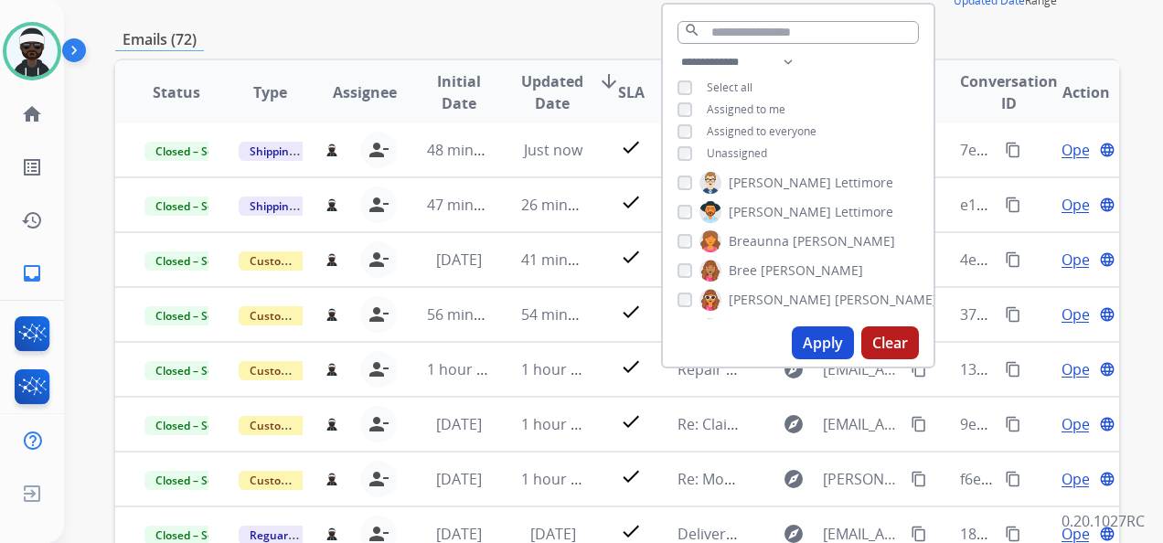
click at [988, 42] on div "Emails (72)" at bounding box center [617, 39] width 1004 height 23
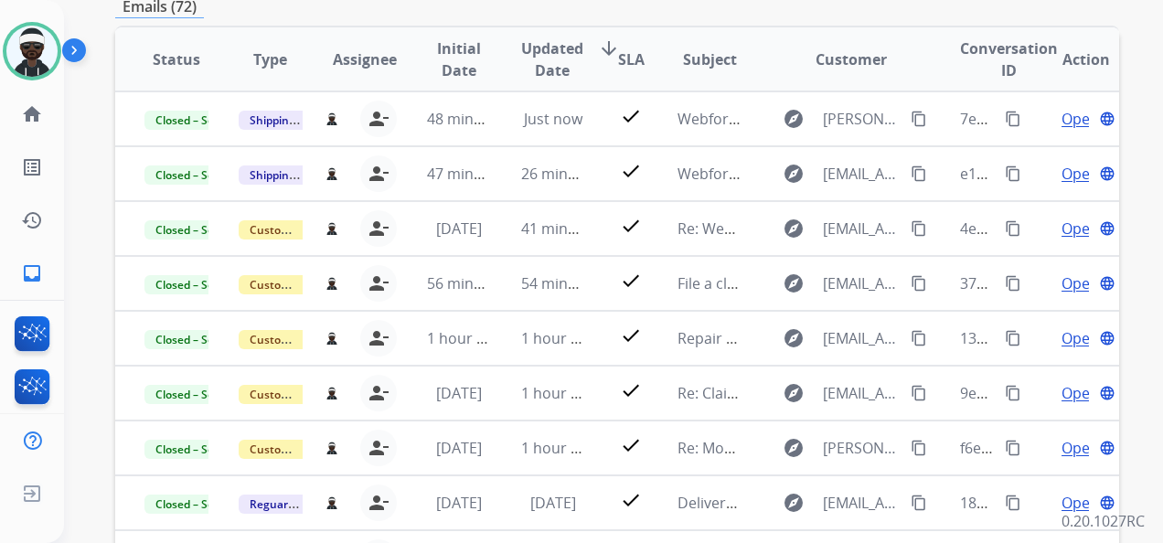
scroll to position [0, 0]
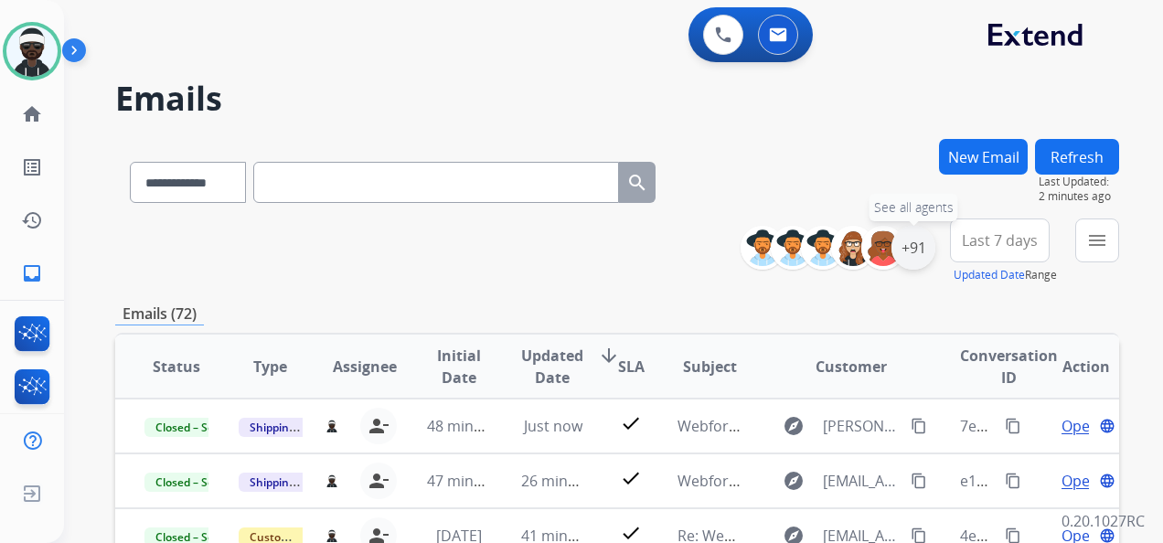
click at [927, 256] on div "+91" at bounding box center [914, 248] width 44 height 44
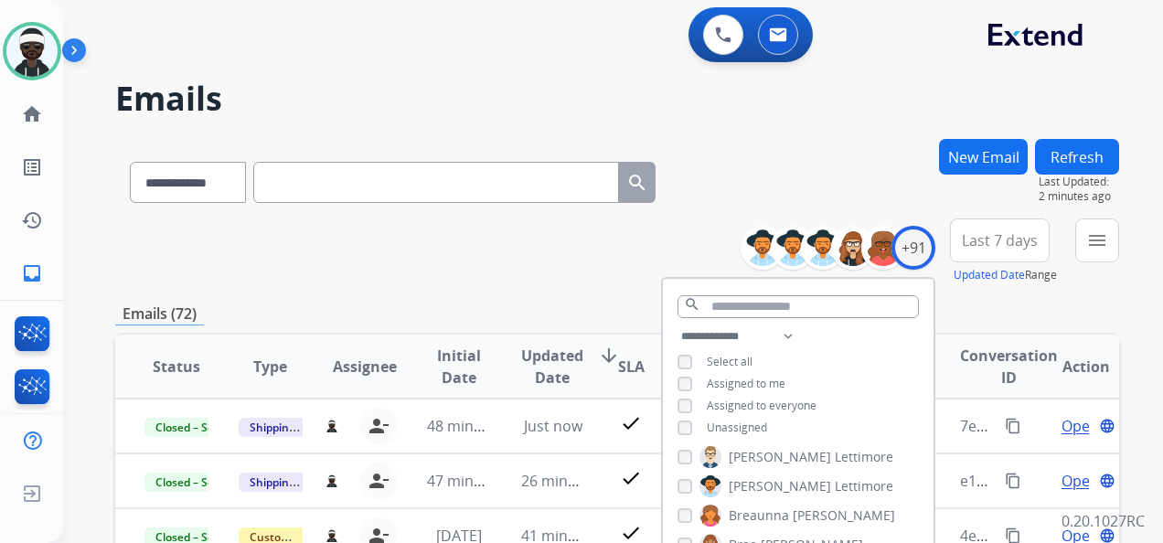
click at [734, 429] on span "Unassigned" at bounding box center [737, 428] width 60 height 16
click at [731, 432] on span "Unassigned" at bounding box center [737, 428] width 60 height 16
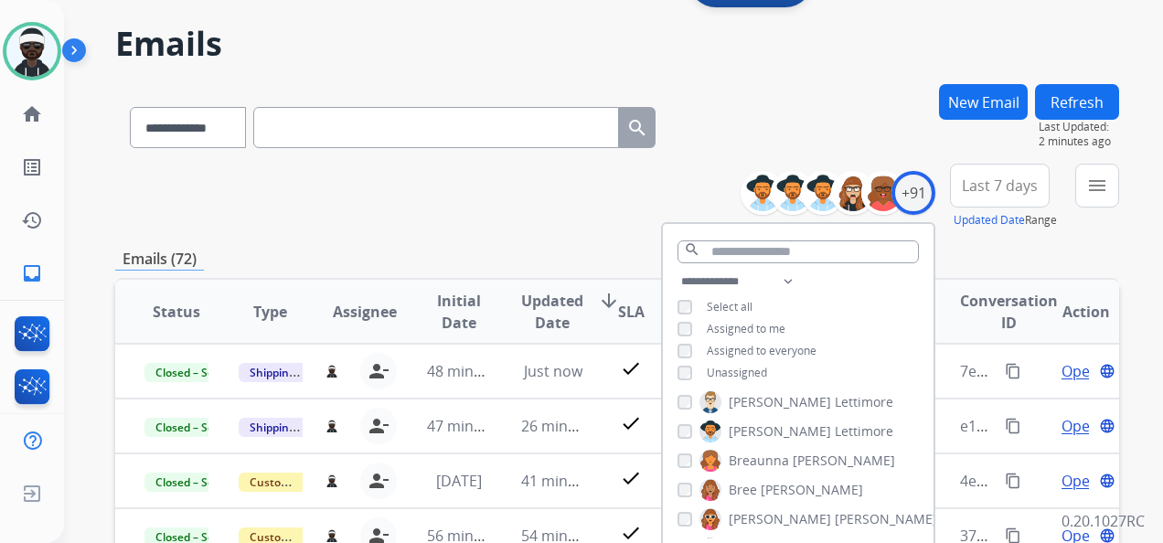
scroll to position [274, 0]
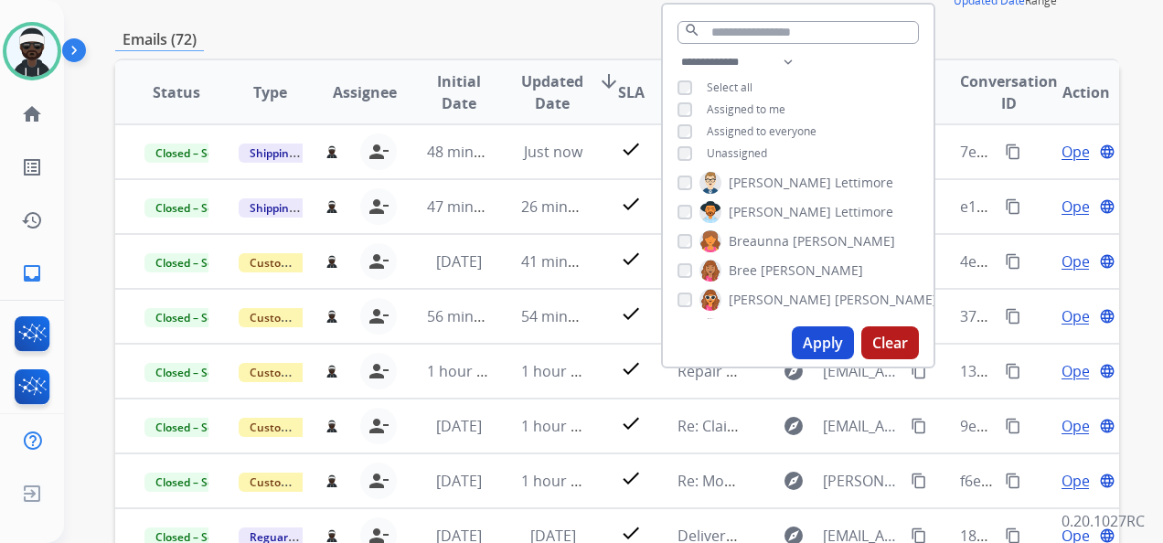
click at [802, 350] on button "Apply" at bounding box center [823, 343] width 62 height 33
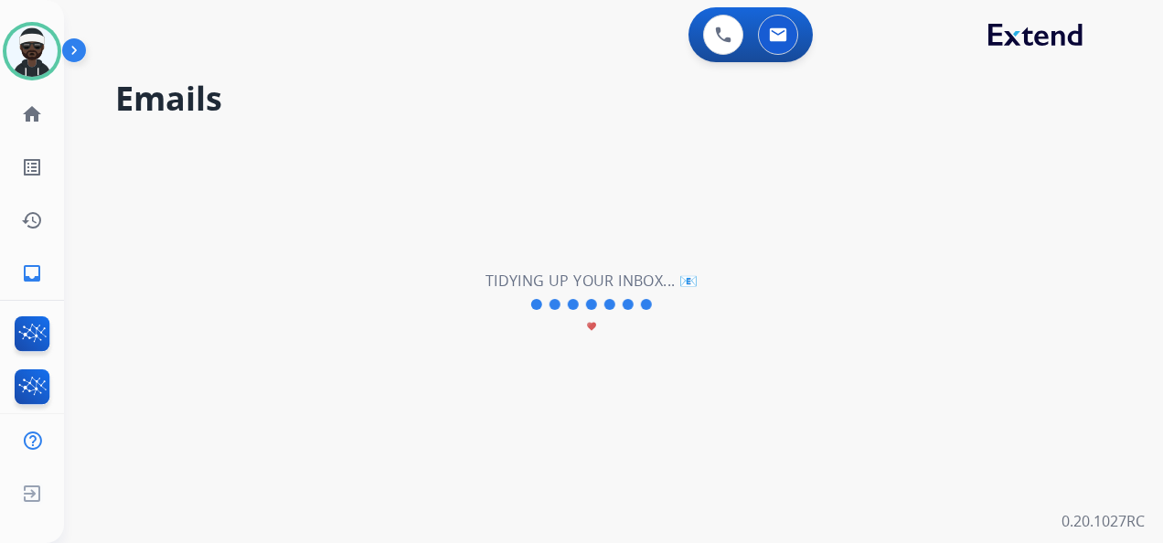
scroll to position [0, 0]
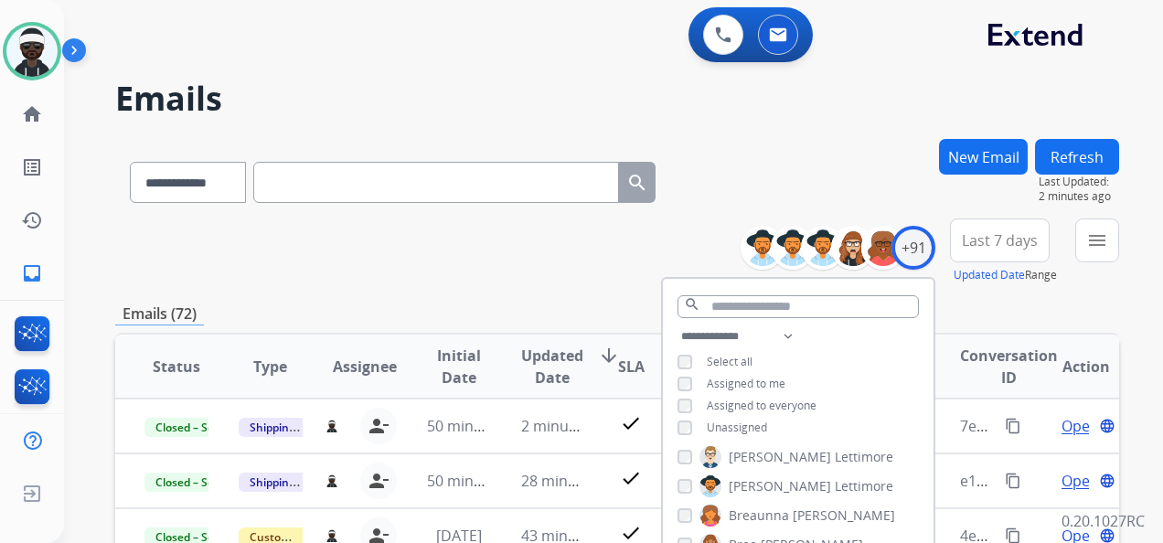
click at [541, 267] on div "**********" at bounding box center [617, 252] width 1004 height 66
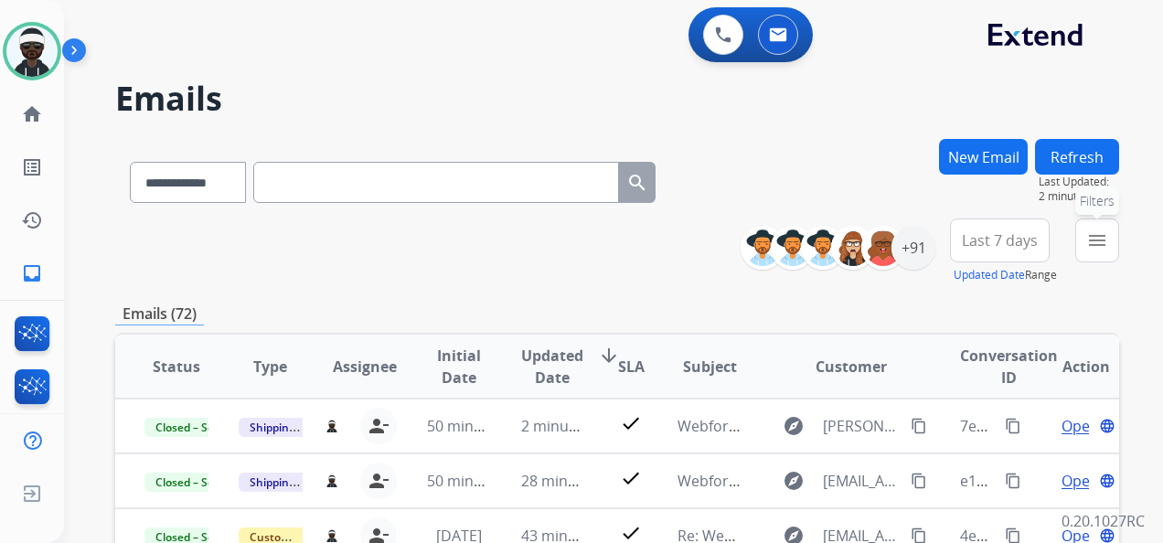
click at [1101, 232] on mat-icon "menu" at bounding box center [1098, 241] width 22 height 22
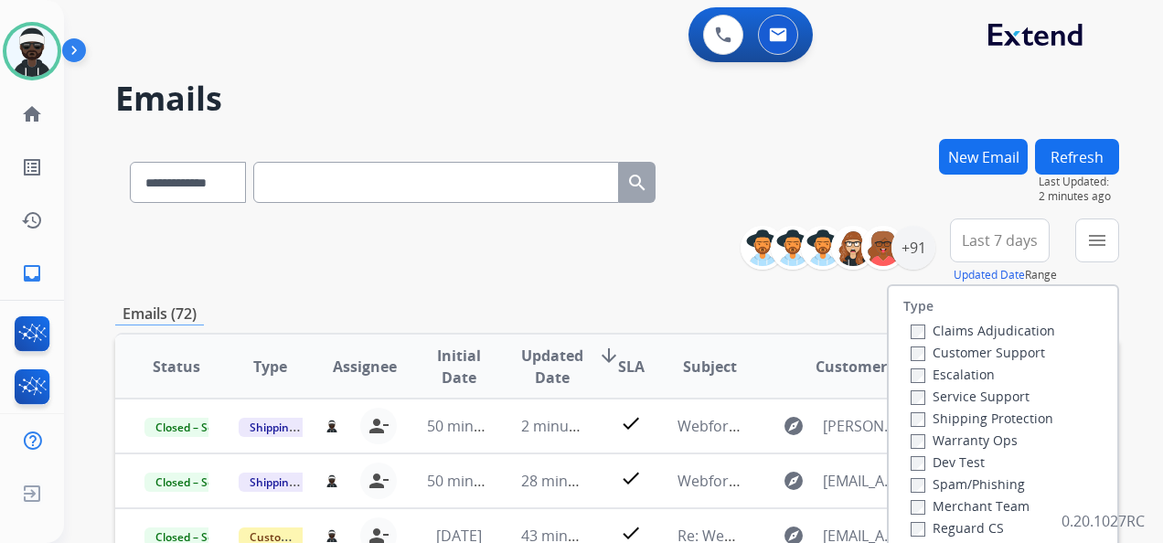
click at [974, 357] on label "Customer Support" at bounding box center [978, 352] width 134 height 17
click at [996, 423] on label "Shipping Protection" at bounding box center [982, 418] width 143 height 17
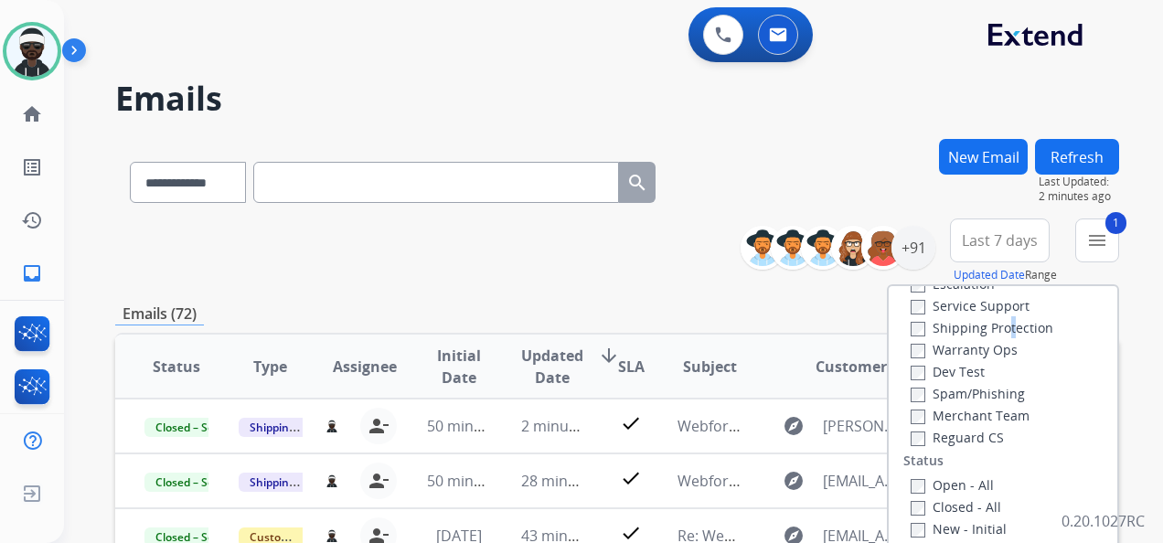
scroll to position [91, 0]
click at [946, 326] on label "Shipping Protection" at bounding box center [982, 326] width 143 height 17
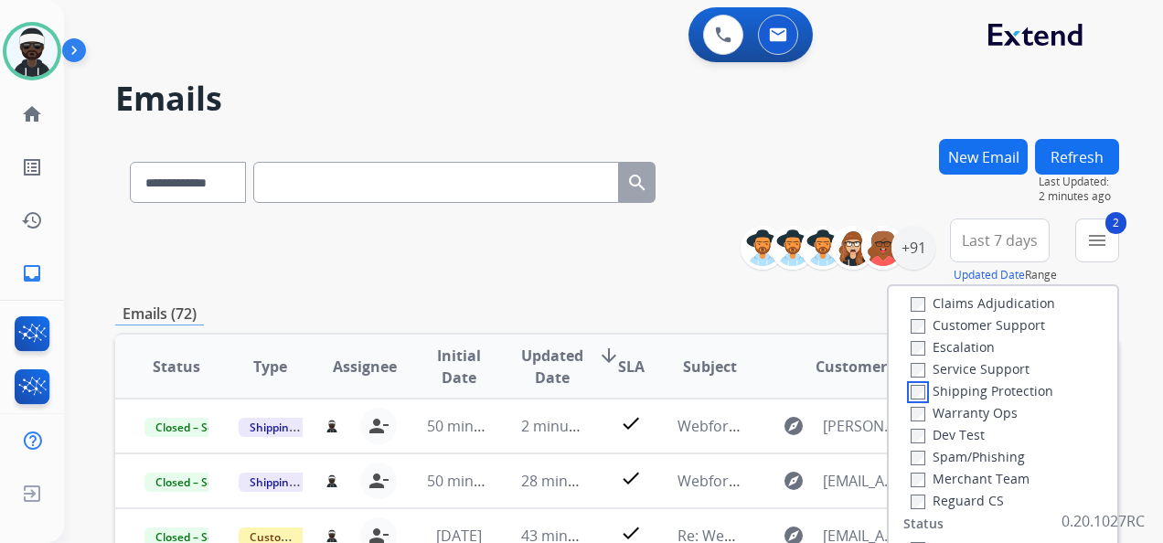
scroll to position [0, 0]
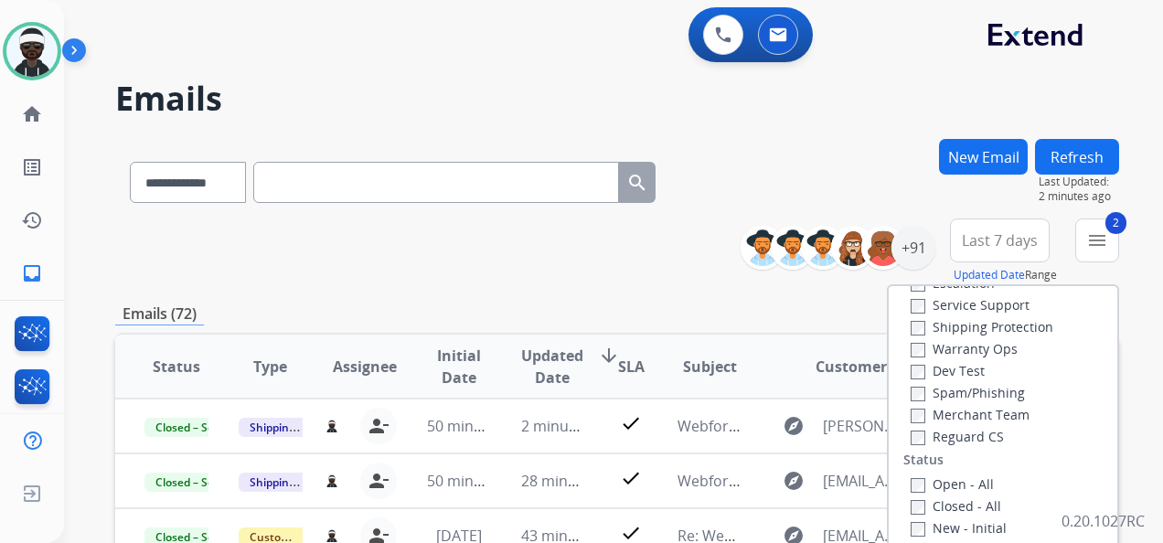
click at [975, 441] on label "Reguard CS" at bounding box center [957, 436] width 93 height 17
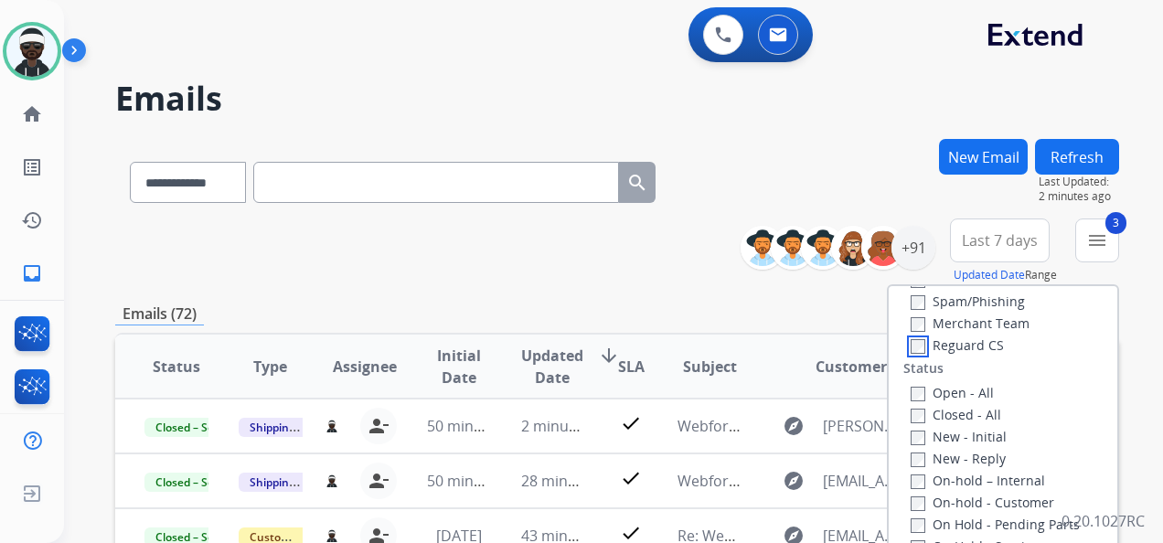
scroll to position [274, 0]
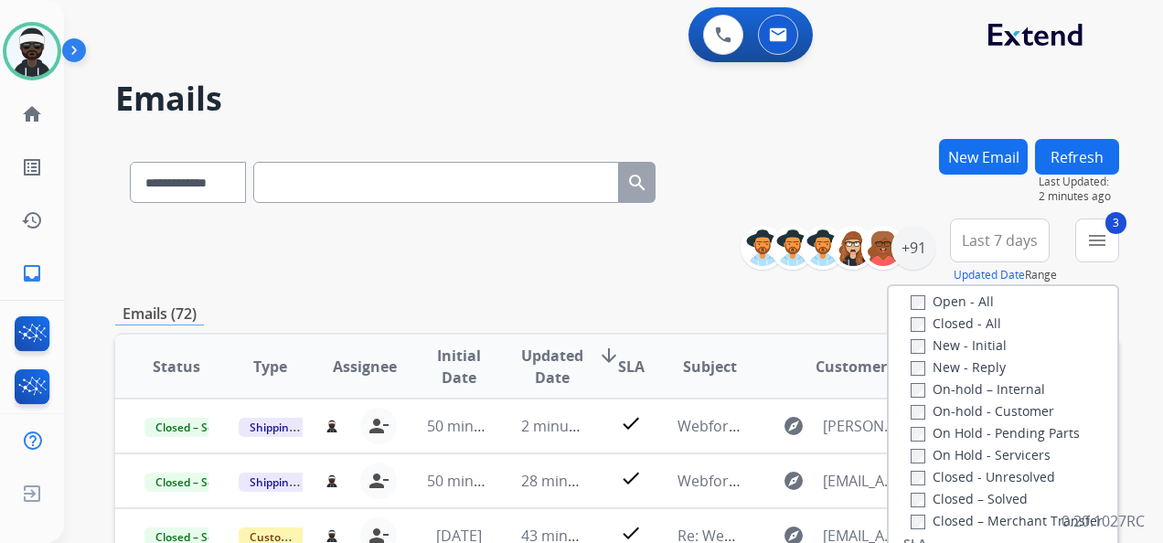
click at [959, 350] on label "New - Initial" at bounding box center [959, 345] width 96 height 17
click at [958, 371] on label "New - Reply" at bounding box center [958, 367] width 95 height 17
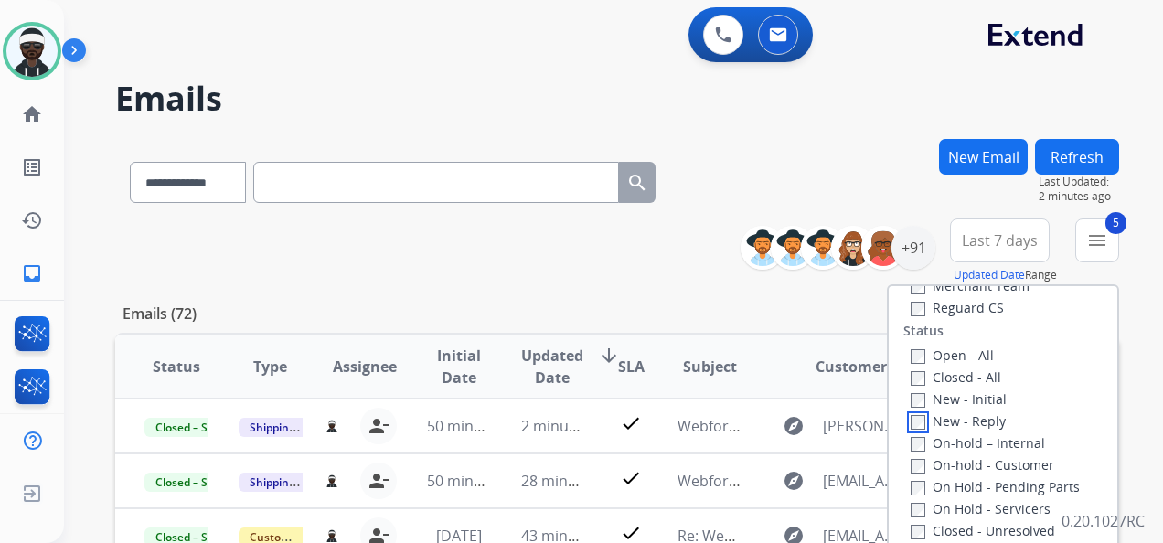
scroll to position [183, 0]
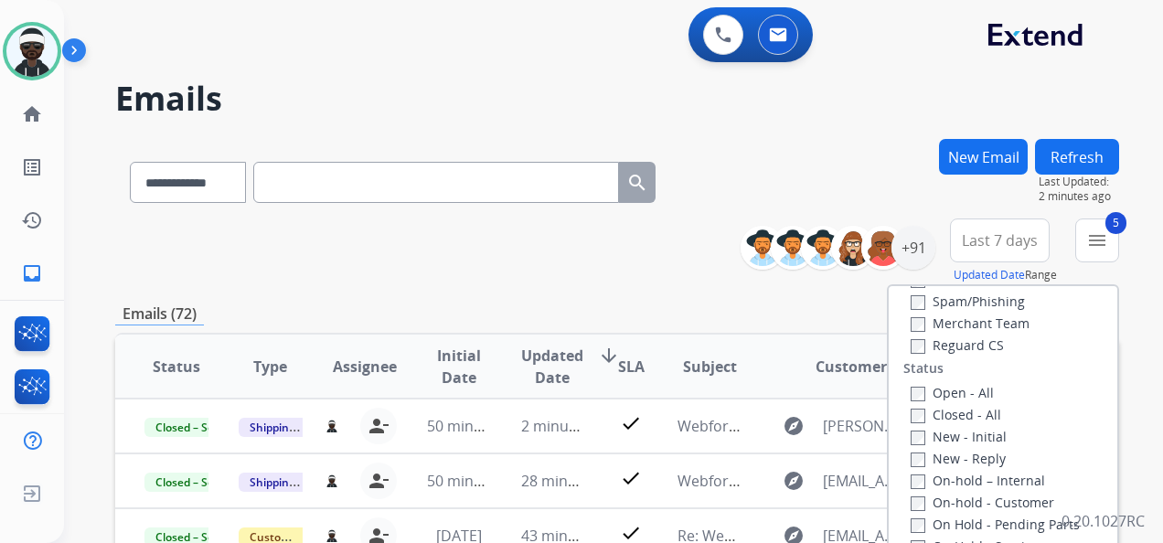
click at [941, 393] on label "Open - All" at bounding box center [952, 392] width 83 height 17
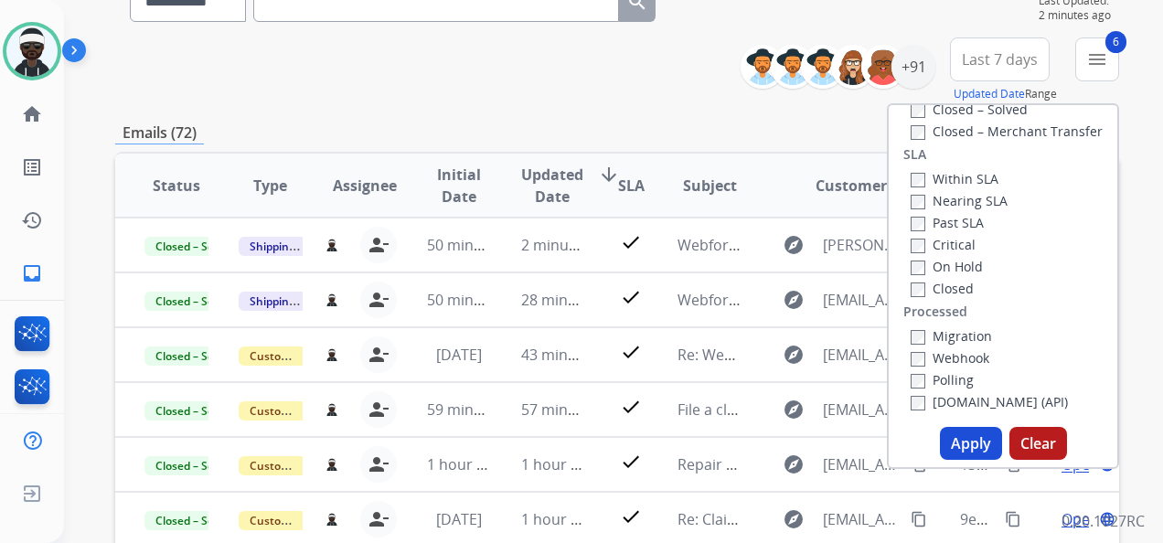
scroll to position [498, 0]
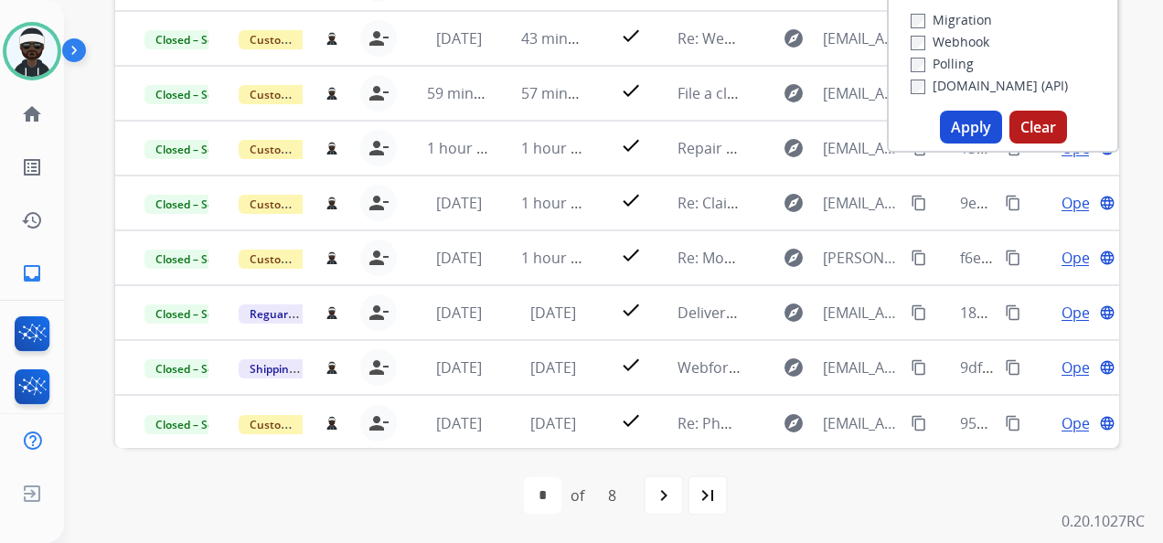
click at [956, 131] on button "Apply" at bounding box center [971, 127] width 62 height 33
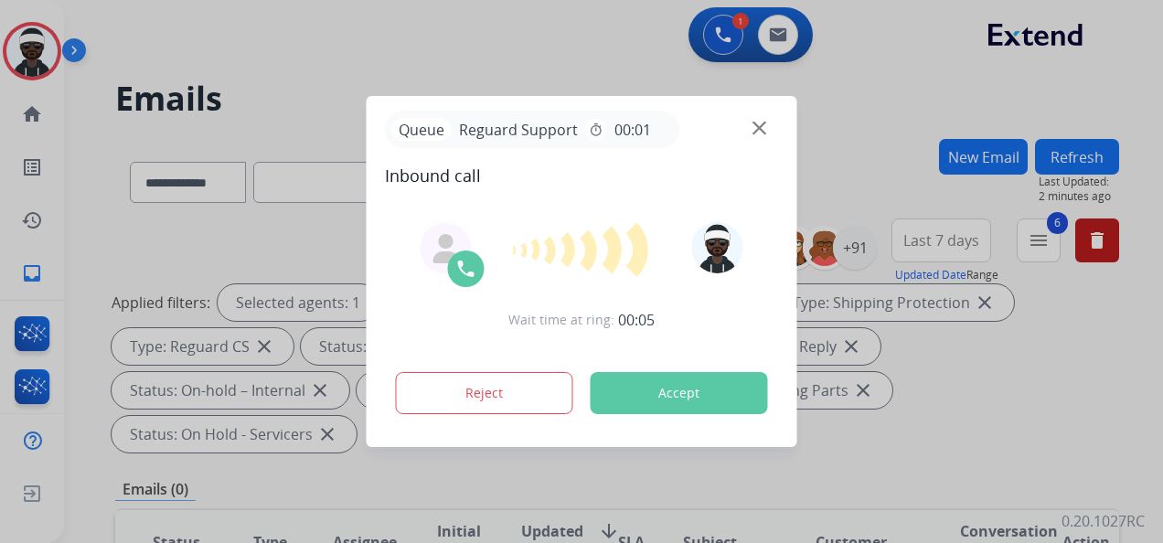
click at [677, 377] on button "Accept" at bounding box center [679, 393] width 177 height 42
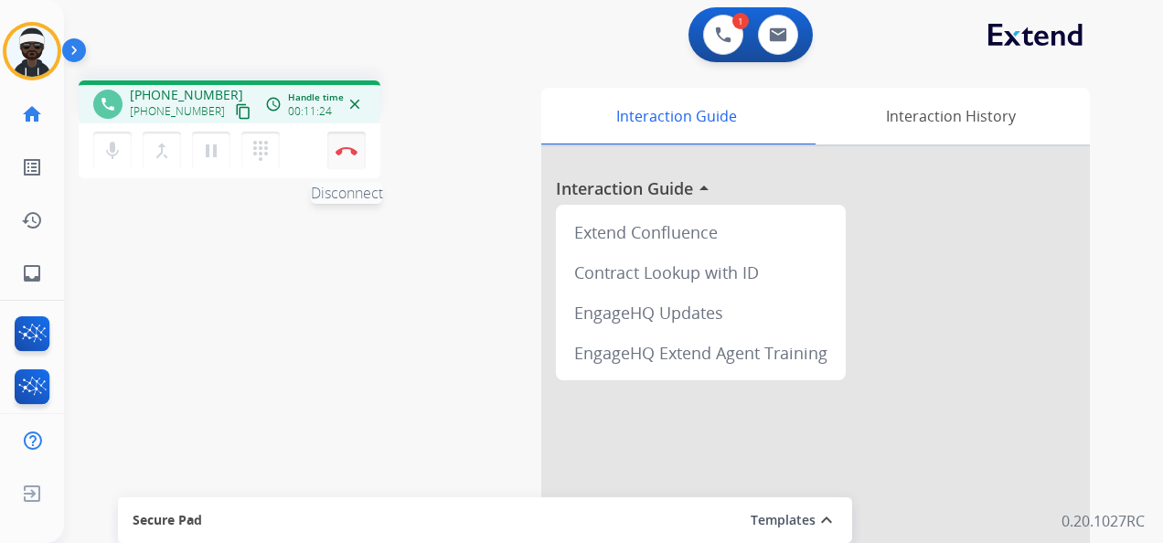
click at [349, 146] on img at bounding box center [347, 150] width 22 height 9
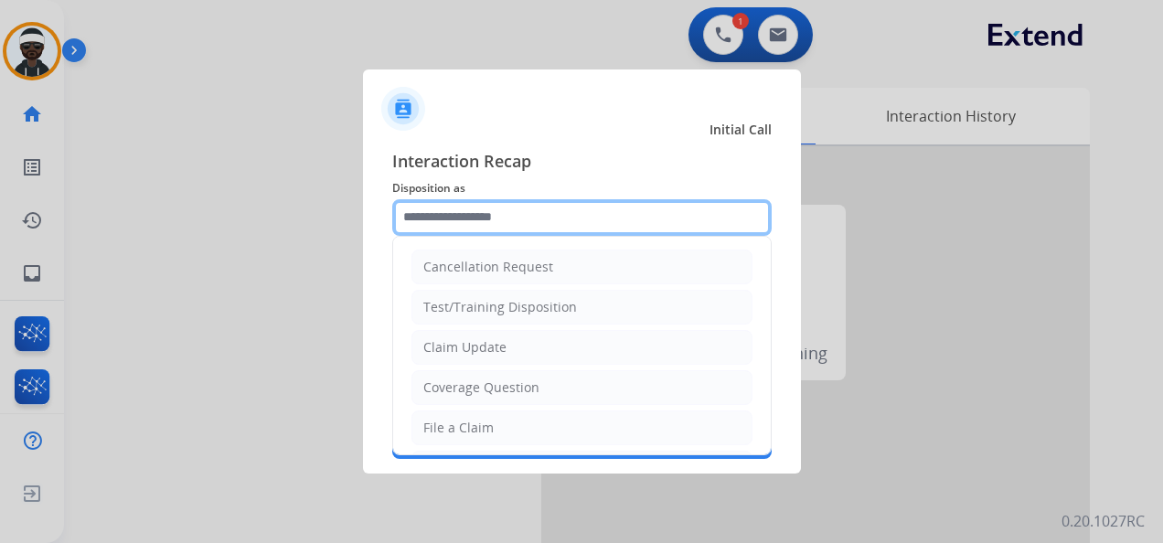
click at [530, 217] on input "text" at bounding box center [582, 217] width 380 height 37
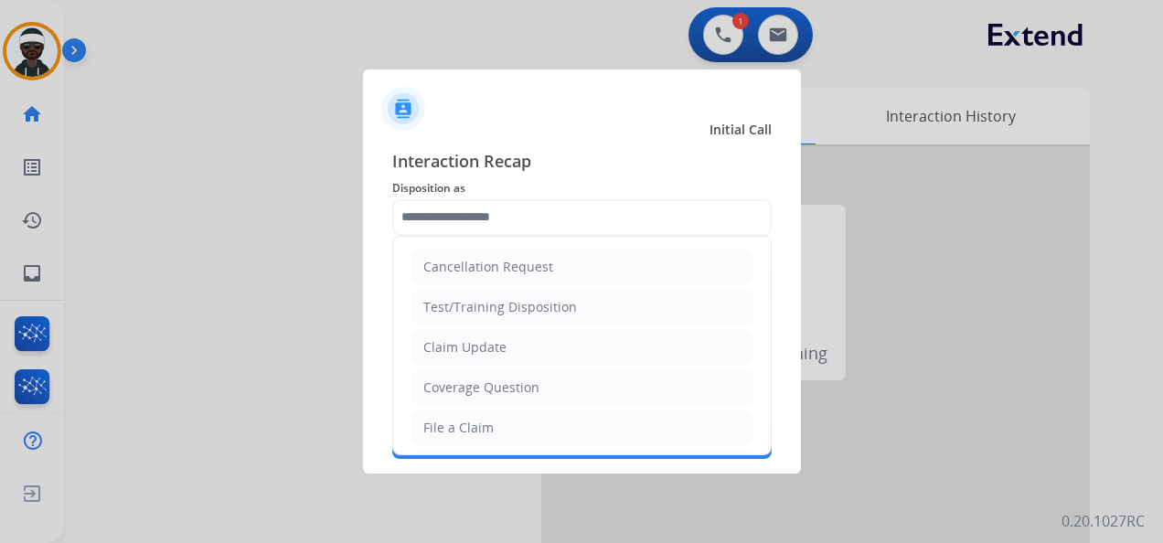
drag, startPoint x: 510, startPoint y: 410, endPoint x: 509, endPoint y: 335, distance: 75.0
click at [510, 411] on li "File a Claim" at bounding box center [582, 428] width 341 height 35
type input "**********"
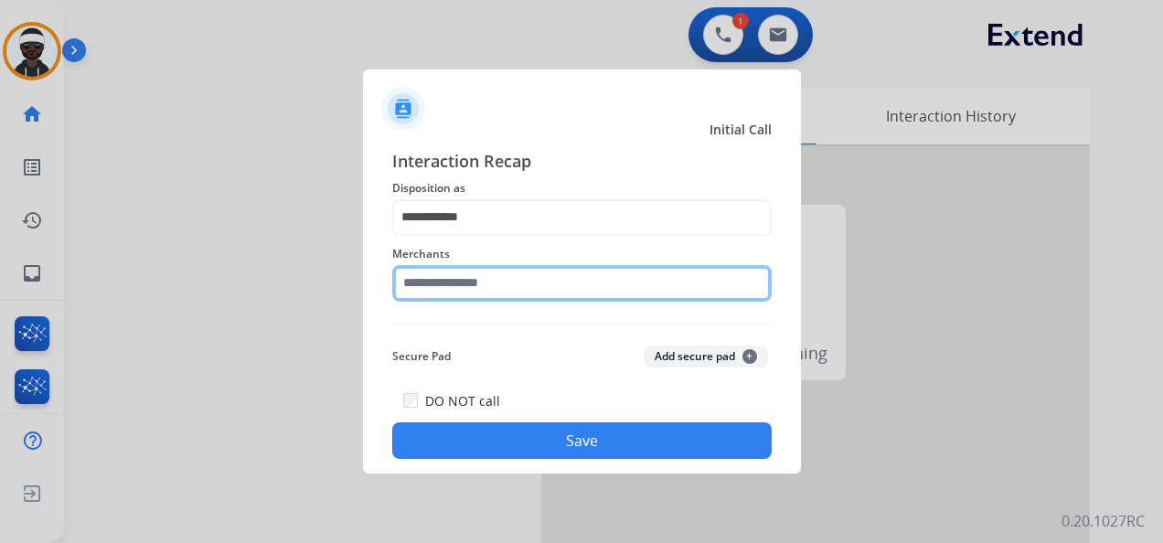
click at [497, 273] on input "text" at bounding box center [582, 283] width 380 height 37
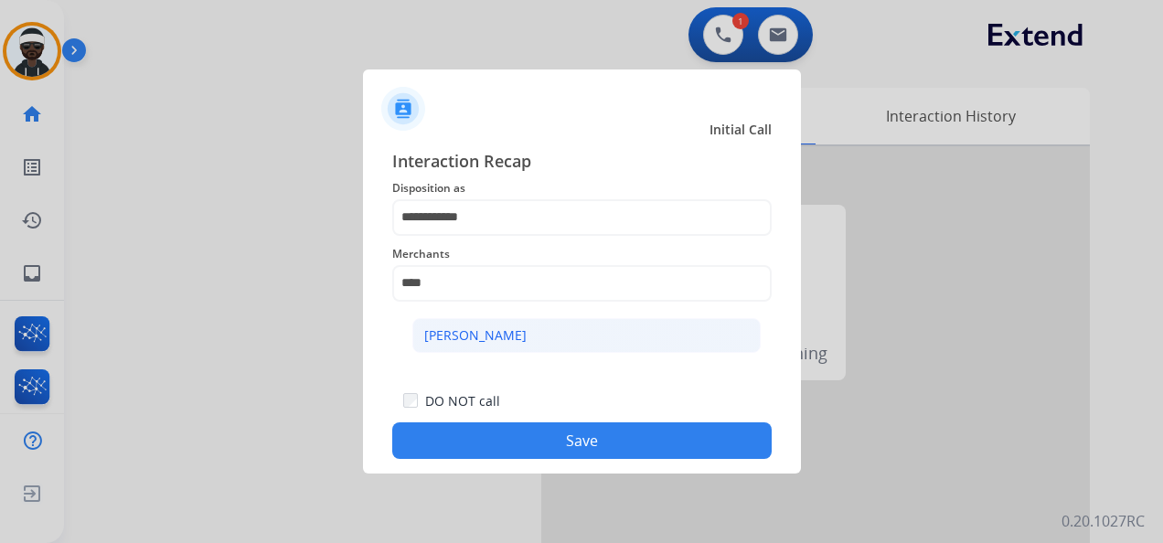
click at [485, 341] on div "[PERSON_NAME]" at bounding box center [475, 336] width 102 height 18
type input "**********"
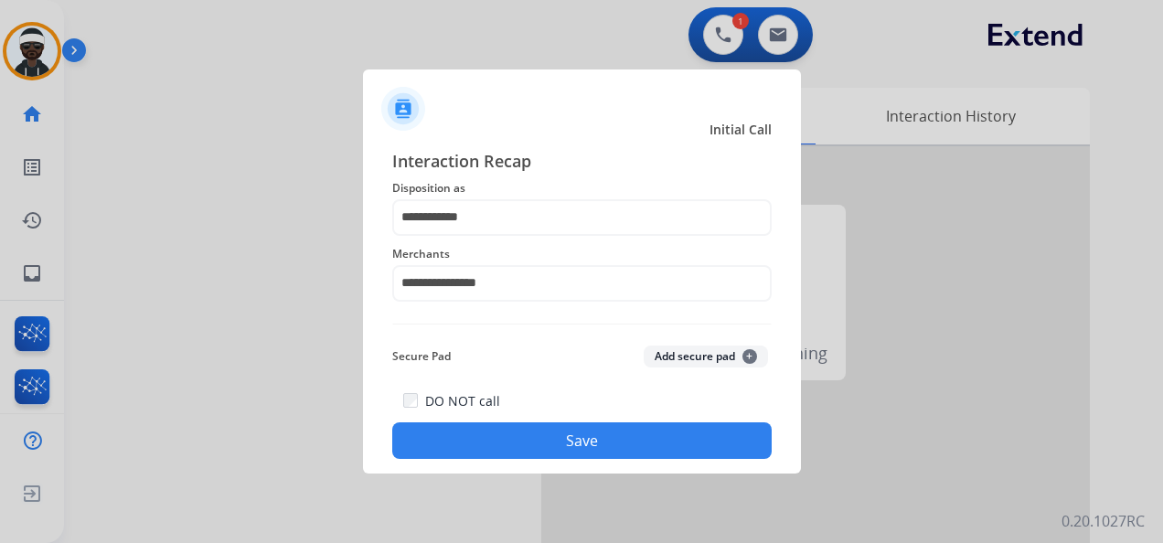
click at [619, 434] on button "Save" at bounding box center [582, 441] width 380 height 37
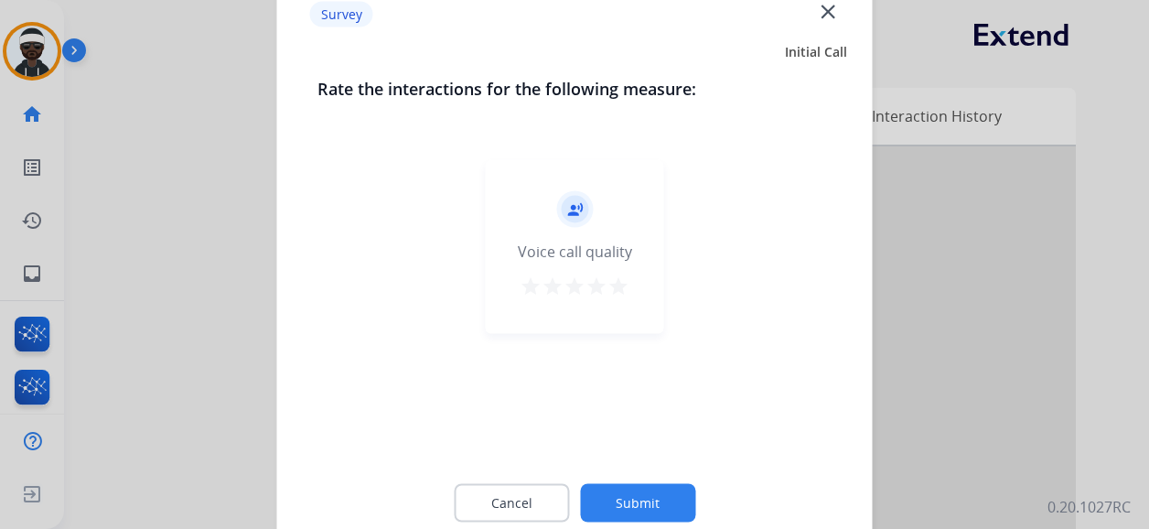
click at [647, 486] on button "Submit" at bounding box center [637, 503] width 115 height 38
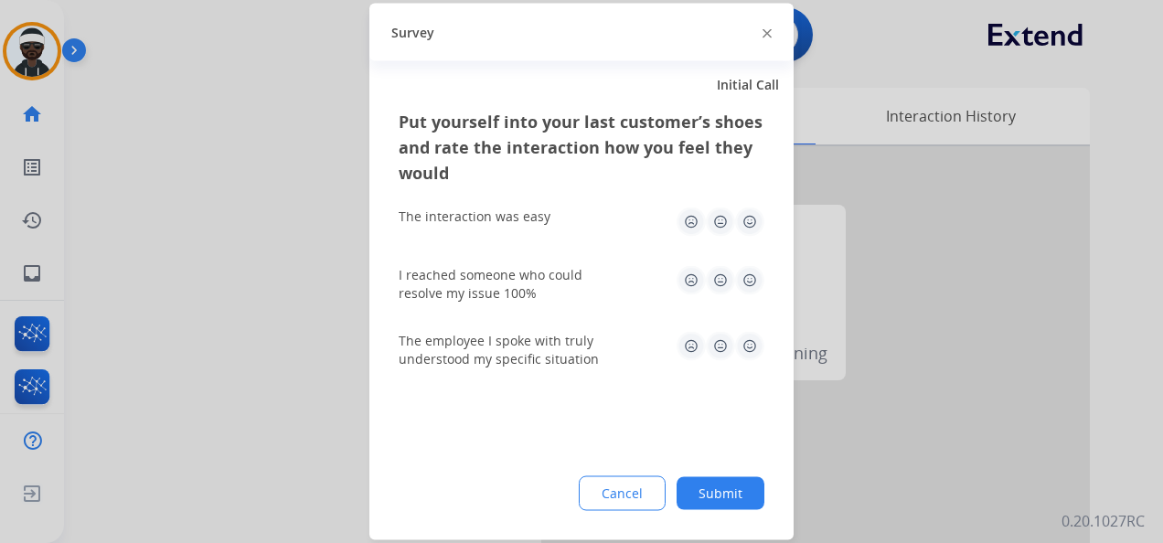
click at [695, 496] on button "Submit" at bounding box center [721, 493] width 88 height 33
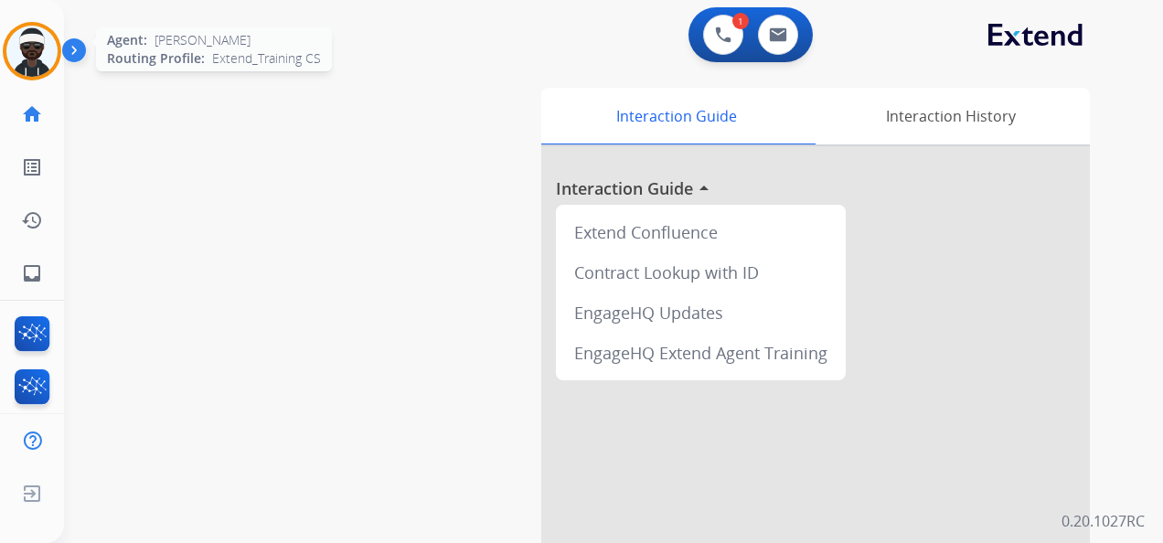
click at [27, 57] on img at bounding box center [31, 51] width 51 height 51
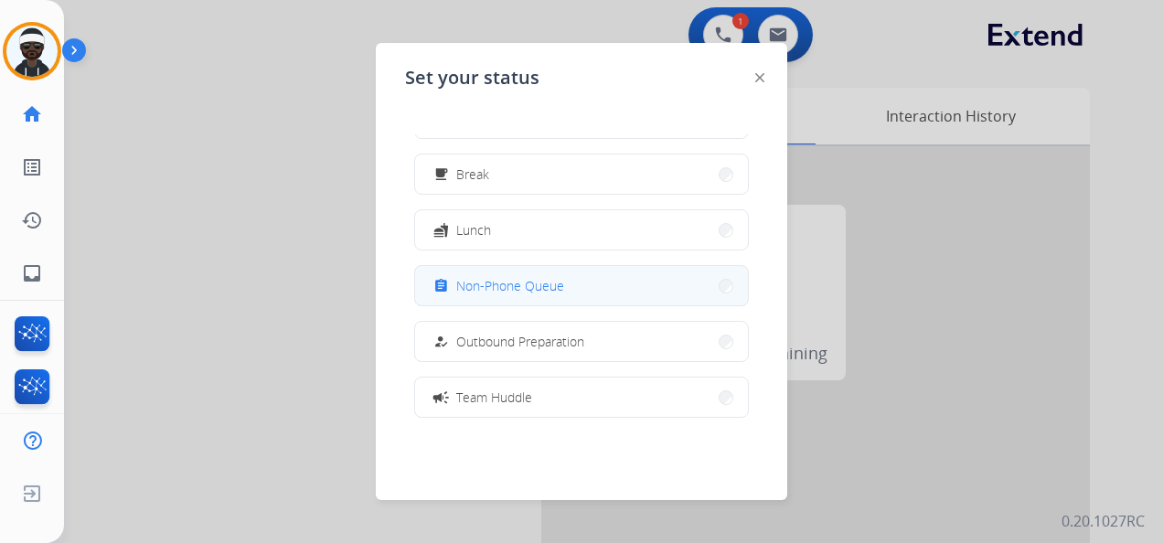
scroll to position [91, 0]
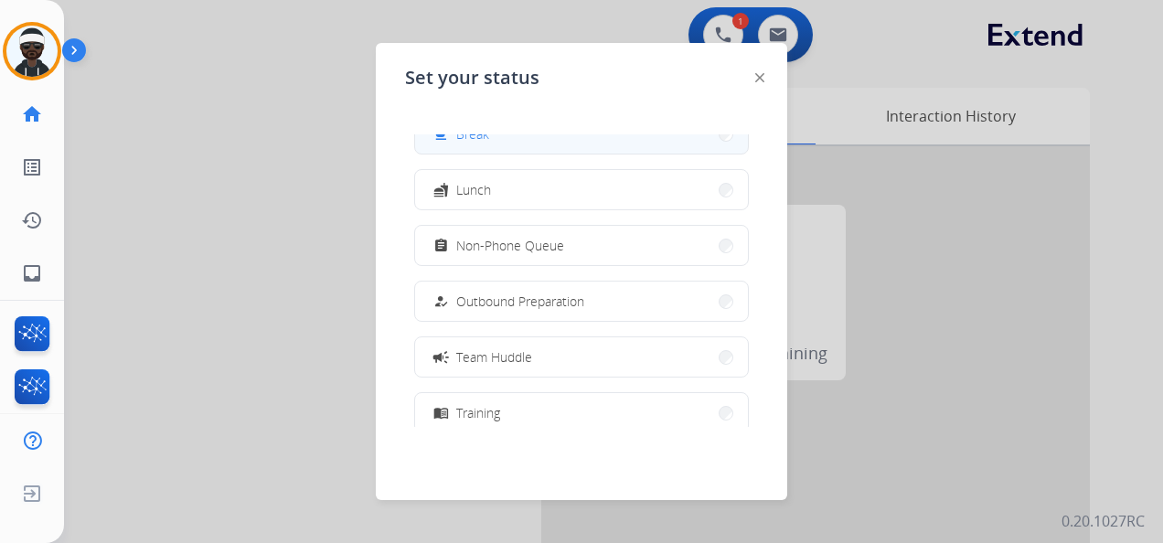
click at [516, 145] on button "free_breakfast Break" at bounding box center [581, 133] width 333 height 39
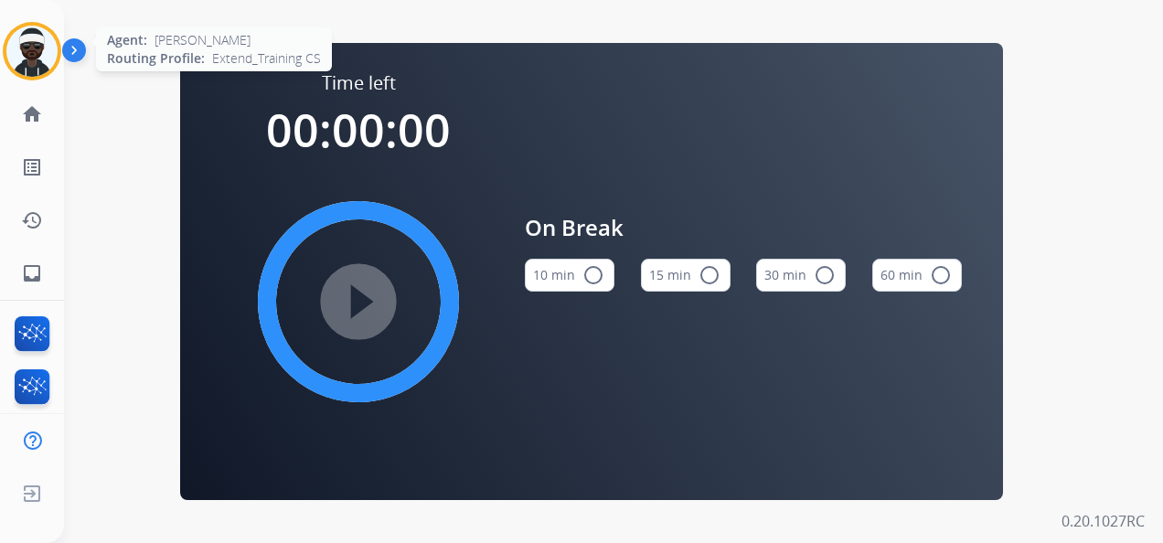
click at [16, 53] on img at bounding box center [31, 51] width 51 height 51
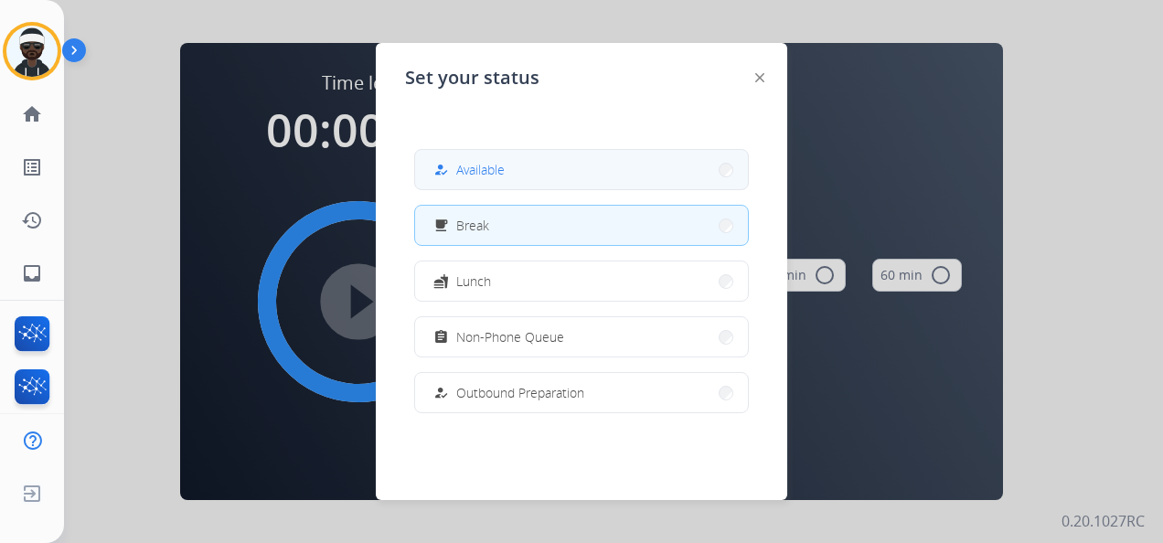
click at [483, 168] on span "Available" at bounding box center [480, 169] width 48 height 19
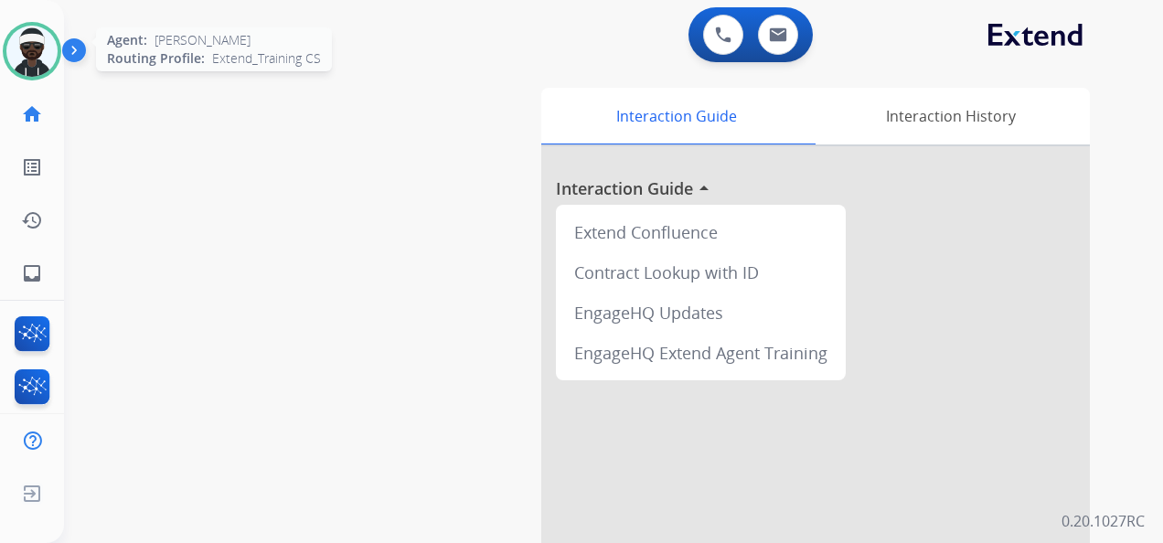
click at [37, 61] on img at bounding box center [31, 51] width 51 height 51
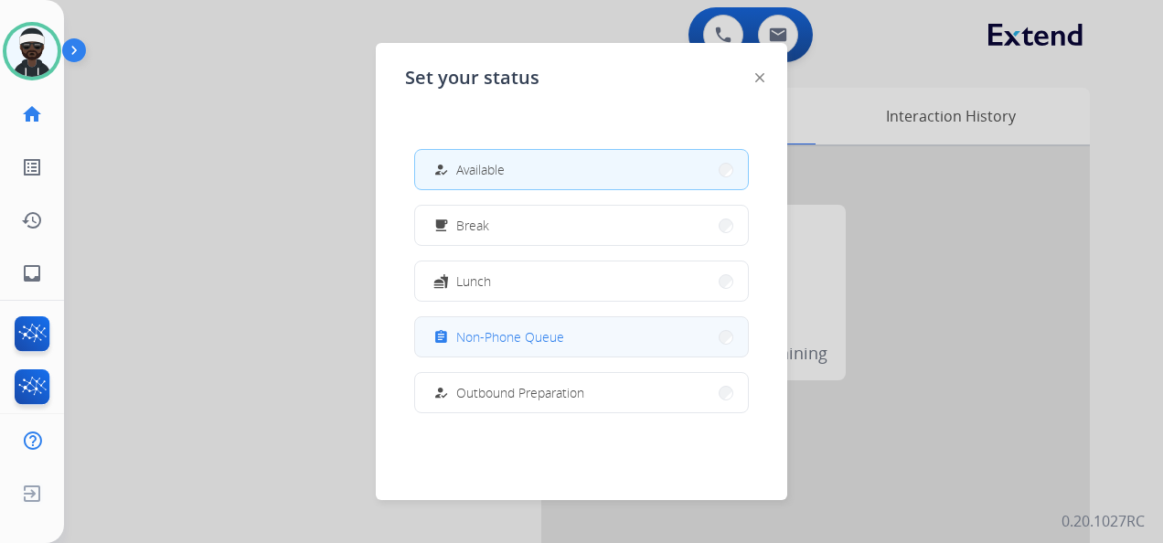
click at [624, 346] on button "assignment Non-Phone Queue" at bounding box center [581, 336] width 333 height 39
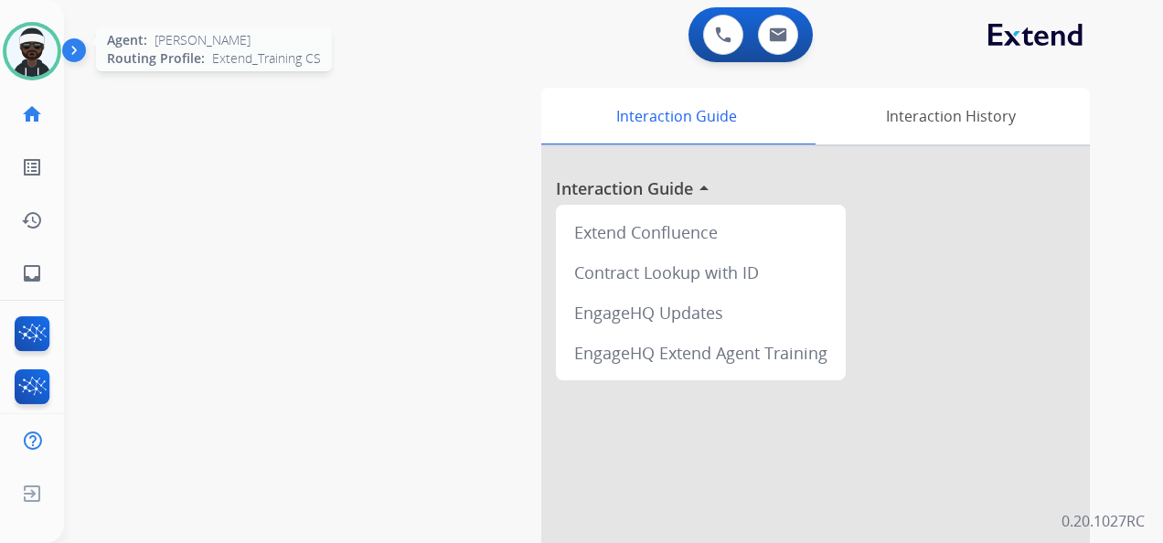
click at [26, 60] on img at bounding box center [31, 51] width 51 height 51
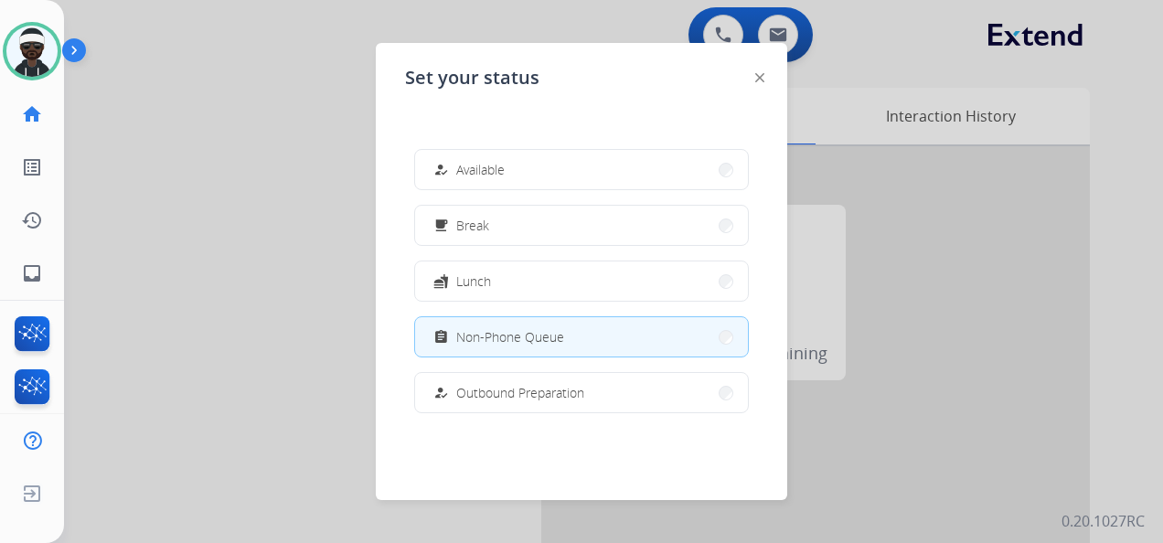
click at [485, 176] on span "Available" at bounding box center [480, 169] width 48 height 19
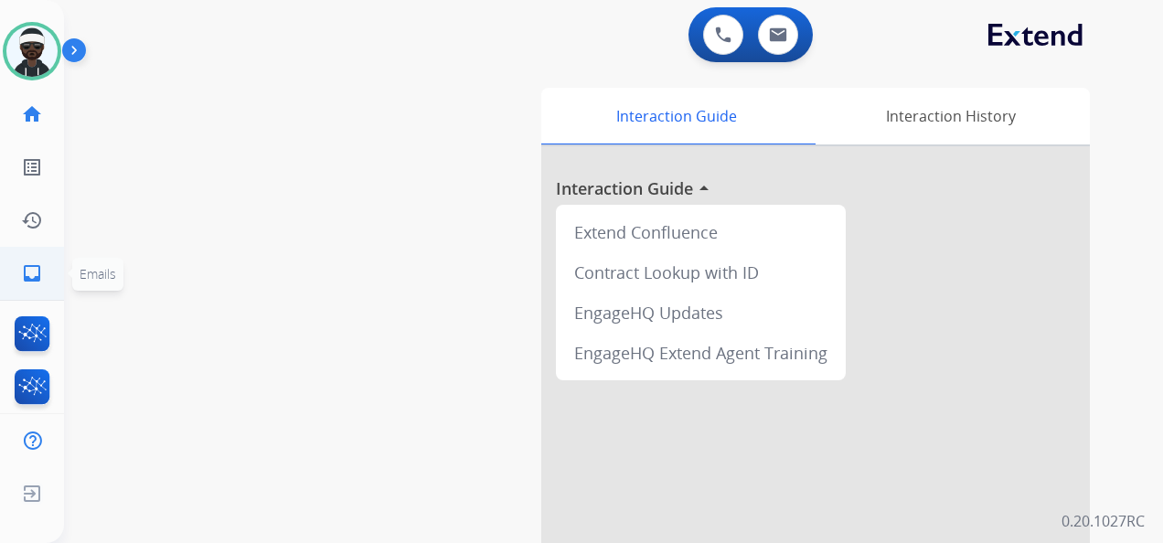
click at [45, 287] on link "inbox Emails" at bounding box center [31, 273] width 51 height 51
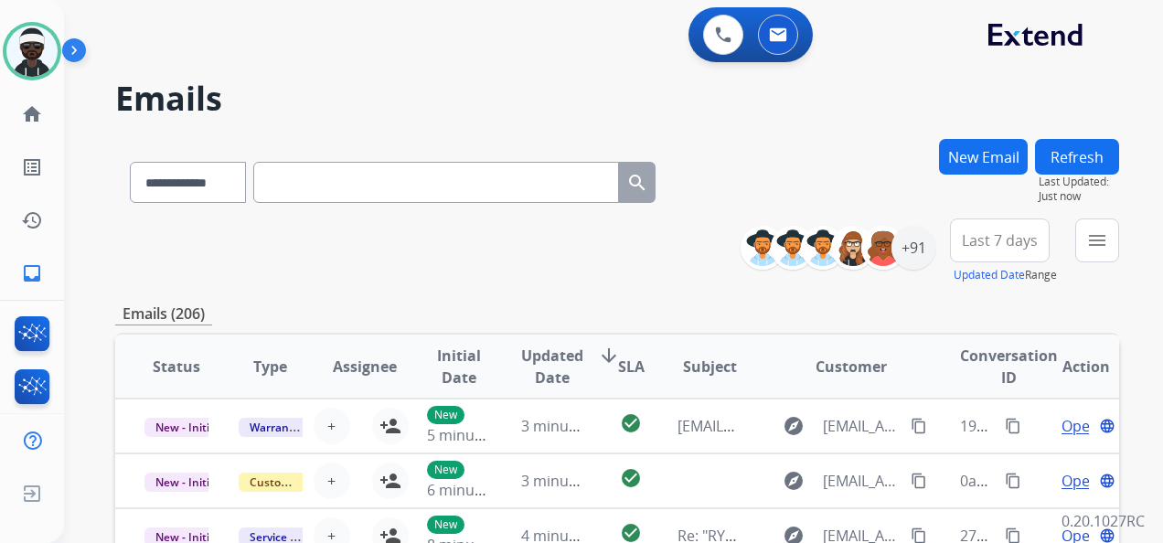
click at [979, 150] on button "New Email" at bounding box center [983, 157] width 89 height 36
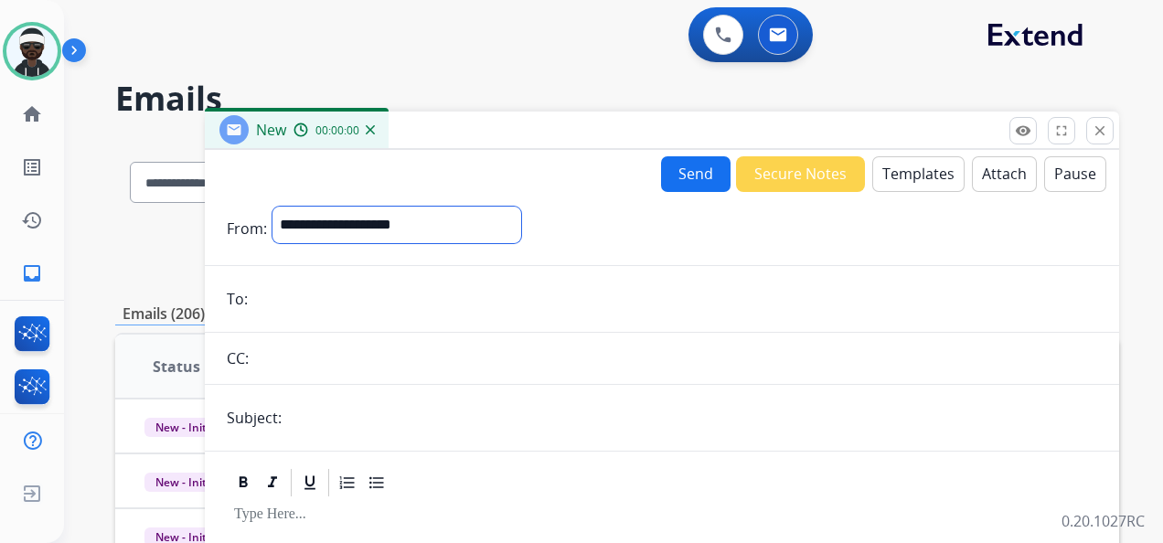
click at [437, 208] on select "**********" at bounding box center [397, 225] width 249 height 37
select select "**********"
click at [273, 207] on select "**********" at bounding box center [397, 225] width 249 height 37
click at [305, 305] on input "email" at bounding box center [675, 301] width 844 height 37
paste input "**********"
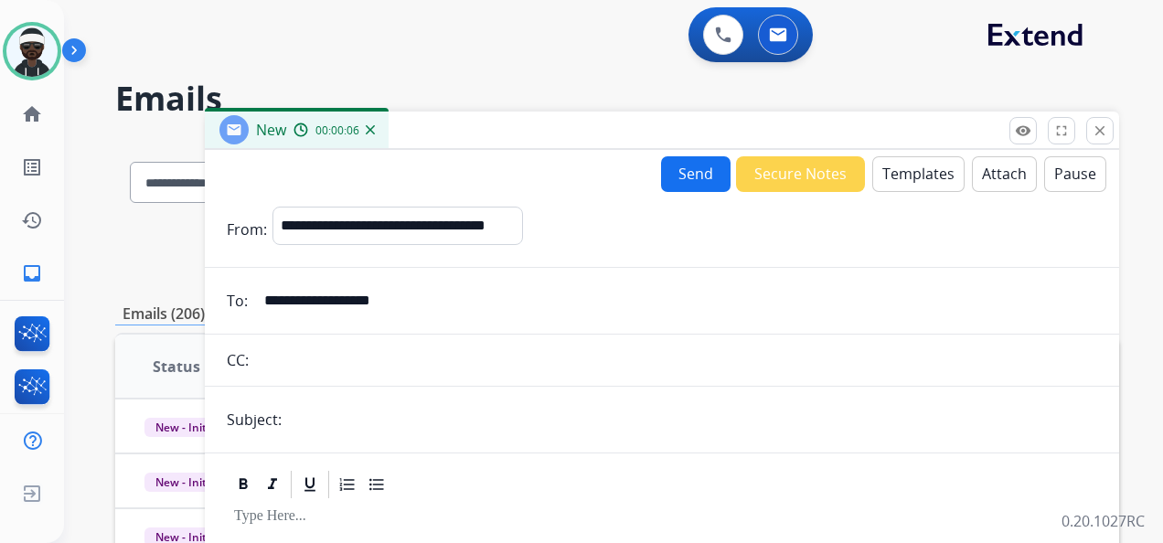
type input "**********"
drag, startPoint x: 296, startPoint y: 404, endPoint x: 322, endPoint y: 411, distance: 26.4
click at [299, 404] on input "text" at bounding box center [692, 420] width 810 height 37
type input "**********"
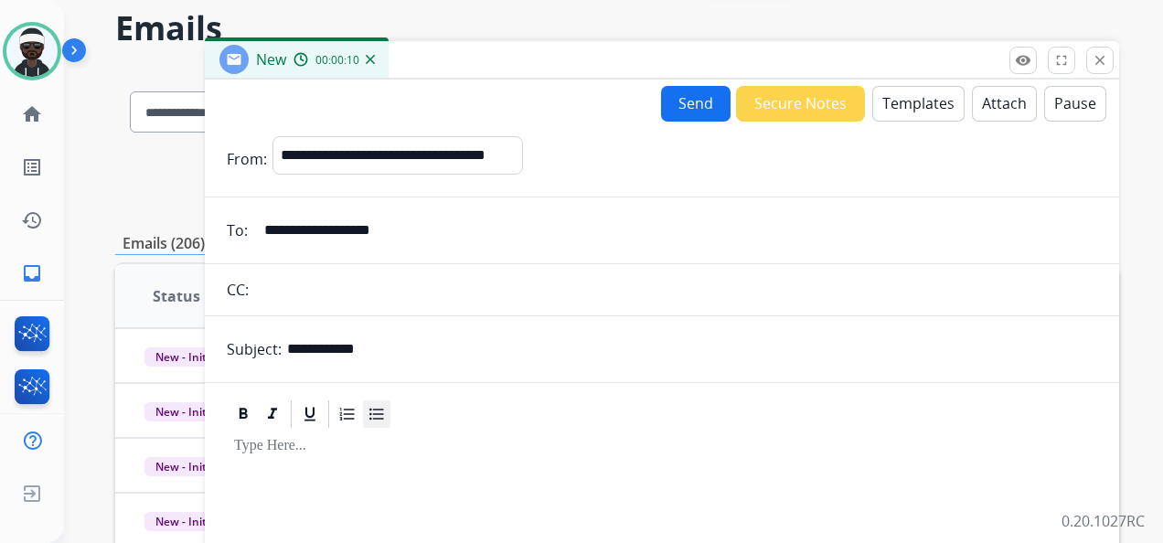
scroll to position [183, 0]
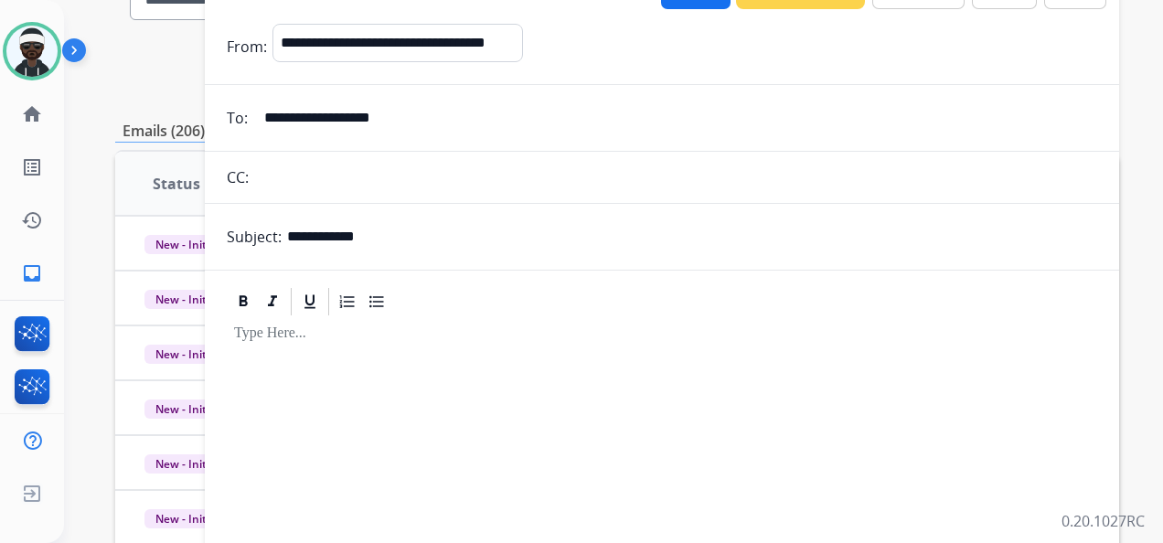
drag, startPoint x: 317, startPoint y: 353, endPoint x: 649, endPoint y: 241, distance: 350.3
click at [317, 352] on div at bounding box center [662, 475] width 871 height 314
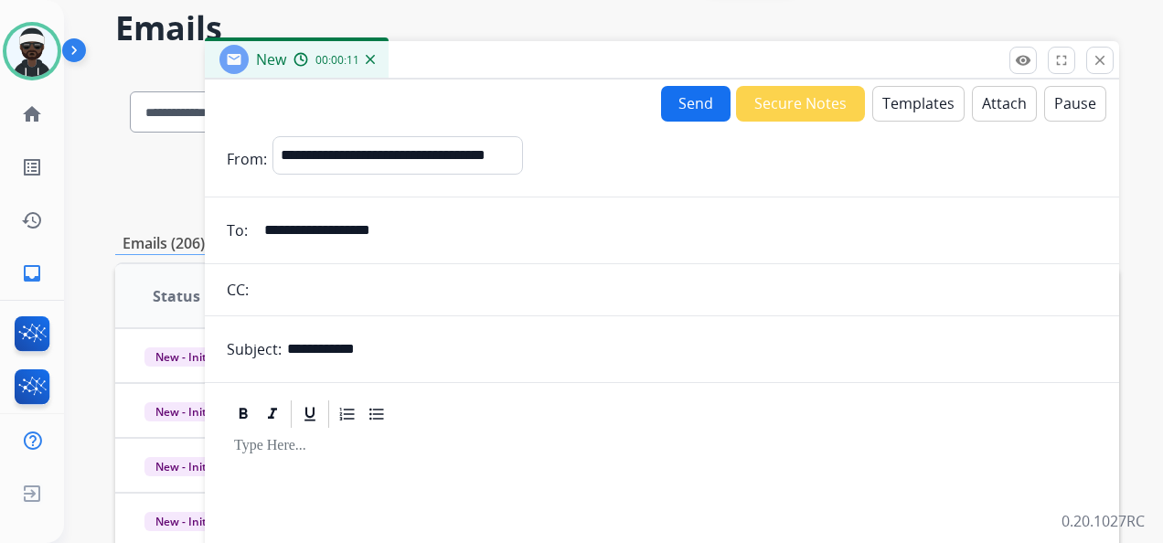
scroll to position [0, 0]
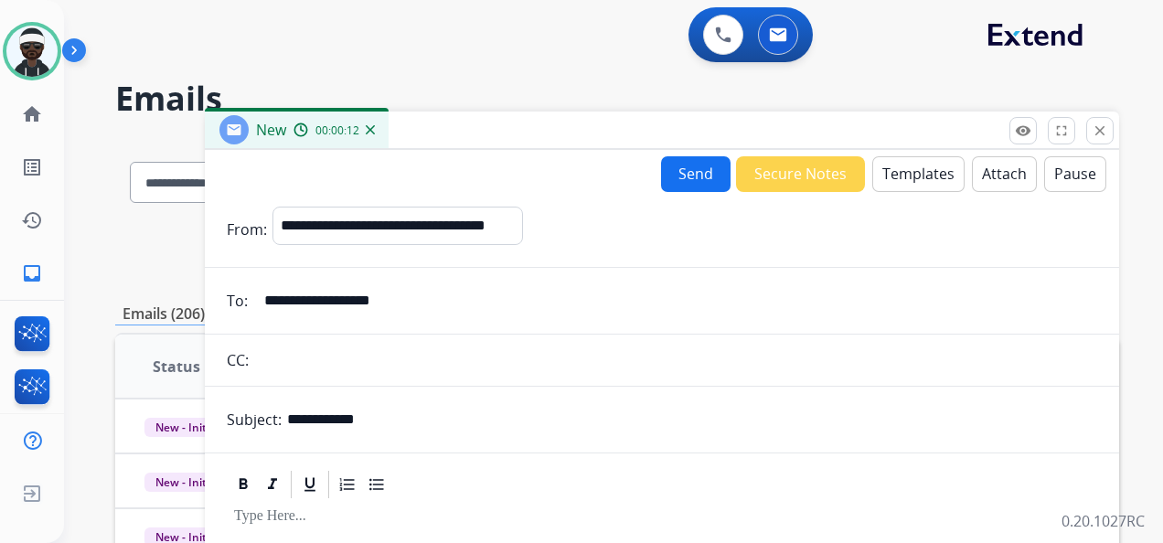
click at [915, 183] on button "Templates" at bounding box center [919, 174] width 92 height 36
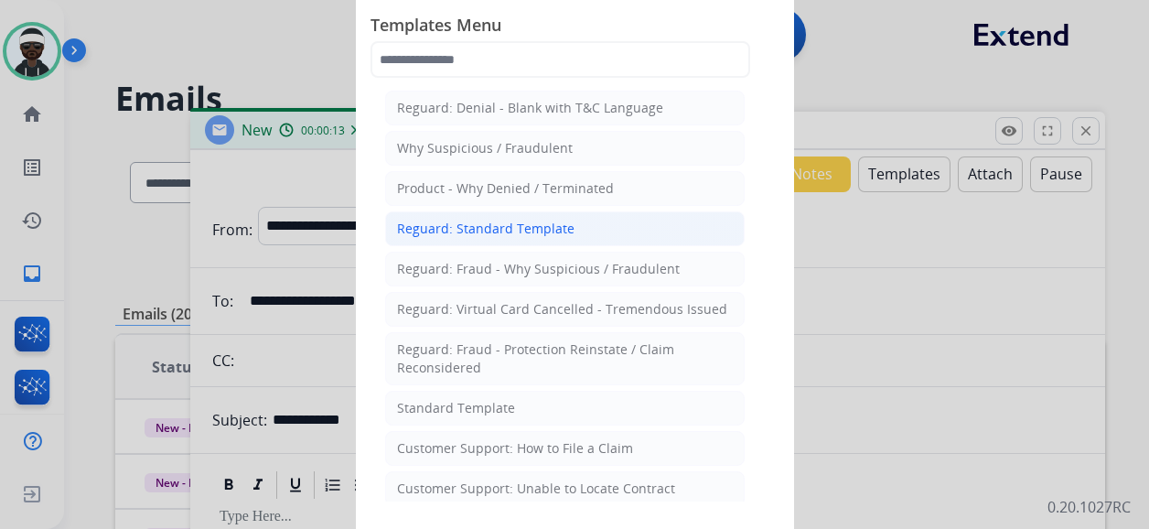
click at [514, 230] on div "Reguard: Standard Template" at bounding box center [485, 229] width 177 height 18
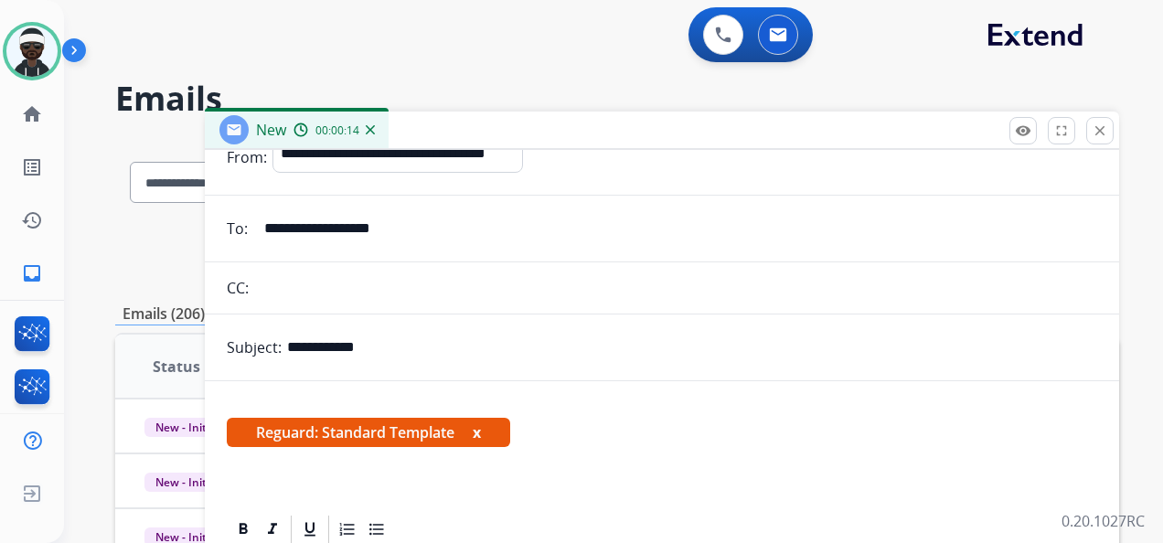
scroll to position [154, 0]
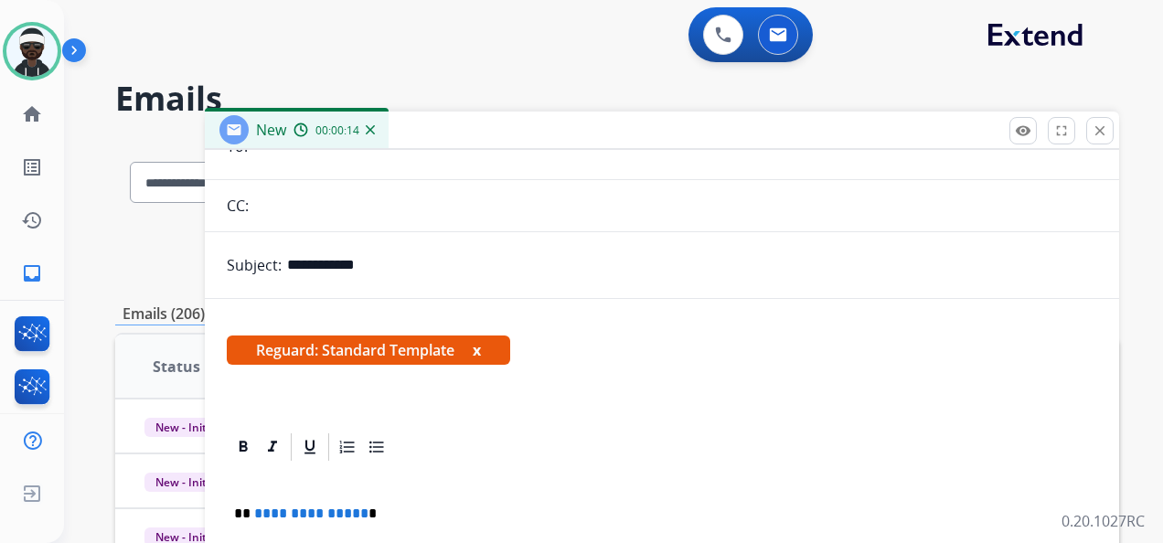
click at [475, 346] on span "Reguard: Standard Template x" at bounding box center [369, 350] width 284 height 29
click at [477, 355] on button "x" at bounding box center [477, 350] width 8 height 22
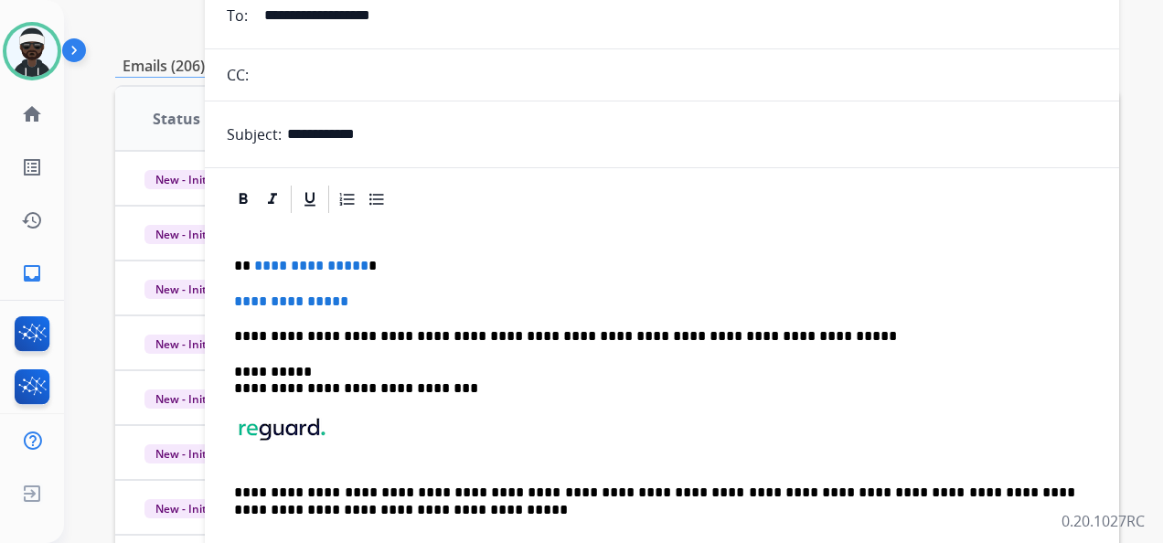
scroll to position [274, 0]
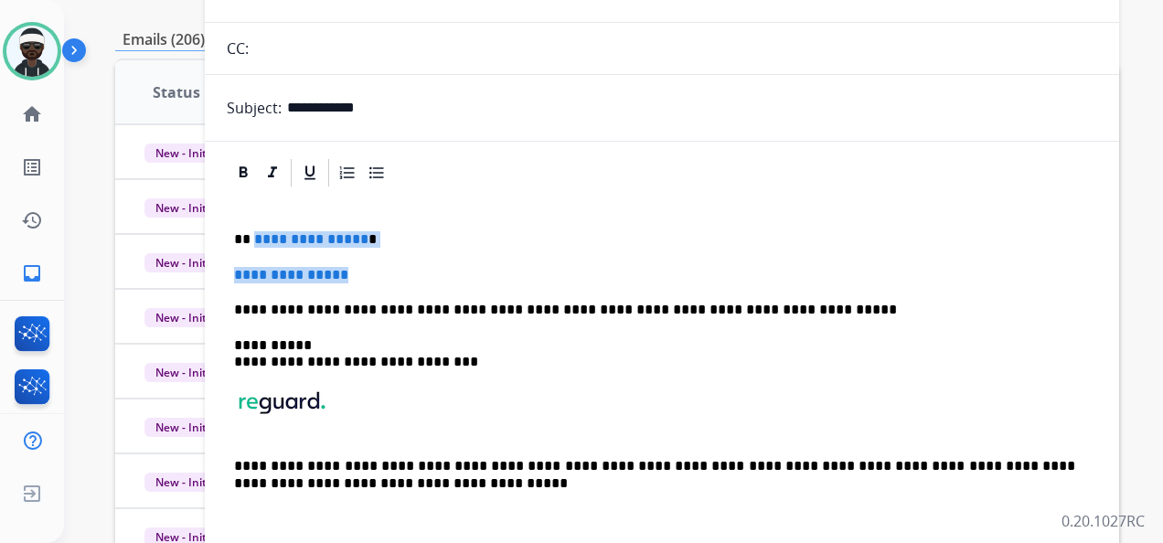
drag, startPoint x: 251, startPoint y: 235, endPoint x: 360, endPoint y: 258, distance: 112.1
click at [360, 258] on div "**********" at bounding box center [662, 369] width 871 height 361
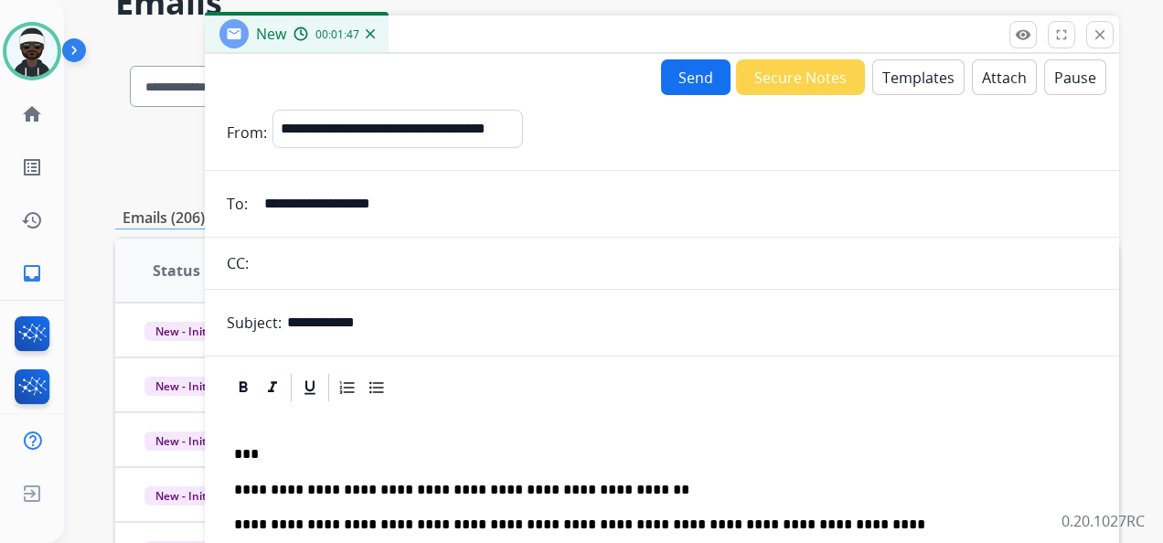
scroll to position [0, 0]
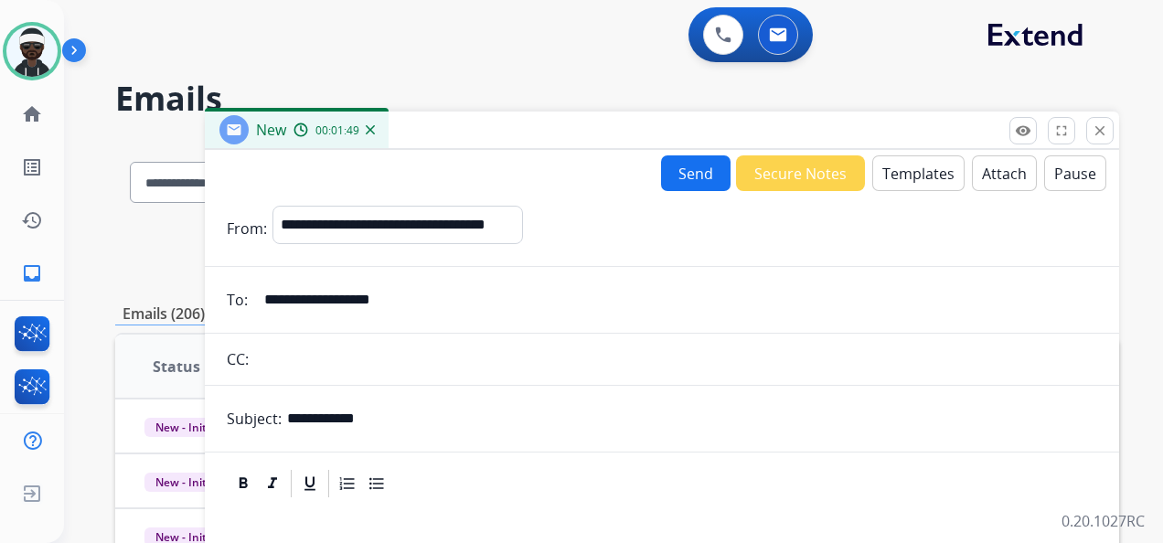
click at [692, 179] on button "Send" at bounding box center [696, 173] width 70 height 36
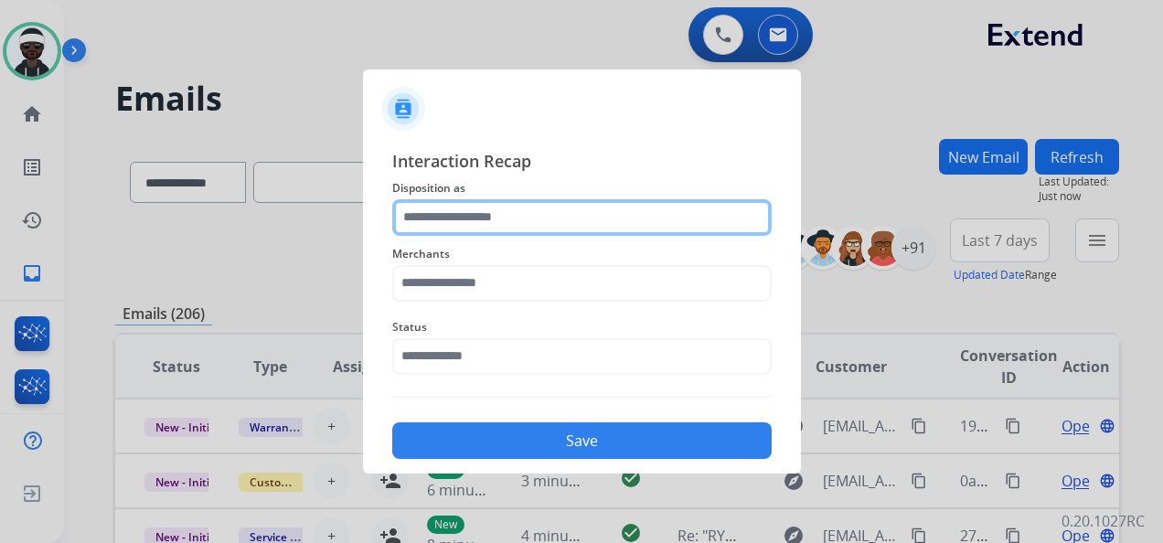
click at [562, 220] on input "text" at bounding box center [582, 217] width 380 height 37
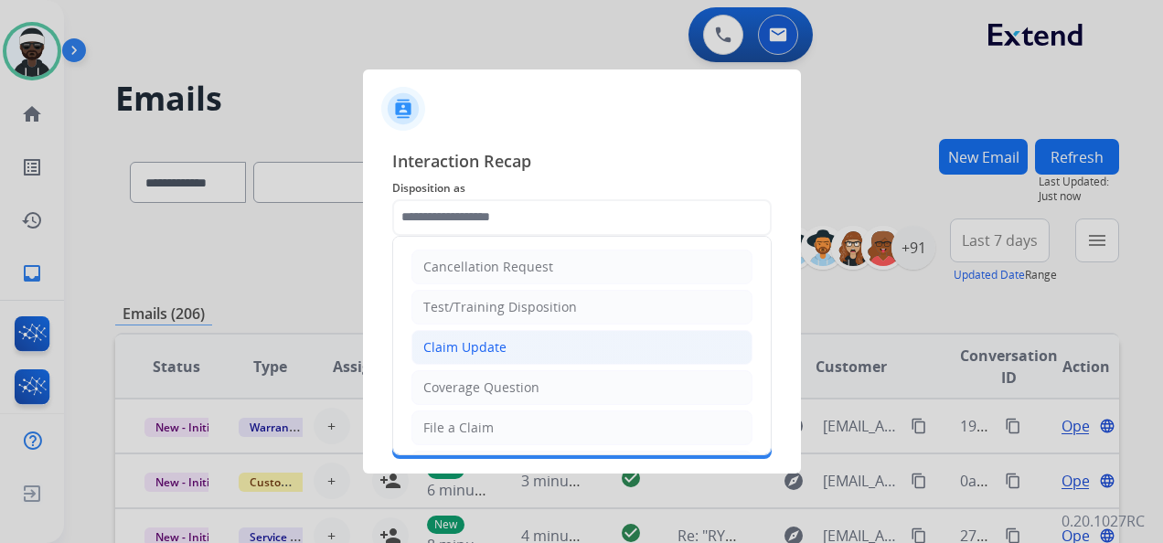
click at [483, 347] on div "Claim Update" at bounding box center [464, 347] width 83 height 18
type input "**********"
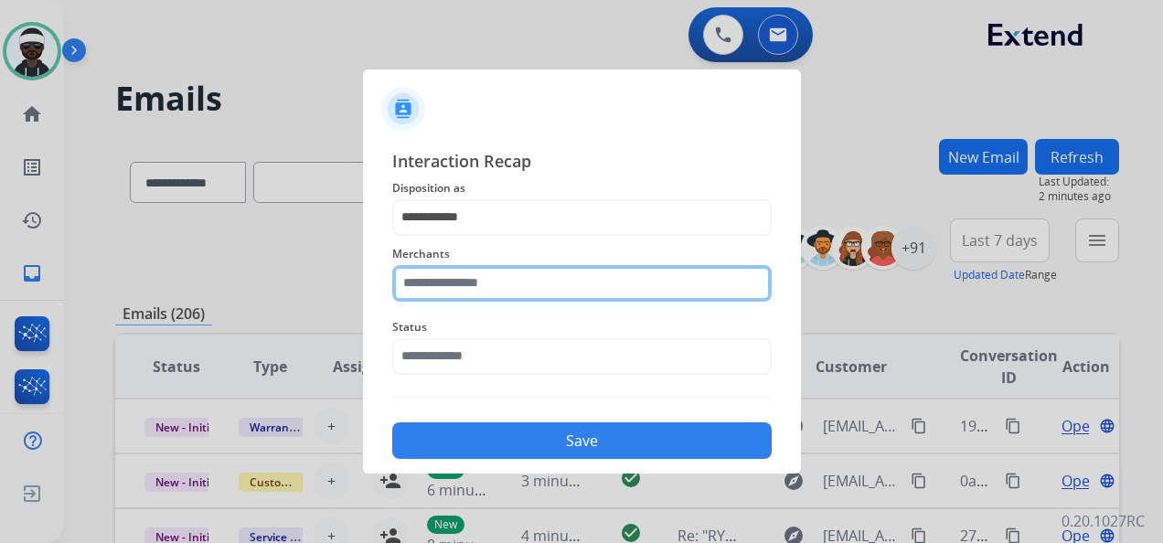
click at [500, 293] on input "text" at bounding box center [582, 283] width 380 height 37
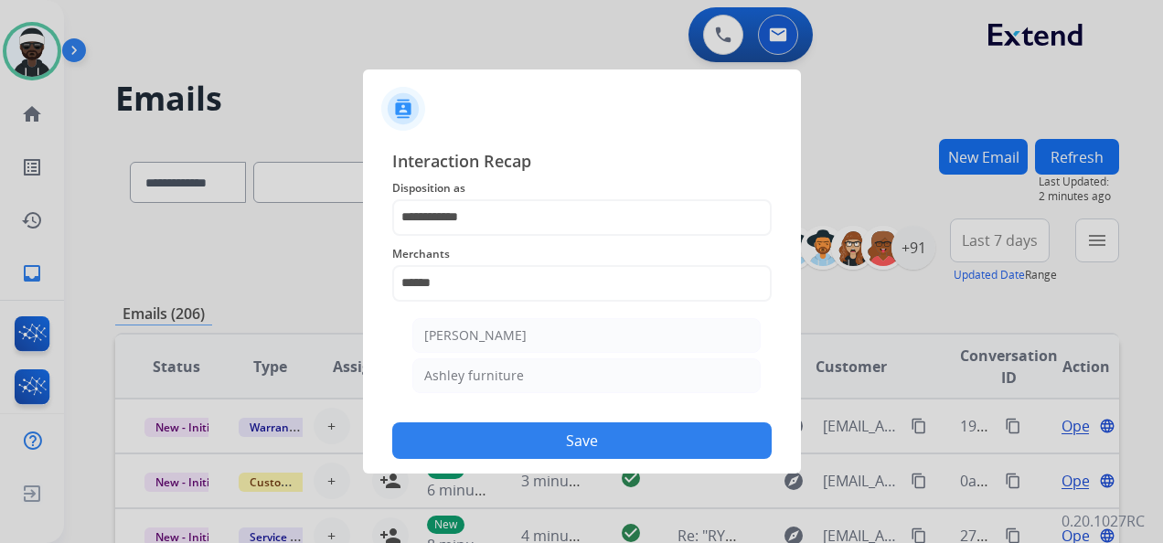
click at [520, 331] on div "[PERSON_NAME]" at bounding box center [475, 336] width 102 height 18
type input "**********"
click at [472, 333] on span "Status" at bounding box center [582, 327] width 380 height 22
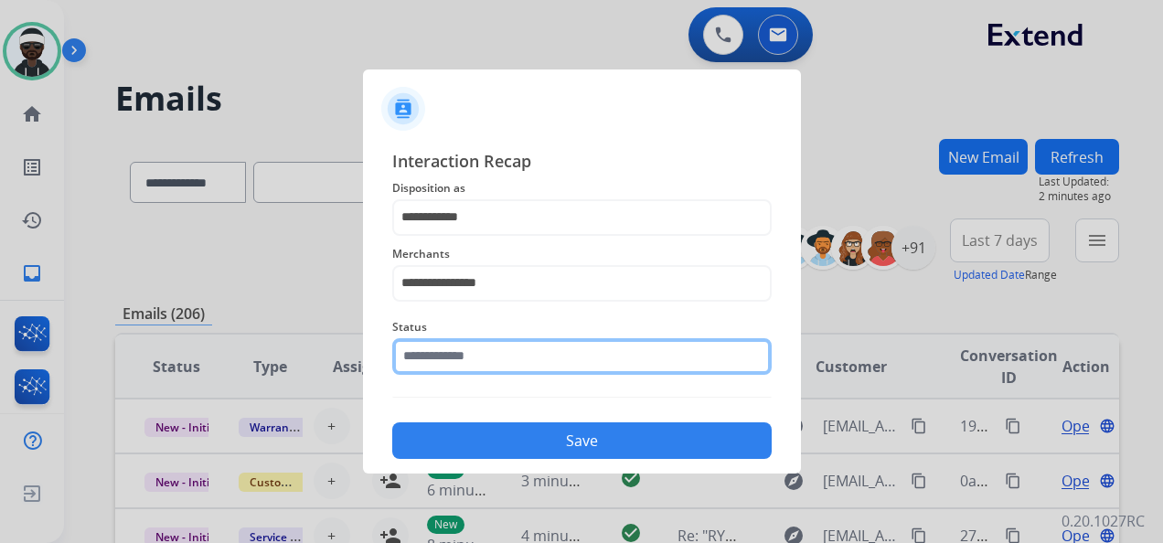
click at [500, 364] on input "text" at bounding box center [582, 356] width 380 height 37
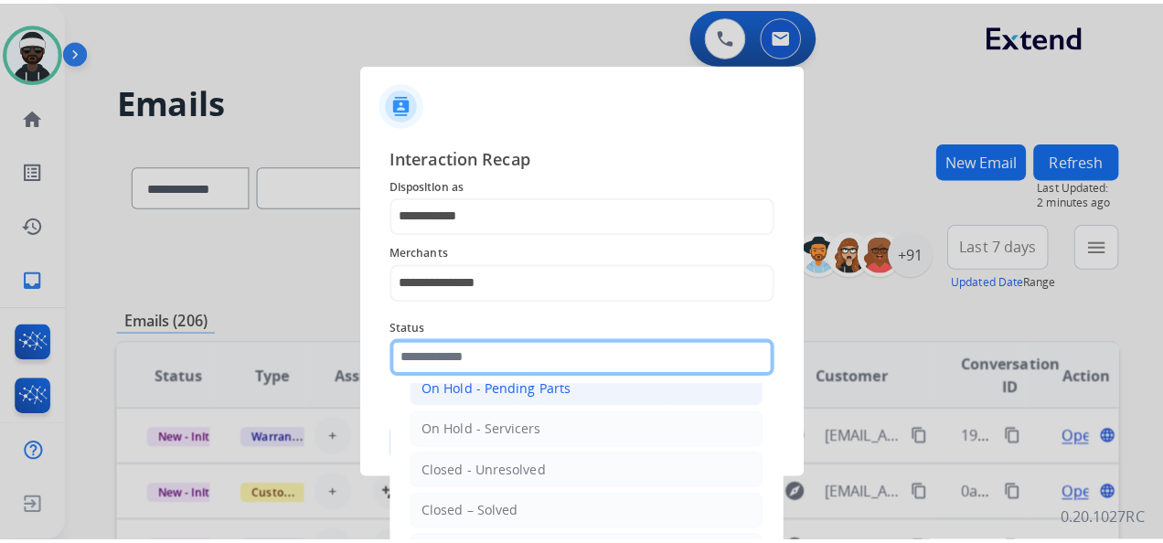
scroll to position [104, 0]
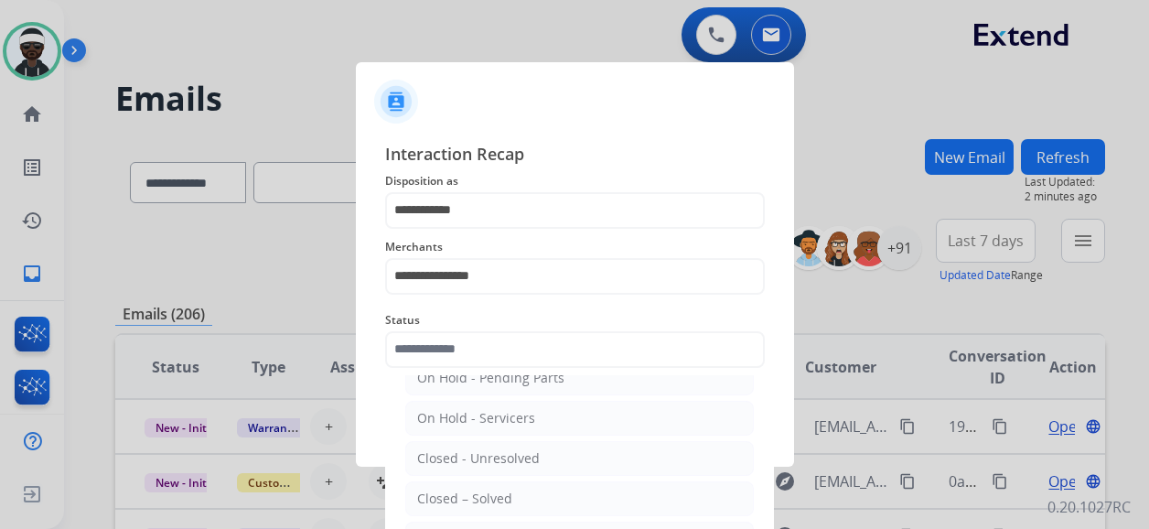
click at [520, 490] on li "Closed – Solved" at bounding box center [579, 498] width 348 height 35
type input "**********"
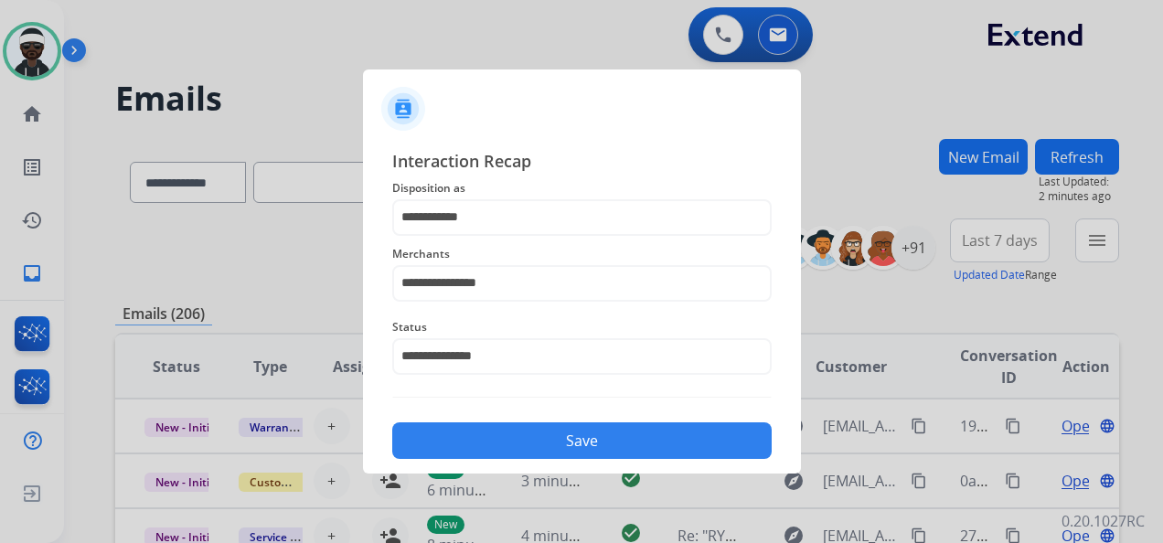
click at [585, 451] on button "Save" at bounding box center [582, 441] width 380 height 37
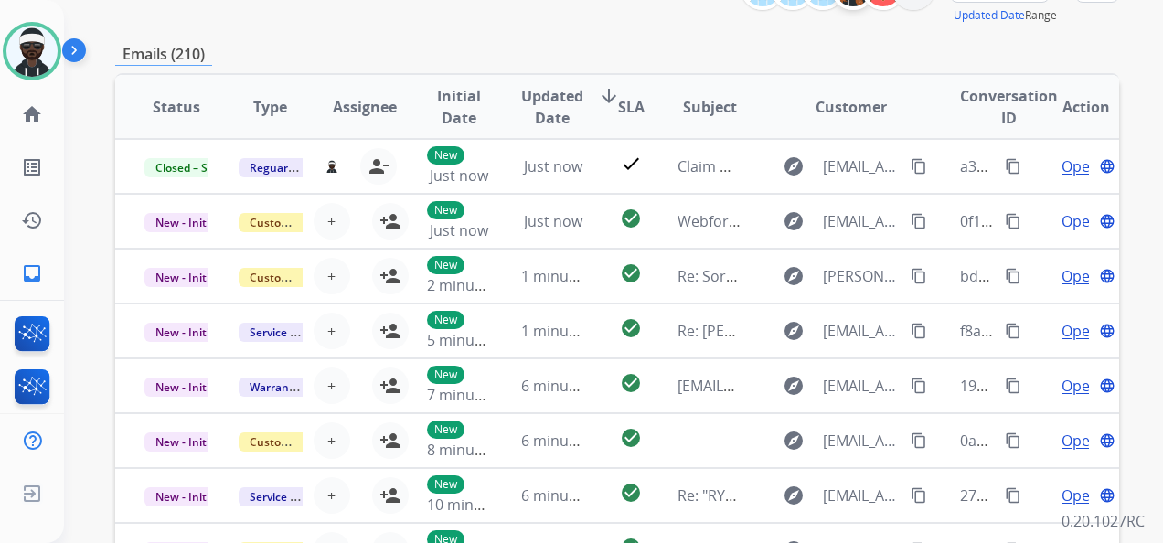
scroll to position [91, 0]
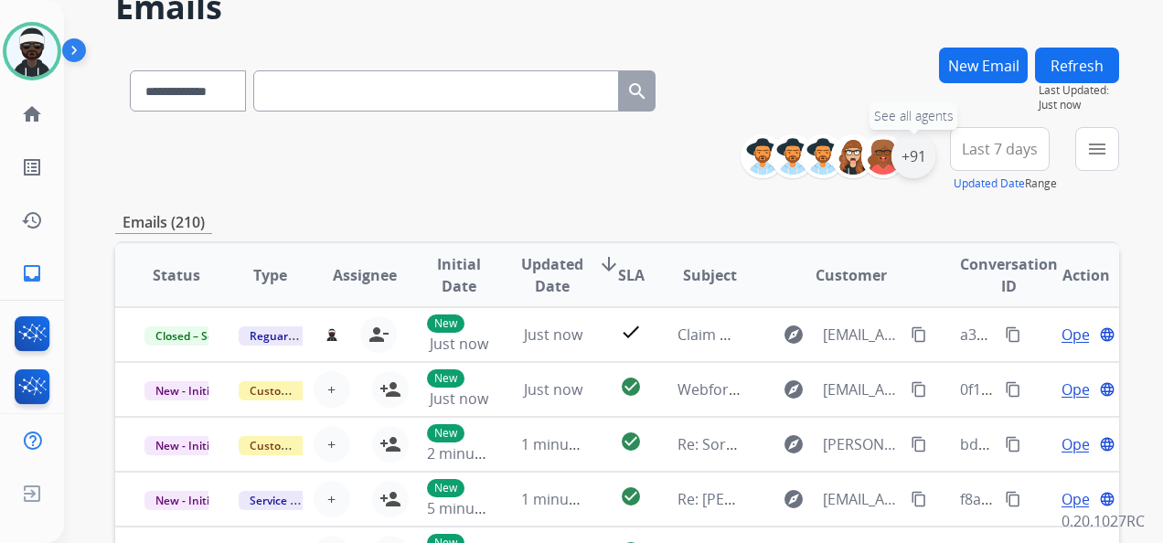
click at [927, 157] on div "+91" at bounding box center [914, 156] width 44 height 44
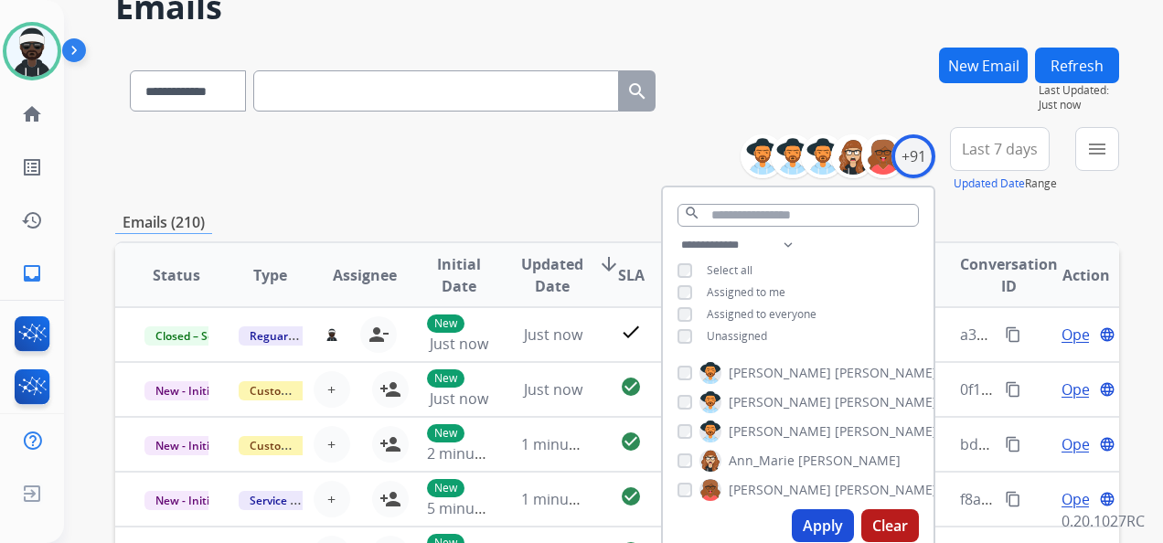
click at [760, 336] on span "Unassigned" at bounding box center [737, 336] width 60 height 16
drag, startPoint x: 827, startPoint y: 518, endPoint x: 847, endPoint y: 518, distance: 20.1
click at [829, 518] on button "Apply" at bounding box center [823, 525] width 62 height 33
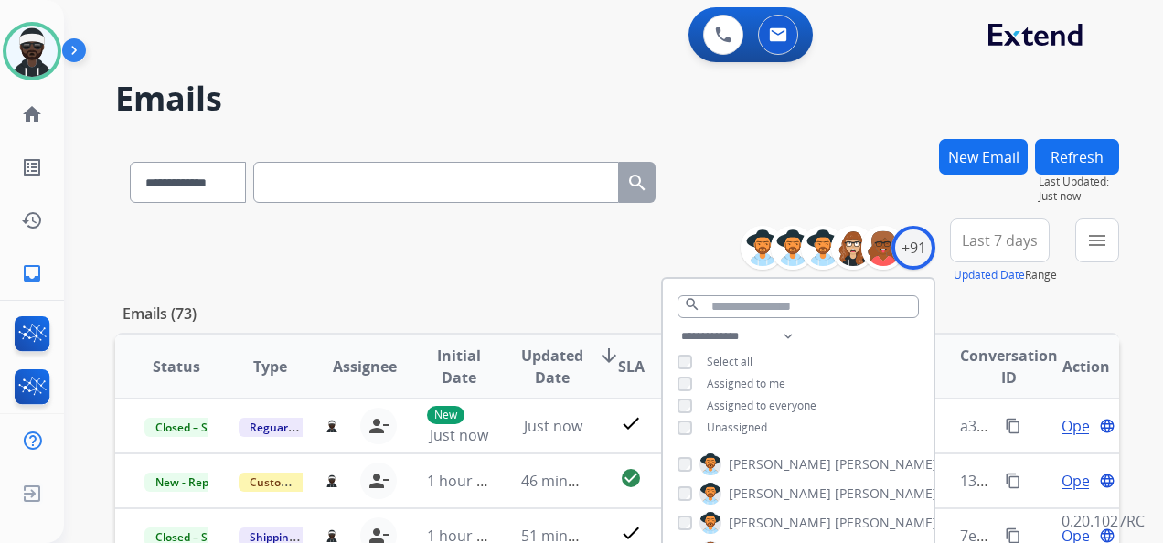
click at [615, 303] on div "Emails (73)" at bounding box center [617, 314] width 1004 height 23
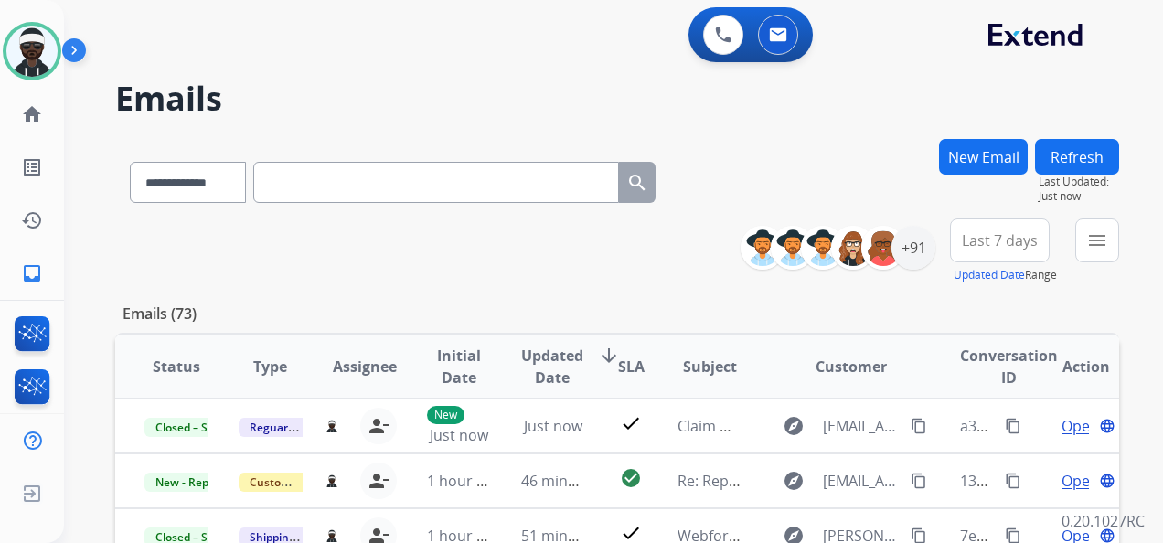
click at [902, 270] on div "**********" at bounding box center [845, 248] width 181 height 59
click at [915, 263] on div "+91" at bounding box center [914, 248] width 44 height 44
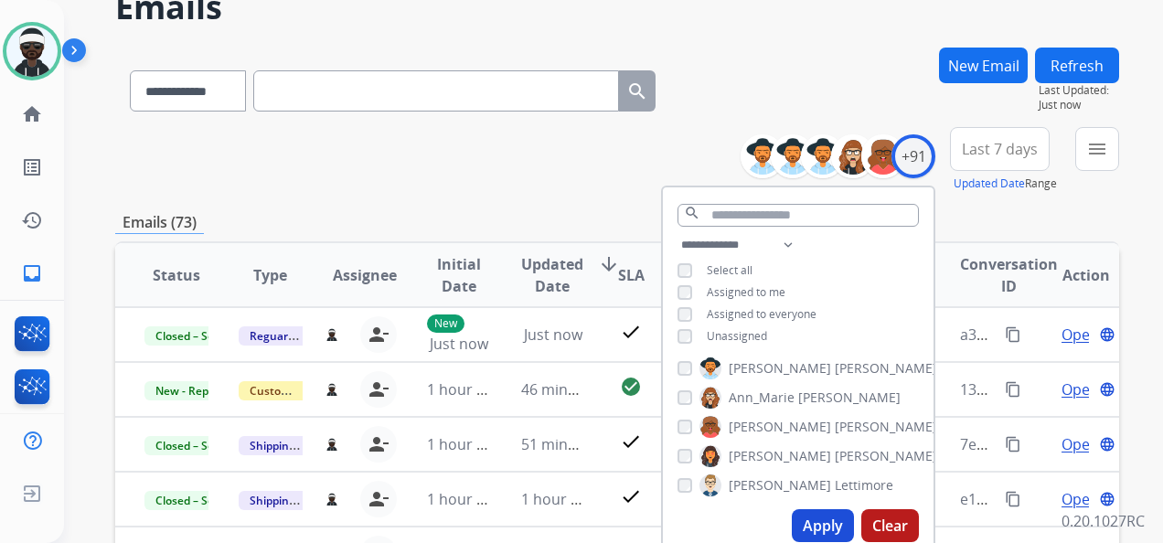
scroll to position [91, 0]
click at [978, 225] on div "Emails (73)" at bounding box center [617, 222] width 1004 height 23
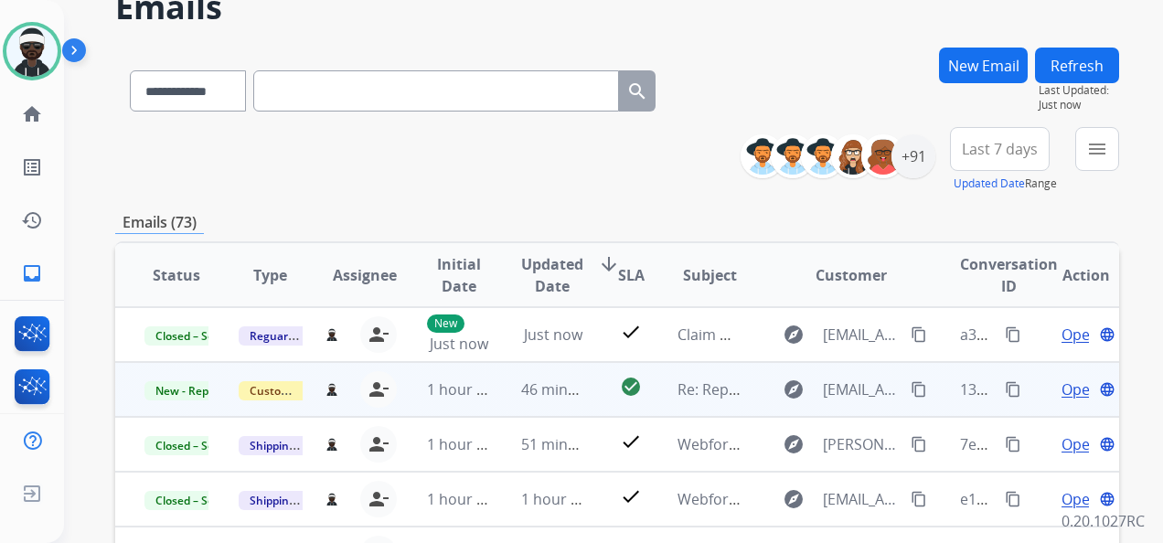
click at [1062, 392] on span "Open" at bounding box center [1080, 390] width 37 height 22
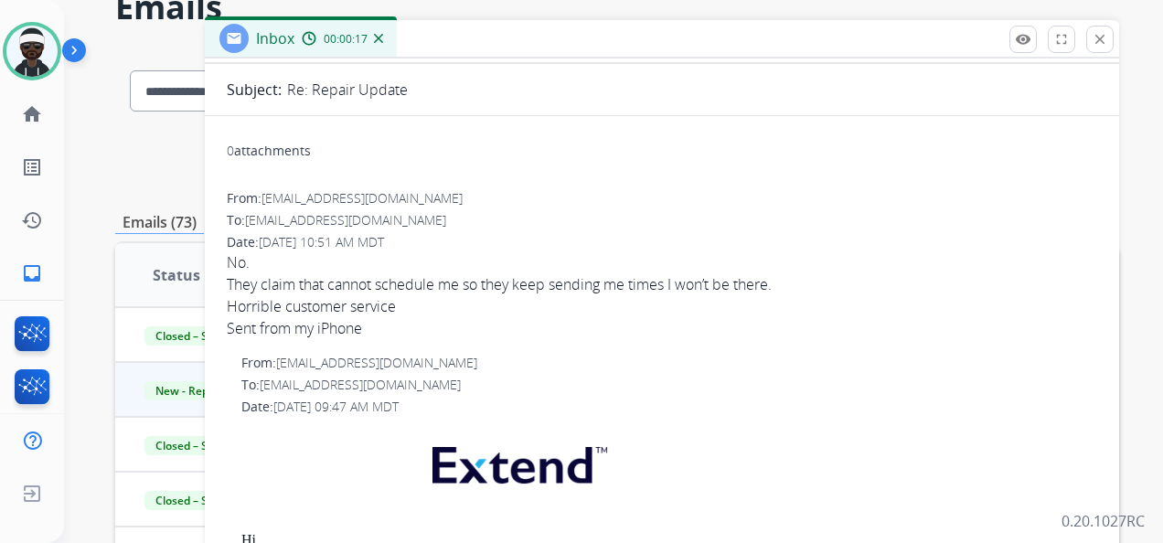
scroll to position [0, 0]
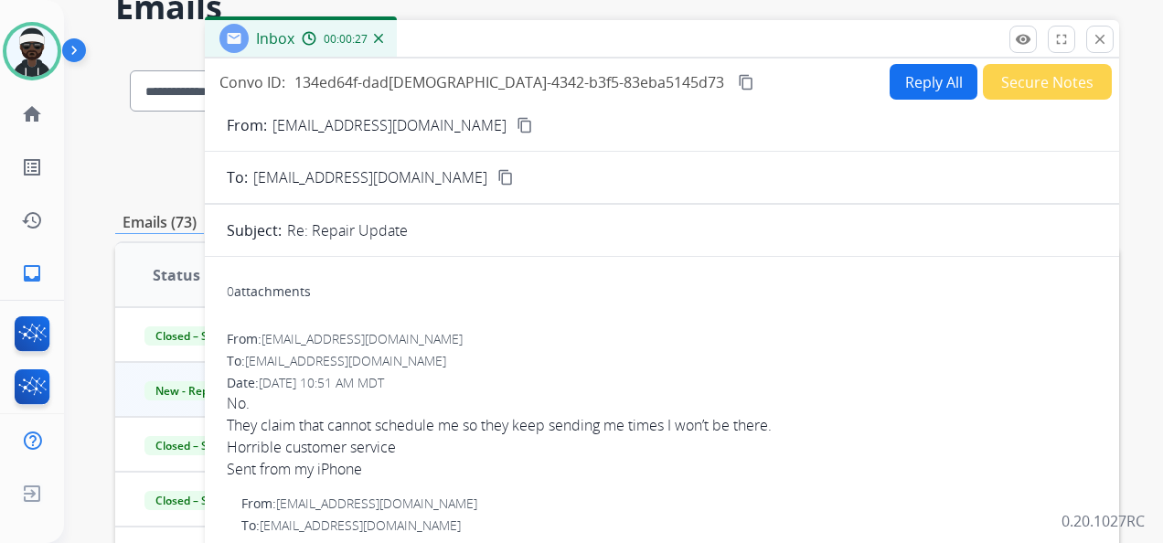
click at [517, 130] on mat-icon "content_copy" at bounding box center [525, 125] width 16 height 16
click at [932, 93] on button "Reply All" at bounding box center [934, 82] width 88 height 36
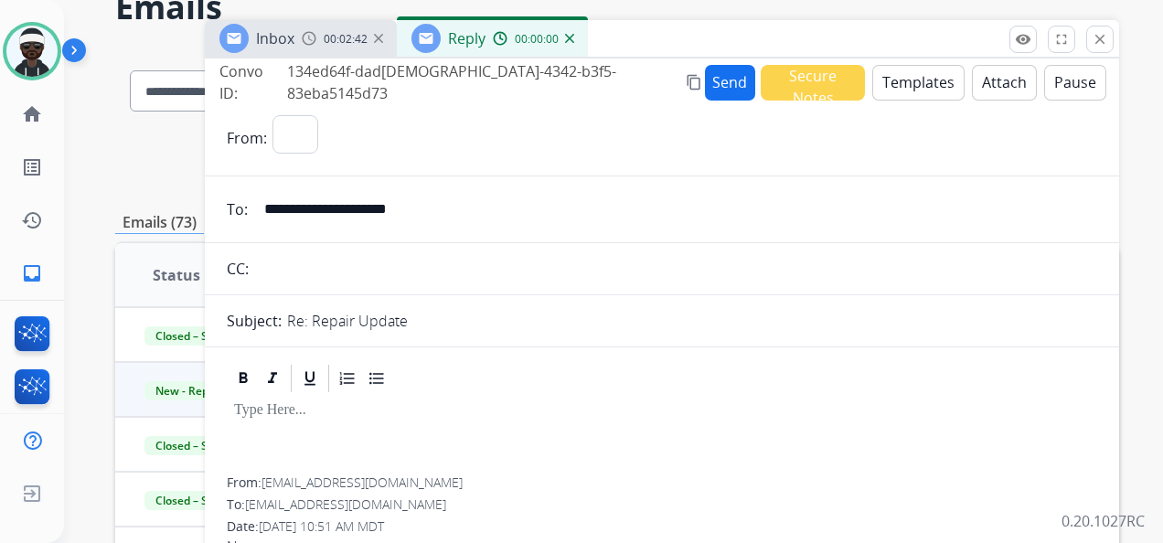
select select "**********"
click at [282, 408] on p at bounding box center [662, 410] width 856 height 16
click at [915, 90] on button "Templates" at bounding box center [919, 83] width 92 height 36
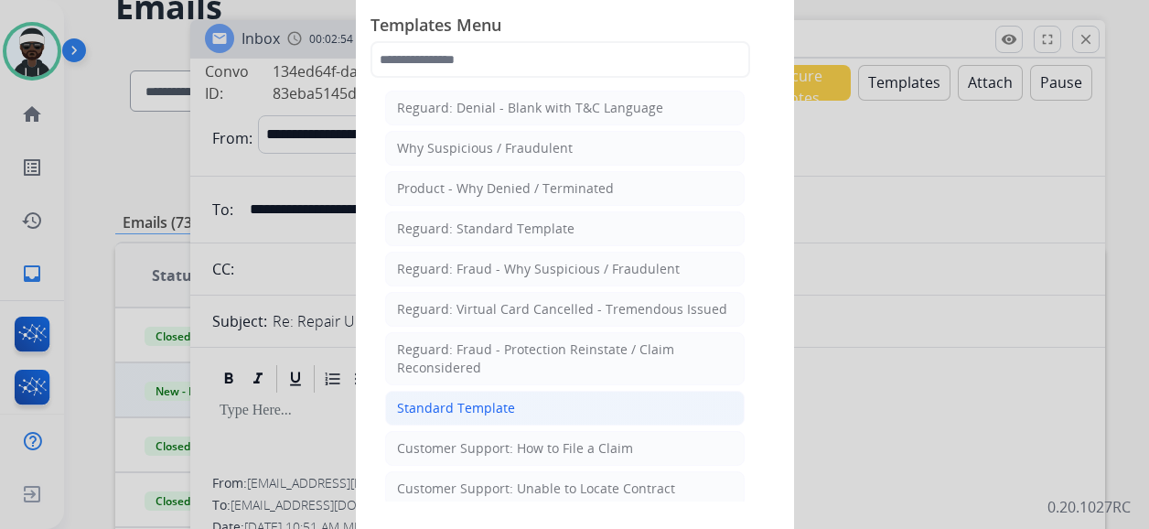
click at [509, 399] on div "Standard Template" at bounding box center [456, 408] width 118 height 18
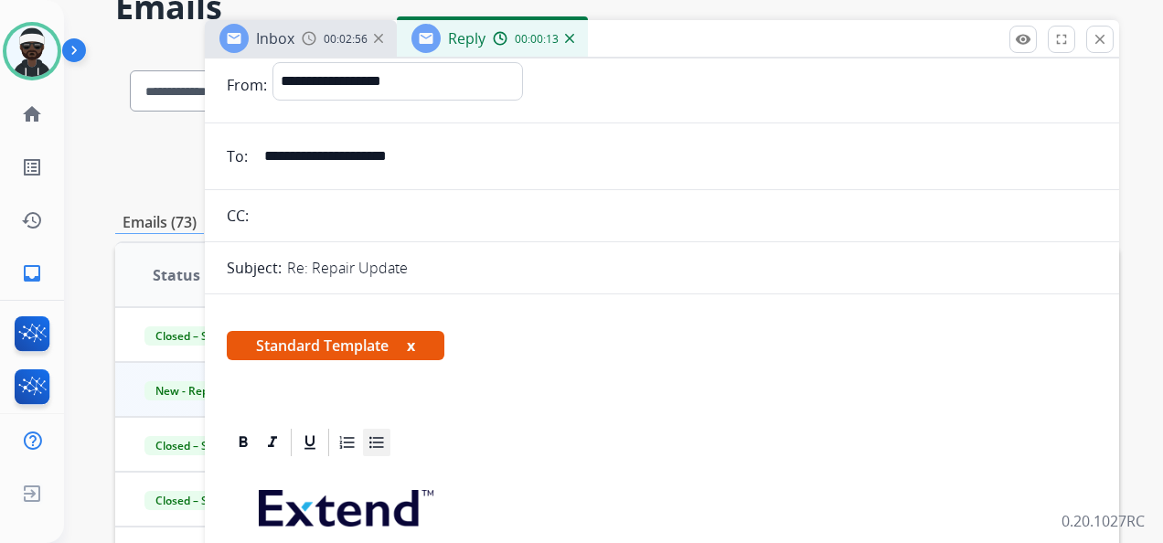
scroll to position [91, 0]
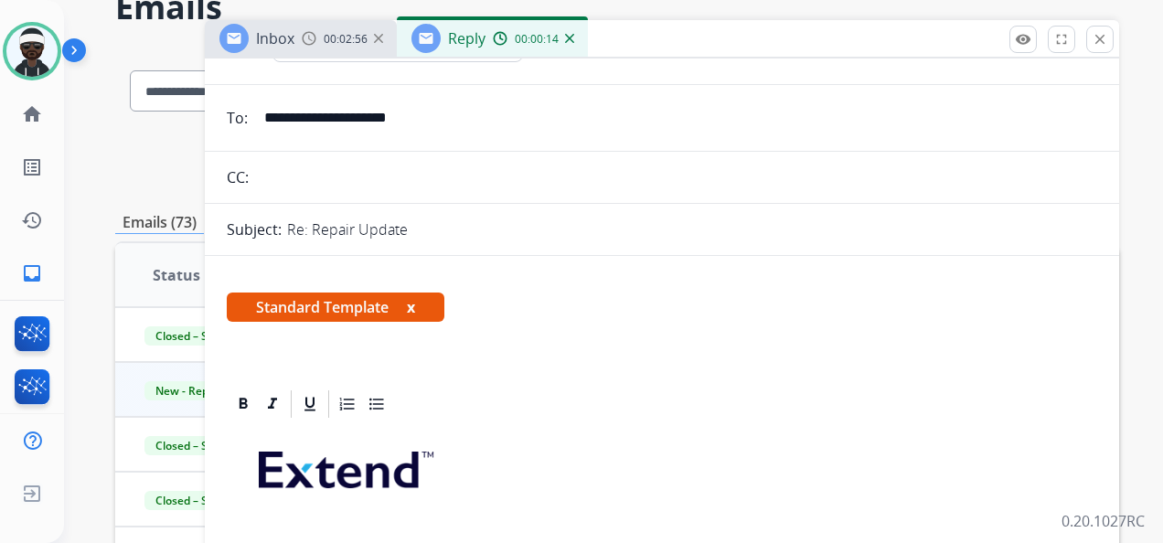
click at [408, 309] on span "Standard Template x" at bounding box center [336, 307] width 218 height 29
click at [408, 307] on span "Standard Template x" at bounding box center [336, 307] width 218 height 29
click at [412, 306] on button "x" at bounding box center [411, 307] width 8 height 22
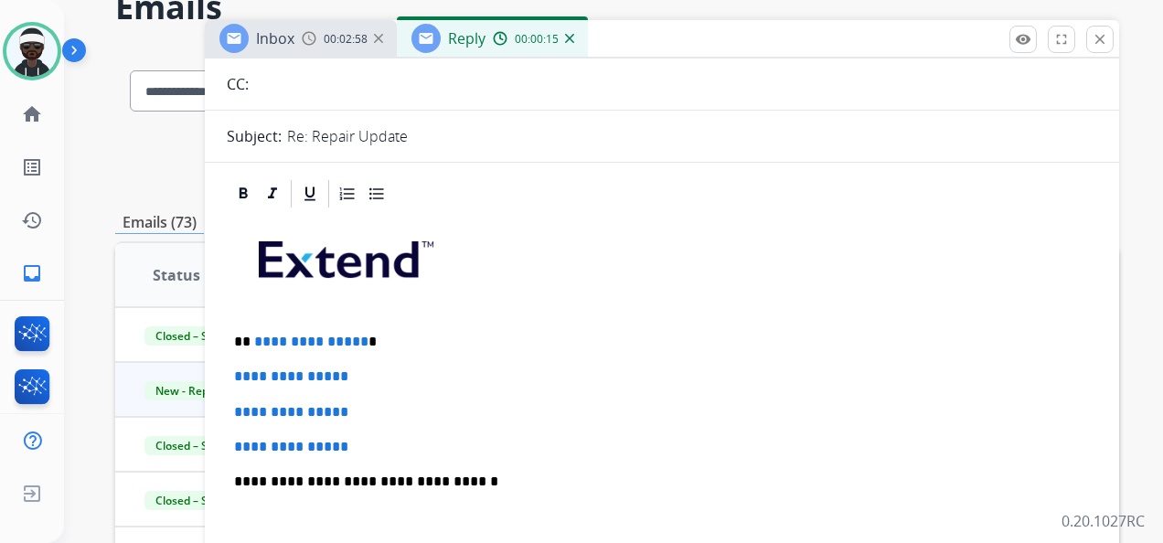
scroll to position [274, 0]
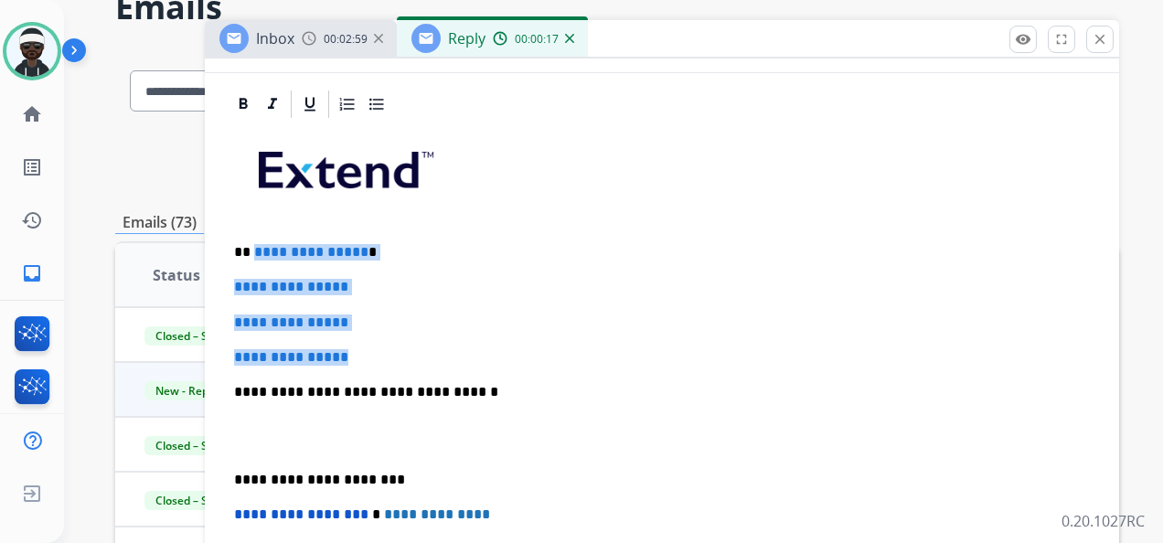
drag, startPoint x: 379, startPoint y: 359, endPoint x: 256, endPoint y: 249, distance: 164.5
click at [254, 249] on div "**********" at bounding box center [662, 435] width 871 height 629
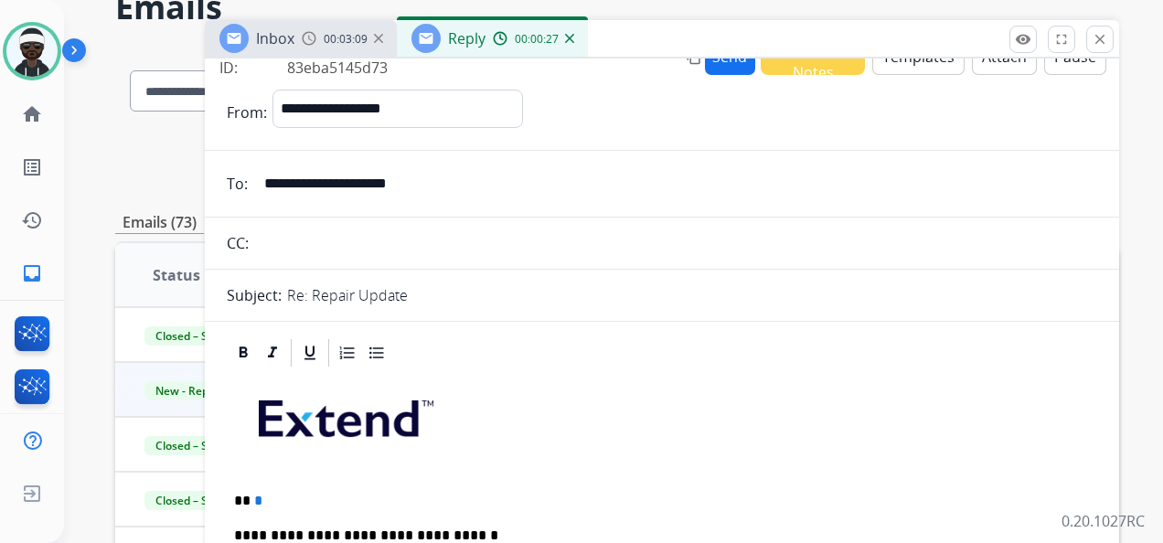
scroll to position [91, 0]
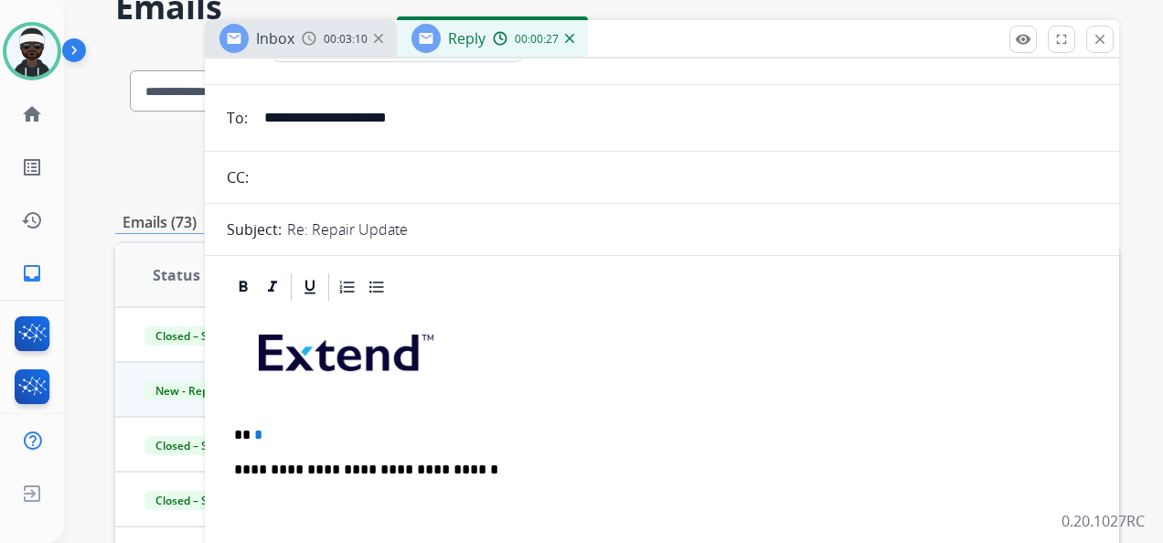
click at [264, 427] on p "** *" at bounding box center [654, 435] width 841 height 16
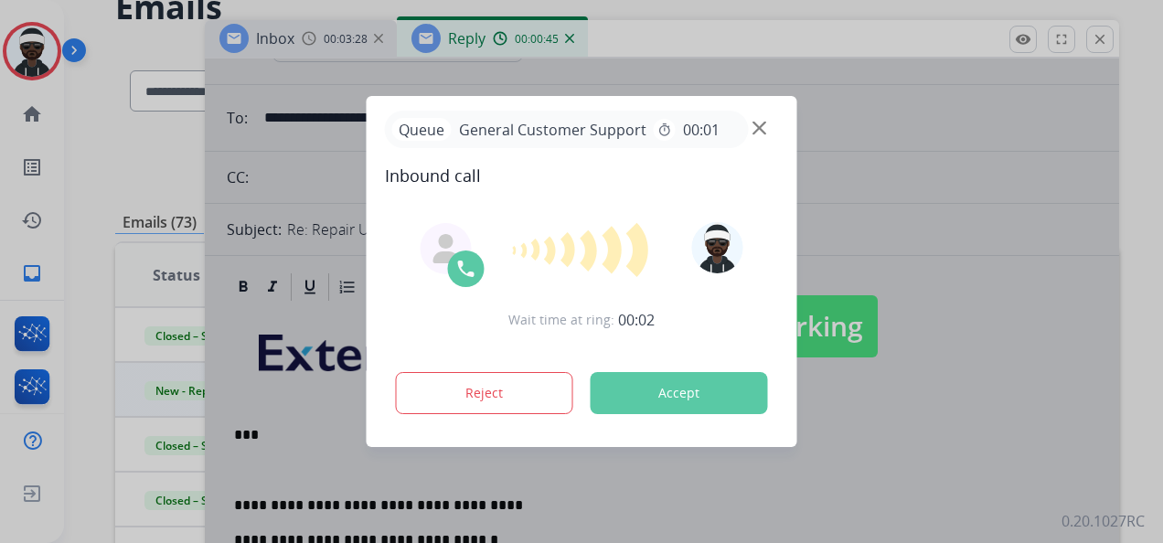
click at [631, 388] on button "Accept" at bounding box center [679, 393] width 177 height 42
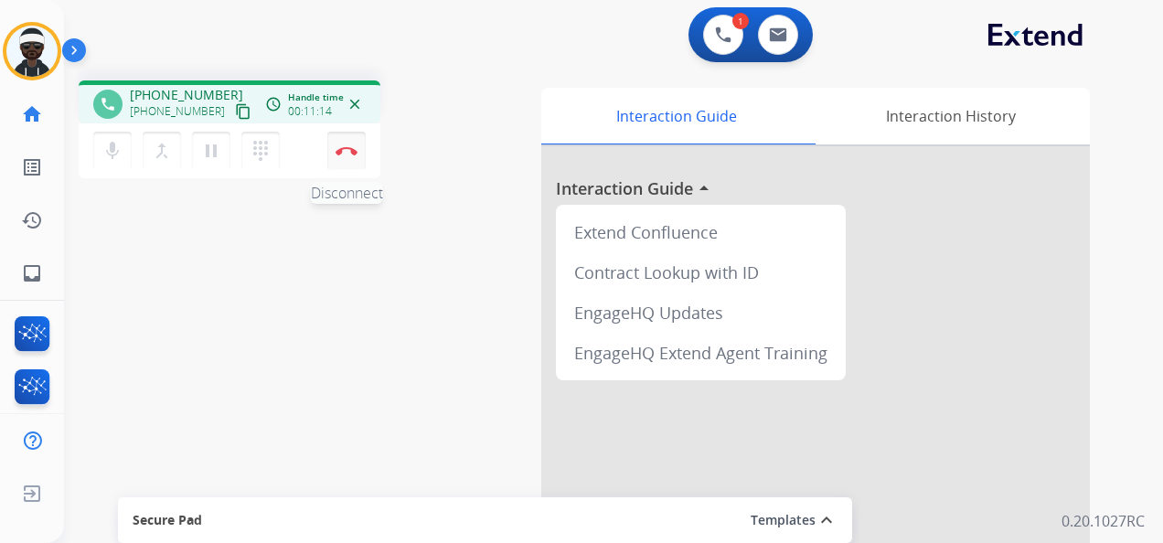
click at [359, 149] on button "Disconnect" at bounding box center [346, 151] width 38 height 38
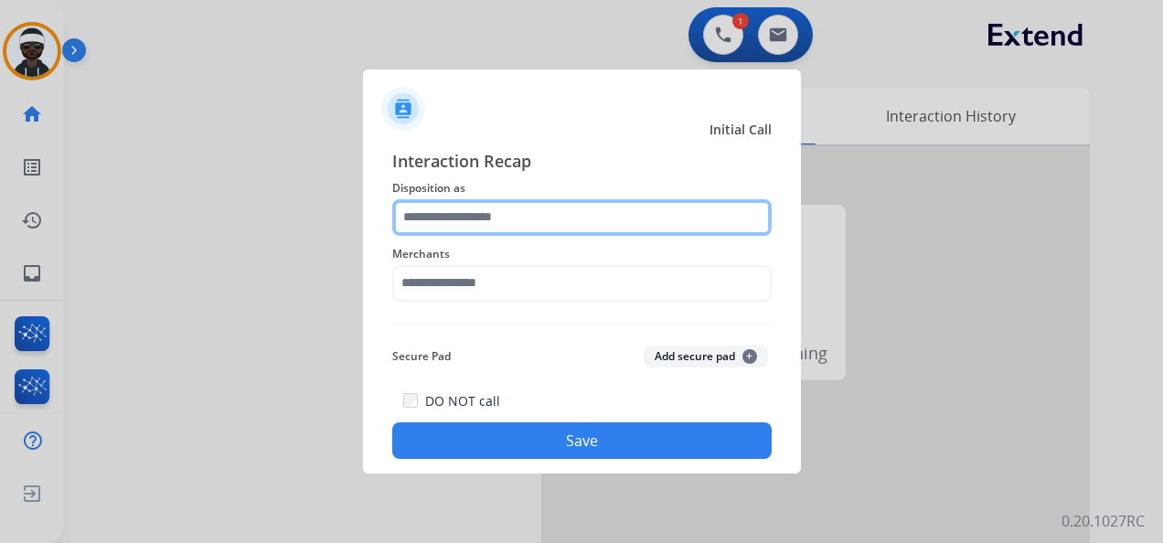
click at [554, 213] on input "text" at bounding box center [582, 217] width 380 height 37
click at [572, 223] on input "text" at bounding box center [582, 217] width 380 height 37
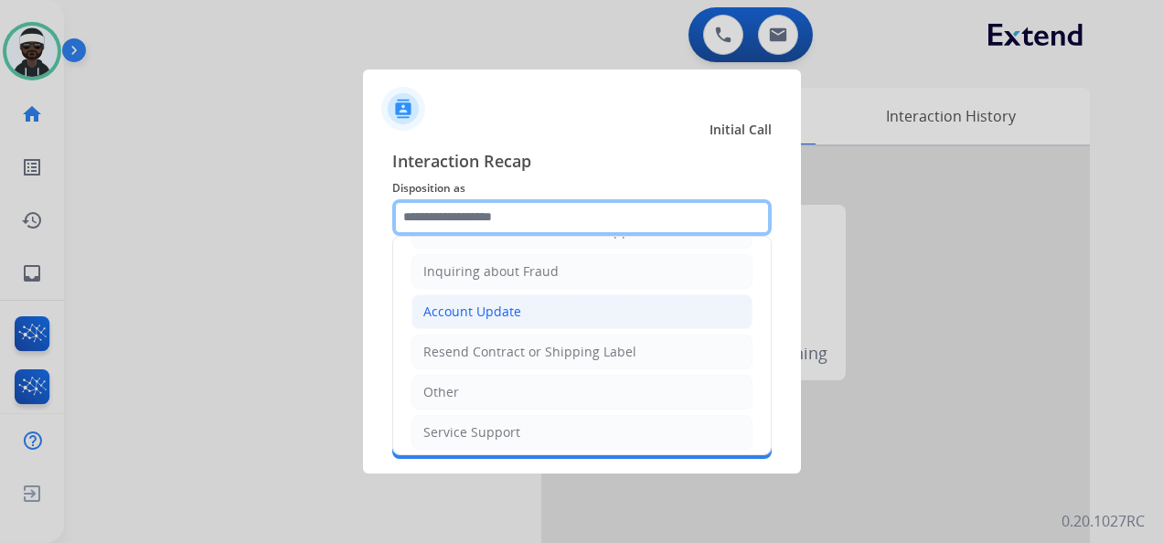
scroll to position [94, 0]
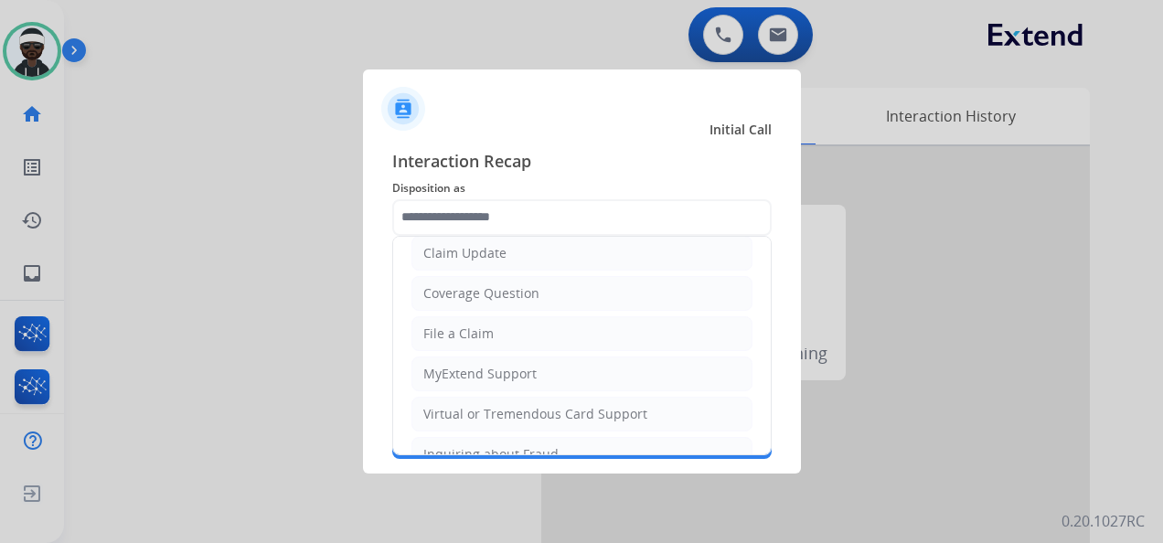
drag, startPoint x: 504, startPoint y: 401, endPoint x: 731, endPoint y: 397, distance: 226.9
click at [505, 405] on div "Virtual or Tremendous Card Support" at bounding box center [535, 414] width 224 height 18
type input "**********"
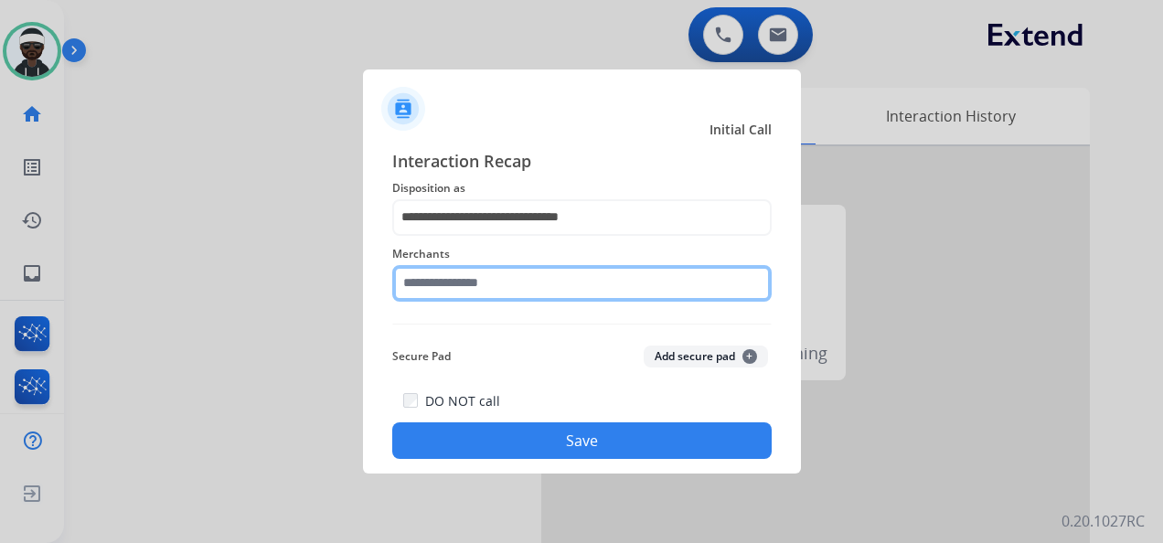
click at [505, 289] on input "text" at bounding box center [582, 283] width 380 height 37
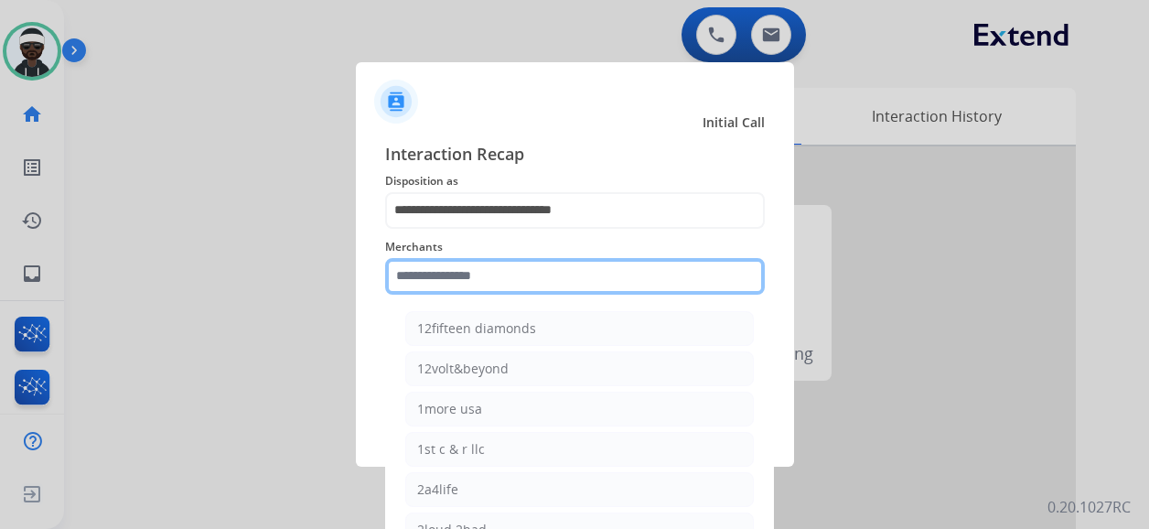
type input "*"
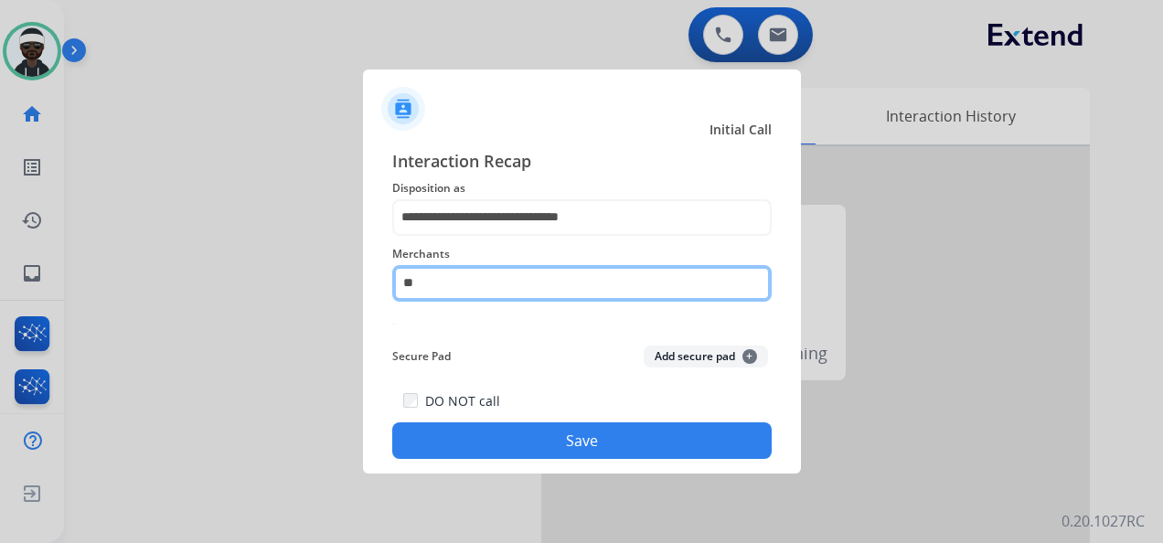
type input "*"
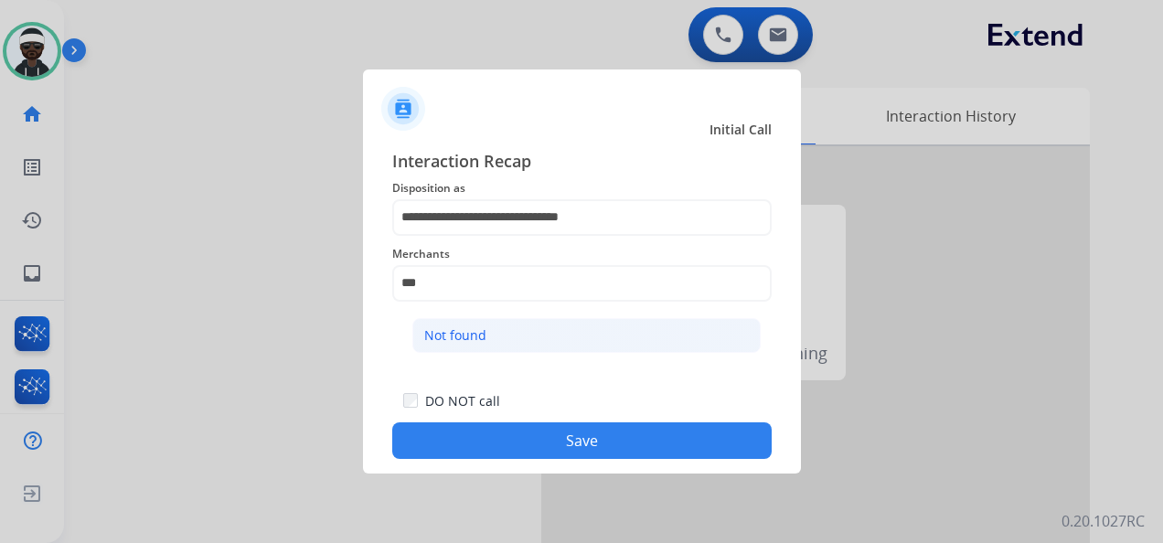
click at [511, 342] on li "Not found" at bounding box center [586, 335] width 348 height 35
type input "*********"
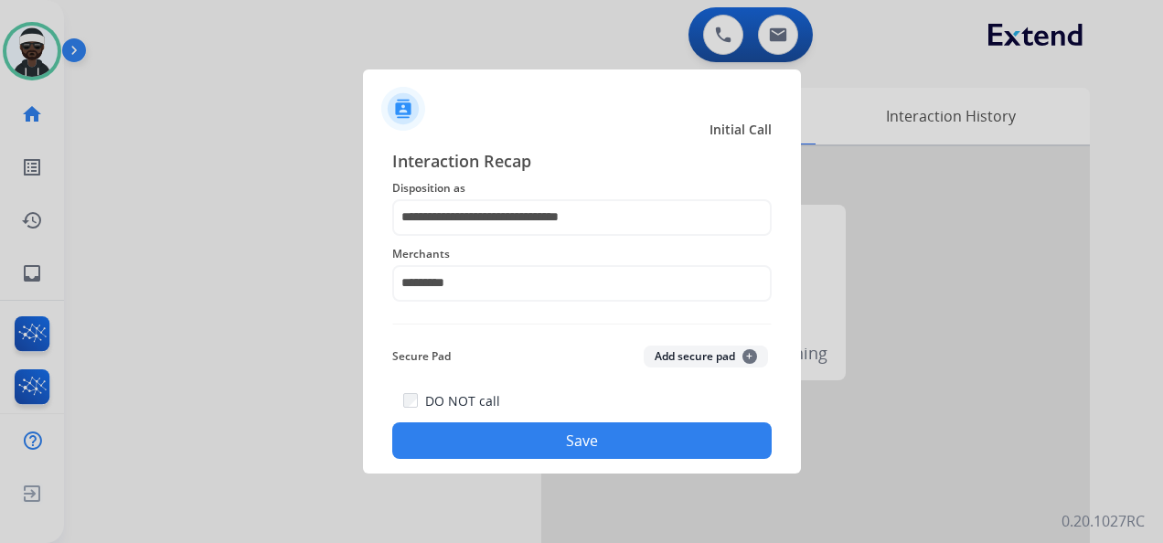
click at [521, 437] on button "Save" at bounding box center [582, 441] width 380 height 37
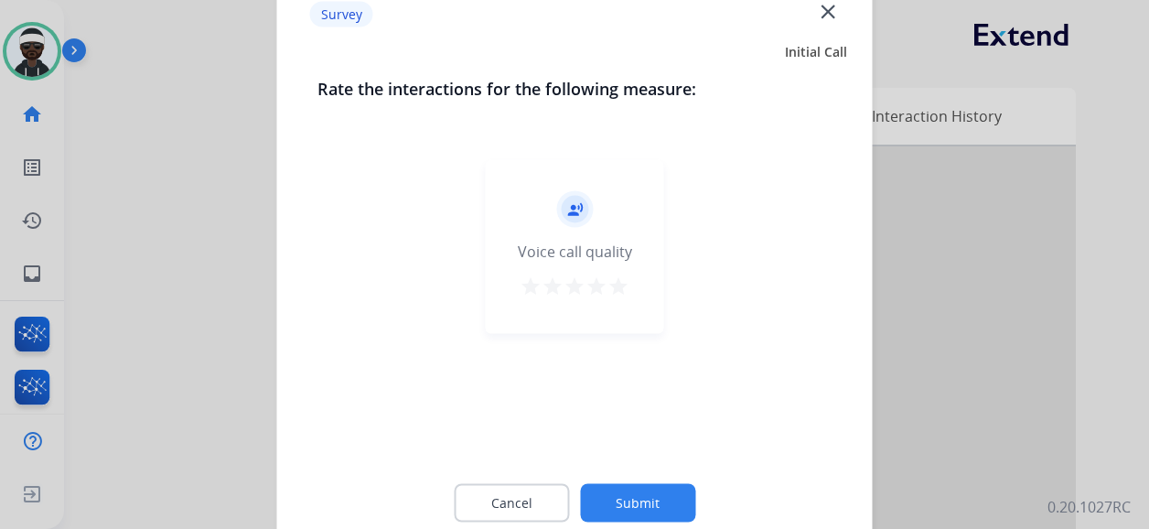
click at [619, 486] on button "Submit" at bounding box center [637, 503] width 115 height 38
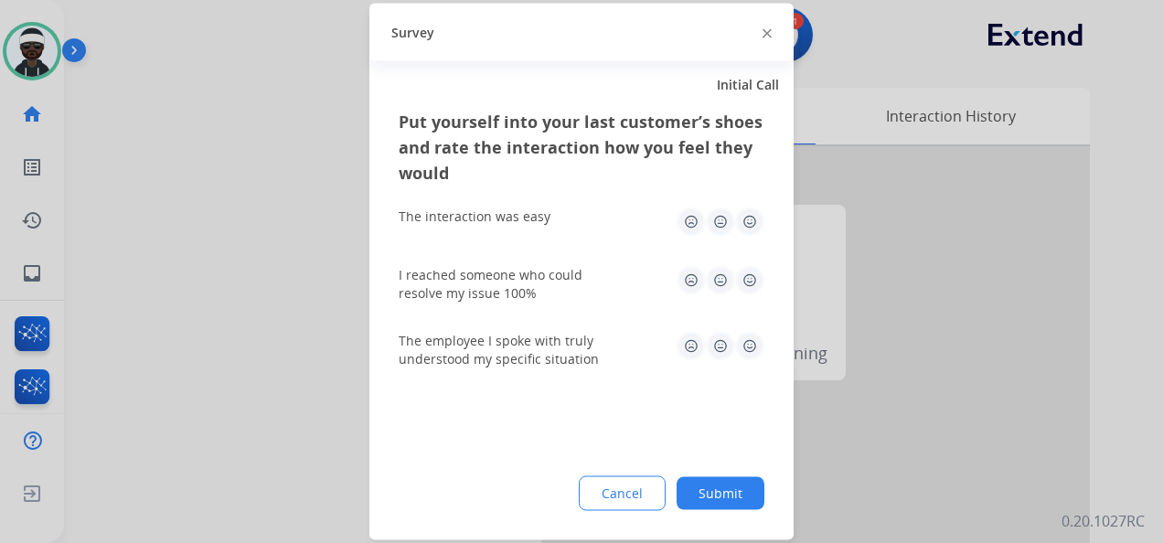
drag, startPoint x: 705, startPoint y: 484, endPoint x: 768, endPoint y: 497, distance: 64.4
click at [706, 484] on button "Submit" at bounding box center [721, 493] width 88 height 33
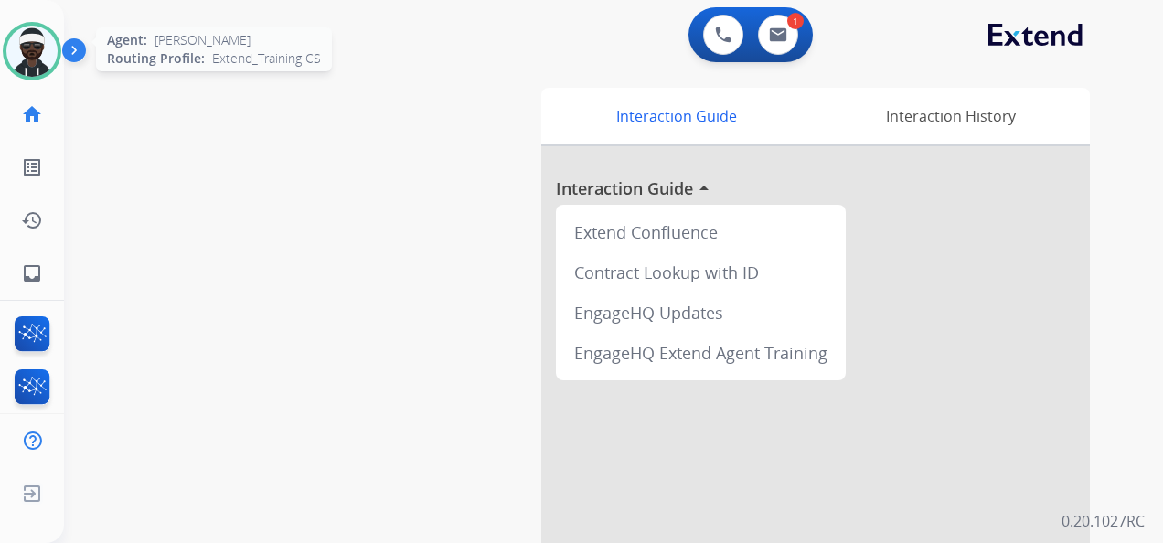
click at [49, 61] on img at bounding box center [31, 51] width 51 height 51
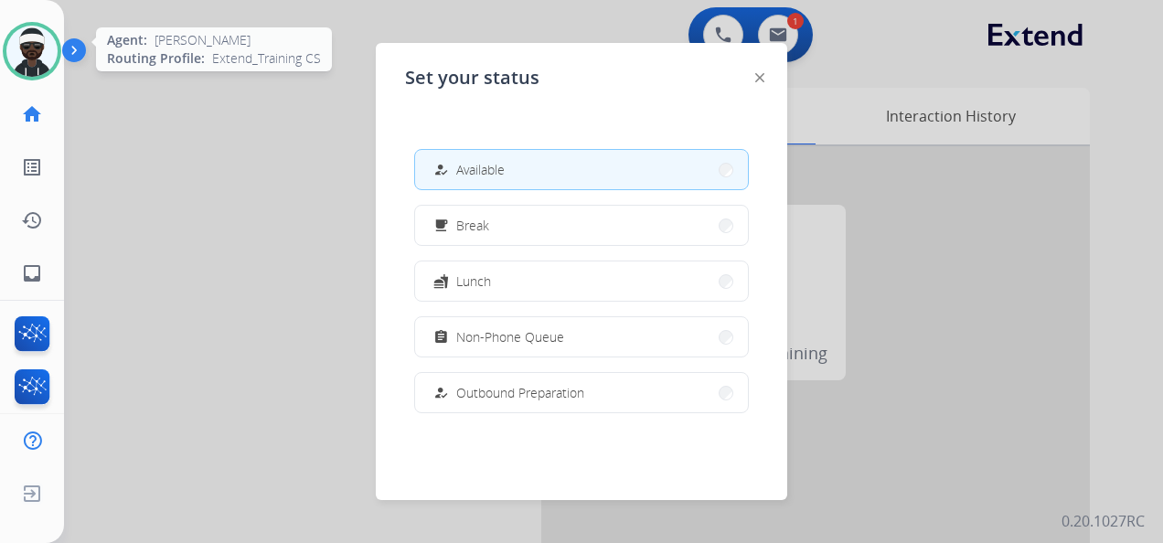
click at [49, 61] on img at bounding box center [31, 51] width 51 height 51
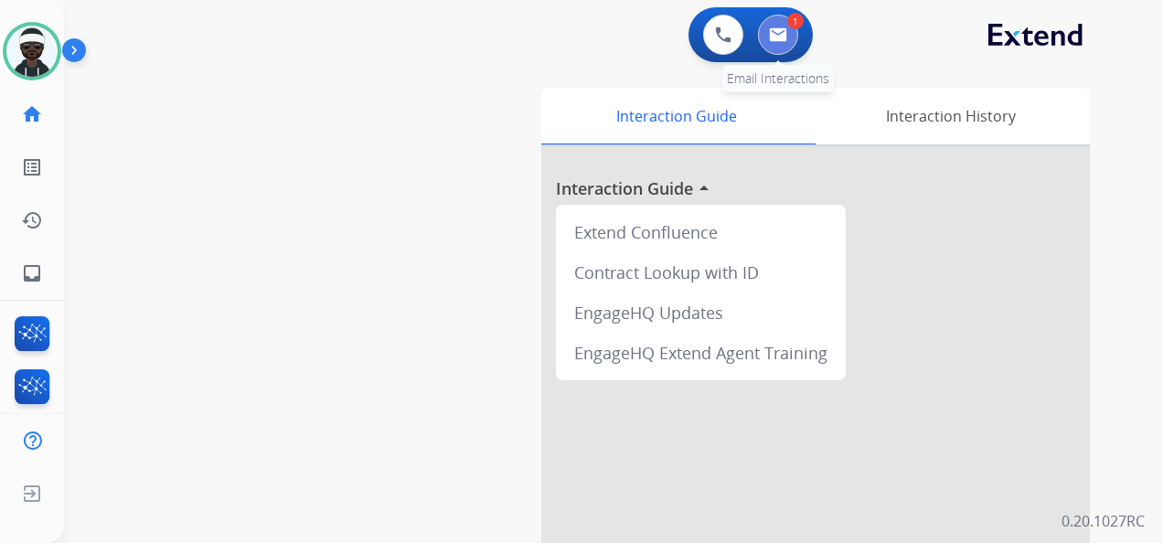
click at [784, 44] on button at bounding box center [778, 35] width 40 height 40
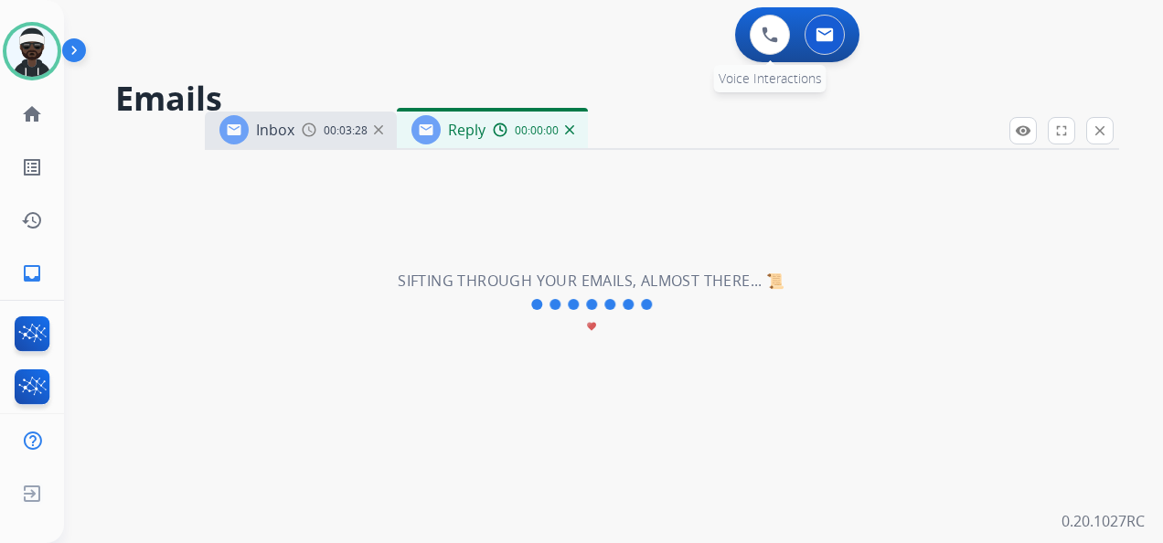
select select "**********"
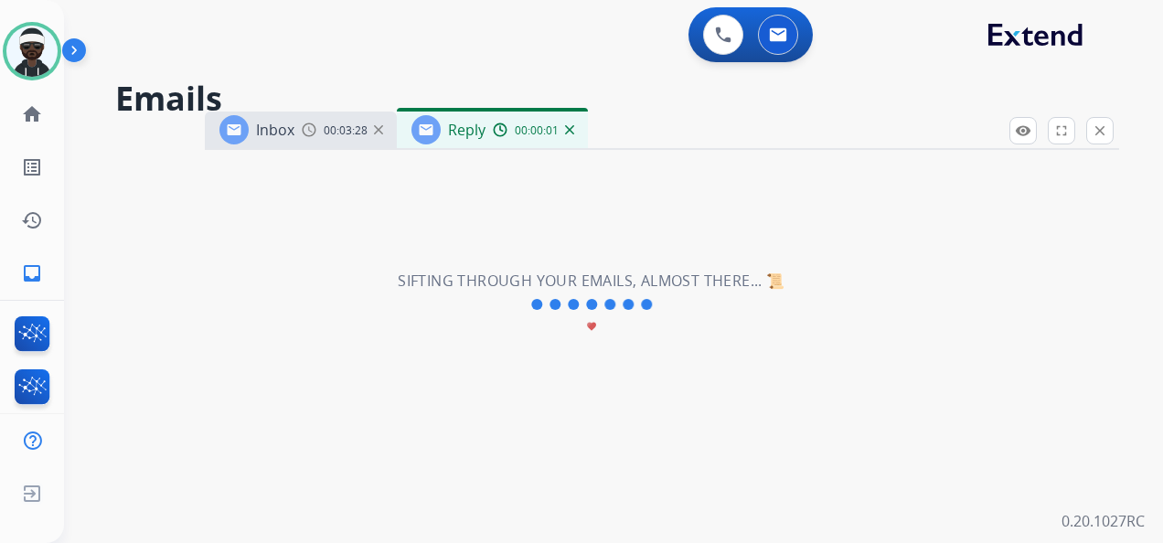
click at [288, 135] on span "Inbox" at bounding box center [275, 130] width 38 height 20
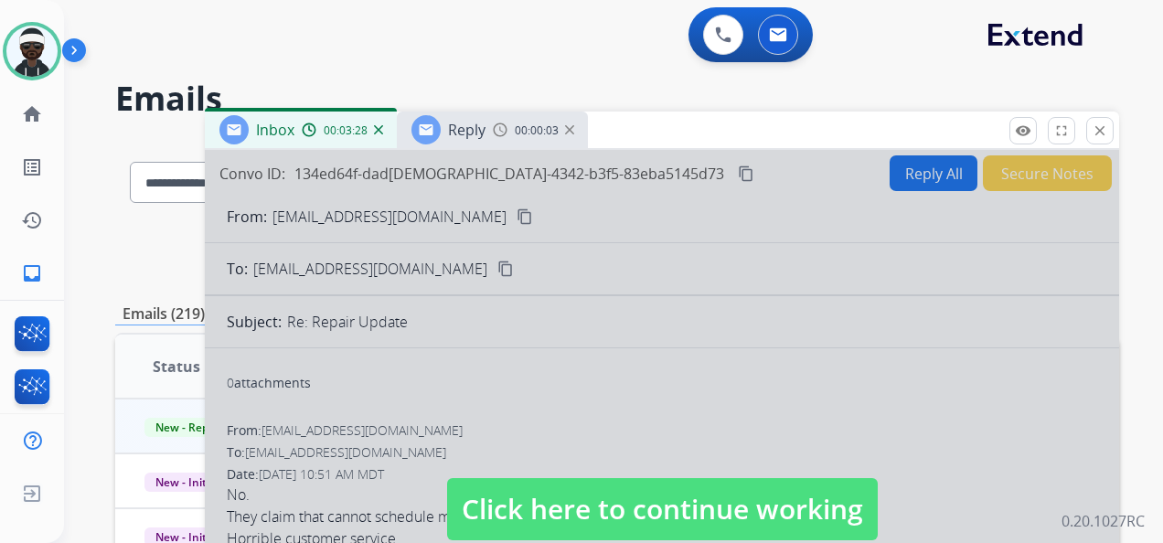
click at [437, 451] on div at bounding box center [662, 491] width 915 height 683
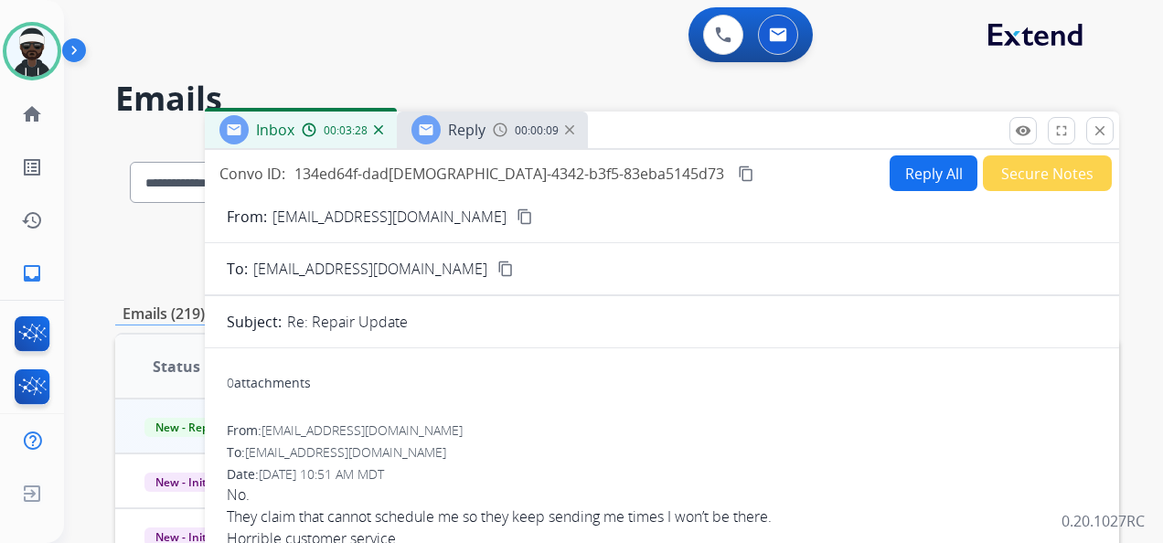
click at [496, 135] on img at bounding box center [500, 130] width 15 height 15
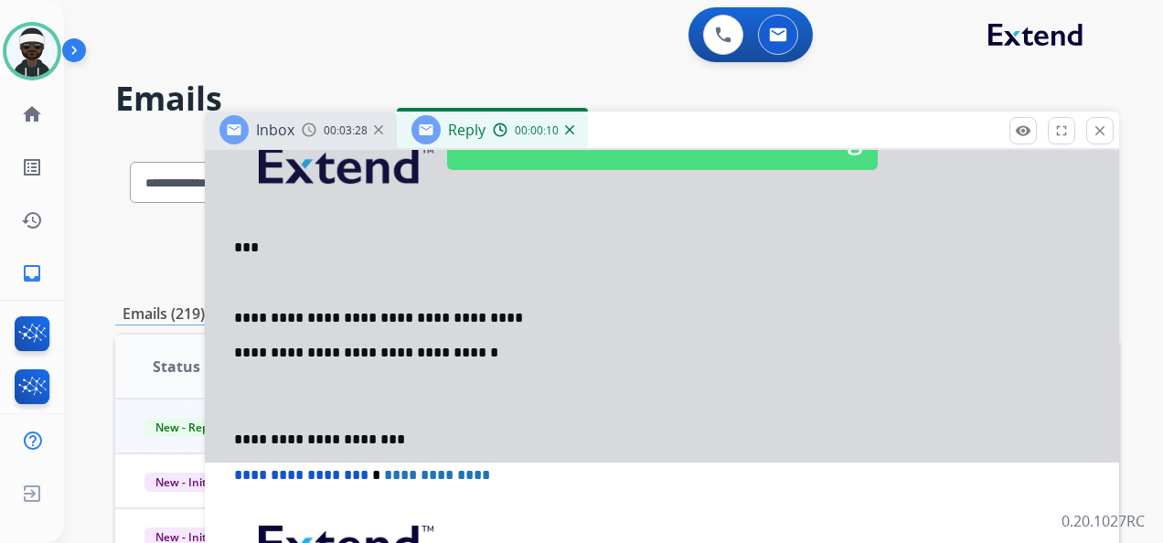
scroll to position [274, 0]
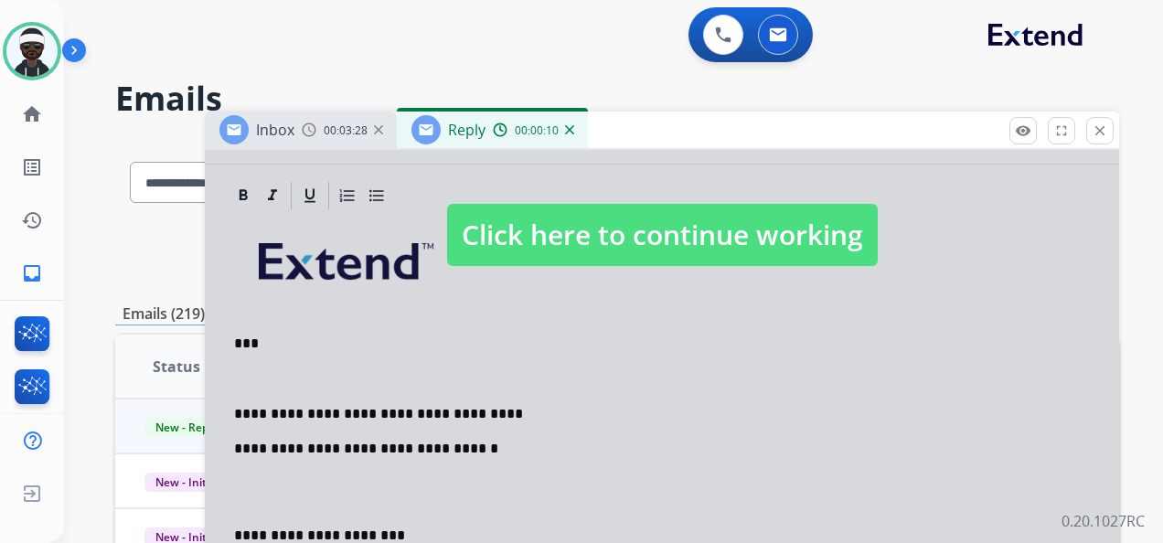
click at [541, 341] on div at bounding box center [662, 217] width 915 height 683
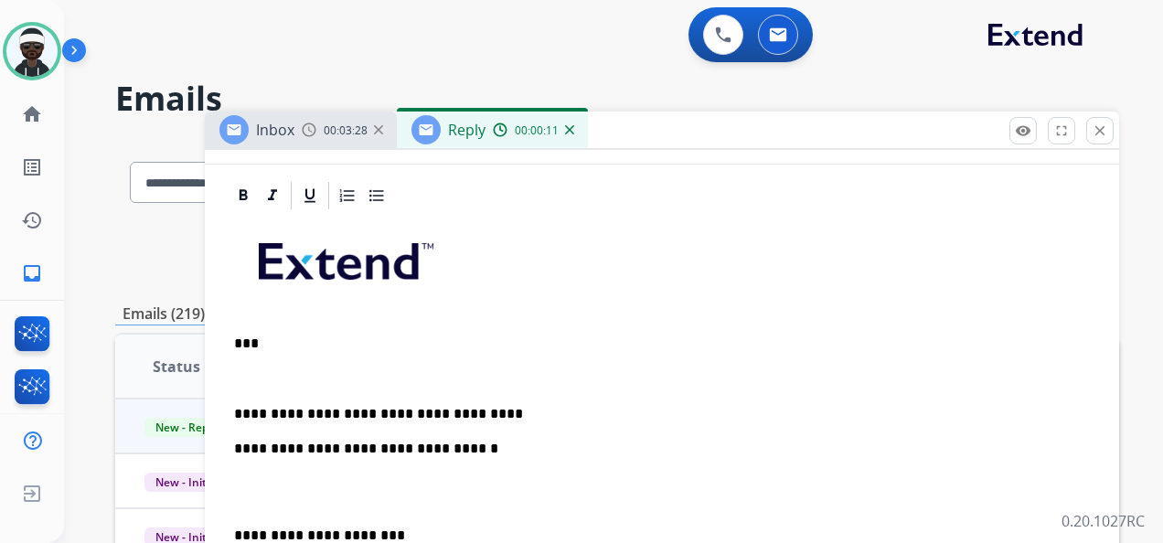
click at [477, 397] on div "**********" at bounding box center [662, 509] width 871 height 595
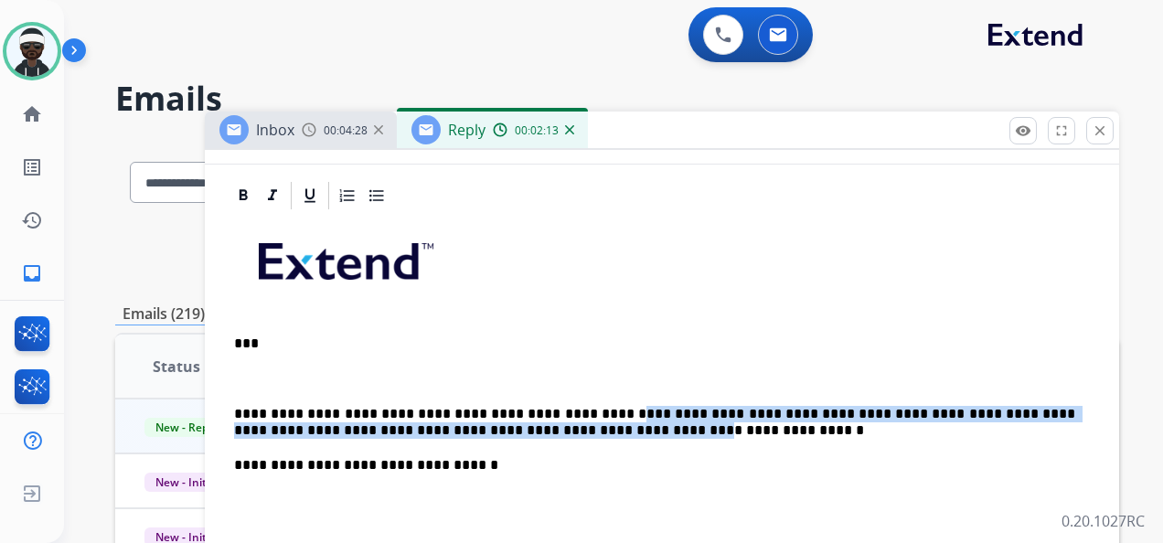
drag, startPoint x: 564, startPoint y: 415, endPoint x: 544, endPoint y: 437, distance: 29.8
click at [444, 428] on p "**********" at bounding box center [654, 423] width 841 height 34
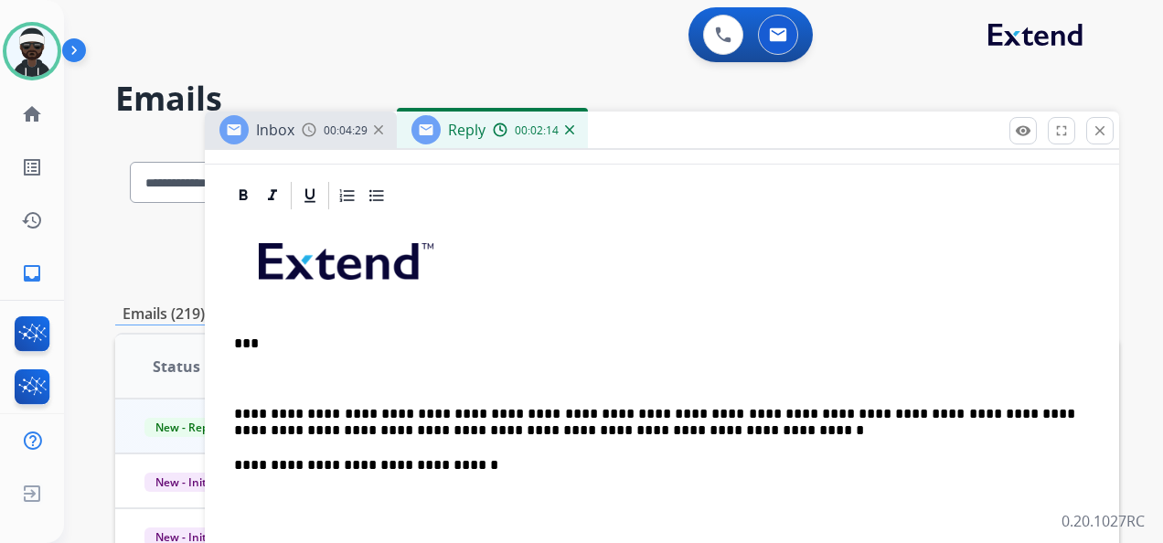
click at [545, 434] on p "**********" at bounding box center [654, 423] width 841 height 34
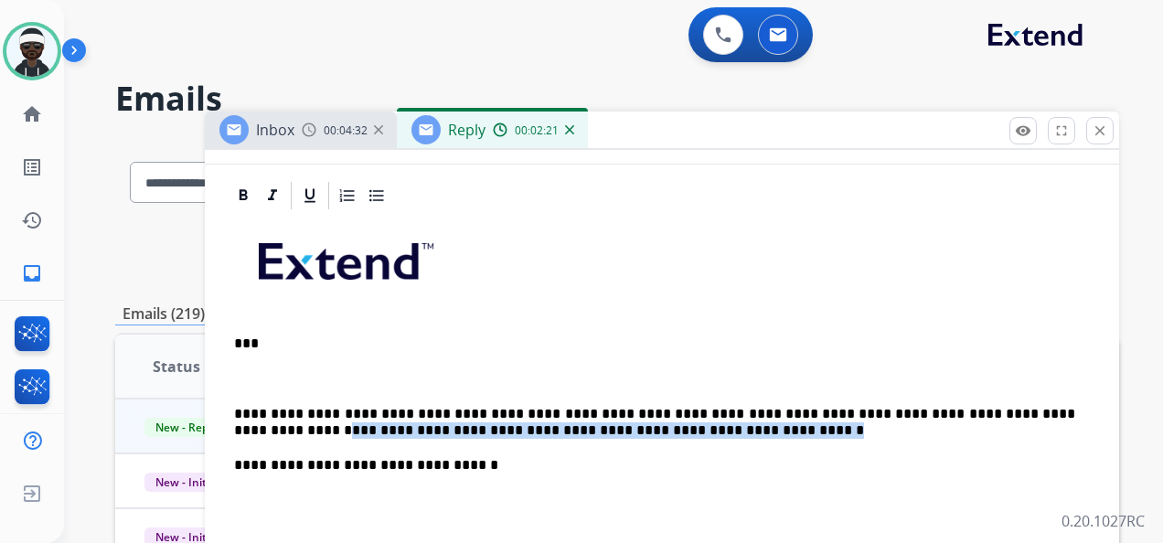
drag, startPoint x: 551, startPoint y: 435, endPoint x: 993, endPoint y: 410, distance: 443.4
click at [993, 410] on p "**********" at bounding box center [654, 423] width 841 height 34
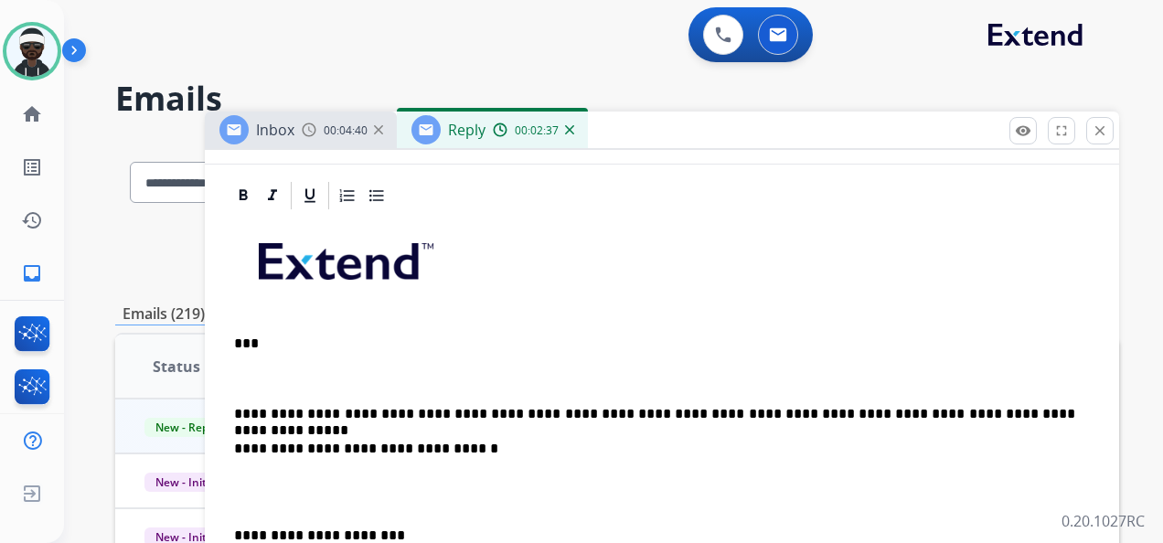
click at [348, 143] on div "Inbox 00:04:40" at bounding box center [301, 130] width 192 height 37
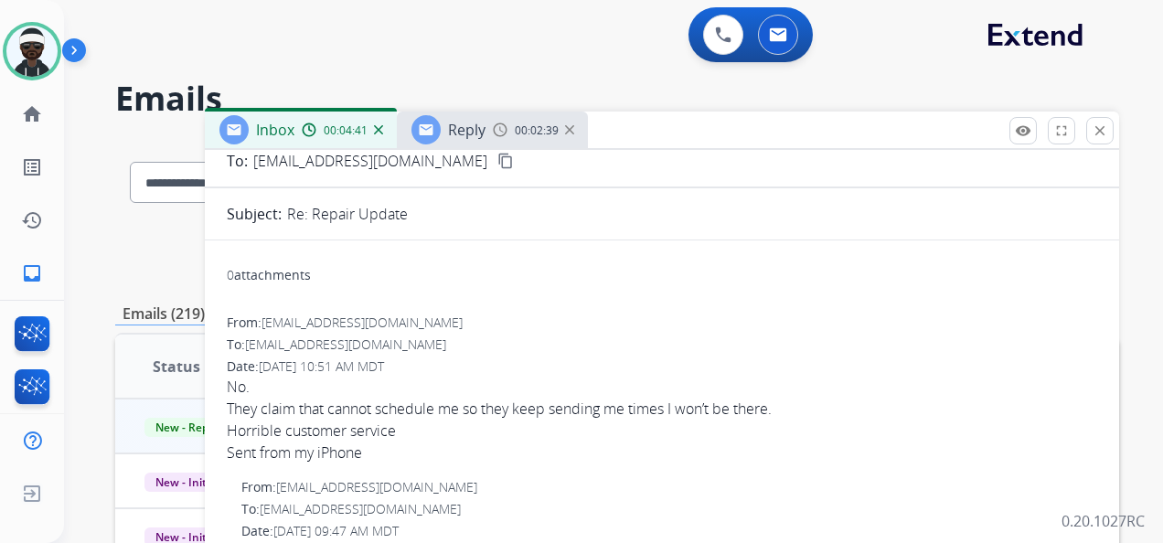
scroll to position [91, 0]
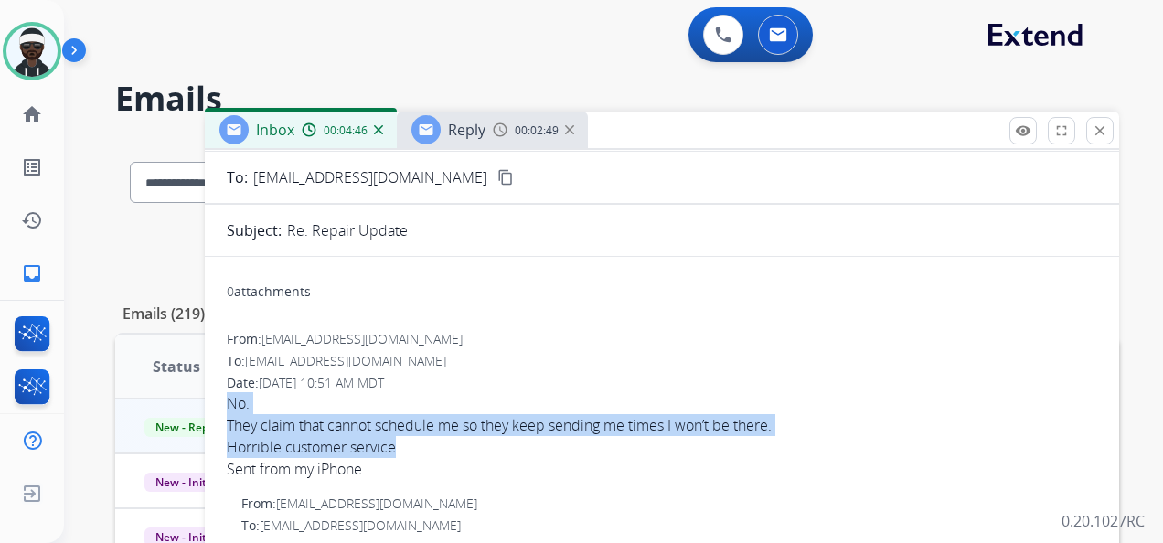
drag, startPoint x: 437, startPoint y: 443, endPoint x: 222, endPoint y: 402, distance: 218.7
copy span "No. They claim that cannot schedule me so they keep sending me times I won’t be…"
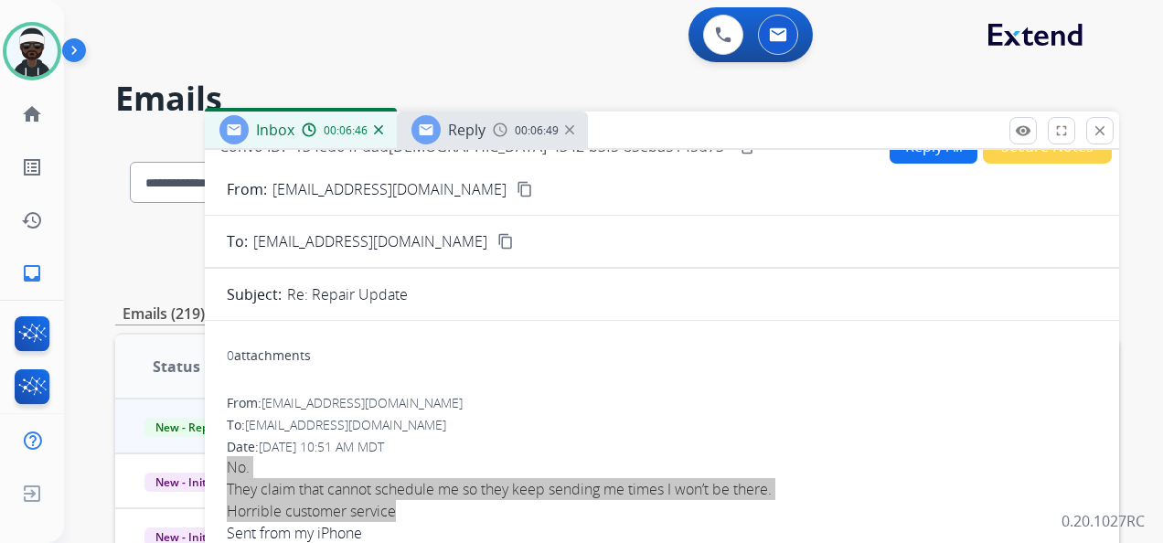
scroll to position [0, 0]
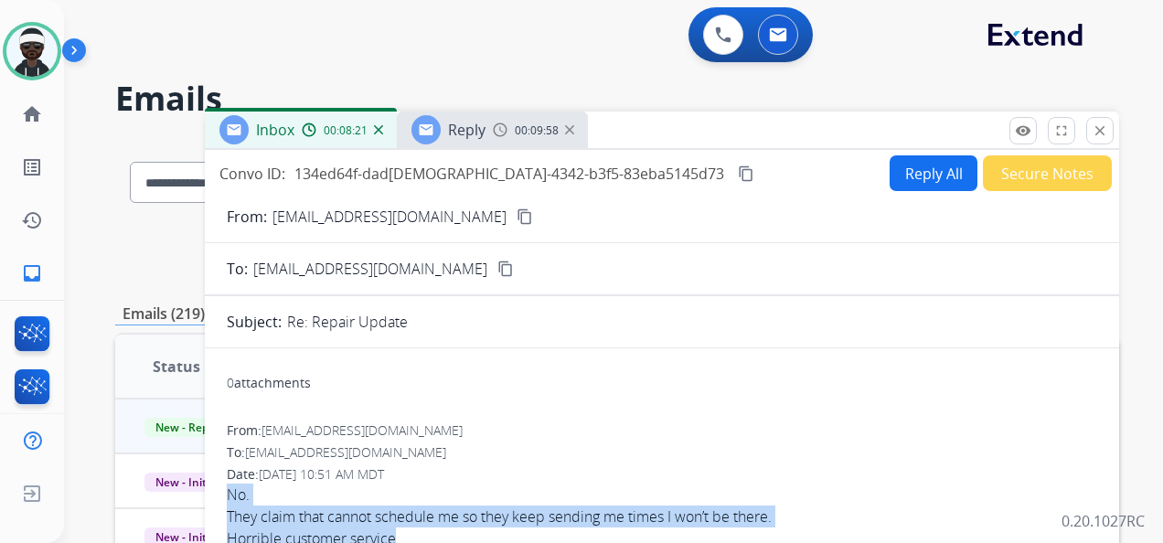
click at [738, 177] on mat-icon "content_copy" at bounding box center [746, 174] width 16 height 16
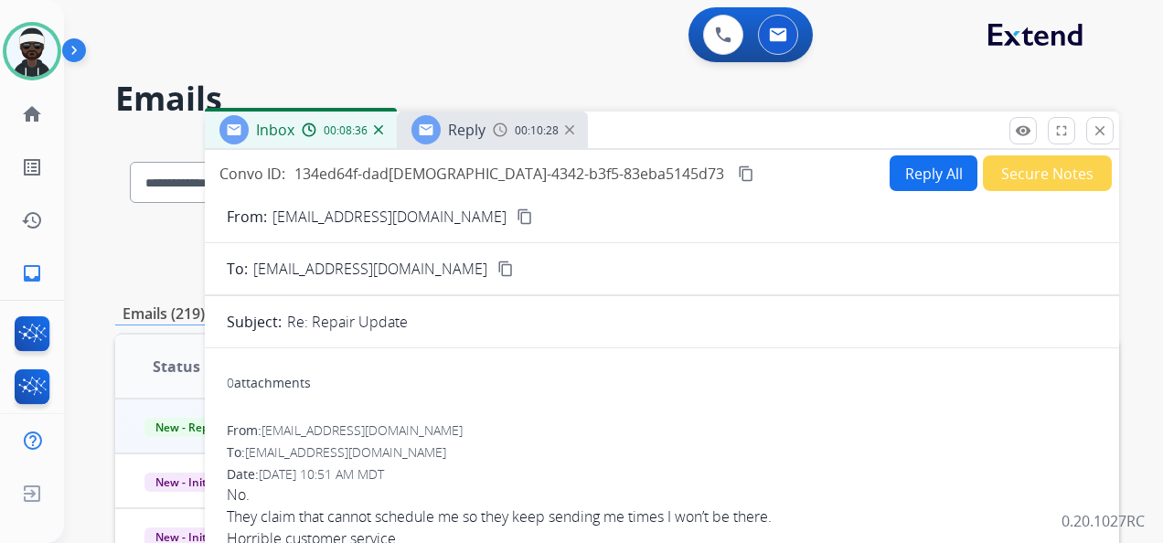
click at [704, 444] on div "To: support@extend.com" at bounding box center [662, 453] width 871 height 18
click at [490, 141] on div "Reply 00:10:30" at bounding box center [492, 130] width 191 height 37
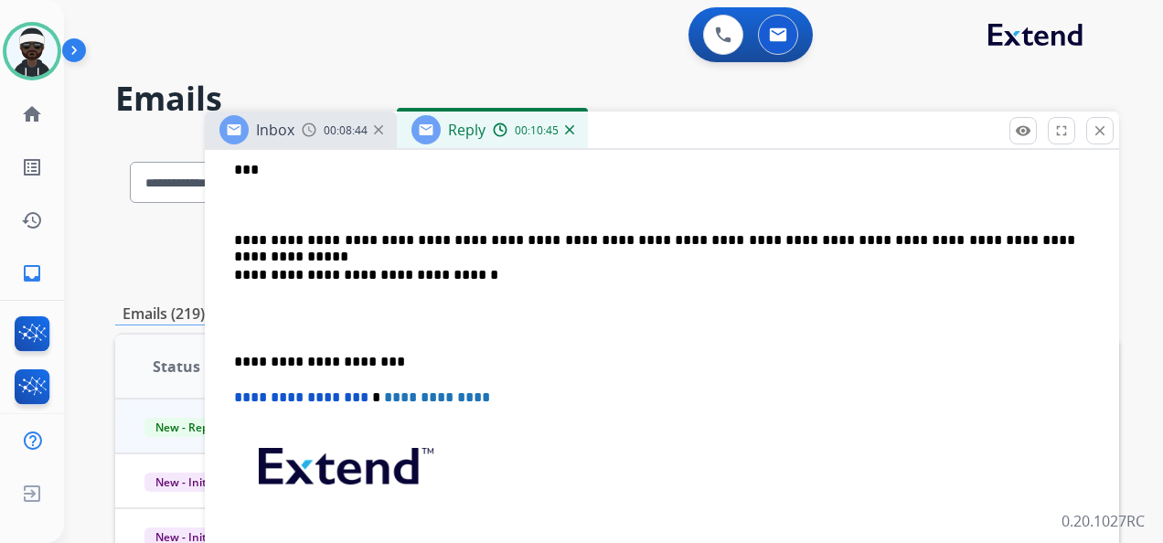
scroll to position [457, 0]
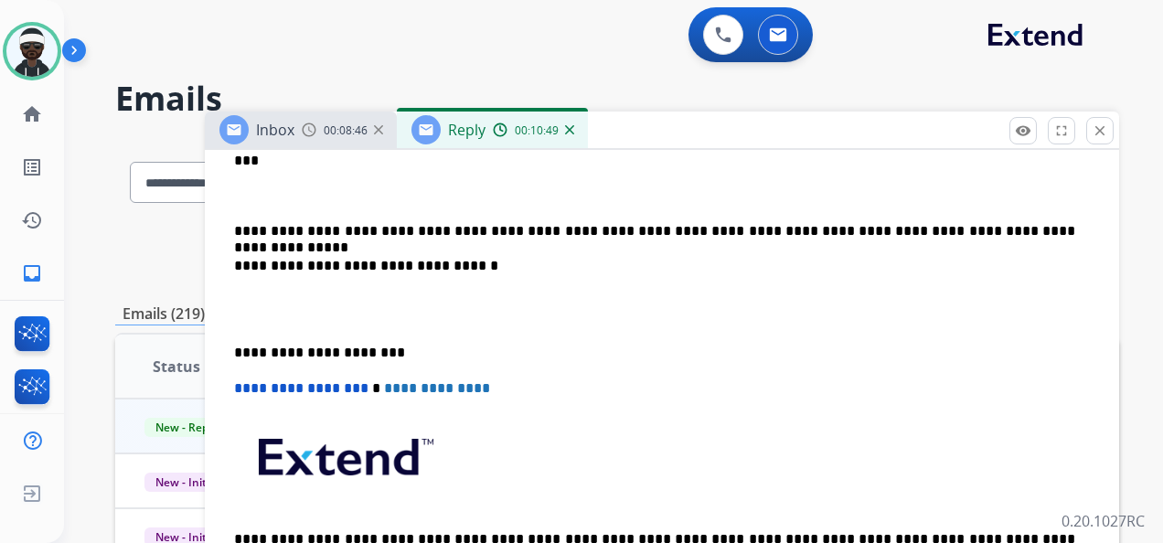
click at [232, 227] on div "**********" at bounding box center [662, 326] width 871 height 595
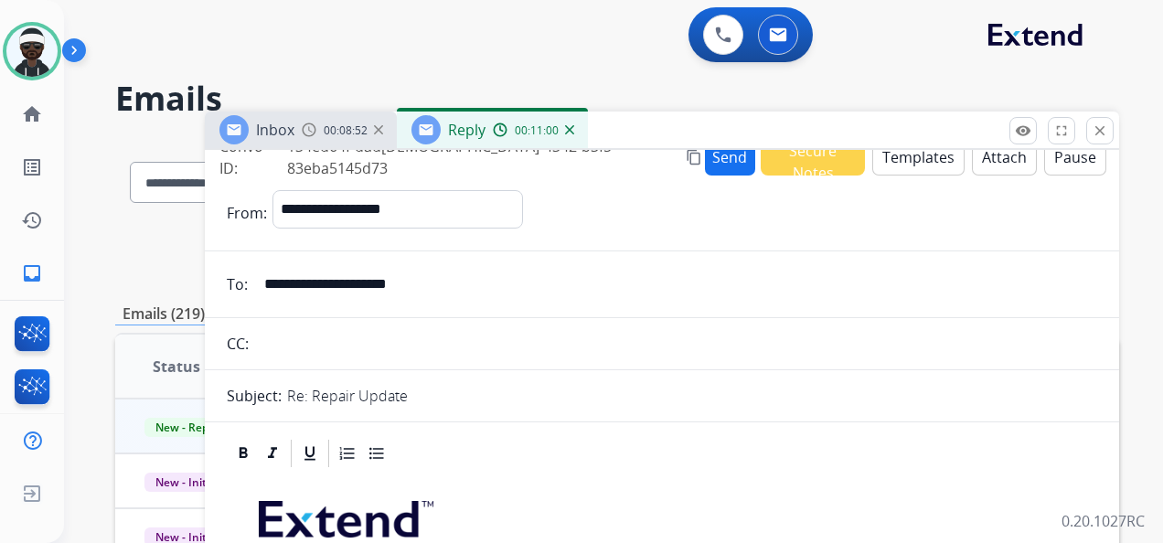
scroll to position [0, 0]
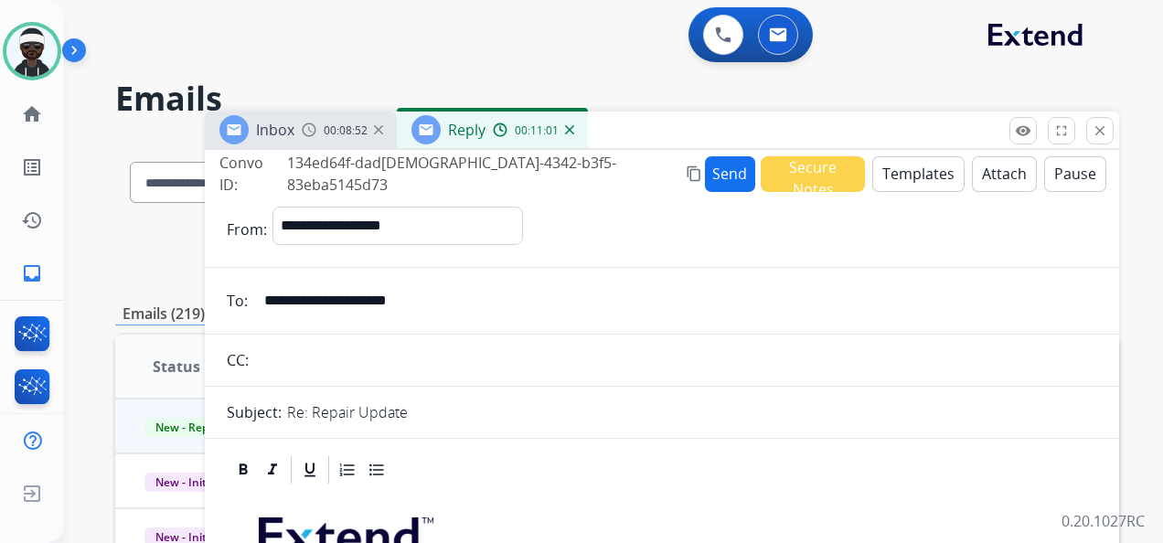
click at [705, 178] on button "Send" at bounding box center [730, 174] width 51 height 36
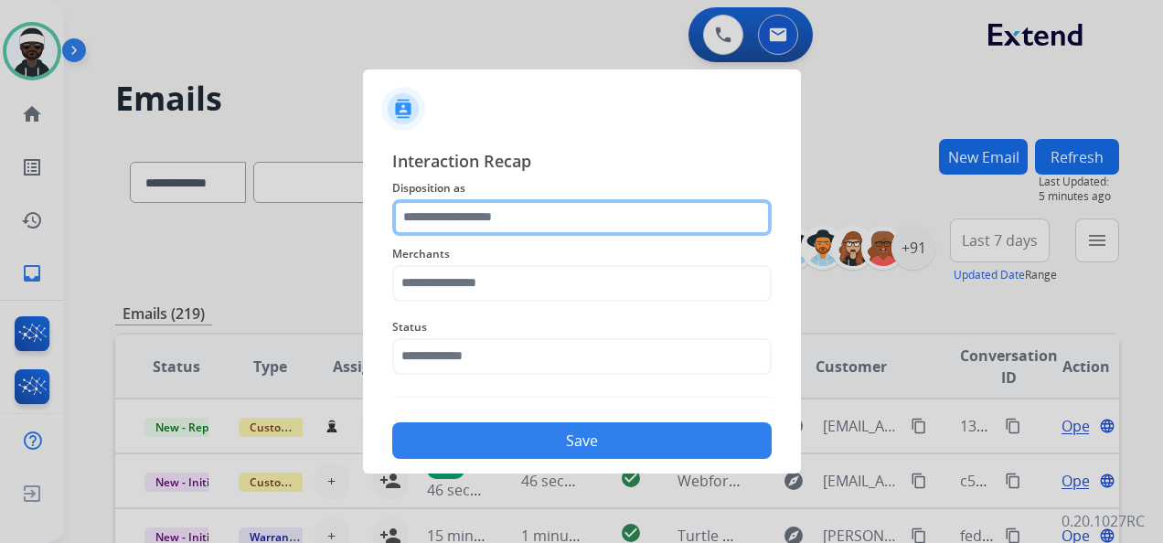
click at [470, 222] on input "text" at bounding box center [582, 217] width 380 height 37
click at [620, 210] on input "text" at bounding box center [582, 217] width 380 height 37
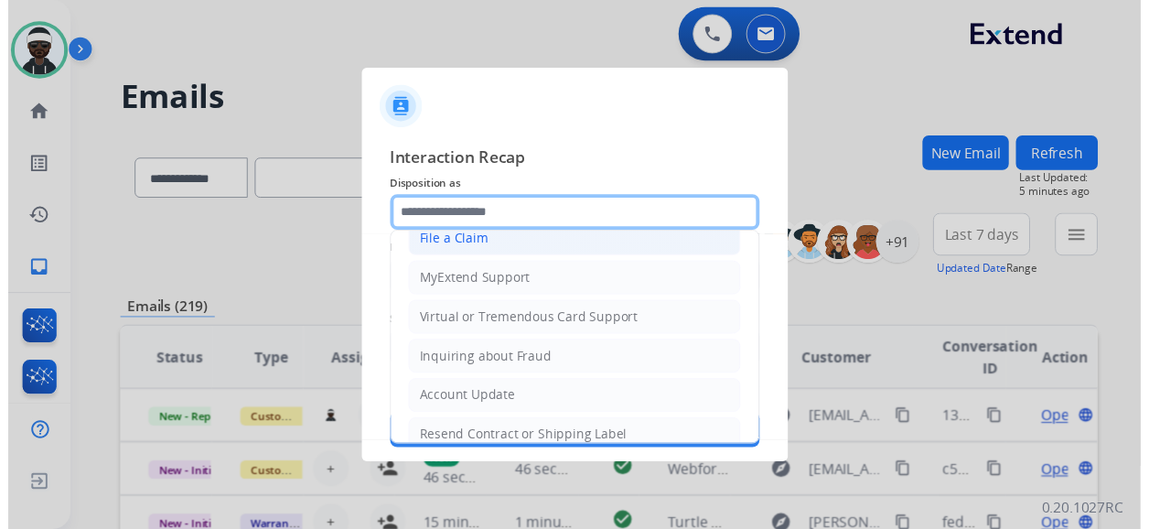
scroll to position [274, 0]
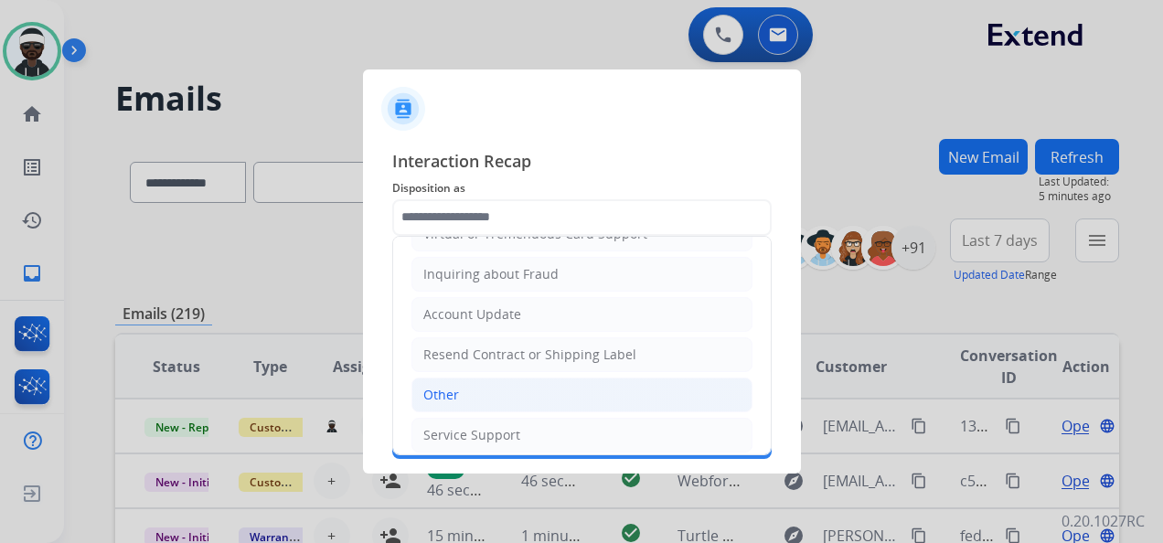
click at [505, 385] on li "Other" at bounding box center [582, 395] width 341 height 35
type input "*****"
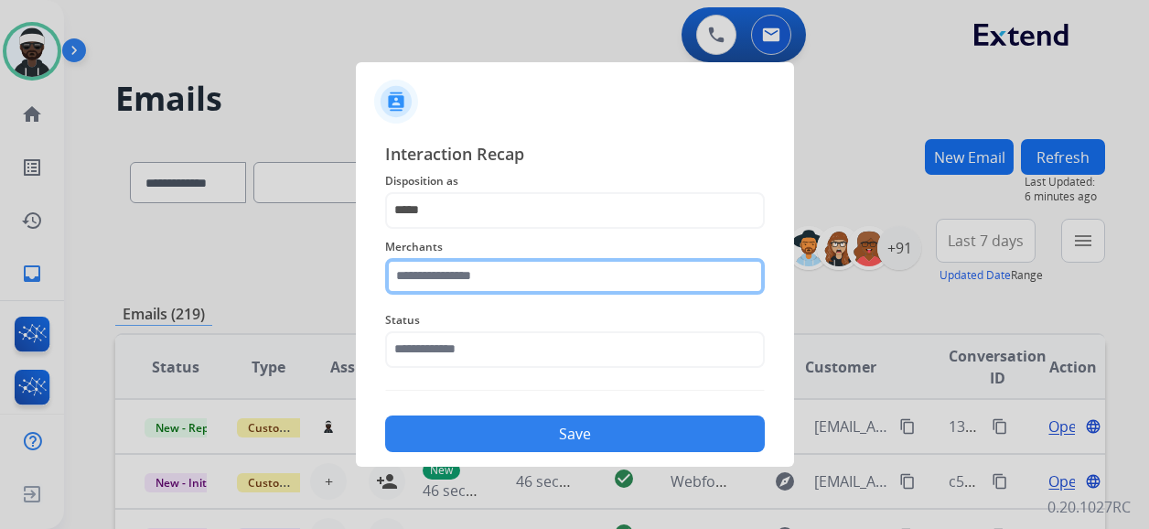
click at [536, 285] on input "text" at bounding box center [575, 276] width 380 height 37
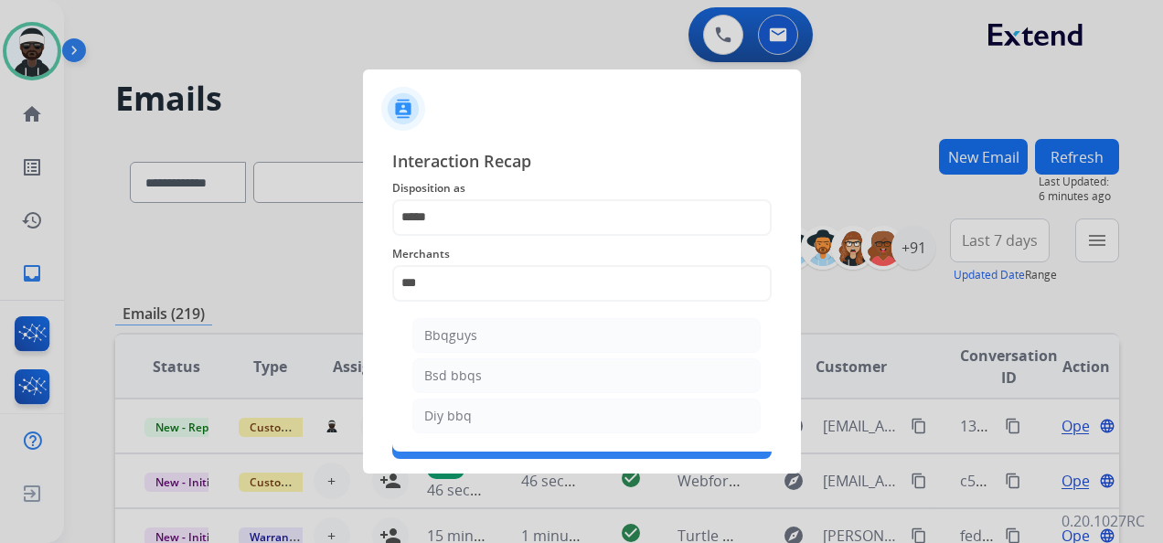
click at [478, 321] on li "Bbqguys" at bounding box center [586, 335] width 348 height 35
type input "*******"
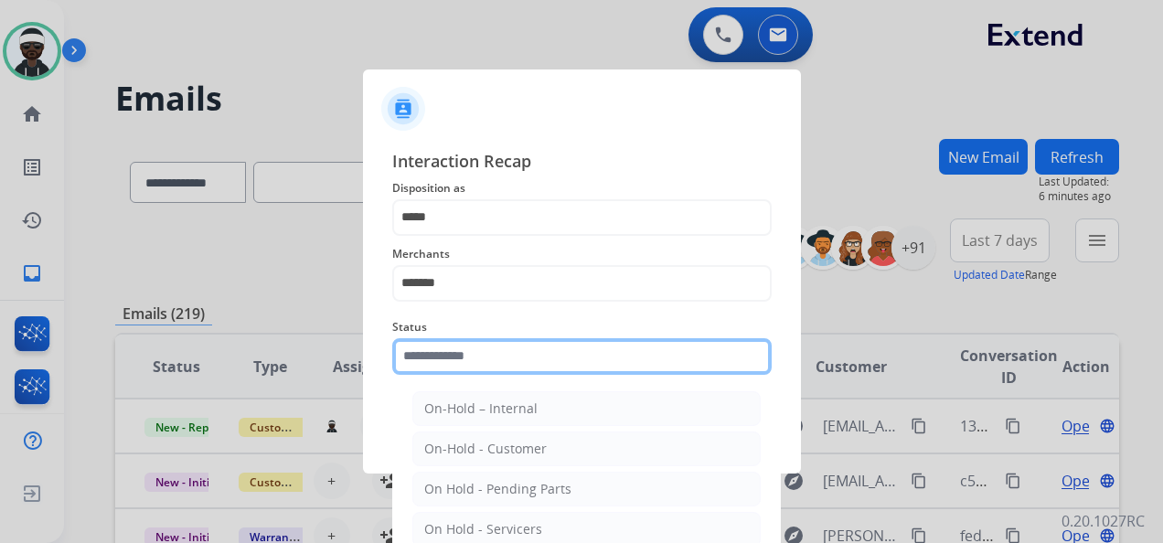
click at [509, 360] on input "text" at bounding box center [582, 356] width 380 height 37
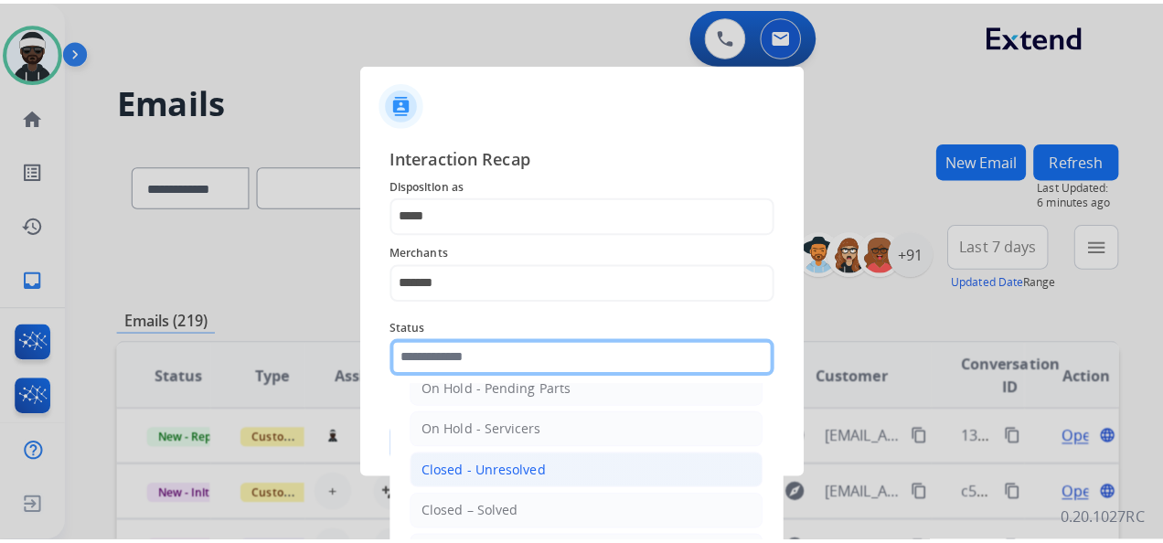
scroll to position [104, 0]
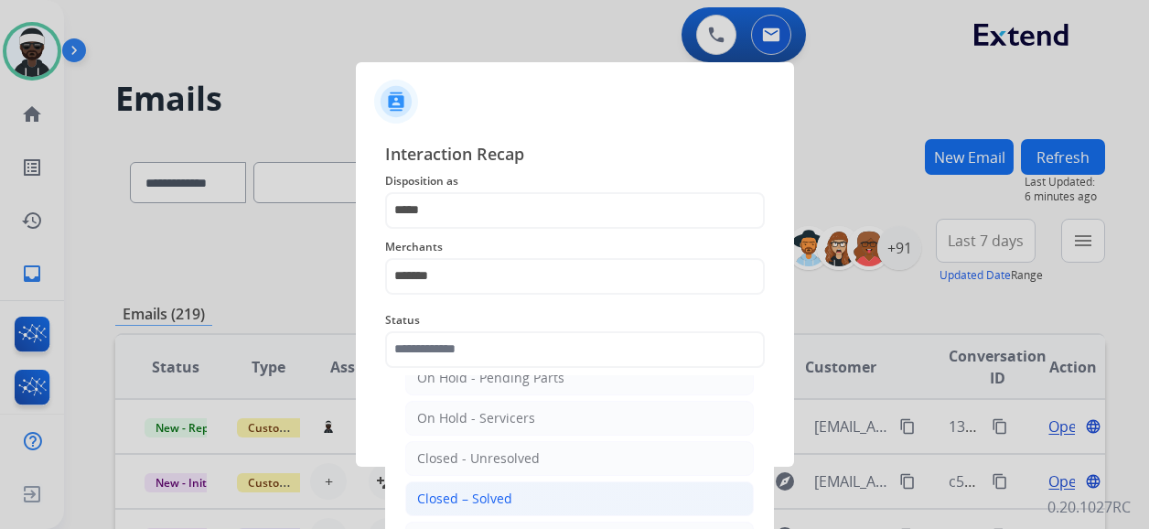
click at [537, 484] on li "Closed – Solved" at bounding box center [579, 498] width 348 height 35
type input "**********"
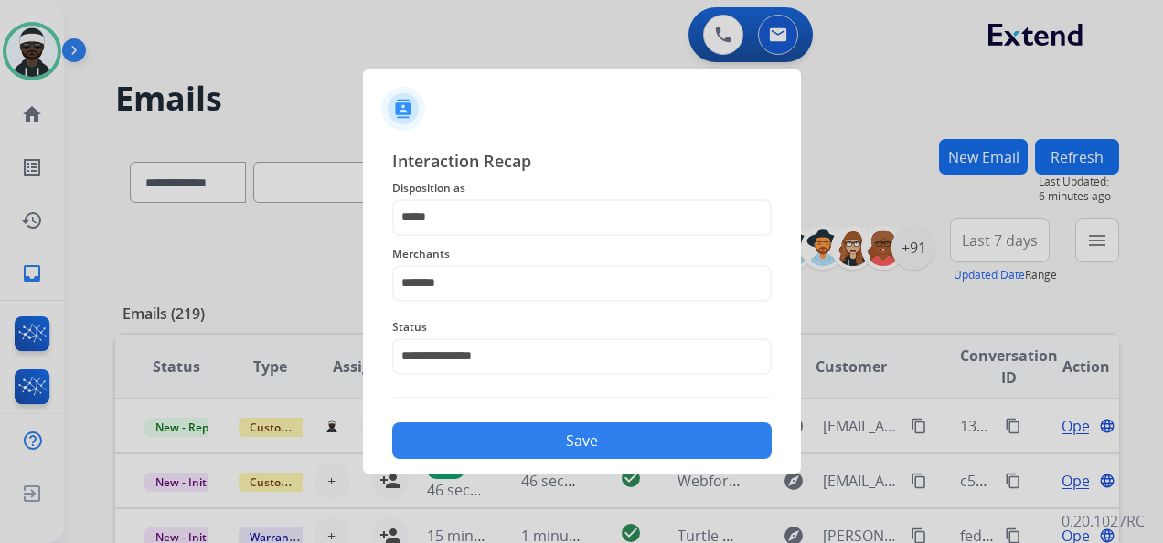
click at [540, 448] on button "Save" at bounding box center [582, 441] width 380 height 37
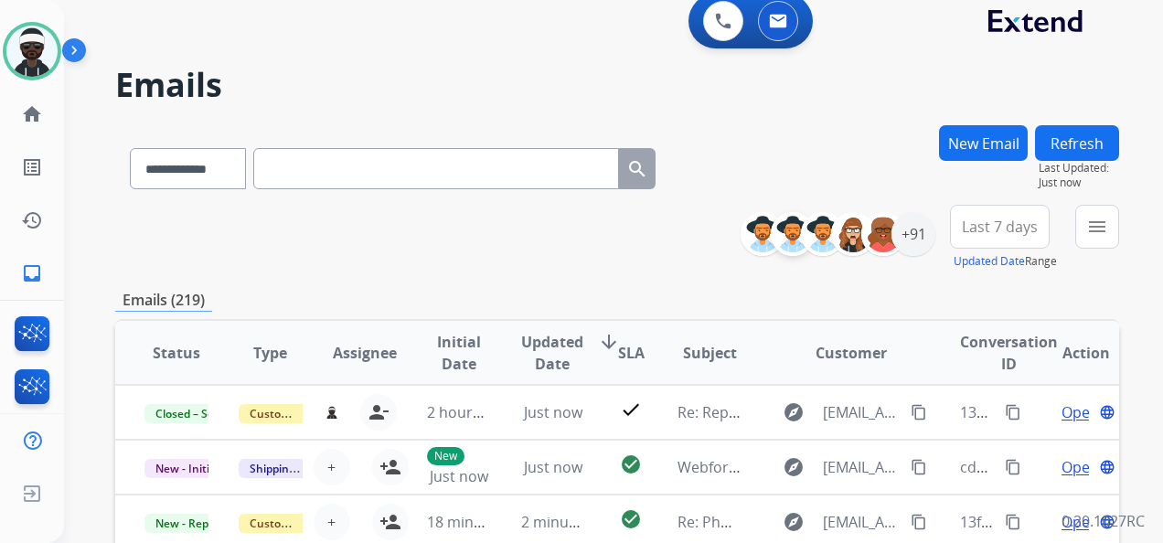
scroll to position [0, 0]
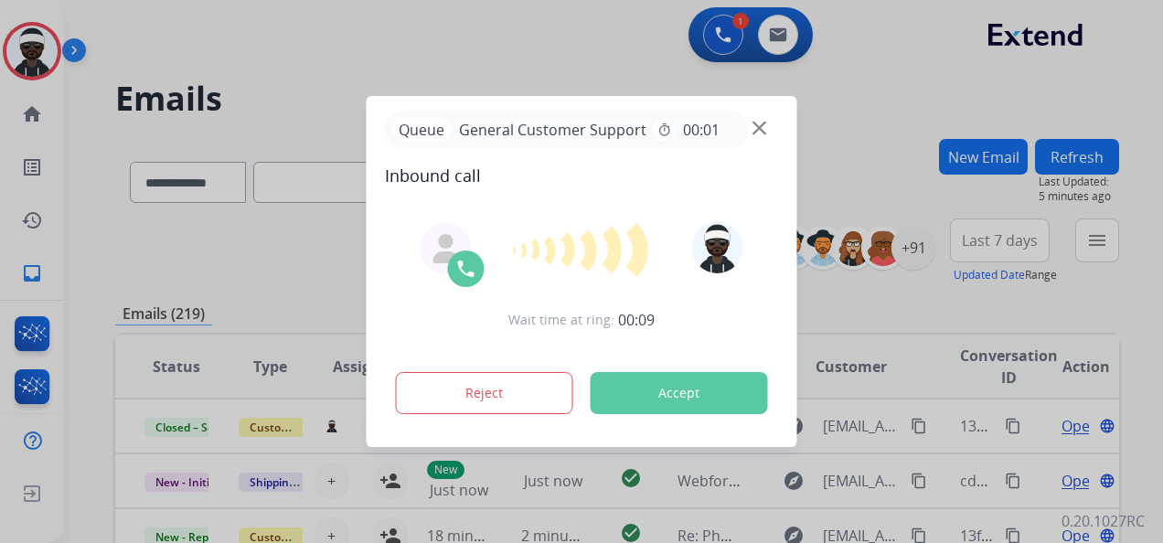
click at [722, 404] on button "Accept" at bounding box center [679, 393] width 177 height 42
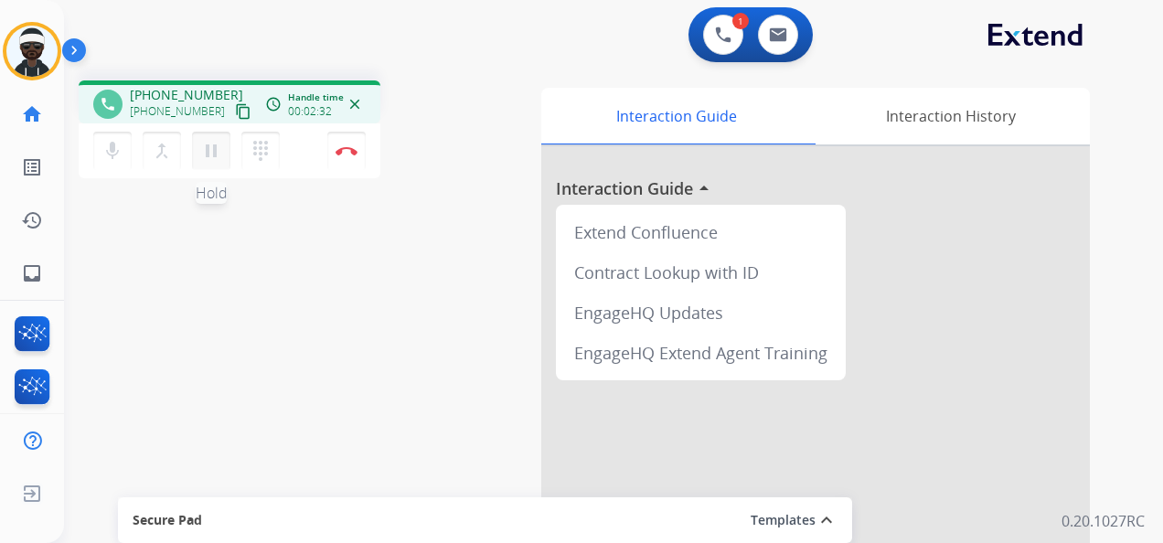
click at [220, 160] on mat-icon "pause" at bounding box center [211, 151] width 22 height 22
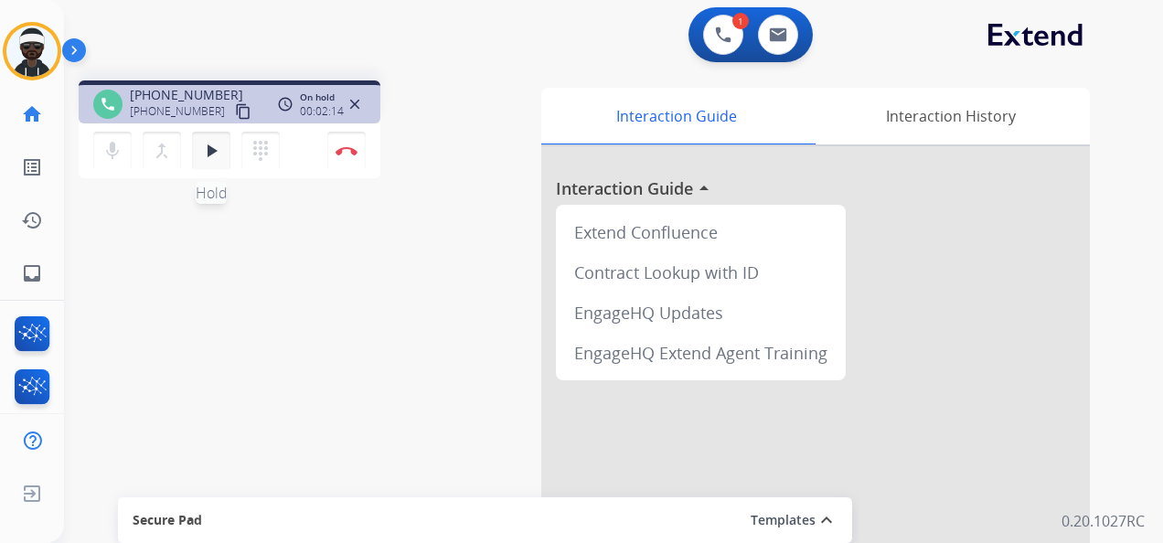
click at [198, 146] on button "play_arrow Hold" at bounding box center [211, 151] width 38 height 38
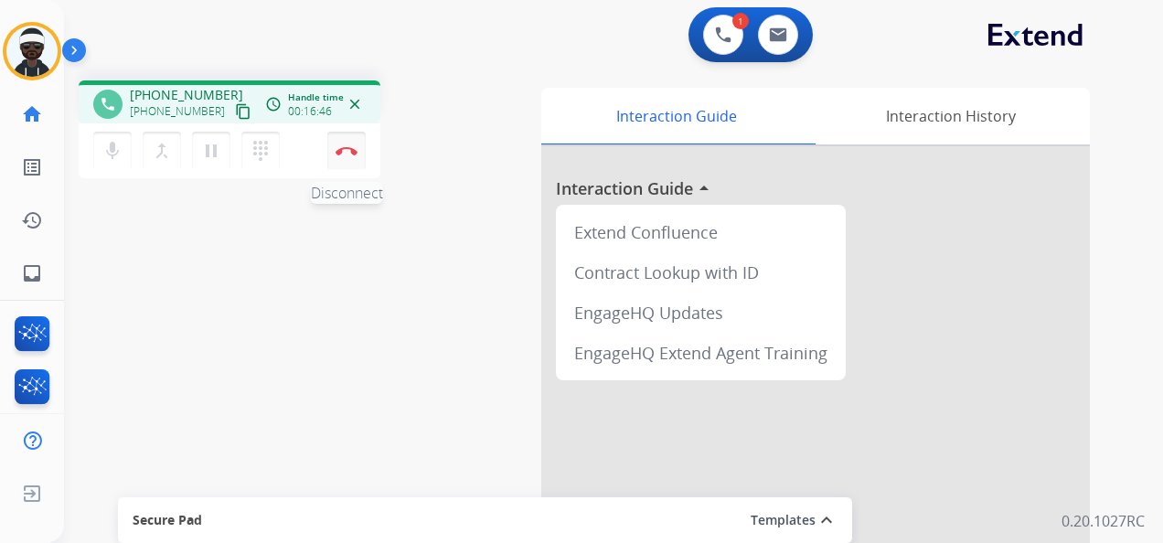
click at [353, 161] on button "Disconnect" at bounding box center [346, 151] width 38 height 38
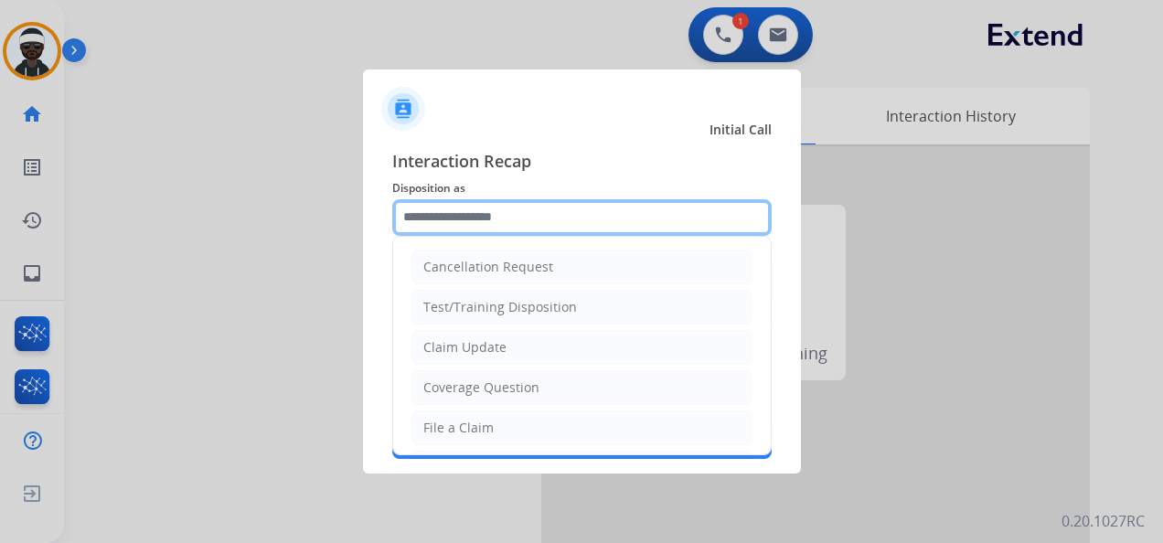
drag, startPoint x: 562, startPoint y: 222, endPoint x: 590, endPoint y: 216, distance: 29.1
click at [565, 222] on input "text" at bounding box center [582, 217] width 380 height 37
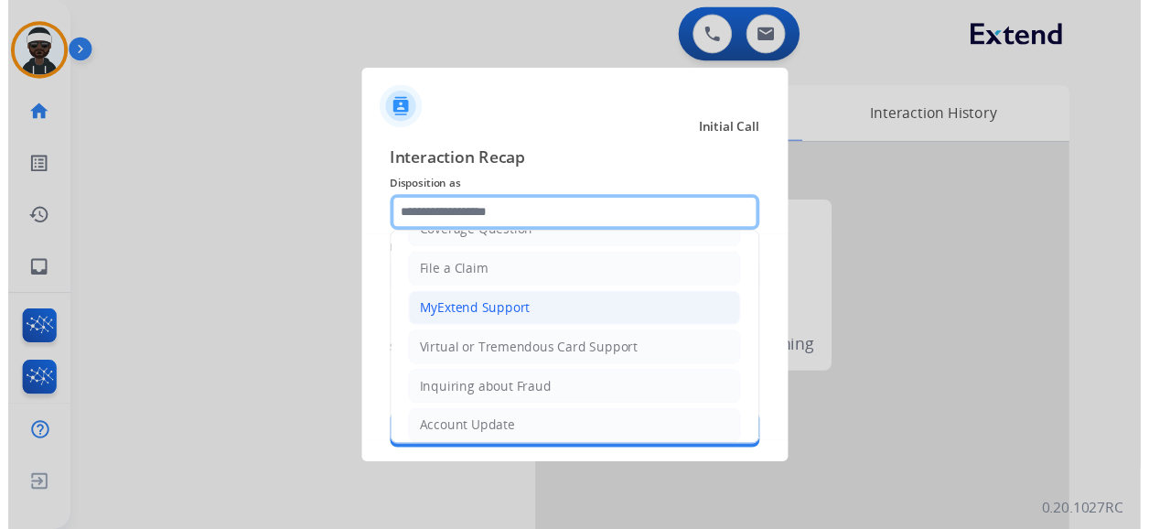
scroll to position [91, 0]
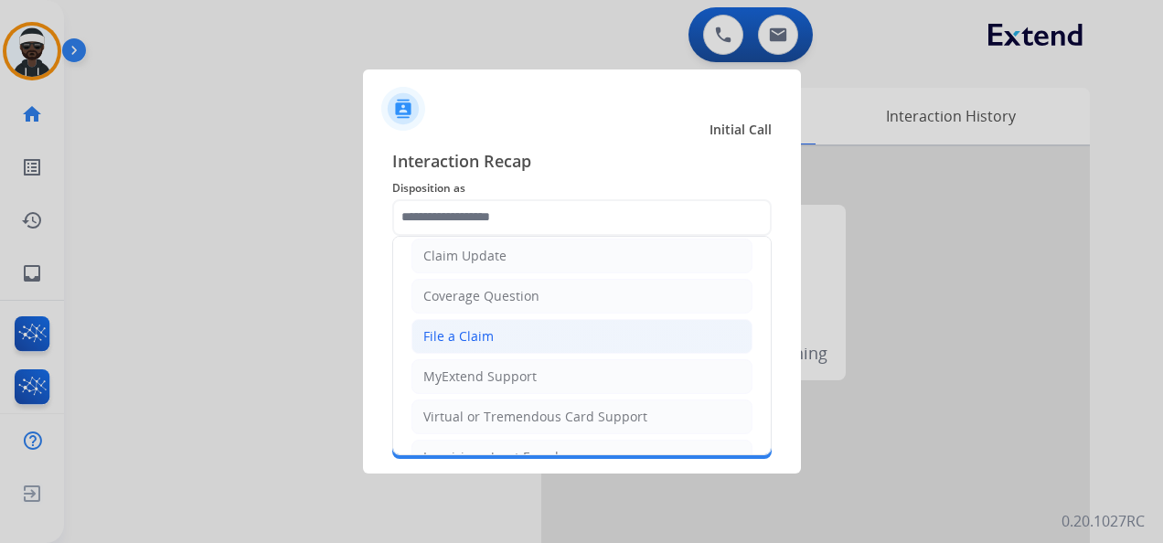
click at [502, 338] on li "File a Claim" at bounding box center [582, 336] width 341 height 35
type input "**********"
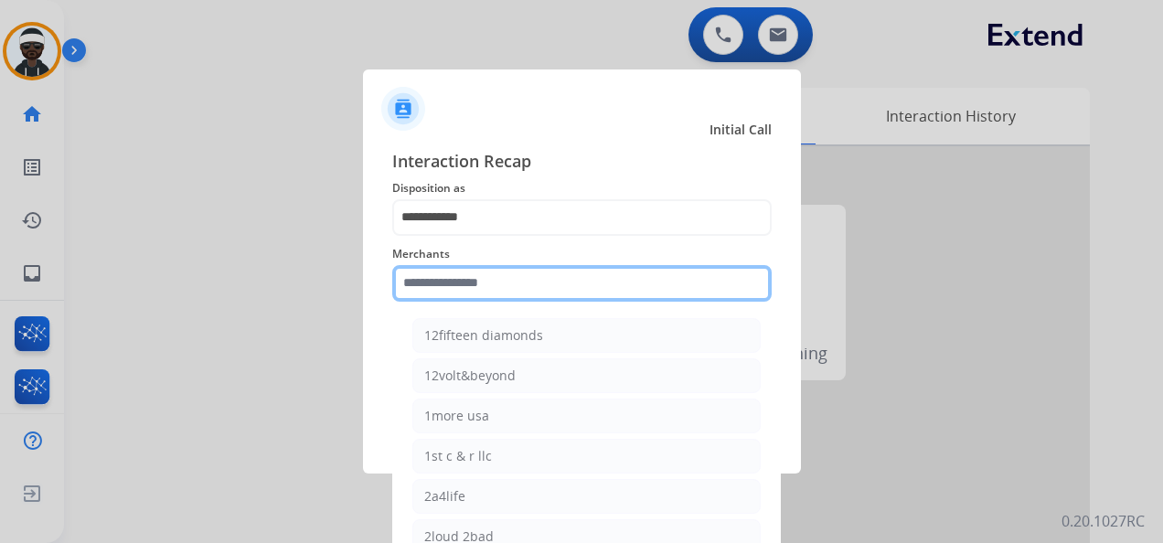
click at [512, 293] on input "text" at bounding box center [582, 283] width 380 height 37
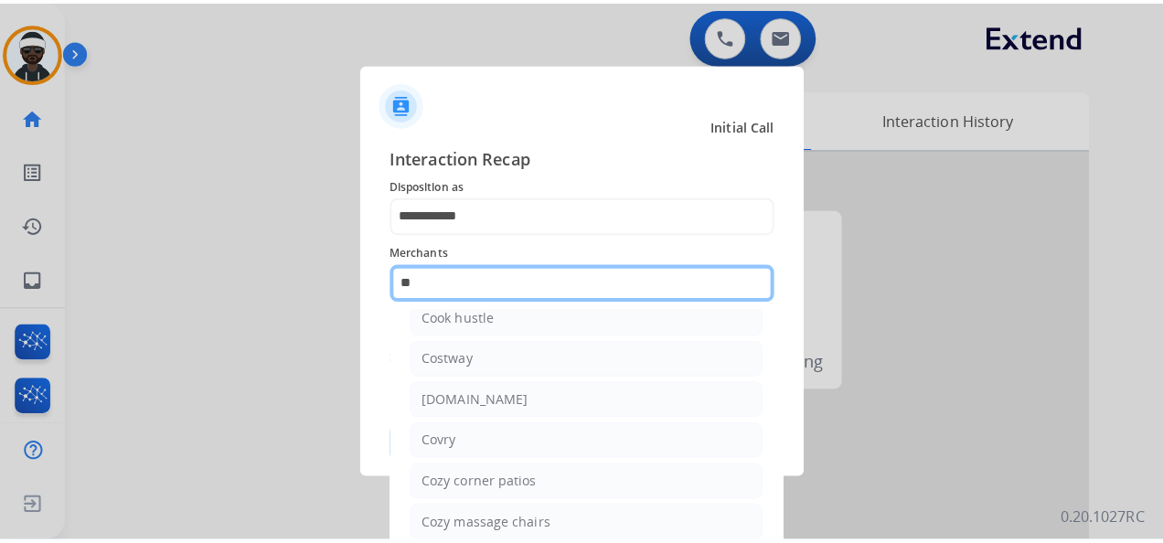
scroll to position [0, 0]
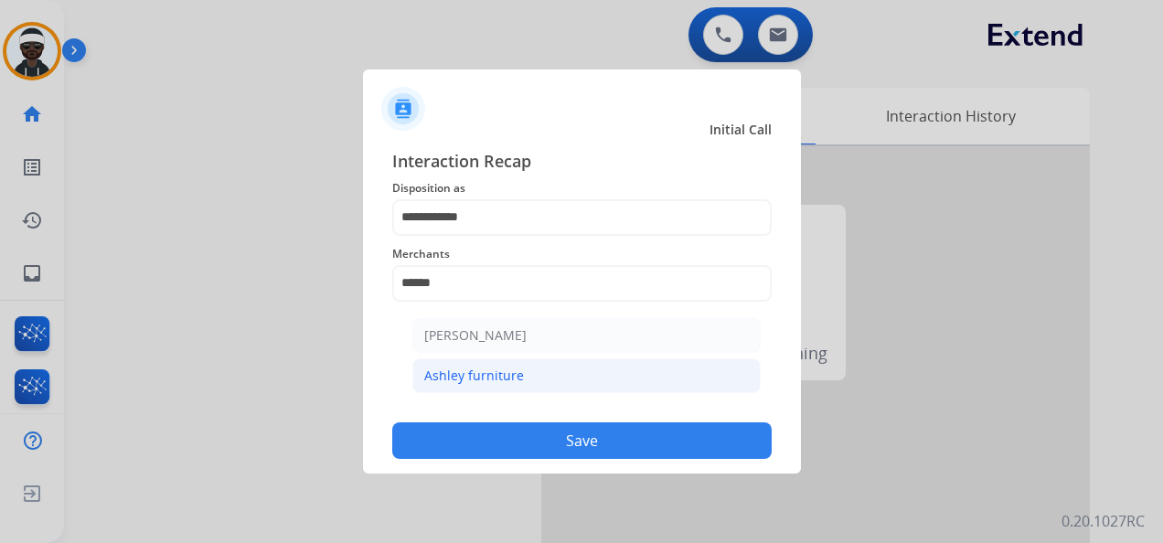
click at [591, 379] on li "Ashley furniture" at bounding box center [586, 376] width 348 height 35
type input "**********"
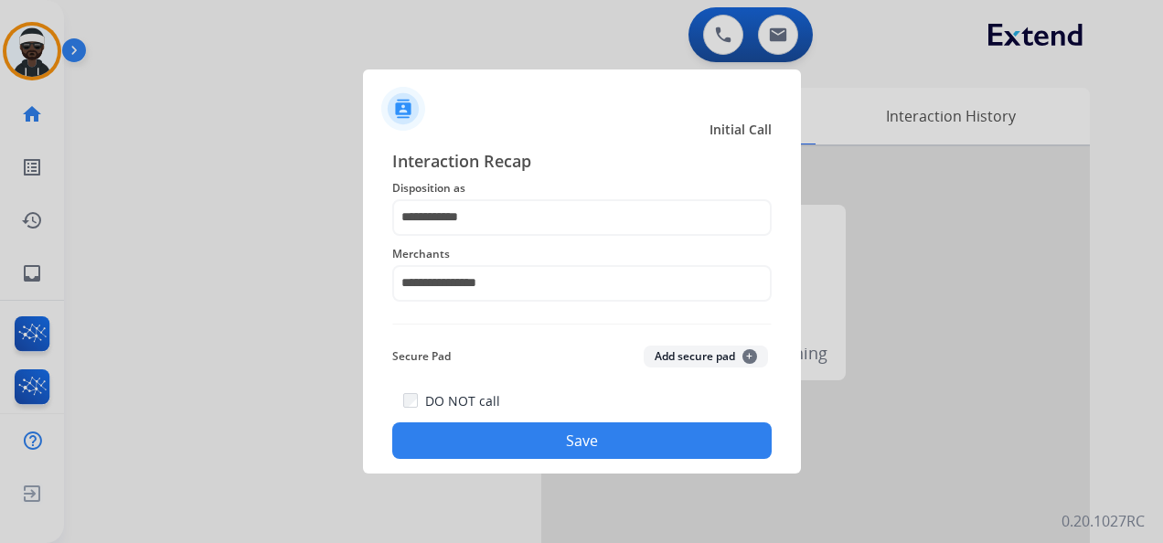
click at [595, 450] on button "Save" at bounding box center [582, 441] width 380 height 37
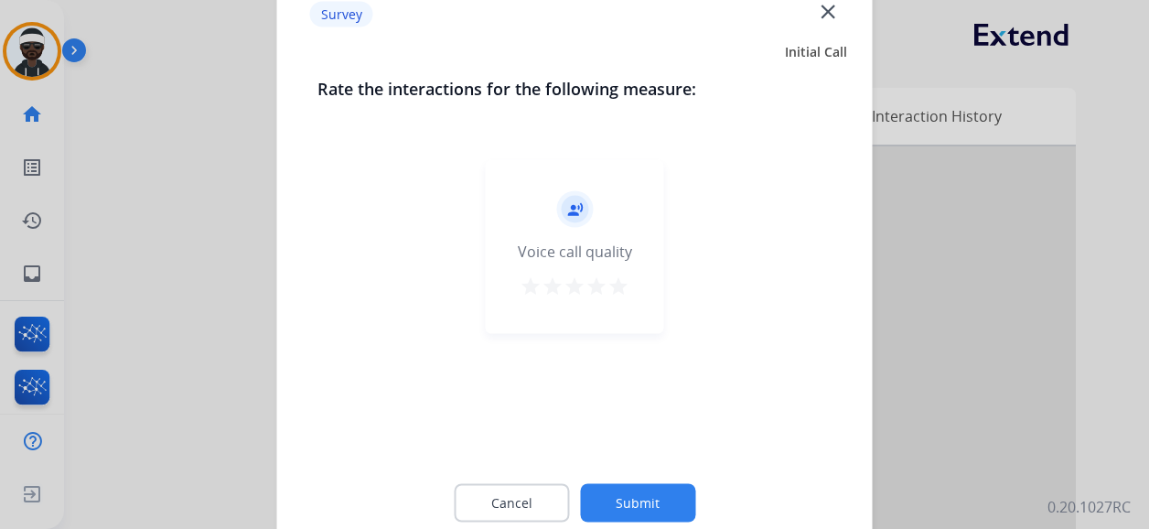
click at [655, 496] on button "Submit" at bounding box center [637, 503] width 115 height 38
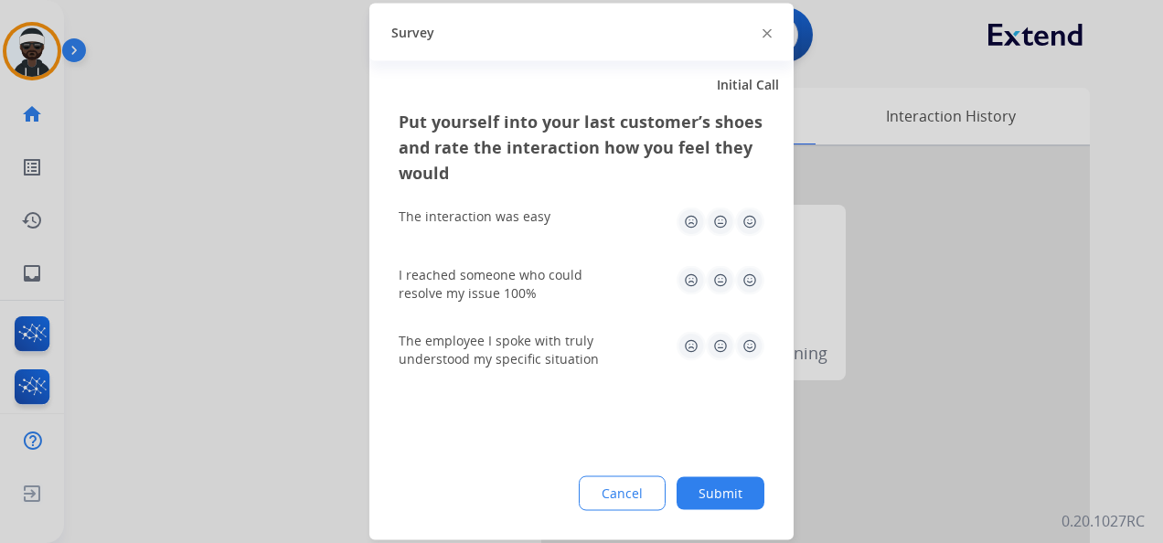
drag, startPoint x: 719, startPoint y: 496, endPoint x: 729, endPoint y: 485, distance: 14.9
click at [726, 488] on button "Submit" at bounding box center [721, 493] width 88 height 33
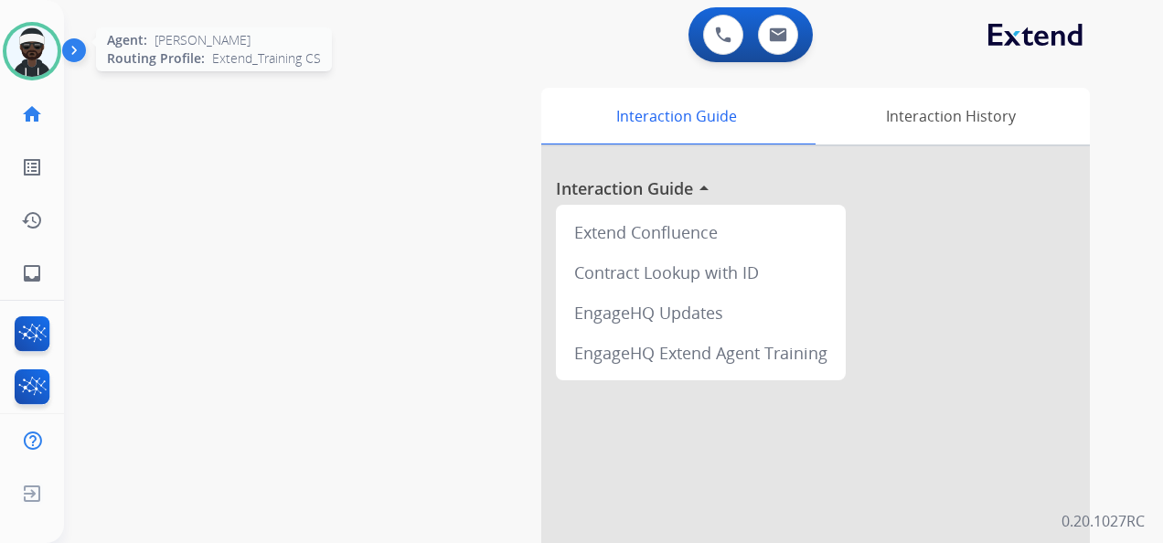
click at [28, 59] on img at bounding box center [31, 51] width 51 height 51
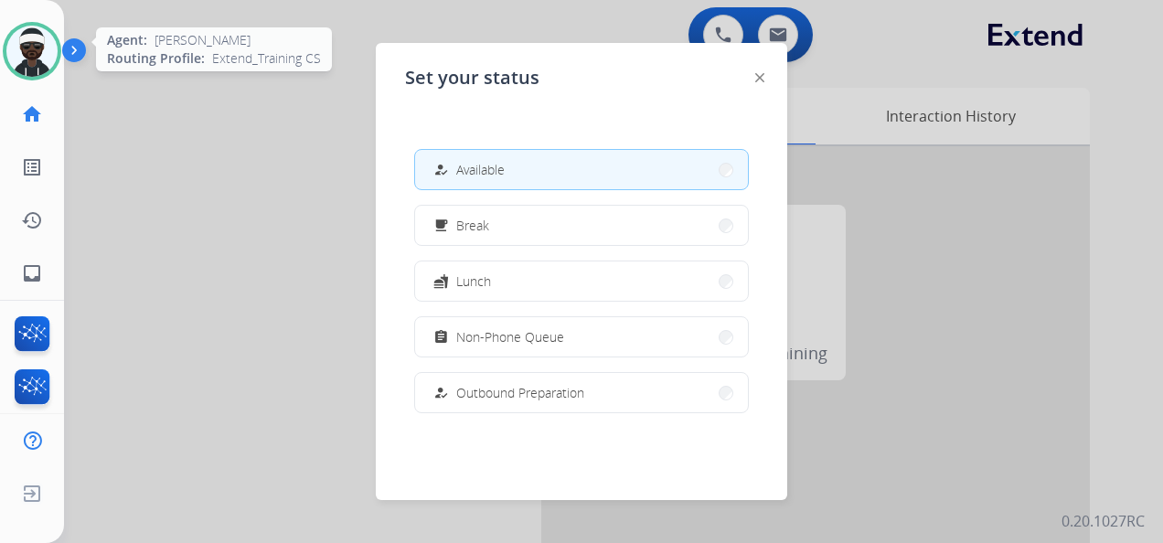
click at [28, 59] on img at bounding box center [31, 51] width 51 height 51
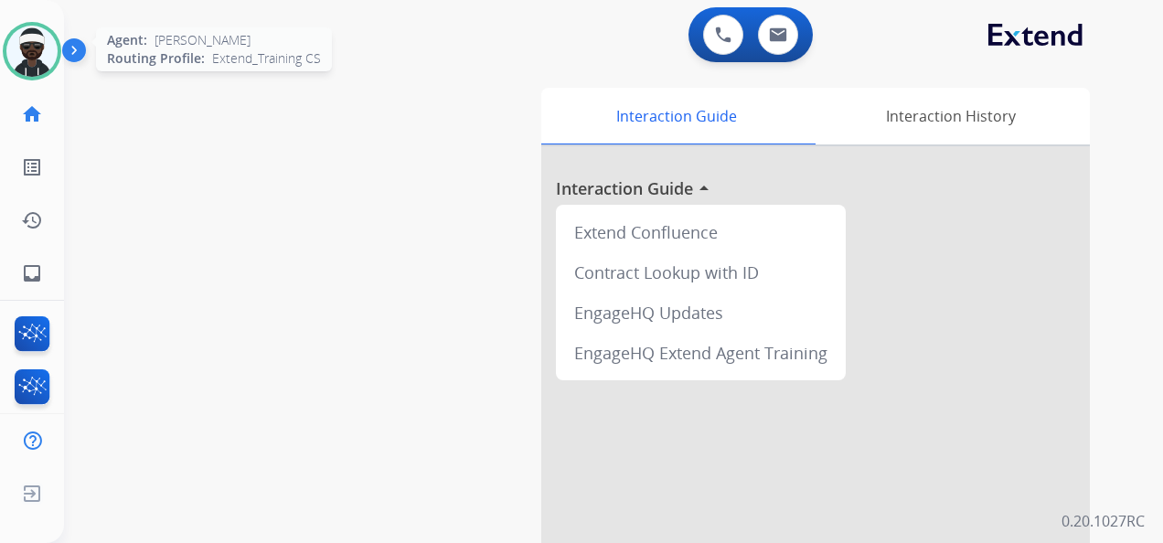
click at [44, 70] on img at bounding box center [31, 51] width 51 height 51
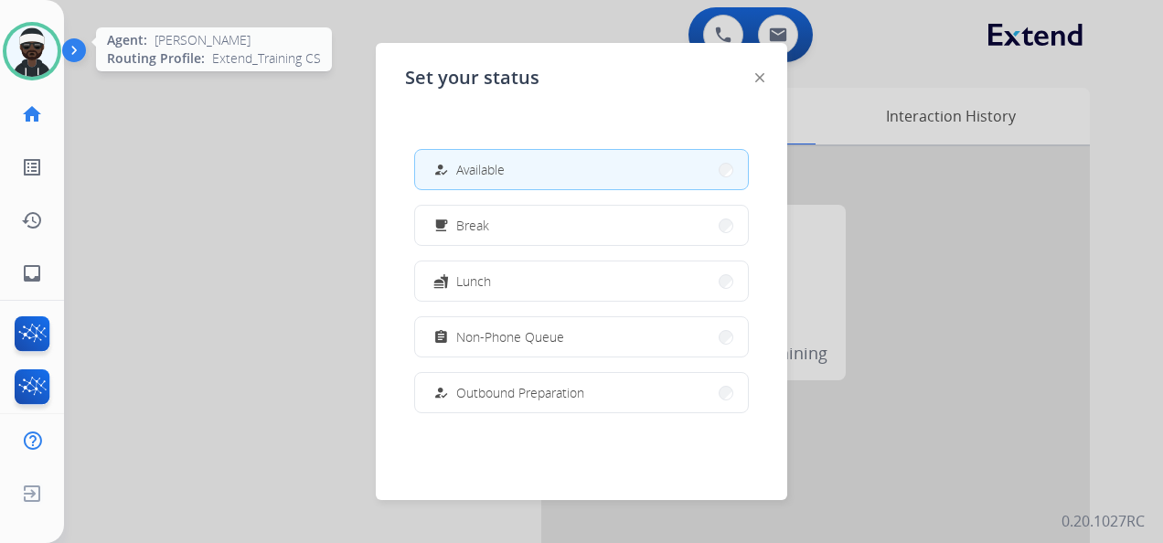
click at [44, 70] on img at bounding box center [31, 51] width 51 height 51
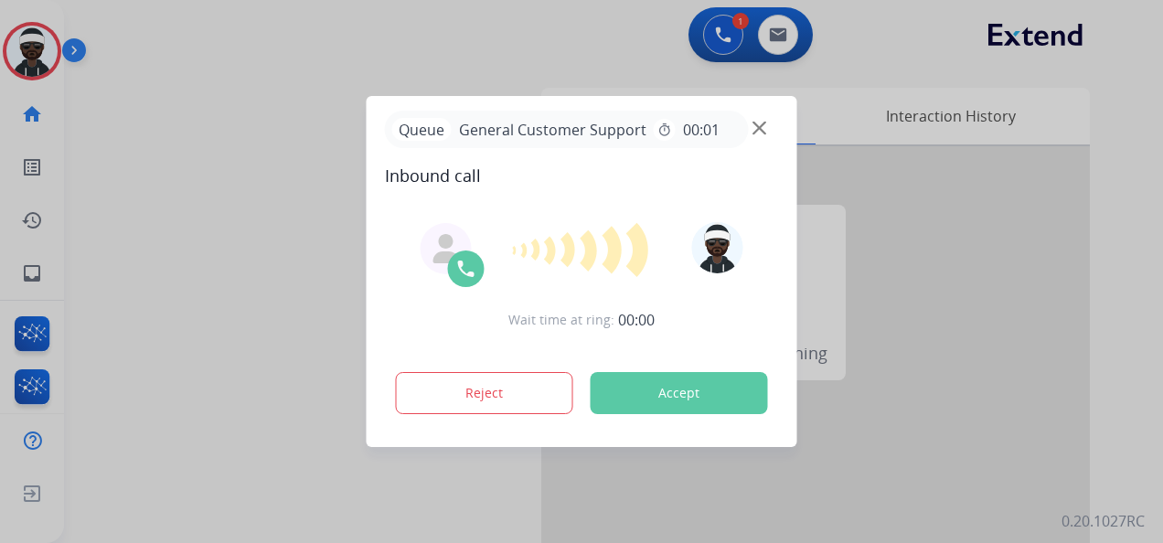
click at [670, 382] on button "Accept" at bounding box center [679, 393] width 177 height 42
click at [651, 377] on button "Accept" at bounding box center [679, 393] width 177 height 42
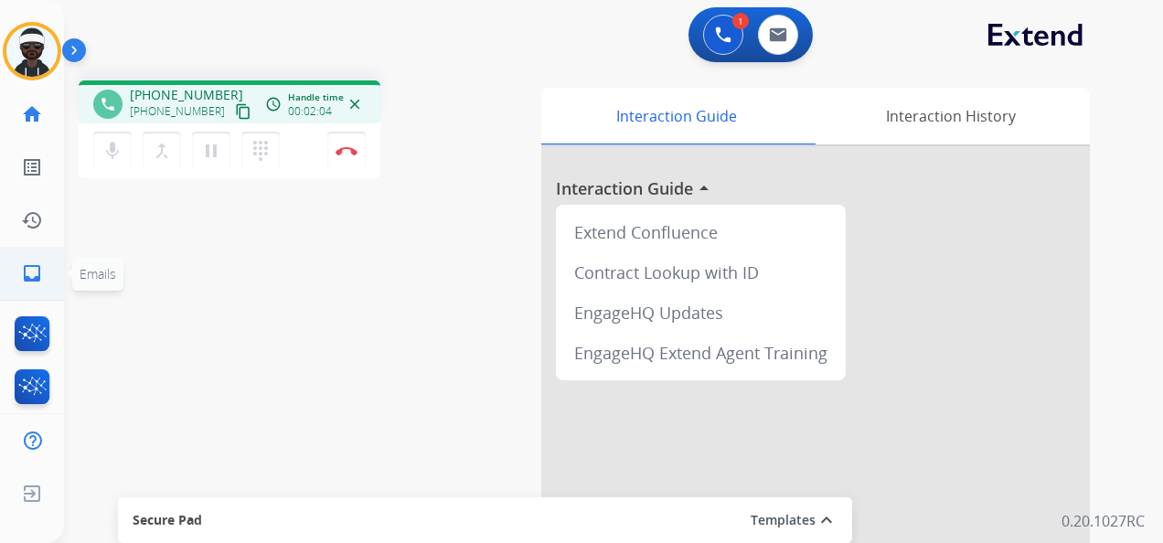
click at [18, 270] on link "inbox Emails" at bounding box center [31, 273] width 51 height 51
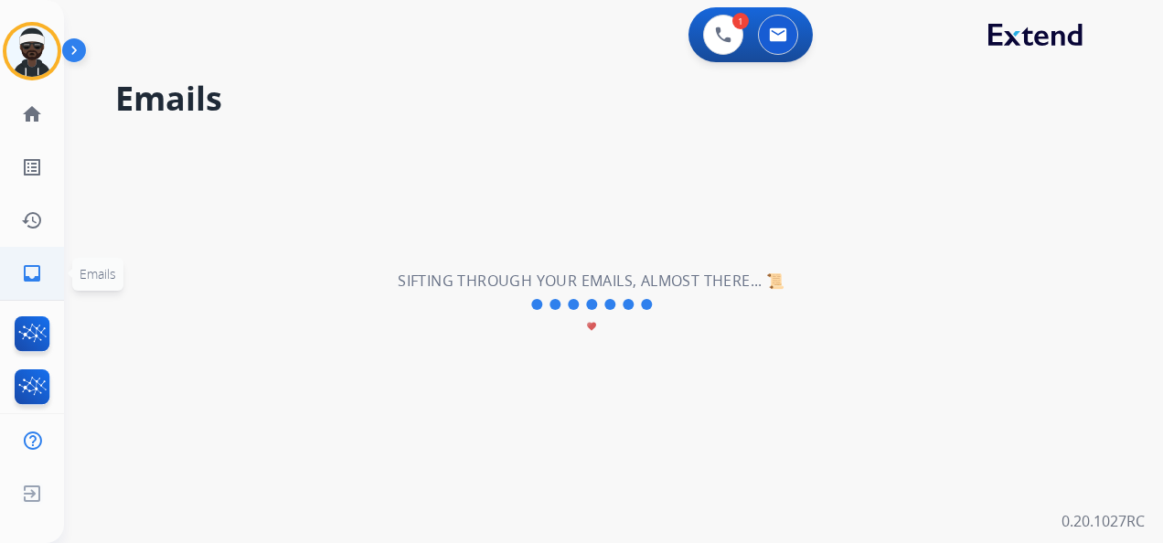
click at [50, 274] on link "inbox Emails" at bounding box center [31, 273] width 51 height 51
click at [773, 46] on button at bounding box center [778, 35] width 40 height 40
click at [35, 128] on link "home Home" at bounding box center [31, 114] width 51 height 51
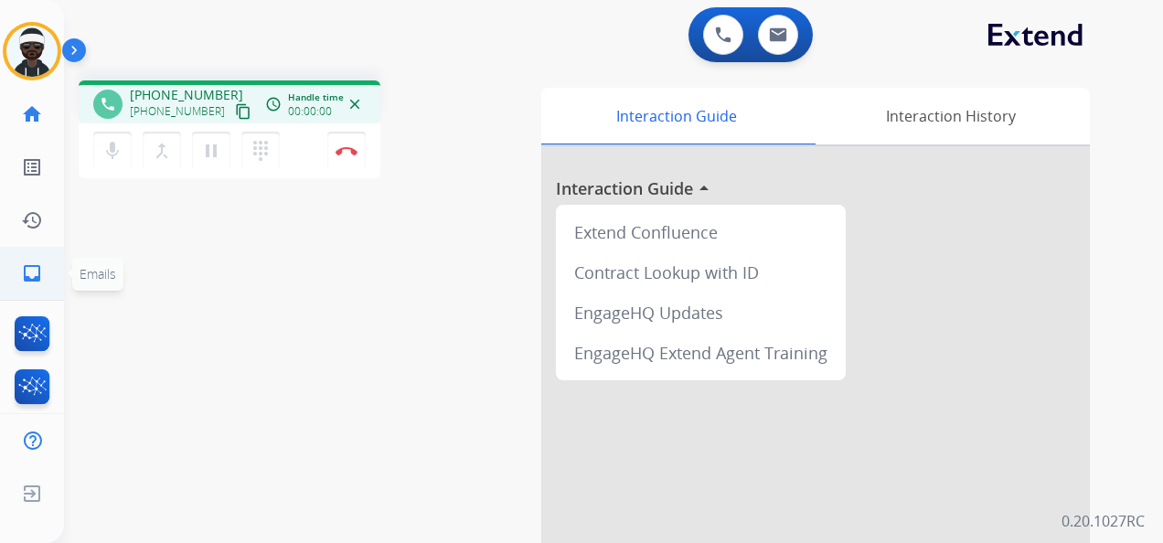
click at [27, 269] on mat-icon "inbox" at bounding box center [32, 273] width 22 height 22
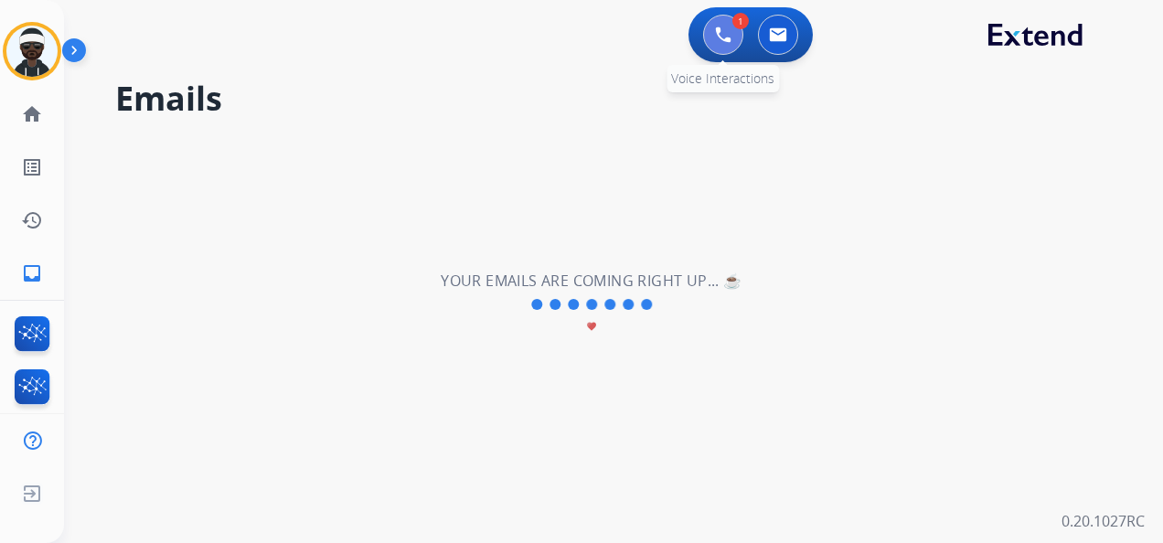
click at [727, 44] on button at bounding box center [723, 35] width 40 height 40
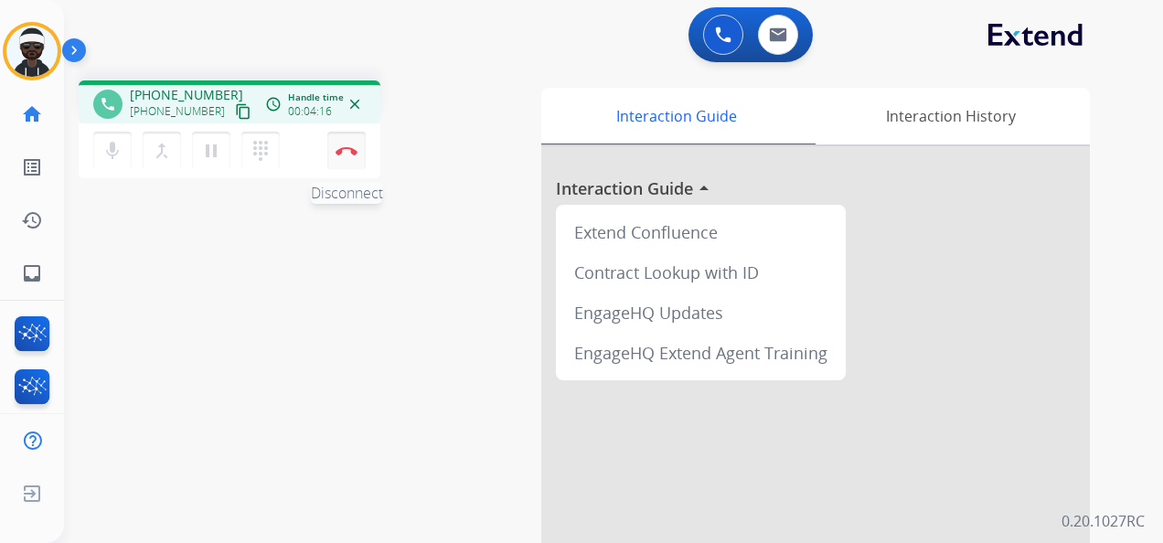
click at [341, 150] on img at bounding box center [347, 150] width 22 height 9
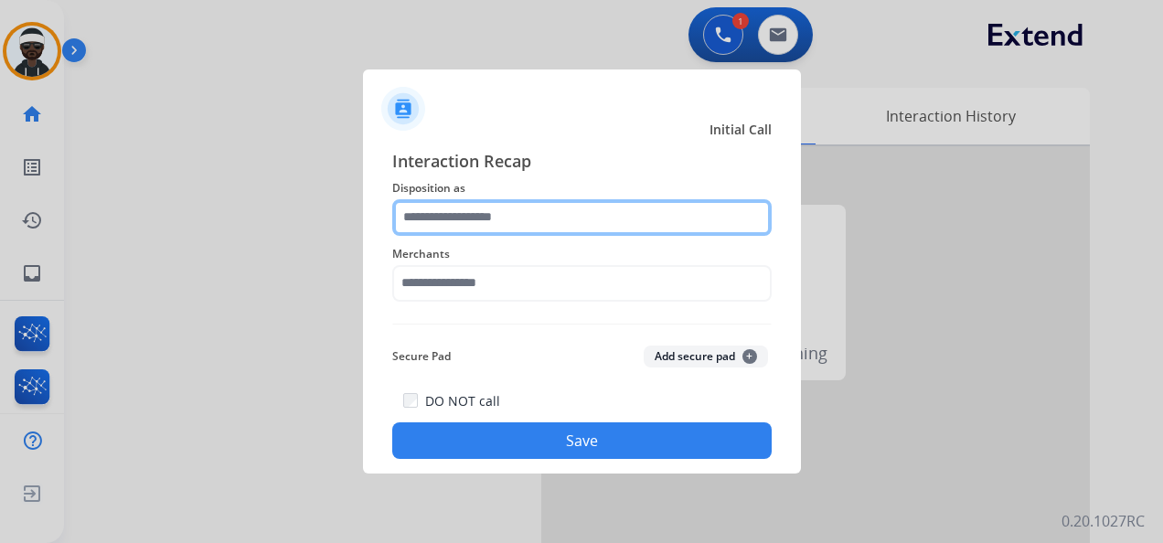
click at [455, 220] on input "text" at bounding box center [582, 217] width 380 height 37
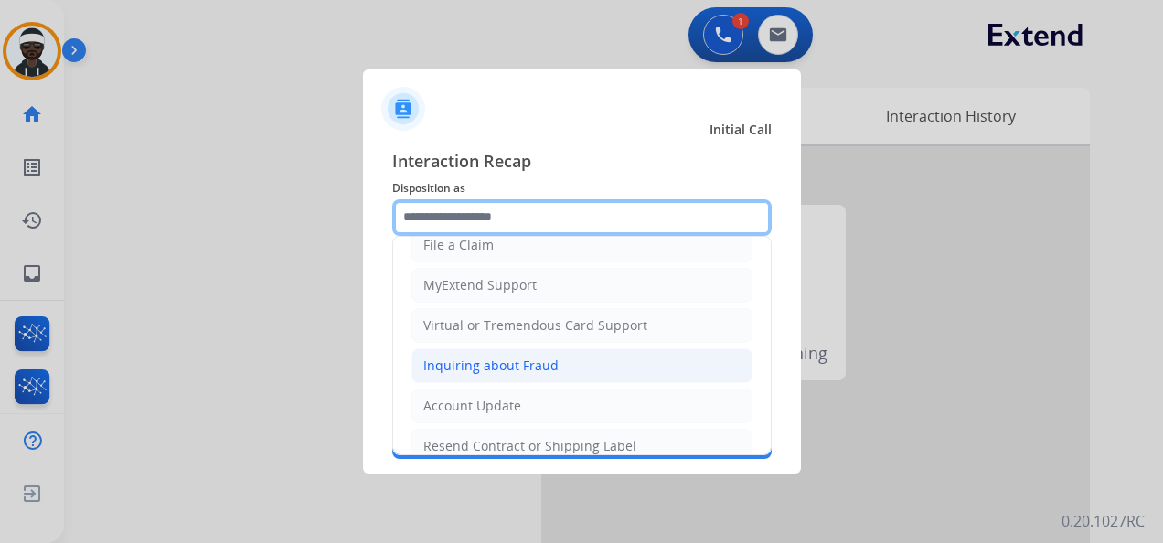
scroll to position [91, 0]
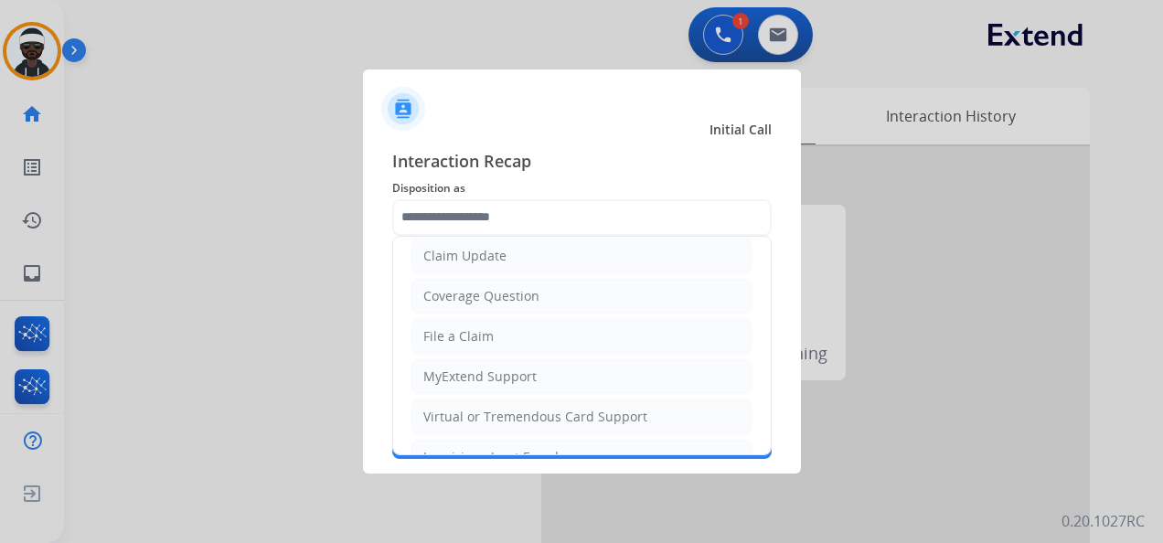
drag, startPoint x: 481, startPoint y: 337, endPoint x: 490, endPoint y: 331, distance: 10.7
click at [482, 335] on div "File a Claim" at bounding box center [458, 336] width 70 height 18
type input "**********"
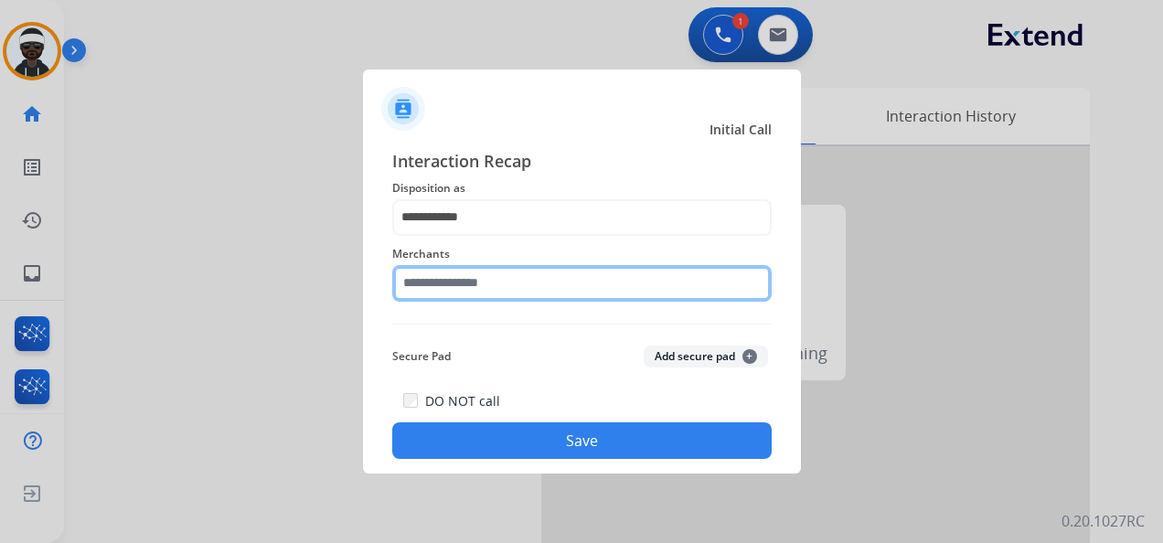
click at [491, 278] on input "text" at bounding box center [582, 283] width 380 height 37
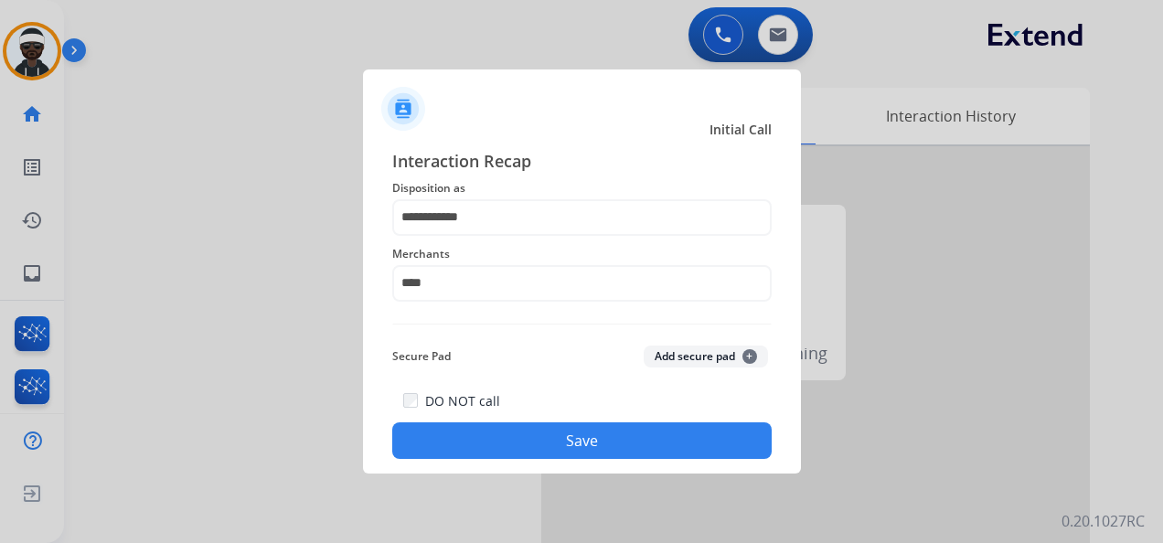
click at [360, 366] on div at bounding box center [581, 271] width 1163 height 543
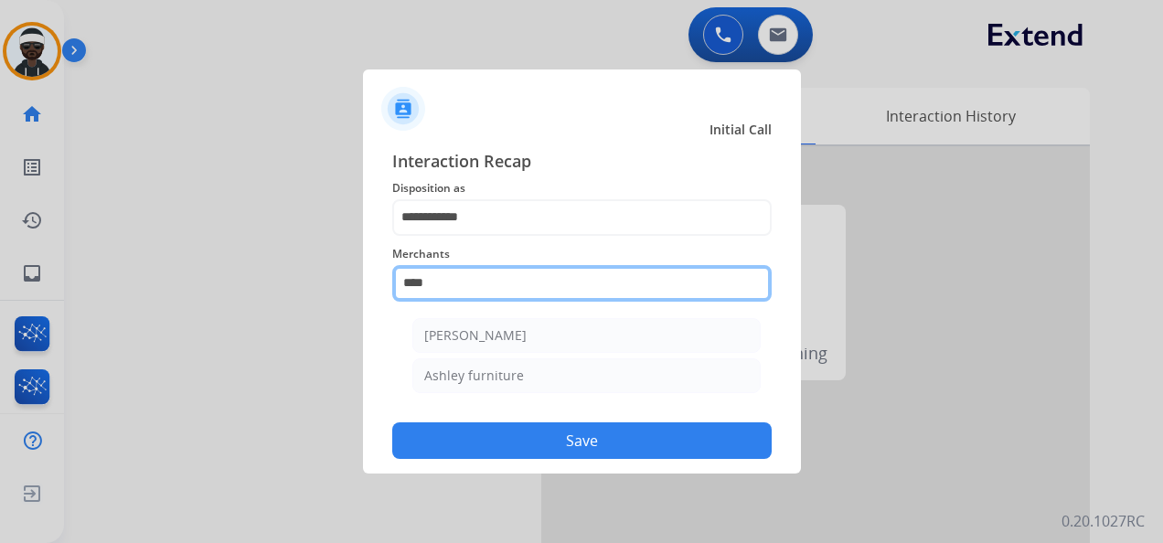
drag, startPoint x: 481, startPoint y: 295, endPoint x: 333, endPoint y: 284, distance: 148.6
click at [0, 287] on app-contact-recap-modal "**********" at bounding box center [0, 271] width 0 height 543
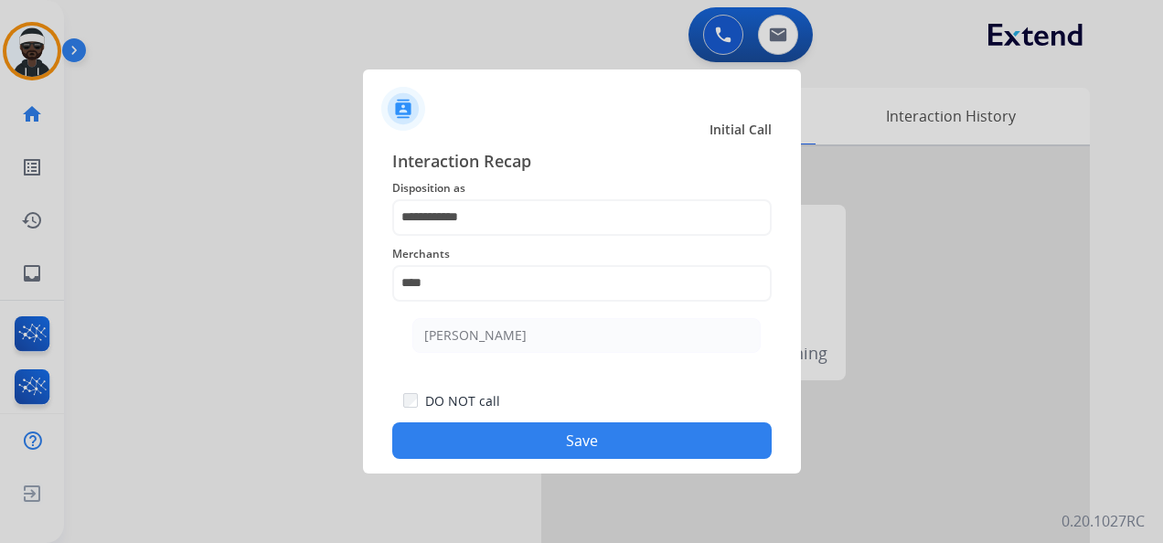
click at [514, 328] on div "[PERSON_NAME]" at bounding box center [475, 336] width 102 height 18
type input "**********"
click at [556, 443] on button "Save" at bounding box center [582, 441] width 380 height 37
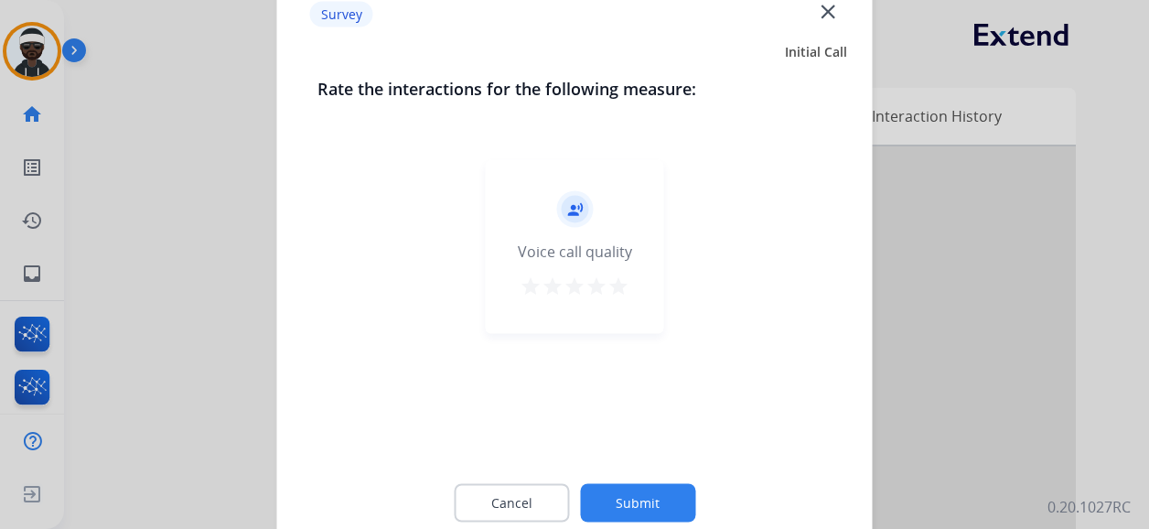
click at [613, 510] on button "Submit" at bounding box center [637, 503] width 115 height 38
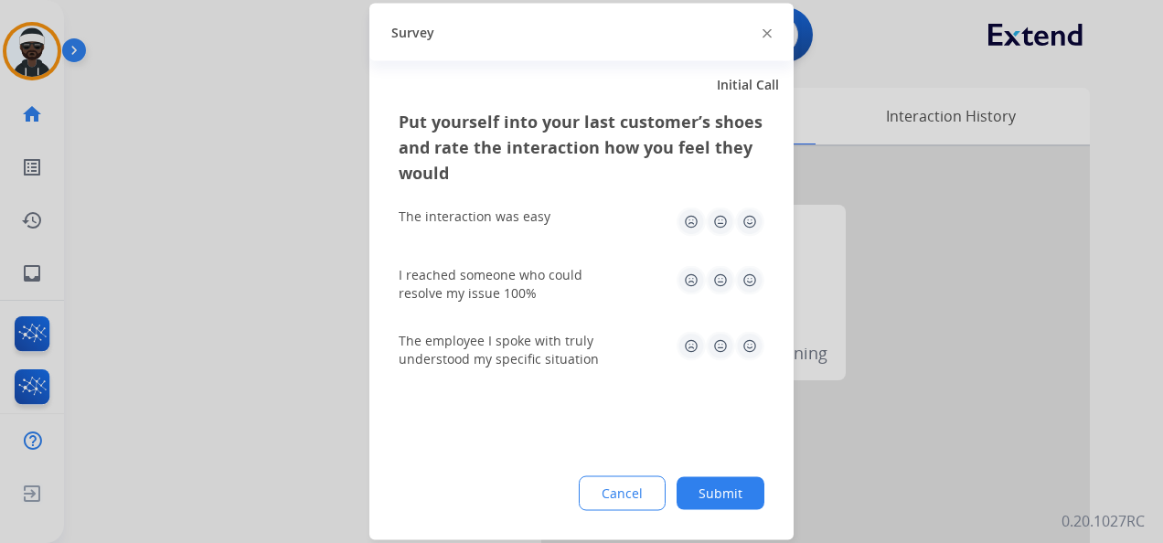
click at [721, 498] on button "Submit" at bounding box center [721, 493] width 88 height 33
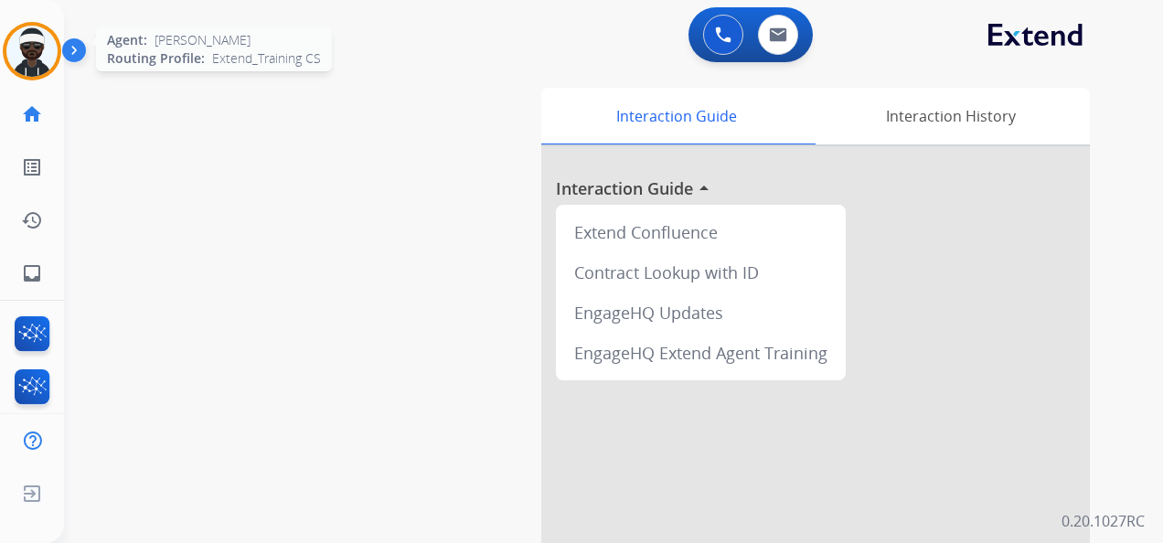
click at [43, 70] on img at bounding box center [31, 51] width 51 height 51
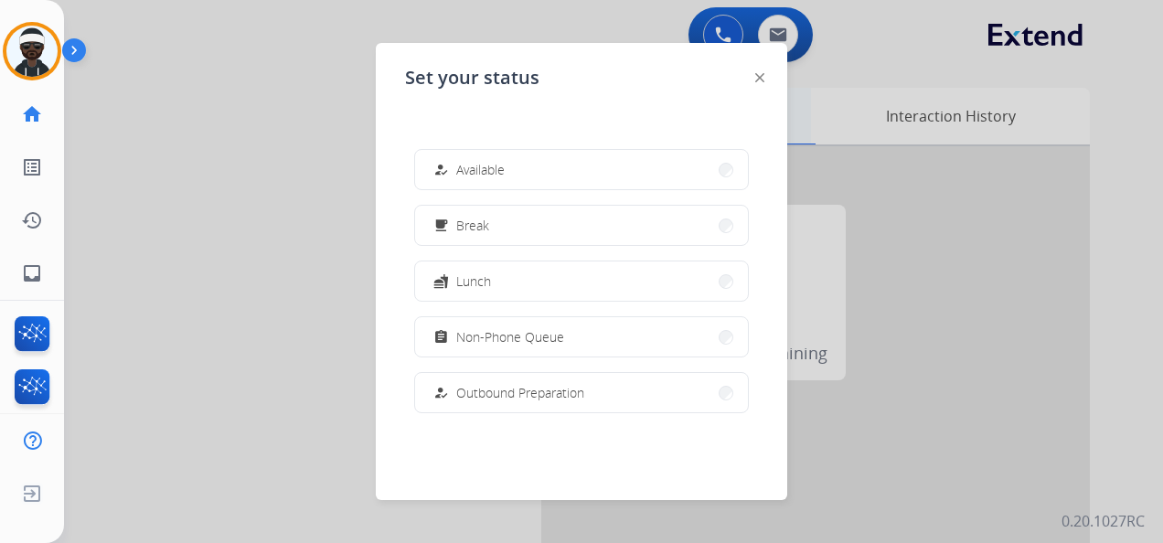
drag, startPoint x: 492, startPoint y: 159, endPoint x: 620, endPoint y: 137, distance: 129.9
click at [493, 159] on div "how_to_reg Available" at bounding box center [467, 170] width 75 height 22
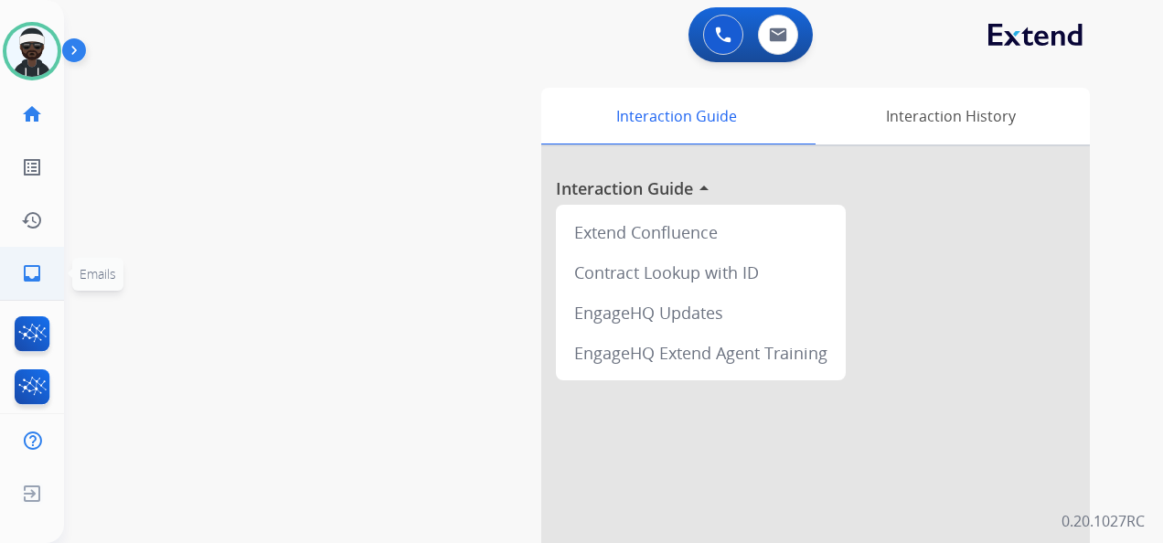
click at [16, 269] on link "inbox Emails" at bounding box center [31, 273] width 51 height 51
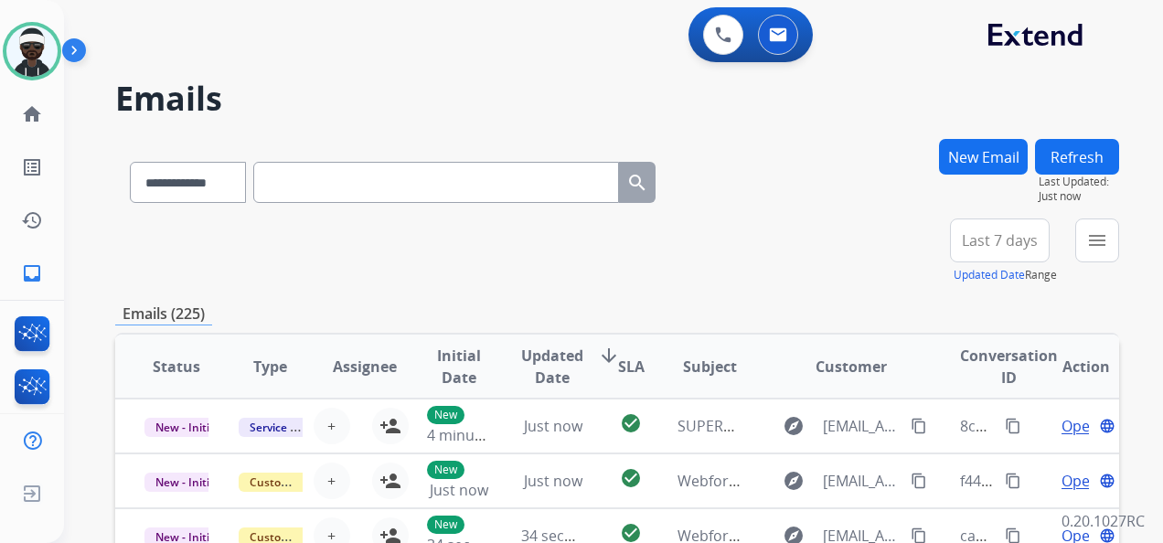
click at [997, 164] on button "New Email" at bounding box center [983, 157] width 89 height 36
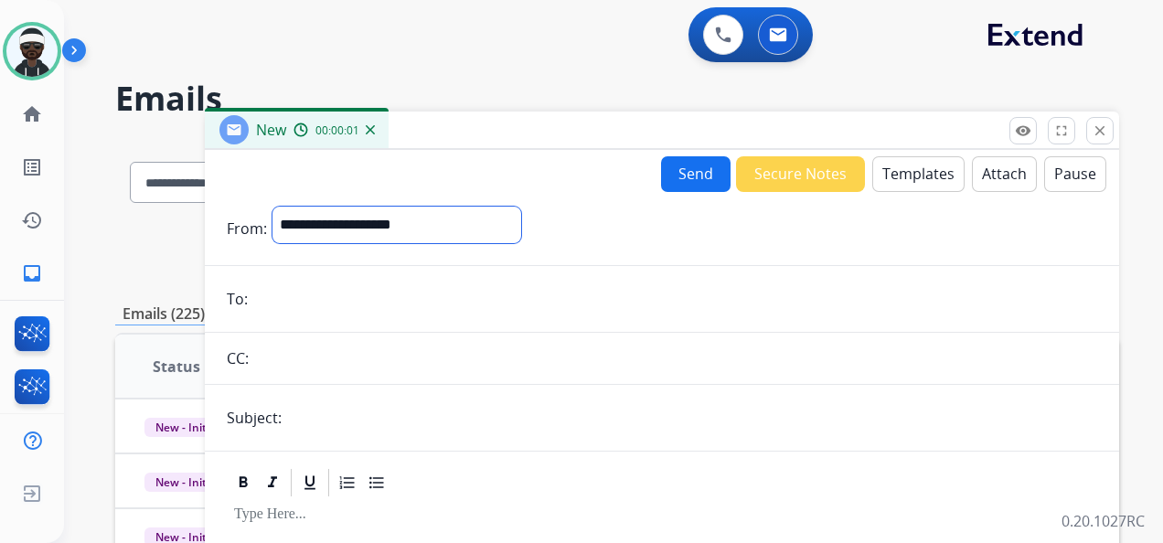
click at [430, 221] on select "**********" at bounding box center [397, 225] width 249 height 37
select select "**********"
click at [273, 207] on select "**********" at bounding box center [397, 225] width 249 height 37
click at [340, 289] on input "email" at bounding box center [675, 301] width 844 height 37
paste input "**********"
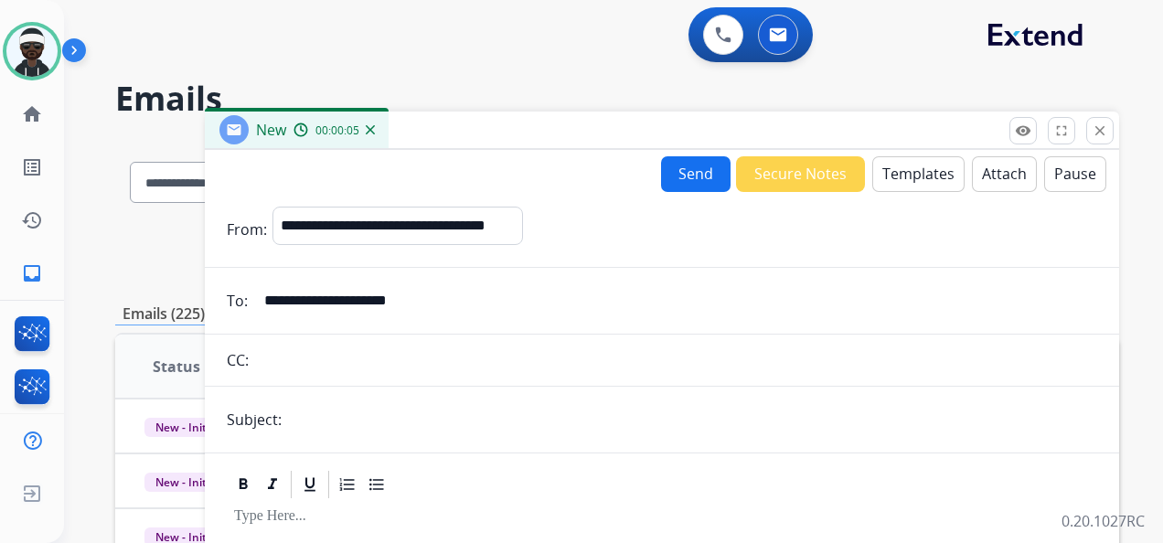
type input "**********"
click at [345, 410] on input "text" at bounding box center [692, 420] width 810 height 37
type input "**********"
click at [922, 179] on button "Templates" at bounding box center [919, 174] width 92 height 36
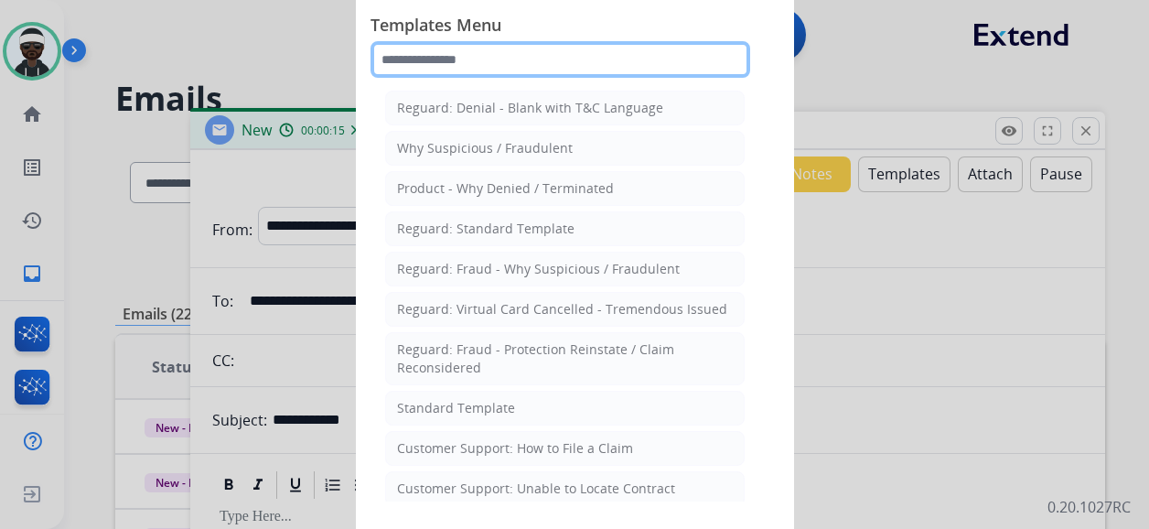
click at [470, 62] on input "text" at bounding box center [560, 59] width 380 height 37
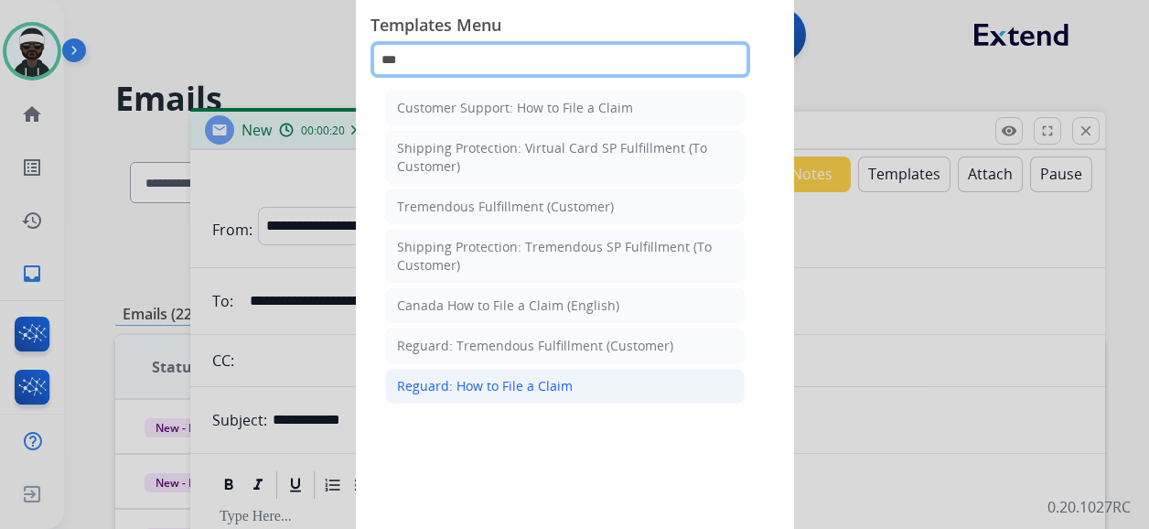
type input "***"
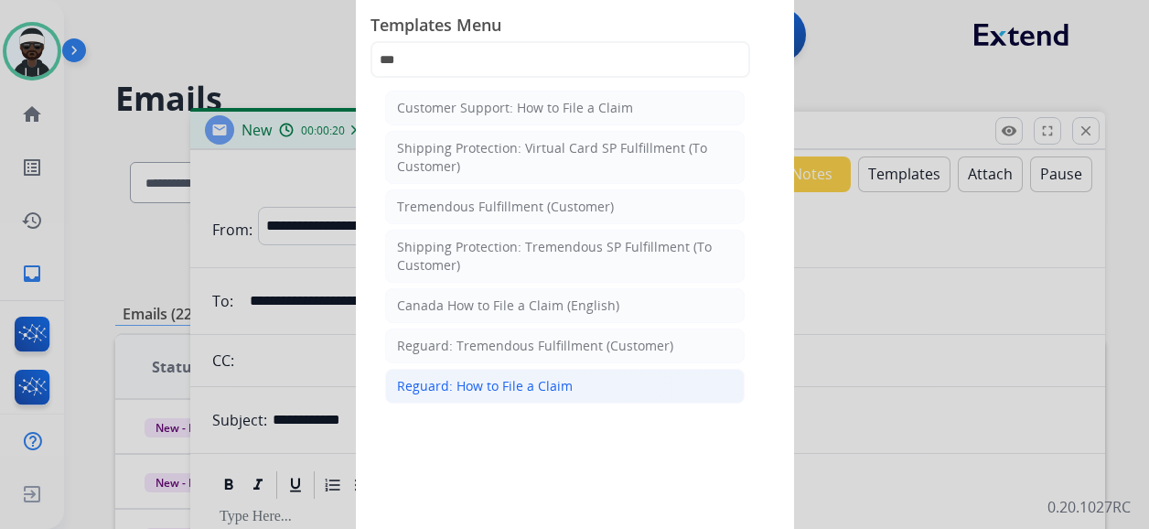
click at [565, 392] on li "Reguard: How to File a Claim" at bounding box center [564, 386] width 359 height 35
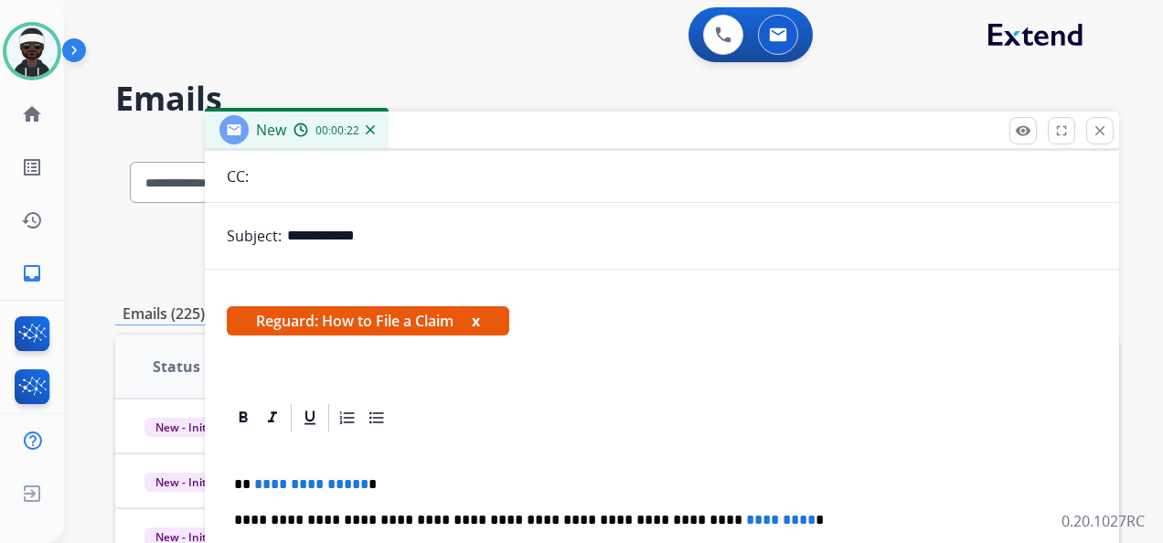
click at [480, 328] on button "x" at bounding box center [476, 321] width 8 height 22
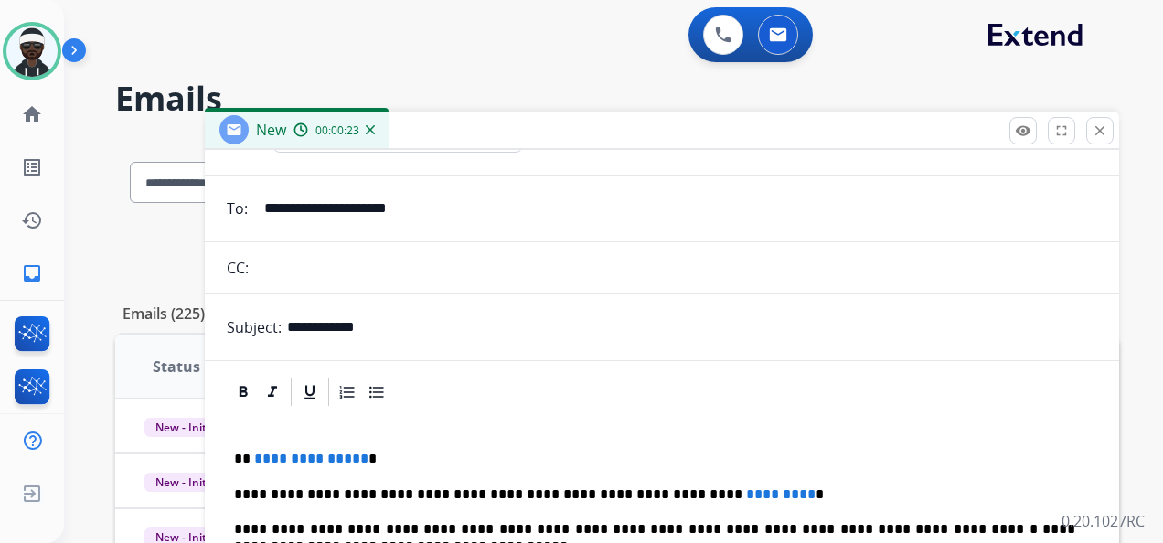
scroll to position [89, 0]
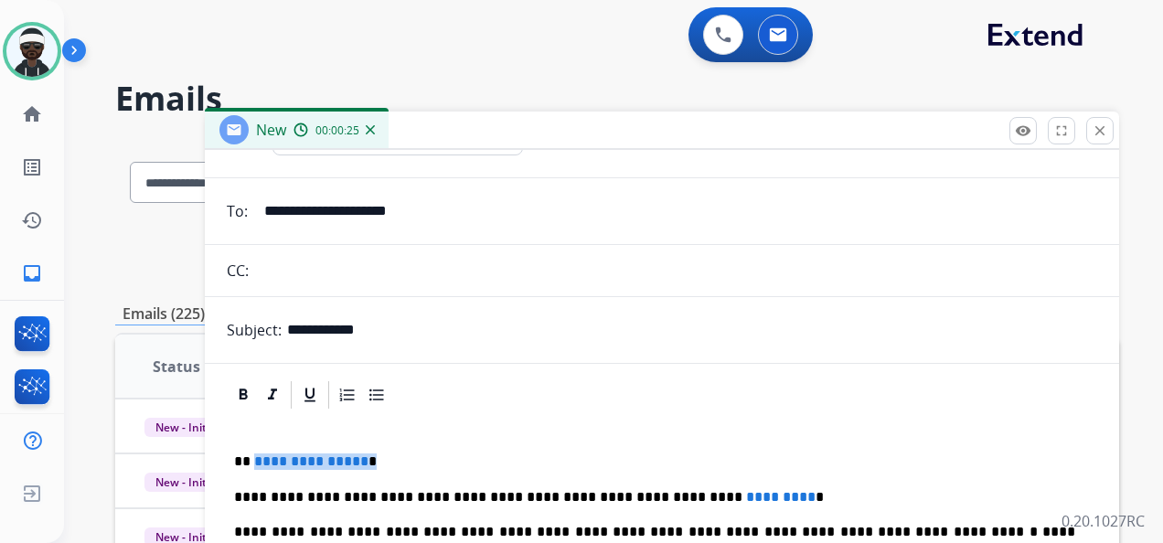
drag, startPoint x: 368, startPoint y: 458, endPoint x: 254, endPoint y: 466, distance: 113.7
click at [254, 466] on p "**********" at bounding box center [654, 462] width 841 height 16
drag, startPoint x: 759, startPoint y: 490, endPoint x: 608, endPoint y: 497, distance: 151.0
click at [608, 497] on p "**********" at bounding box center [654, 497] width 841 height 16
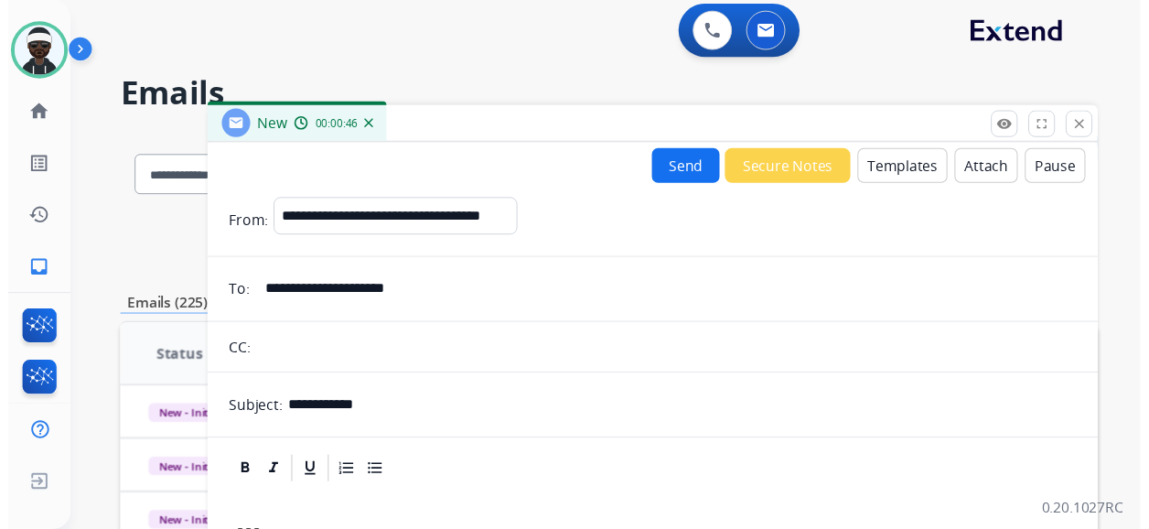
scroll to position [0, 0]
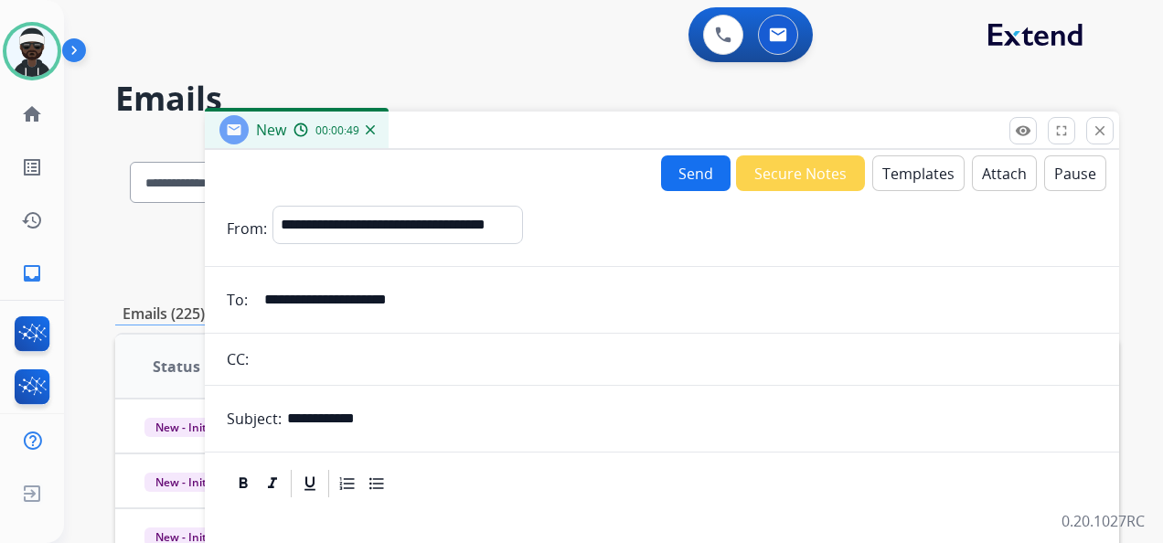
click at [695, 181] on button "Send" at bounding box center [696, 173] width 70 height 36
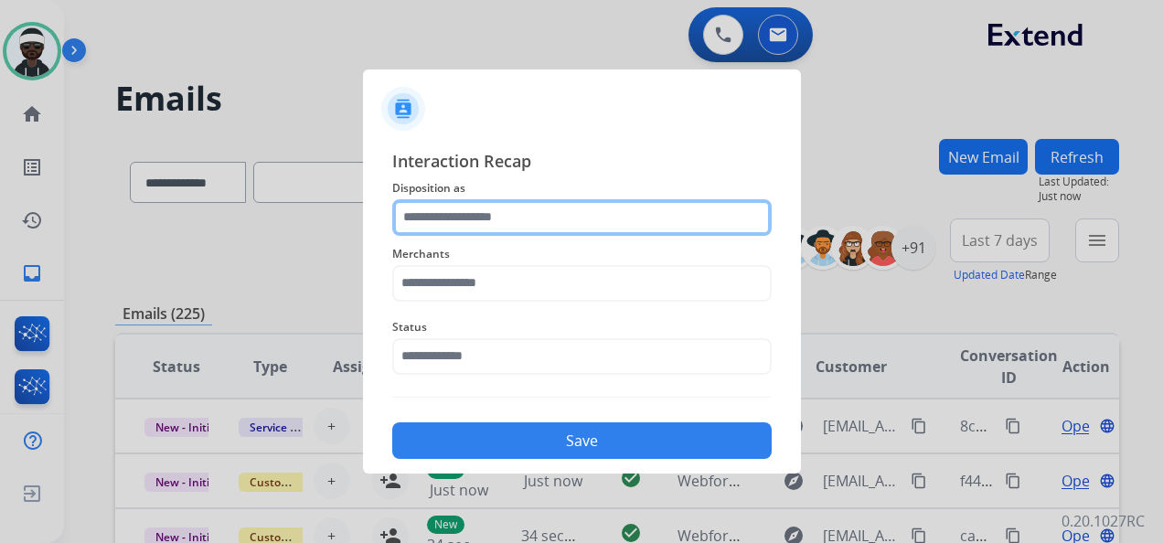
click at [546, 222] on input "text" at bounding box center [582, 217] width 380 height 37
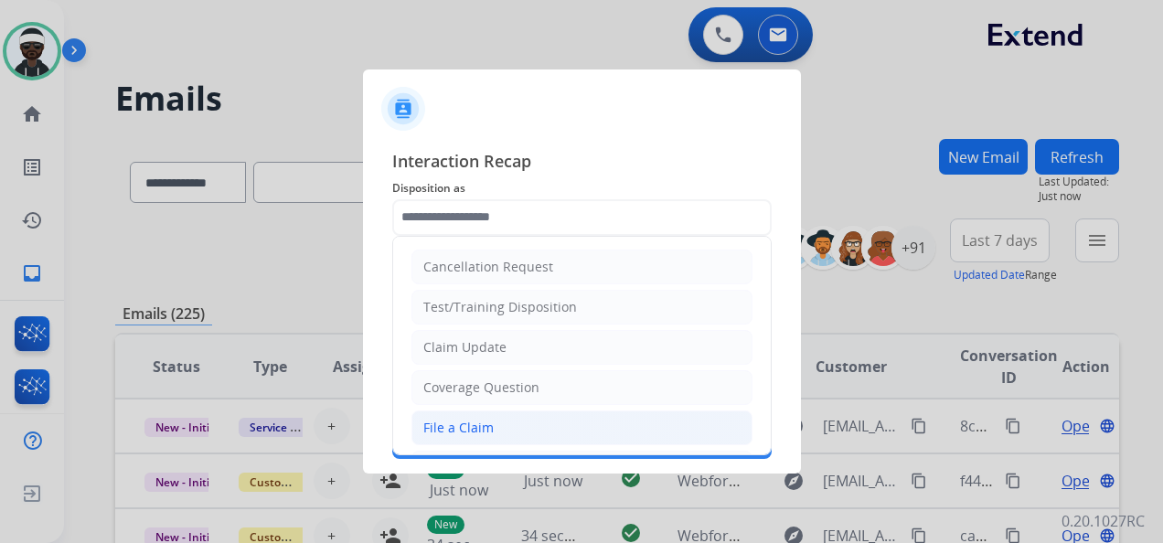
drag, startPoint x: 472, startPoint y: 424, endPoint x: 468, endPoint y: 377, distance: 47.7
click at [472, 423] on div "File a Claim" at bounding box center [458, 428] width 70 height 18
type input "**********"
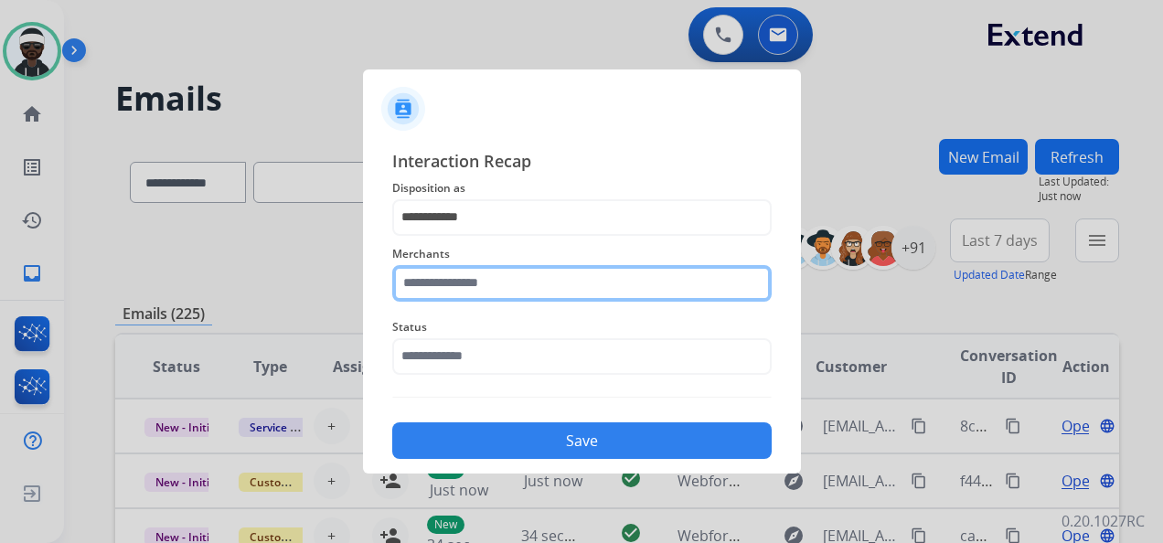
click at [467, 290] on input "text" at bounding box center [582, 283] width 380 height 37
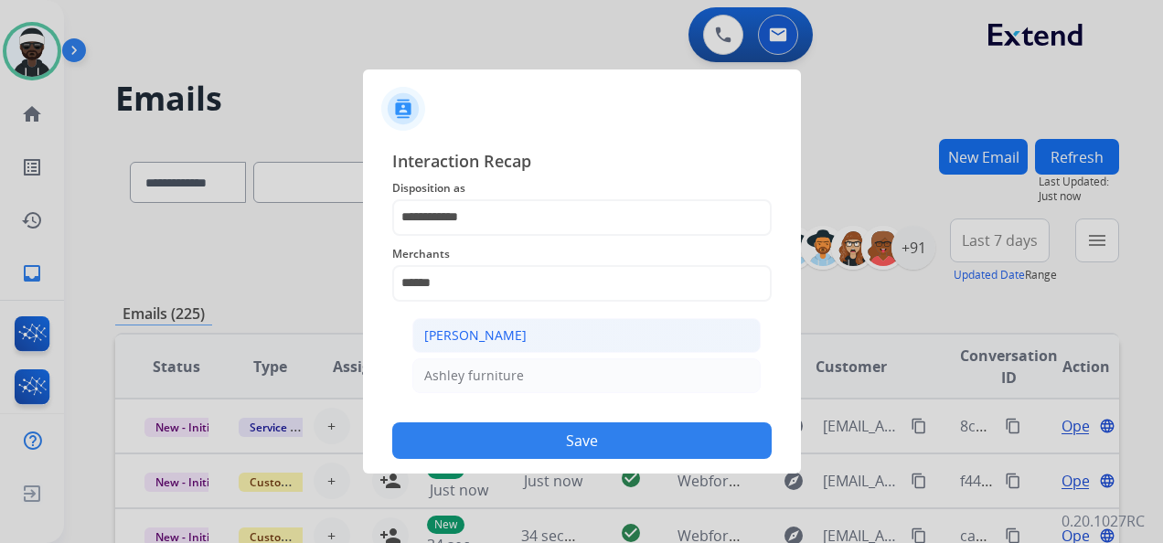
click at [463, 331] on div "[PERSON_NAME]" at bounding box center [475, 336] width 102 height 18
type input "**********"
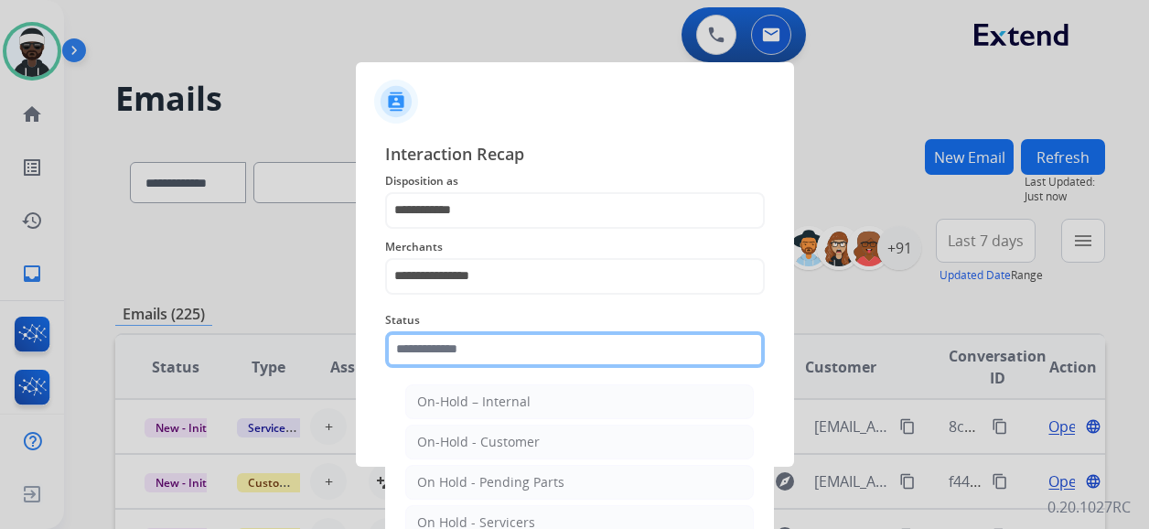
click at [517, 366] on input "text" at bounding box center [575, 349] width 380 height 37
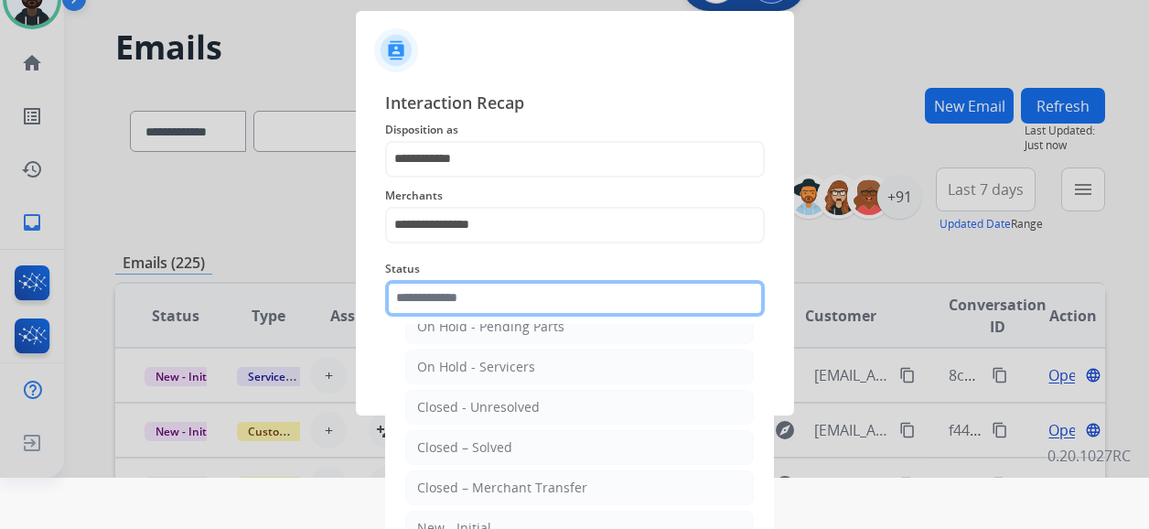
scroll to position [91, 0]
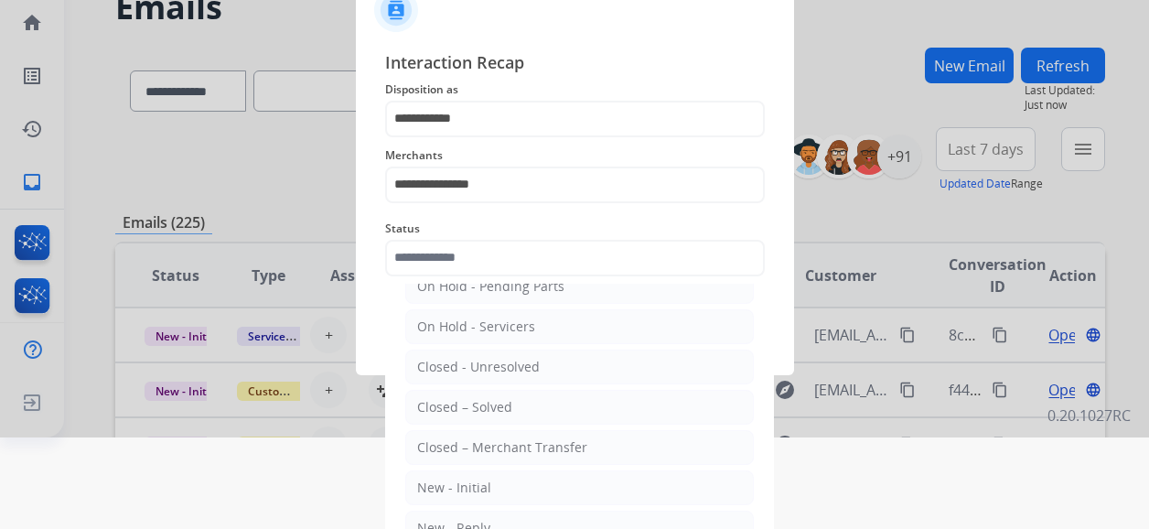
click at [497, 408] on div "Closed – Solved" at bounding box center [464, 407] width 95 height 18
type input "**********"
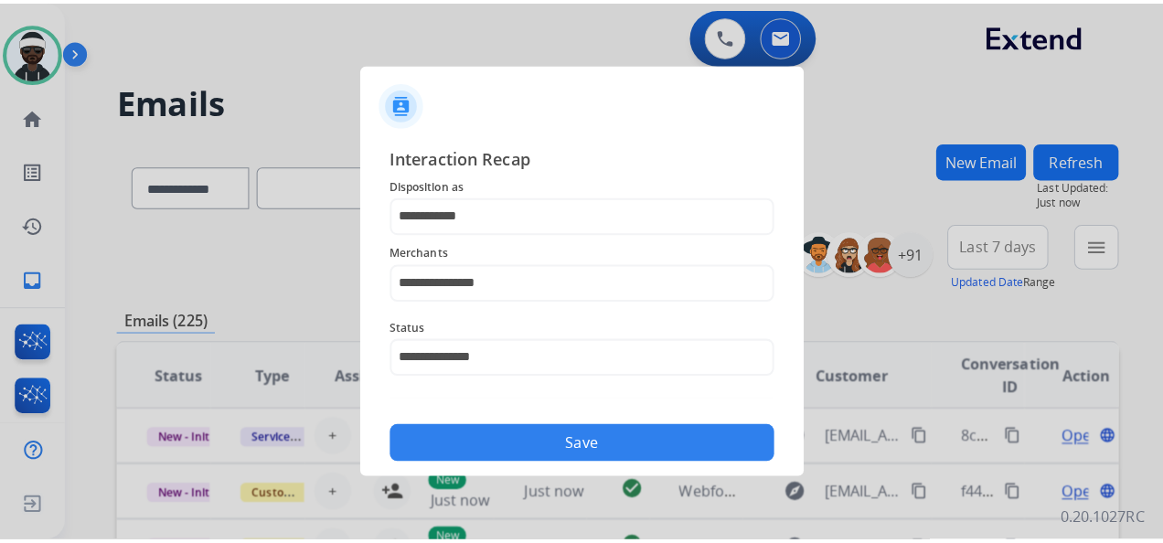
scroll to position [0, 0]
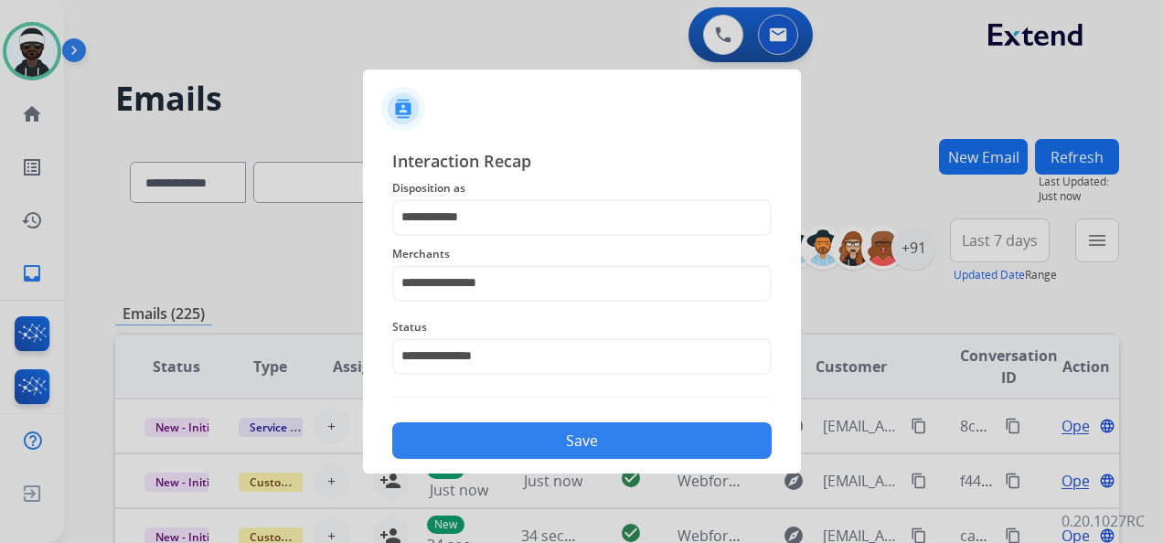
click at [561, 440] on button "Save" at bounding box center [582, 441] width 380 height 37
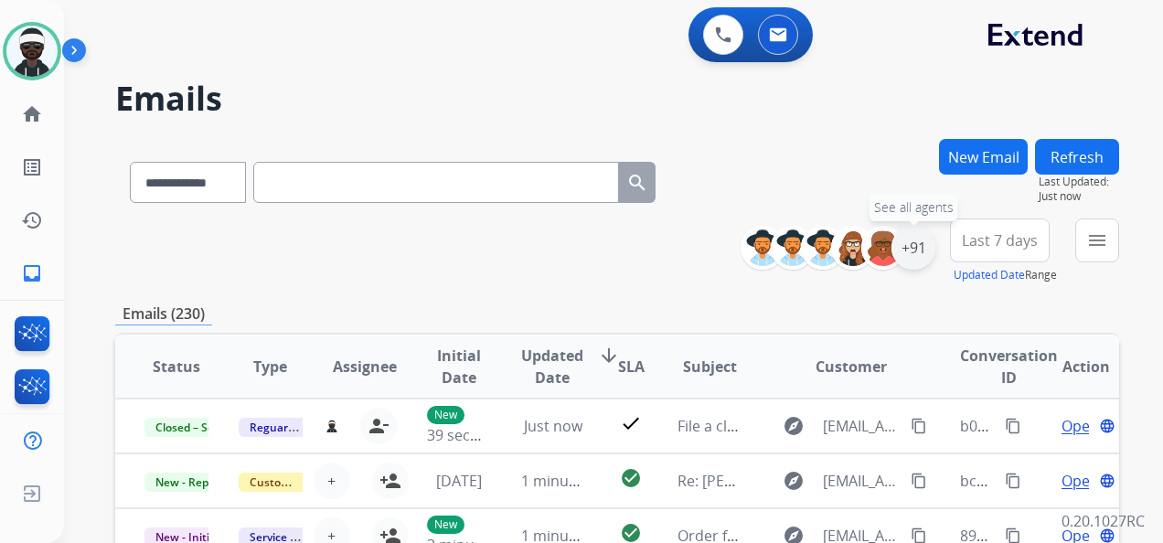
click at [903, 259] on div "+91" at bounding box center [914, 248] width 44 height 44
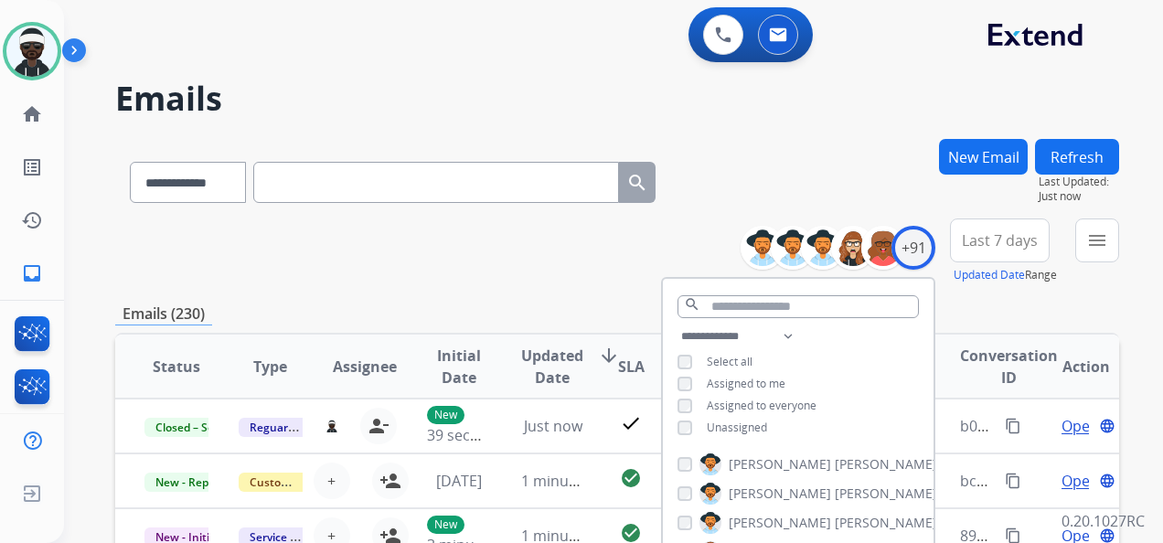
click at [760, 429] on span "Unassigned" at bounding box center [737, 428] width 60 height 16
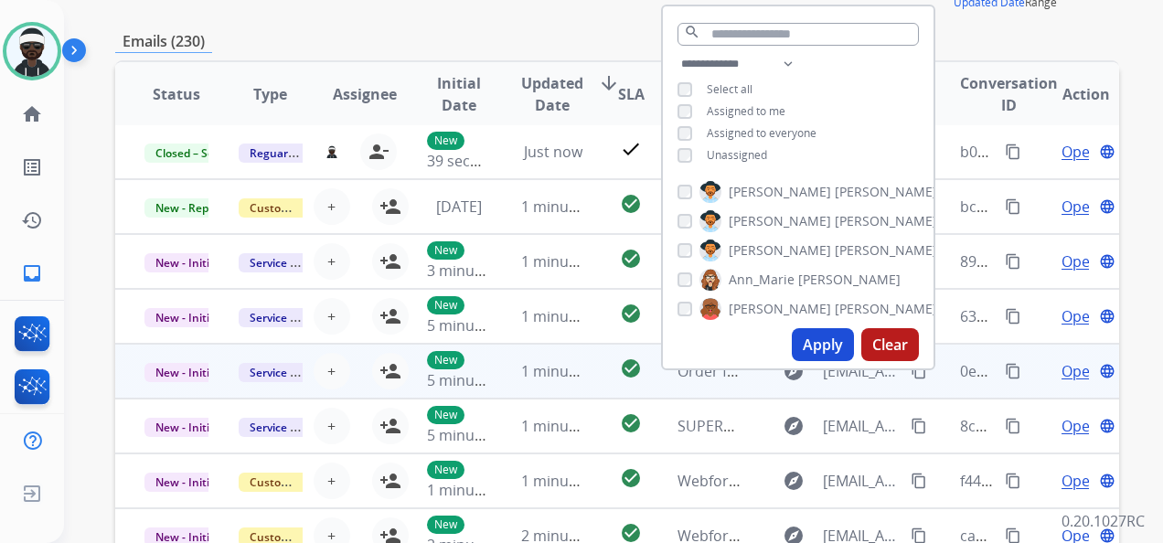
scroll to position [274, 0]
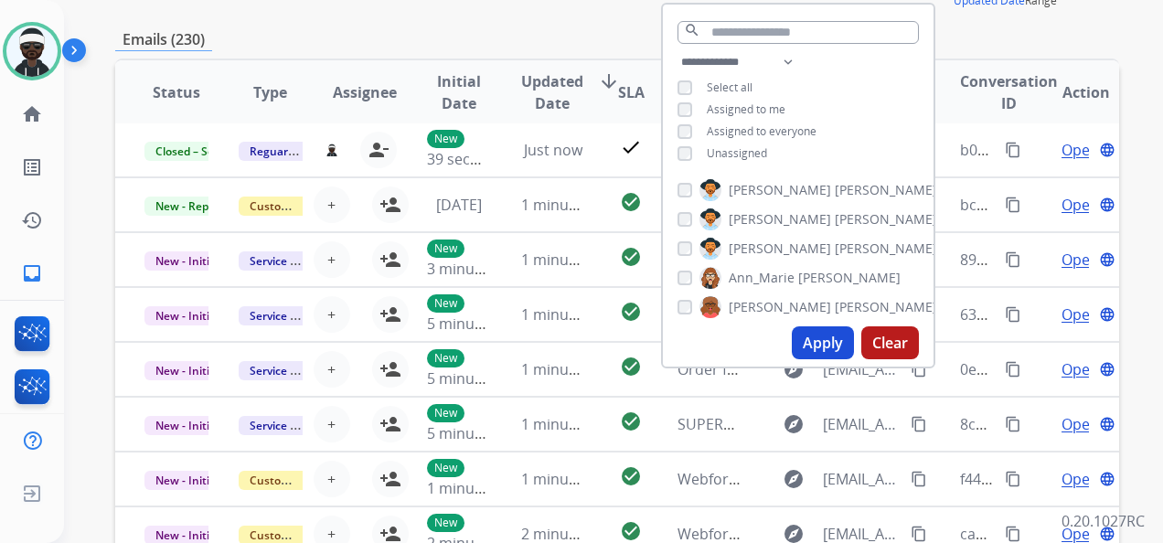
drag, startPoint x: 809, startPoint y: 349, endPoint x: 820, endPoint y: 348, distance: 12.0
click at [809, 348] on button "Apply" at bounding box center [823, 343] width 62 height 33
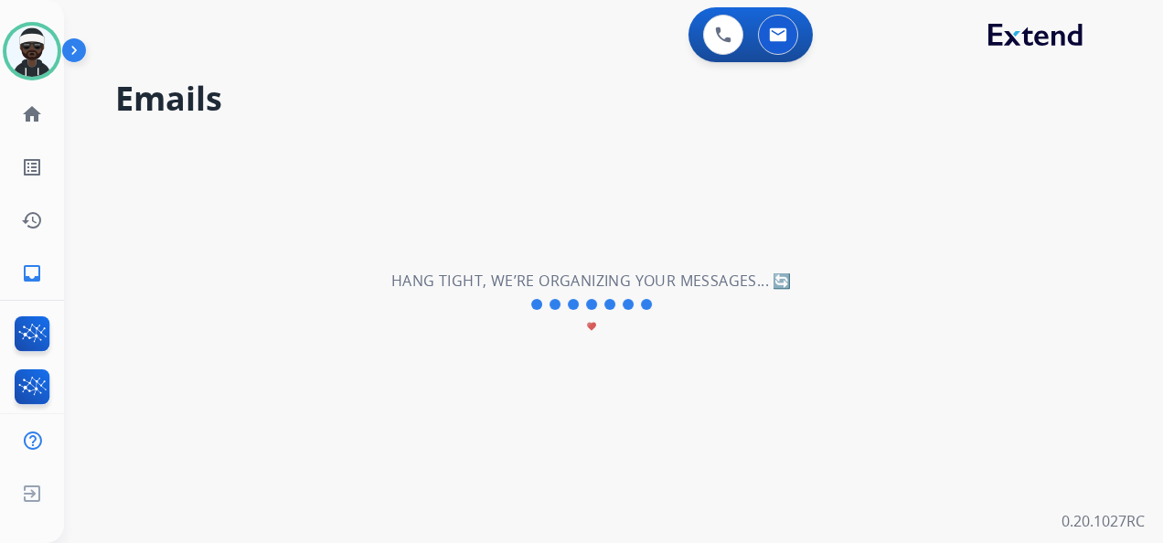
scroll to position [0, 0]
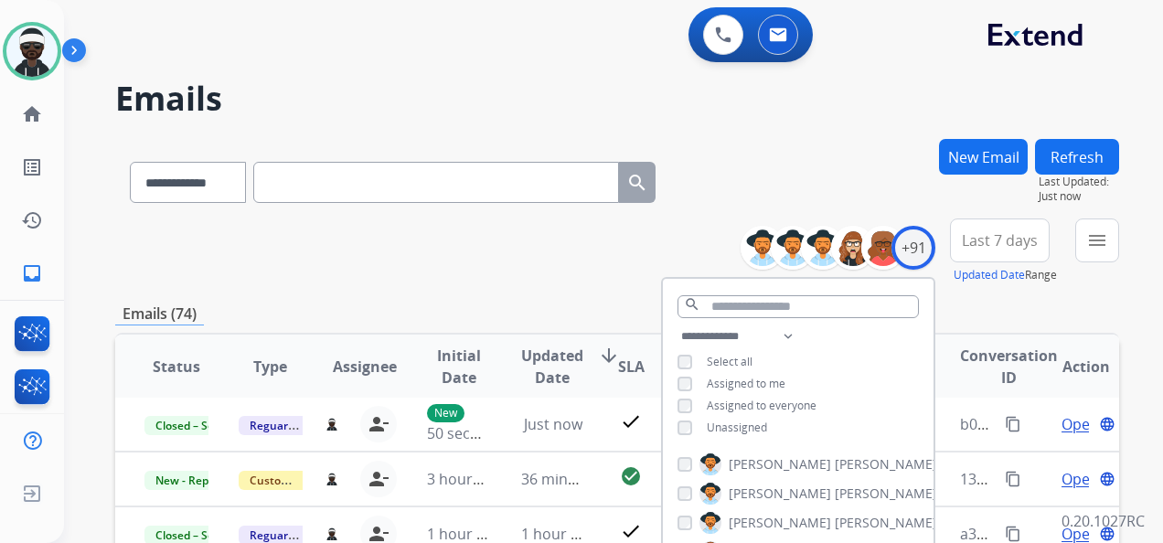
click at [518, 241] on div "**********" at bounding box center [617, 252] width 1004 height 66
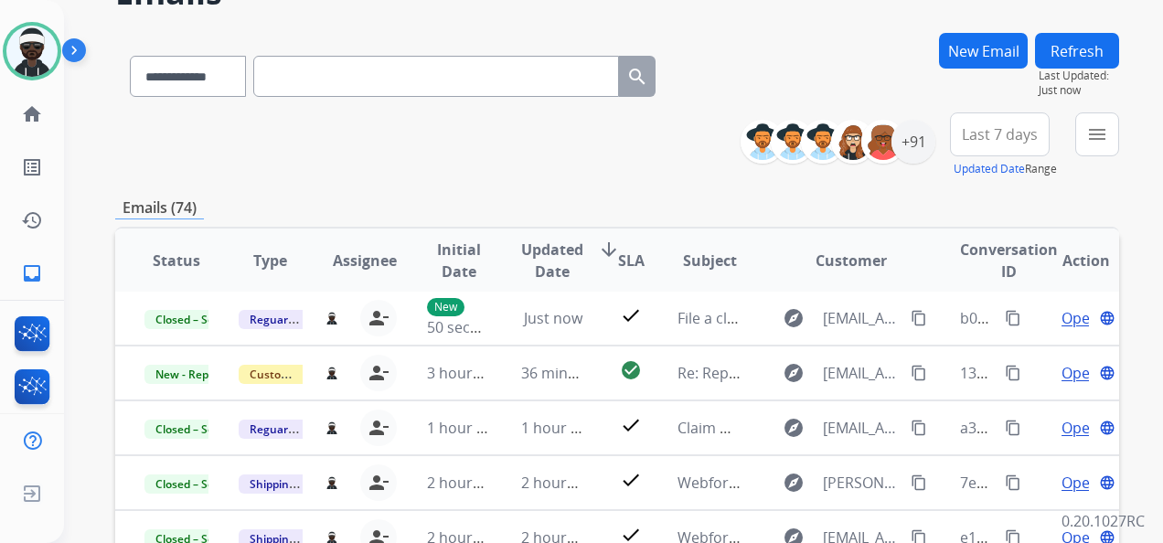
scroll to position [183, 0]
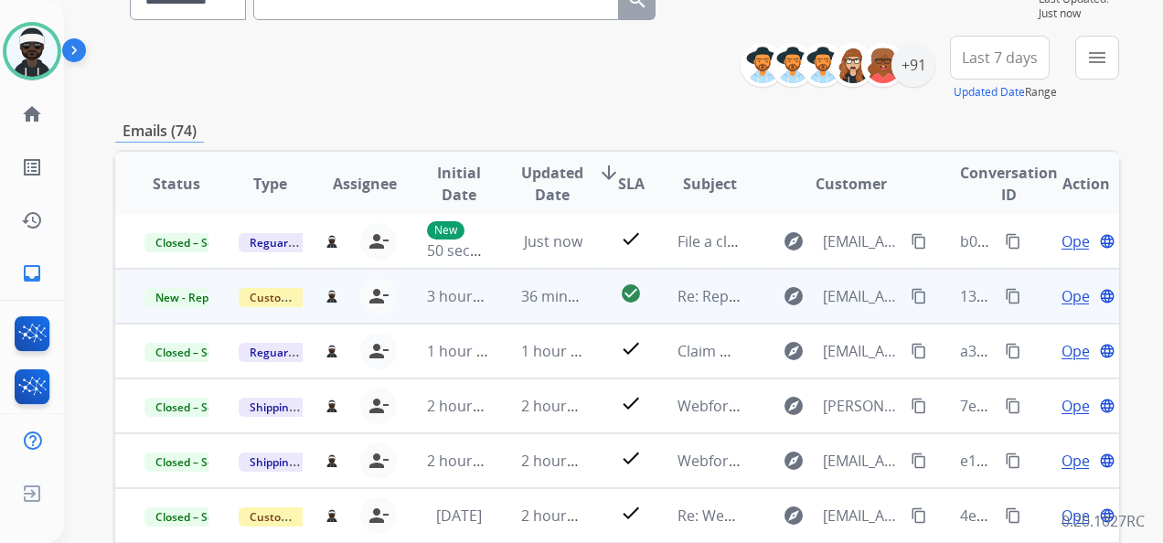
click at [1062, 296] on span "Open" at bounding box center [1080, 296] width 37 height 22
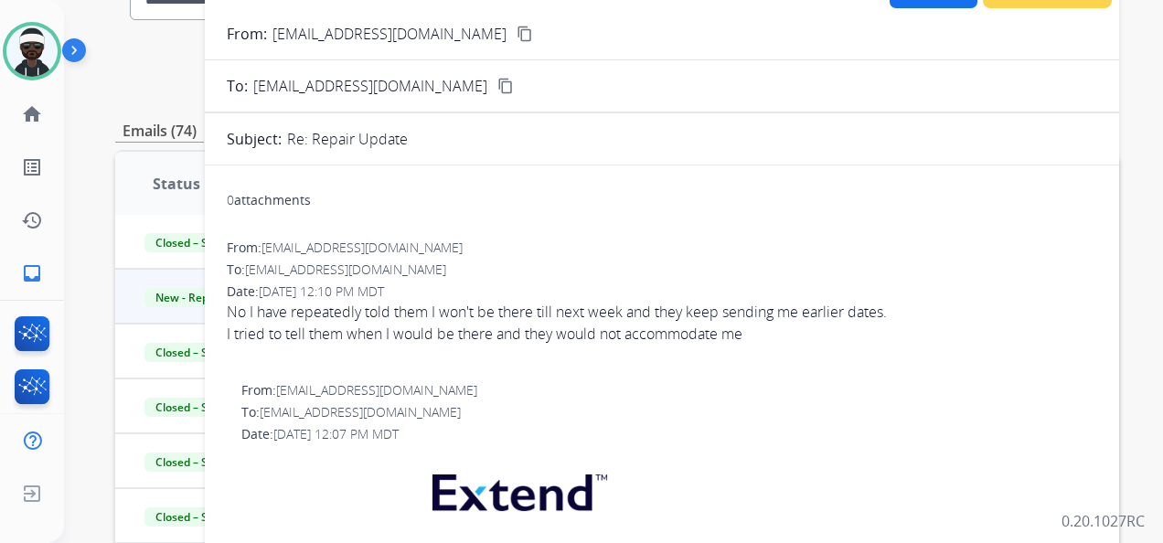
drag, startPoint x: 119, startPoint y: 123, endPoint x: 527, endPoint y: 27, distance: 418.9
drag, startPoint x: 527, startPoint y: 27, endPoint x: 432, endPoint y: 203, distance: 199.7
click at [432, 203] on div "0 attachments" at bounding box center [662, 202] width 871 height 44
click at [517, 39] on mat-icon "content_copy" at bounding box center [525, 34] width 16 height 16
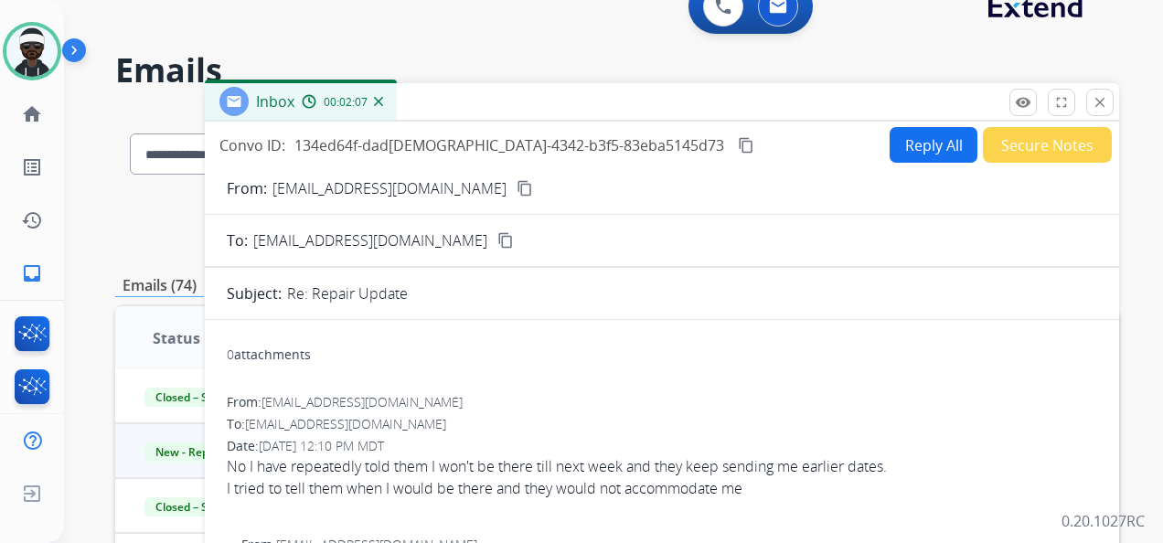
scroll to position [0, 0]
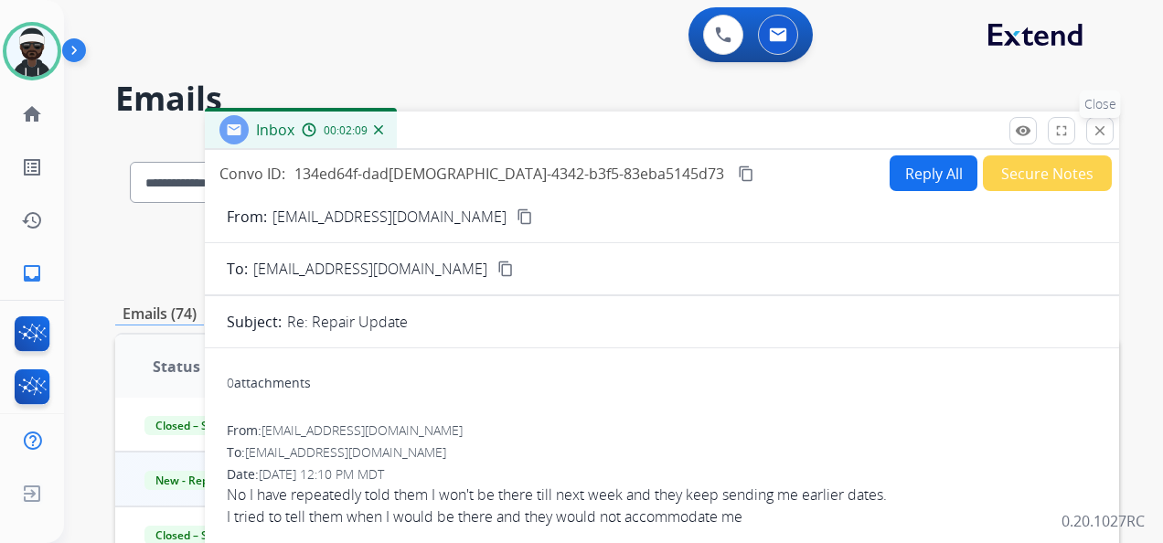
click at [1092, 134] on mat-icon "close" at bounding box center [1100, 131] width 16 height 16
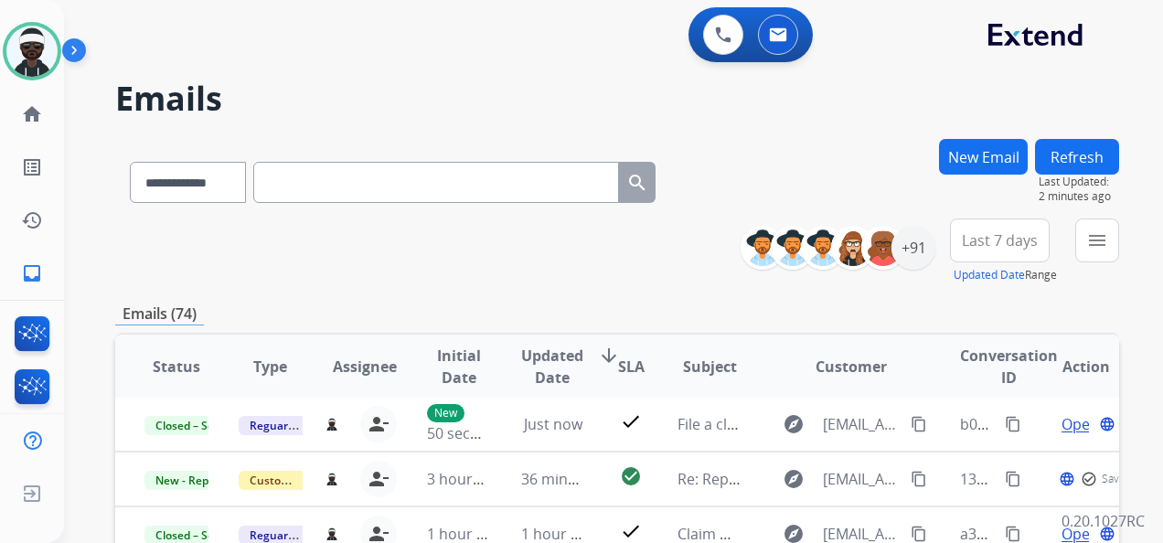
click at [311, 180] on input "text" at bounding box center [436, 182] width 366 height 41
click at [223, 168] on select "**********" at bounding box center [187, 182] width 114 height 41
select select "**********"
click at [130, 162] on select "**********" at bounding box center [187, 182] width 114 height 41
click at [306, 179] on input "text" at bounding box center [436, 182] width 366 height 41
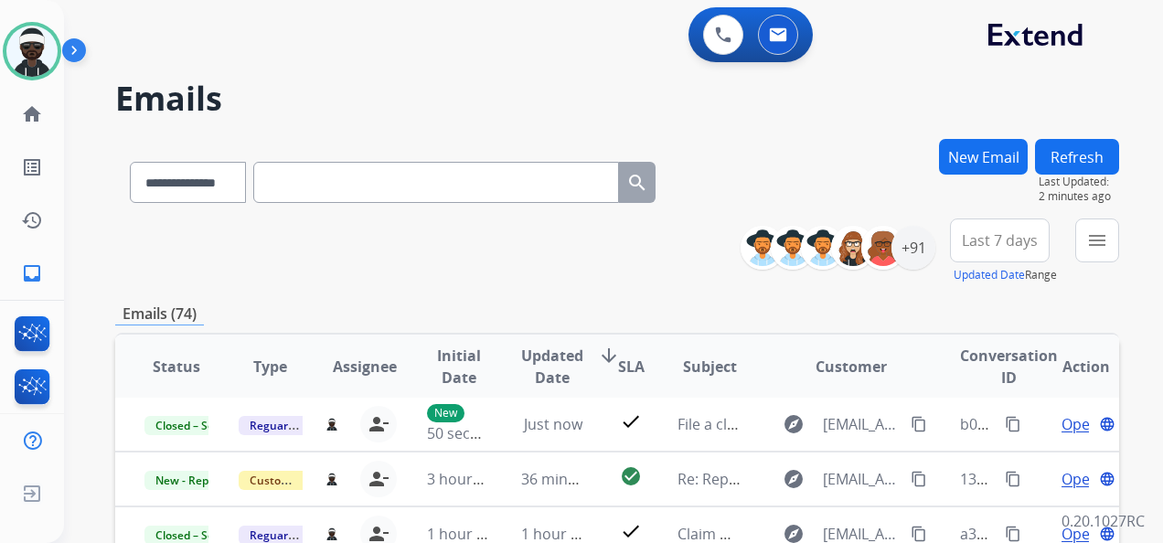
paste input "**********"
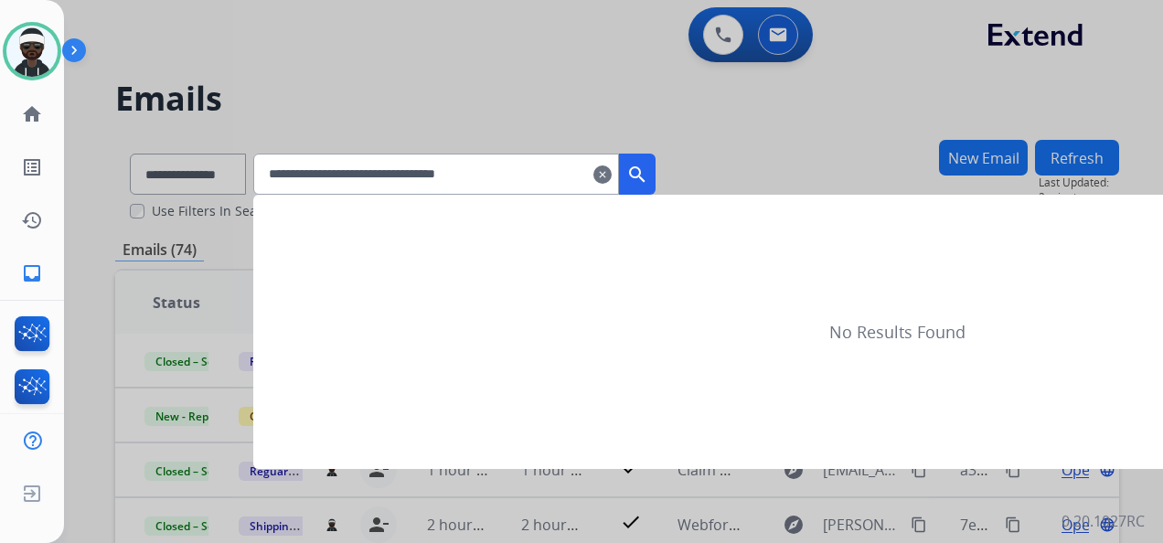
type input "**********"
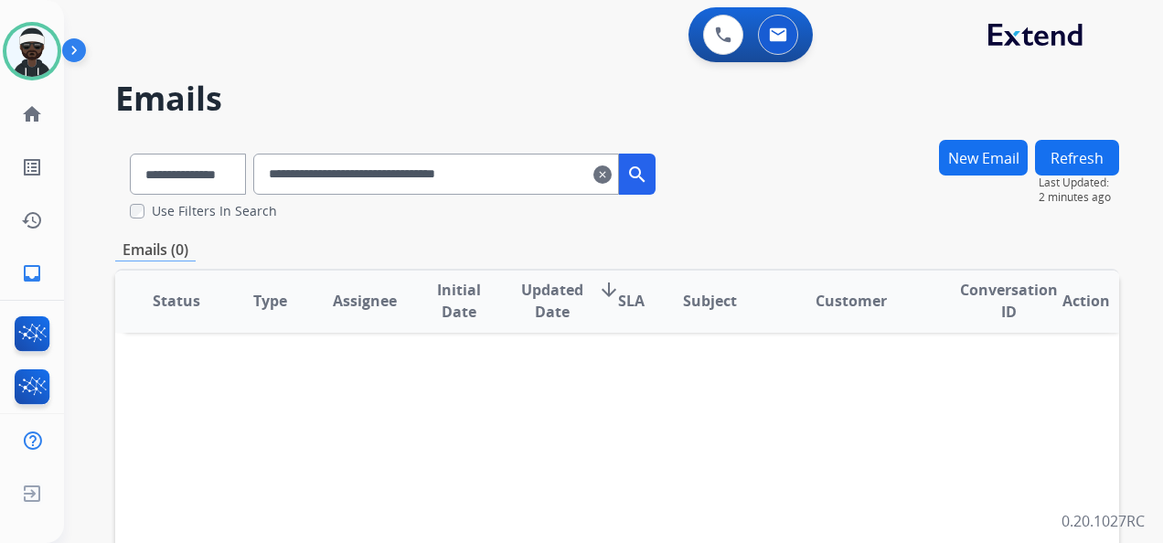
drag, startPoint x: 627, startPoint y: 174, endPoint x: 604, endPoint y: 171, distance: 23.9
click at [612, 175] on mat-icon "clear" at bounding box center [603, 175] width 18 height 22
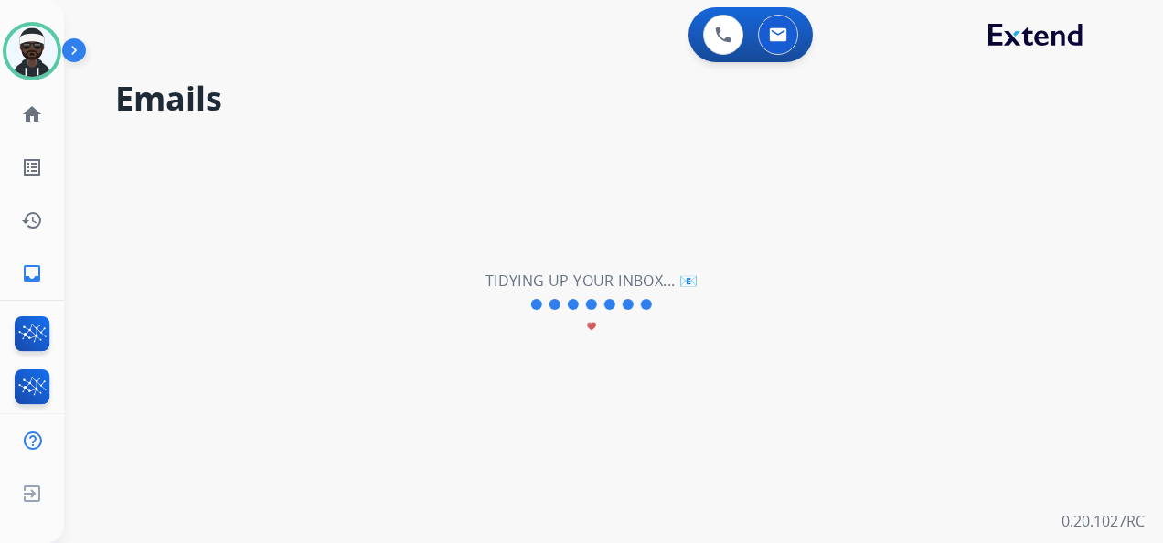
click at [552, 161] on div "**********" at bounding box center [591, 304] width 1055 height 477
select select "**********"
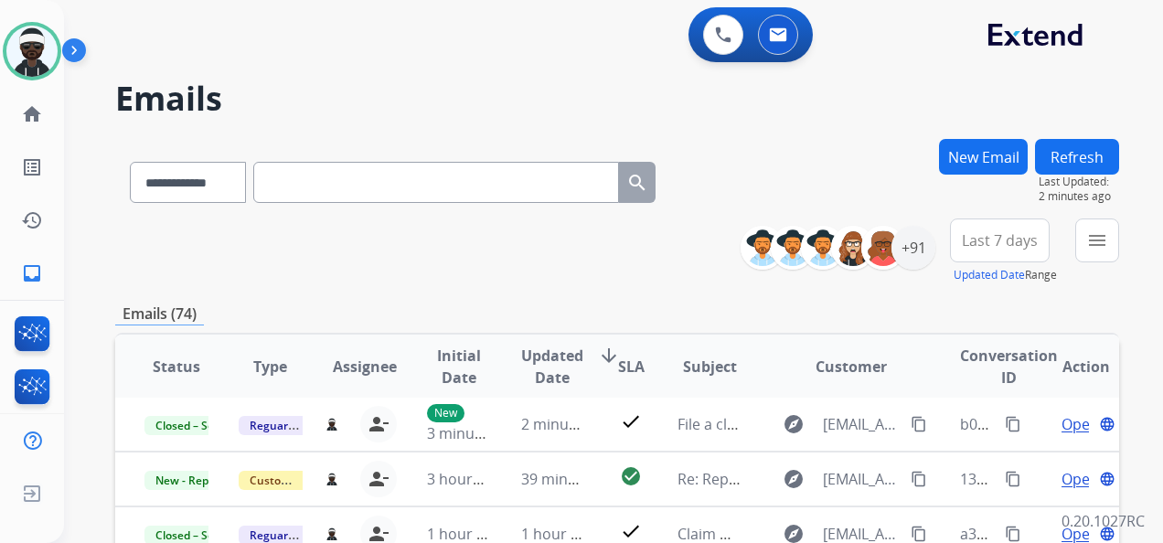
drag, startPoint x: 525, startPoint y: 209, endPoint x: 530, endPoint y: 196, distance: 13.6
click at [524, 207] on div "**********" at bounding box center [392, 178] width 555 height 63
click at [530, 196] on input "text" at bounding box center [436, 182] width 366 height 41
paste input "**********"
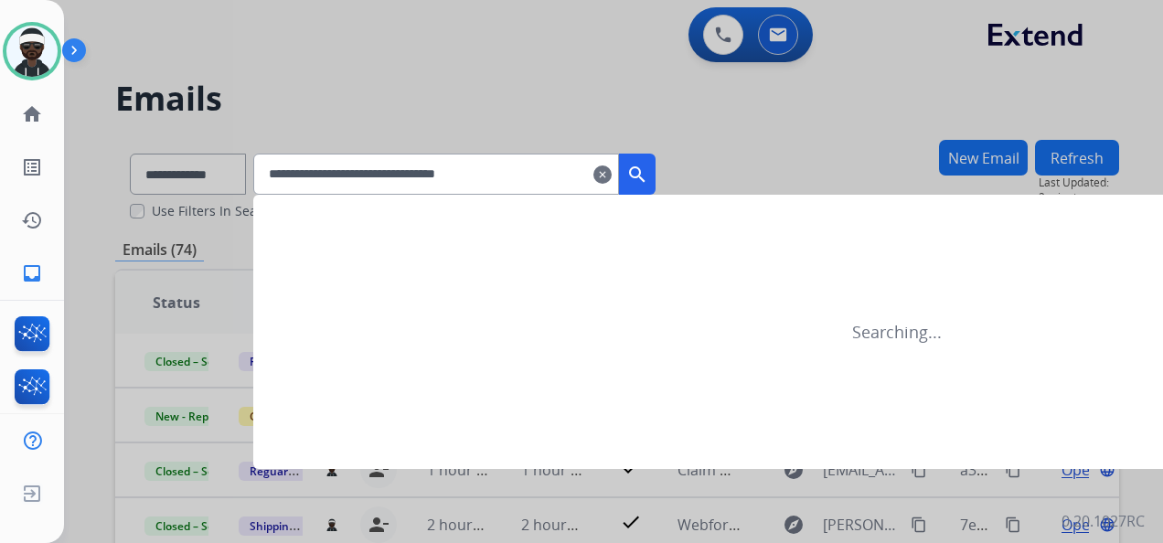
type input "**********"
click at [184, 184] on div at bounding box center [581, 271] width 1163 height 543
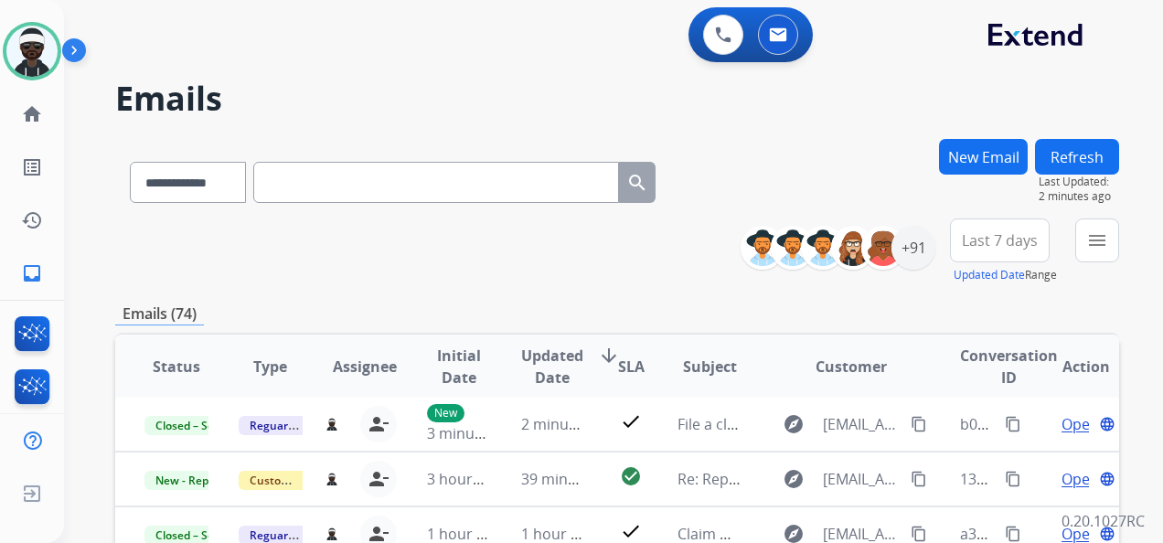
drag, startPoint x: 238, startPoint y: 211, endPoint x: 237, endPoint y: 194, distance: 17.4
click at [238, 210] on div "**********" at bounding box center [617, 179] width 1004 height 80
click at [236, 194] on select "**********" at bounding box center [187, 182] width 114 height 41
select select "**********"
click at [130, 162] on select "**********" at bounding box center [187, 182] width 114 height 41
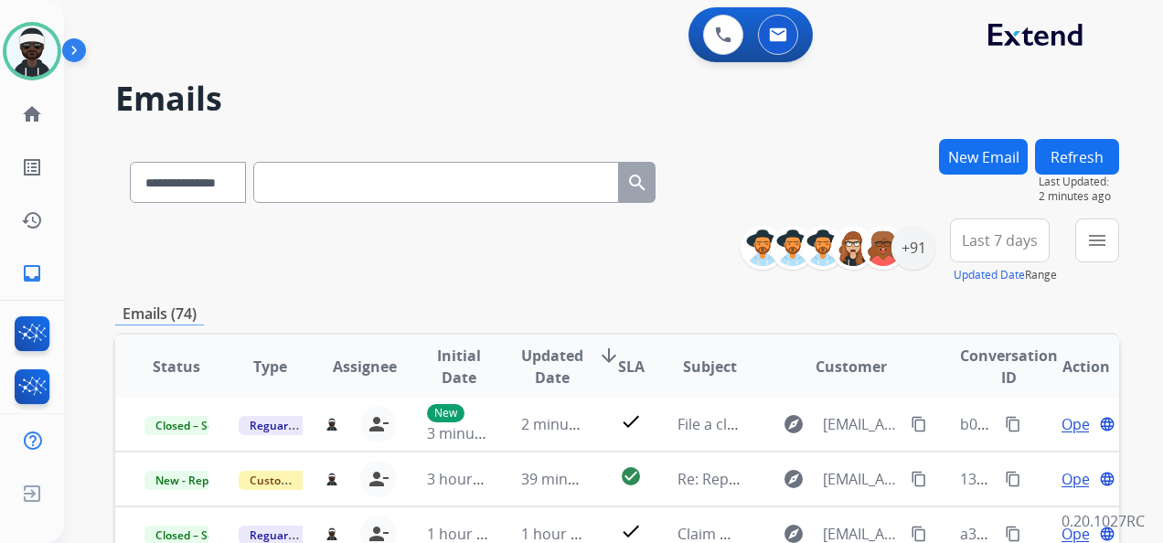
click at [375, 181] on input "text" at bounding box center [436, 182] width 366 height 41
paste input "**********"
type input "**********"
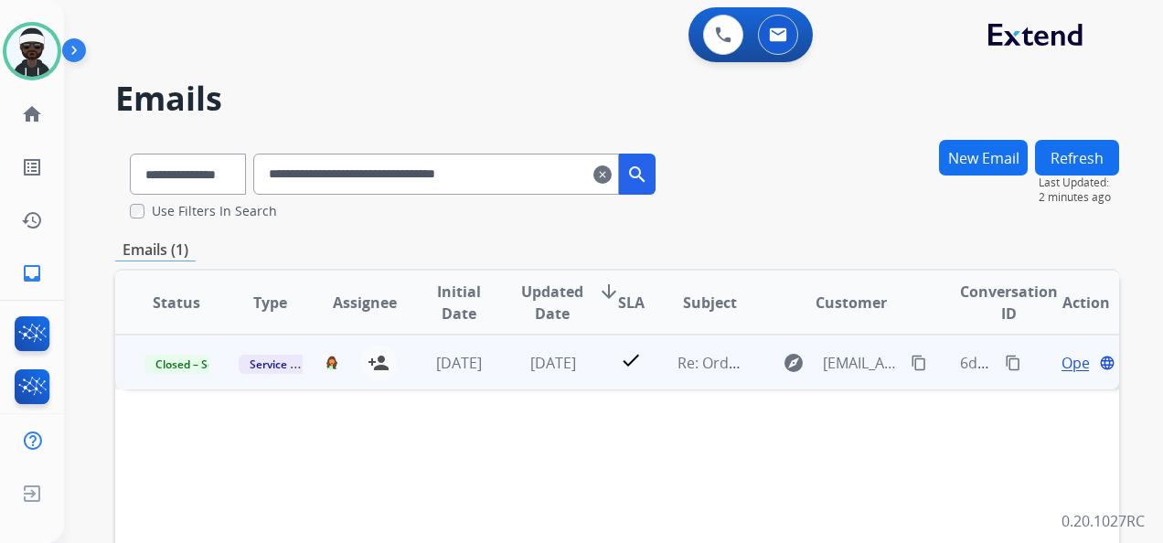
click at [1062, 363] on span "Open" at bounding box center [1080, 363] width 37 height 22
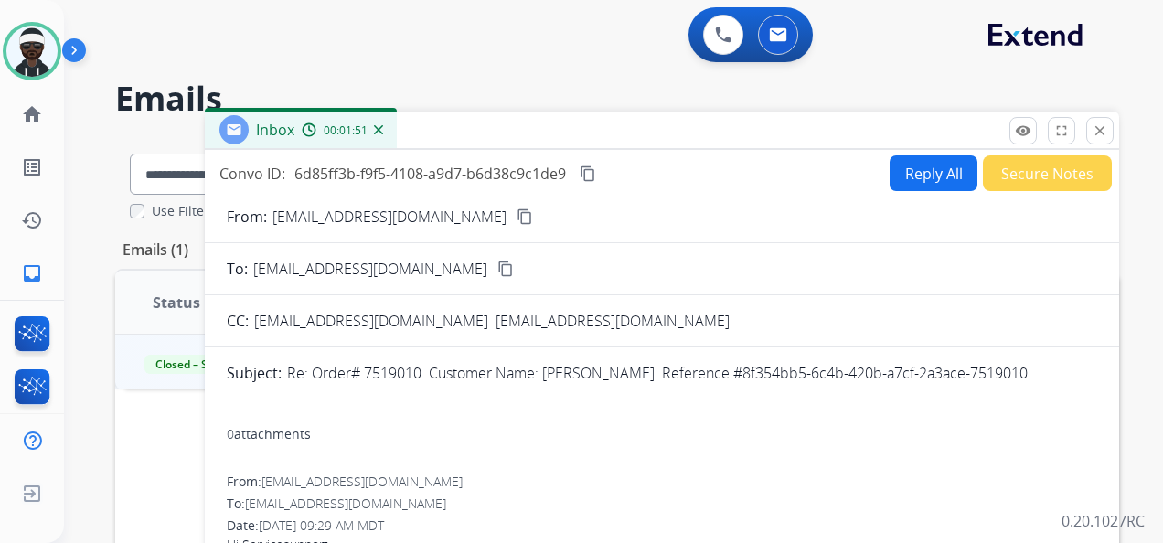
drag, startPoint x: 1103, startPoint y: 130, endPoint x: 1101, endPoint y: 143, distance: 12.9
click at [1101, 142] on button "close Close" at bounding box center [1100, 130] width 27 height 27
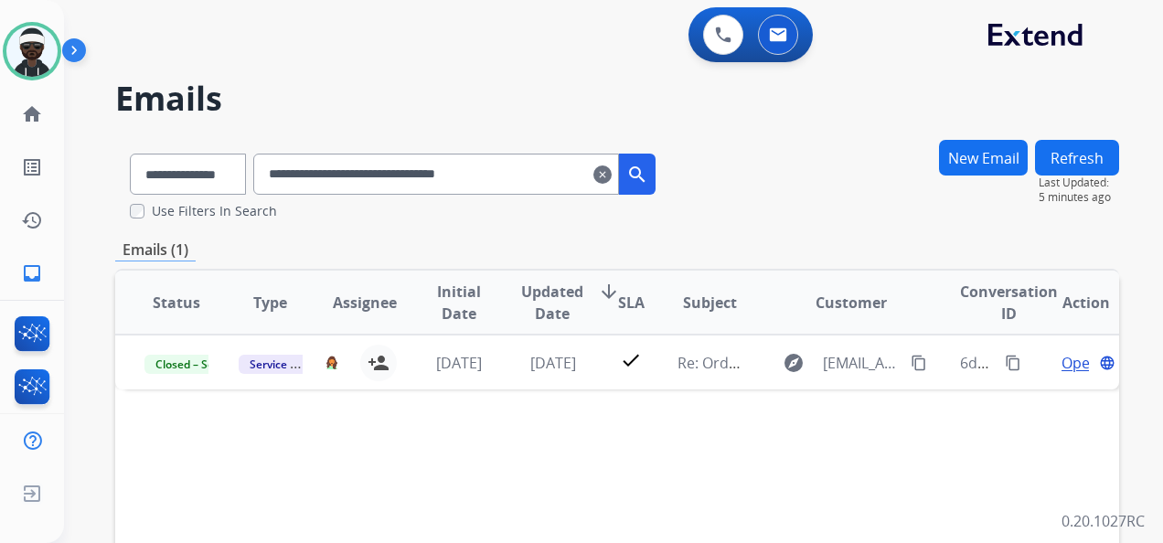
drag, startPoint x: 521, startPoint y: 178, endPoint x: -4, endPoint y: 89, distance: 532.6
click at [0, 89] on html "**********" at bounding box center [581, 271] width 1163 height 543
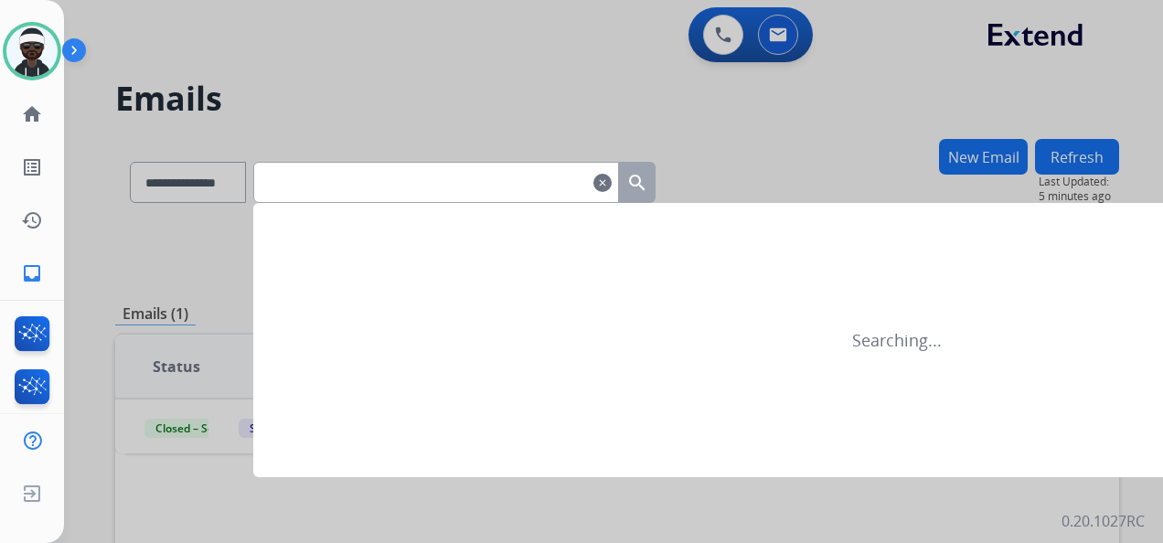
drag, startPoint x: 739, startPoint y: 122, endPoint x: 741, endPoint y: 112, distance: 10.2
click at [739, 117] on div at bounding box center [581, 271] width 1163 height 543
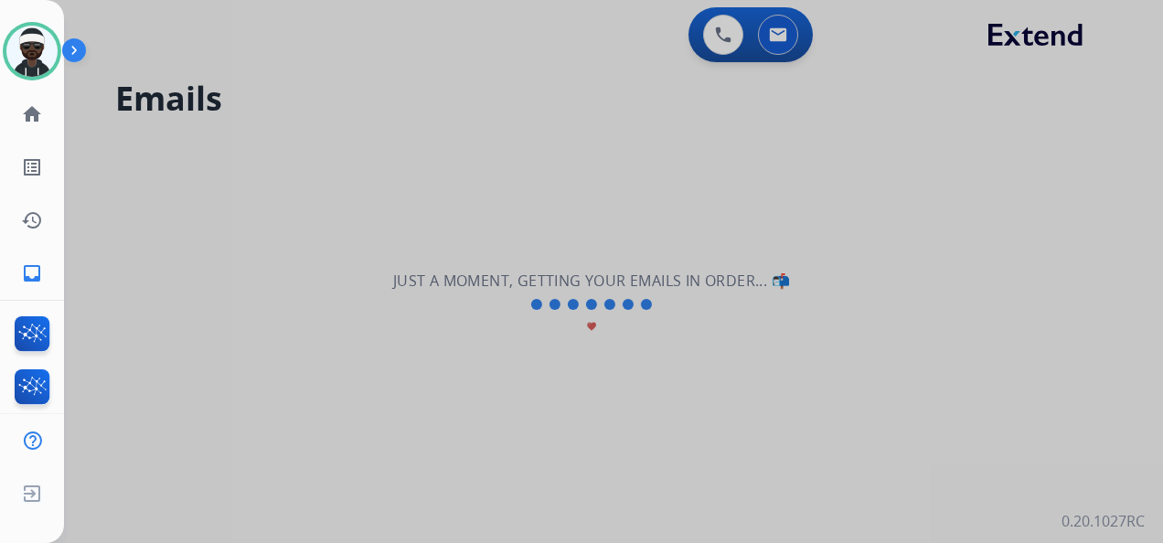
drag, startPoint x: 741, startPoint y: 112, endPoint x: 712, endPoint y: 123, distance: 31.3
click at [742, 112] on div at bounding box center [581, 271] width 1163 height 543
select select "**********"
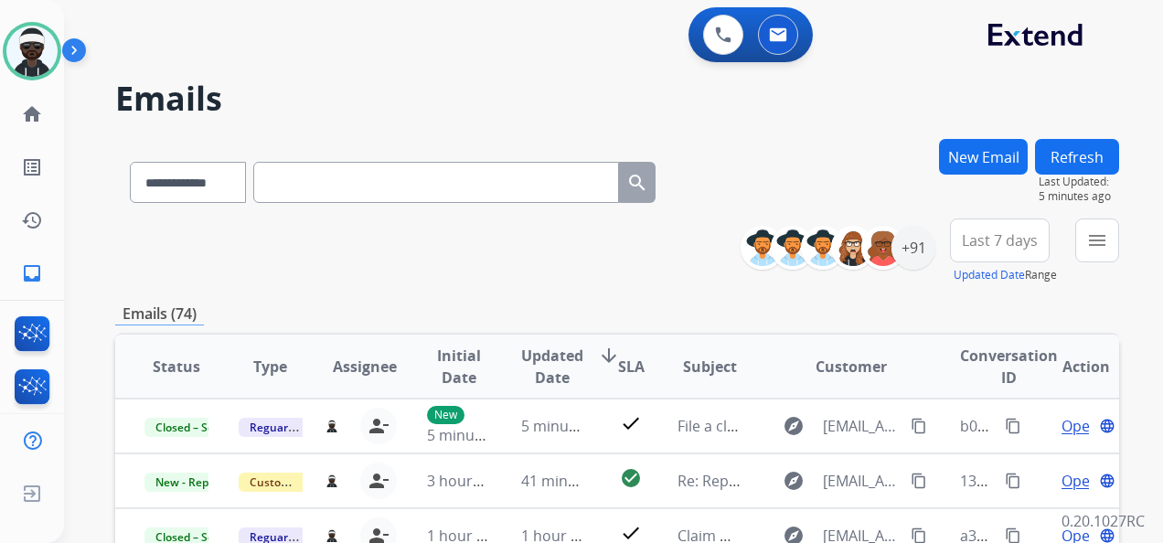
click at [1003, 168] on button "New Email" at bounding box center [983, 157] width 89 height 36
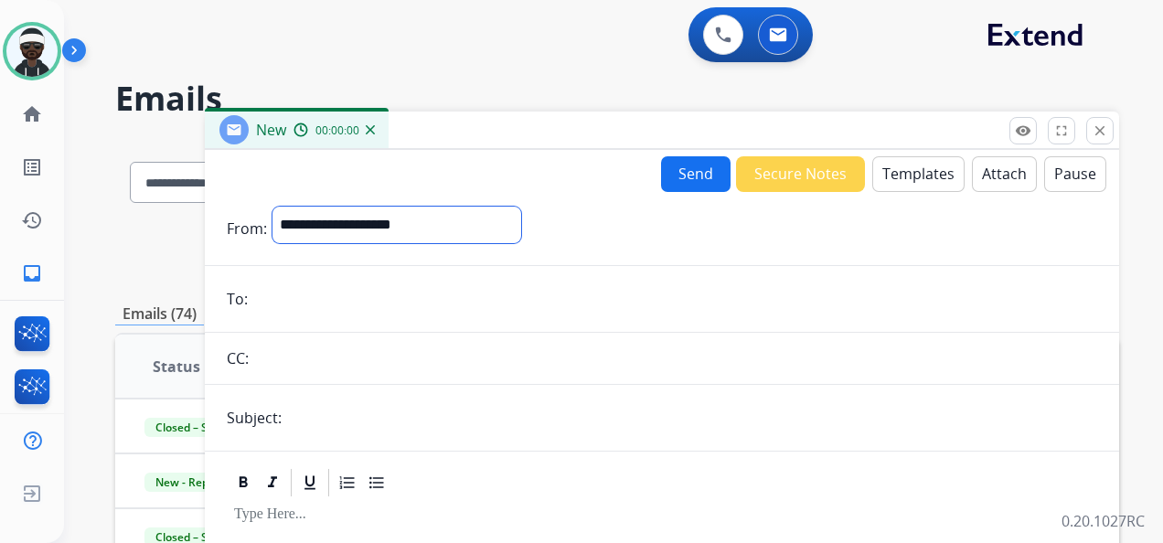
click at [457, 220] on select "**********" at bounding box center [397, 225] width 249 height 37
drag, startPoint x: 512, startPoint y: 165, endPoint x: 879, endPoint y: 168, distance: 366.8
click at [524, 163] on div "Send Secure Notes Templates Attach Pause" at bounding box center [662, 173] width 915 height 37
drag, startPoint x: 1108, startPoint y: 137, endPoint x: 1095, endPoint y: 140, distance: 13.1
click at [1108, 138] on button "close Close" at bounding box center [1100, 130] width 27 height 27
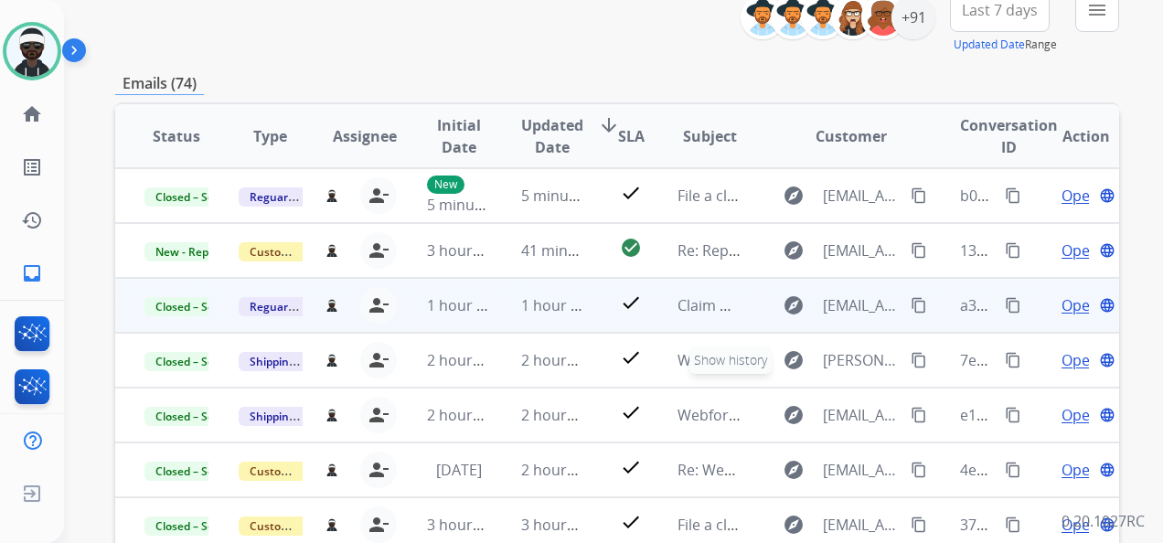
scroll to position [274, 0]
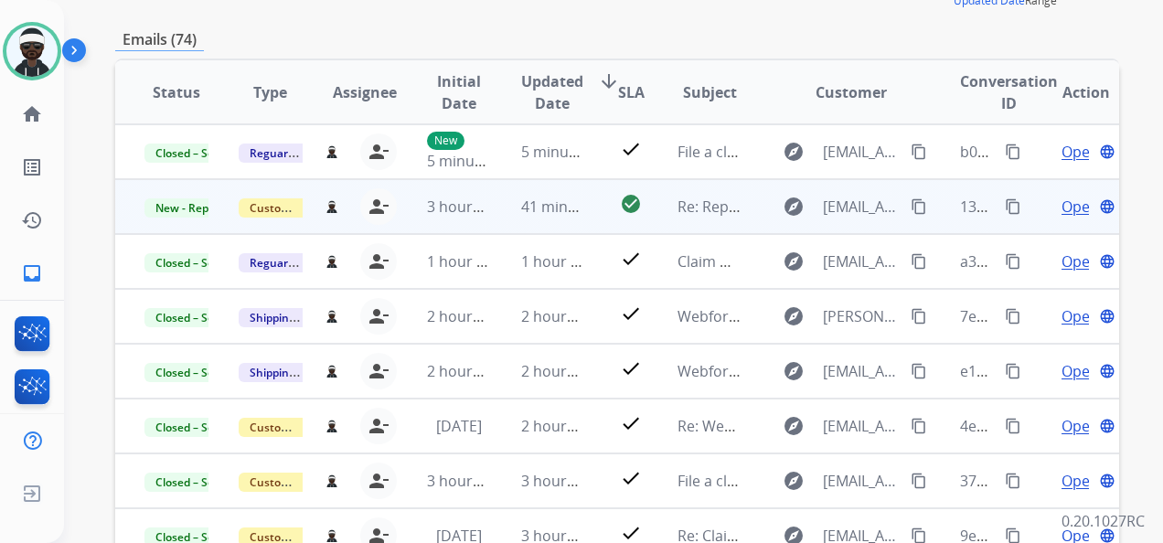
click at [1062, 209] on span "Open" at bounding box center [1080, 207] width 37 height 22
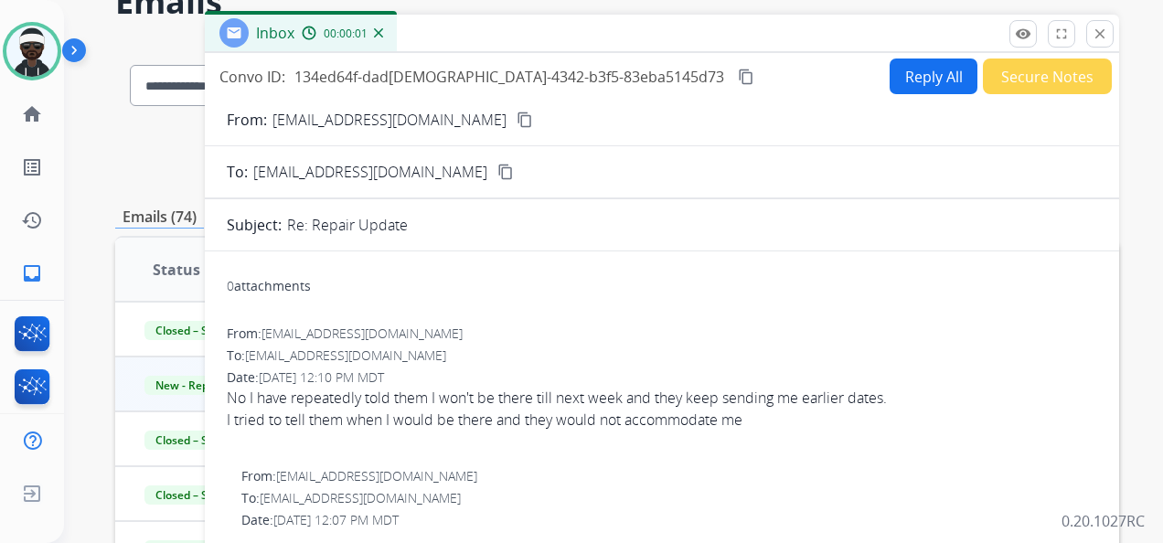
scroll to position [91, 0]
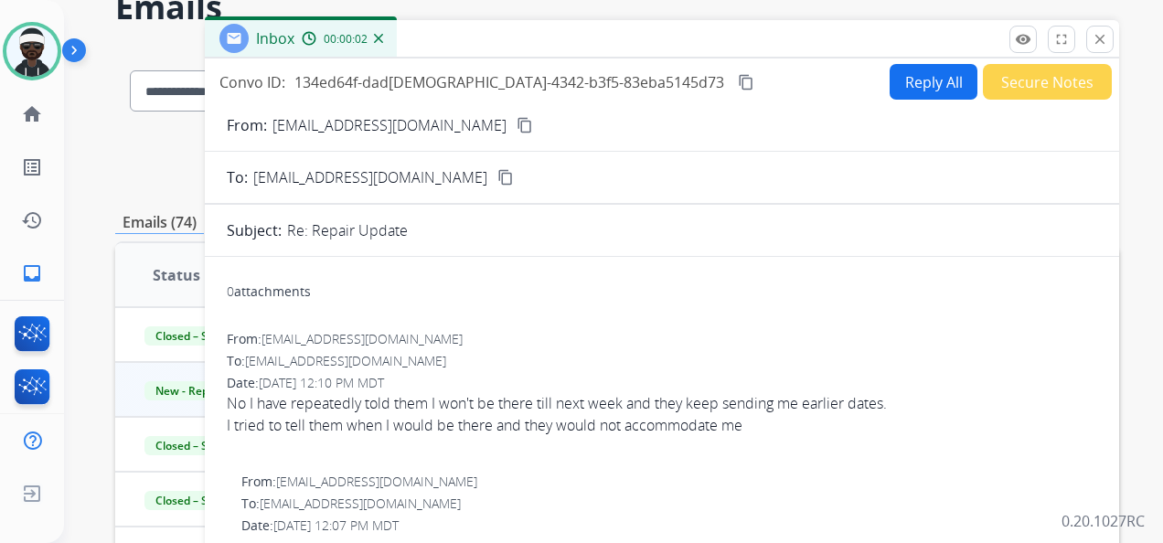
click at [942, 93] on button "Reply All" at bounding box center [934, 82] width 88 height 36
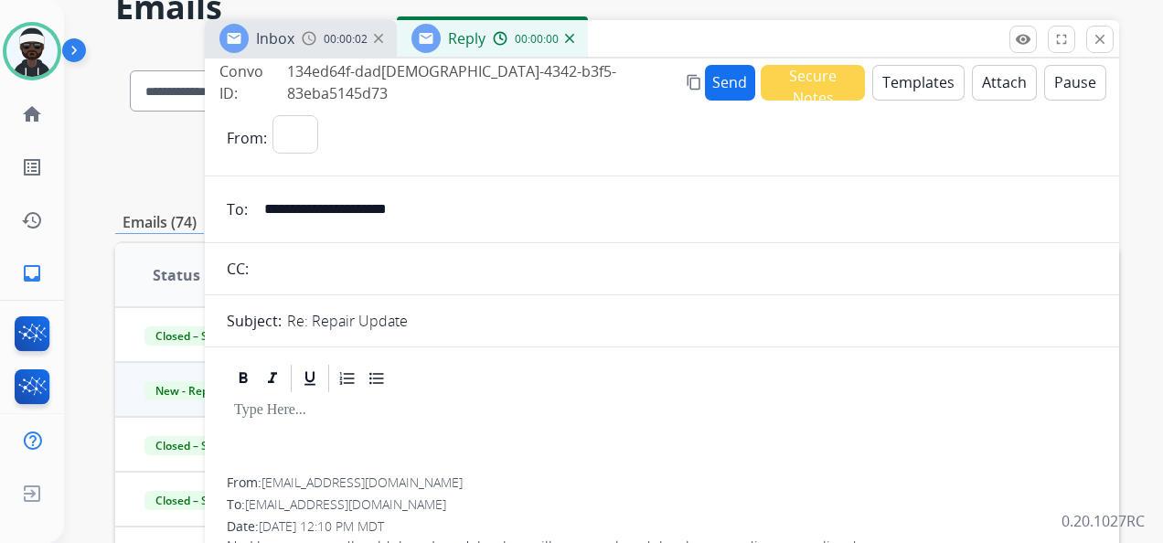
select select "**********"
click at [349, 399] on div at bounding box center [662, 436] width 871 height 82
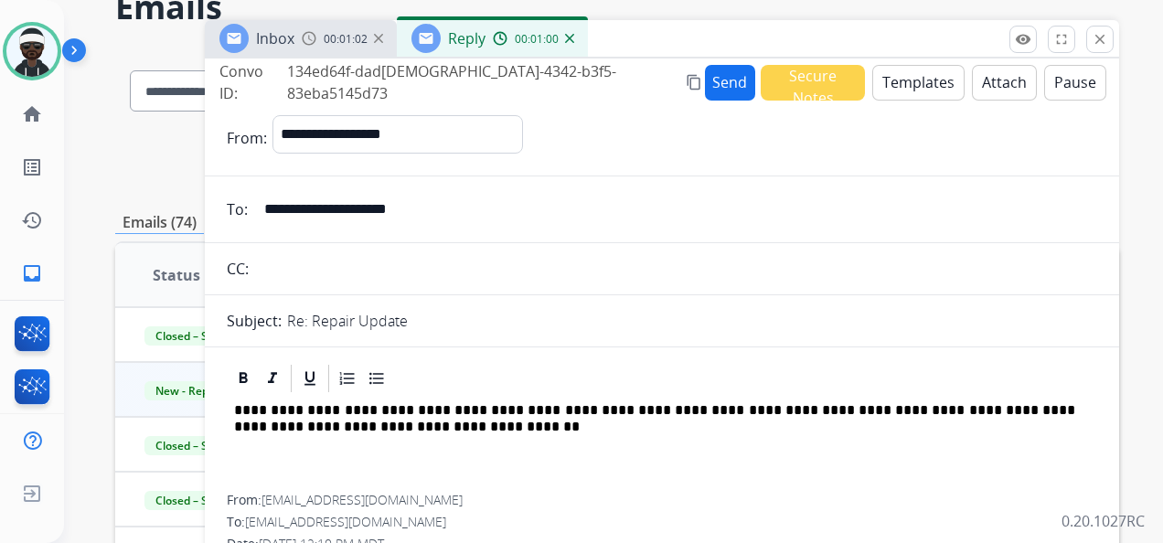
click at [705, 91] on button "Send" at bounding box center [730, 83] width 51 height 36
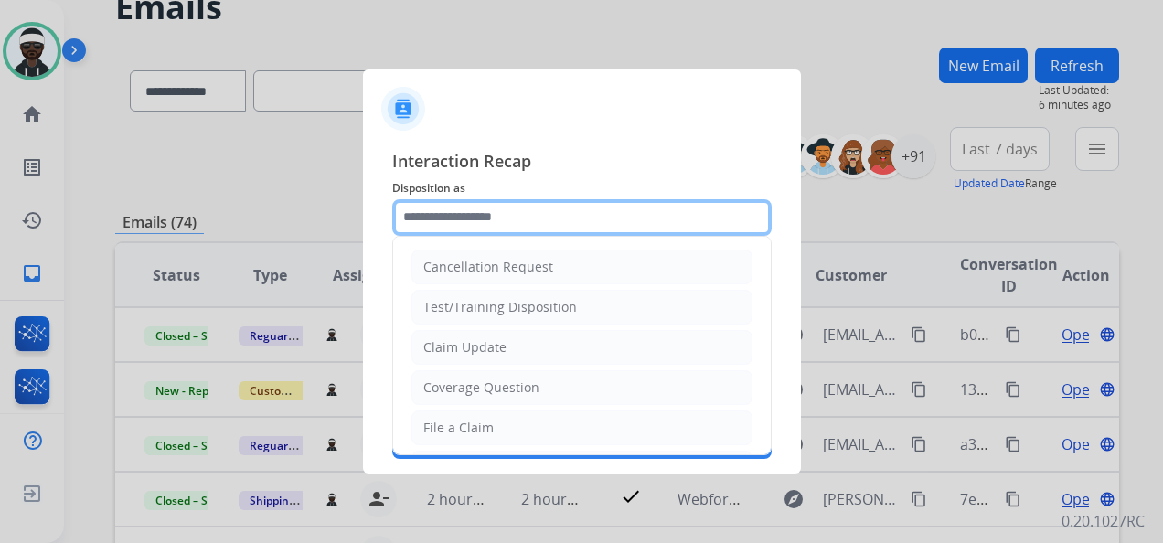
click at [494, 202] on input "text" at bounding box center [582, 217] width 380 height 37
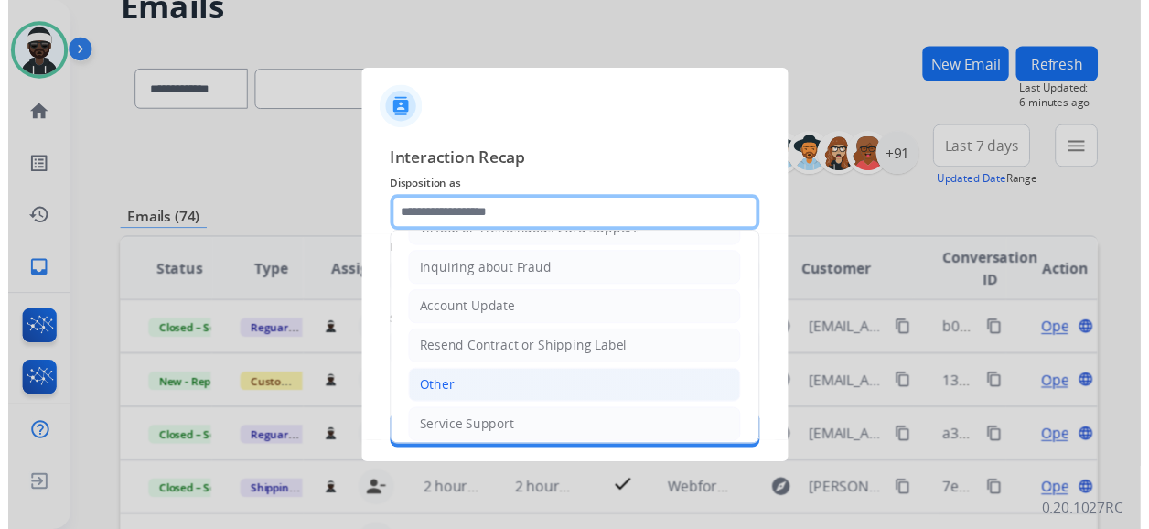
scroll to position [277, 0]
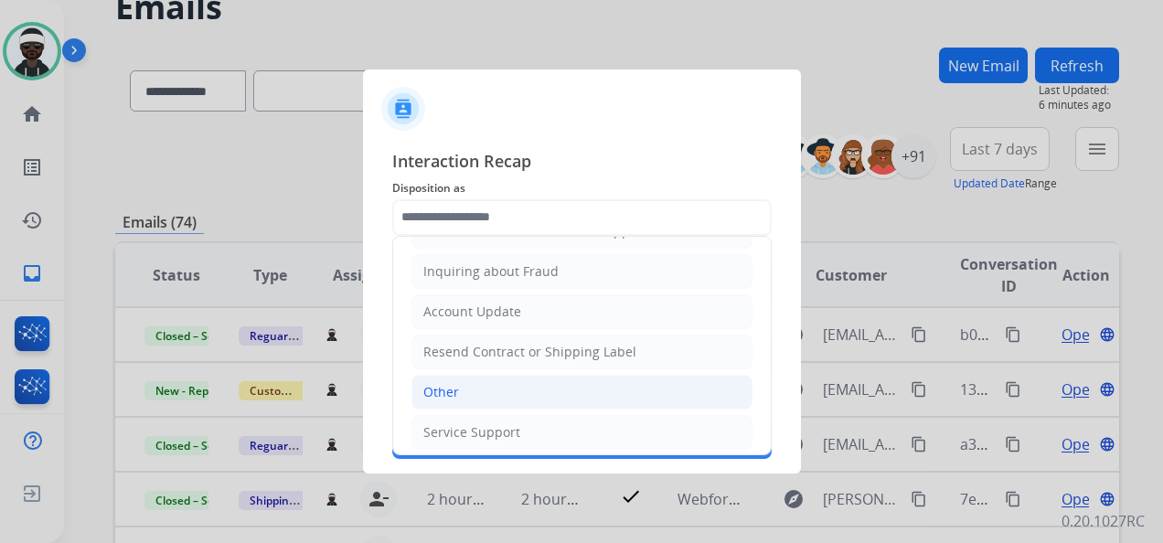
click at [511, 380] on li "Other" at bounding box center [582, 392] width 341 height 35
type input "*****"
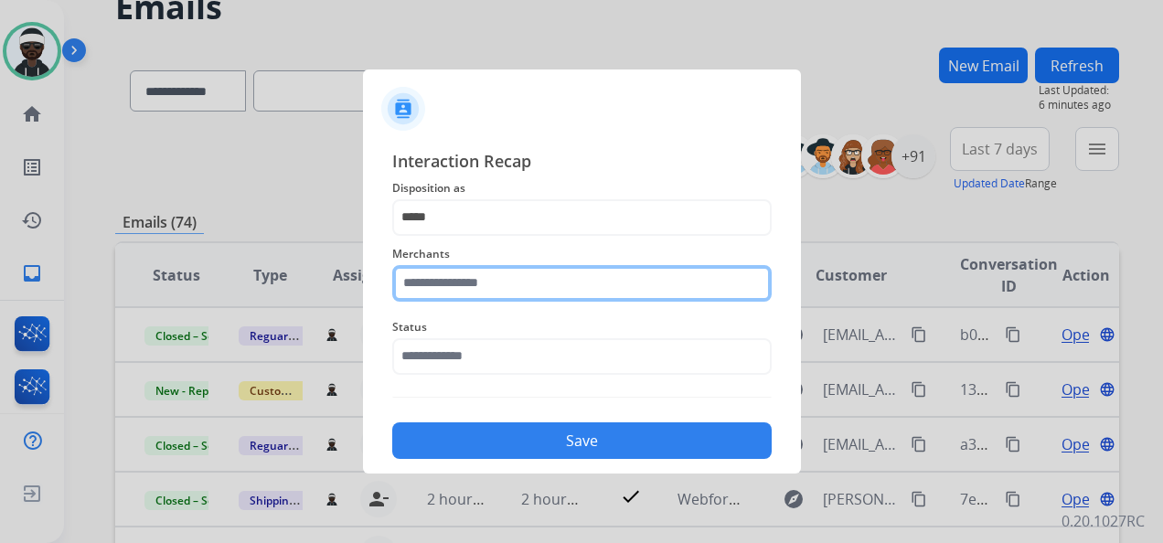
click at [507, 284] on input "text" at bounding box center [582, 283] width 380 height 37
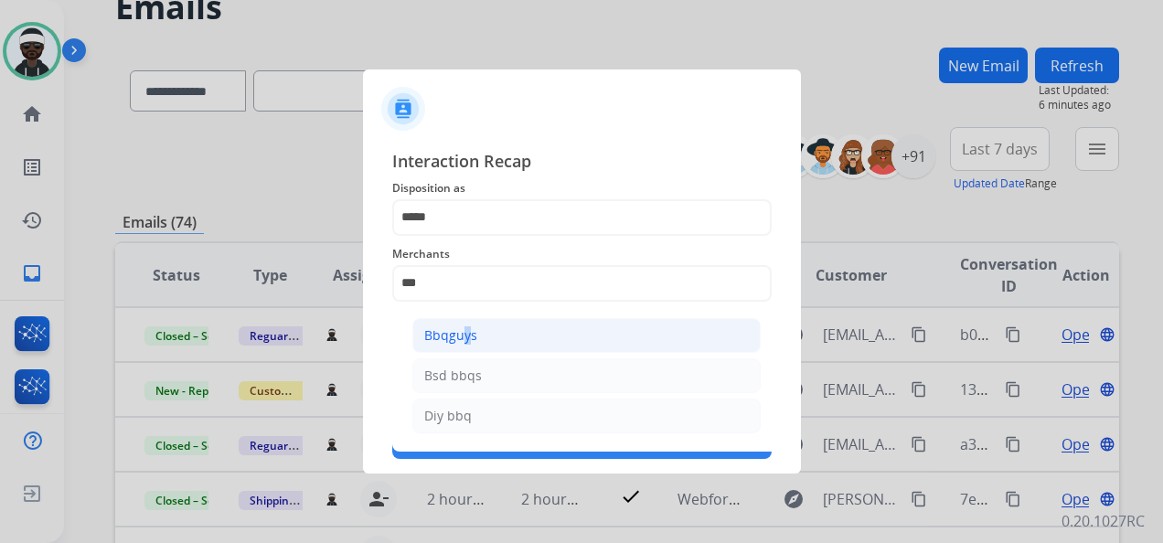
click at [459, 322] on li "Bbqguys" at bounding box center [586, 335] width 348 height 35
type input "*******"
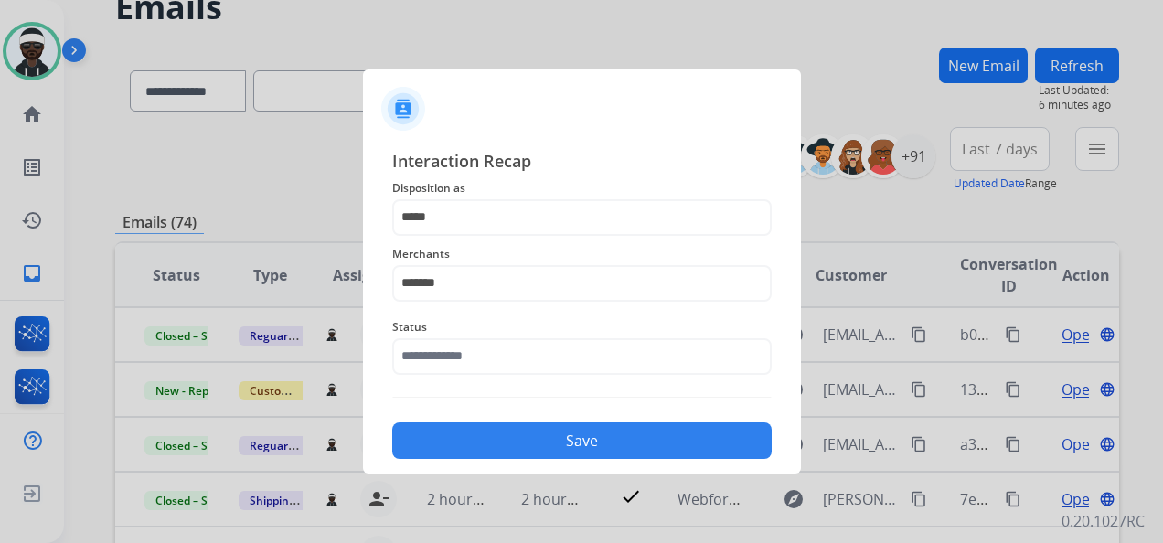
click at [455, 337] on span "Status" at bounding box center [582, 327] width 380 height 22
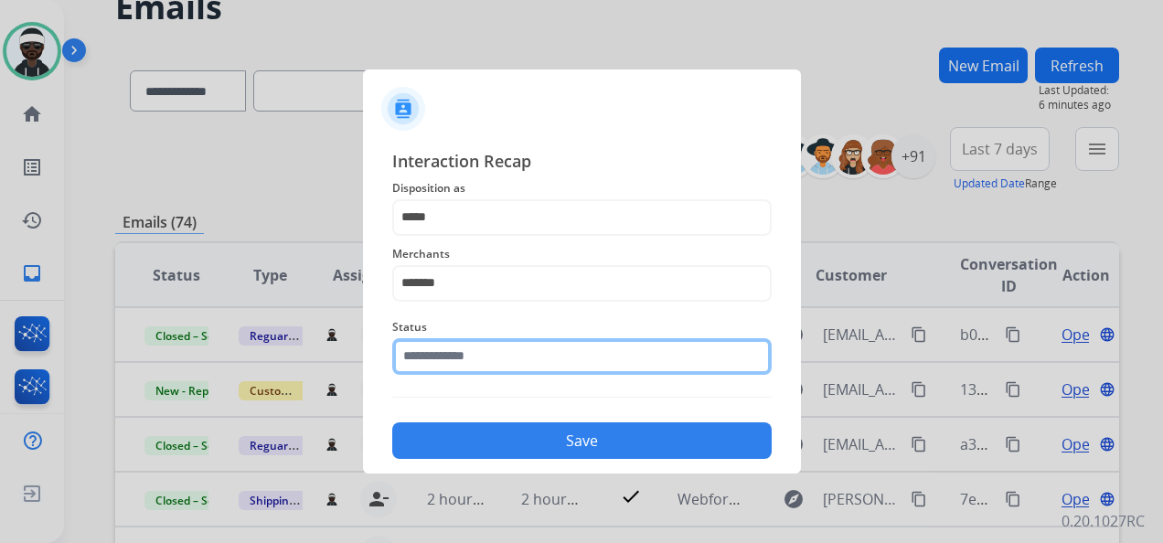
click at [464, 352] on input "text" at bounding box center [582, 356] width 380 height 37
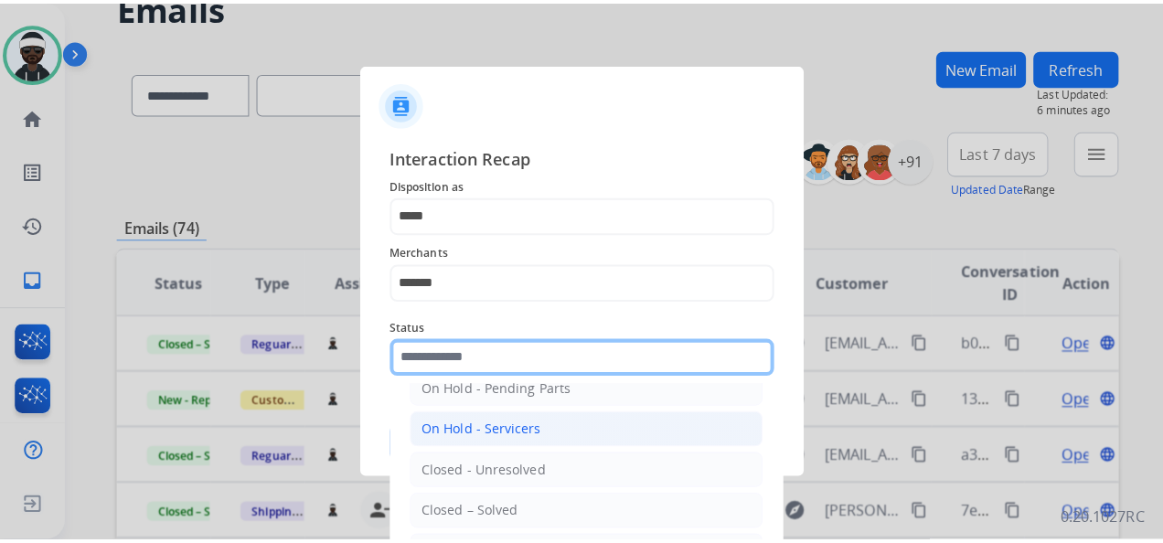
scroll to position [104, 0]
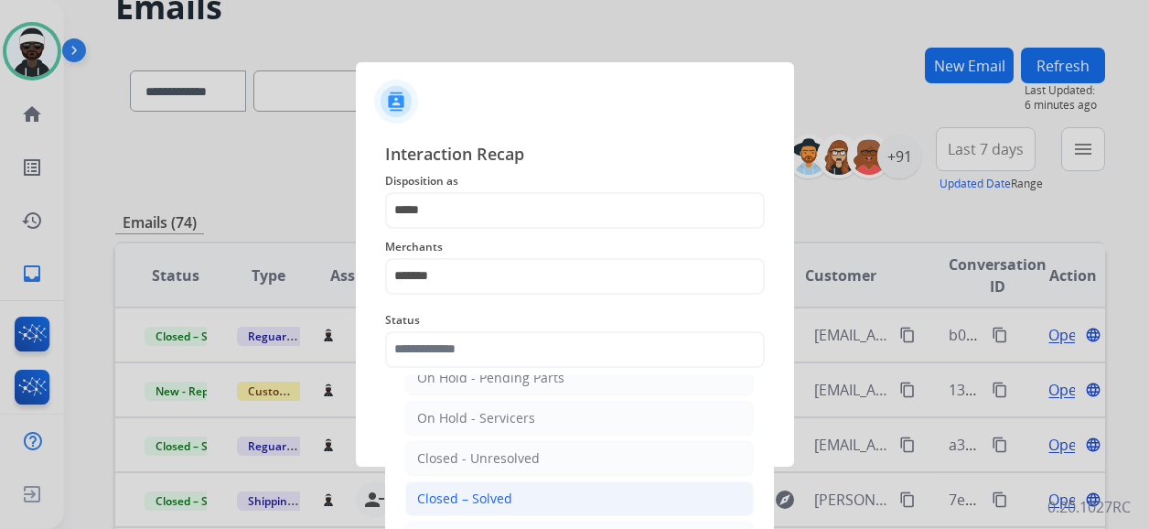
click at [504, 493] on div "Closed – Solved" at bounding box center [464, 498] width 95 height 18
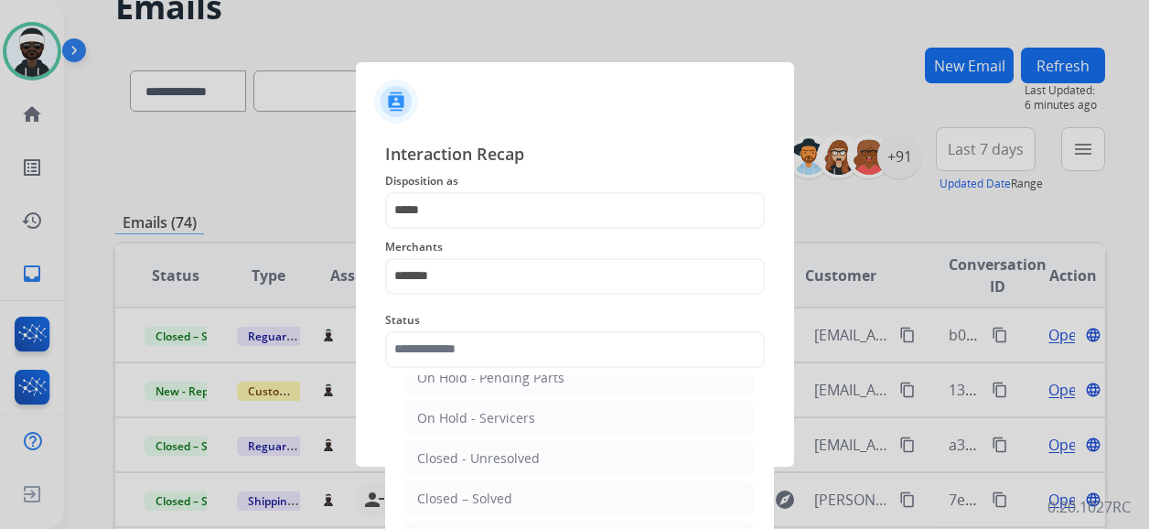
type input "**********"
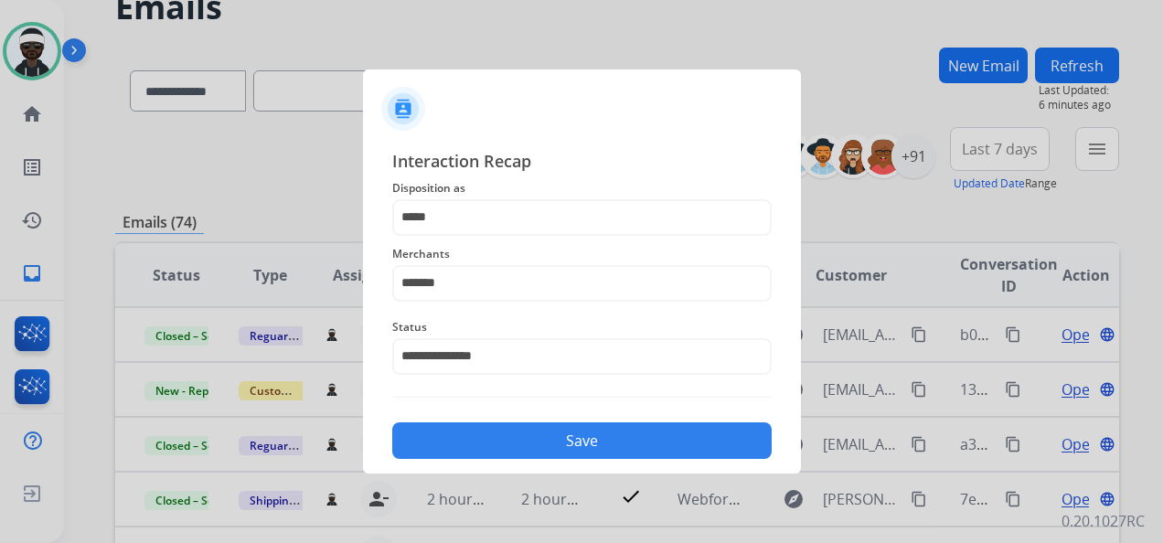
click at [582, 434] on button "Save" at bounding box center [582, 441] width 380 height 37
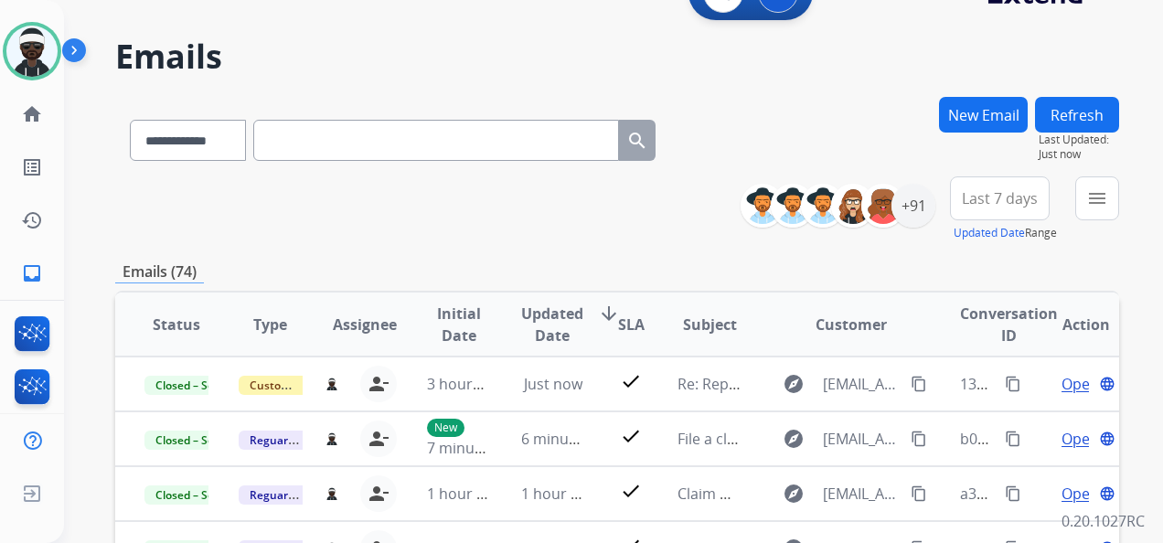
scroll to position [0, 0]
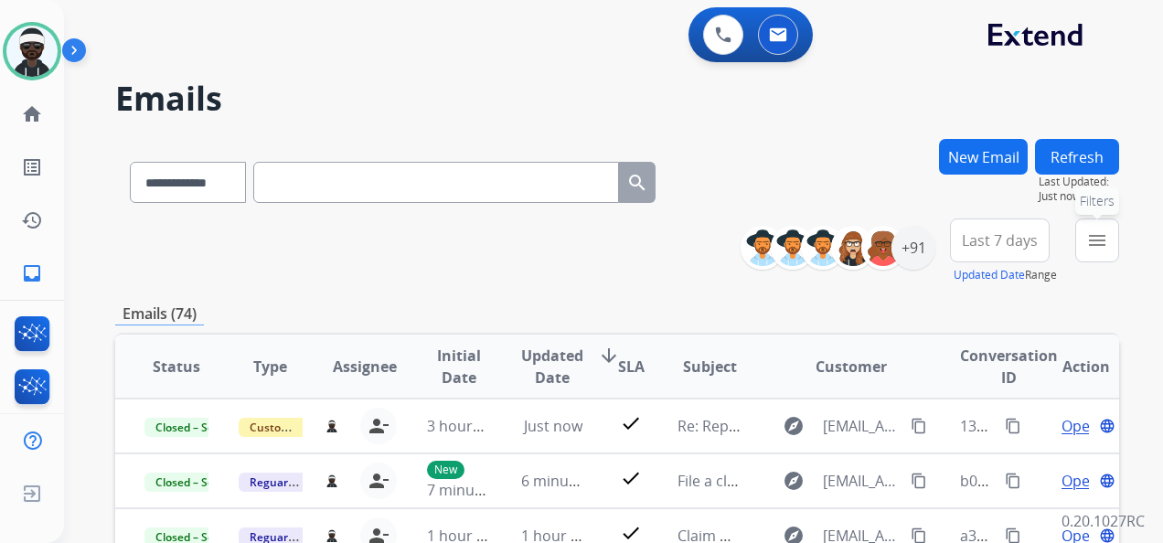
drag, startPoint x: 1087, startPoint y: 237, endPoint x: 1105, endPoint y: 263, distance: 31.7
click at [1087, 236] on mat-icon "menu" at bounding box center [1098, 241] width 22 height 22
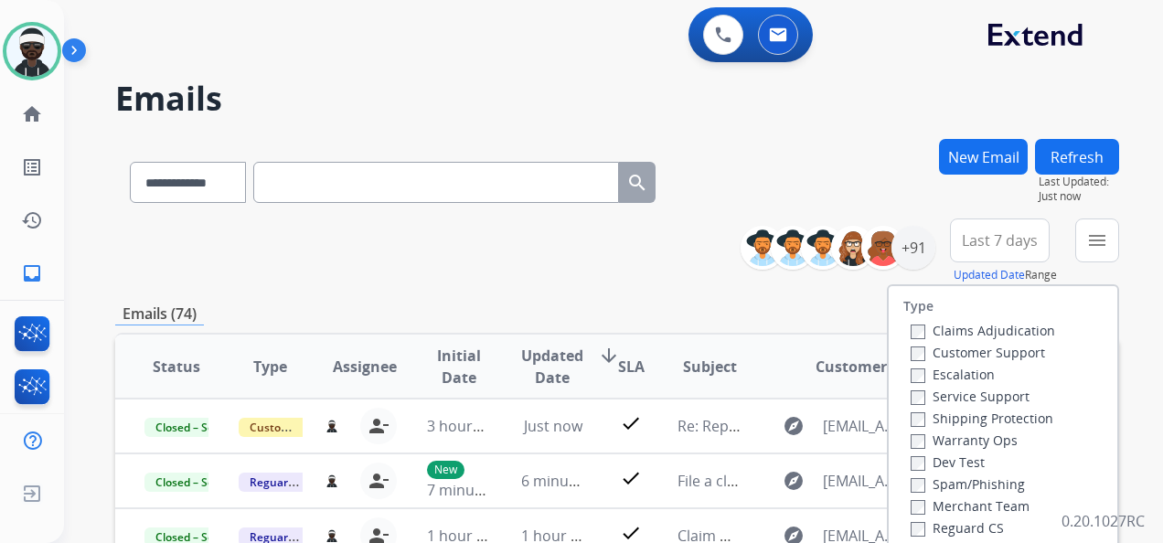
click at [962, 348] on label "Customer Support" at bounding box center [978, 352] width 134 height 17
click at [967, 425] on label "Shipping Protection" at bounding box center [982, 418] width 143 height 17
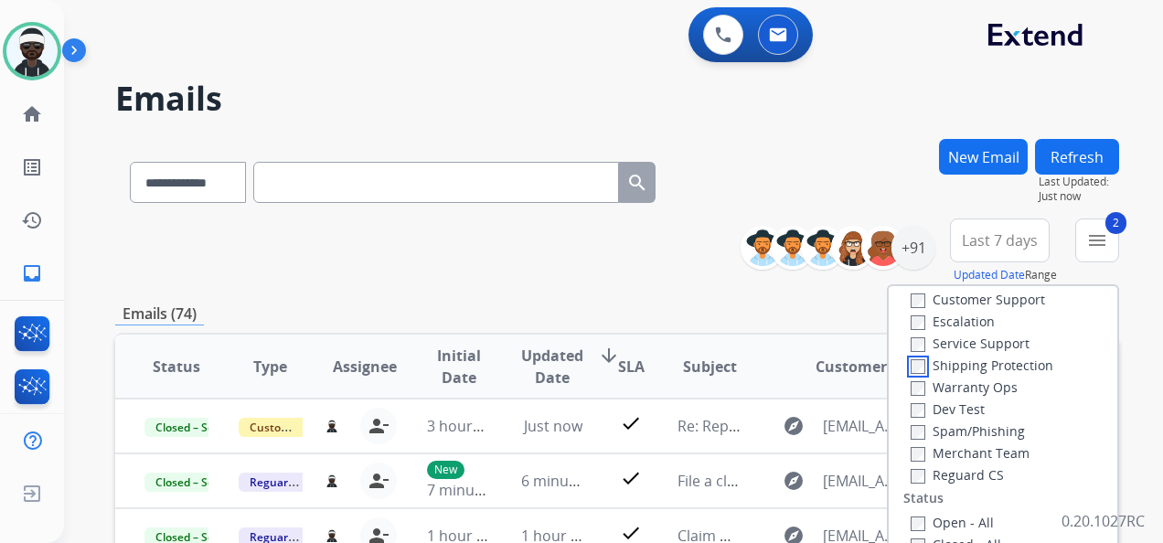
scroll to position [183, 0]
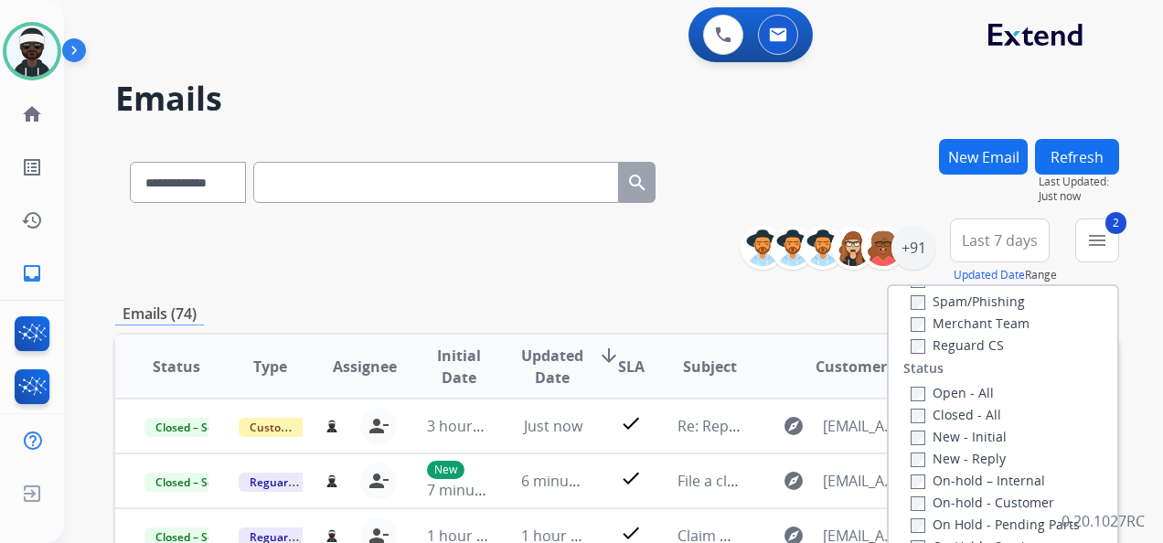
click at [971, 349] on label "Reguard CS" at bounding box center [957, 345] width 93 height 17
click at [973, 437] on label "New - Initial" at bounding box center [959, 436] width 96 height 17
click at [973, 461] on label "New - Reply" at bounding box center [958, 458] width 95 height 17
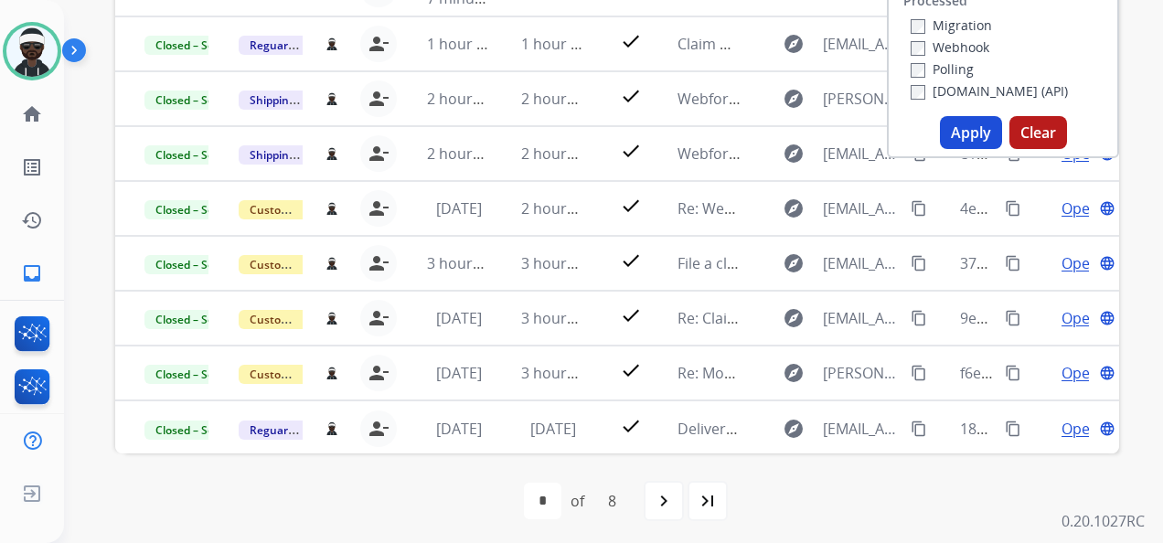
scroll to position [498, 0]
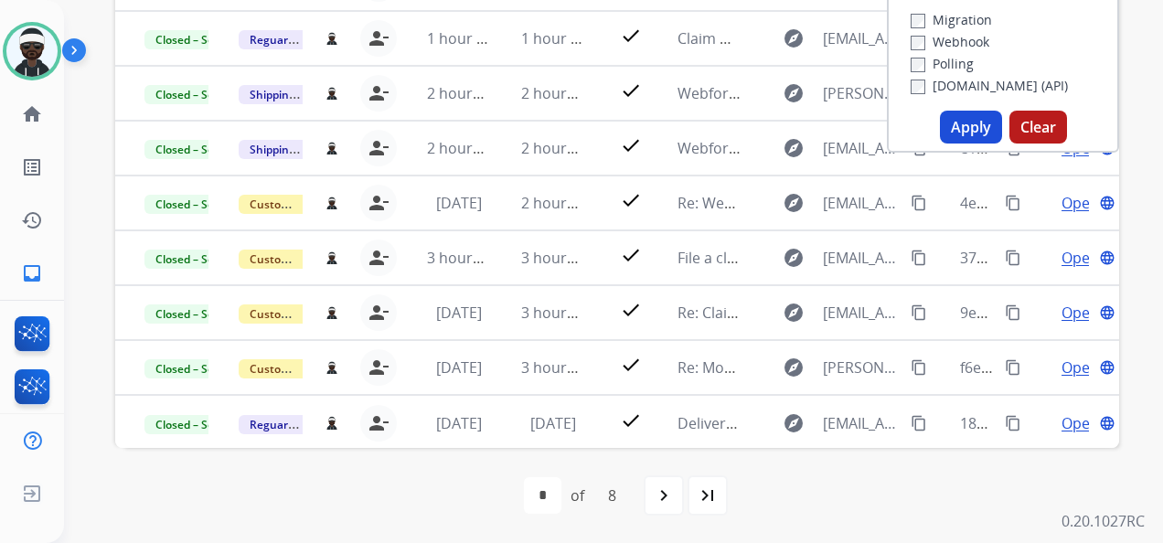
click at [978, 132] on button "Apply" at bounding box center [971, 127] width 62 height 33
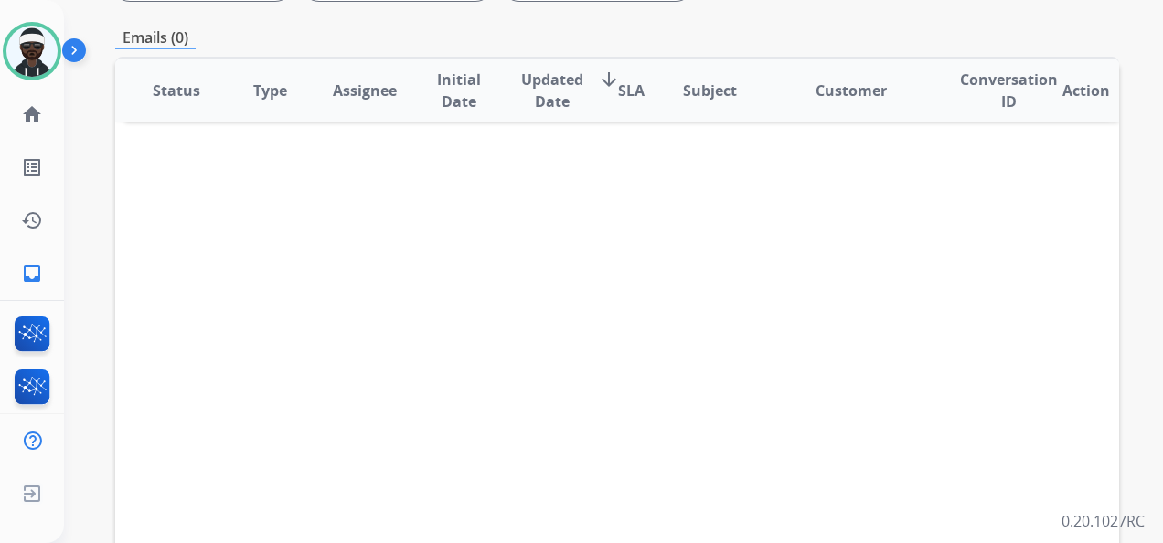
scroll to position [366, 0]
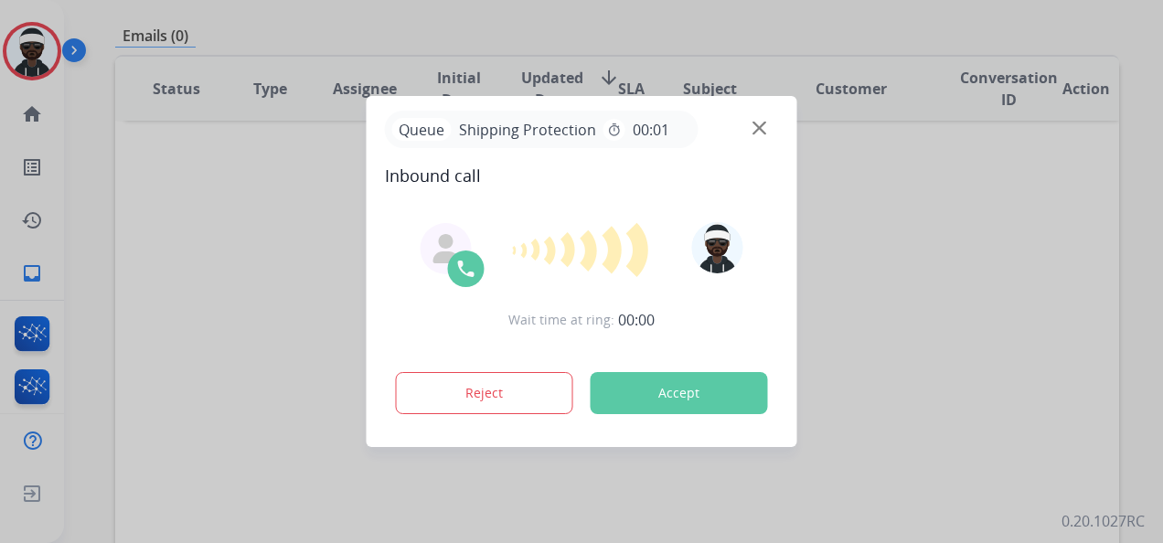
click at [711, 395] on button "Accept" at bounding box center [679, 393] width 177 height 42
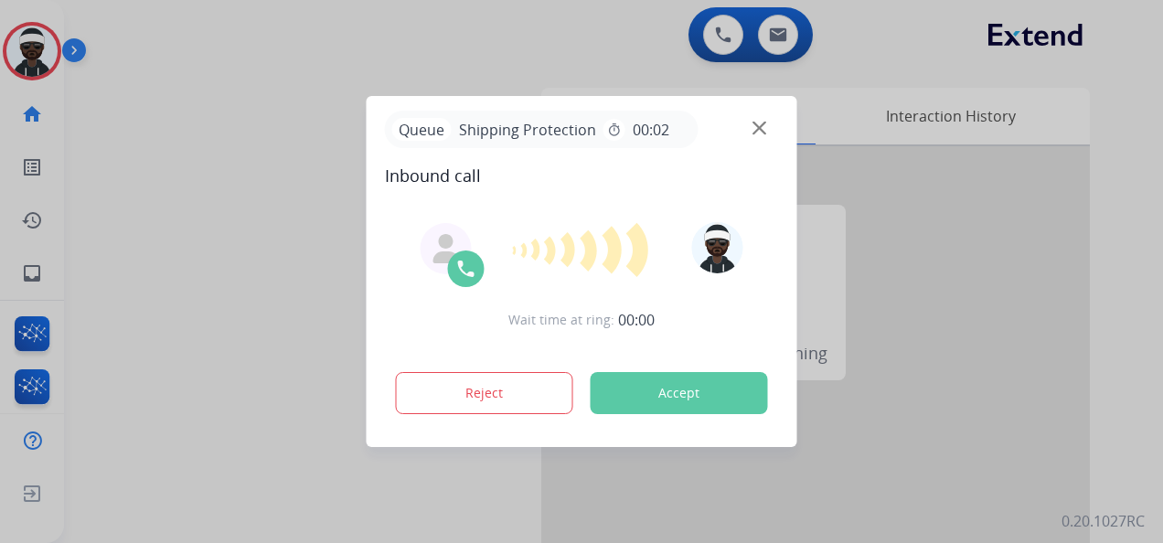
click at [718, 401] on button "Accept" at bounding box center [679, 393] width 177 height 42
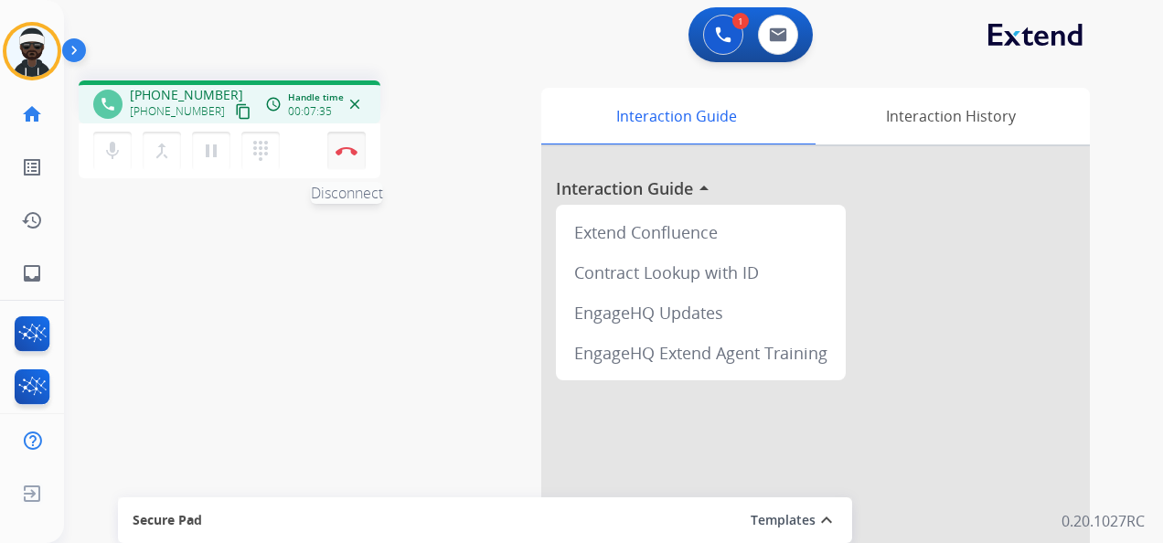
click at [329, 148] on button "Disconnect" at bounding box center [346, 151] width 38 height 38
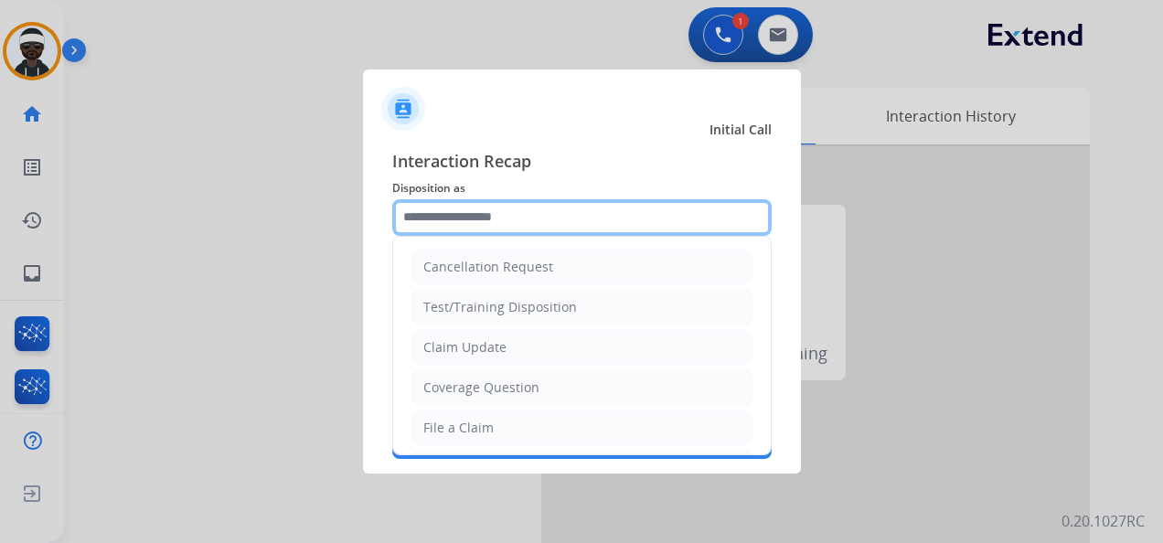
click at [538, 225] on input "text" at bounding box center [582, 217] width 380 height 37
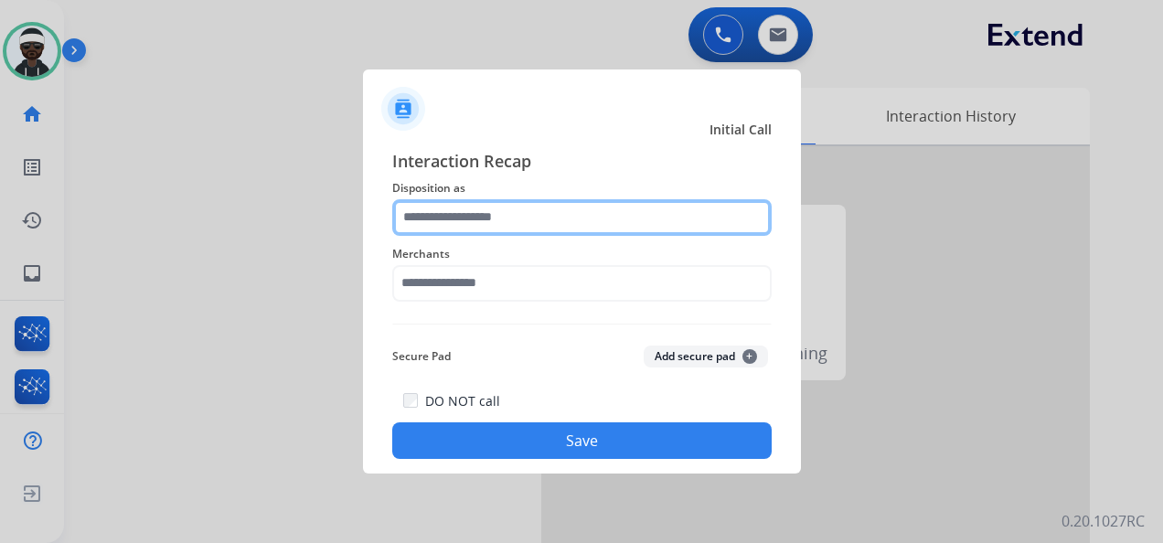
click at [499, 210] on input "text" at bounding box center [582, 217] width 380 height 37
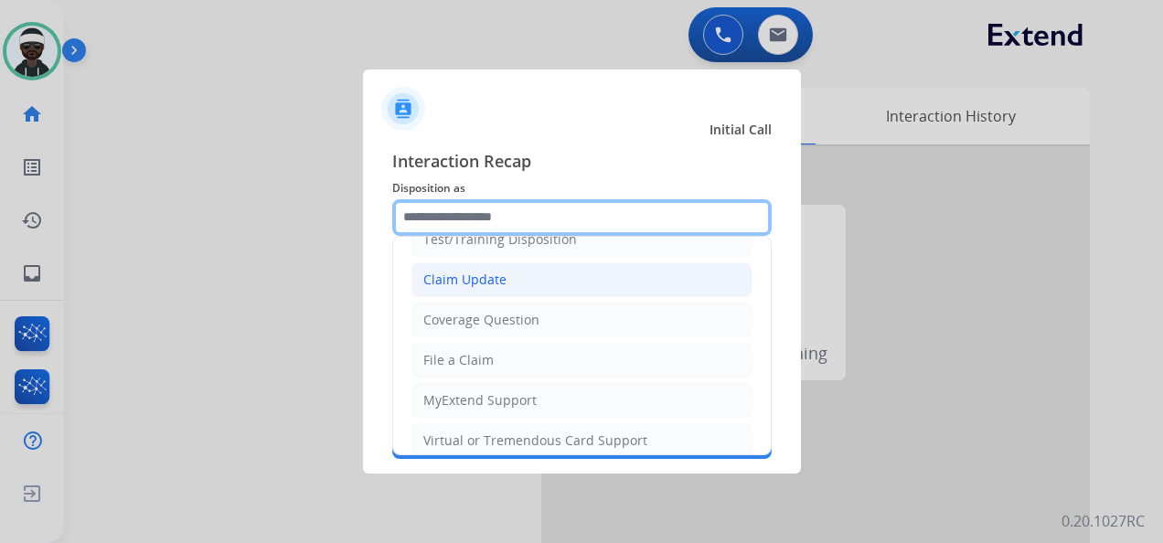
scroll to position [183, 0]
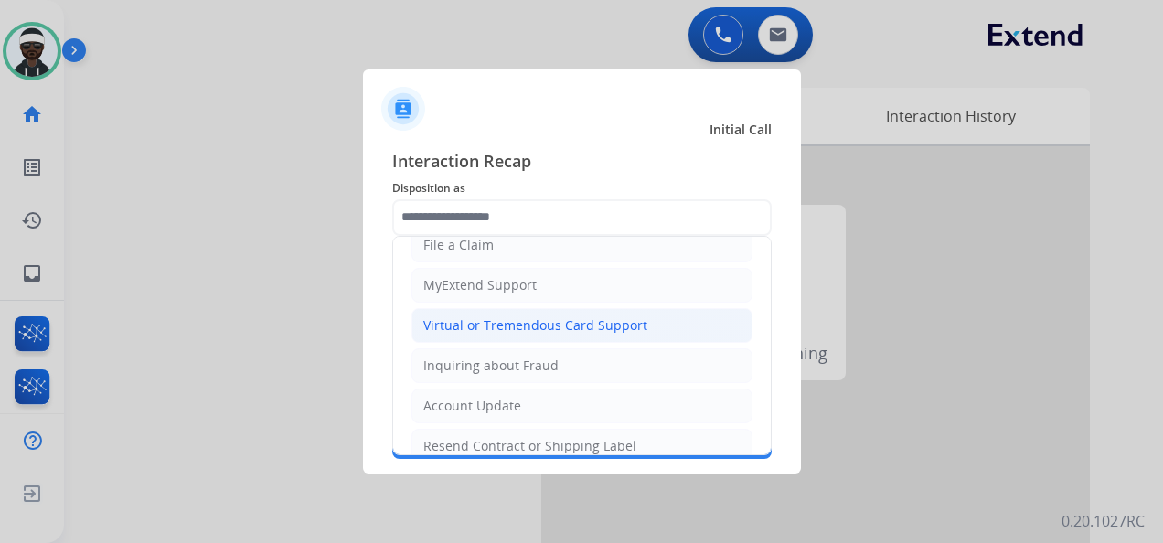
drag, startPoint x: 513, startPoint y: 324, endPoint x: 520, endPoint y: 307, distance: 18.0
click at [513, 324] on div "Virtual or Tremendous Card Support" at bounding box center [535, 325] width 224 height 18
type input "**********"
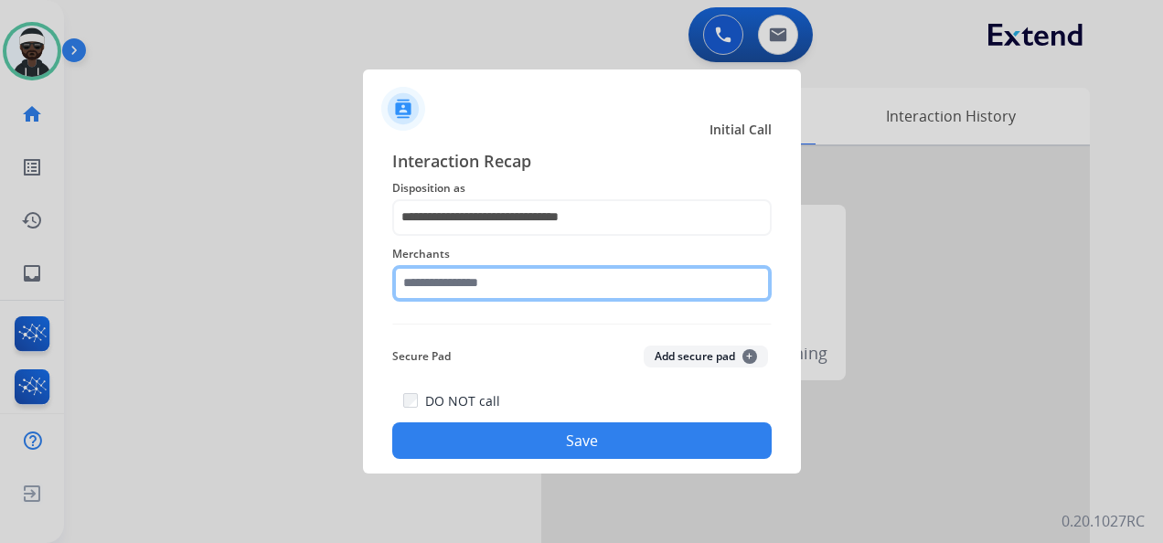
click at [522, 271] on input "text" at bounding box center [582, 283] width 380 height 37
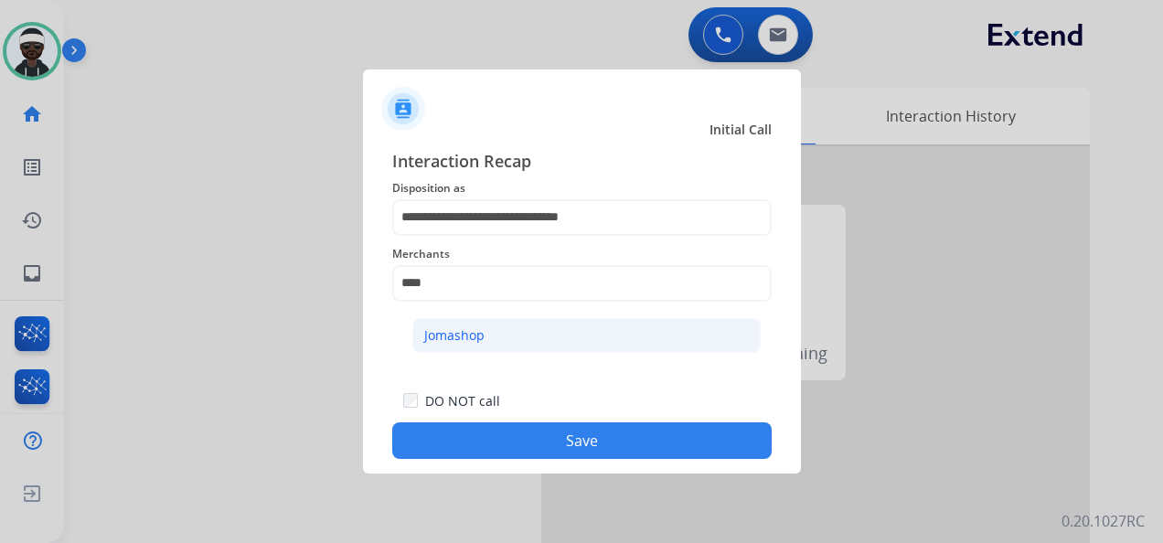
click at [464, 331] on div "Jomashop" at bounding box center [454, 336] width 60 height 18
type input "********"
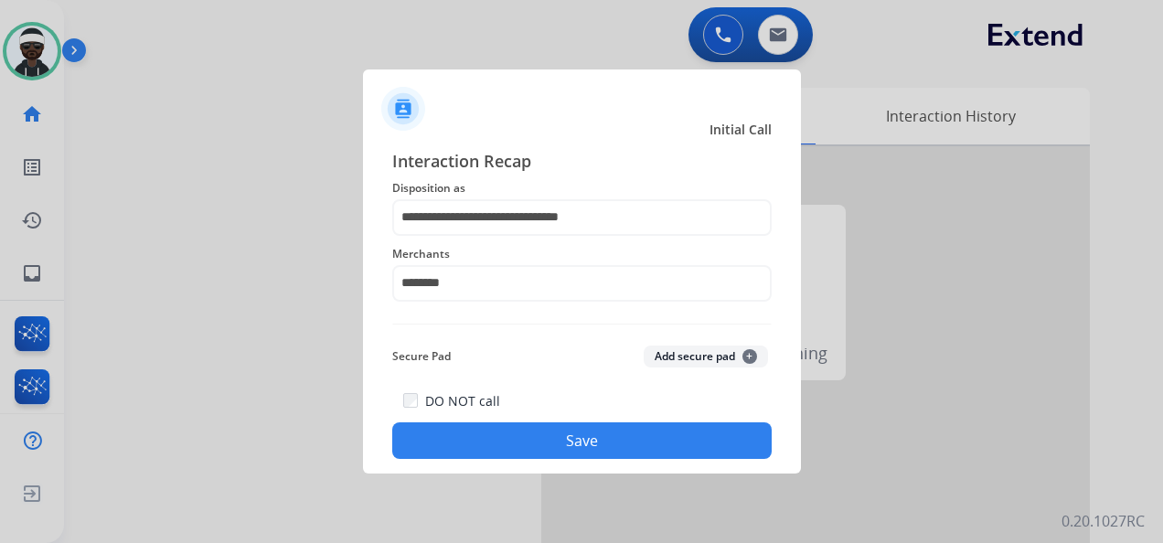
click at [613, 431] on button "Save" at bounding box center [582, 441] width 380 height 37
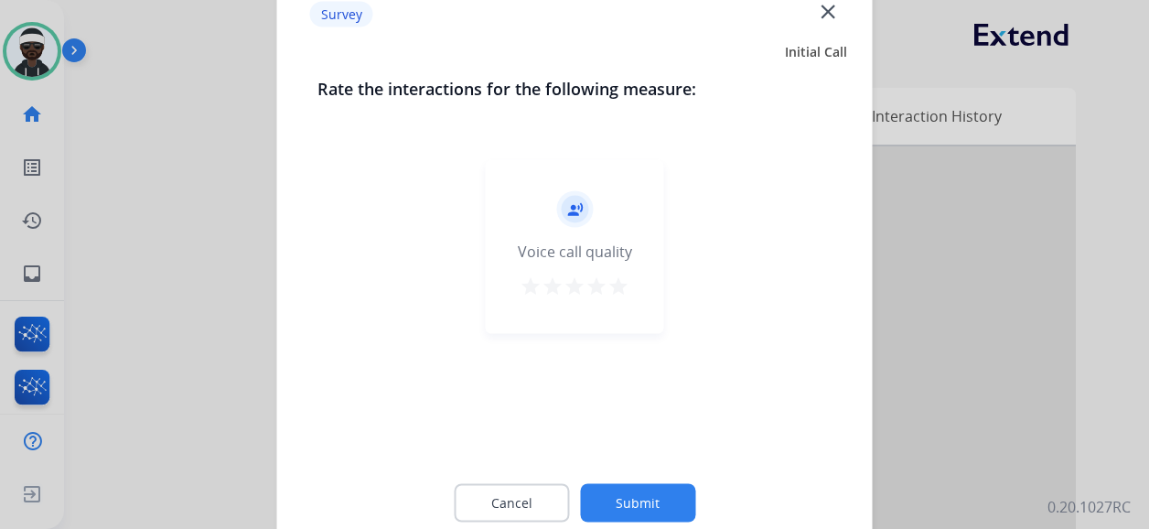
click at [624, 496] on button "Submit" at bounding box center [637, 503] width 115 height 38
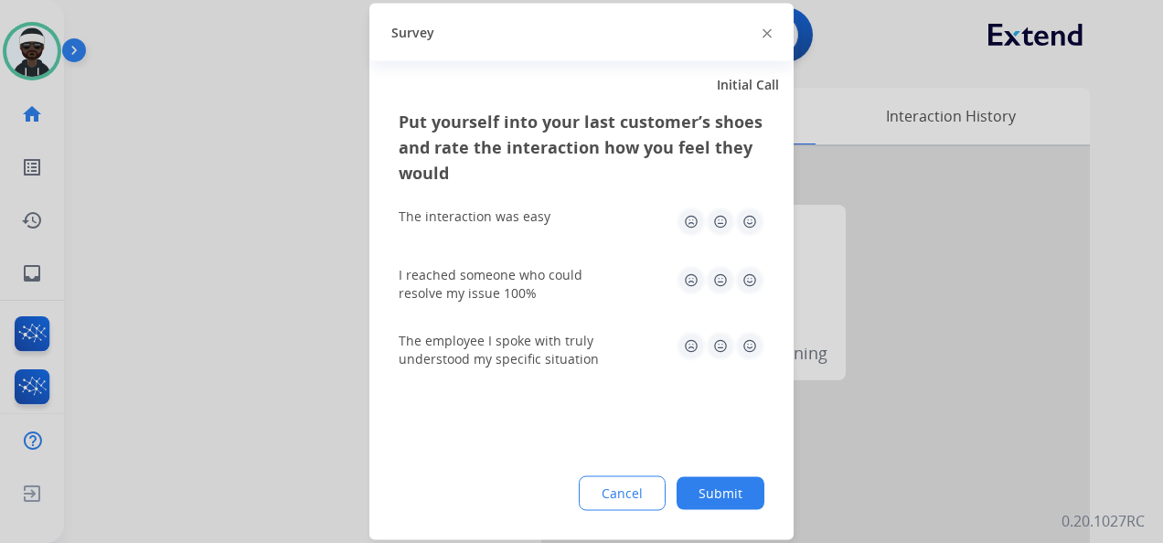
click at [704, 483] on button "Submit" at bounding box center [721, 493] width 88 height 33
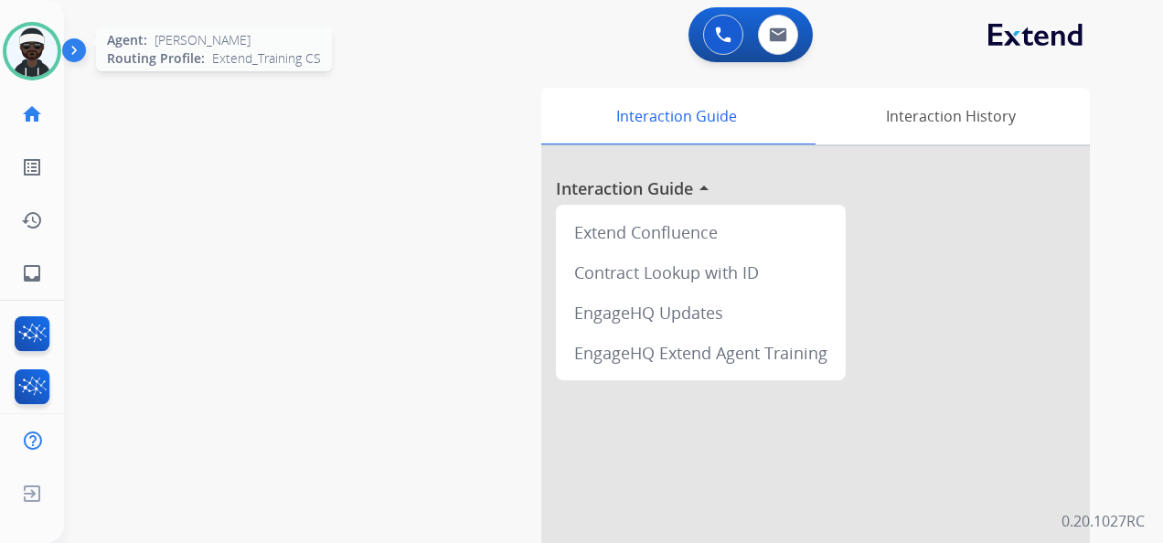
click at [37, 34] on img at bounding box center [31, 51] width 51 height 51
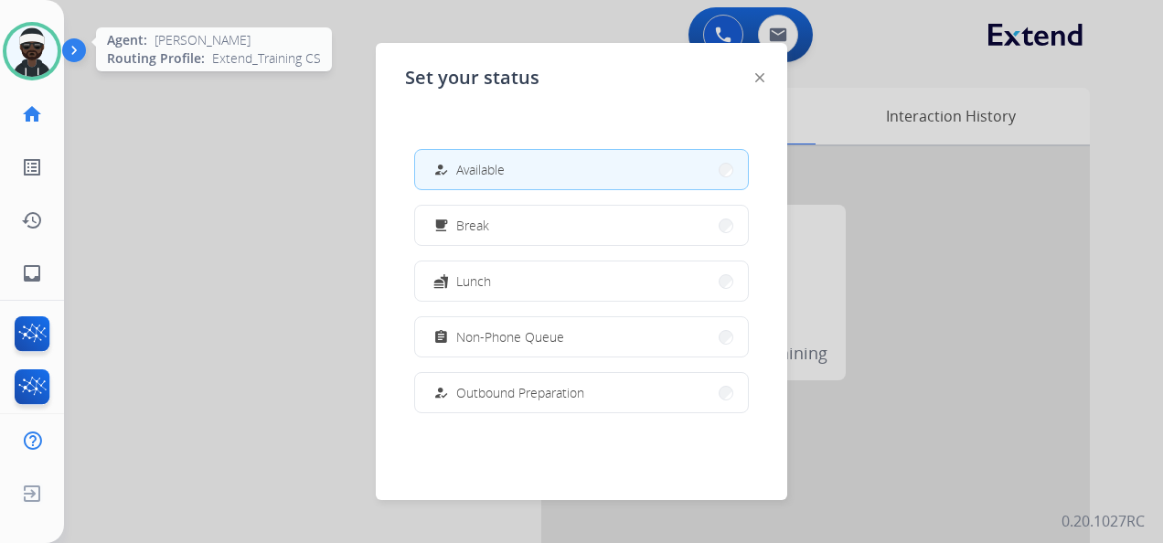
click at [37, 42] on img at bounding box center [31, 51] width 51 height 51
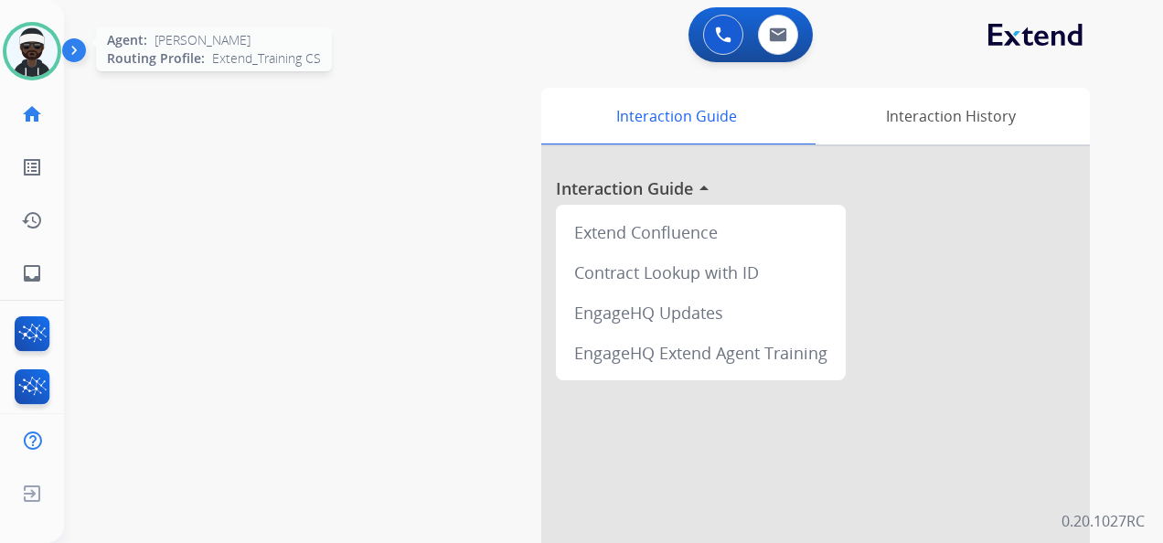
click at [25, 64] on img at bounding box center [31, 51] width 51 height 51
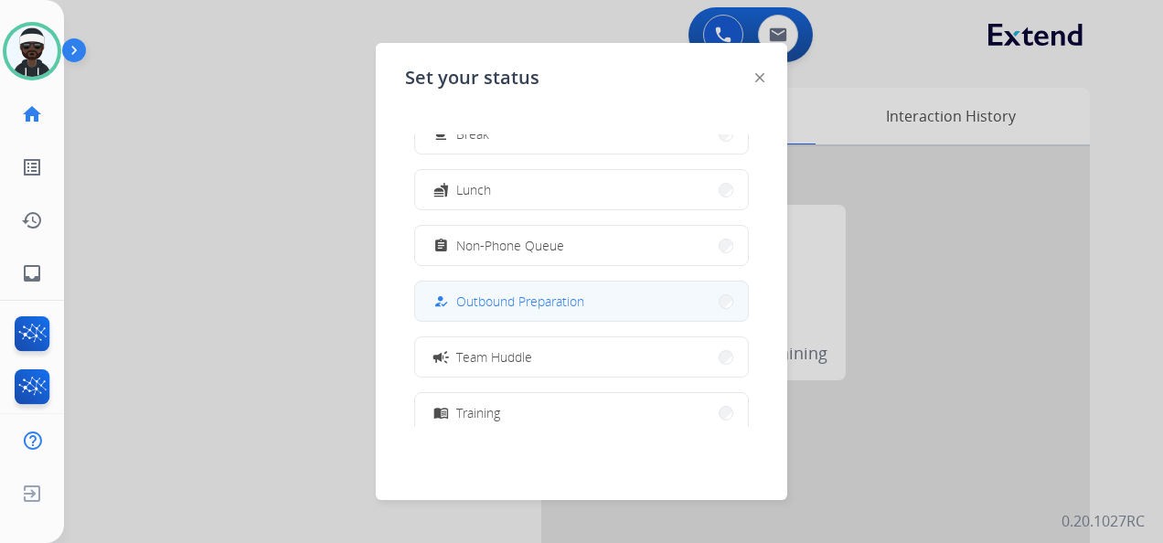
scroll to position [91, 0]
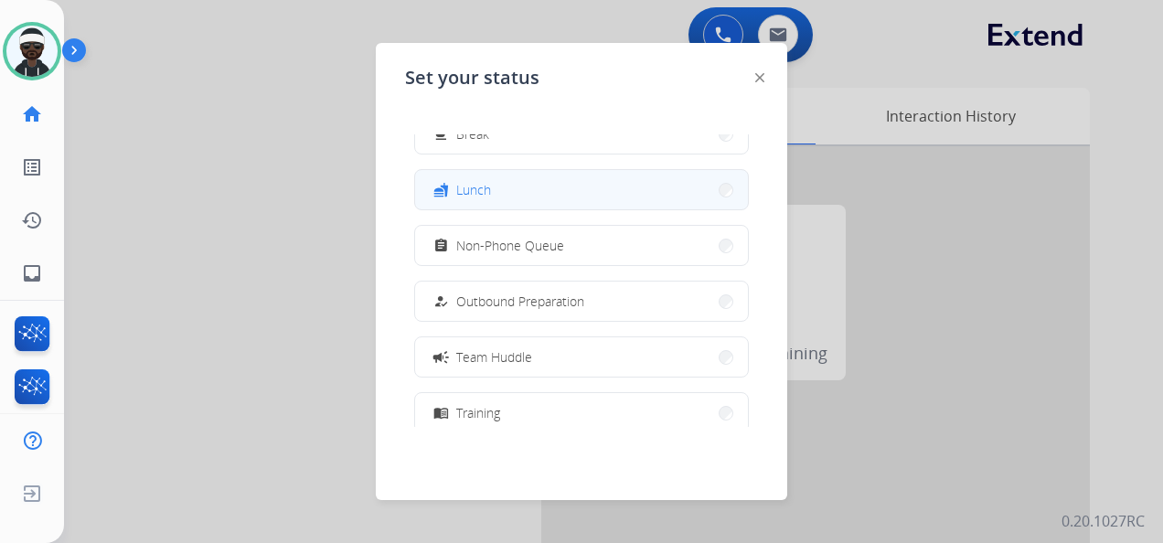
click at [462, 185] on span "Lunch" at bounding box center [473, 189] width 35 height 19
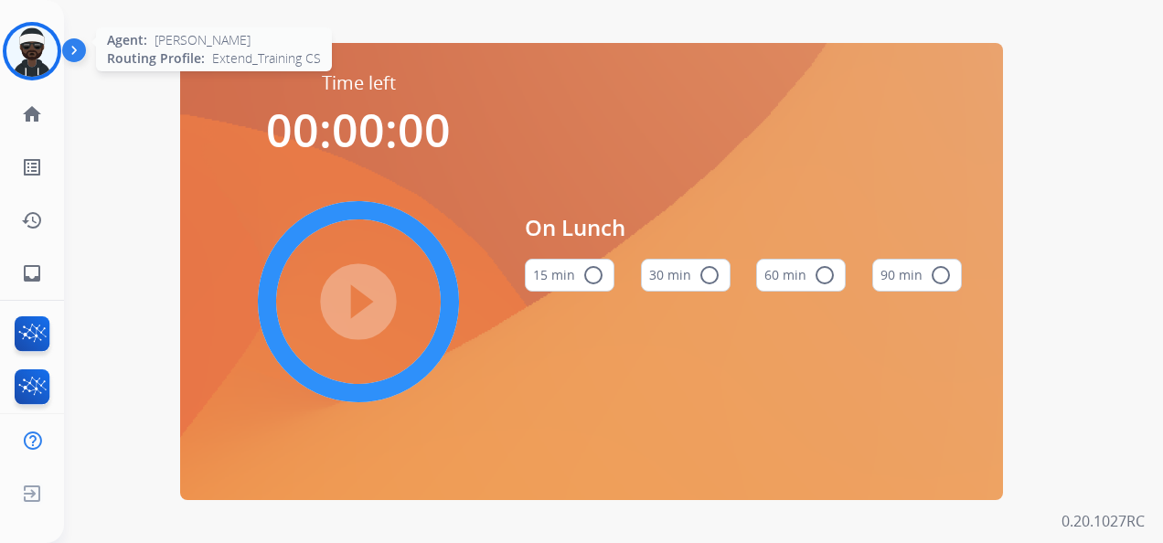
click at [17, 42] on img at bounding box center [31, 51] width 51 height 51
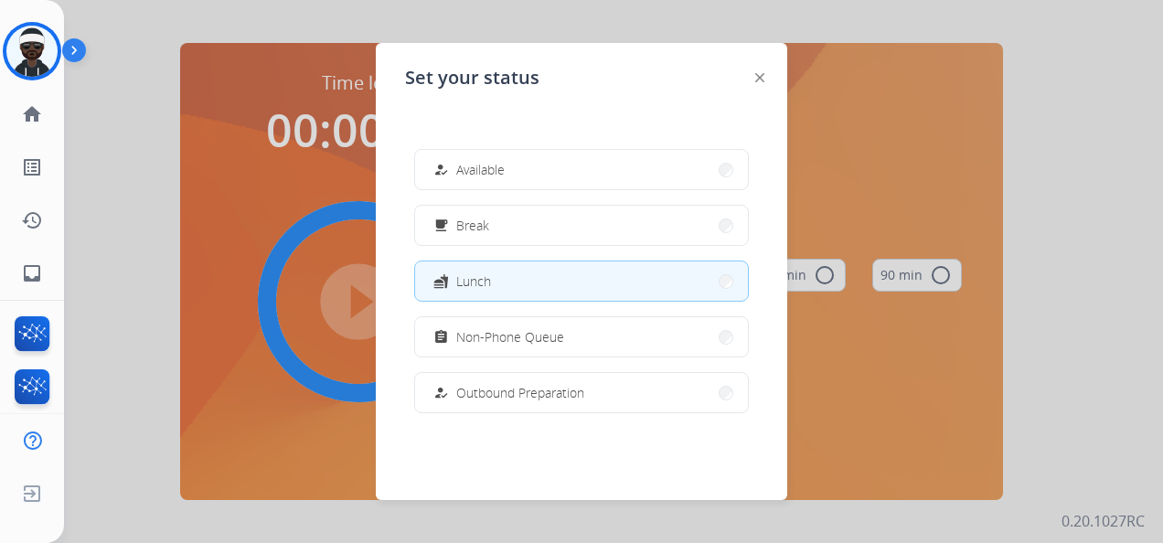
click at [830, 182] on div at bounding box center [581, 271] width 1163 height 543
